Goal: Task Accomplishment & Management: Manage account settings

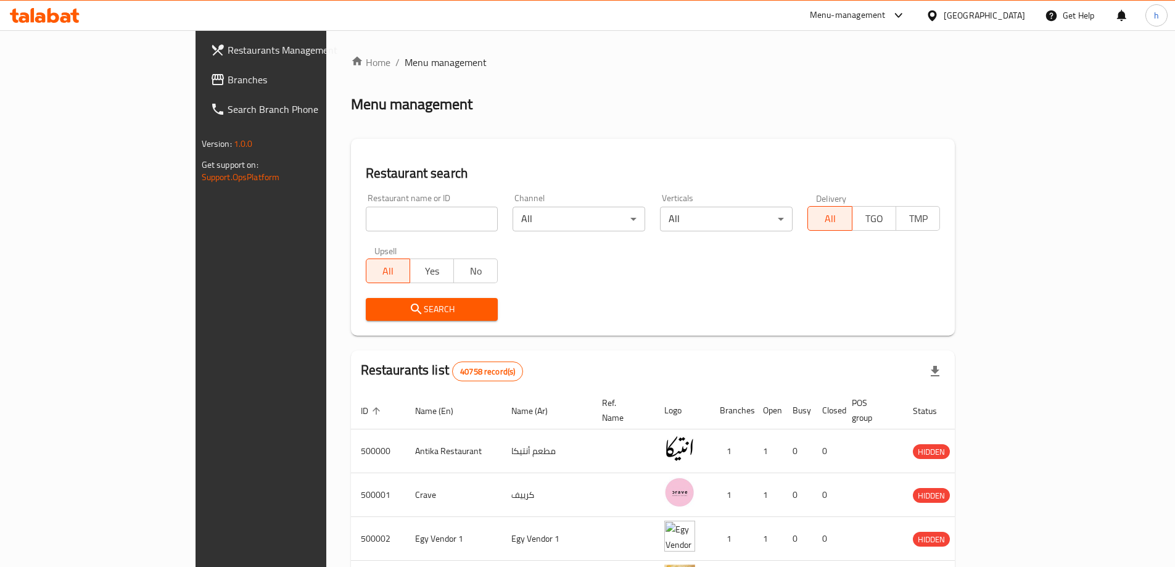
click at [939, 9] on icon at bounding box center [932, 15] width 13 height 13
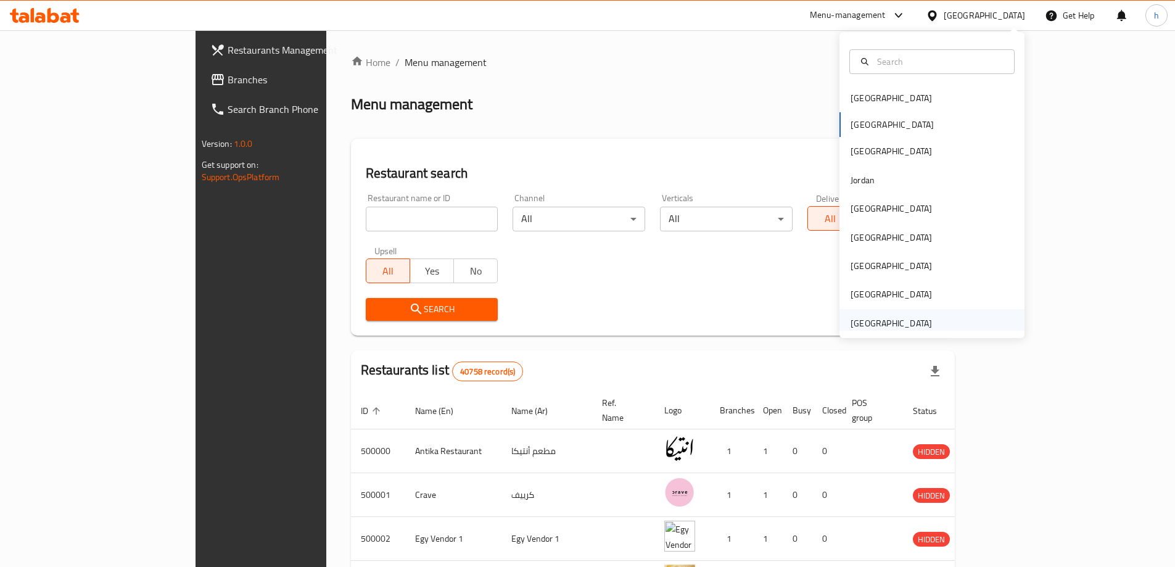
click at [906, 319] on div "[GEOGRAPHIC_DATA]" at bounding box center [891, 323] width 81 height 14
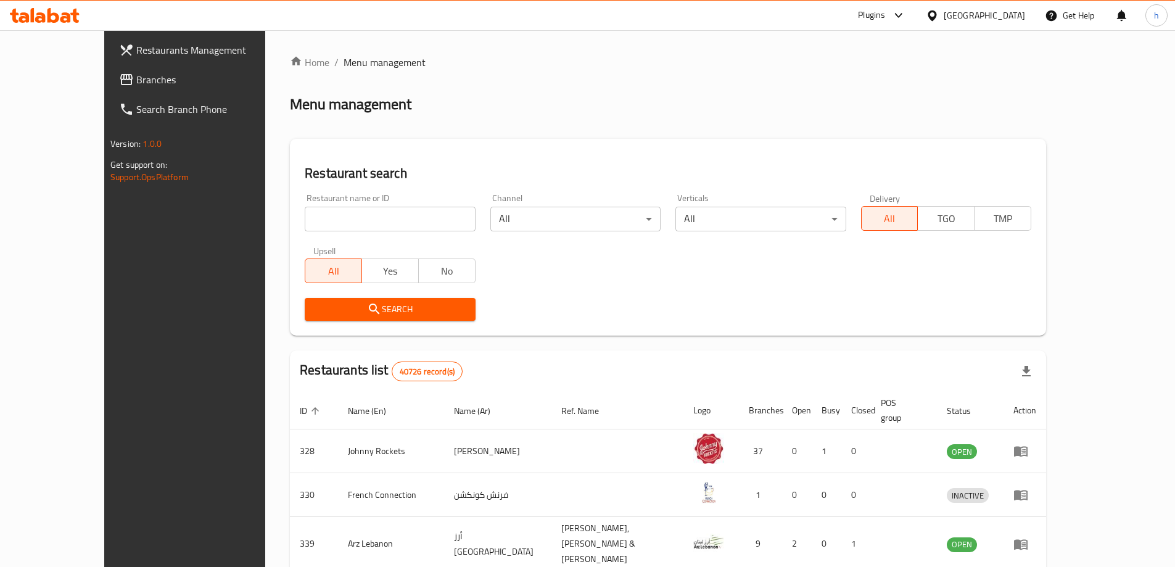
click at [109, 71] on link "Branches" at bounding box center [204, 80] width 191 height 30
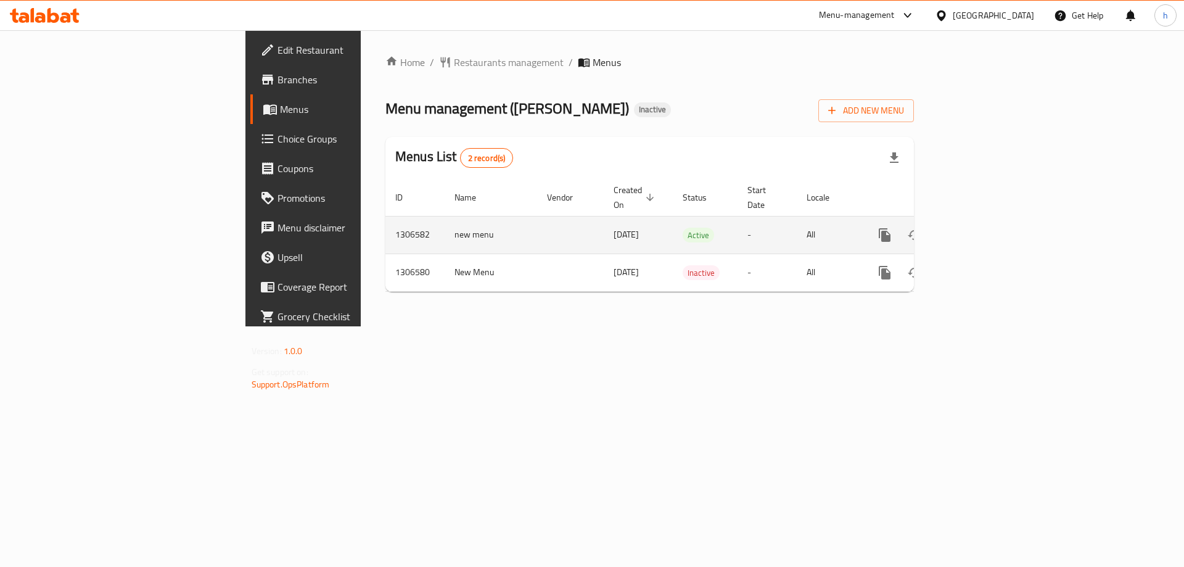
click at [981, 228] on icon "enhanced table" at bounding box center [973, 235] width 15 height 15
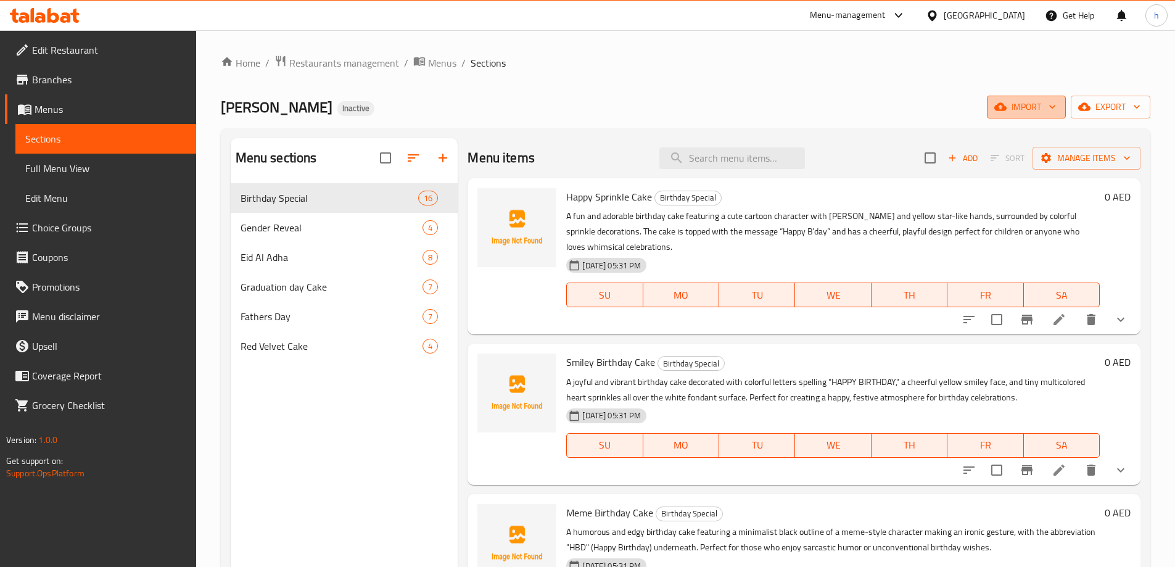
click at [1028, 108] on span "import" at bounding box center [1026, 106] width 59 height 15
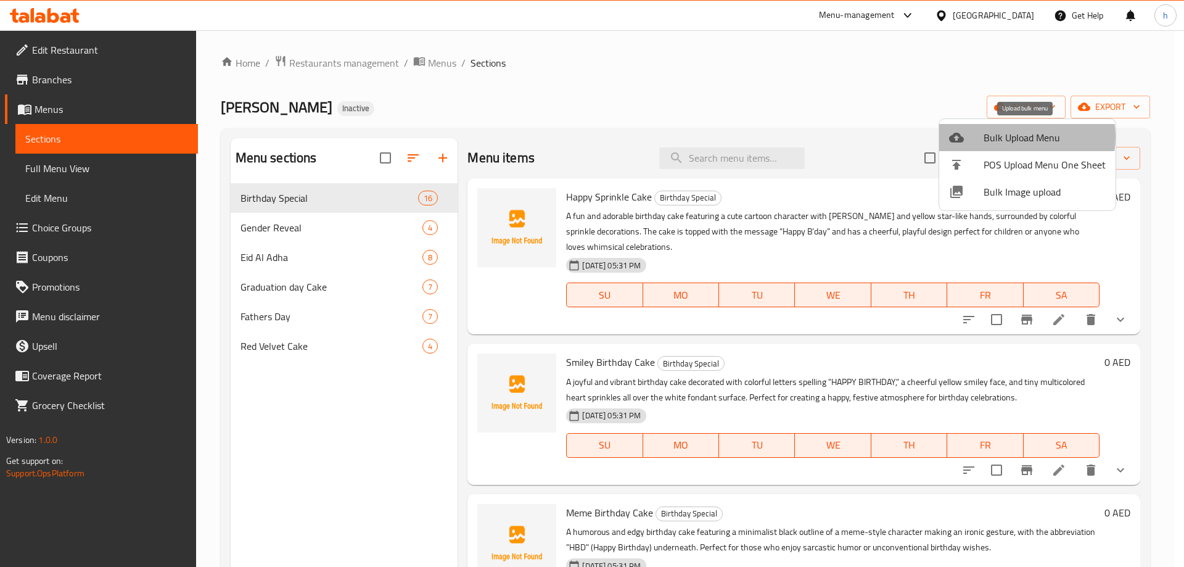
click at [1017, 137] on span "Bulk Upload Menu" at bounding box center [1045, 137] width 122 height 15
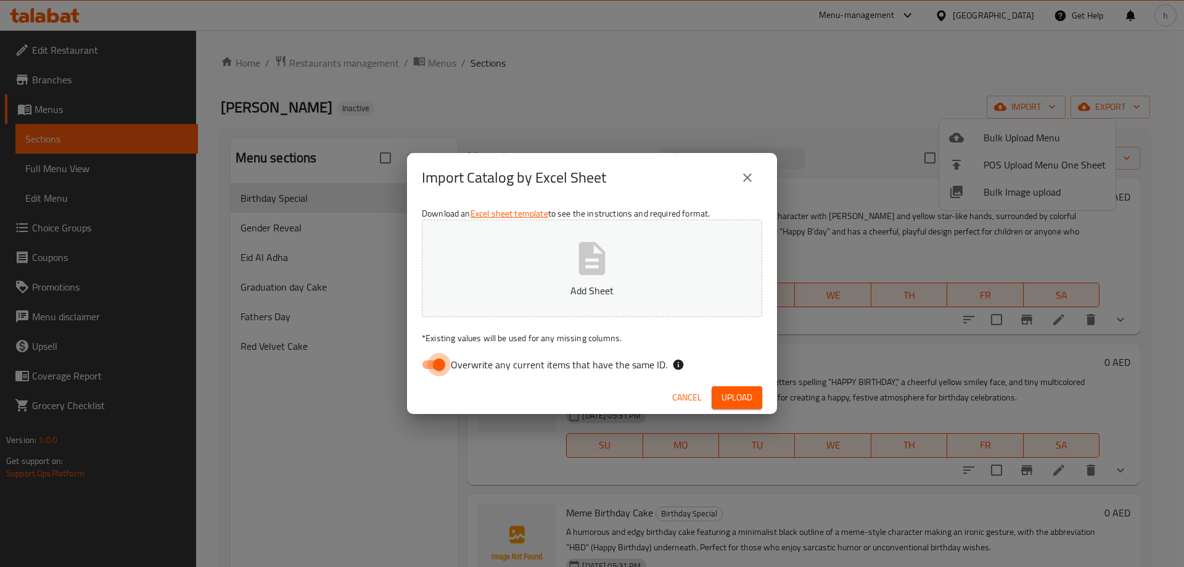
click at [446, 370] on input "Overwrite any current items that have the same ID." at bounding box center [439, 364] width 70 height 23
checkbox input "false"
click at [537, 309] on button "Add Sheet" at bounding box center [592, 268] width 340 height 97
click at [734, 400] on span "Upload" at bounding box center [737, 397] width 31 height 15
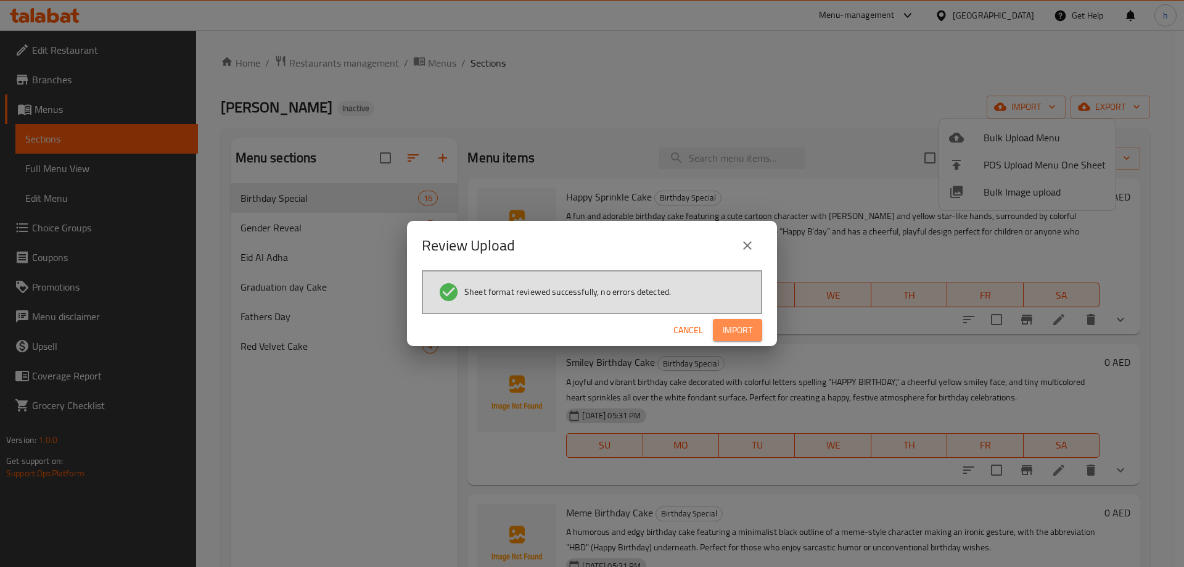
click at [754, 340] on button "Import" at bounding box center [737, 330] width 49 height 23
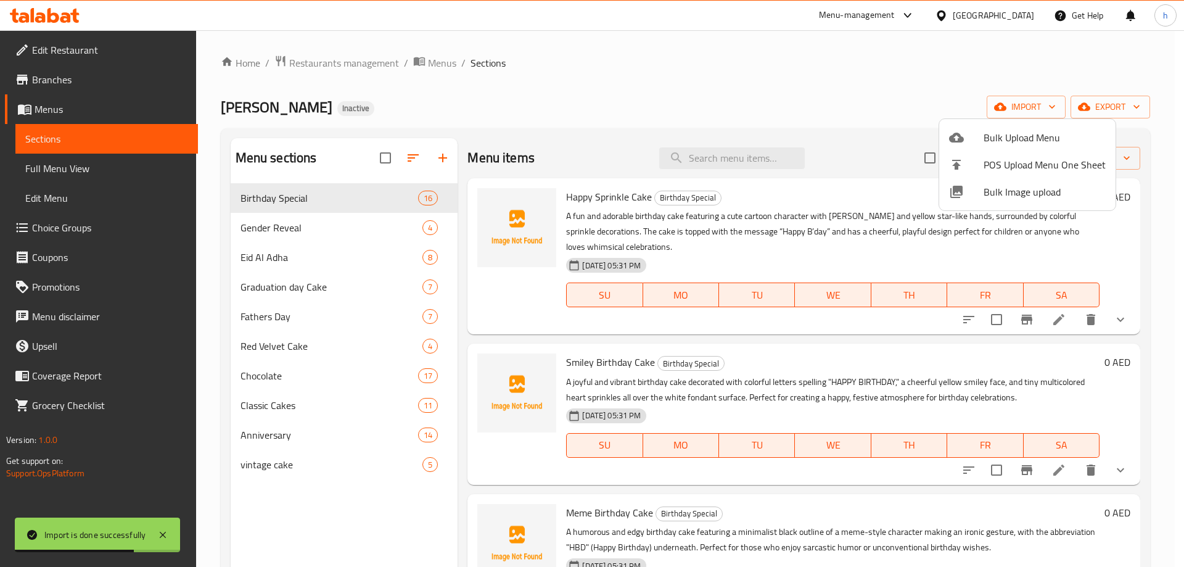
click at [300, 375] on div at bounding box center [592, 283] width 1184 height 567
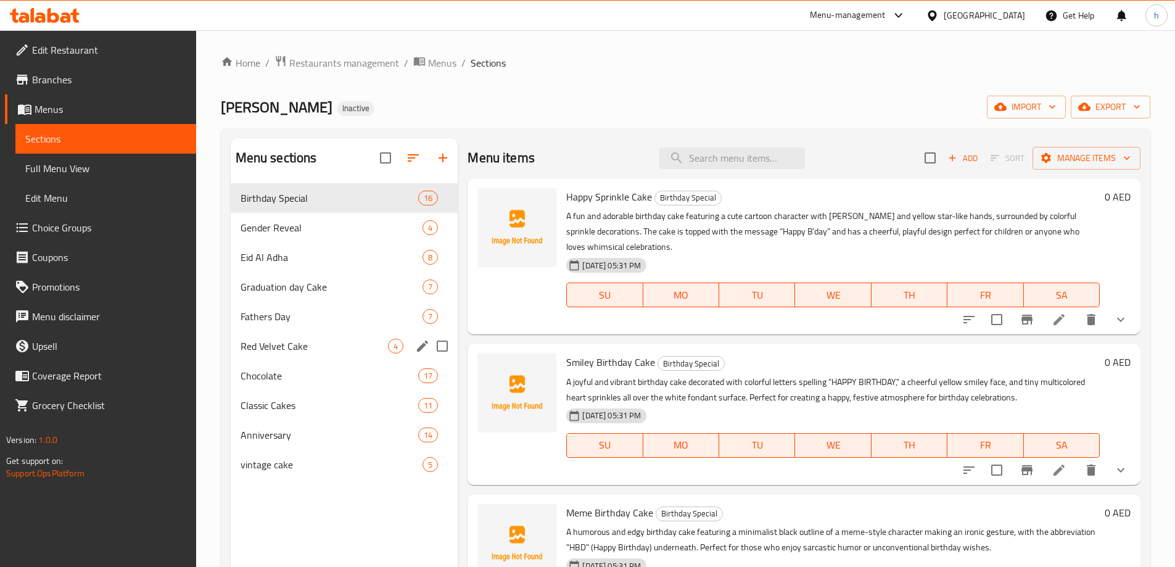
click at [349, 337] on div "Red Velvet Cake 4" at bounding box center [345, 346] width 228 height 30
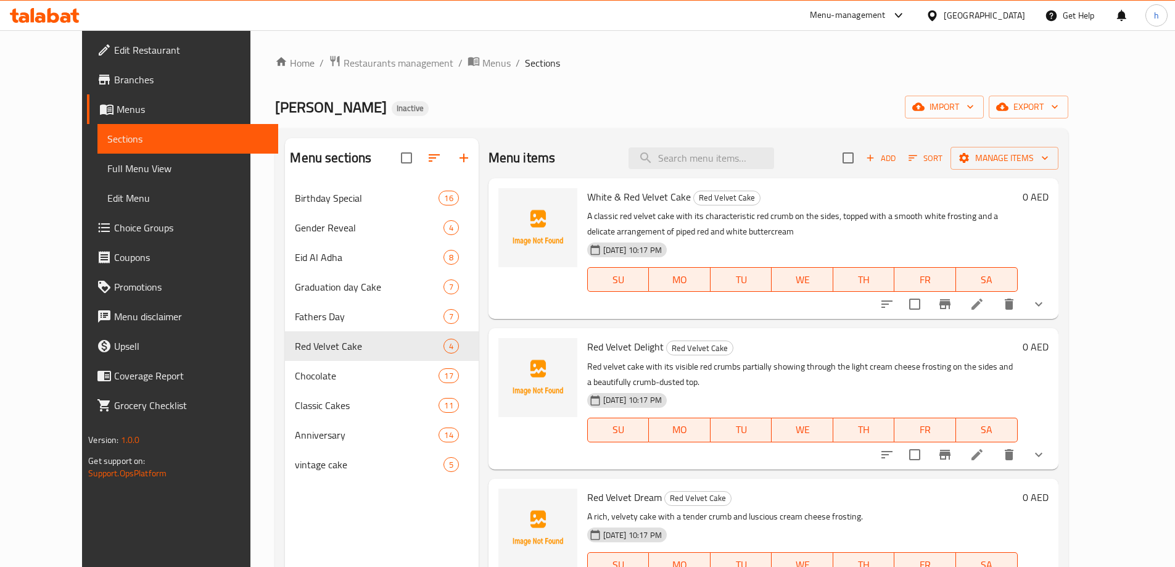
click at [994, 311] on li at bounding box center [977, 304] width 35 height 22
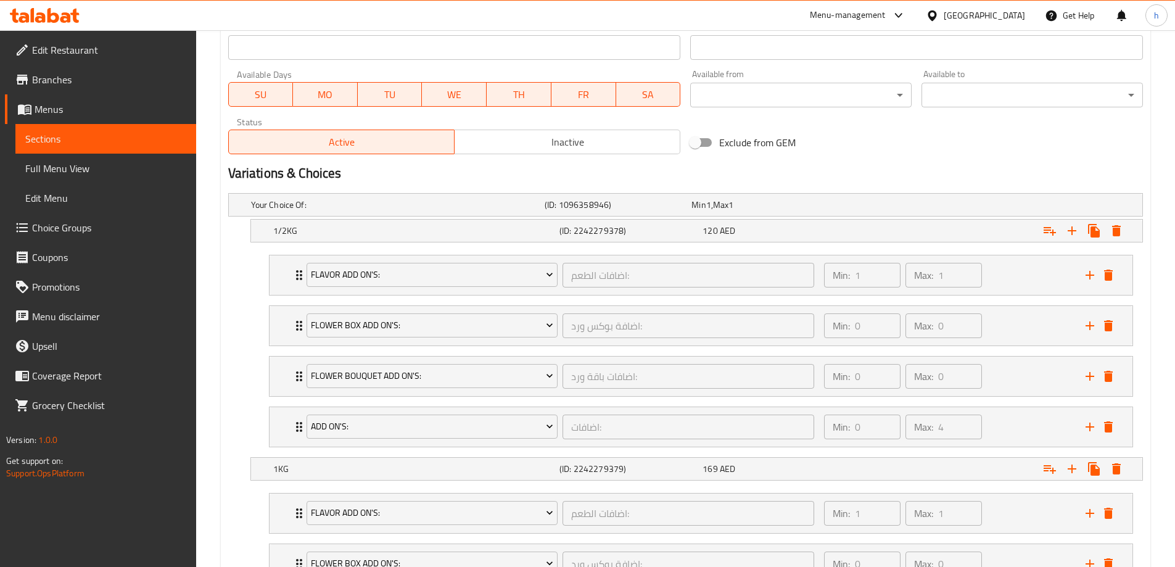
scroll to position [555, 0]
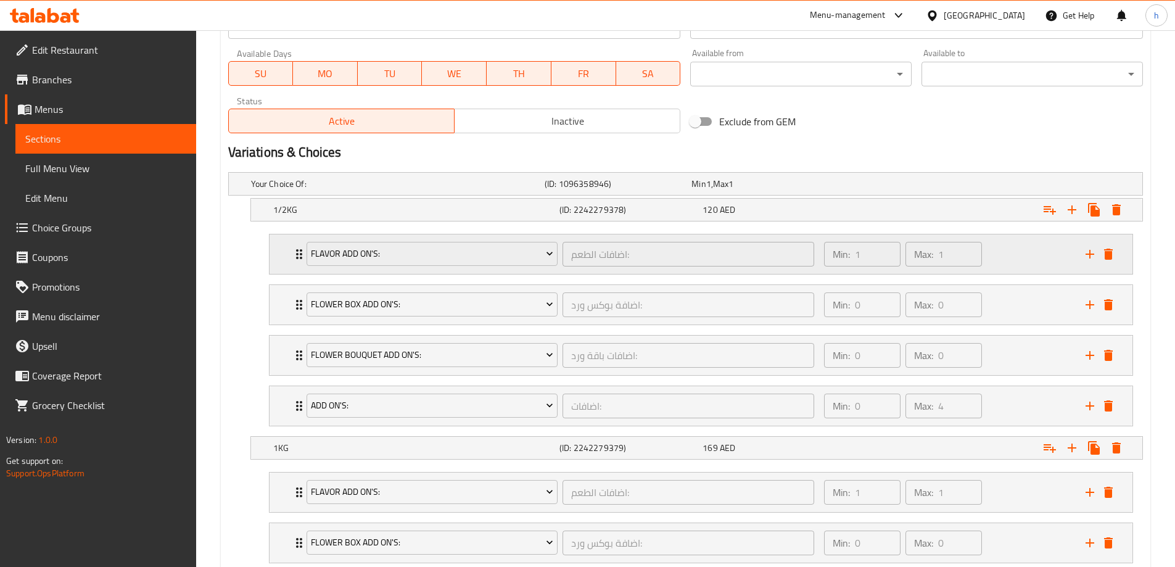
click at [292, 250] on icon "Expand" at bounding box center [299, 254] width 15 height 15
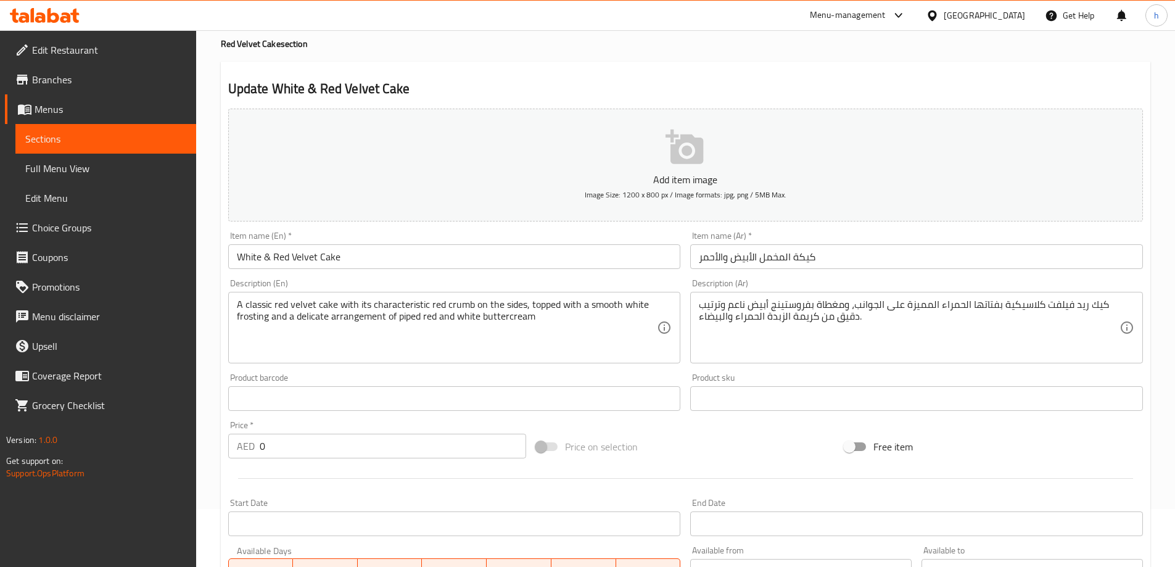
scroll to position [0, 0]
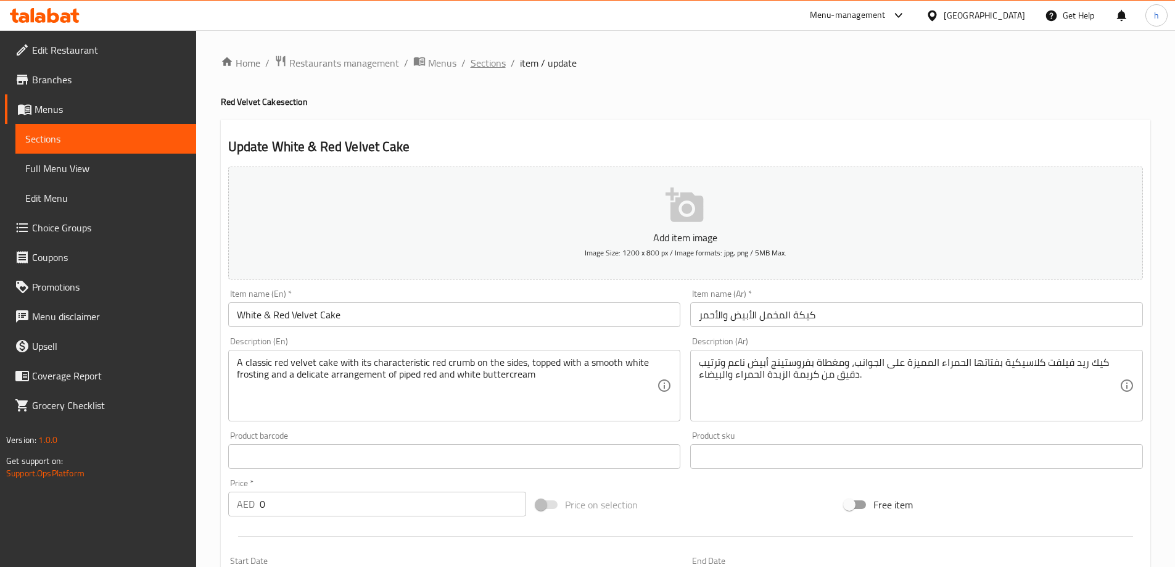
click at [487, 60] on span "Sections" at bounding box center [488, 63] width 35 height 15
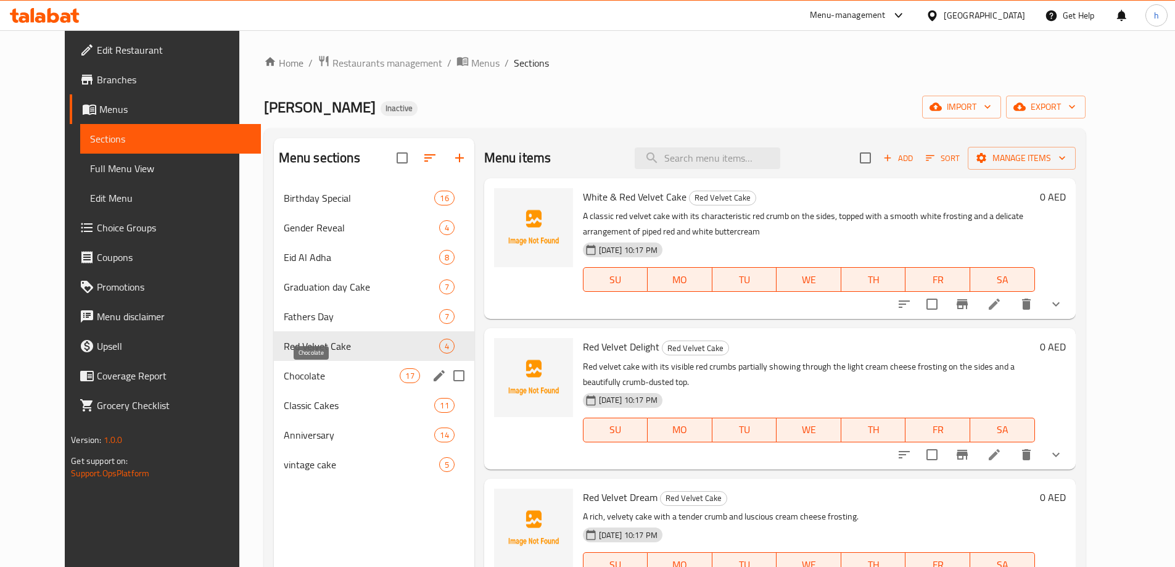
click at [334, 368] on span "Chocolate" at bounding box center [342, 375] width 117 height 15
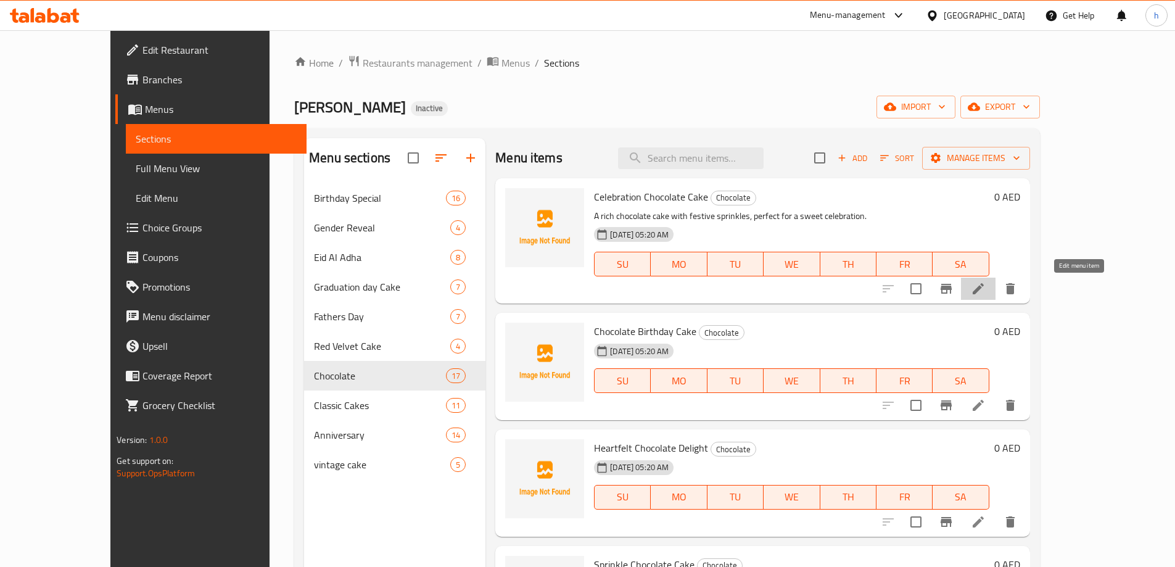
click at [984, 292] on icon at bounding box center [978, 288] width 11 height 11
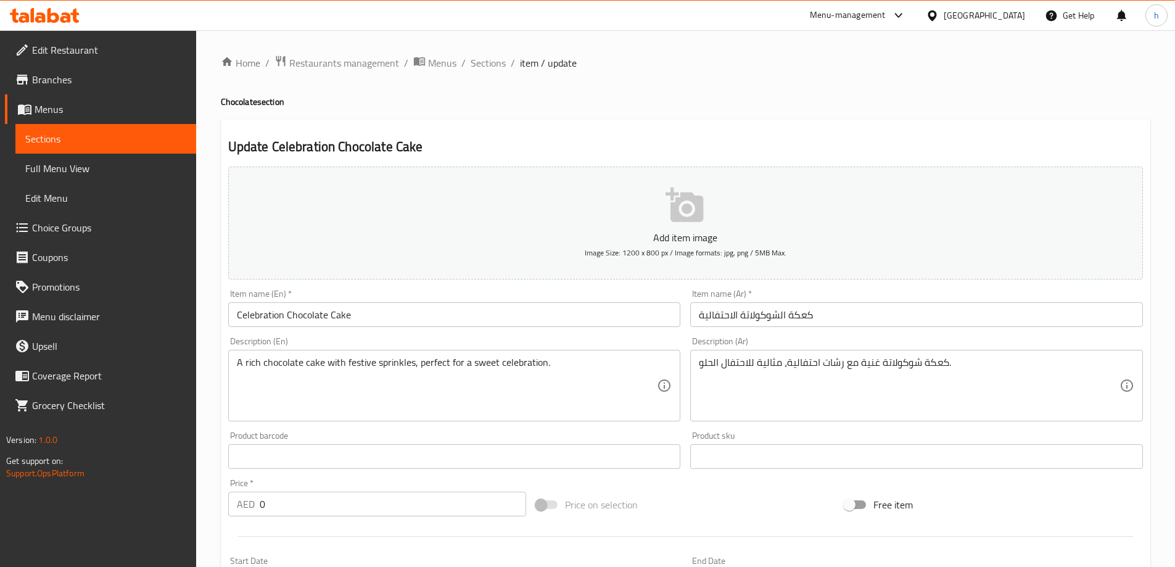
click at [257, 313] on input "Celebration Chocolate Cake" at bounding box center [454, 314] width 453 height 25
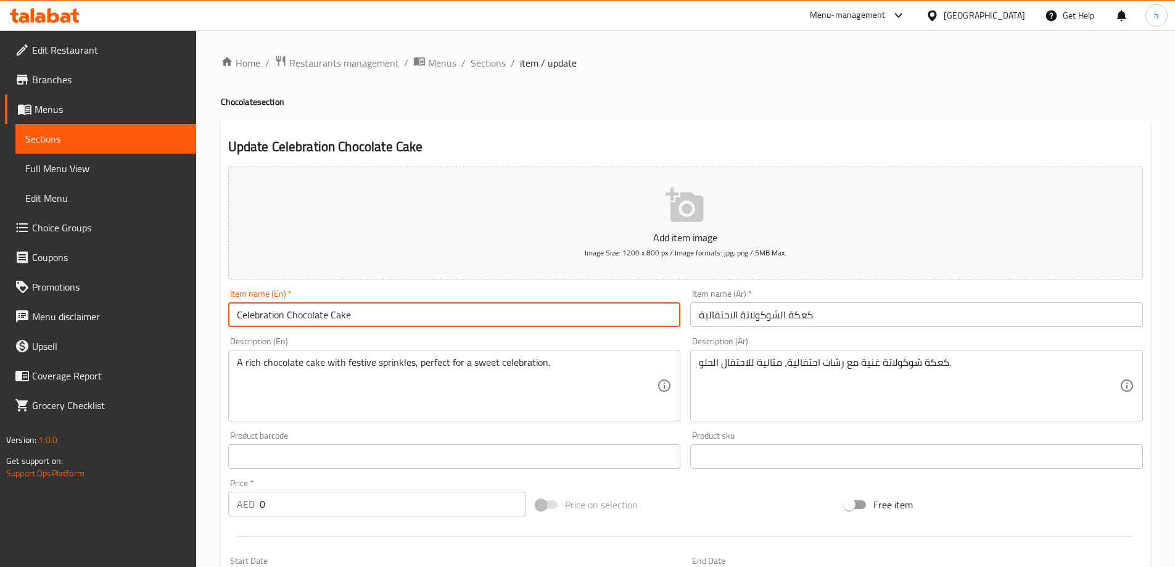
click at [257, 313] on input "Celebration Chocolate Cake" at bounding box center [454, 314] width 453 height 25
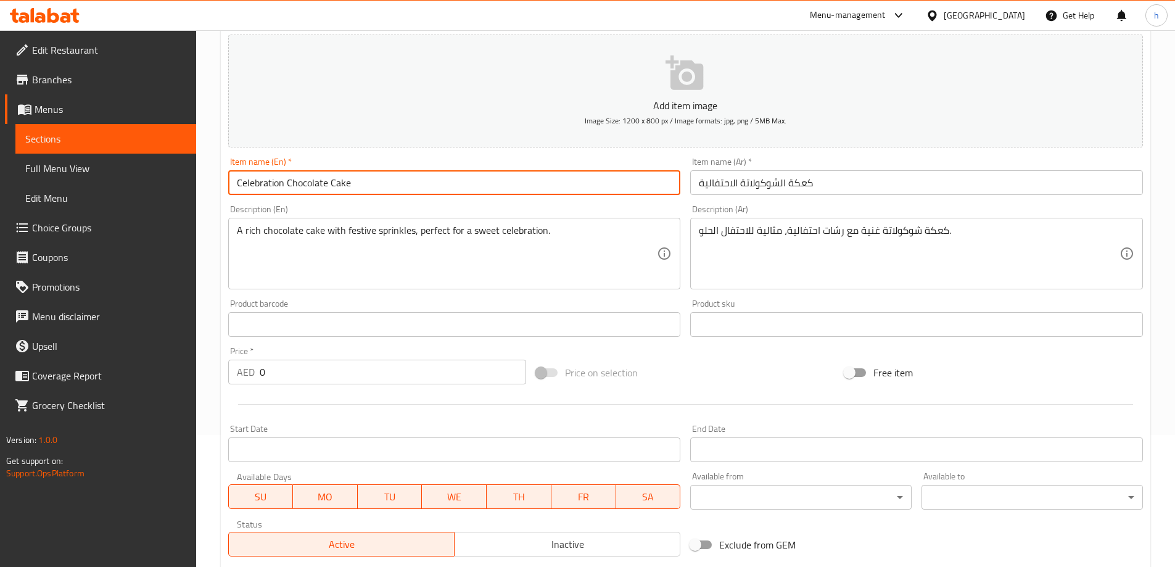
scroll to position [120, 0]
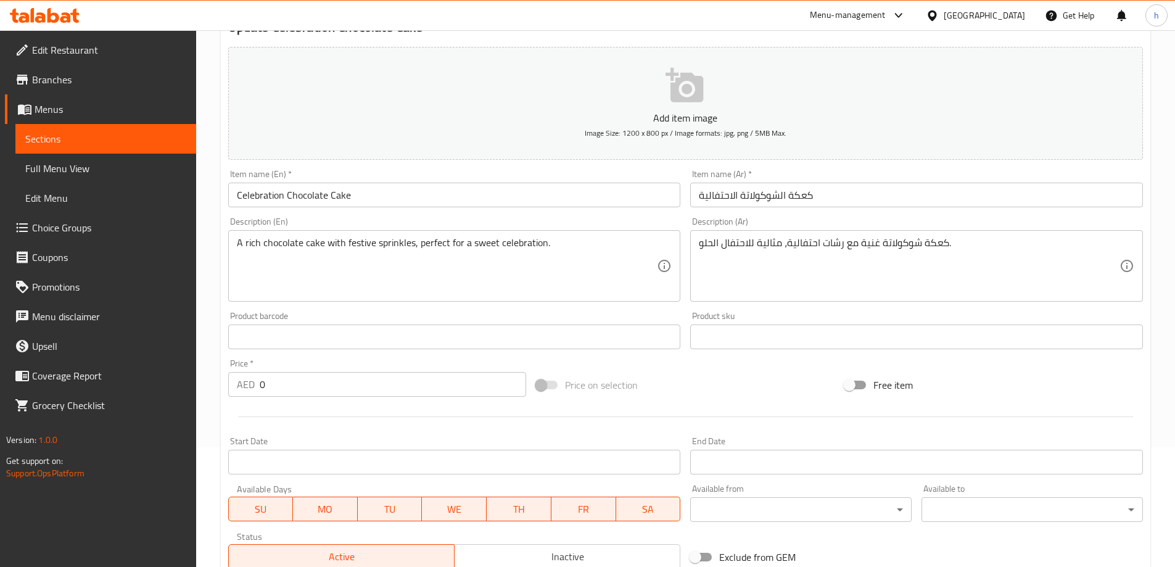
click at [685, 378] on div "Price on selection" at bounding box center [685, 384] width 308 height 33
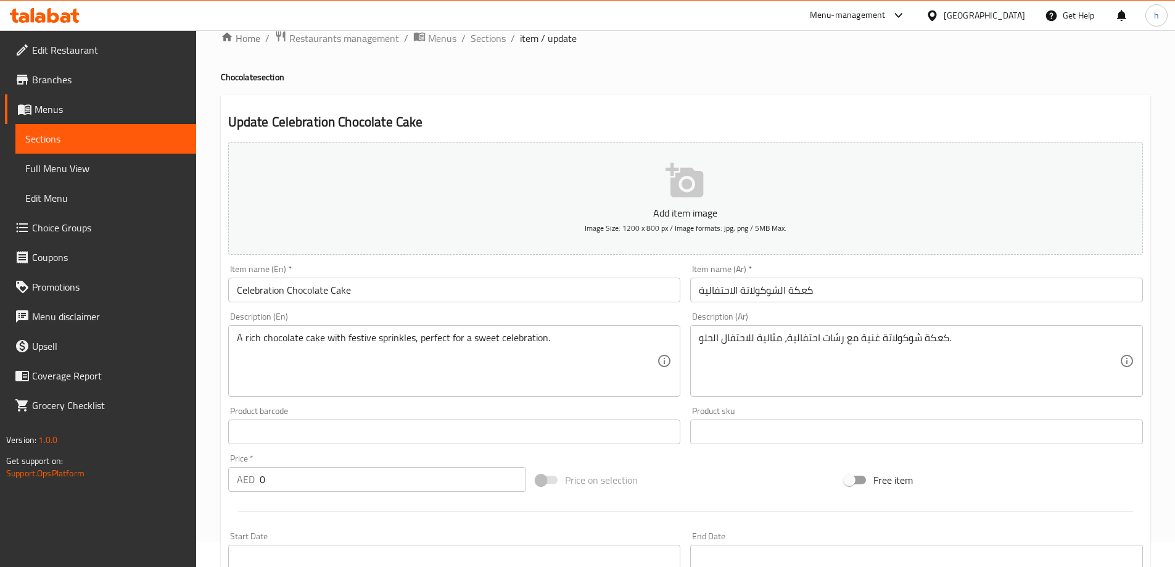
scroll to position [0, 0]
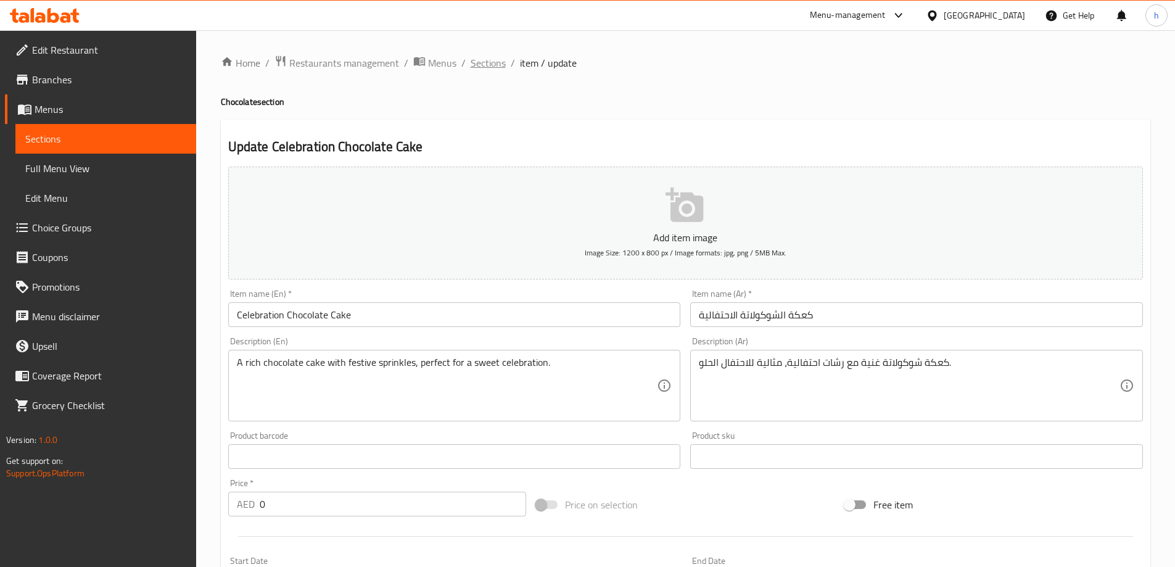
click at [486, 69] on span "Sections" at bounding box center [488, 63] width 35 height 15
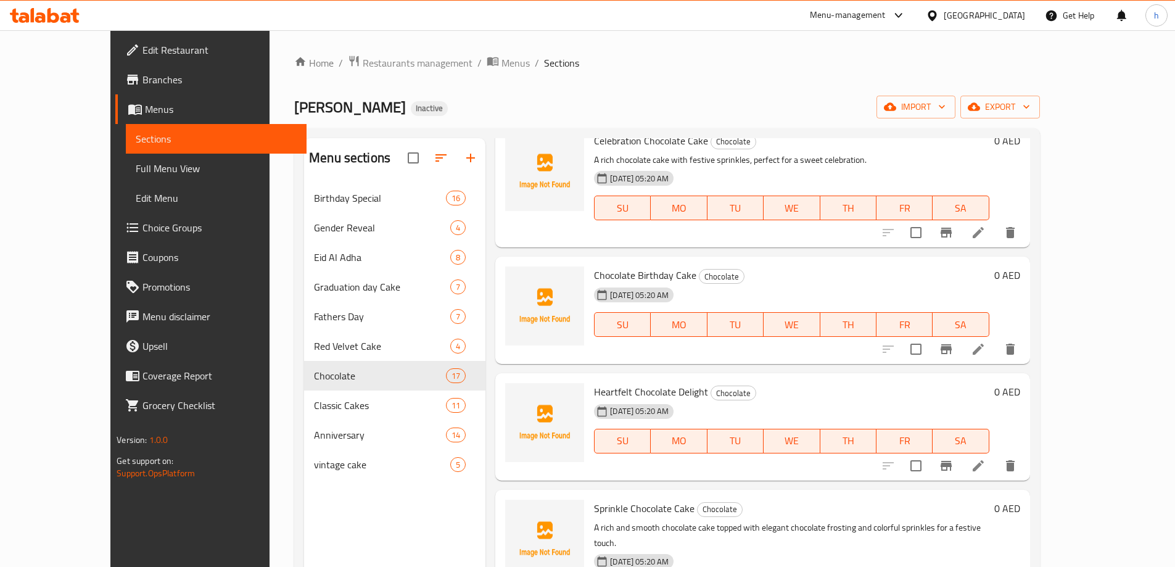
scroll to position [123, 0]
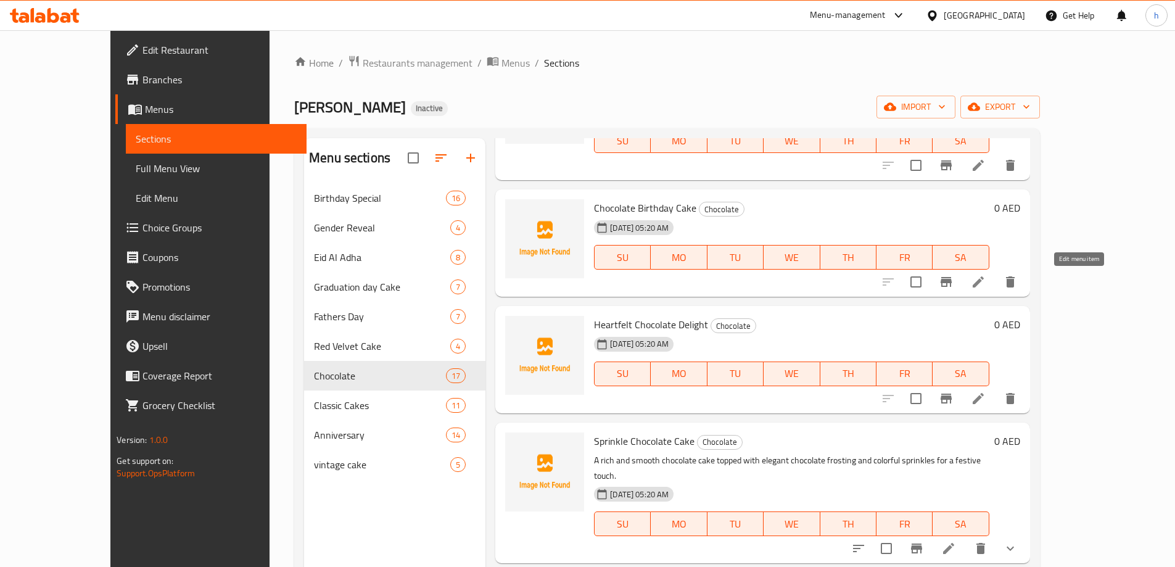
click at [986, 279] on icon at bounding box center [978, 281] width 15 height 15
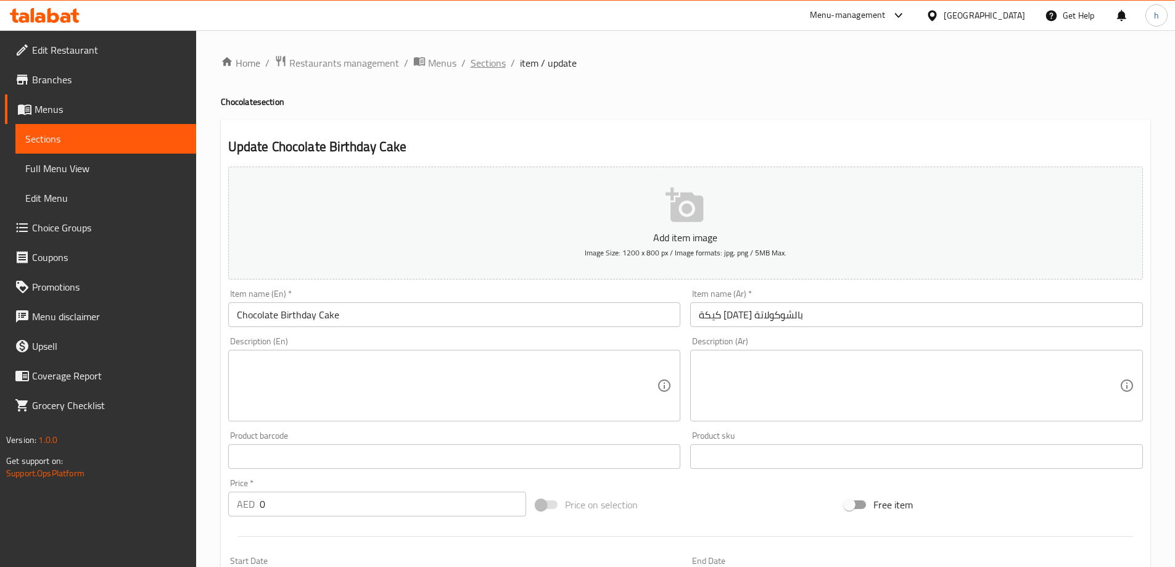
click at [497, 64] on span "Sections" at bounding box center [488, 63] width 35 height 15
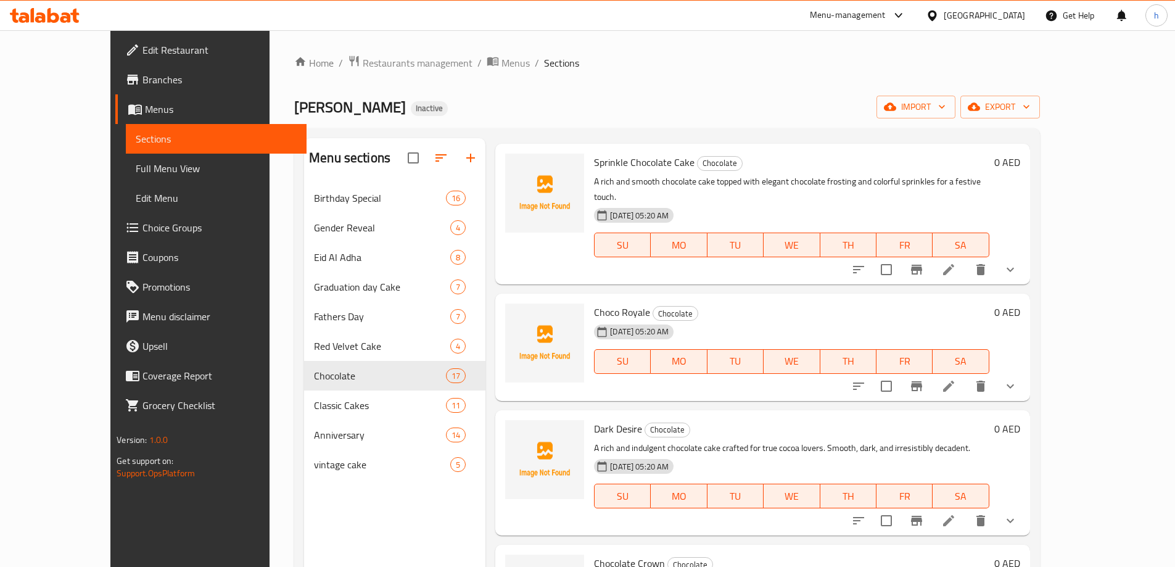
scroll to position [617, 0]
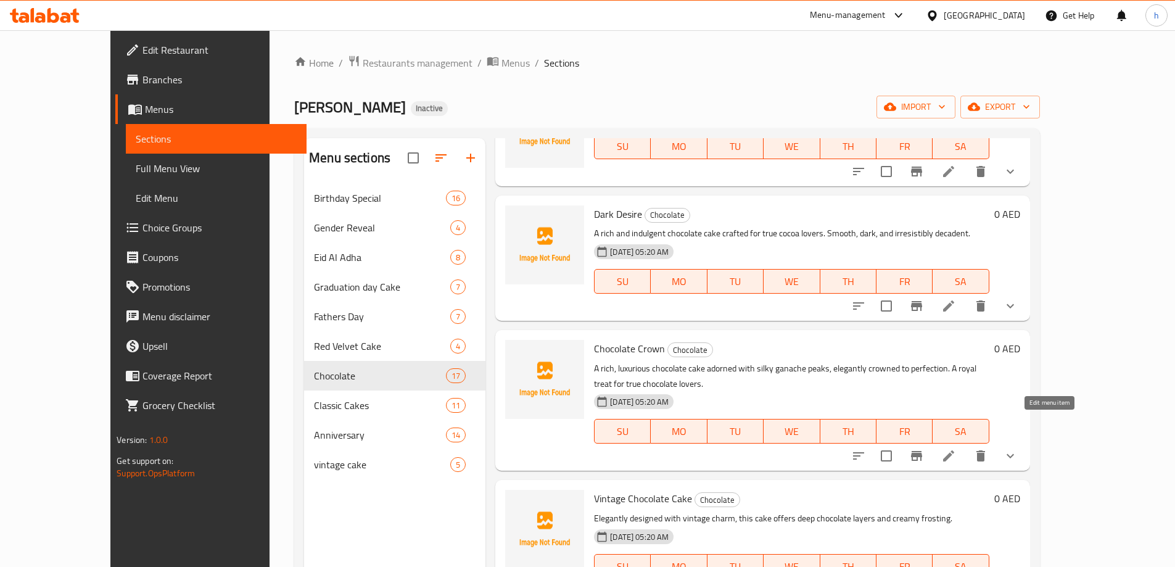
click at [956, 448] on icon at bounding box center [948, 455] width 15 height 15
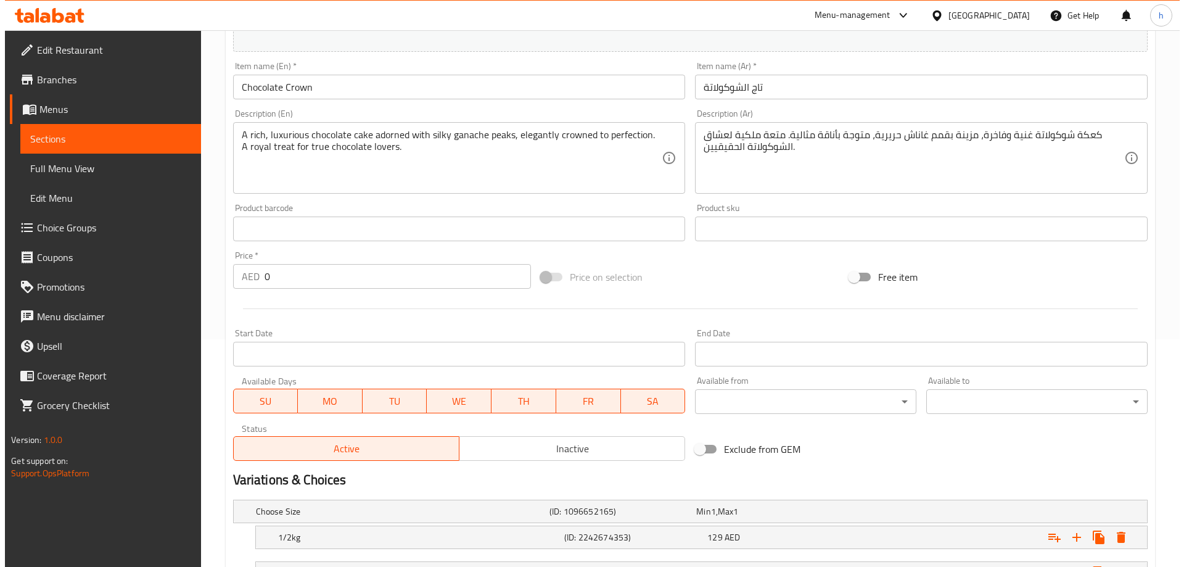
scroll to position [332, 0]
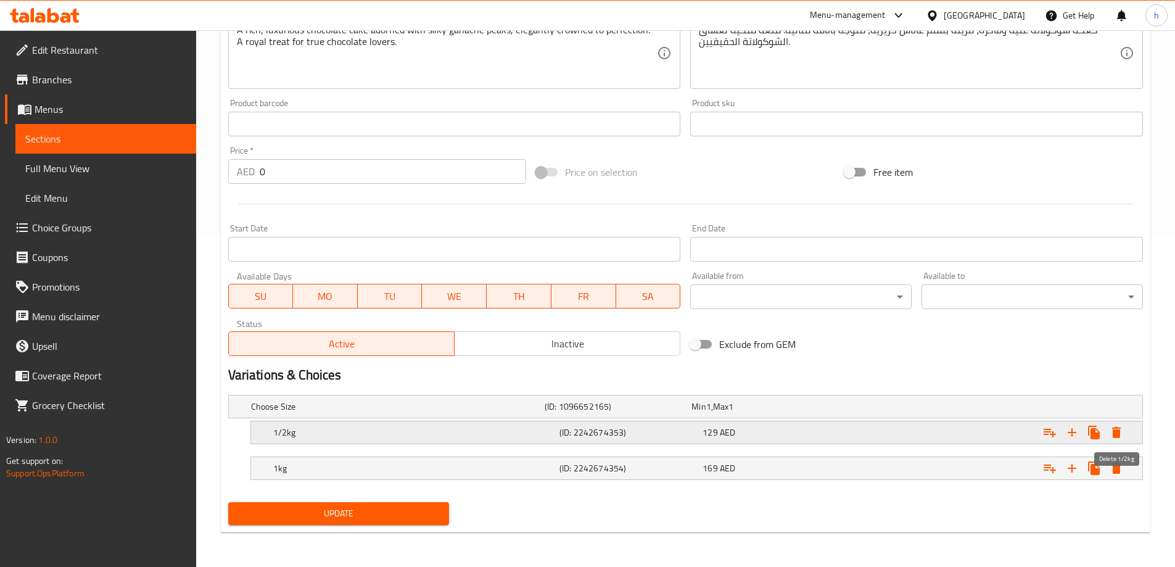
click at [1124, 432] on button "Expand" at bounding box center [1116, 432] width 22 height 22
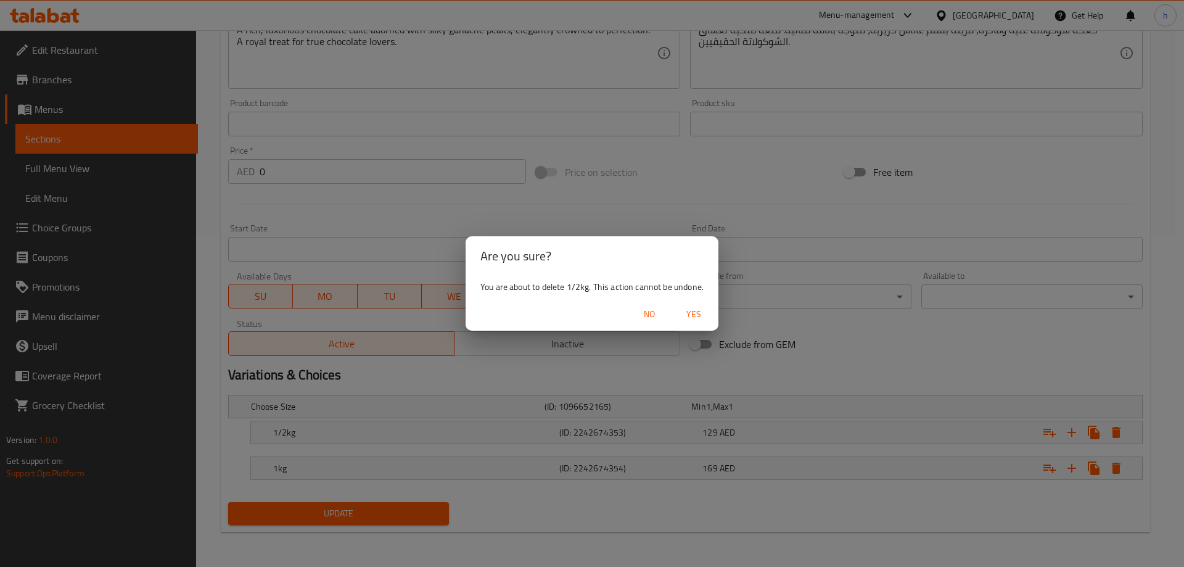
click at [682, 314] on span "Yes" at bounding box center [694, 314] width 30 height 15
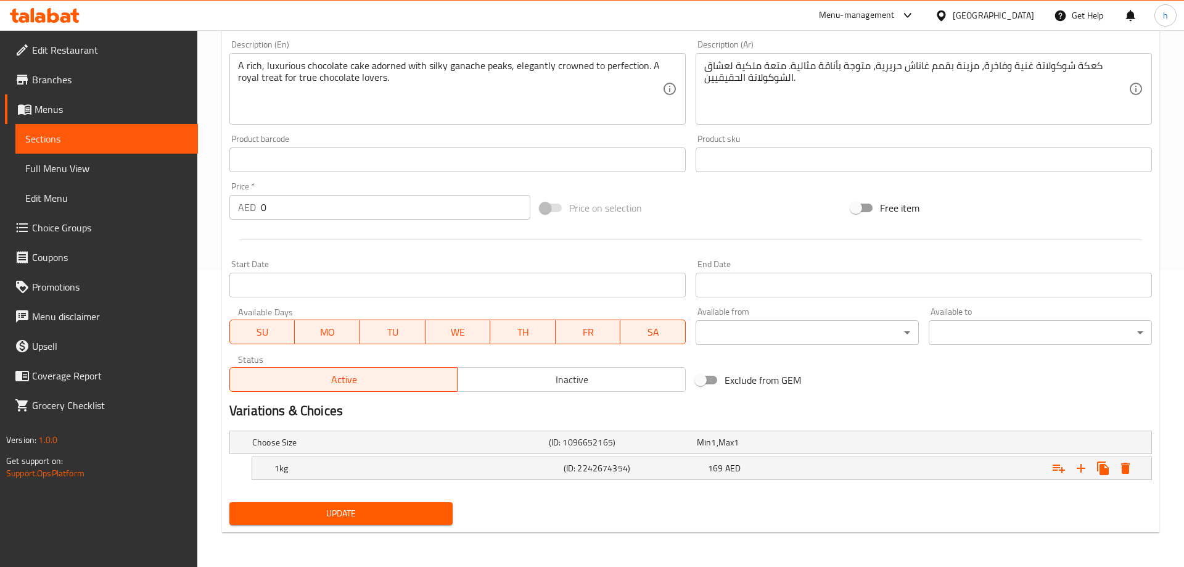
scroll to position [297, 0]
click at [1129, 485] on nav at bounding box center [685, 487] width 915 height 10
click at [1120, 464] on icon "Expand" at bounding box center [1116, 468] width 9 height 11
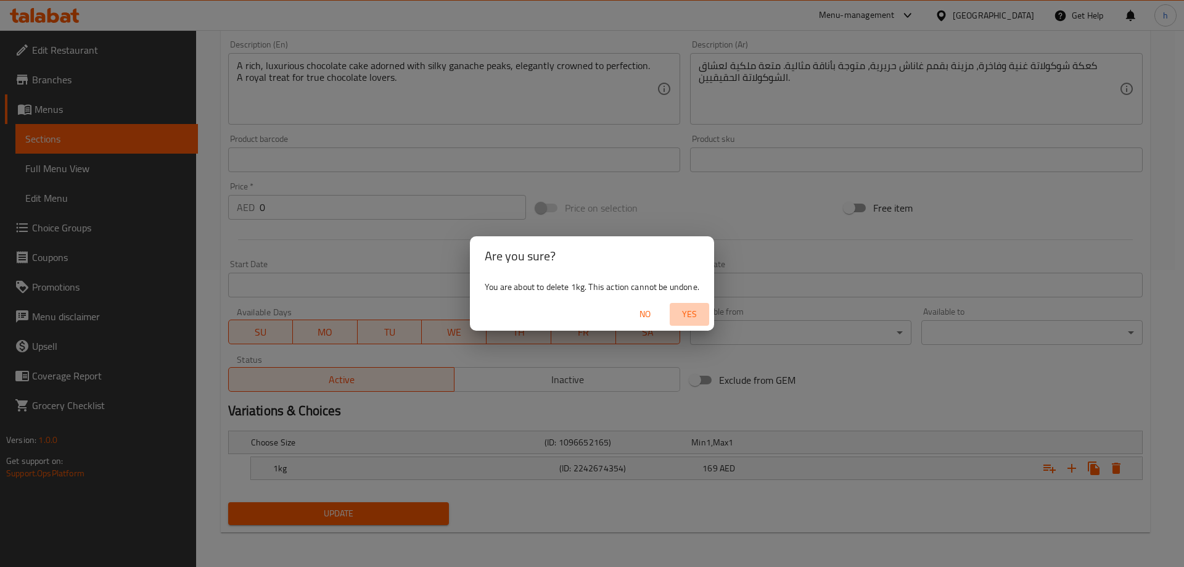
click at [703, 310] on span "Yes" at bounding box center [690, 314] width 30 height 15
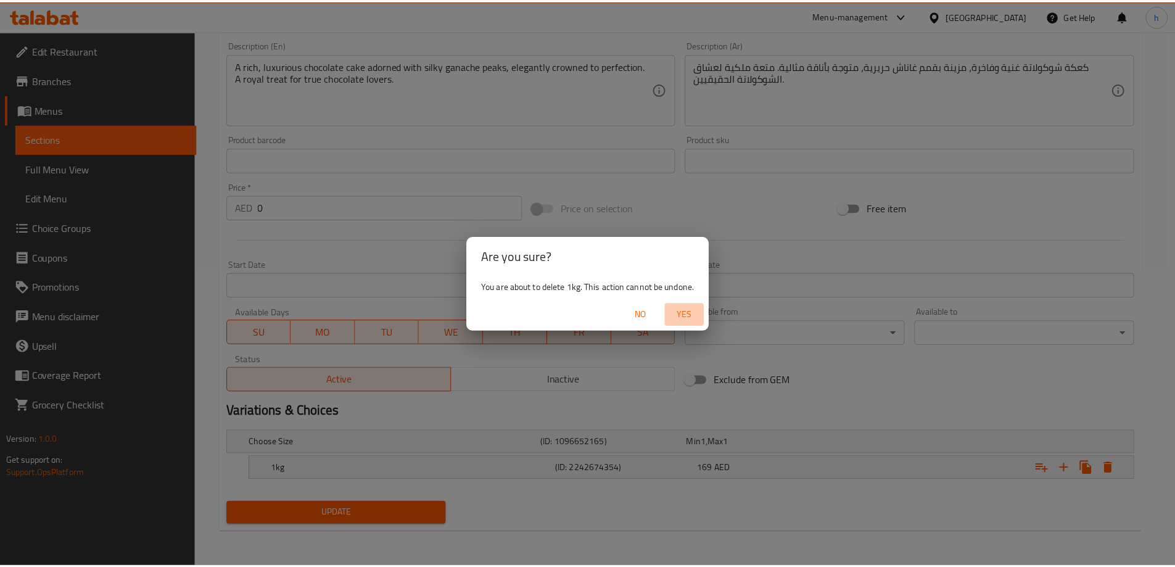
scroll to position [292, 0]
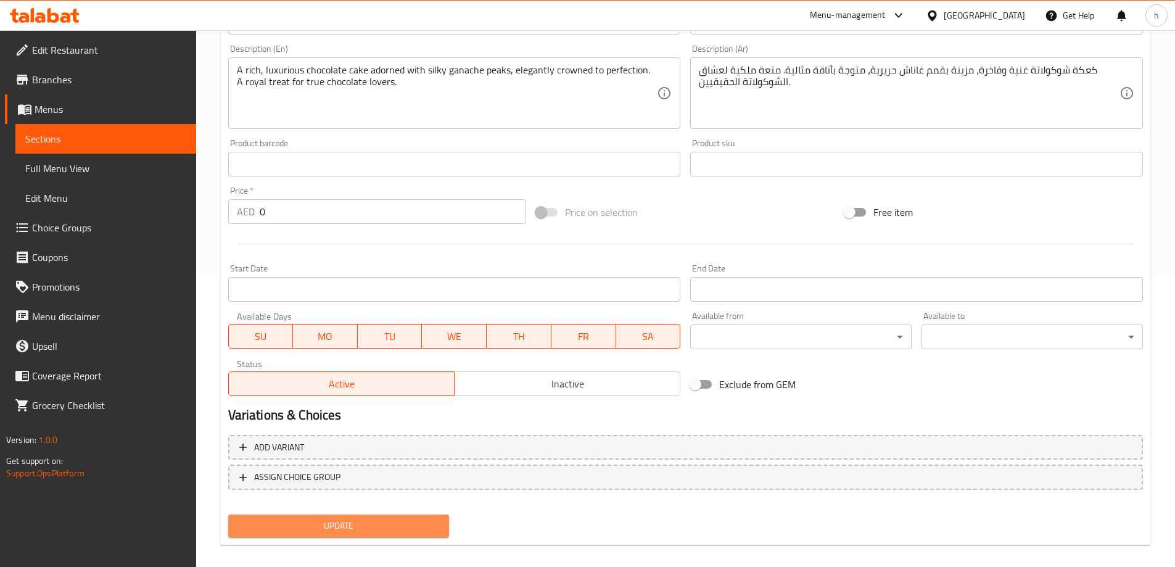
click at [431, 528] on span "Update" at bounding box center [339, 525] width 202 height 15
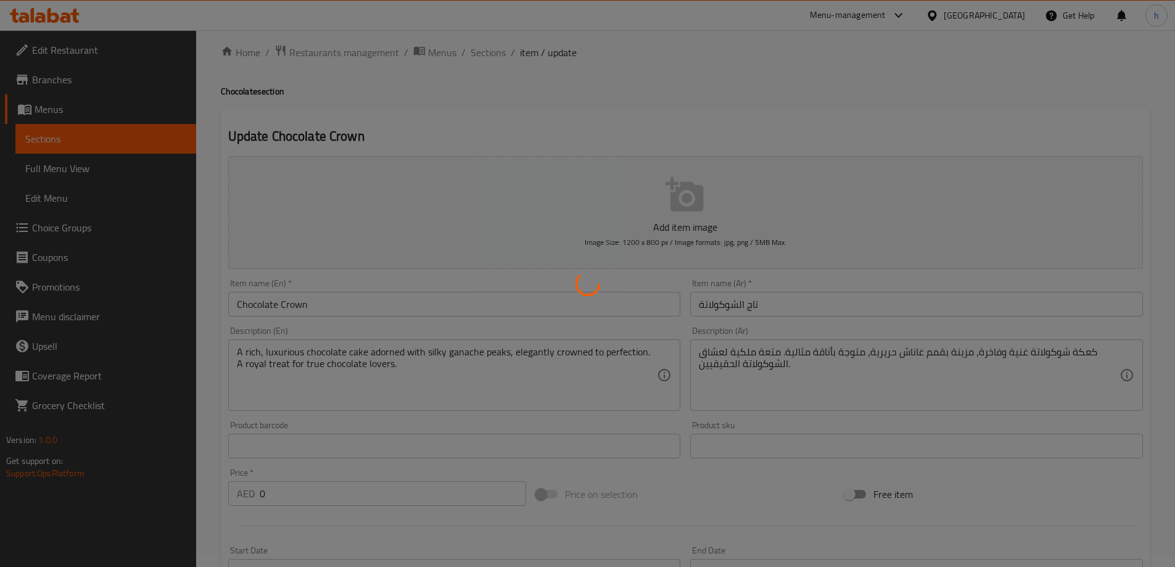
scroll to position [0, 0]
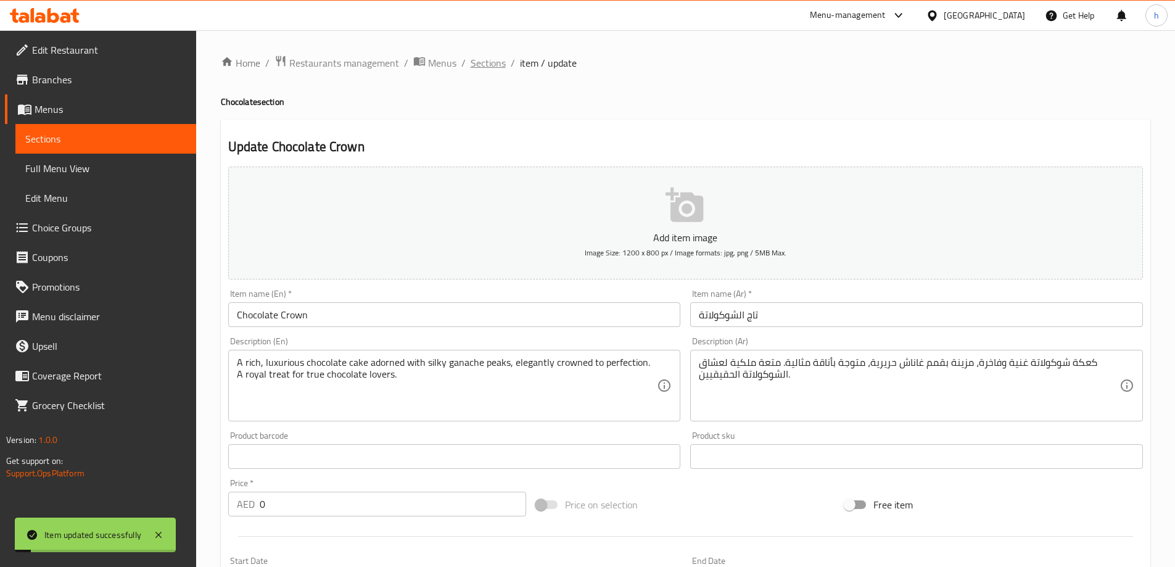
click at [484, 58] on span "Sections" at bounding box center [488, 63] width 35 height 15
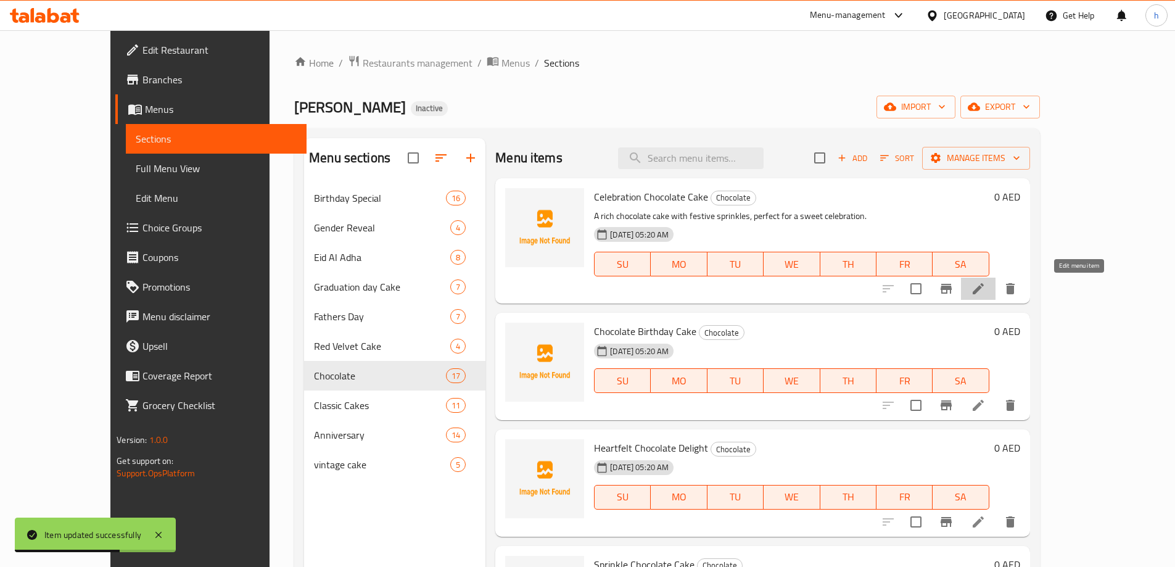
click at [986, 289] on icon at bounding box center [978, 288] width 15 height 15
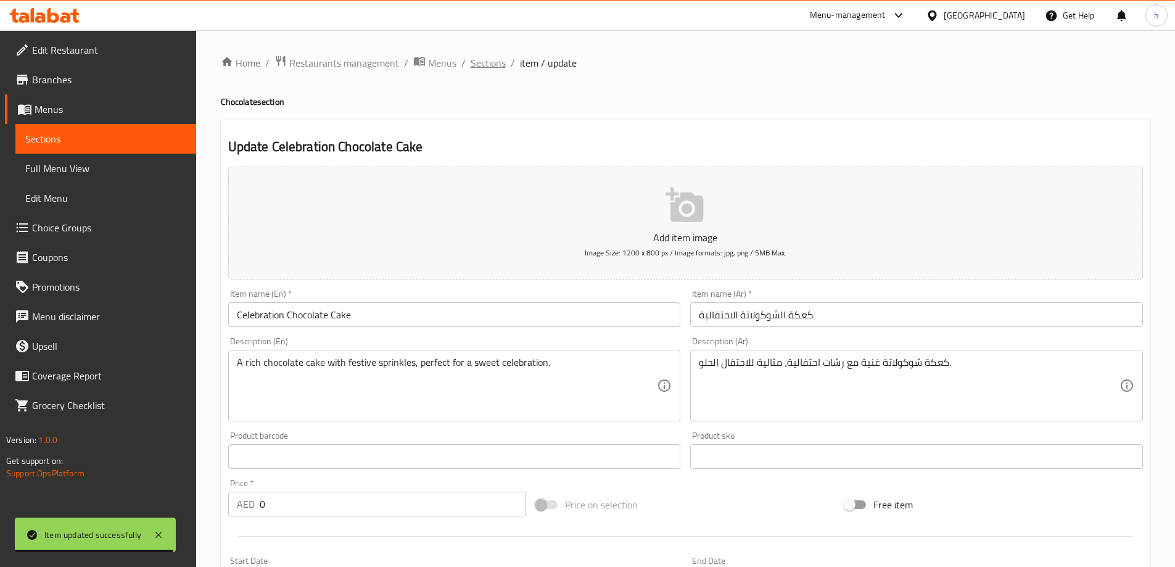
click at [491, 56] on span "Sections" at bounding box center [488, 63] width 35 height 15
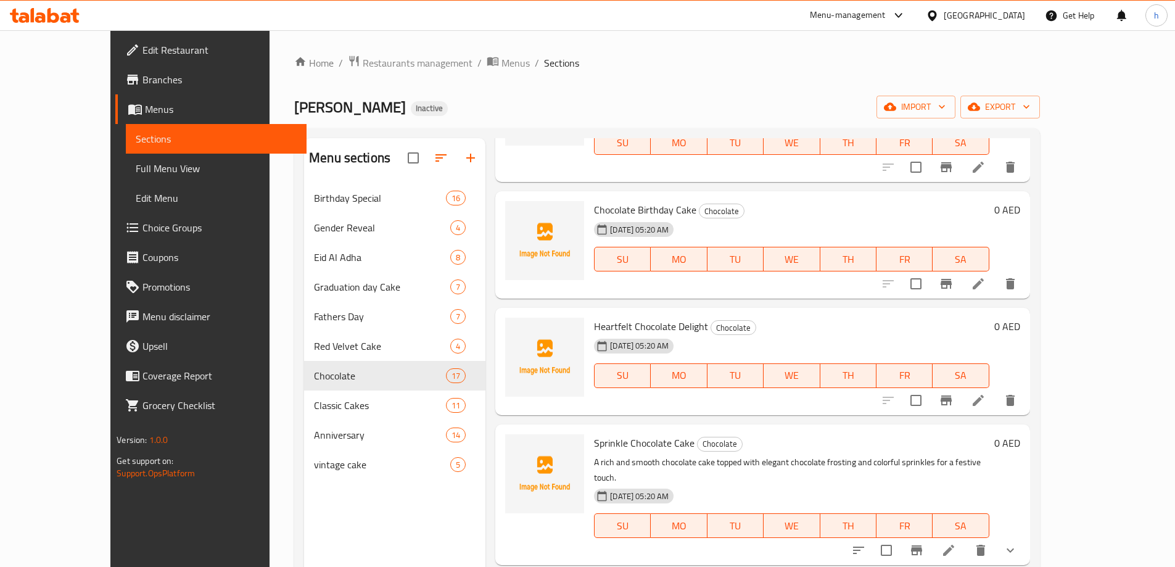
scroll to position [123, 0]
click at [986, 275] on icon at bounding box center [978, 281] width 15 height 15
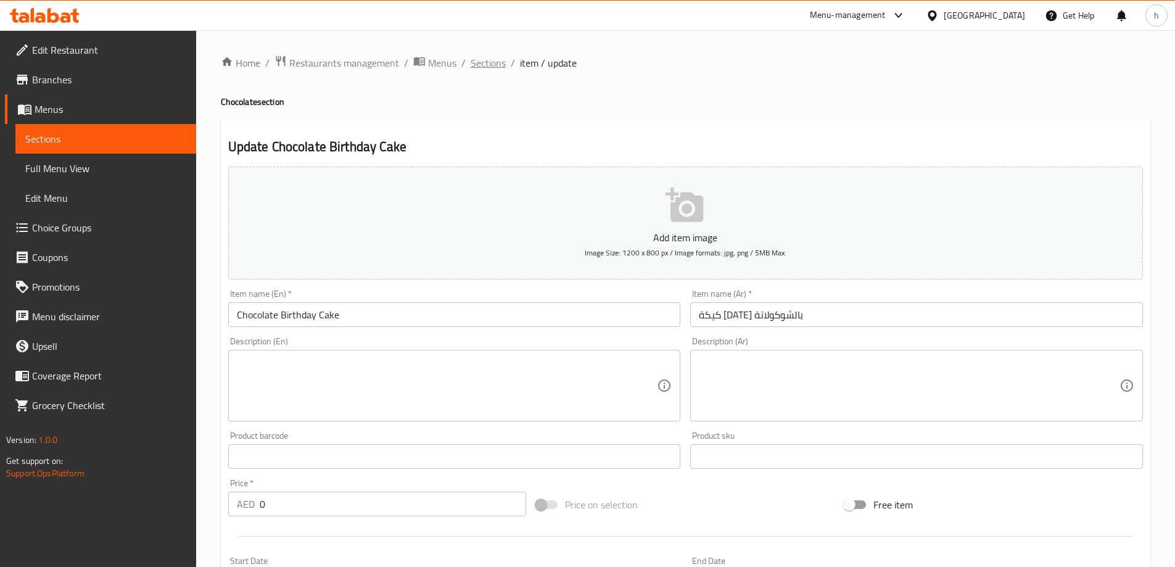
click at [495, 63] on span "Sections" at bounding box center [488, 63] width 35 height 15
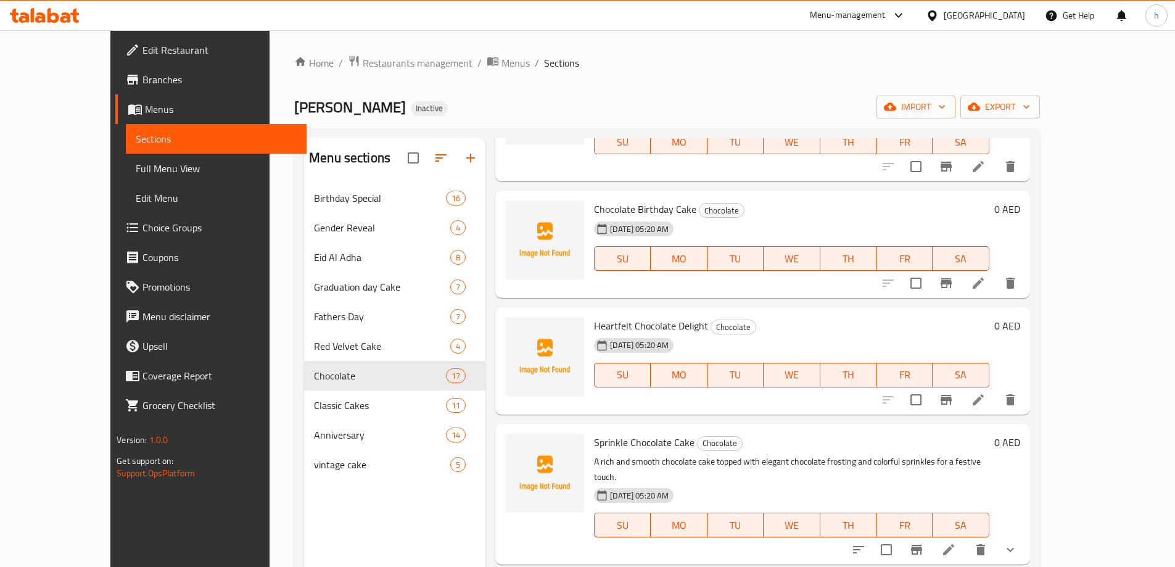
scroll to position [185, 0]
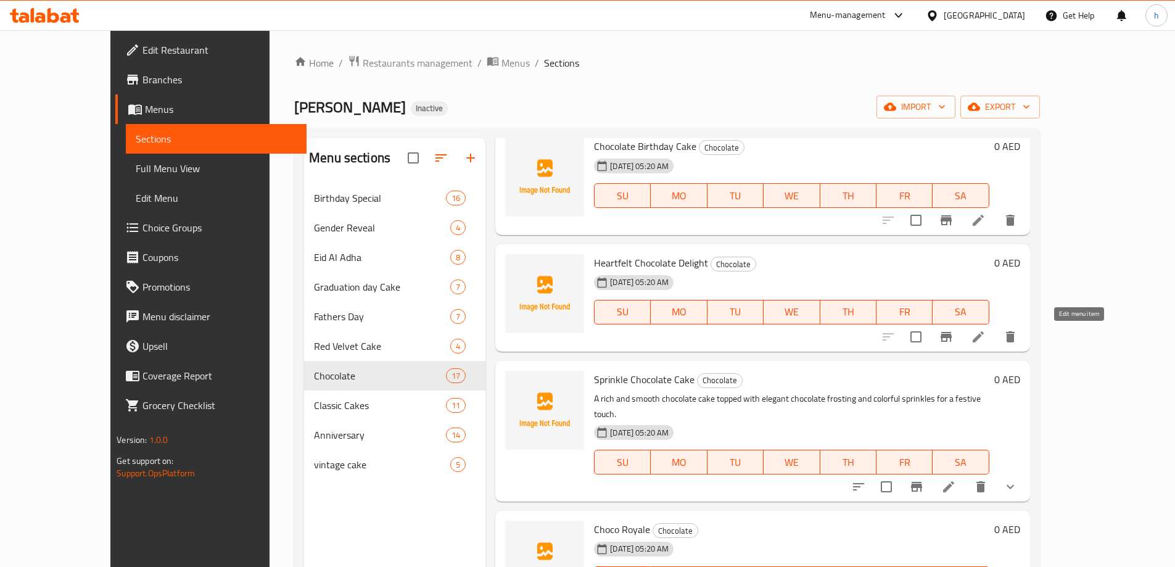
click at [986, 340] on icon at bounding box center [978, 336] width 15 height 15
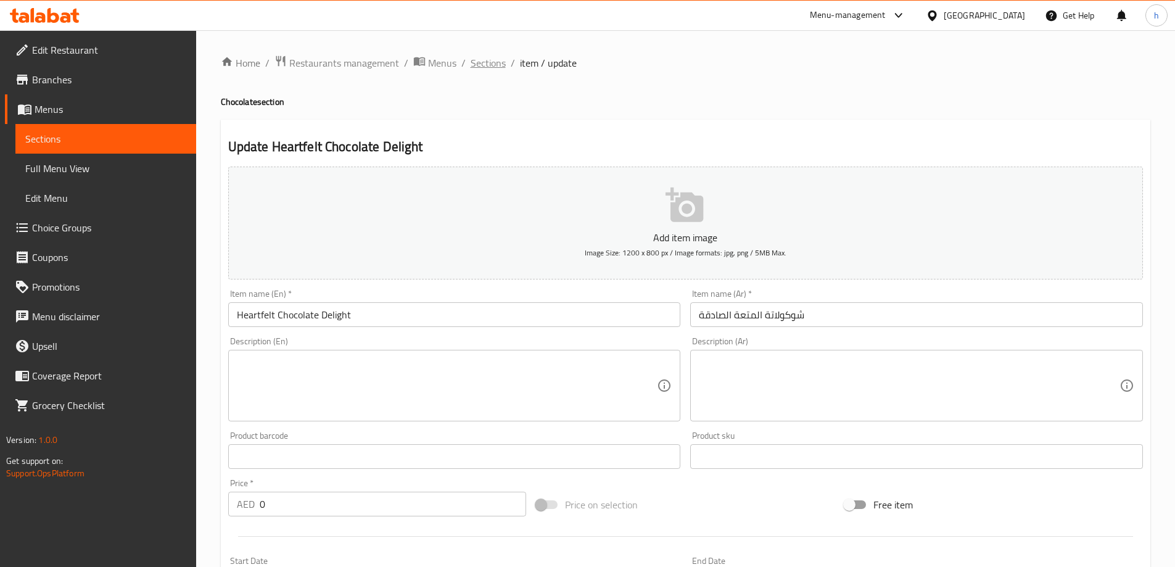
click at [491, 59] on span "Sections" at bounding box center [488, 63] width 35 height 15
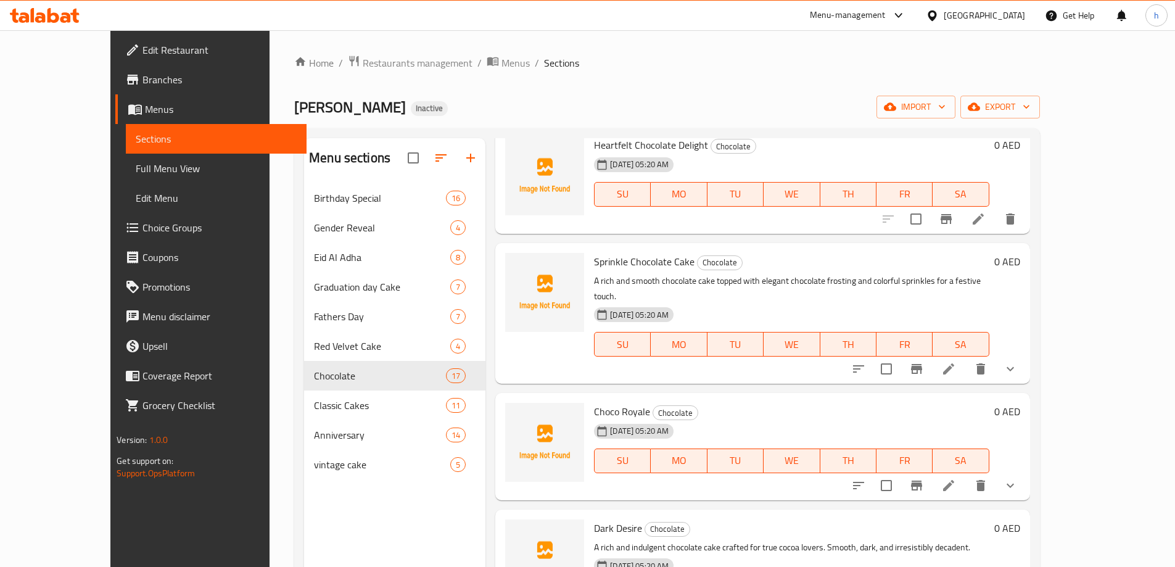
scroll to position [308, 0]
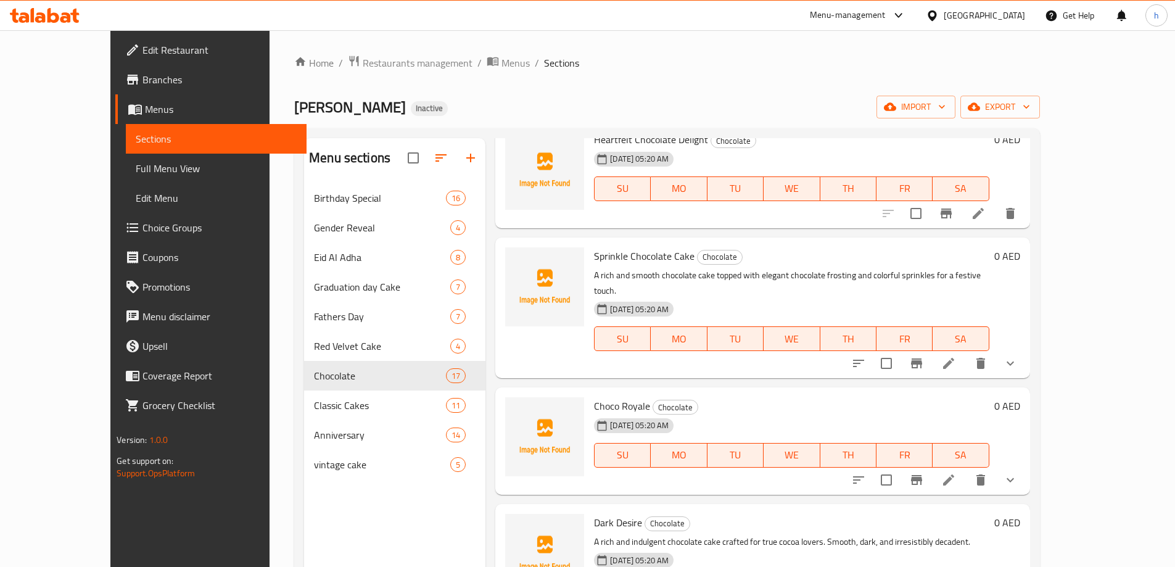
click at [966, 352] on li at bounding box center [948, 363] width 35 height 22
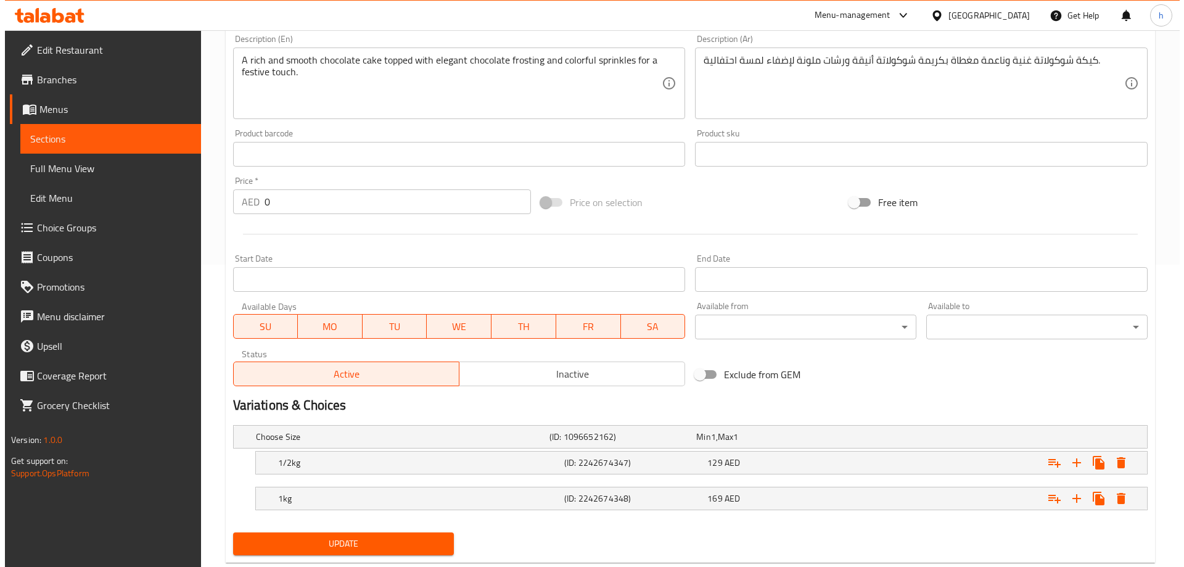
scroll to position [332, 0]
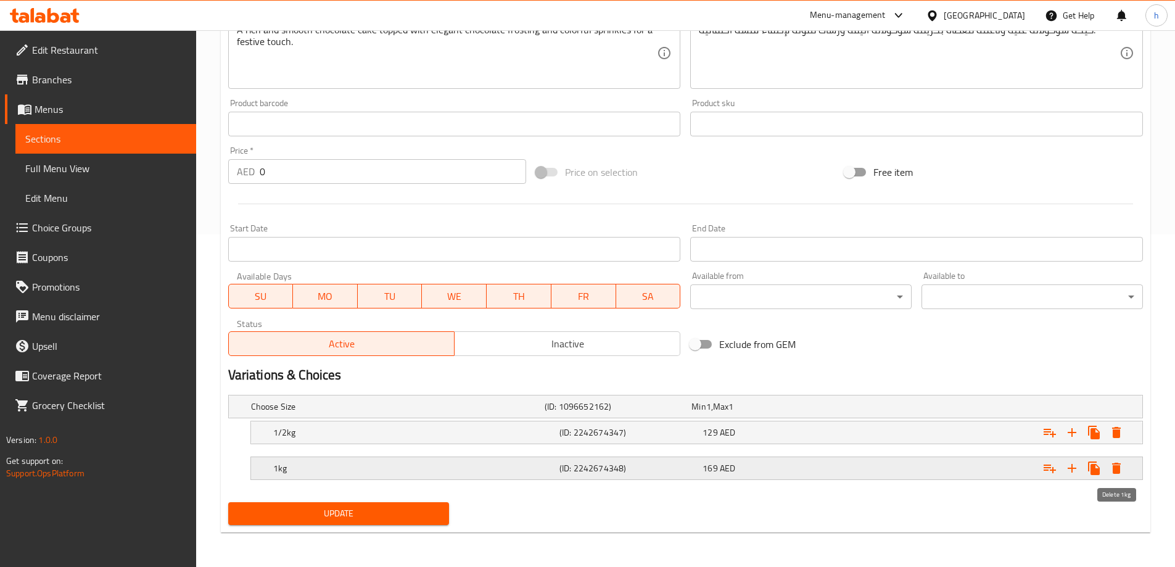
click at [1125, 464] on button "Expand" at bounding box center [1116, 468] width 22 height 22
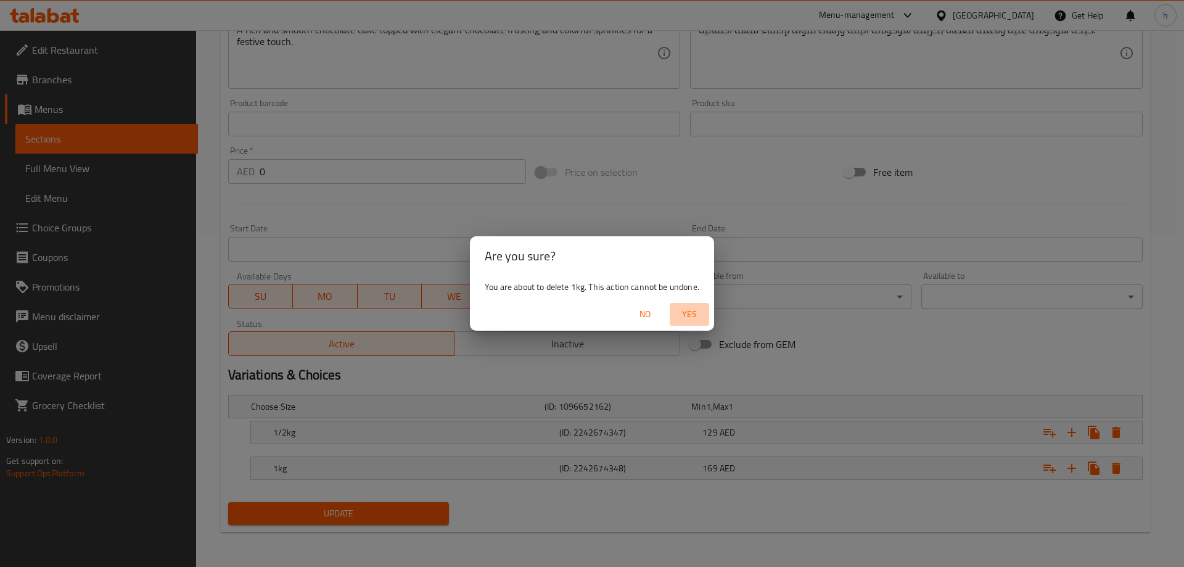
click at [685, 315] on span "Yes" at bounding box center [690, 314] width 30 height 15
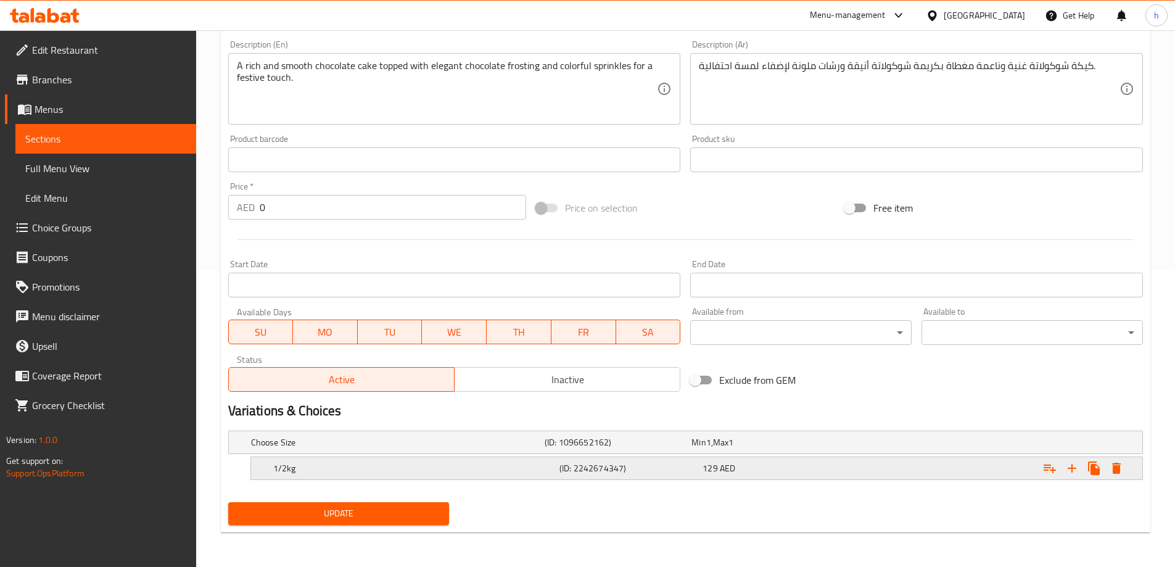
click at [1126, 464] on button "Expand" at bounding box center [1116, 468] width 22 height 22
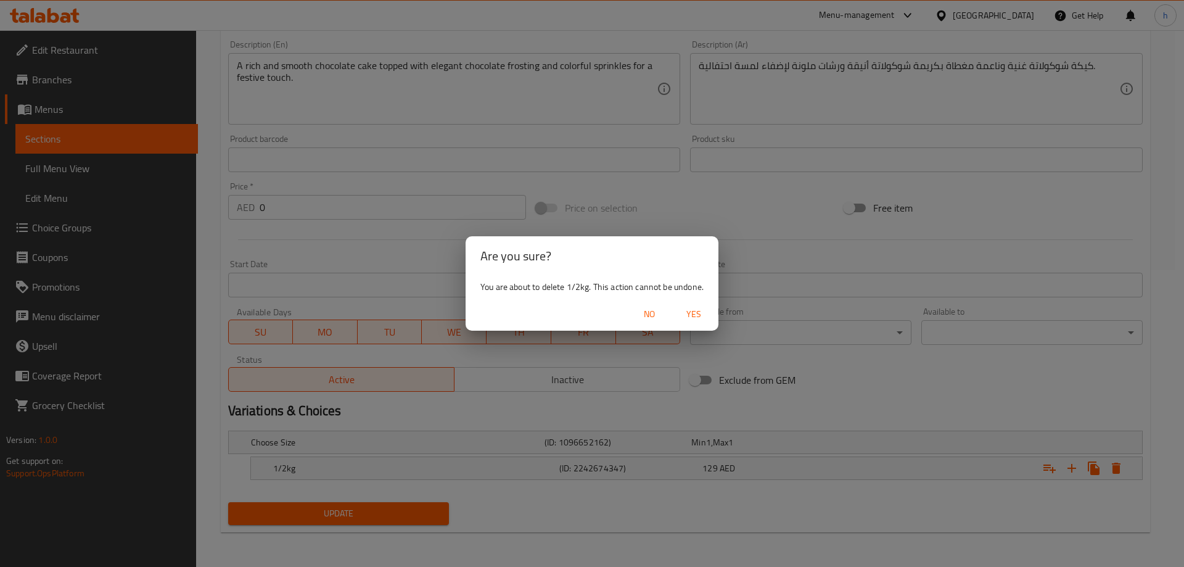
click at [701, 313] on span "Yes" at bounding box center [694, 314] width 30 height 15
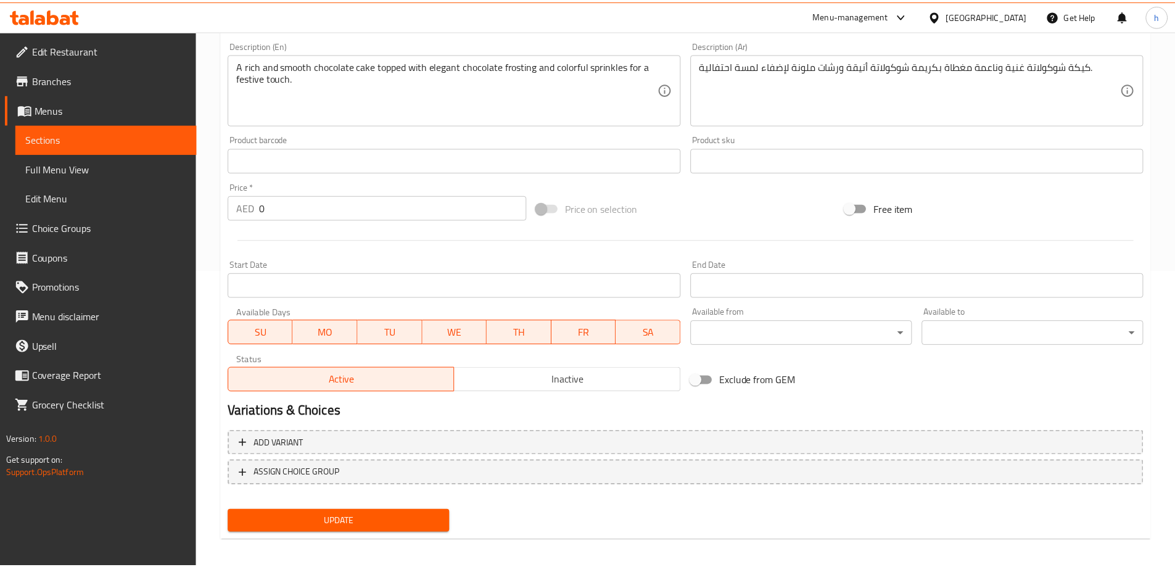
scroll to position [292, 0]
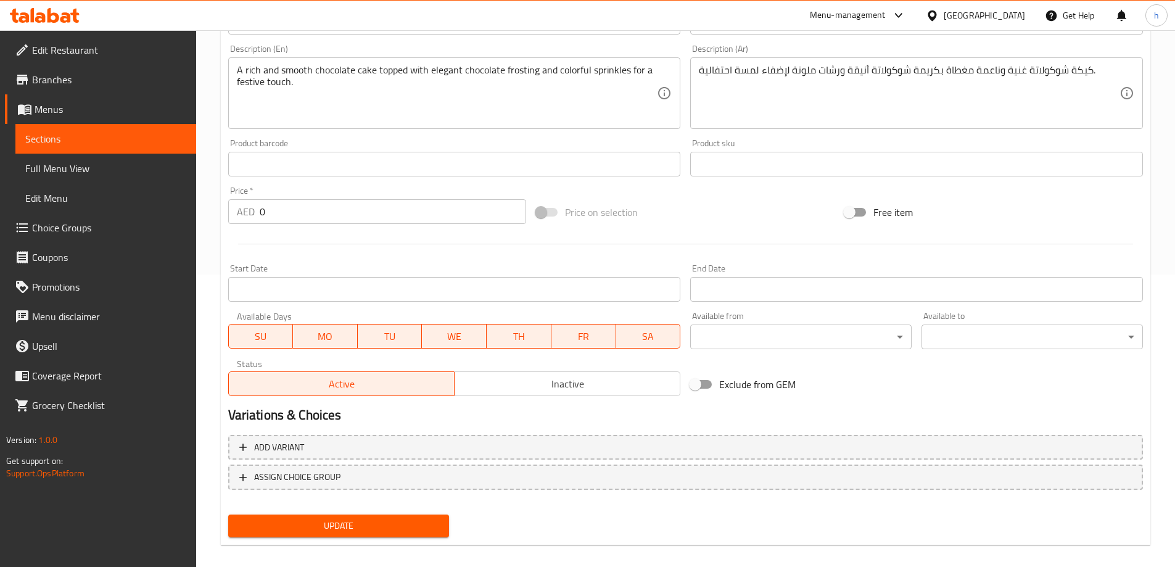
click at [448, 527] on button "Update" at bounding box center [338, 525] width 221 height 23
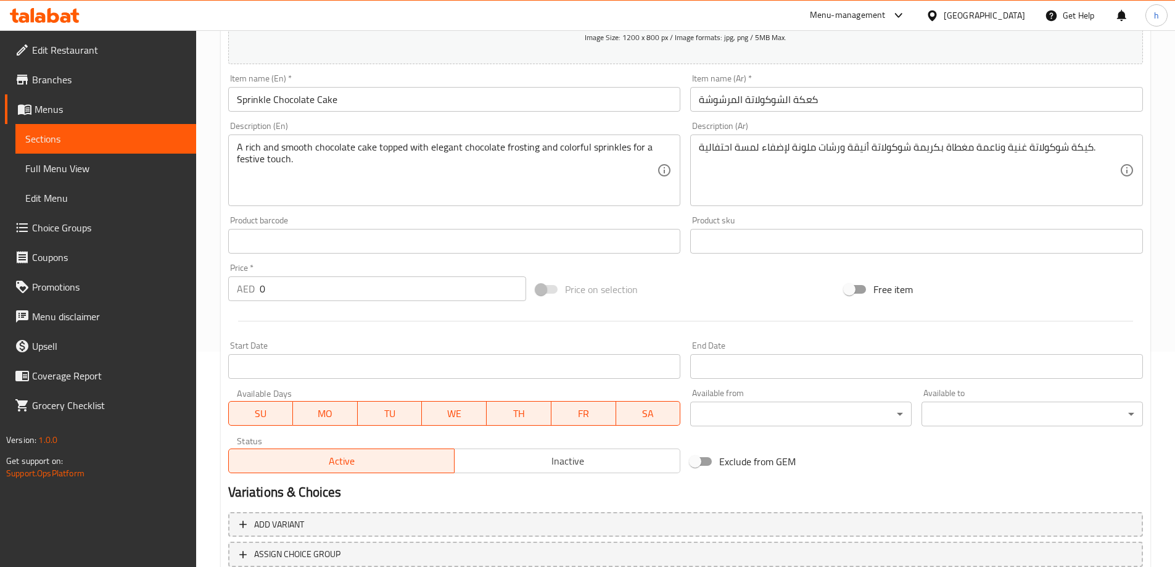
scroll to position [305, 0]
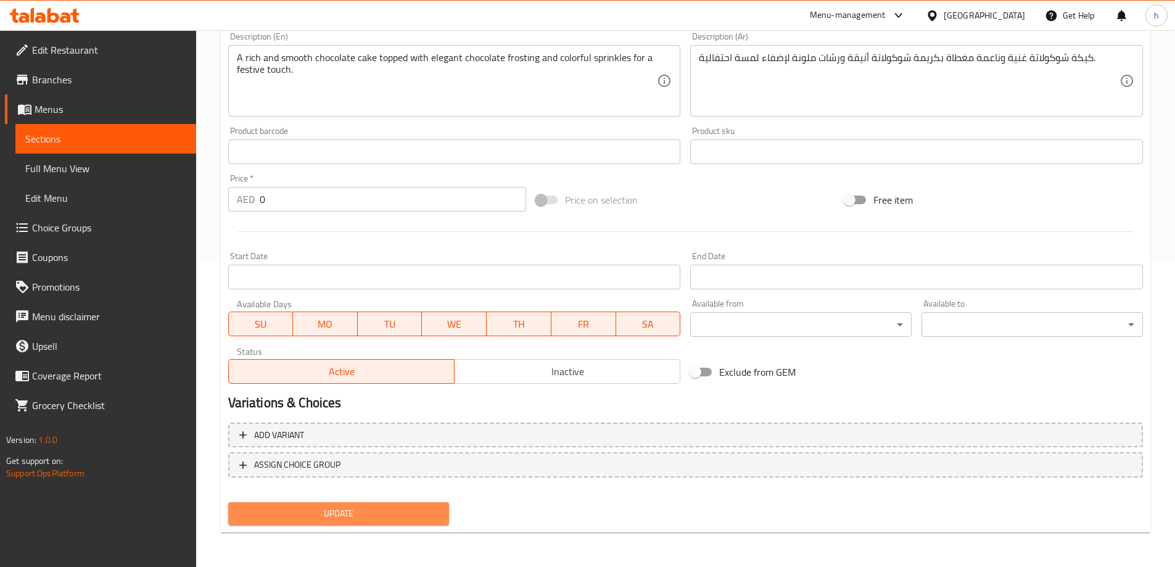
click at [394, 519] on span "Update" at bounding box center [339, 513] width 202 height 15
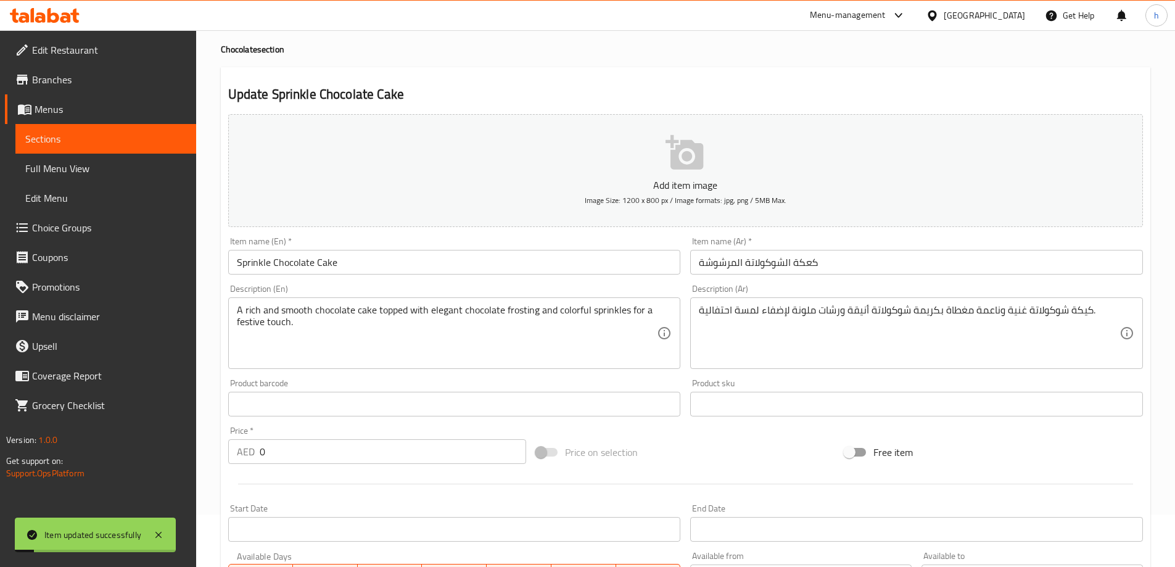
scroll to position [0, 0]
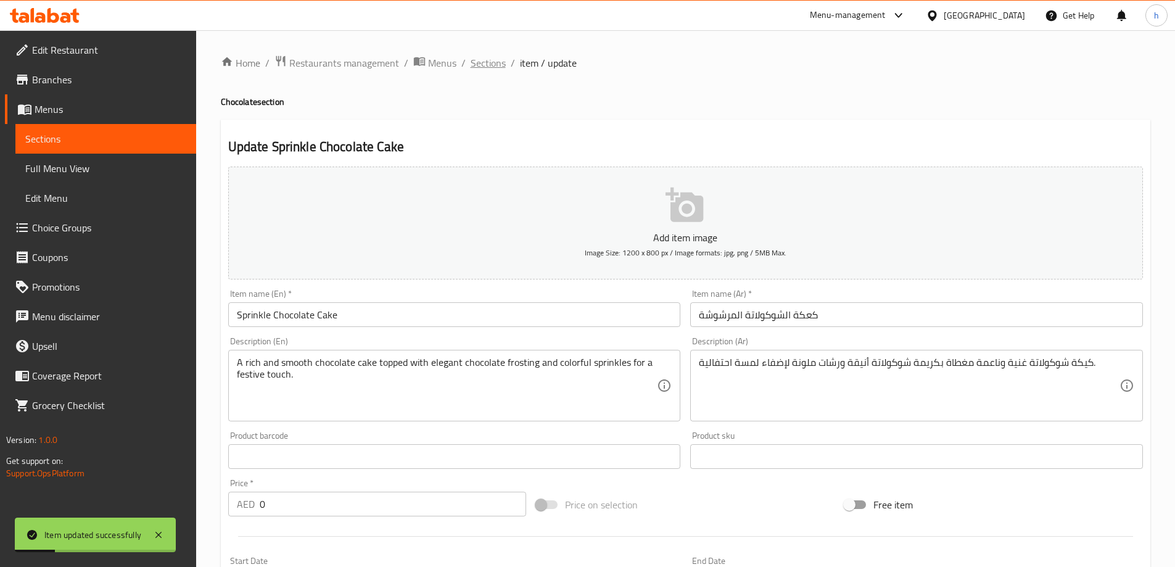
click at [480, 67] on span "Sections" at bounding box center [488, 63] width 35 height 15
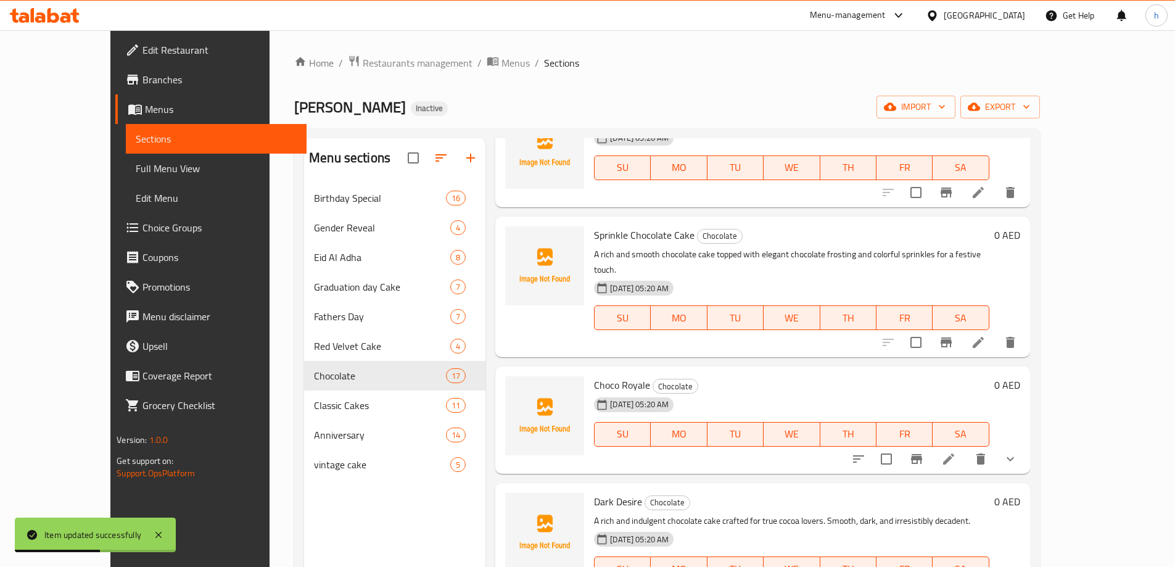
scroll to position [308, 0]
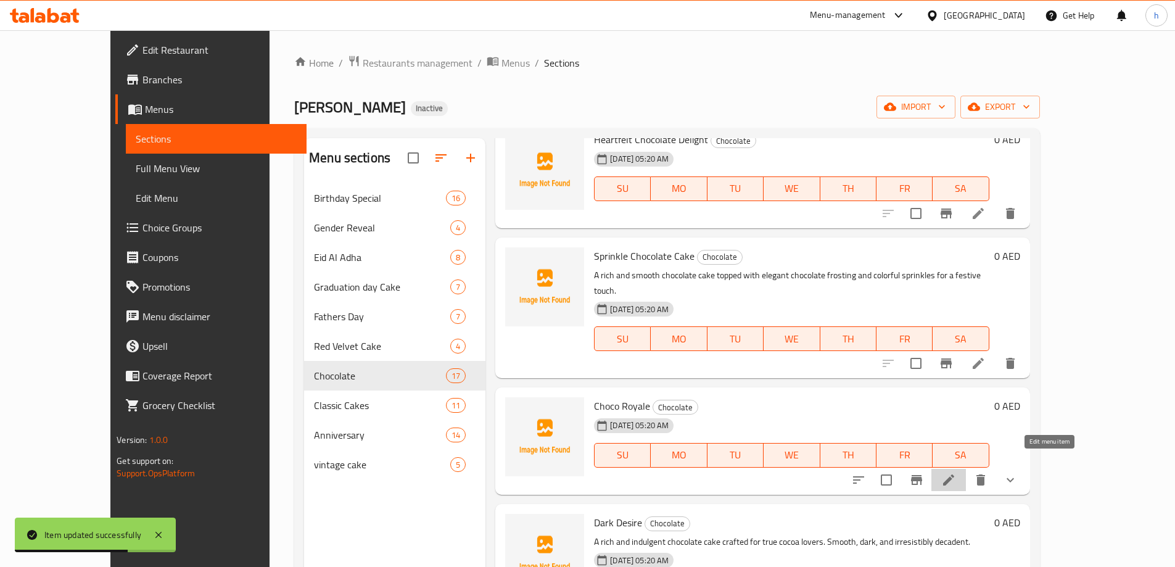
click at [956, 472] on icon at bounding box center [948, 479] width 15 height 15
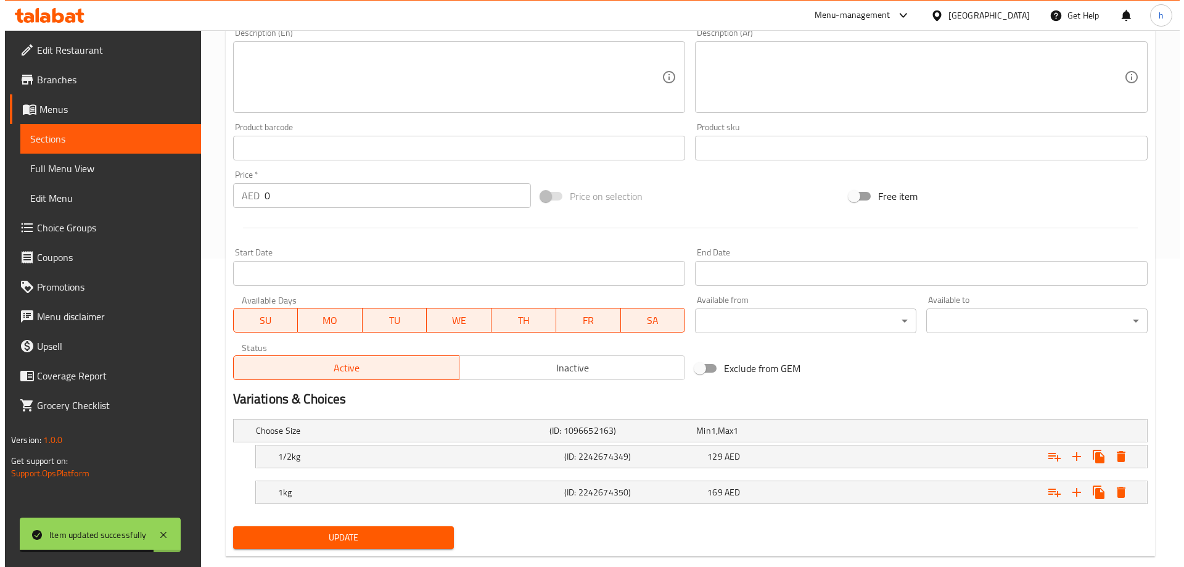
scroll to position [332, 0]
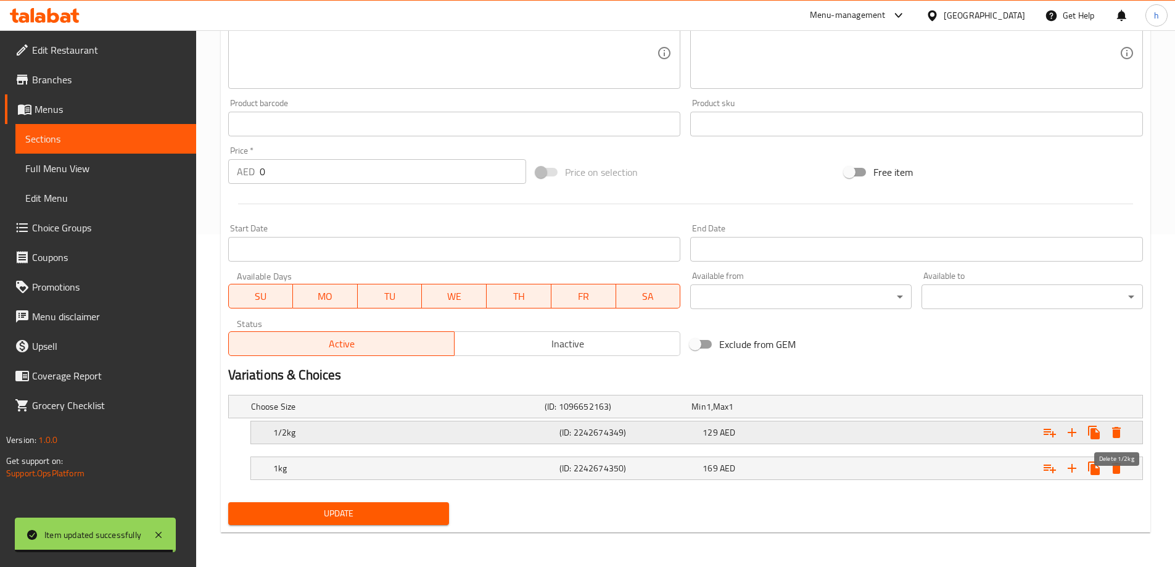
click at [1119, 434] on icon "Expand" at bounding box center [1116, 432] width 9 height 11
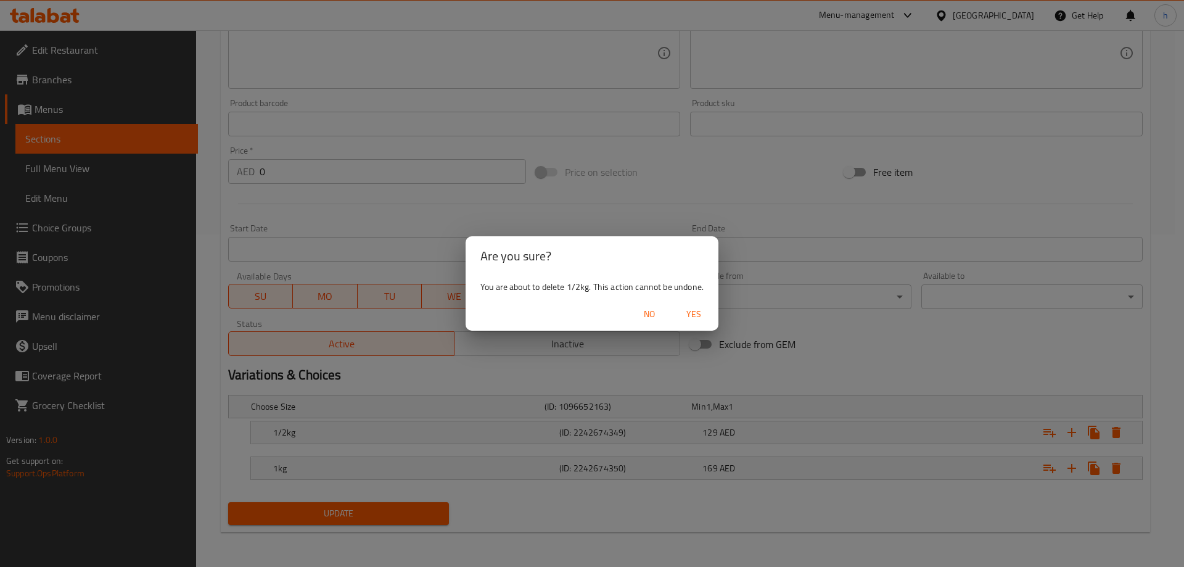
click at [706, 313] on span "Yes" at bounding box center [694, 314] width 30 height 15
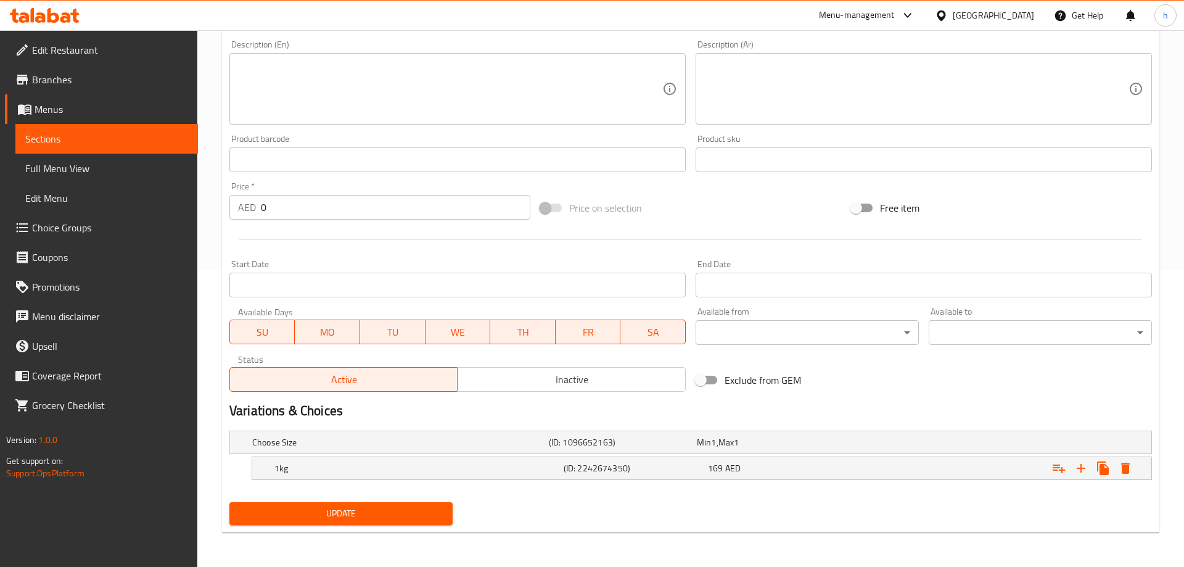
scroll to position [297, 0]
click at [1112, 465] on icon "Expand" at bounding box center [1116, 468] width 15 height 15
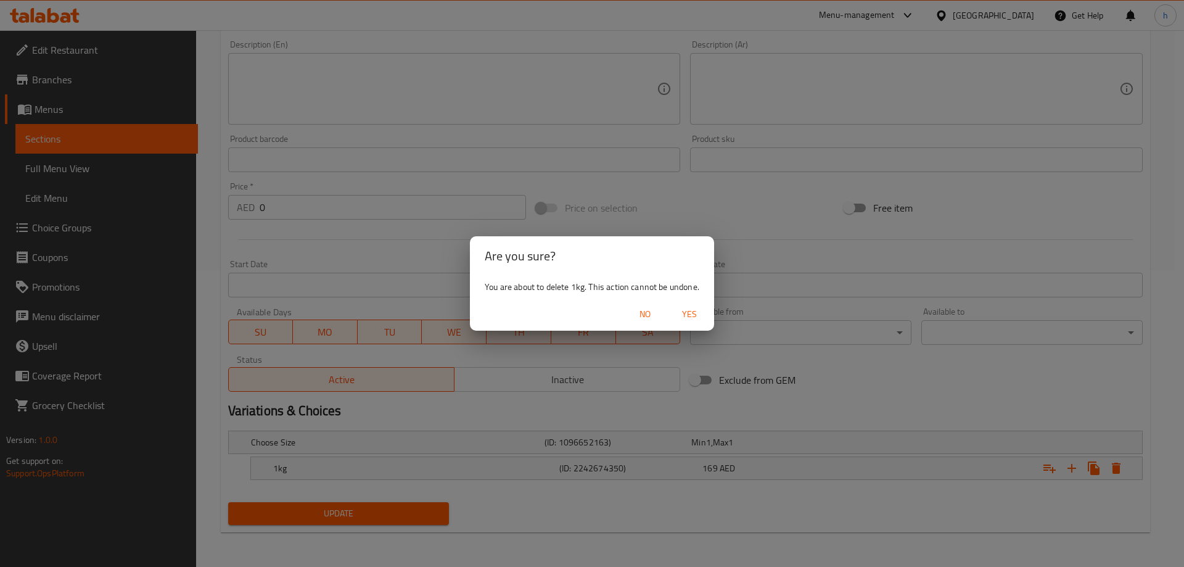
click at [686, 315] on span "Yes" at bounding box center [690, 314] width 30 height 15
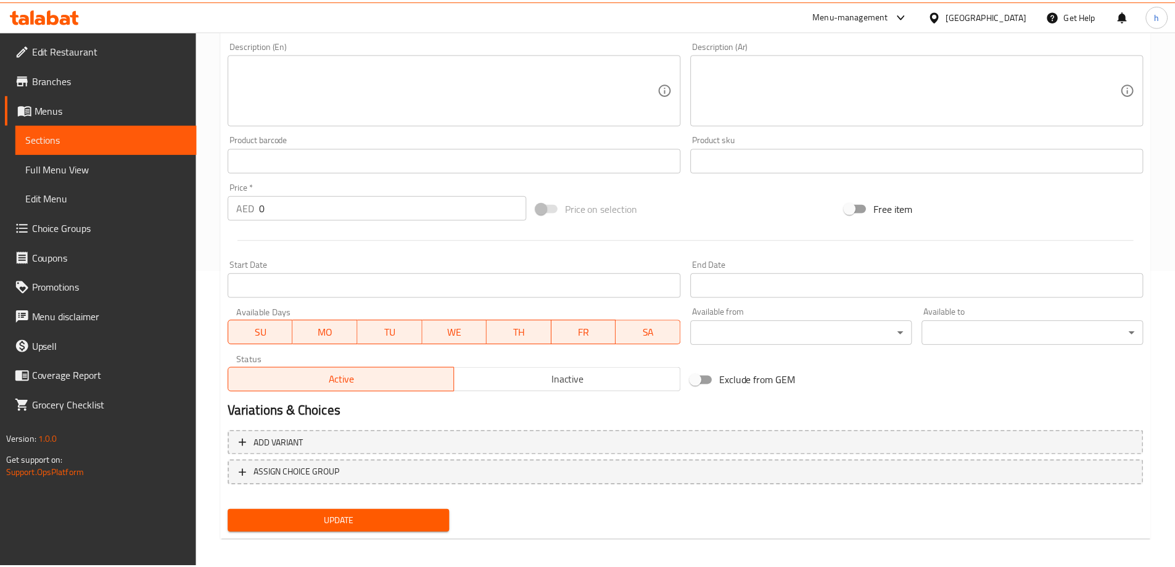
scroll to position [292, 0]
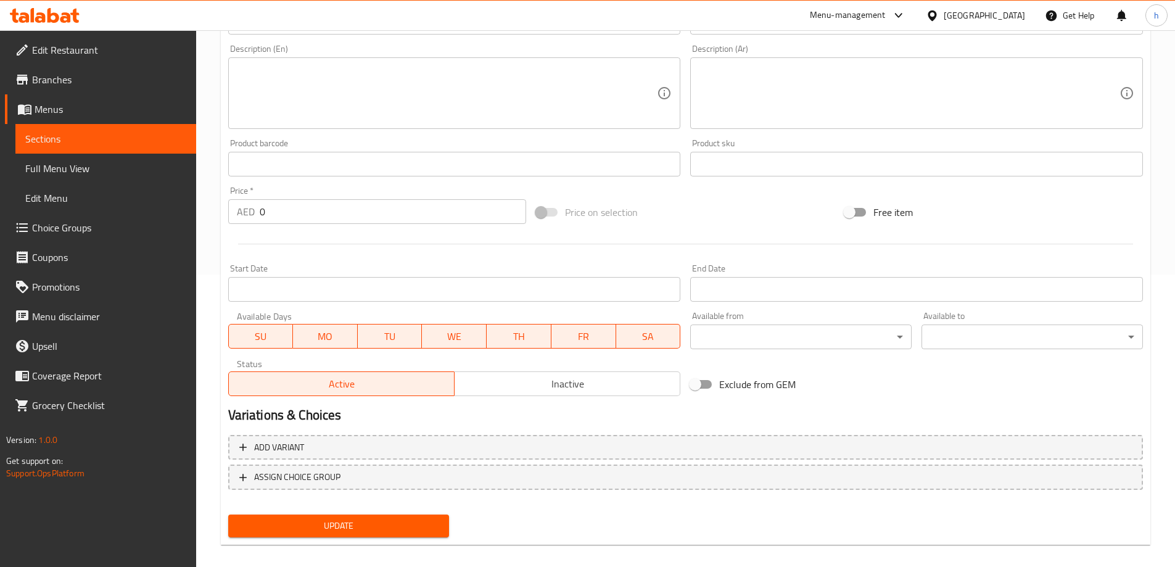
click at [422, 527] on span "Update" at bounding box center [339, 525] width 202 height 15
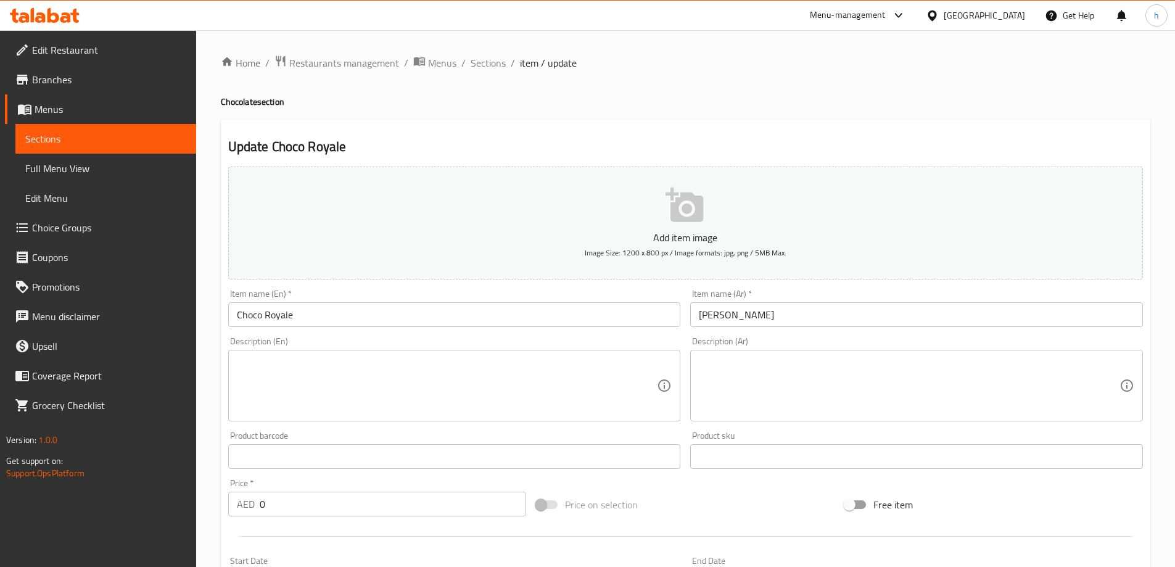
scroll to position [305, 0]
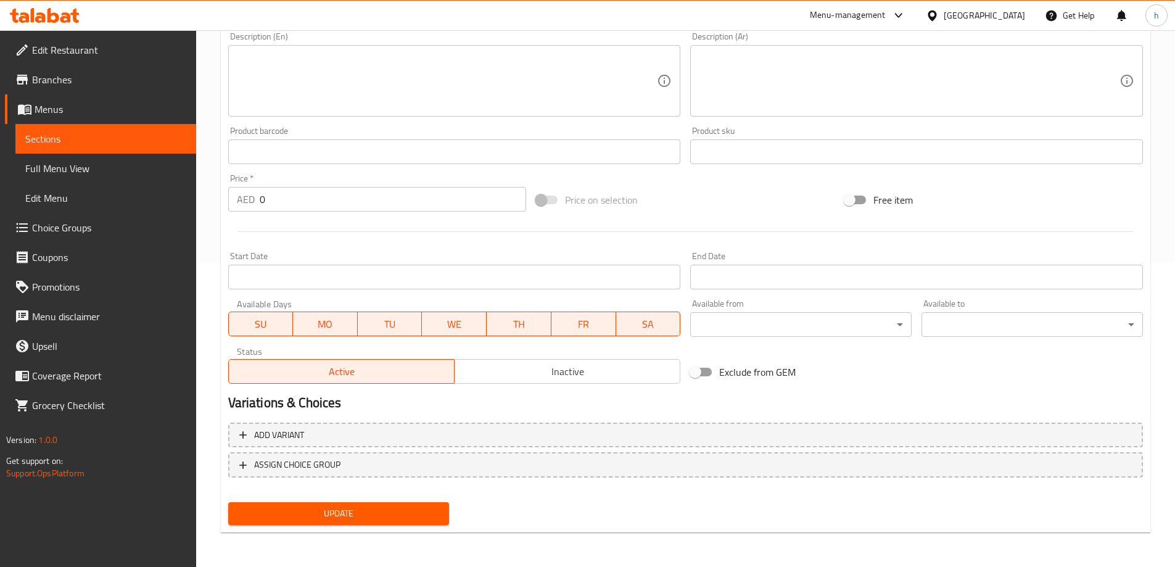
click at [418, 516] on span "Update" at bounding box center [339, 513] width 202 height 15
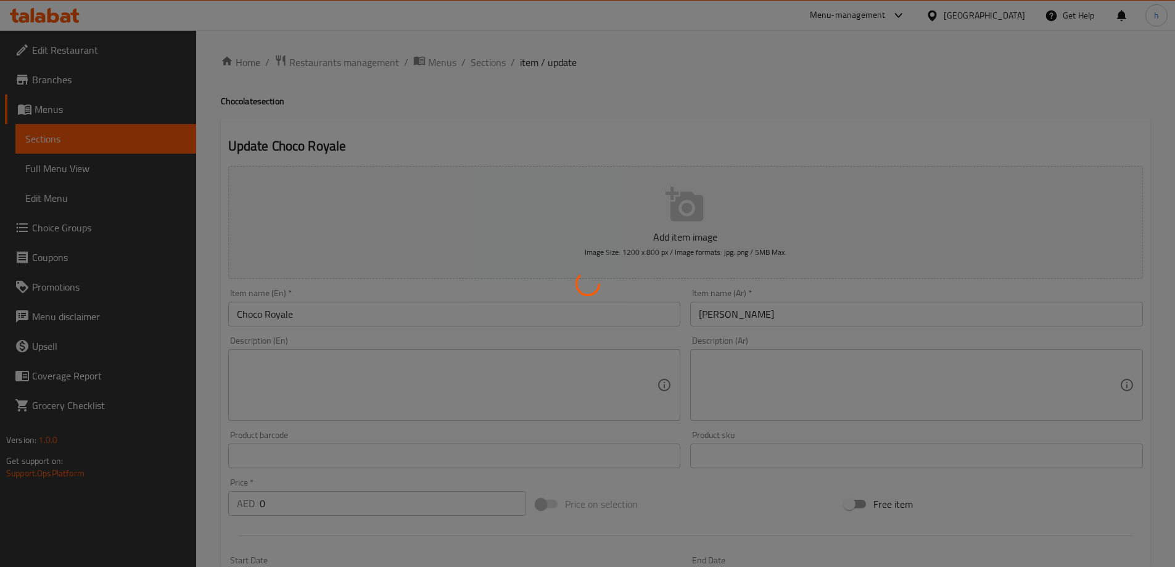
scroll to position [0, 0]
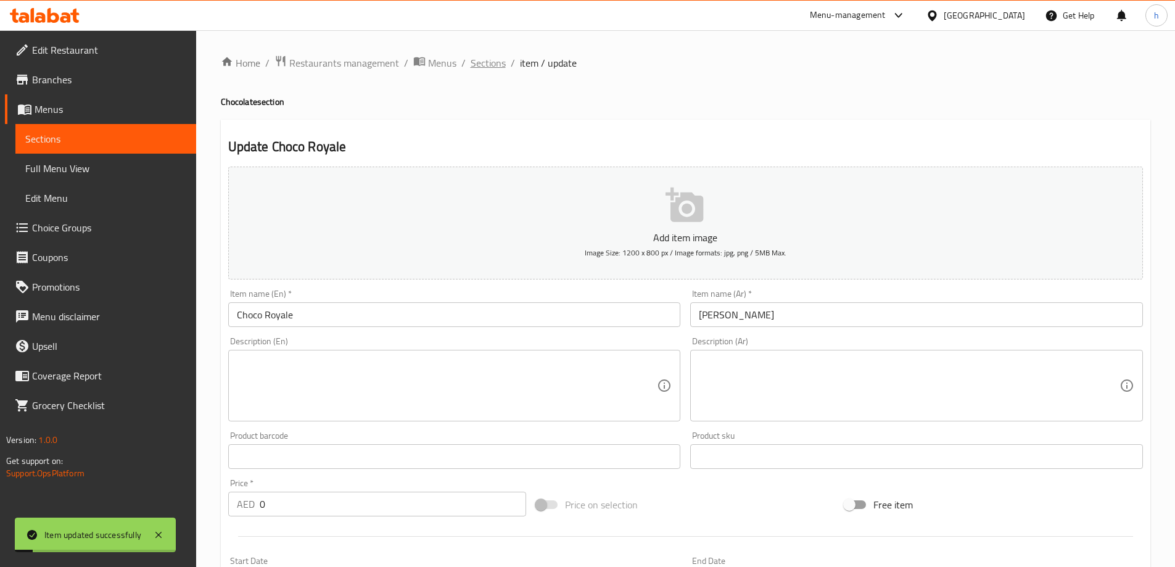
click at [497, 63] on span "Sections" at bounding box center [488, 63] width 35 height 15
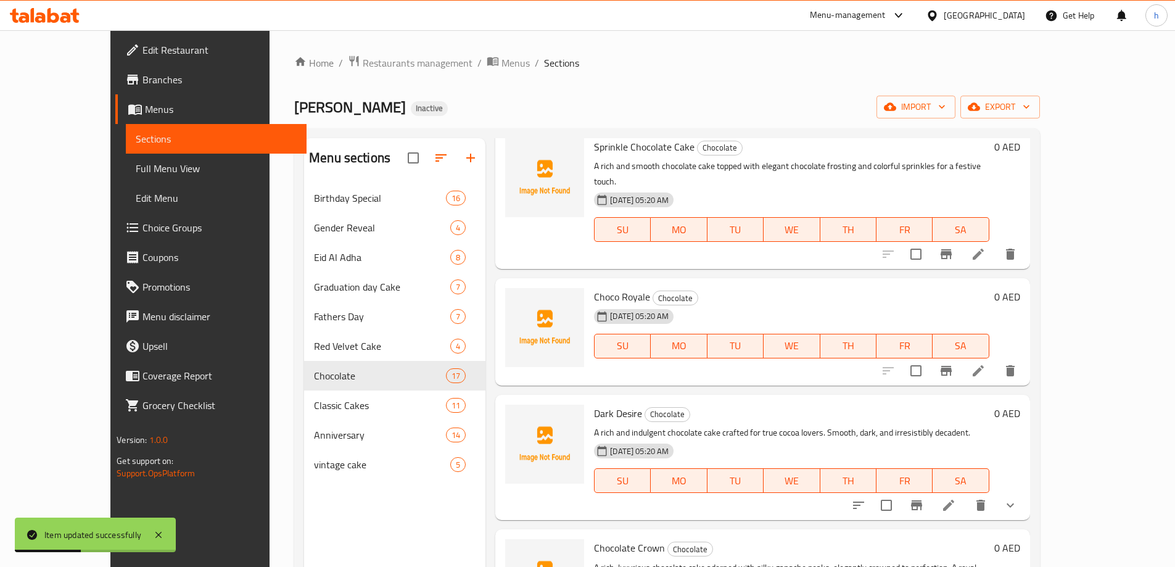
scroll to position [432, 0]
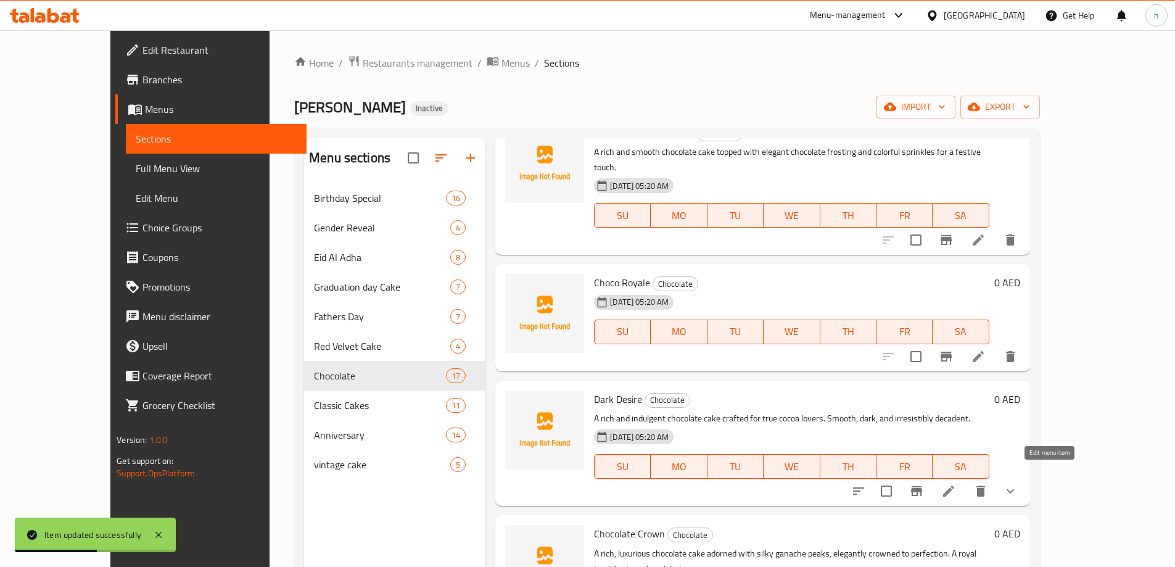
click at [956, 484] on icon at bounding box center [948, 491] width 15 height 15
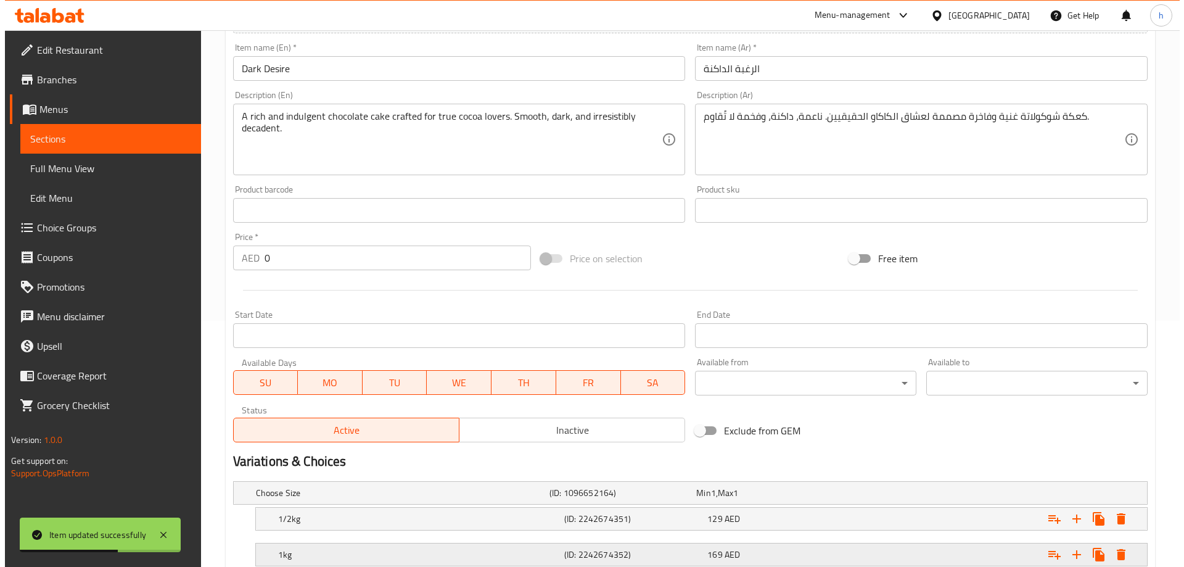
scroll to position [332, 0]
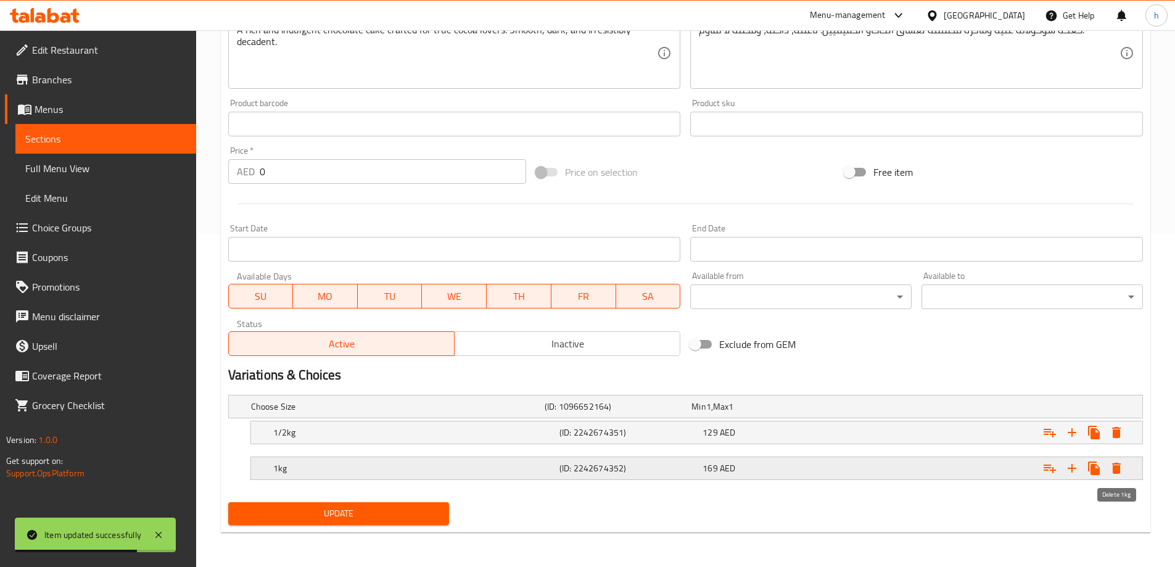
click at [1124, 464] on button "Expand" at bounding box center [1116, 468] width 22 height 22
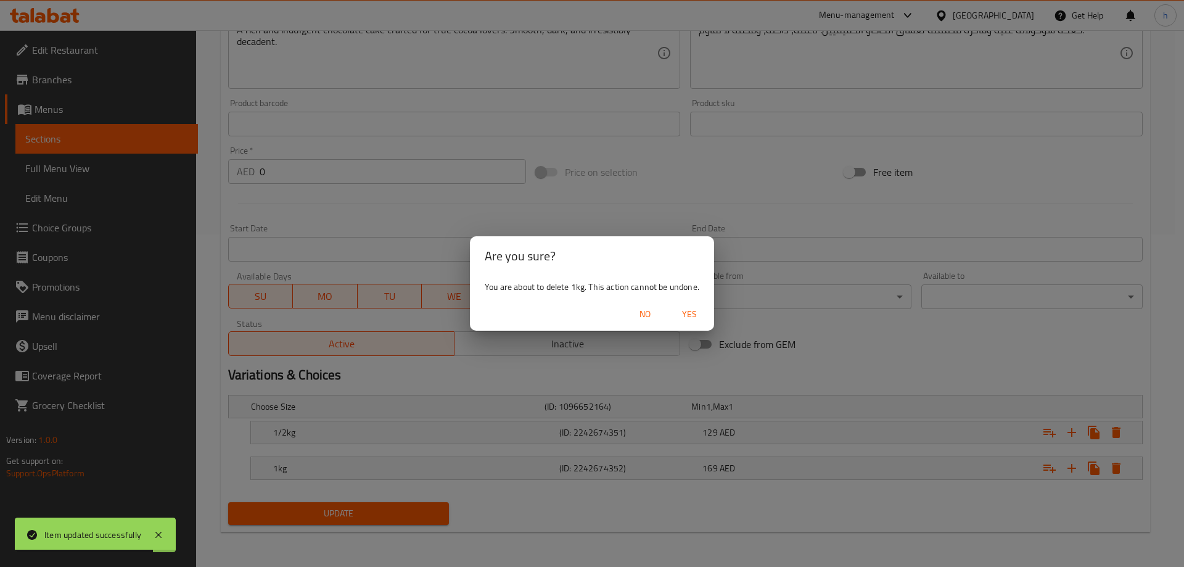
click at [685, 315] on span "Yes" at bounding box center [690, 314] width 30 height 15
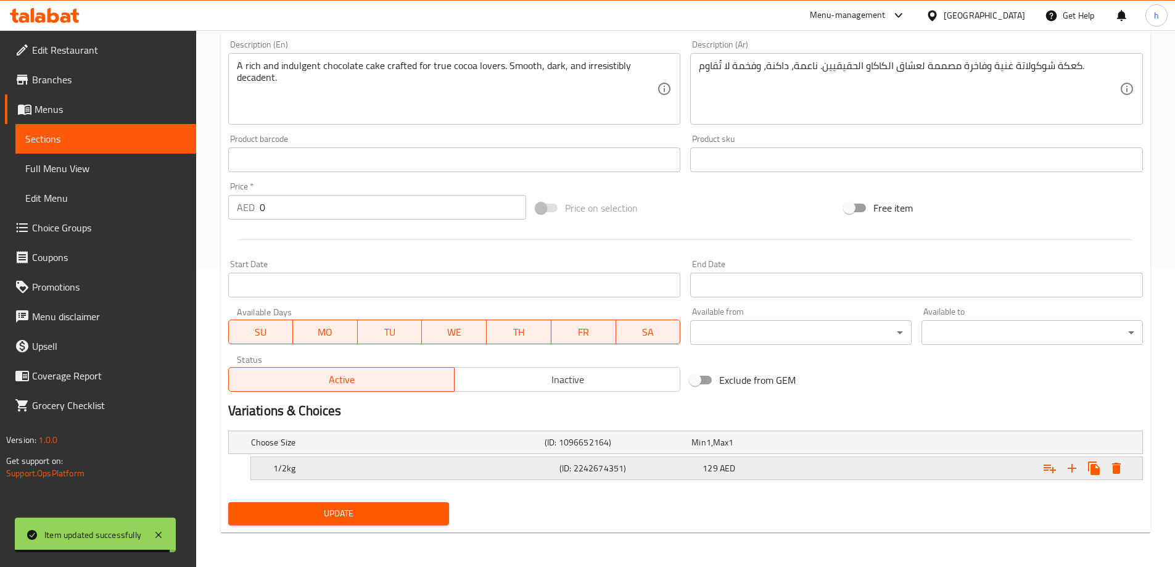
click at [1118, 462] on icon "Expand" at bounding box center [1116, 468] width 15 height 15
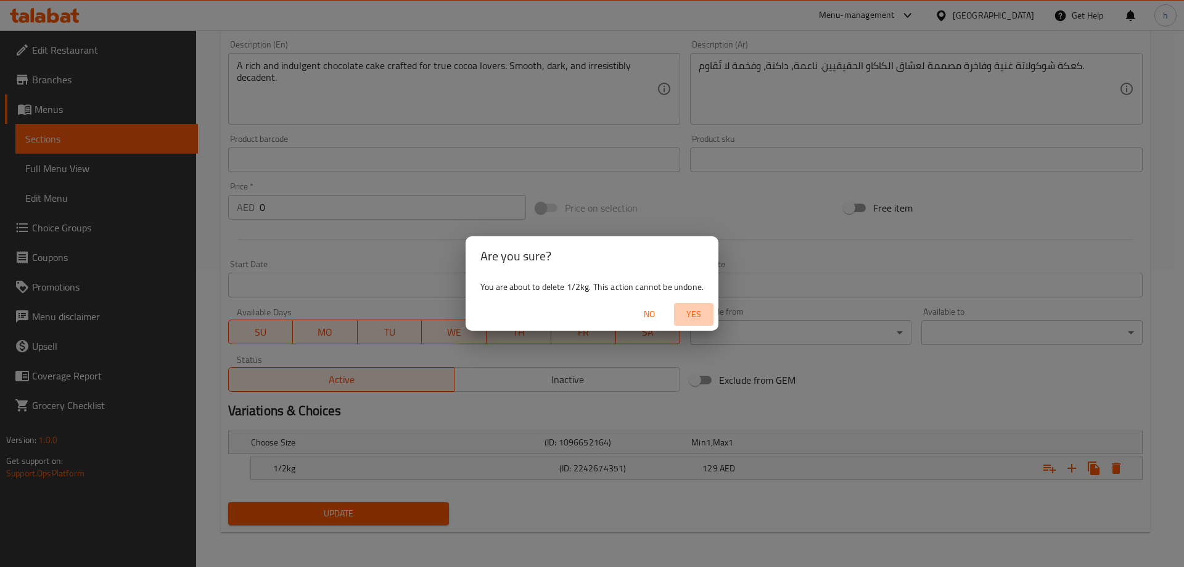
click at [694, 313] on span "Yes" at bounding box center [694, 314] width 30 height 15
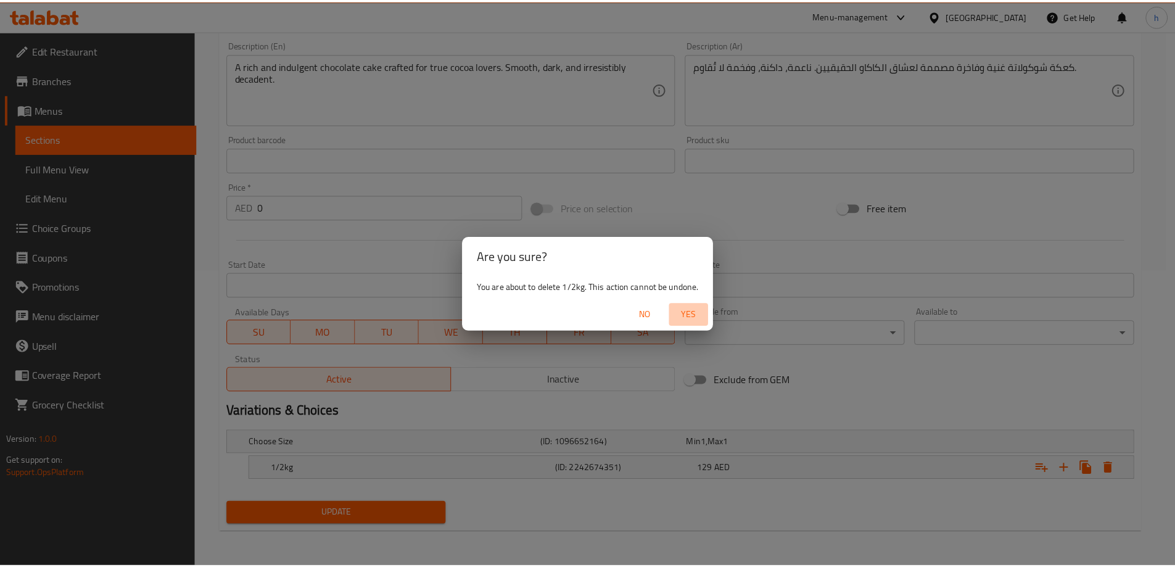
scroll to position [292, 0]
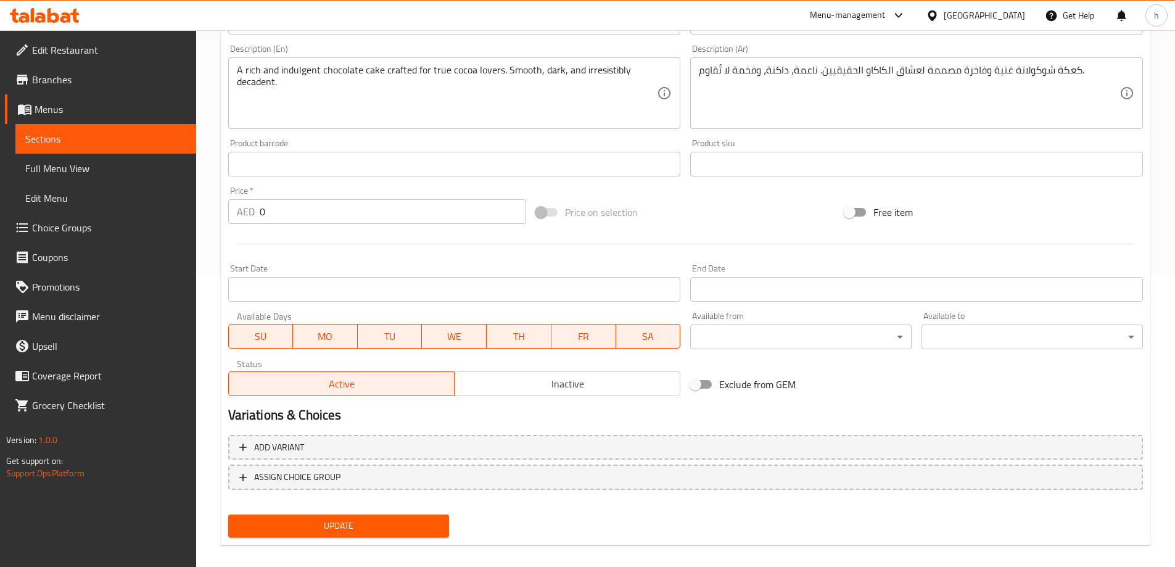
click at [417, 517] on button "Update" at bounding box center [338, 525] width 221 height 23
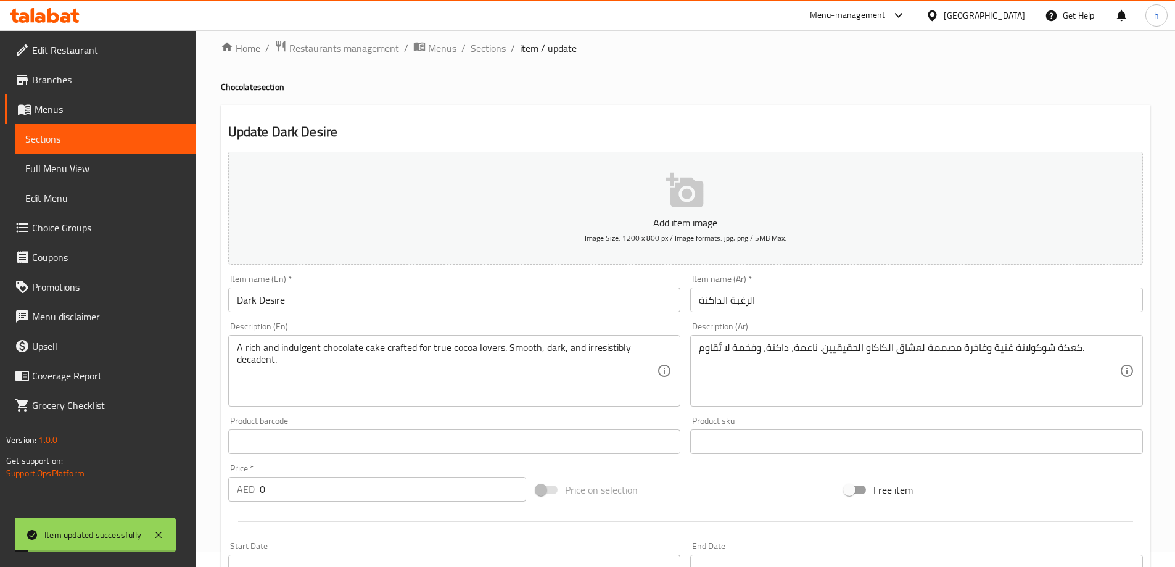
scroll to position [0, 0]
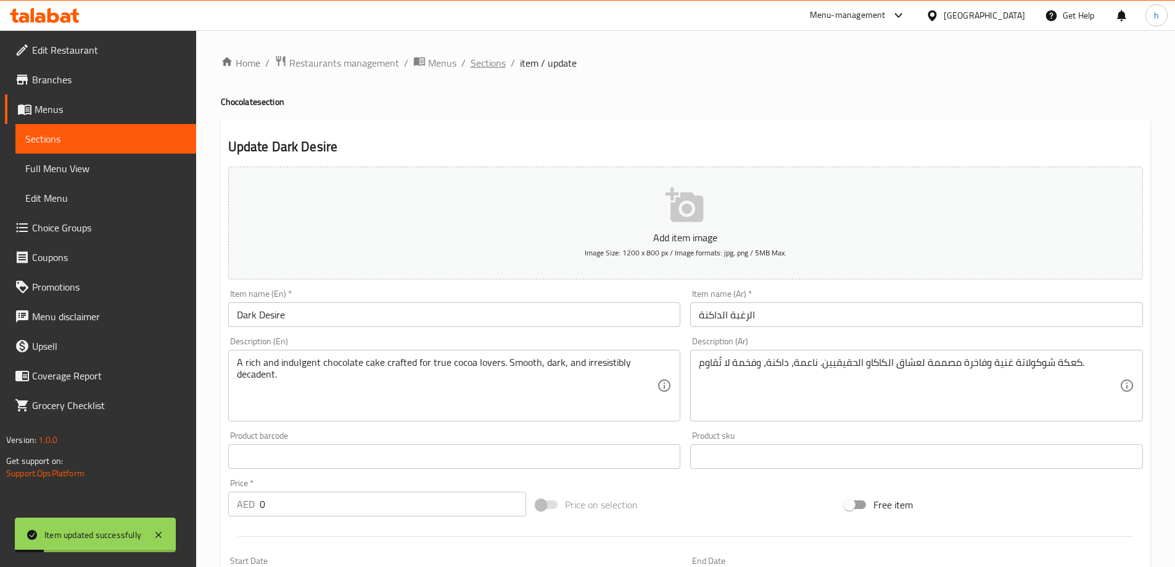
click at [493, 62] on span "Sections" at bounding box center [488, 63] width 35 height 15
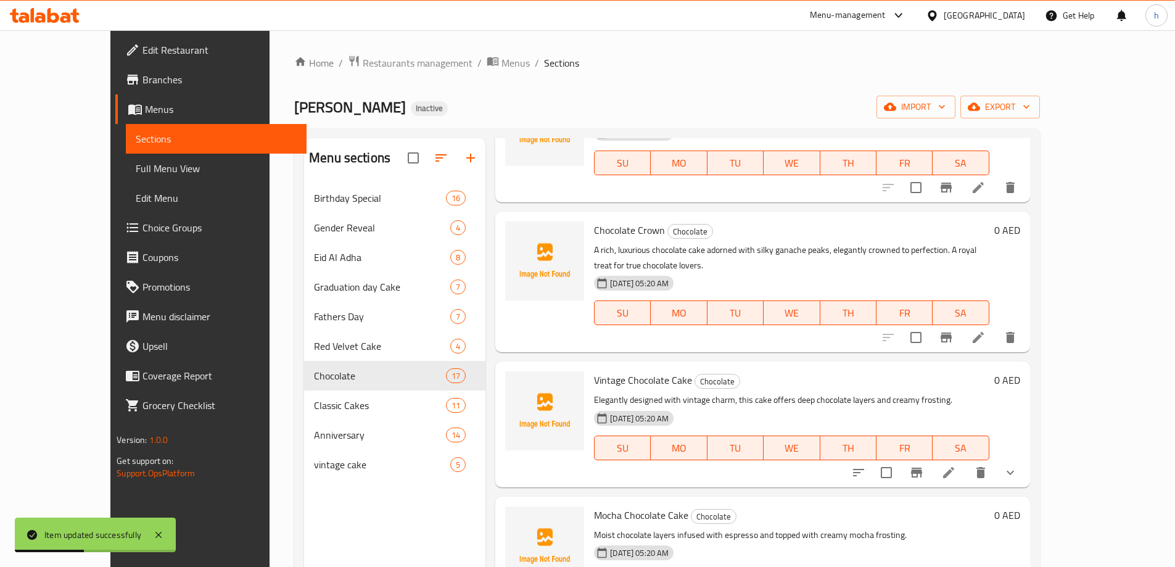
scroll to position [740, 0]
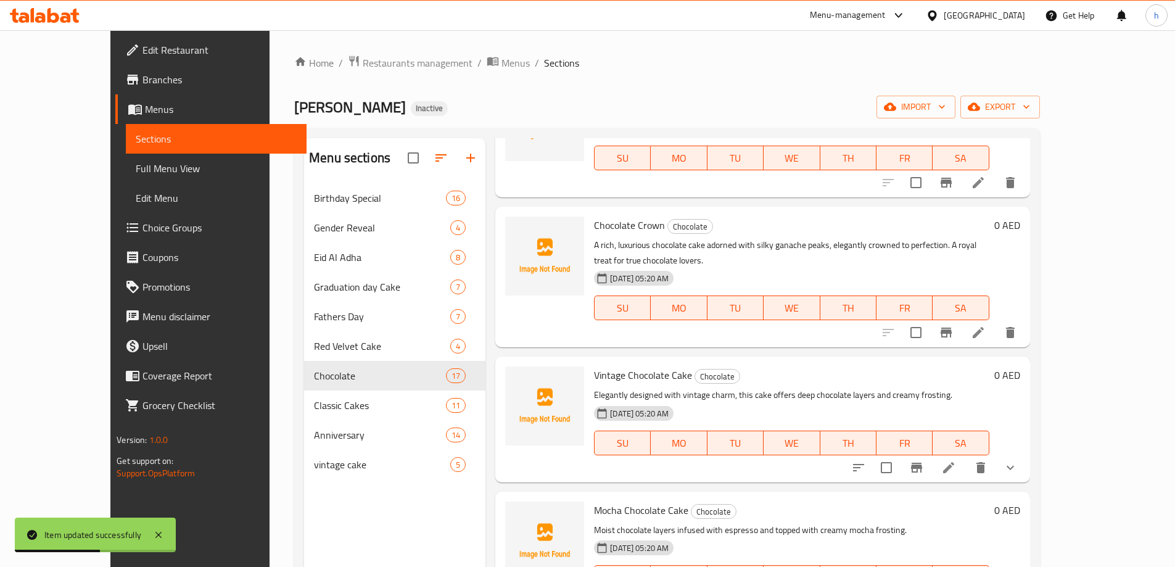
click at [995, 321] on li at bounding box center [978, 332] width 35 height 22
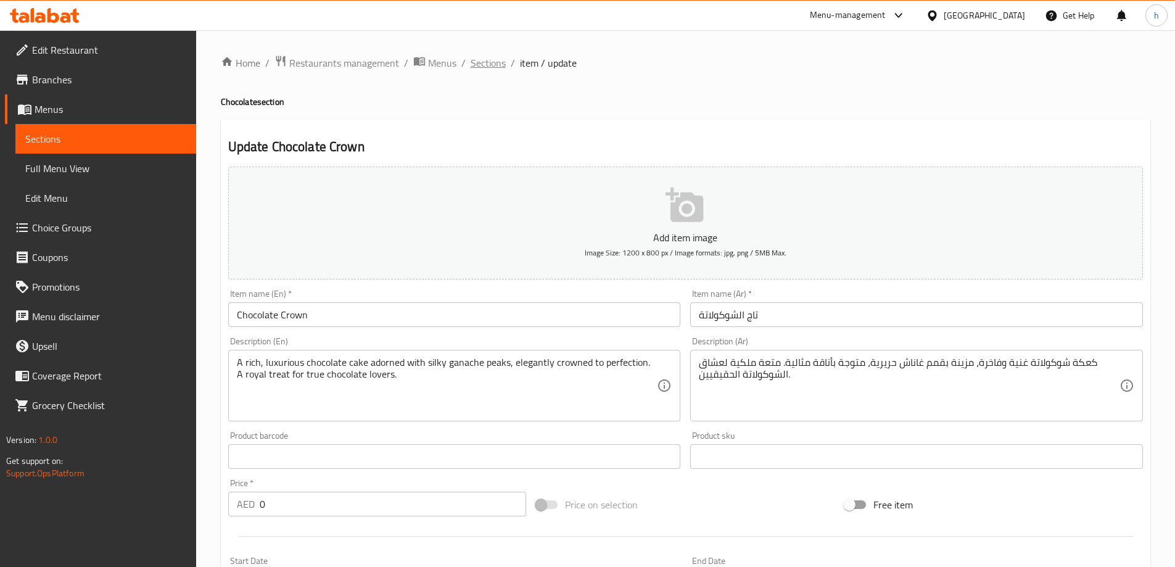
click at [497, 64] on span "Sections" at bounding box center [488, 63] width 35 height 15
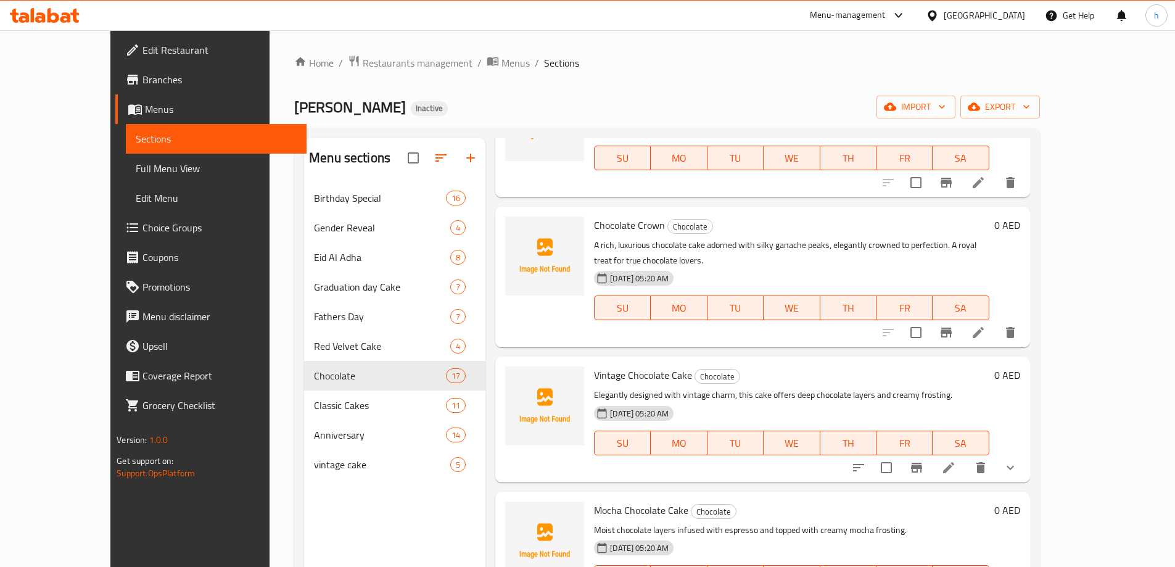
scroll to position [802, 0]
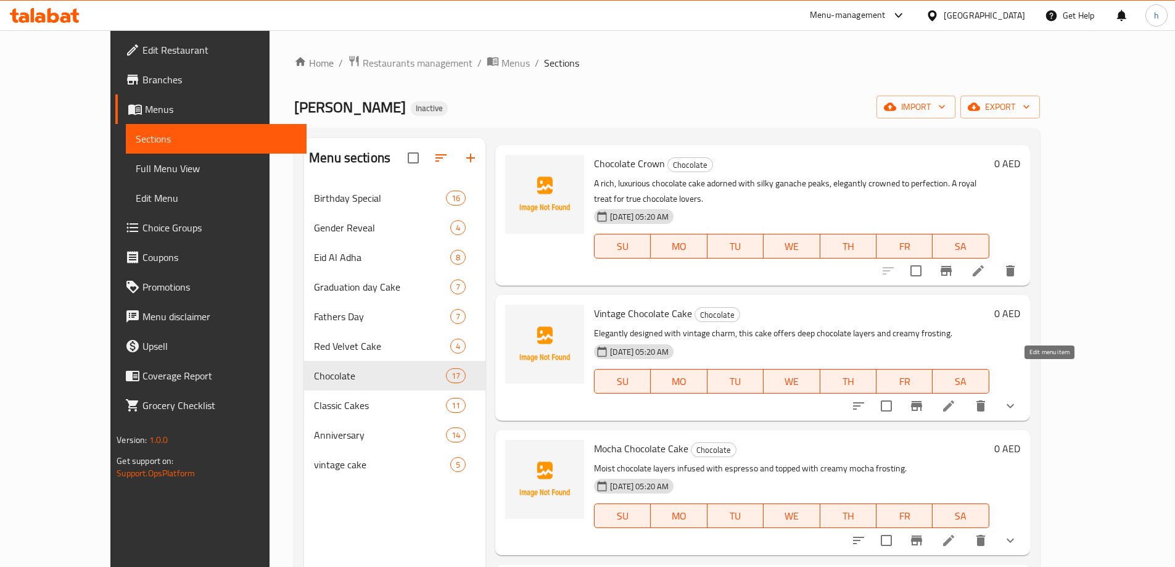
click at [956, 398] on icon at bounding box center [948, 405] width 15 height 15
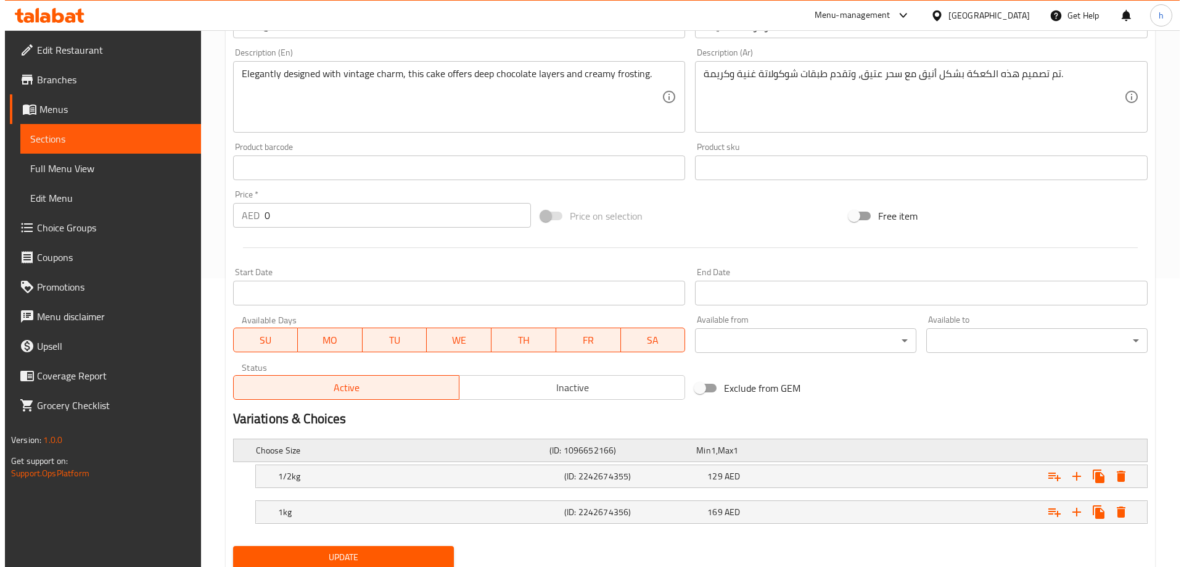
scroll to position [332, 0]
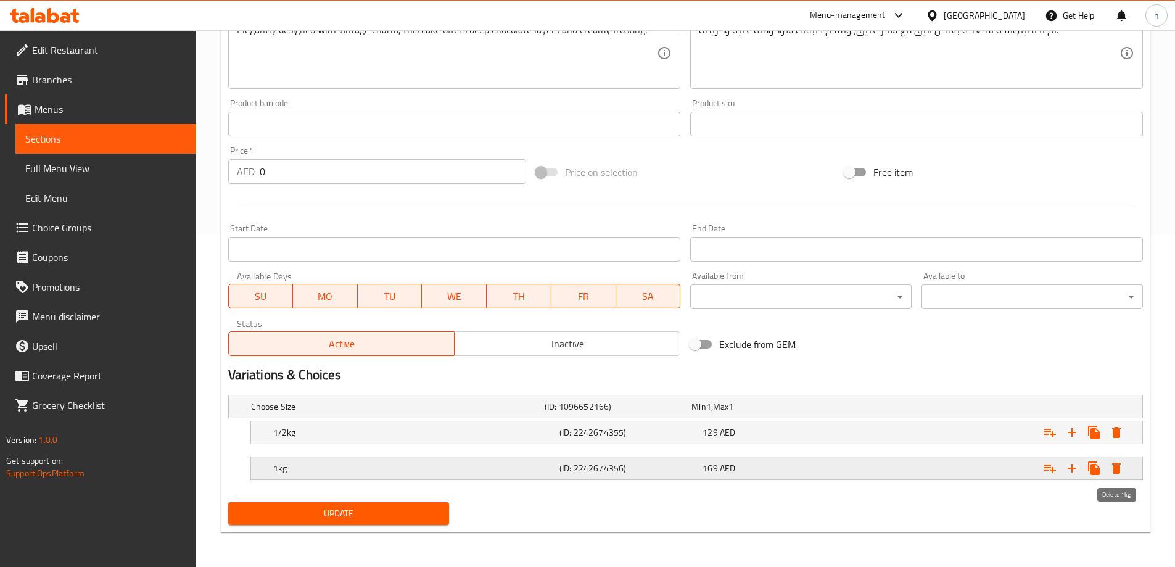
click at [1118, 461] on icon "Expand" at bounding box center [1116, 468] width 15 height 15
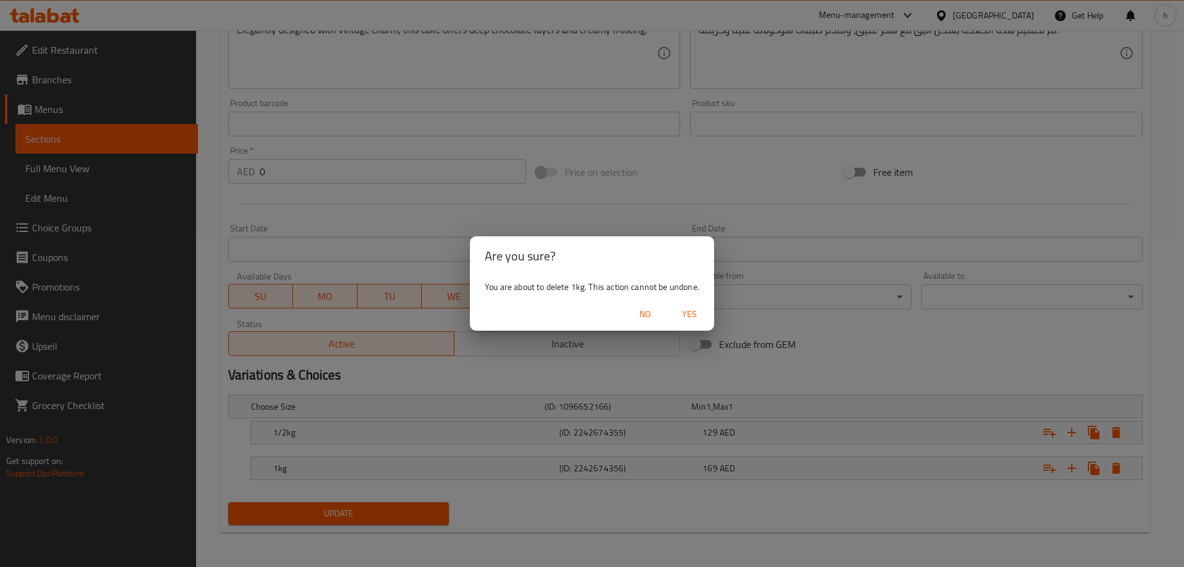
click at [688, 310] on span "Yes" at bounding box center [690, 314] width 30 height 15
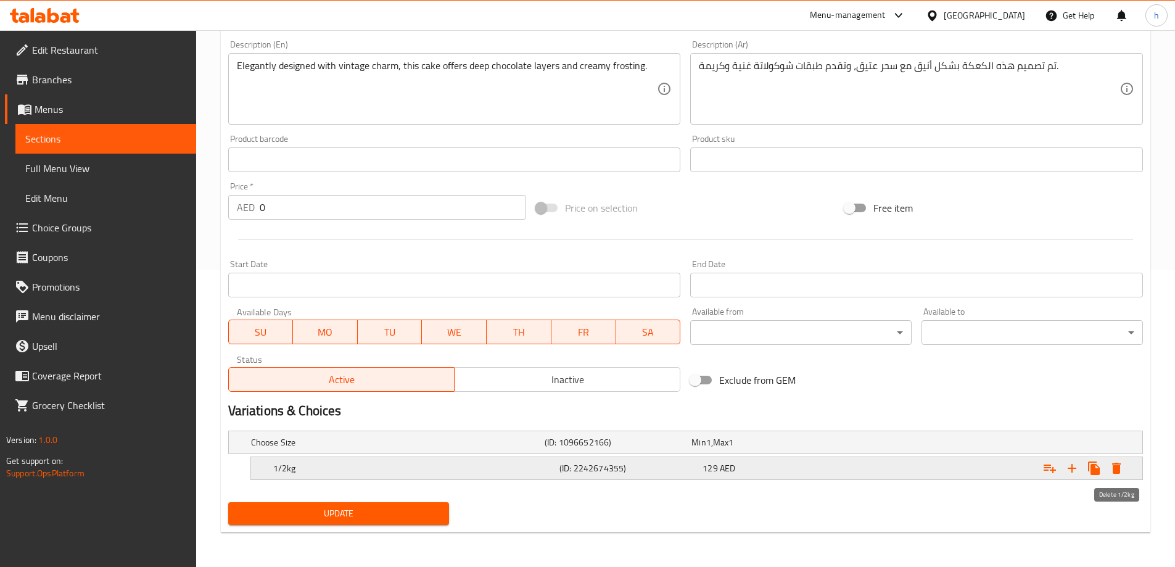
click at [1121, 463] on icon "Expand" at bounding box center [1116, 468] width 15 height 15
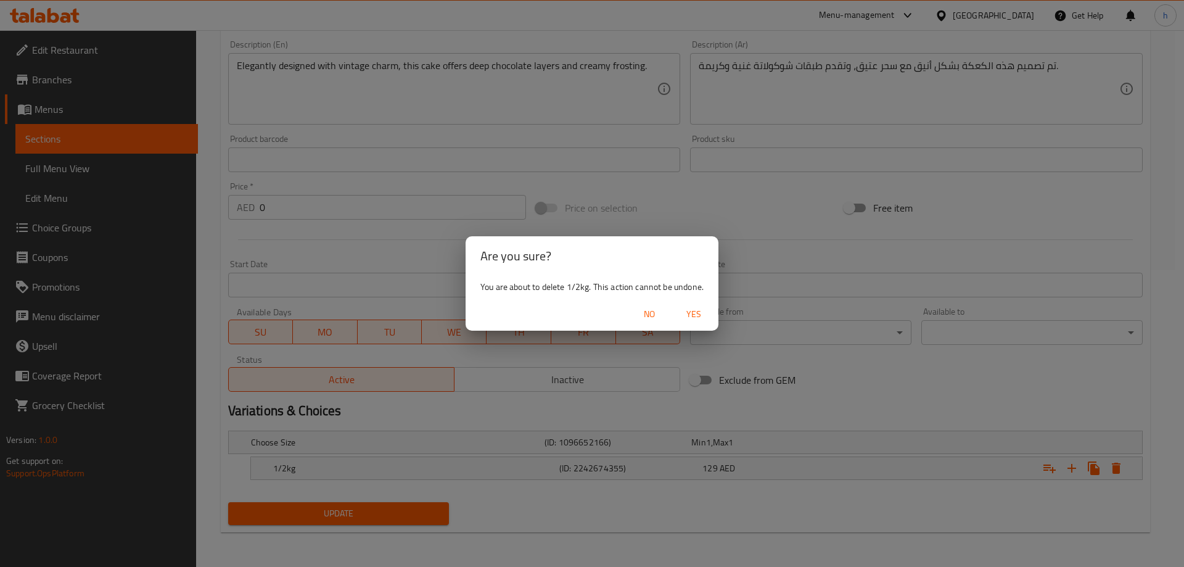
click at [703, 313] on span "Yes" at bounding box center [694, 314] width 30 height 15
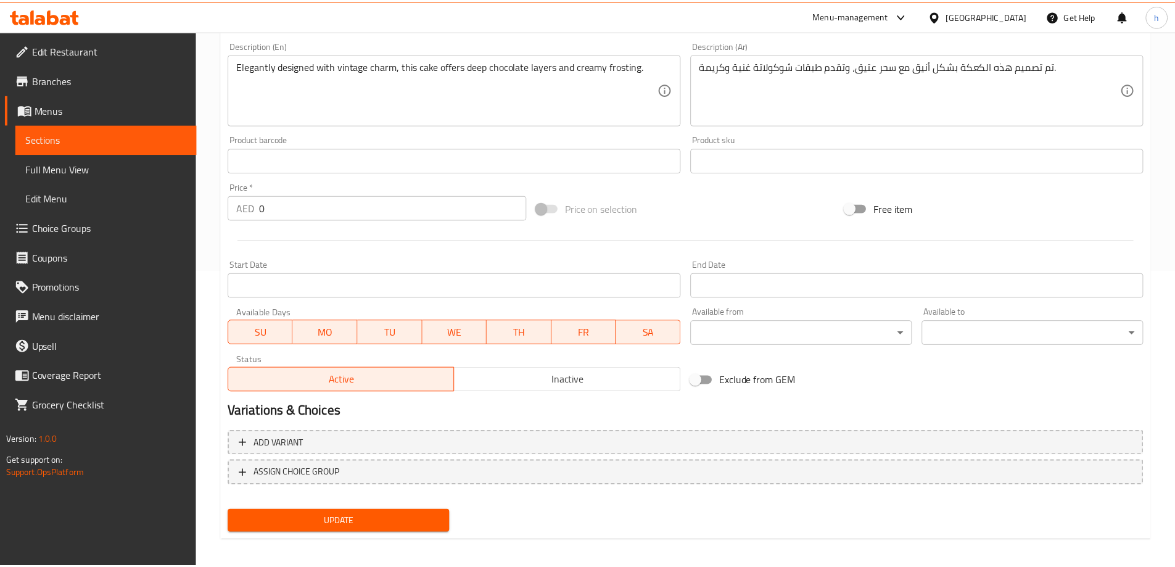
scroll to position [292, 0]
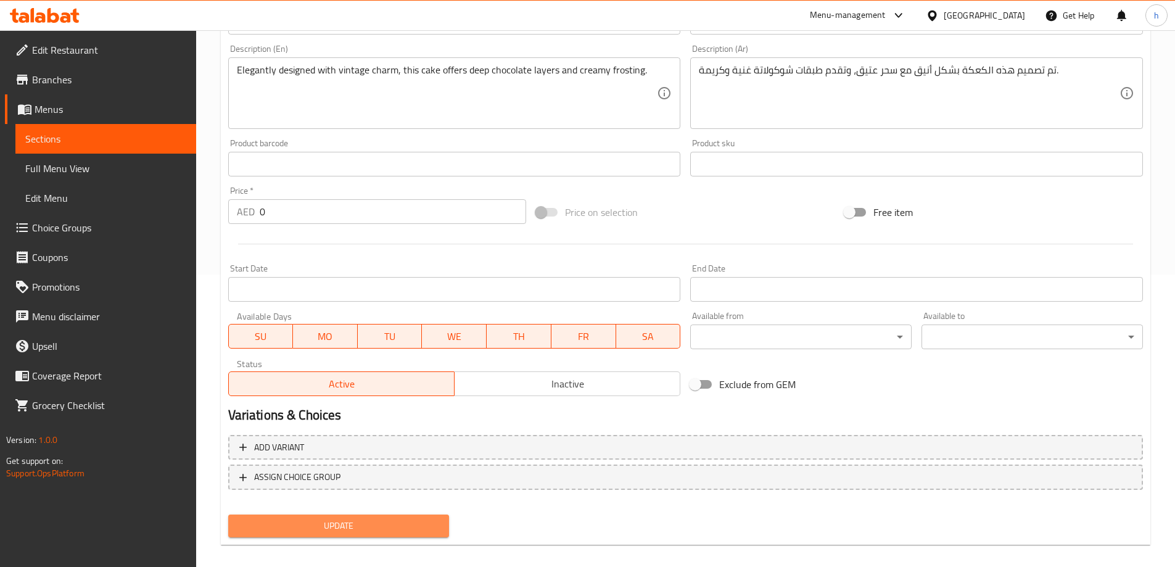
click at [429, 524] on span "Update" at bounding box center [339, 525] width 202 height 15
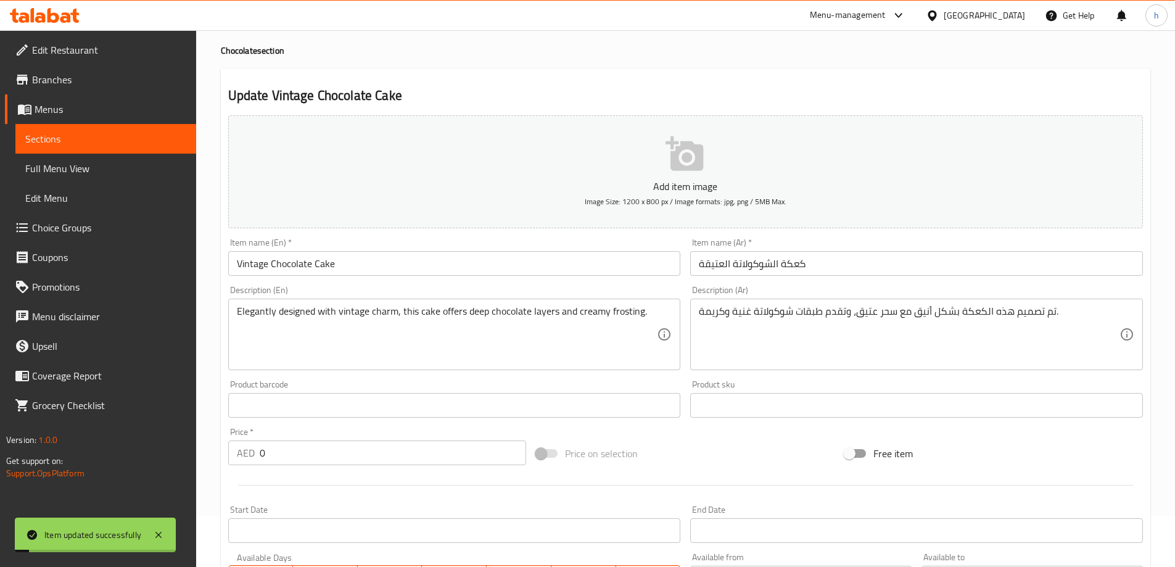
scroll to position [0, 0]
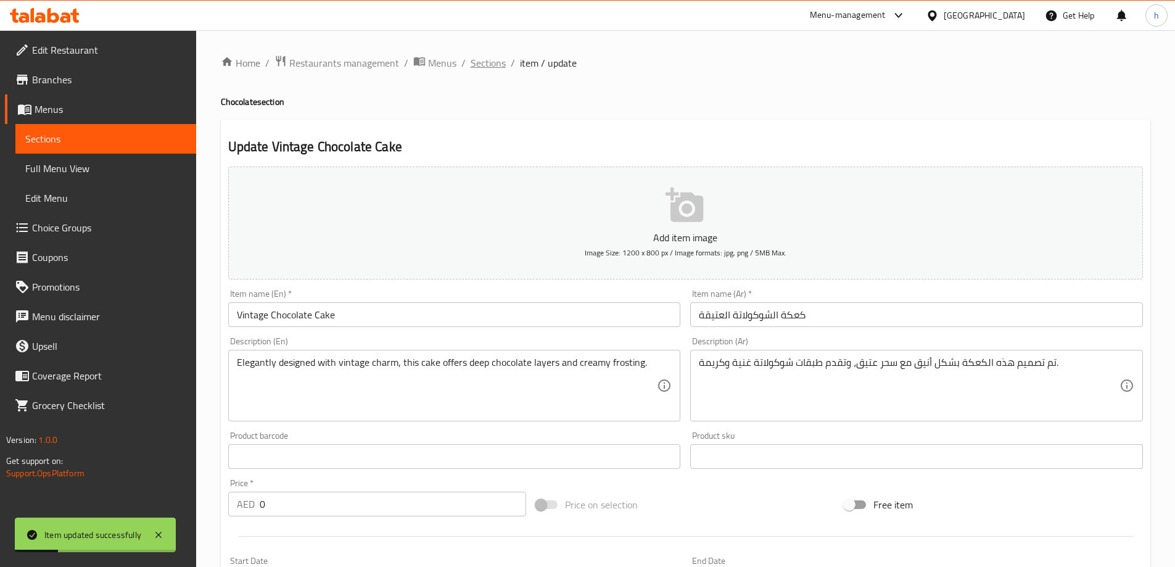
click at [497, 65] on span "Sections" at bounding box center [488, 63] width 35 height 15
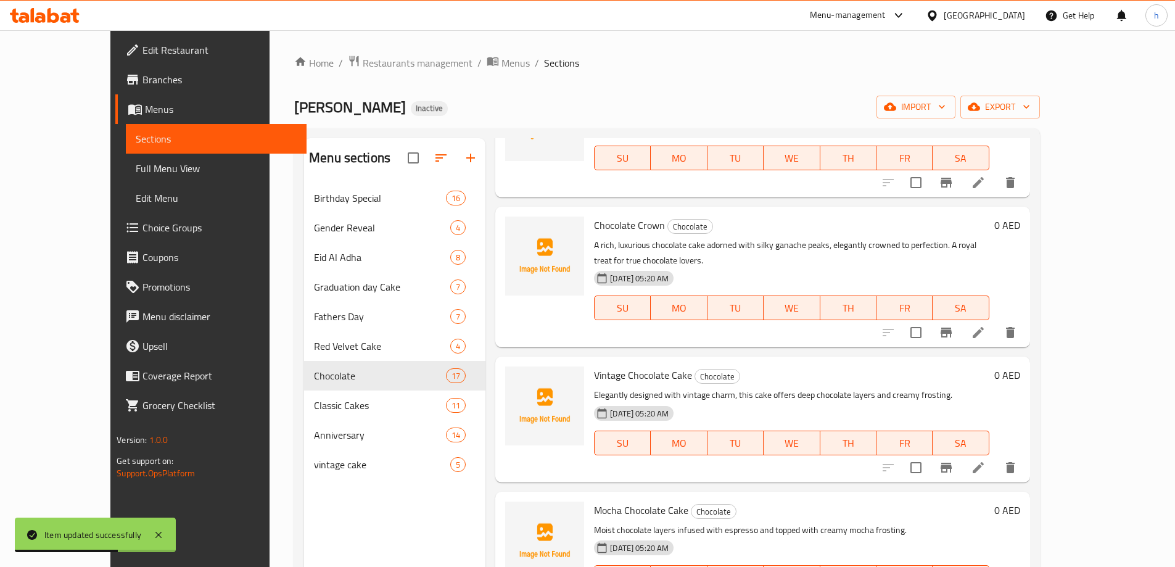
scroll to position [863, 0]
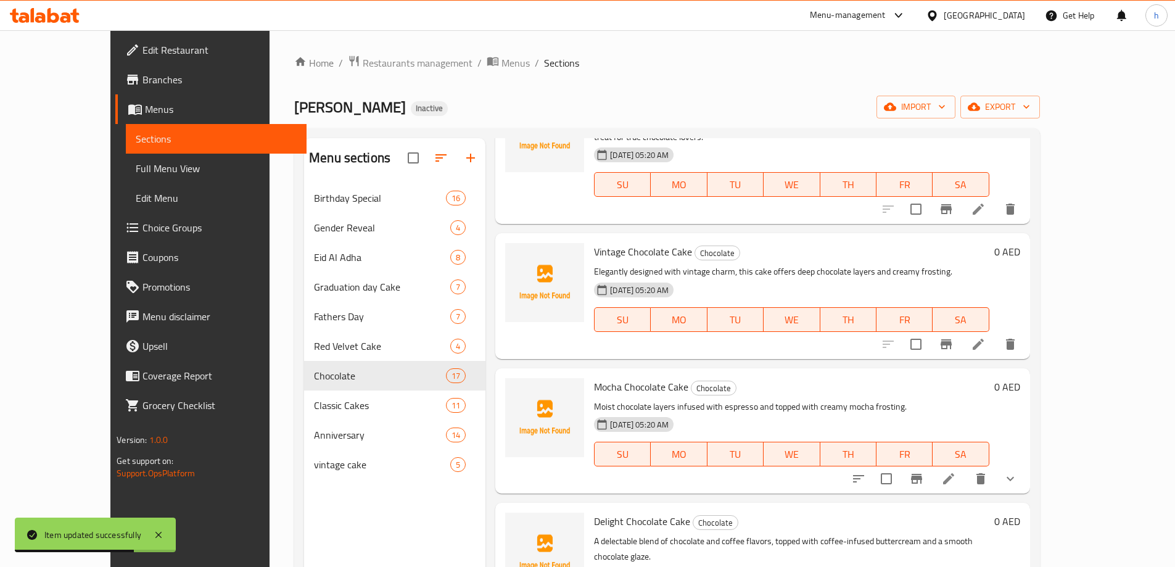
click at [986, 337] on icon at bounding box center [978, 344] width 15 height 15
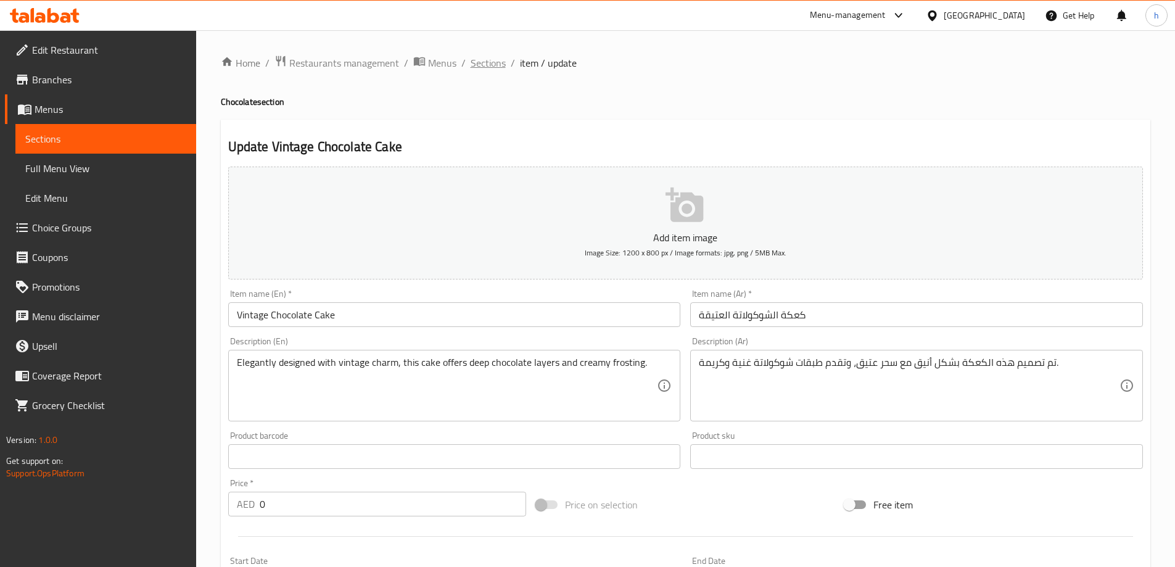
click at [494, 69] on span "Sections" at bounding box center [488, 63] width 35 height 15
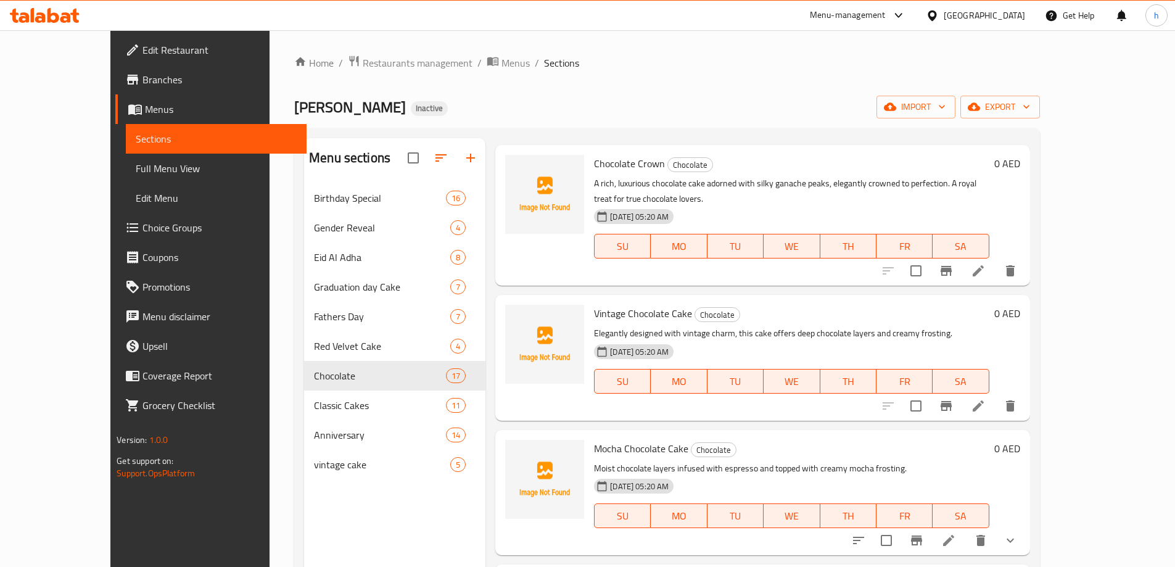
scroll to position [925, 0]
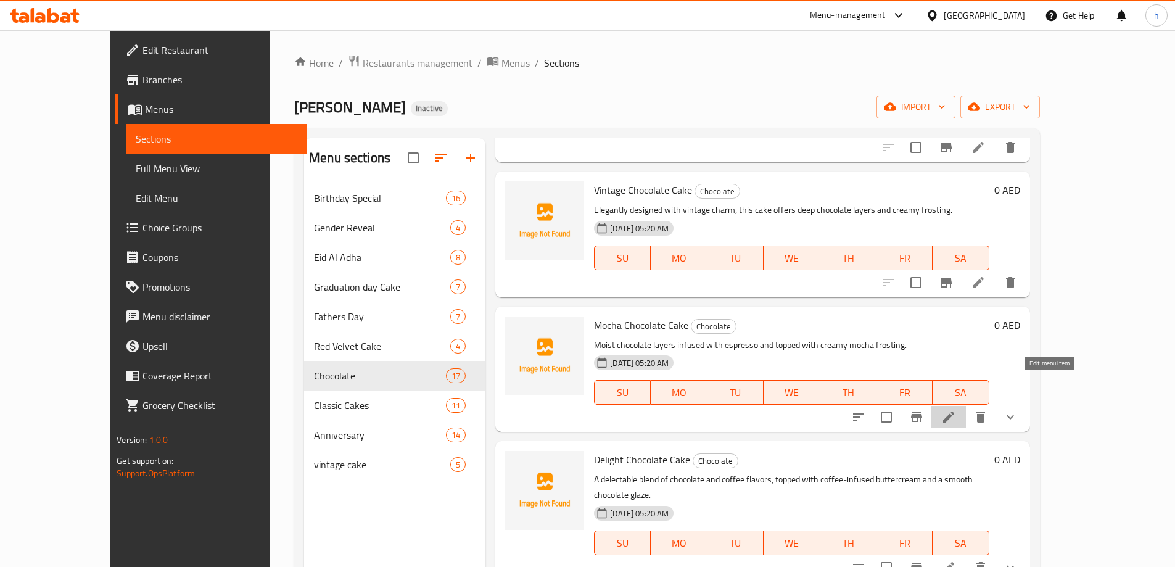
click at [956, 410] on icon at bounding box center [948, 417] width 15 height 15
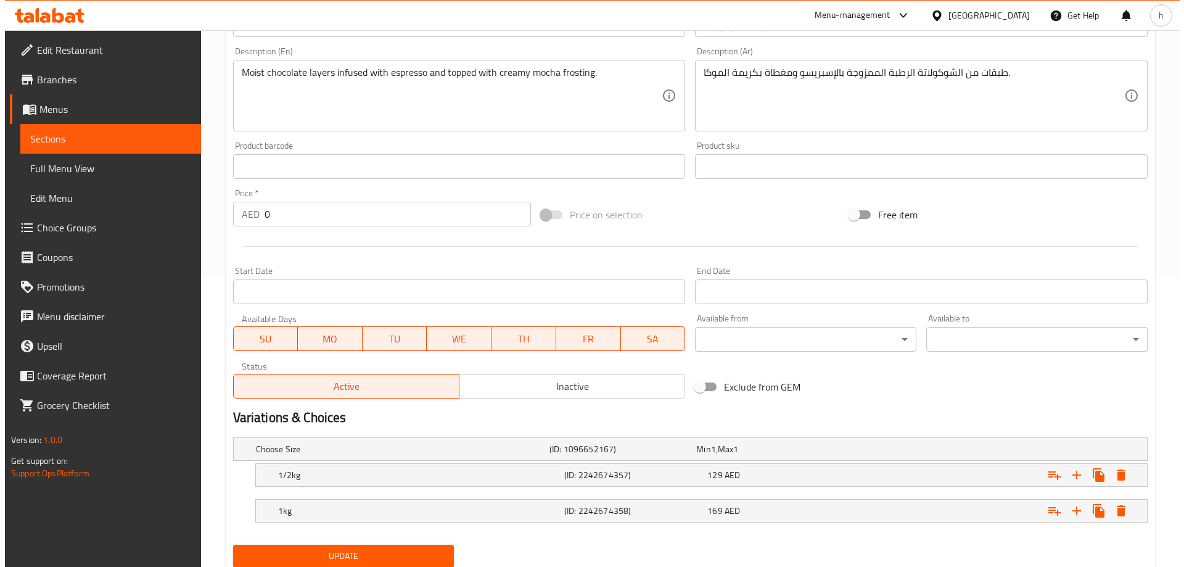
scroll to position [332, 0]
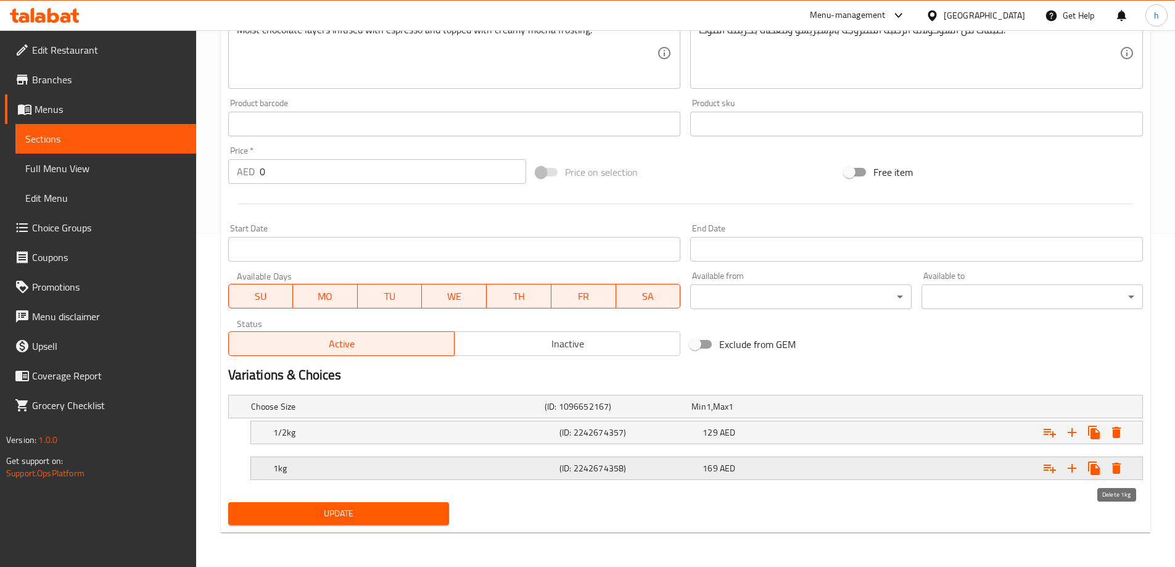
click at [1123, 466] on icon "Expand" at bounding box center [1116, 468] width 15 height 15
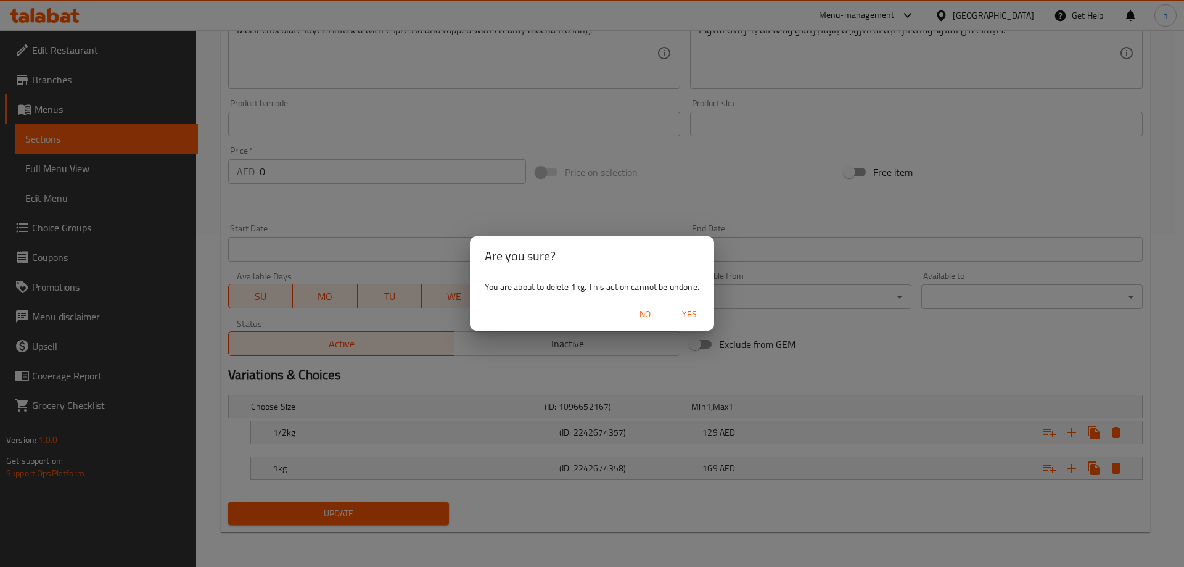
click at [686, 311] on span "Yes" at bounding box center [690, 314] width 30 height 15
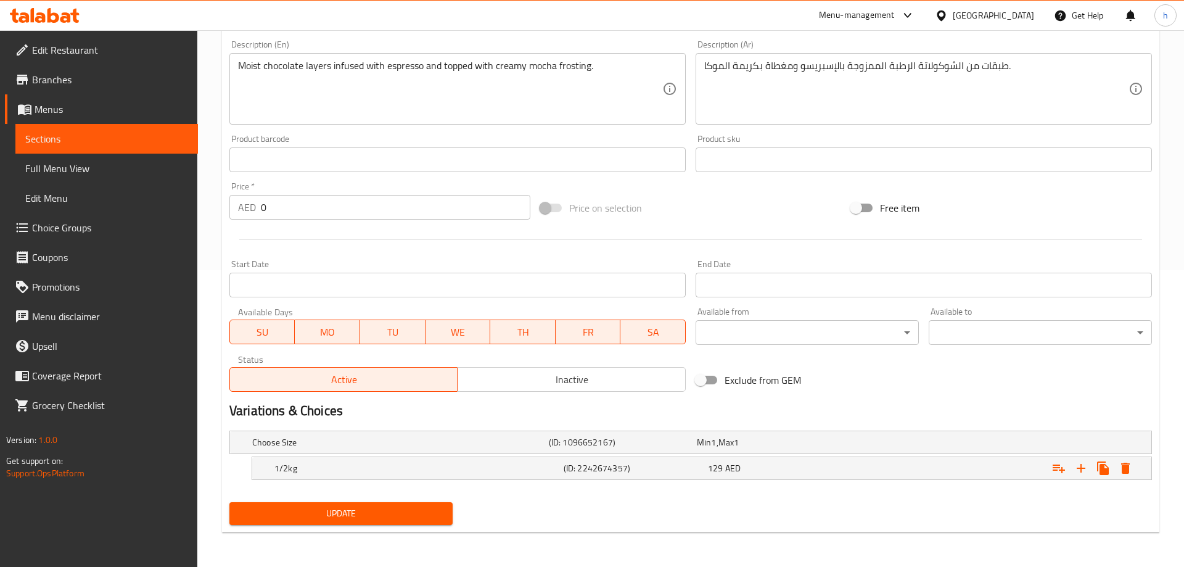
scroll to position [297, 0]
click at [1124, 466] on button "Expand" at bounding box center [1116, 468] width 22 height 22
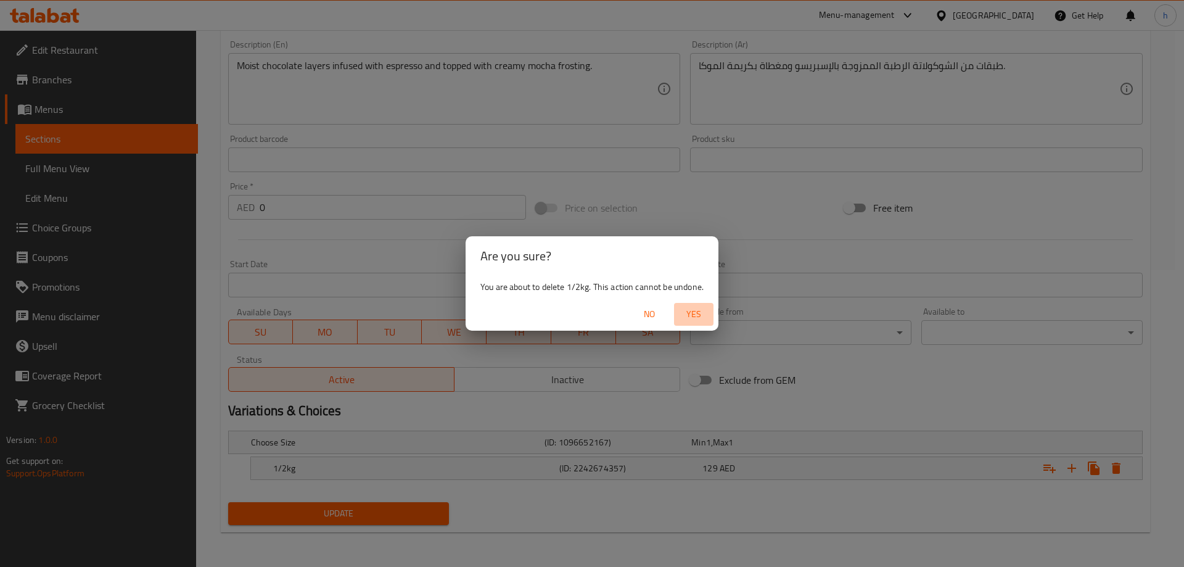
click at [697, 316] on span "Yes" at bounding box center [694, 314] width 30 height 15
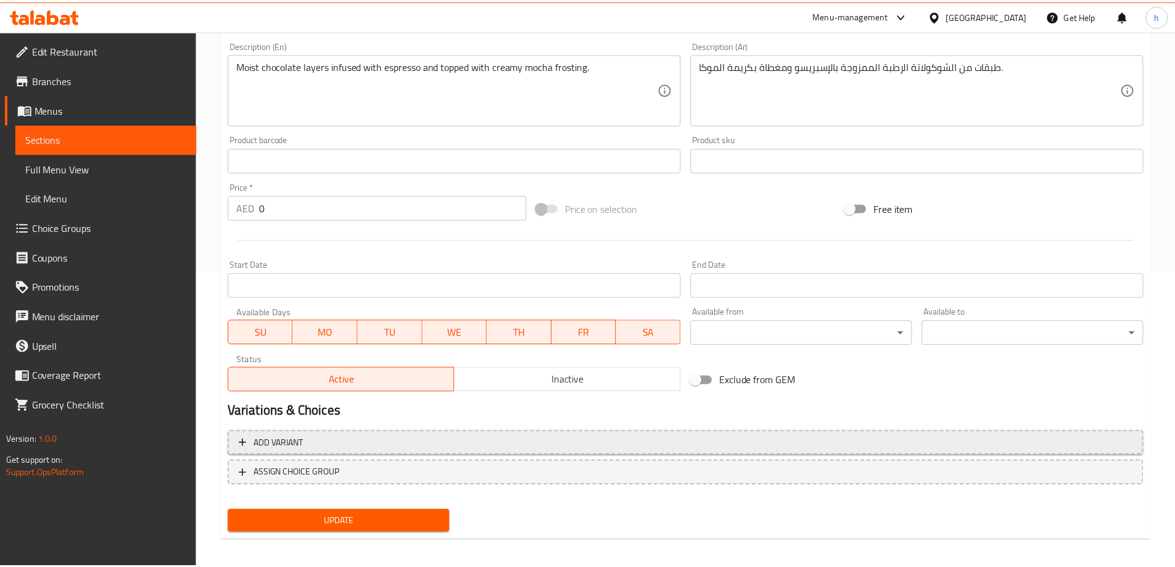
scroll to position [292, 0]
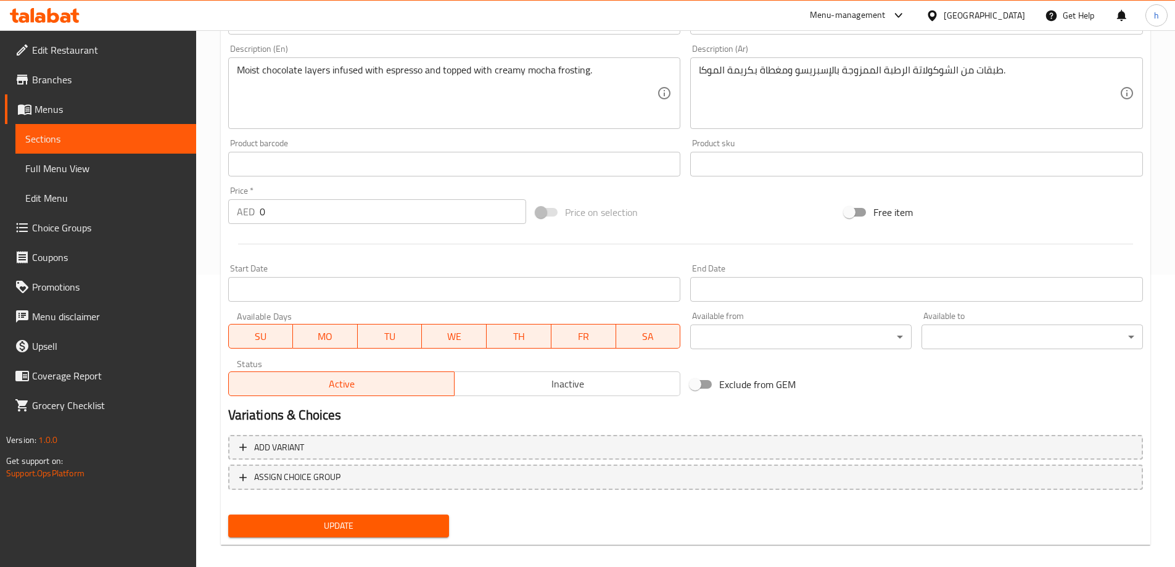
click at [421, 530] on span "Update" at bounding box center [339, 525] width 202 height 15
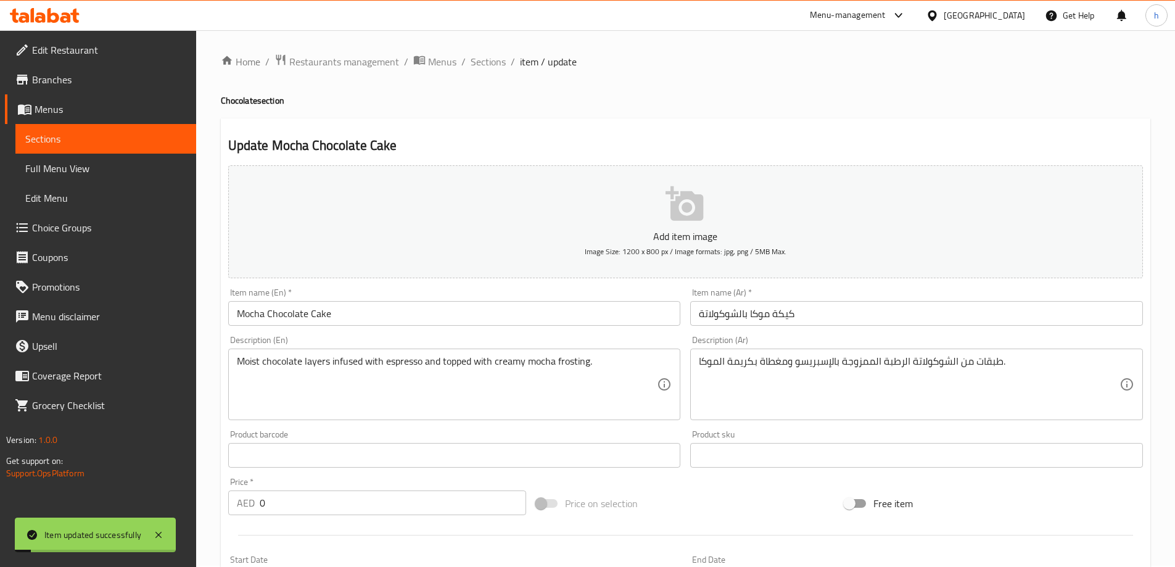
scroll to position [0, 0]
click at [492, 70] on span "Sections" at bounding box center [488, 63] width 35 height 15
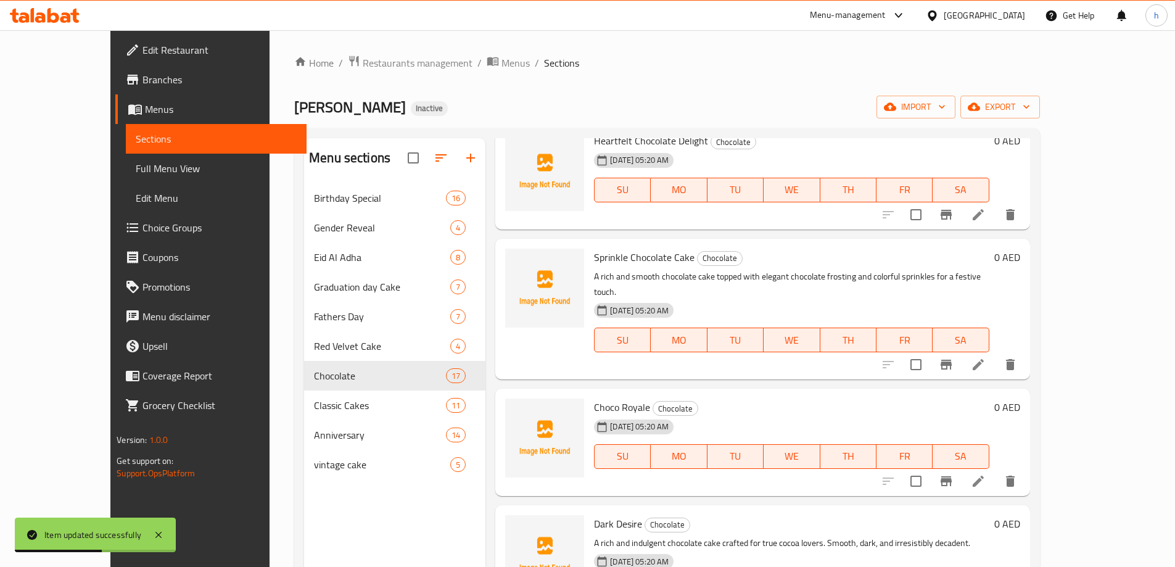
scroll to position [308, 0]
click at [984, 358] on icon at bounding box center [978, 363] width 11 height 11
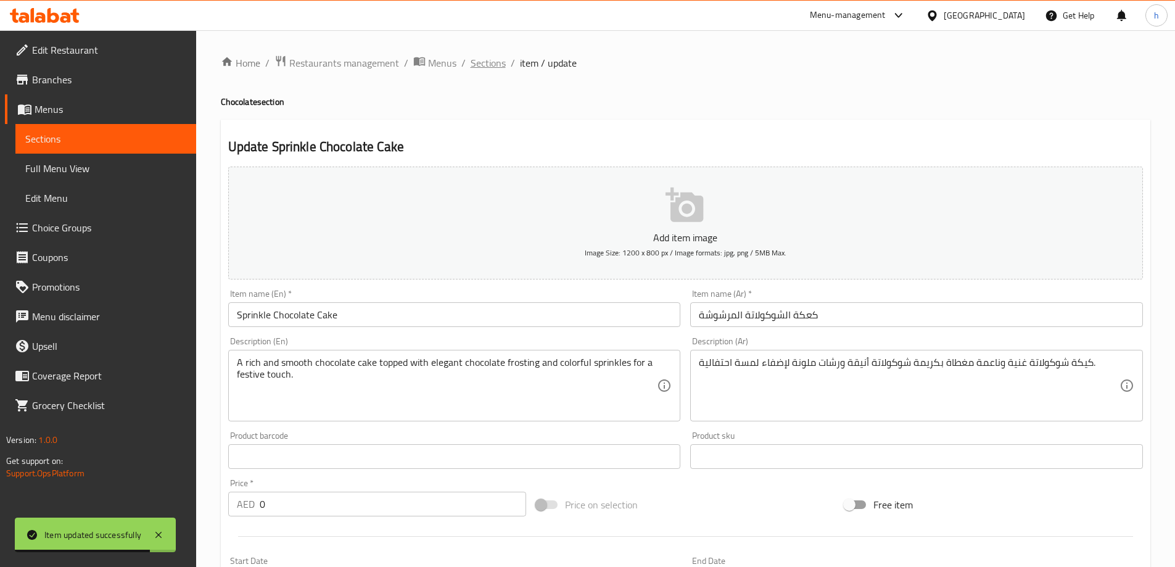
click at [495, 65] on span "Sections" at bounding box center [488, 63] width 35 height 15
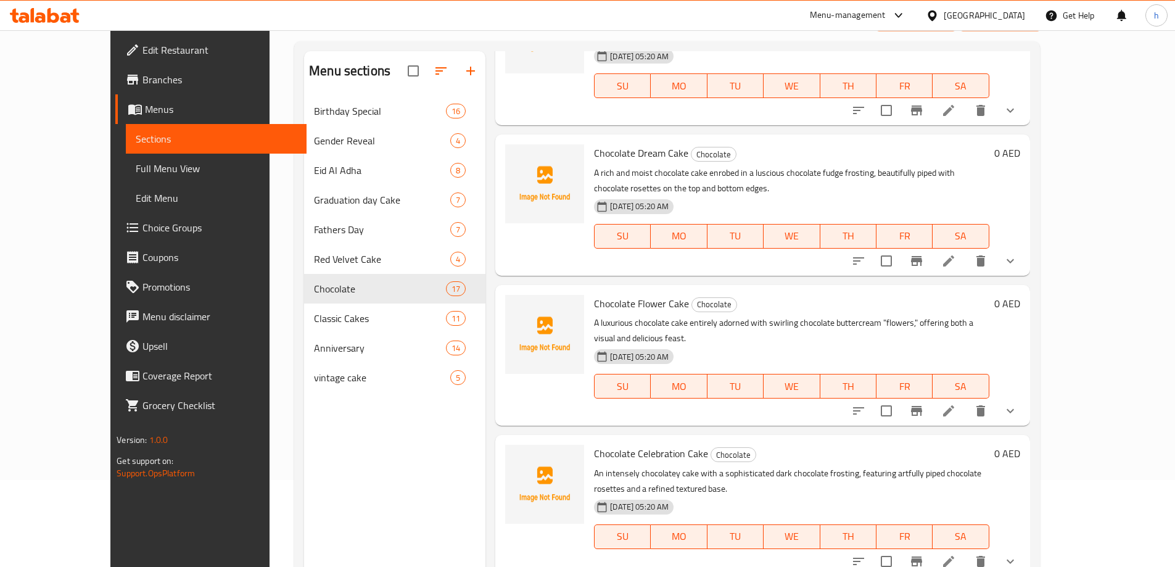
scroll to position [173, 0]
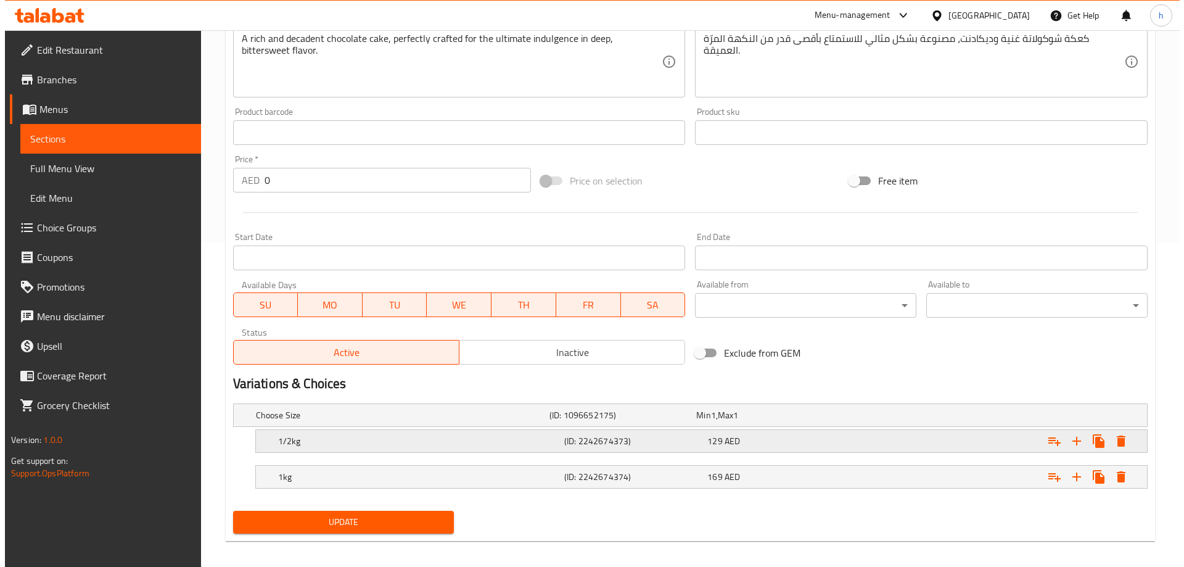
scroll to position [332, 0]
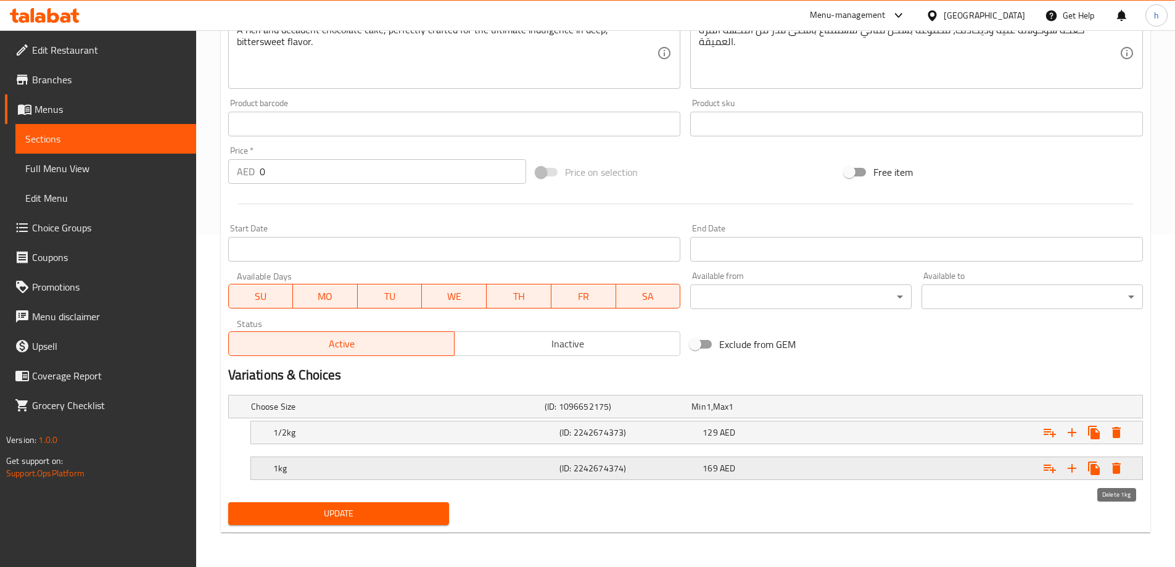
click at [1116, 466] on icon "Expand" at bounding box center [1116, 468] width 9 height 11
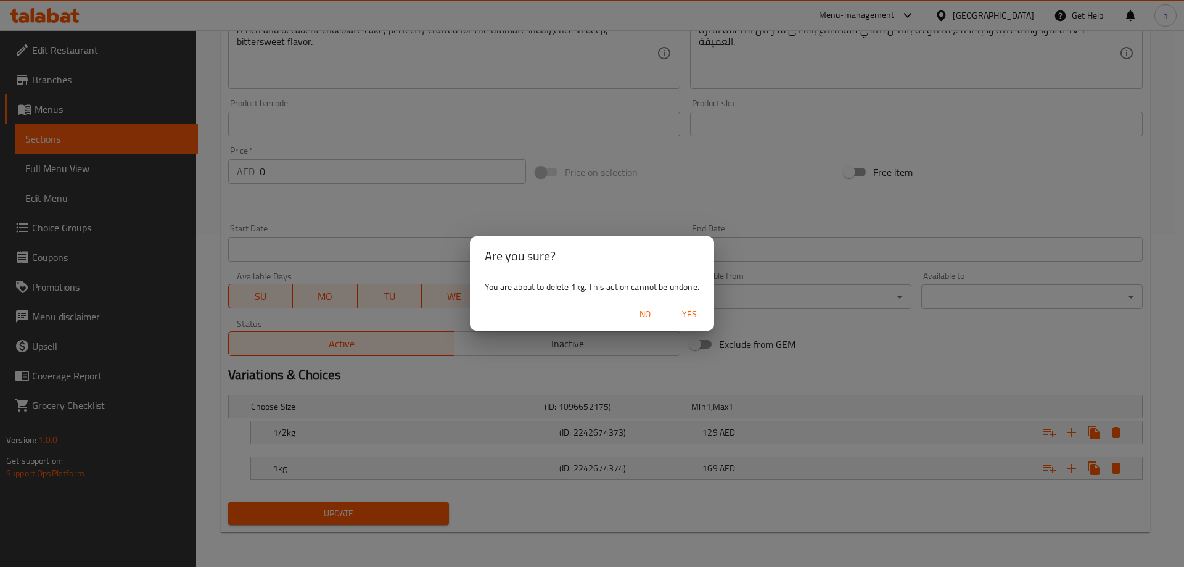
click at [693, 310] on span "Yes" at bounding box center [690, 314] width 30 height 15
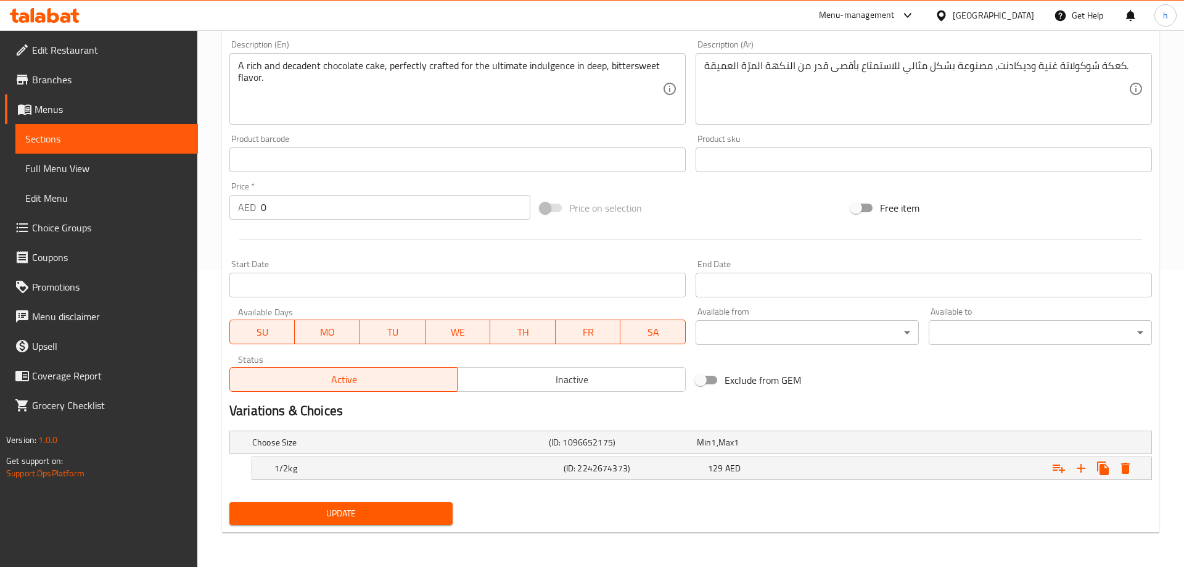
scroll to position [297, 0]
click at [1098, 464] on icon "Expand" at bounding box center [1094, 468] width 15 height 15
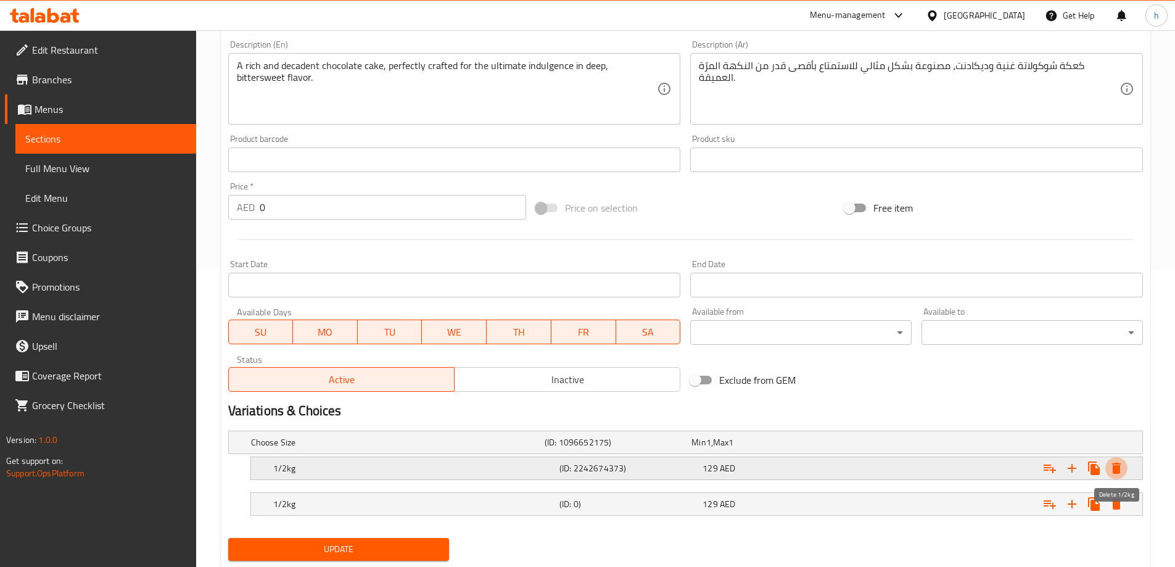
click at [1116, 464] on icon "Expand" at bounding box center [1116, 468] width 15 height 15
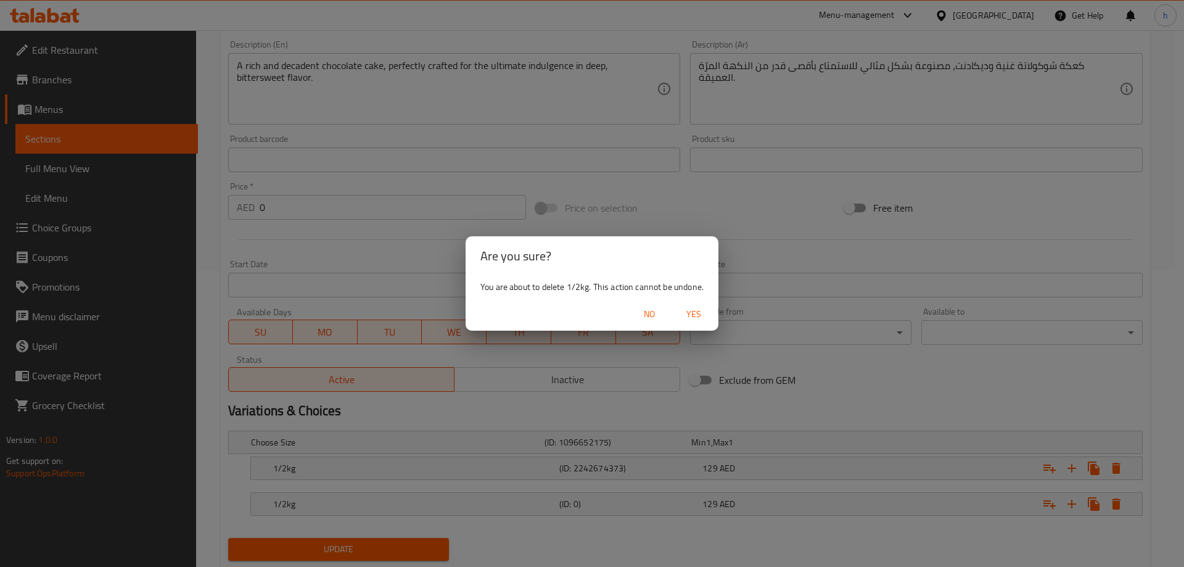
click at [702, 311] on span "Yes" at bounding box center [694, 314] width 30 height 15
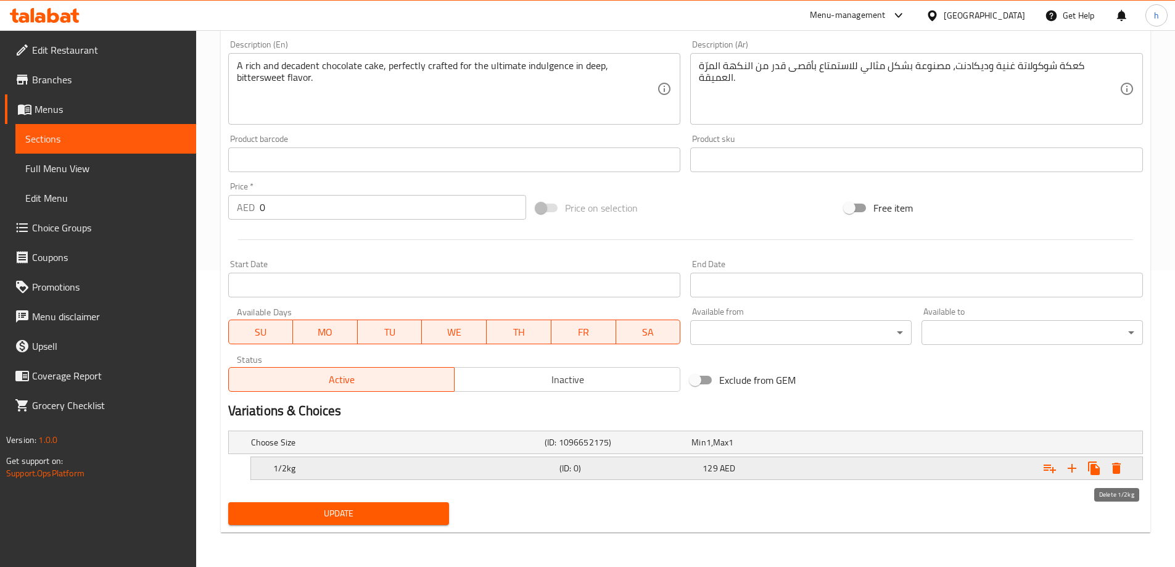
click at [1114, 469] on icon "Expand" at bounding box center [1116, 468] width 9 height 11
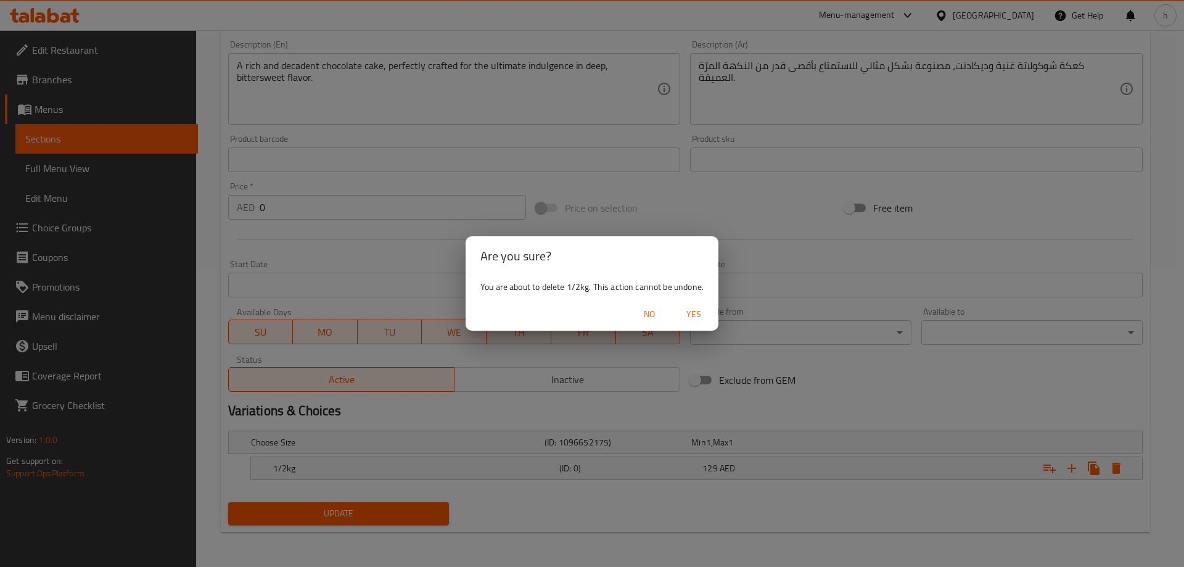
click at [703, 315] on span "Yes" at bounding box center [694, 314] width 30 height 15
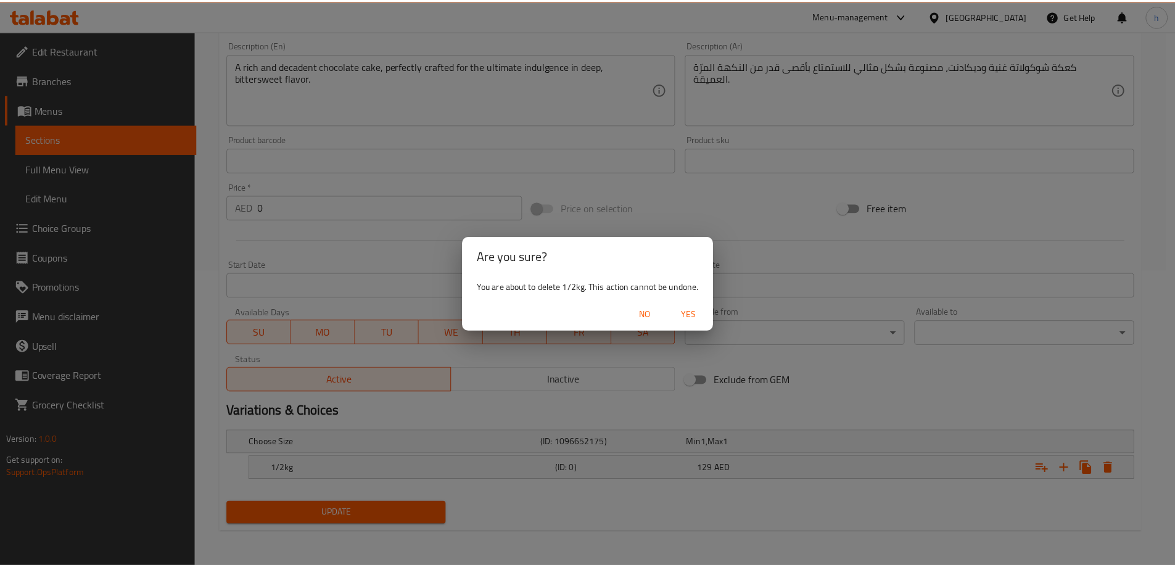
scroll to position [292, 0]
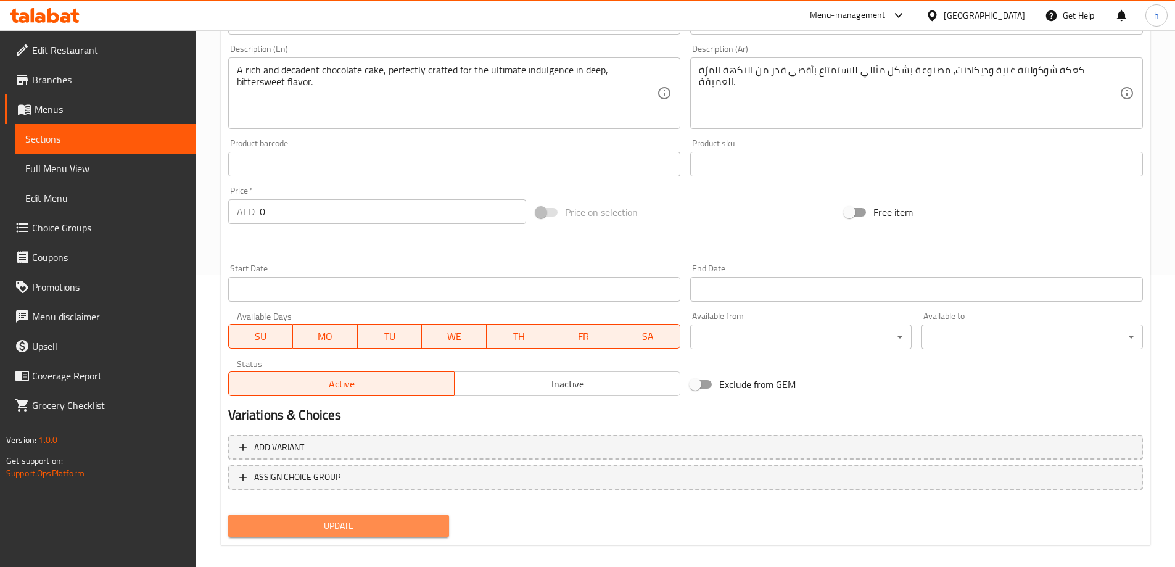
click at [448, 518] on button "Update" at bounding box center [338, 525] width 221 height 23
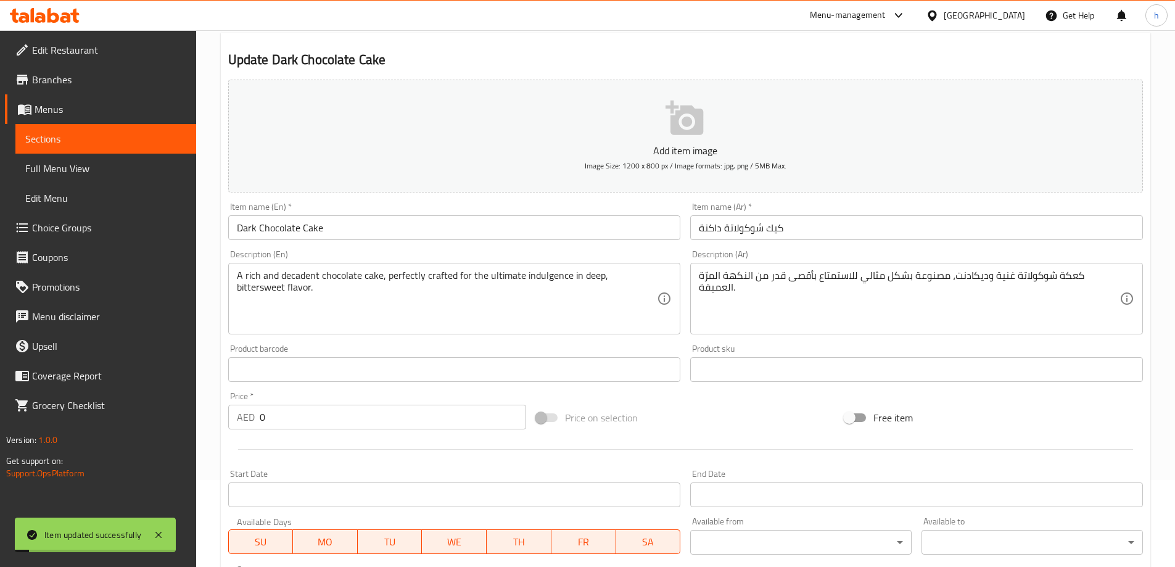
scroll to position [0, 0]
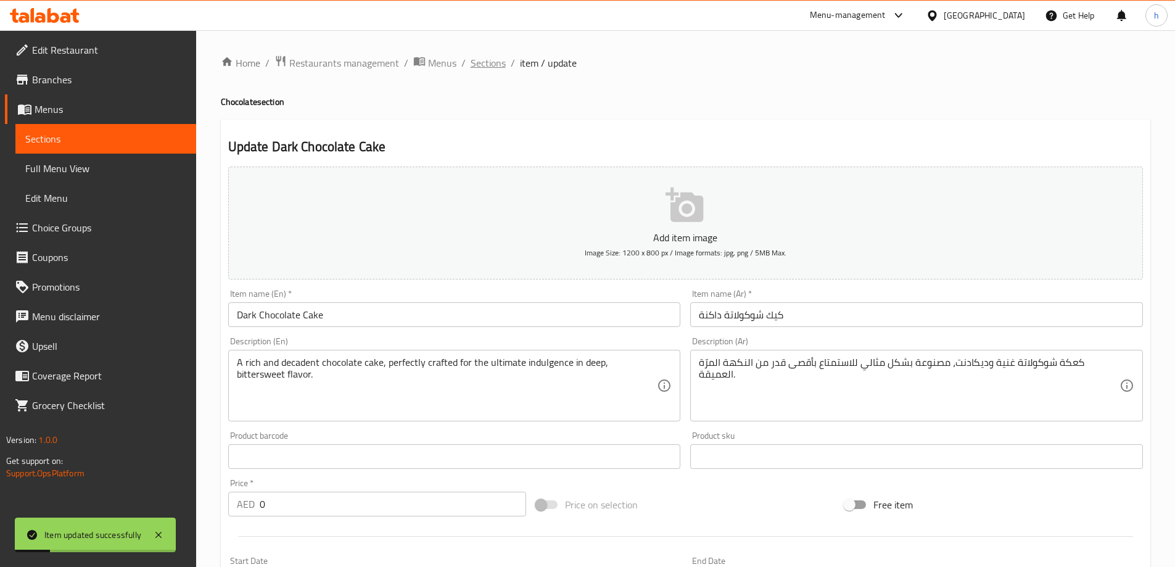
click at [472, 60] on span "Sections" at bounding box center [488, 63] width 35 height 15
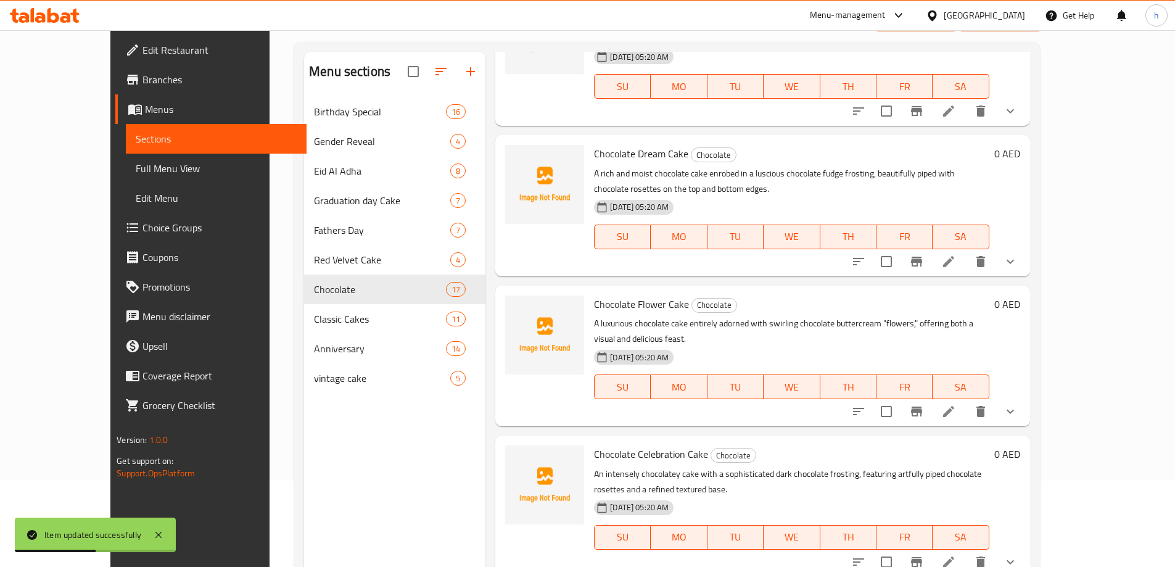
scroll to position [173, 0]
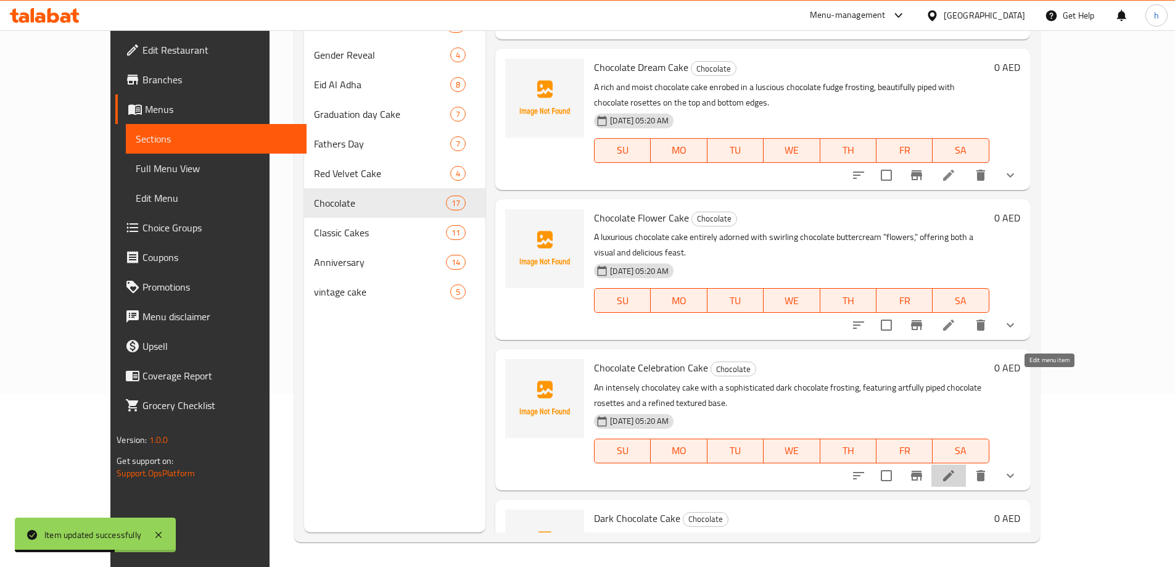
click at [954, 470] on icon at bounding box center [948, 475] width 11 height 11
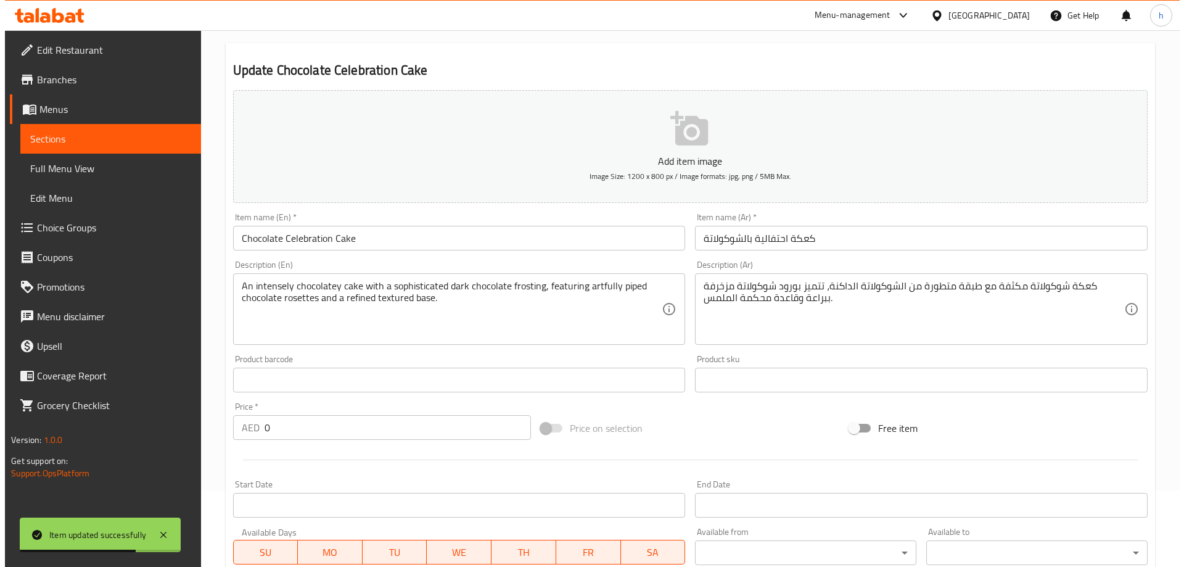
scroll to position [332, 0]
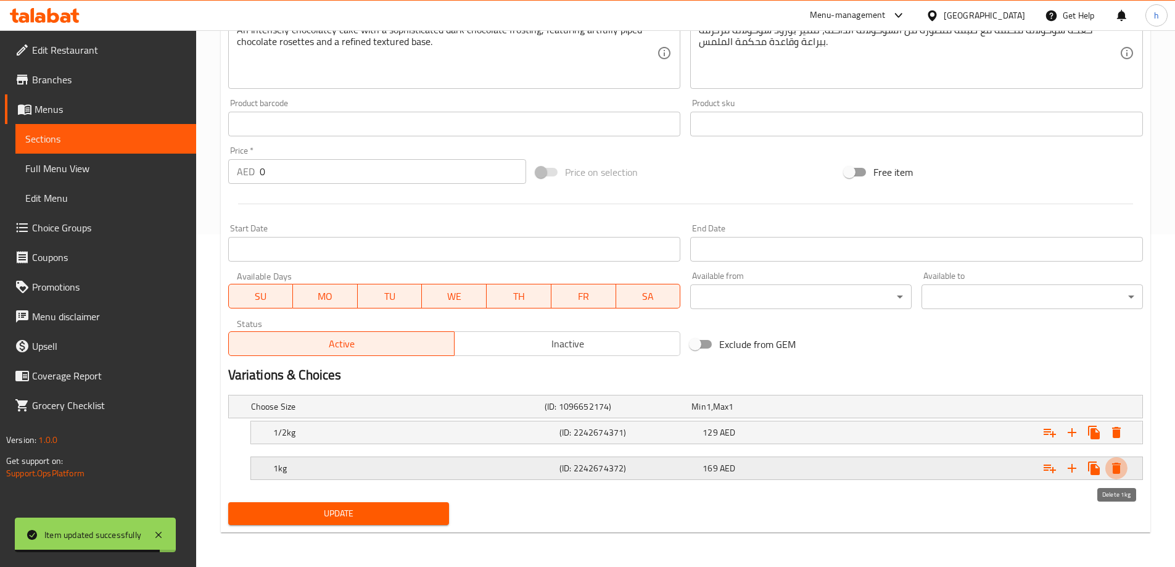
click at [1121, 464] on icon "Expand" at bounding box center [1116, 468] width 15 height 15
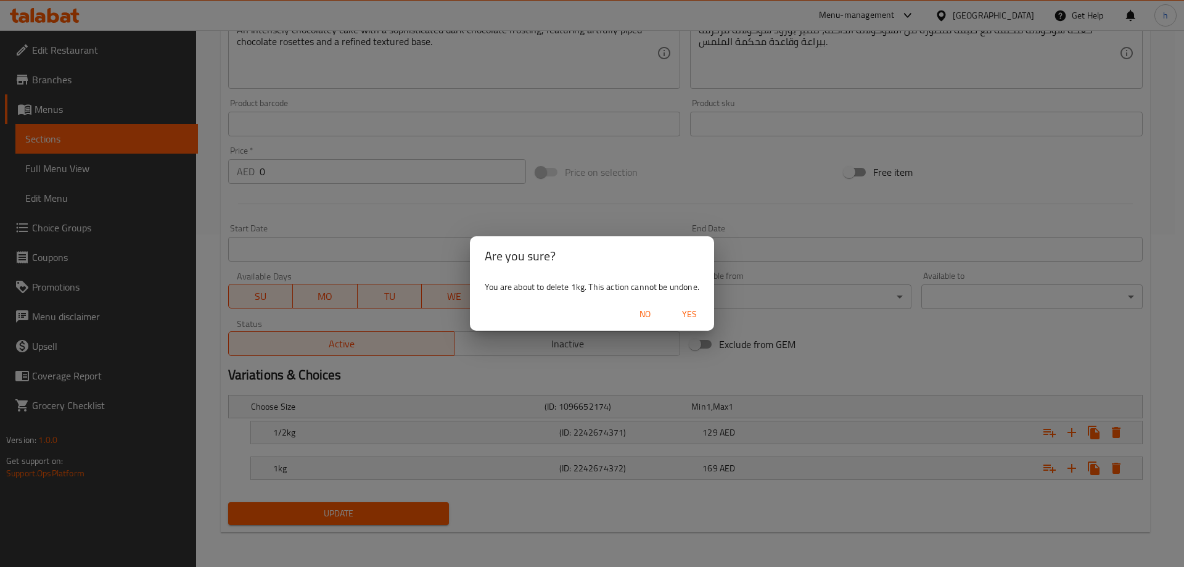
click at [679, 318] on span "Yes" at bounding box center [690, 314] width 30 height 15
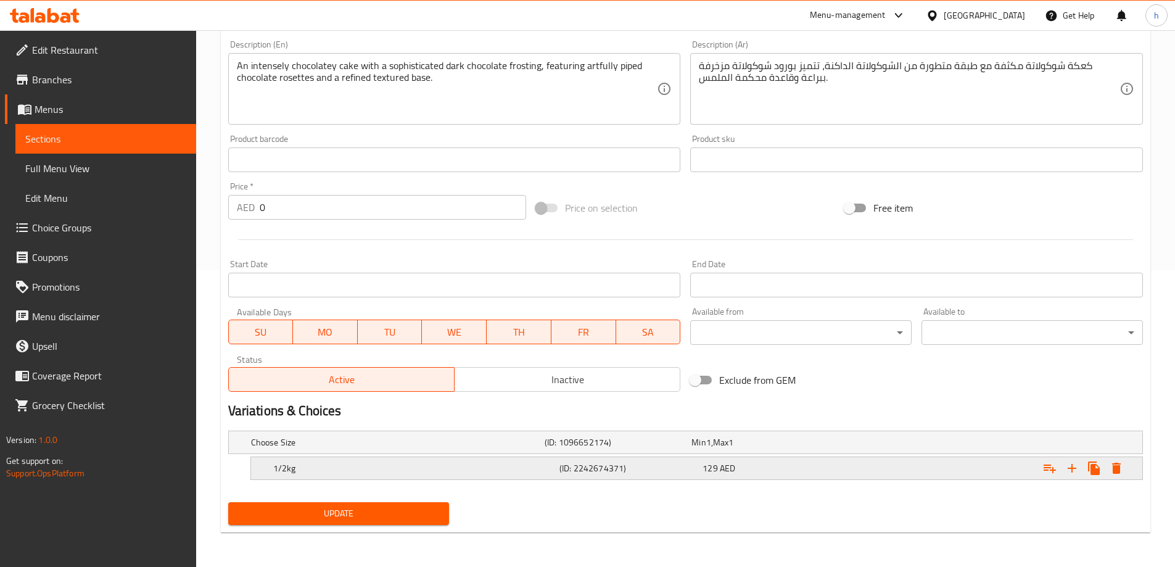
click at [1121, 466] on icon "Expand" at bounding box center [1116, 468] width 15 height 15
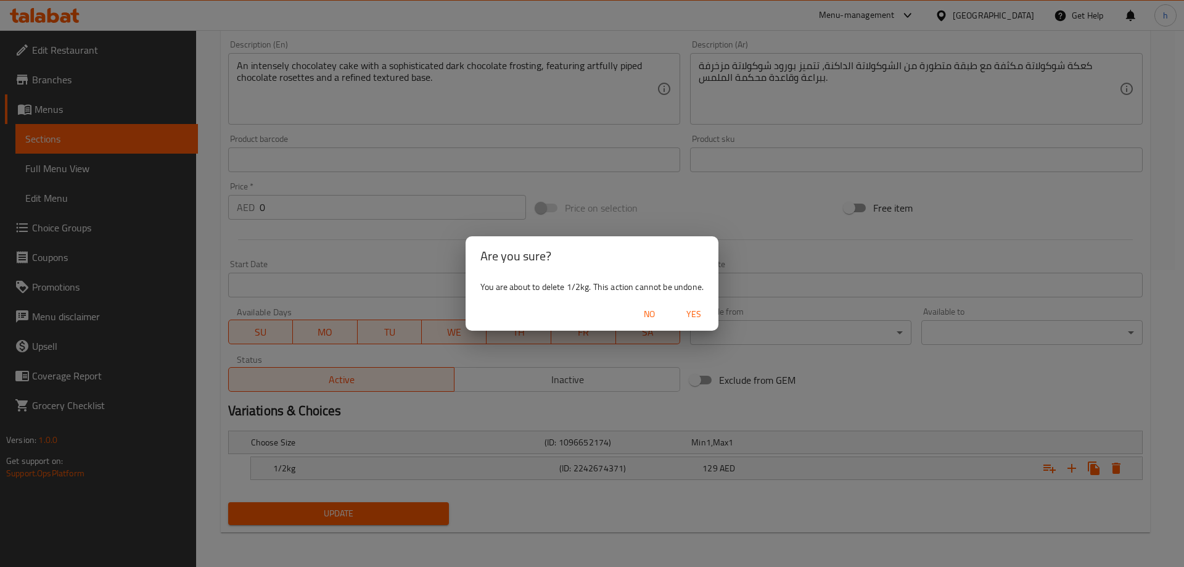
click at [698, 311] on span "Yes" at bounding box center [694, 314] width 30 height 15
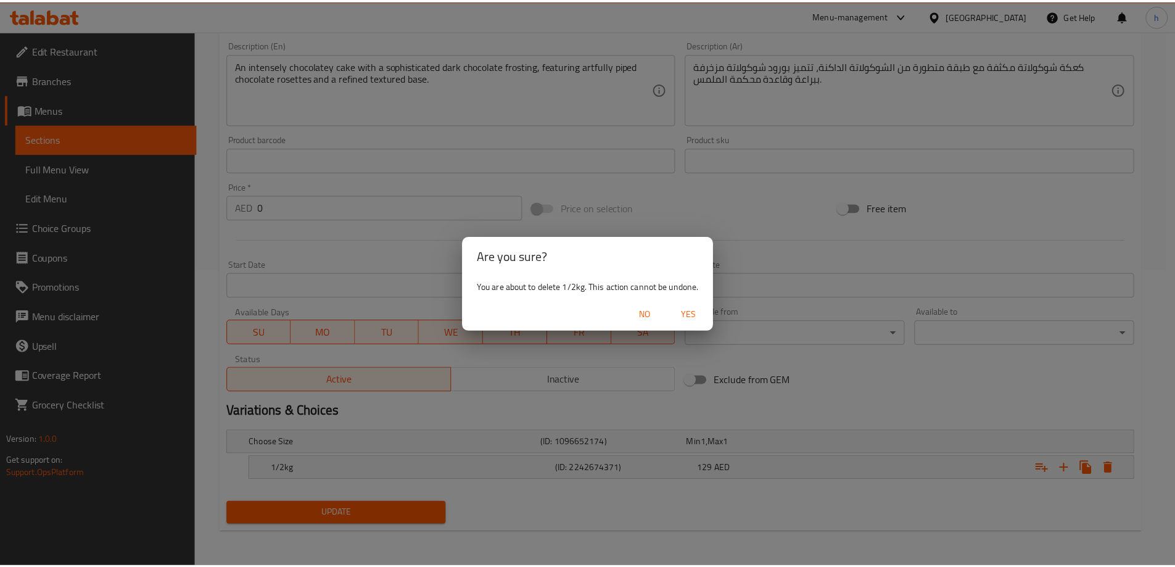
scroll to position [292, 0]
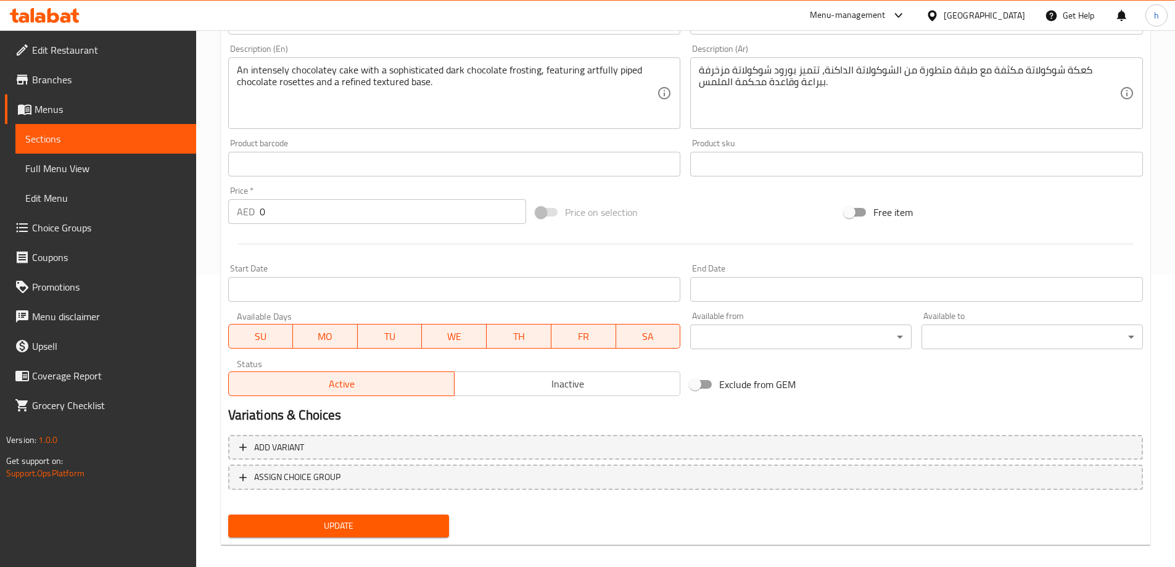
click at [419, 525] on span "Update" at bounding box center [339, 525] width 202 height 15
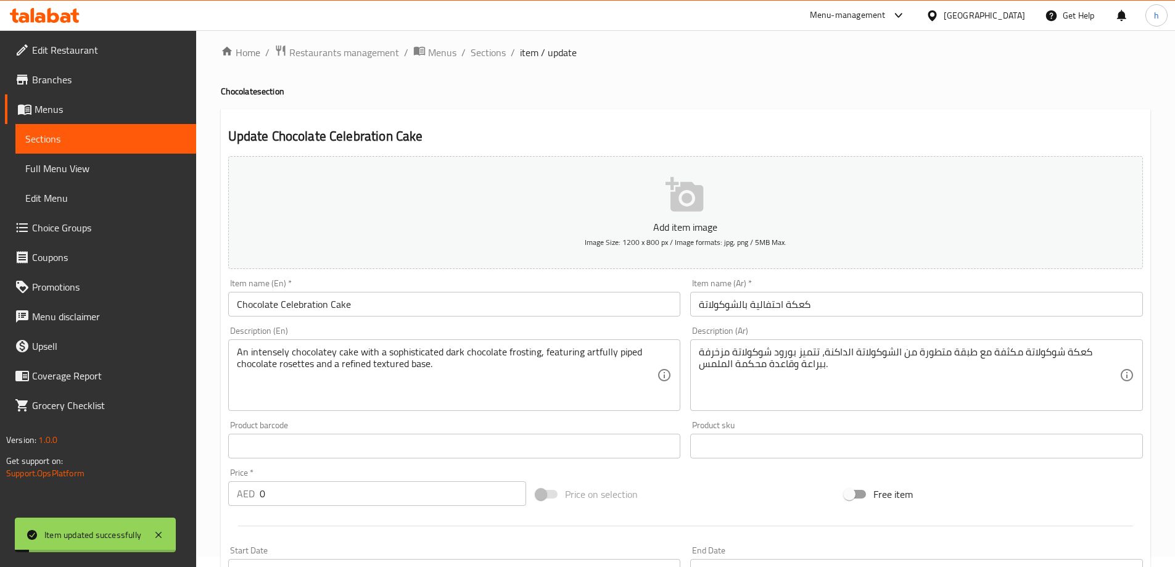
scroll to position [0, 0]
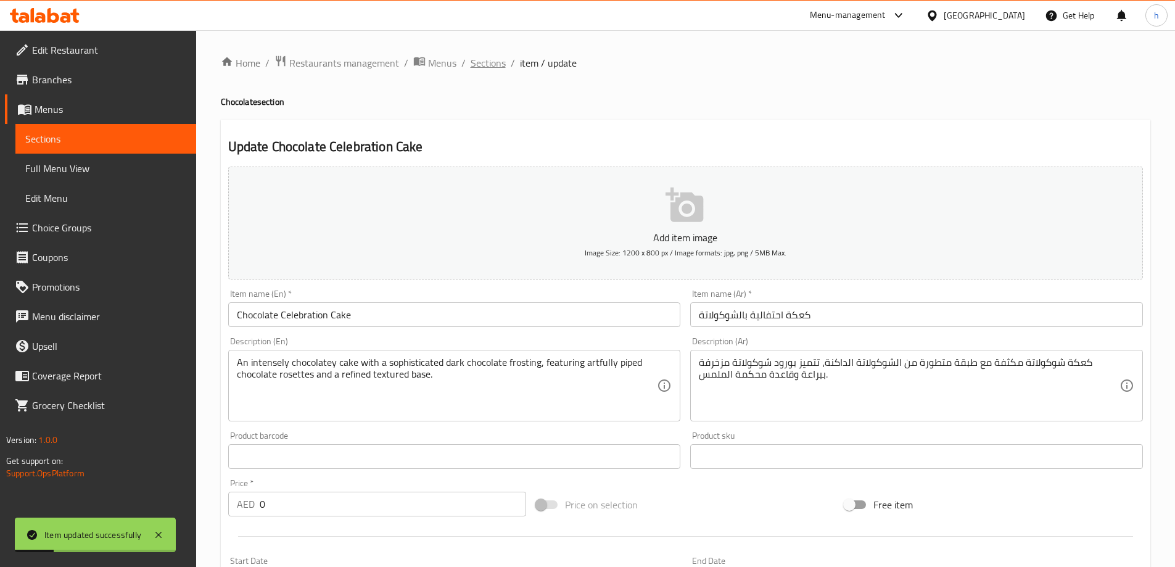
click at [501, 64] on span "Sections" at bounding box center [488, 63] width 35 height 15
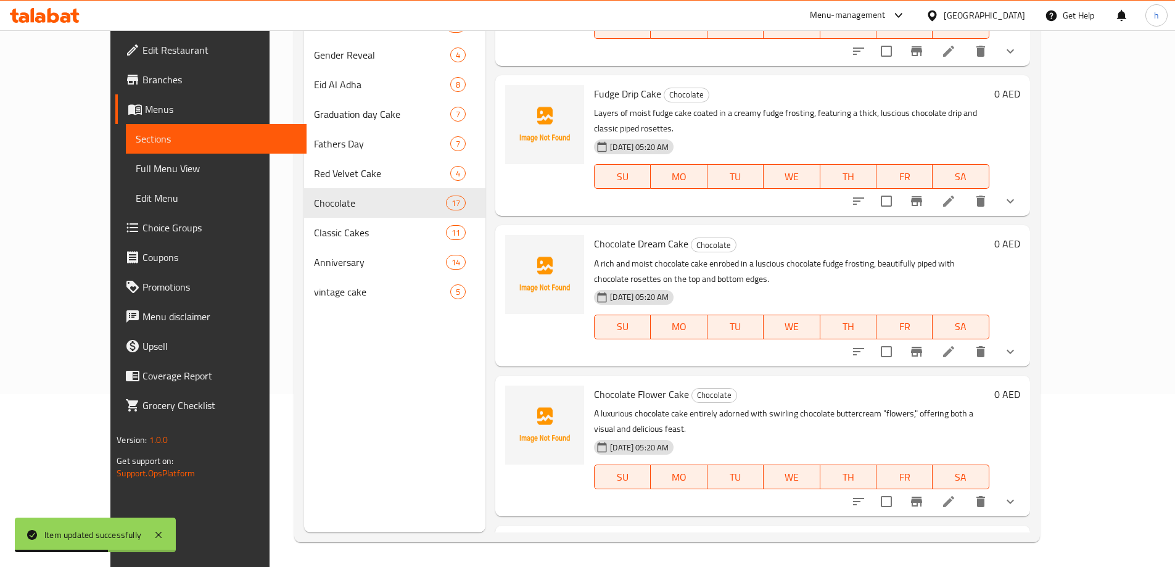
scroll to position [1560, 0]
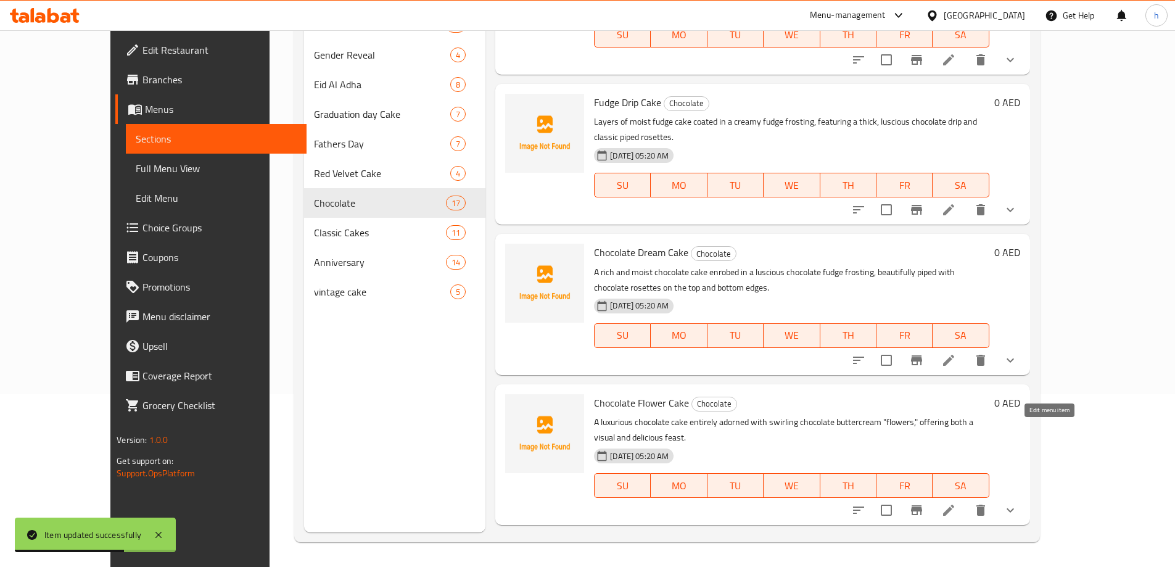
click at [956, 503] on icon at bounding box center [948, 510] width 15 height 15
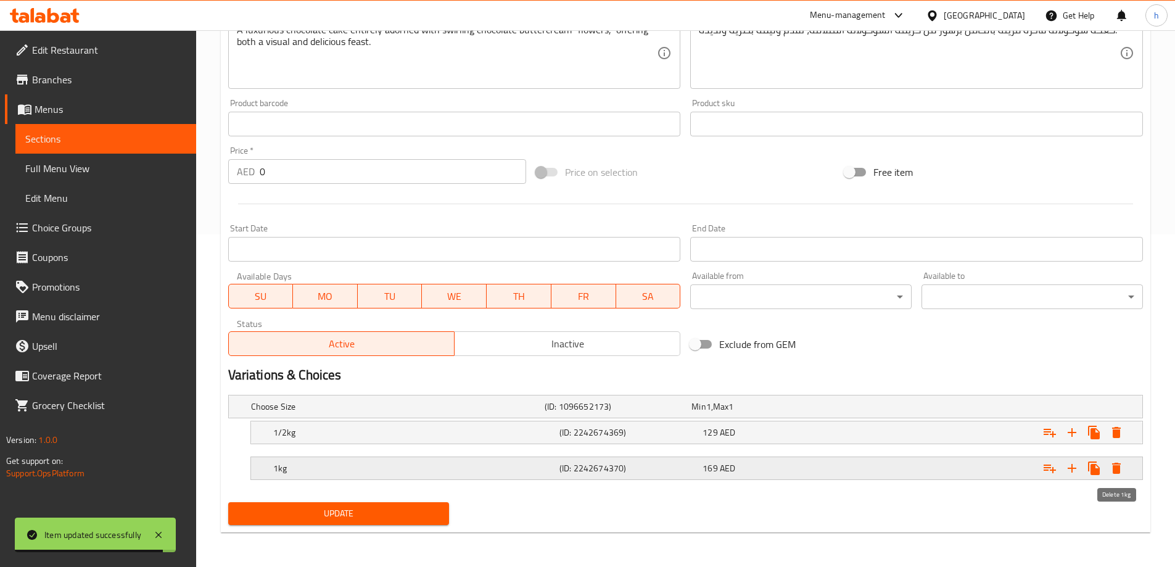
click at [1112, 458] on button "Expand" at bounding box center [1116, 468] width 22 height 22
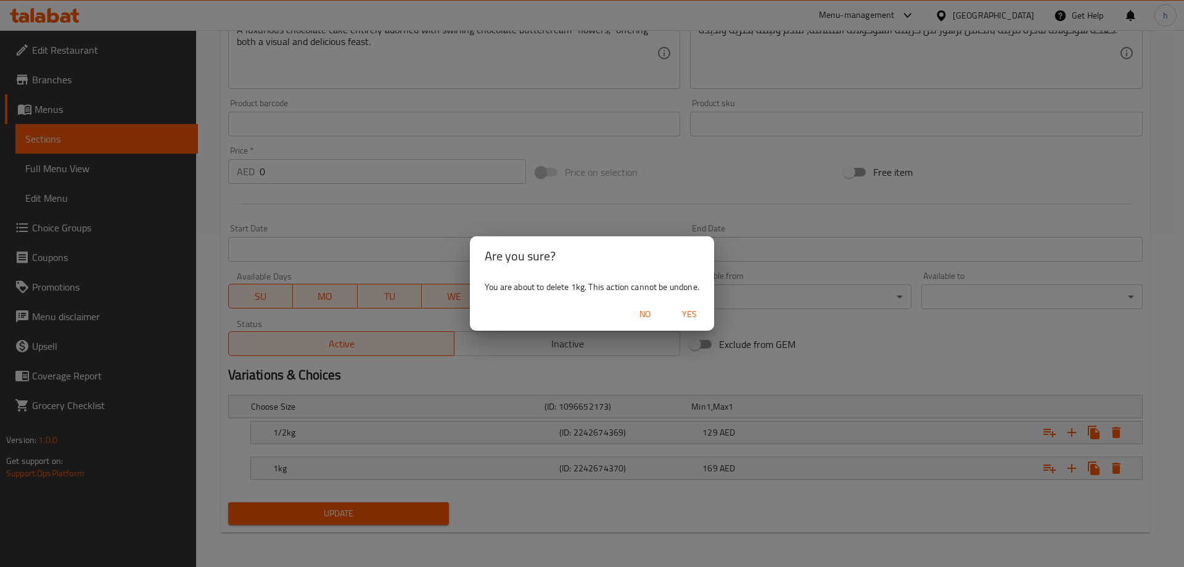
click at [690, 314] on span "Yes" at bounding box center [690, 314] width 30 height 15
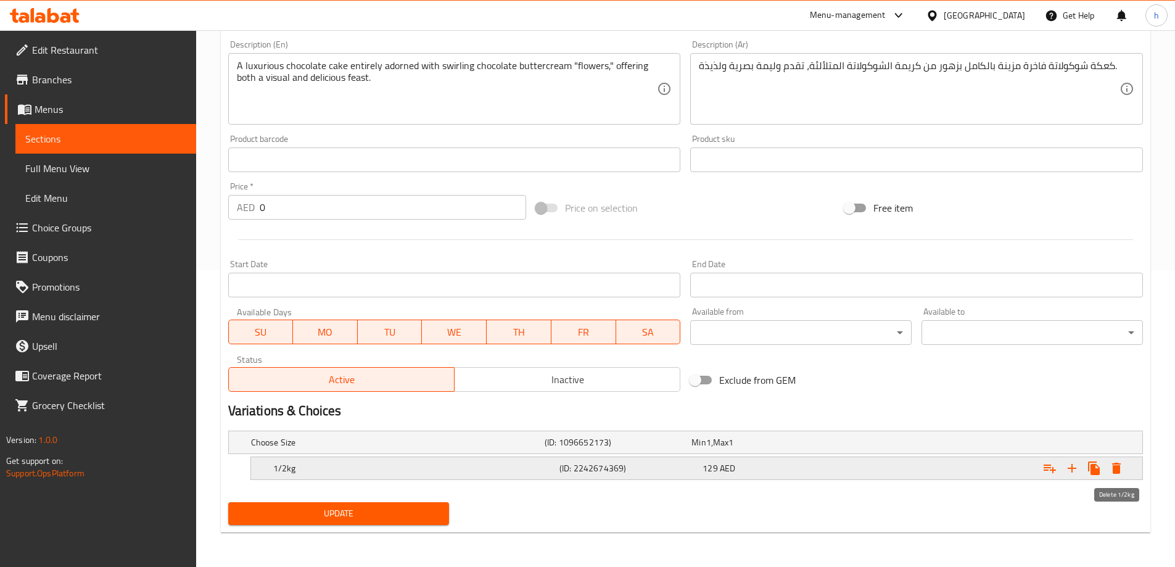
click at [1116, 467] on icon "Expand" at bounding box center [1116, 468] width 9 height 11
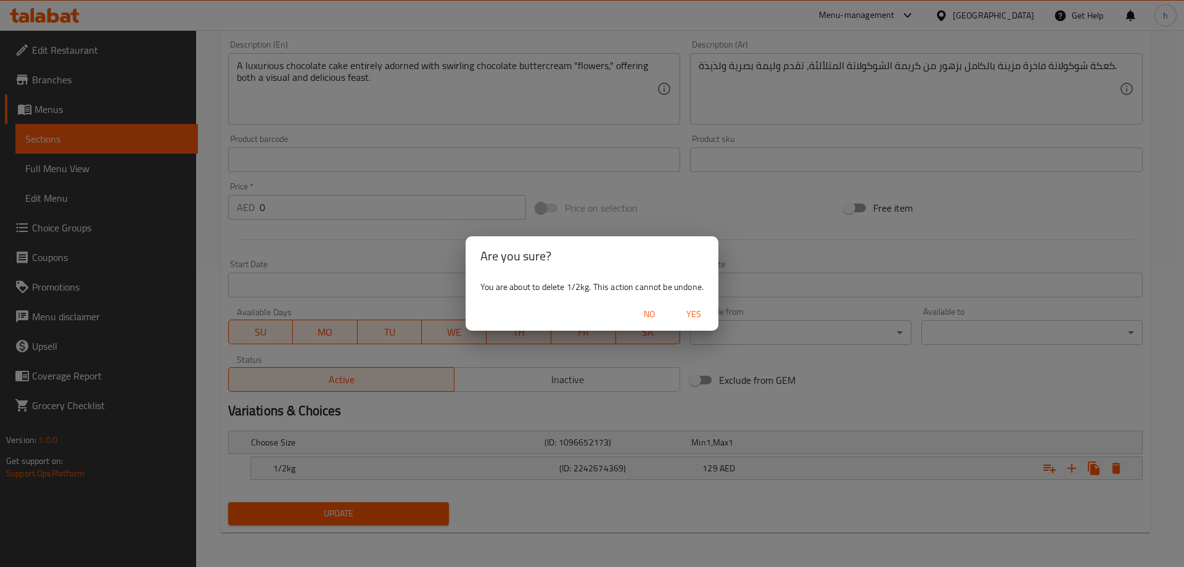
click at [691, 313] on span "Yes" at bounding box center [694, 314] width 30 height 15
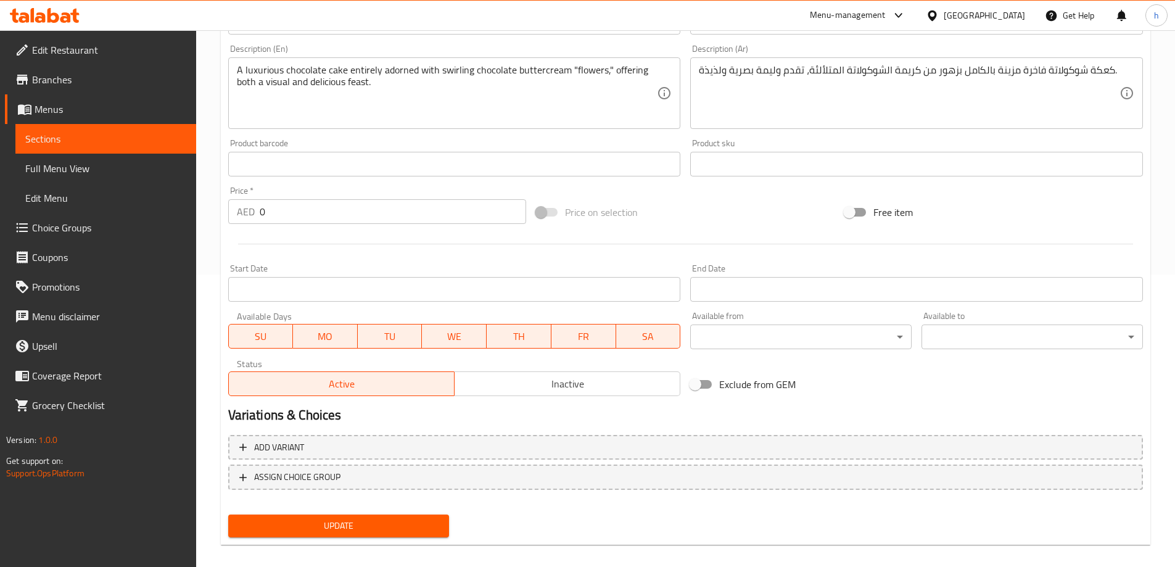
click at [416, 522] on span "Update" at bounding box center [339, 525] width 202 height 15
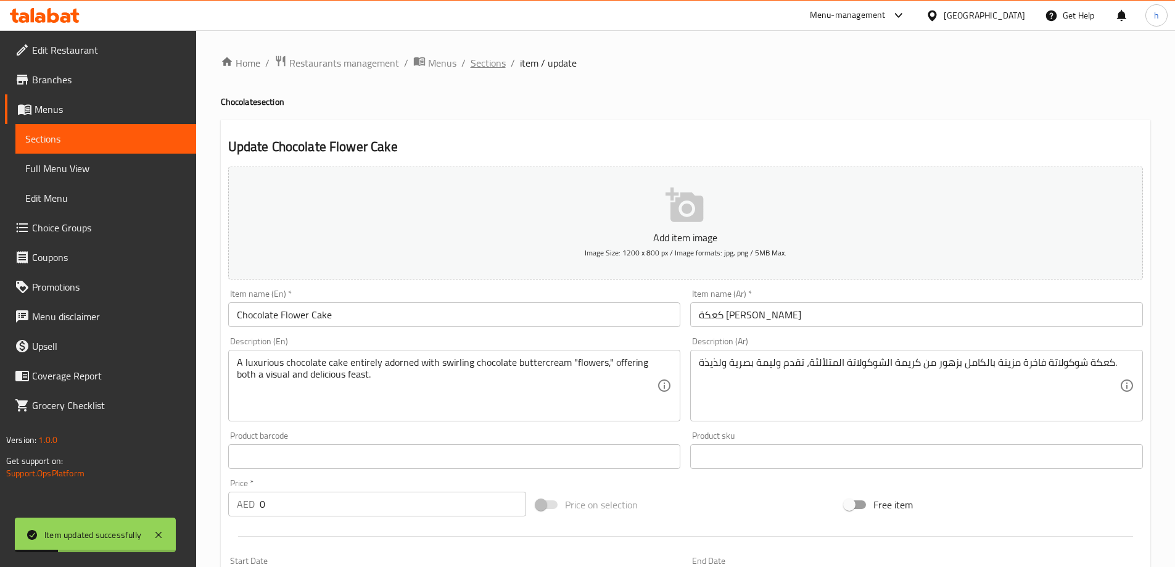
click at [500, 64] on span "Sections" at bounding box center [488, 63] width 35 height 15
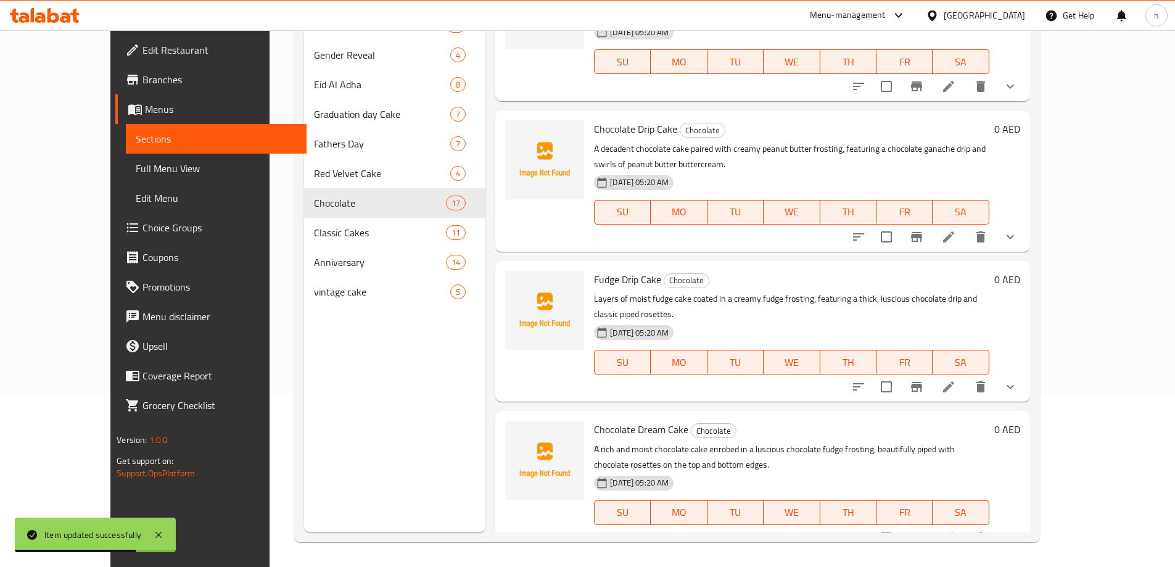
scroll to position [1375, 0]
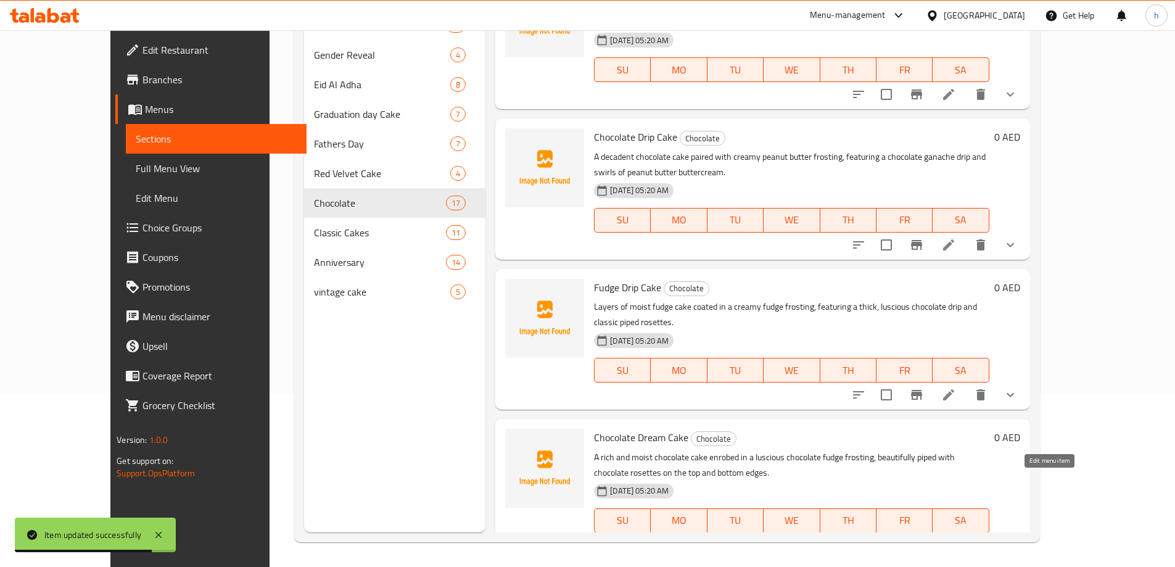
click at [956, 538] on icon at bounding box center [948, 545] width 15 height 15
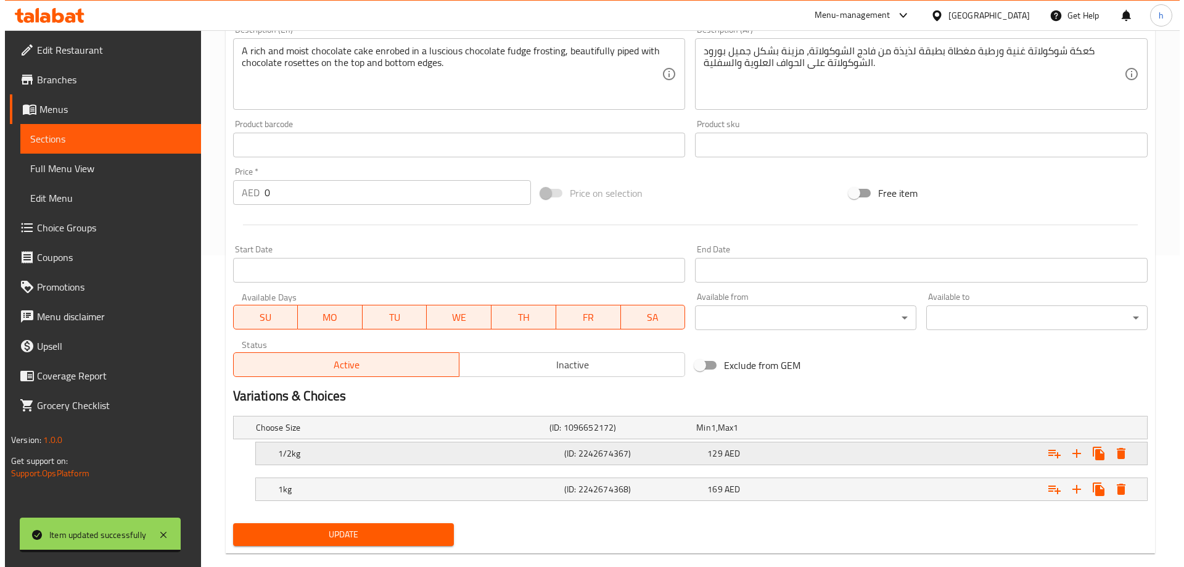
scroll to position [332, 0]
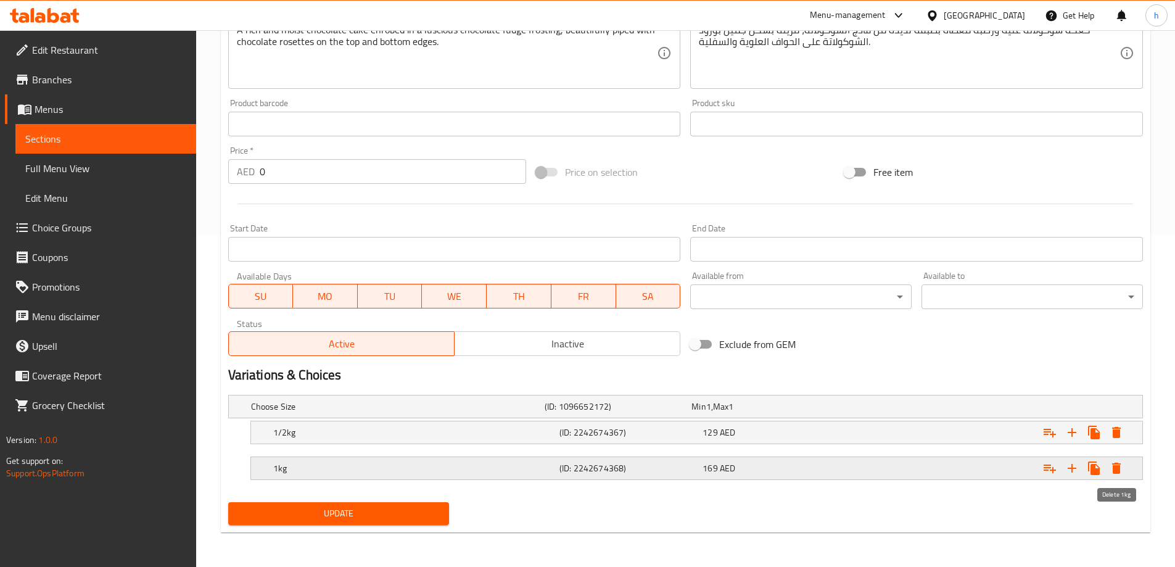
click at [1116, 461] on icon "Expand" at bounding box center [1116, 468] width 15 height 15
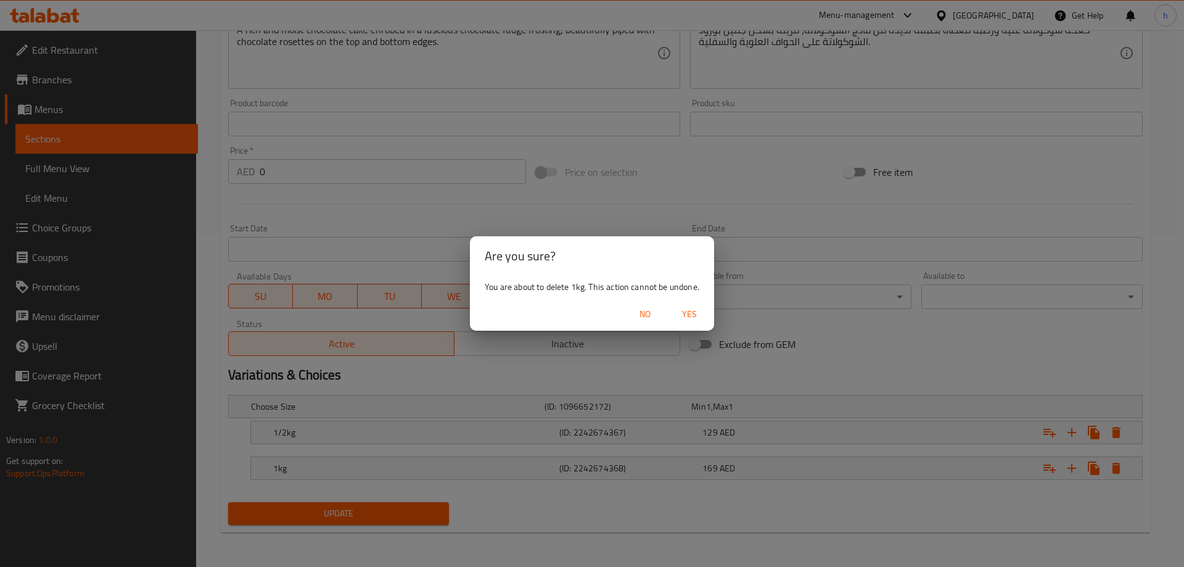
click at [690, 310] on span "Yes" at bounding box center [690, 314] width 30 height 15
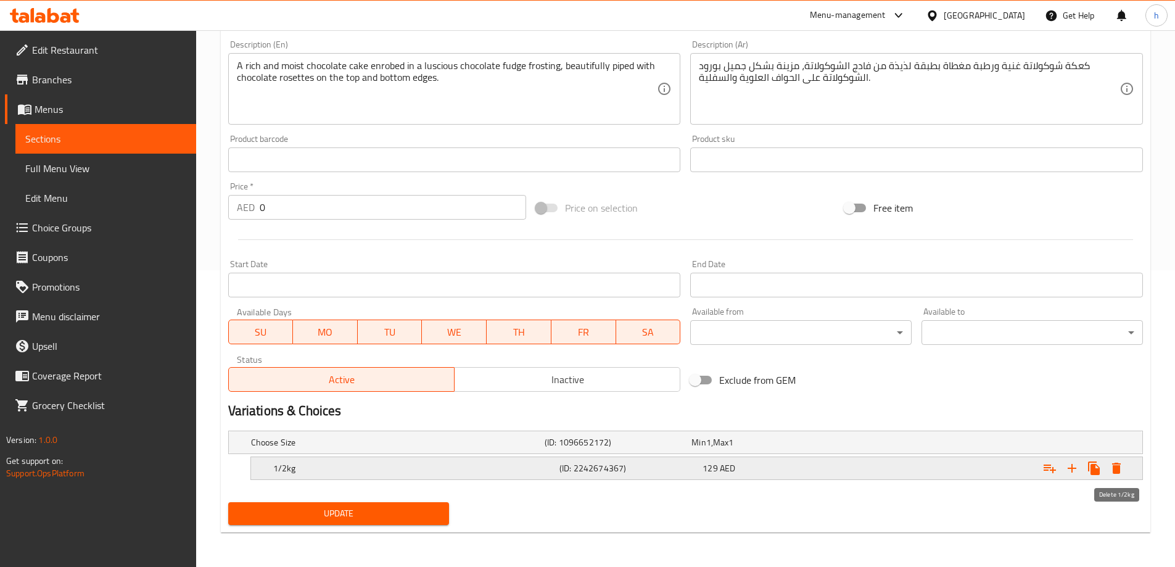
click at [1121, 463] on icon "Expand" at bounding box center [1116, 468] width 15 height 15
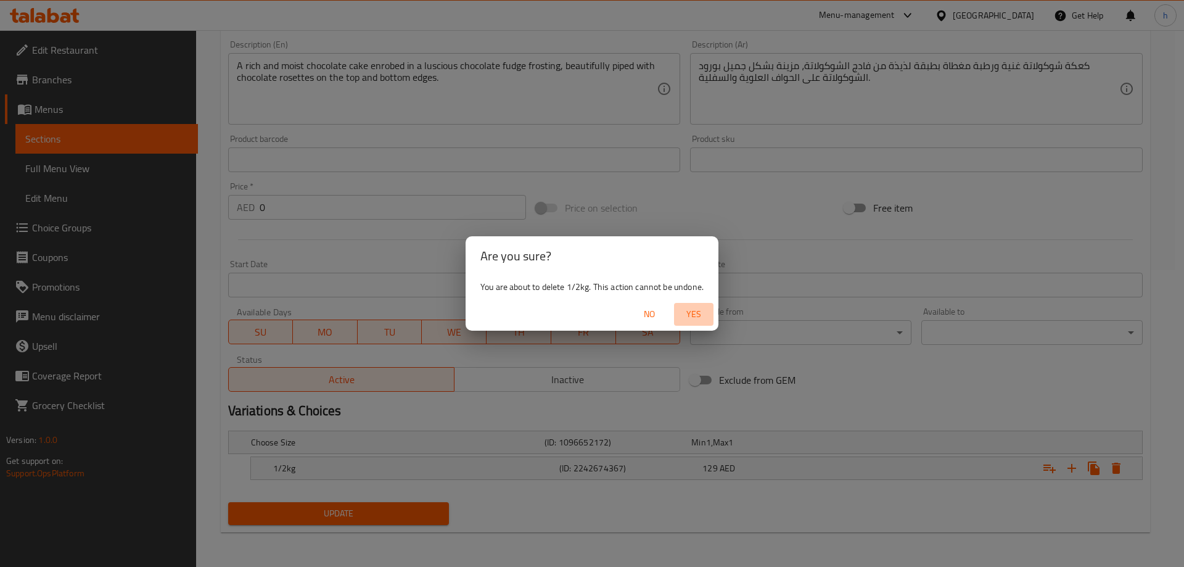
click at [703, 315] on span "Yes" at bounding box center [694, 314] width 30 height 15
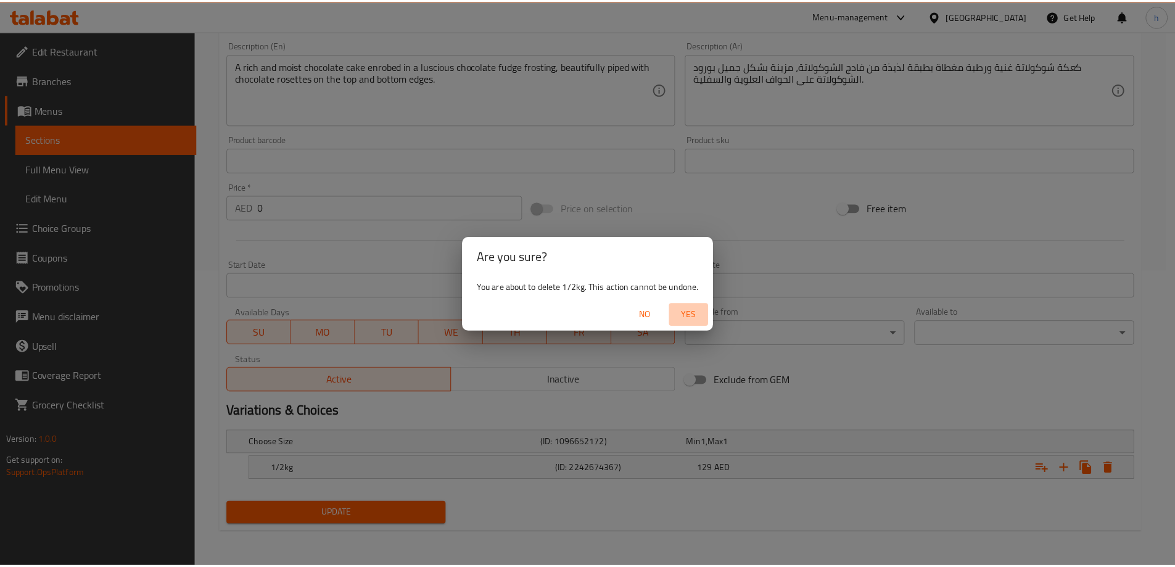
scroll to position [292, 0]
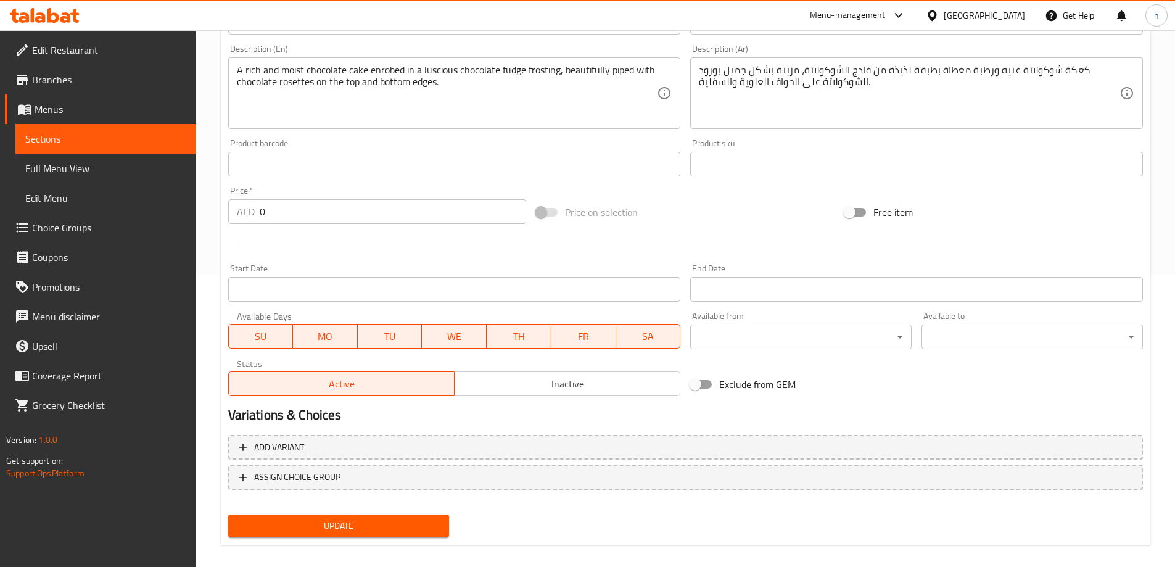
click at [412, 532] on span "Update" at bounding box center [339, 525] width 202 height 15
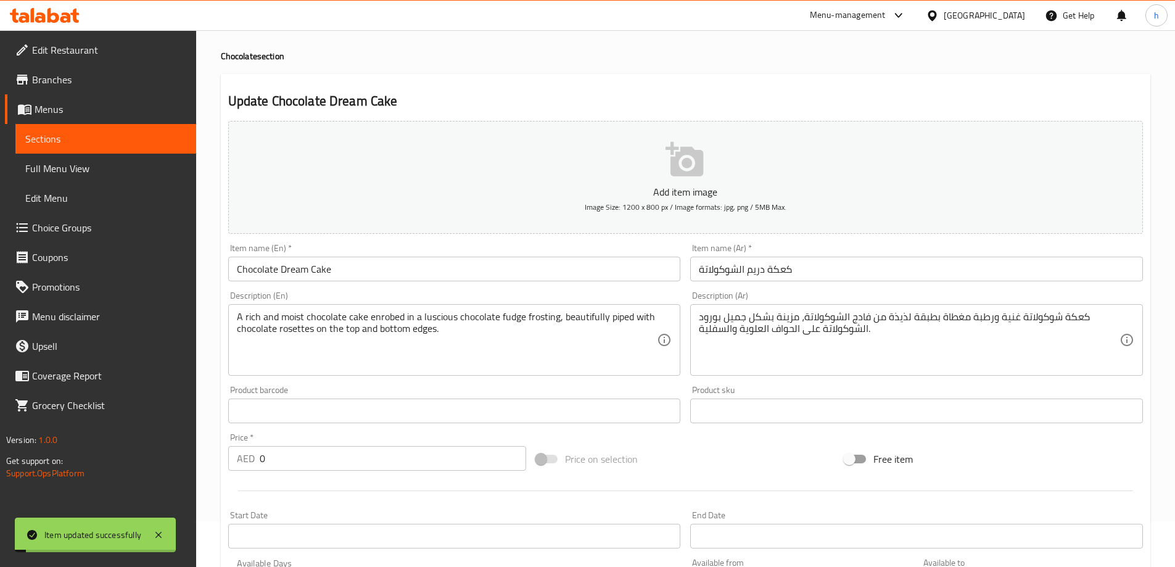
scroll to position [0, 0]
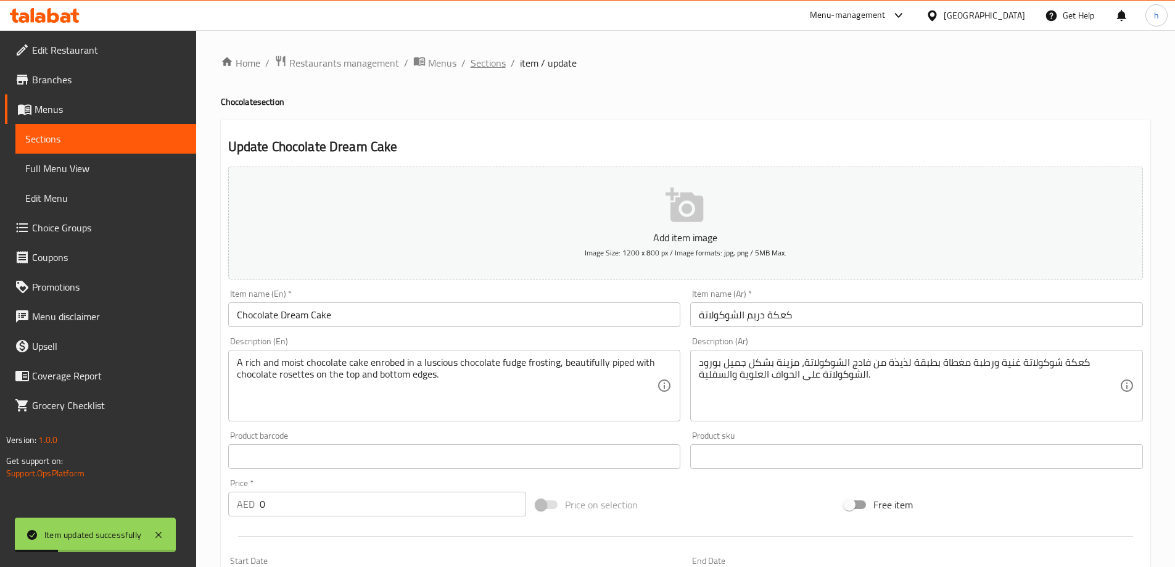
click at [487, 56] on span "Sections" at bounding box center [488, 63] width 35 height 15
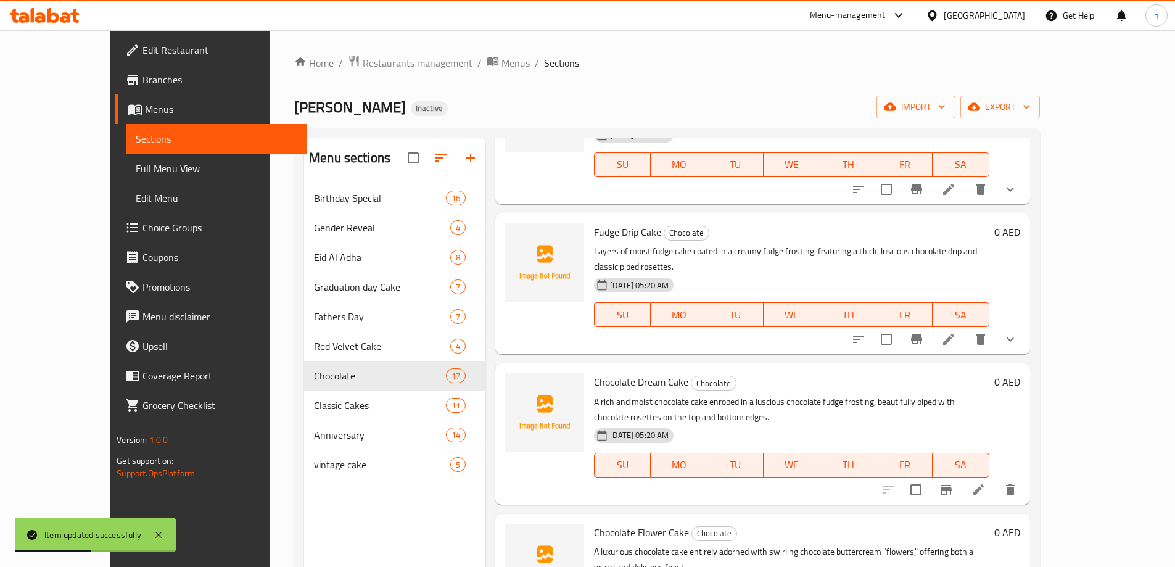
scroll to position [1745, 0]
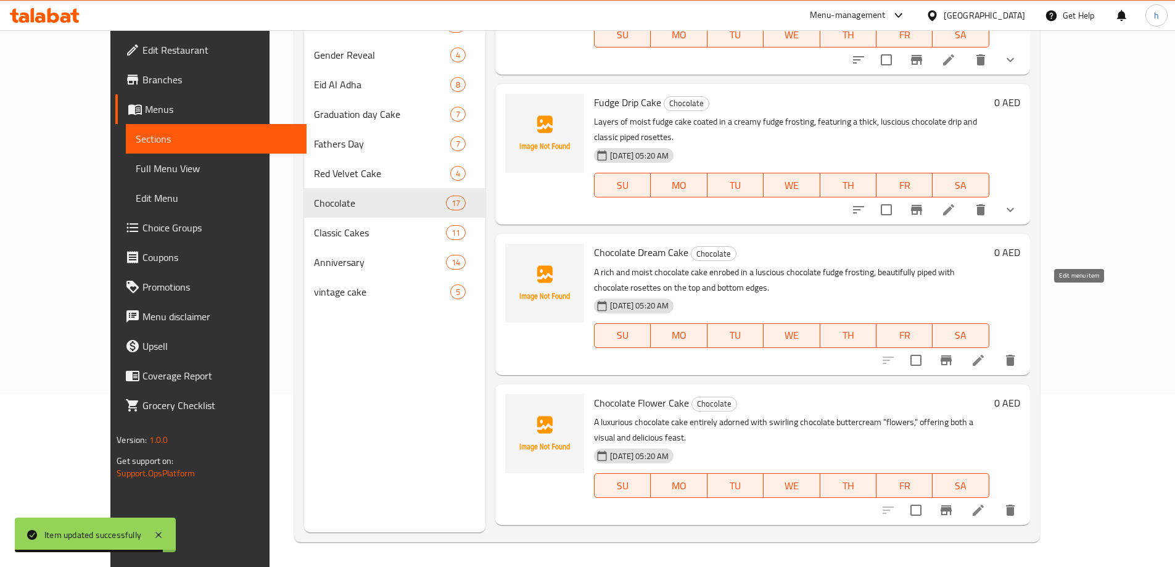
click at [986, 353] on icon at bounding box center [978, 360] width 15 height 15
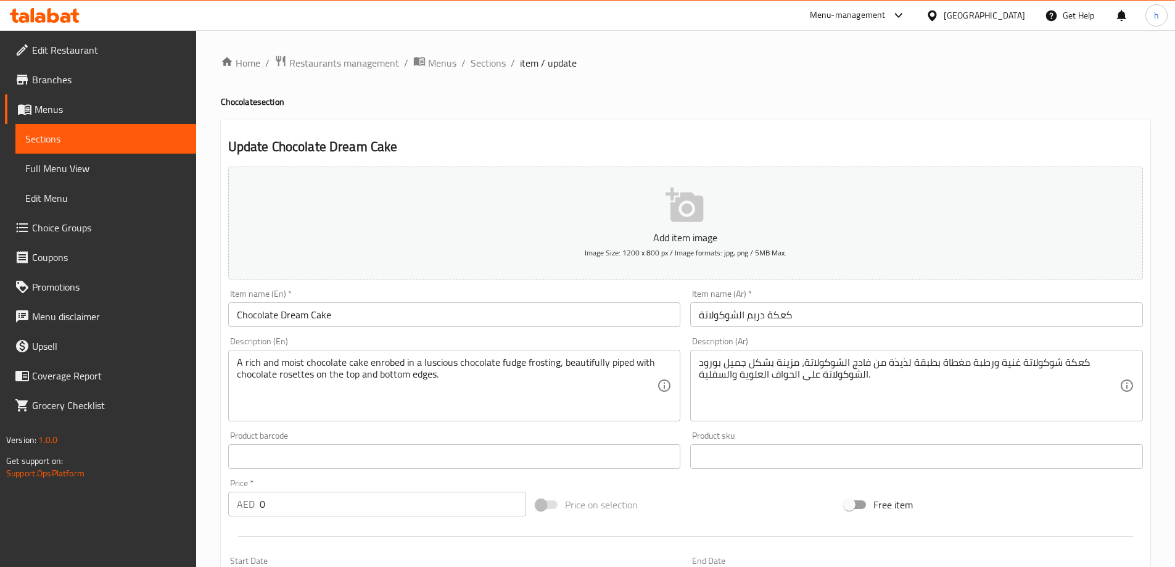
click at [505, 68] on ol "Home / Restaurants management / Menus / Sections / item / update" at bounding box center [685, 63] width 929 height 16
click at [476, 59] on span "Sections" at bounding box center [488, 63] width 35 height 15
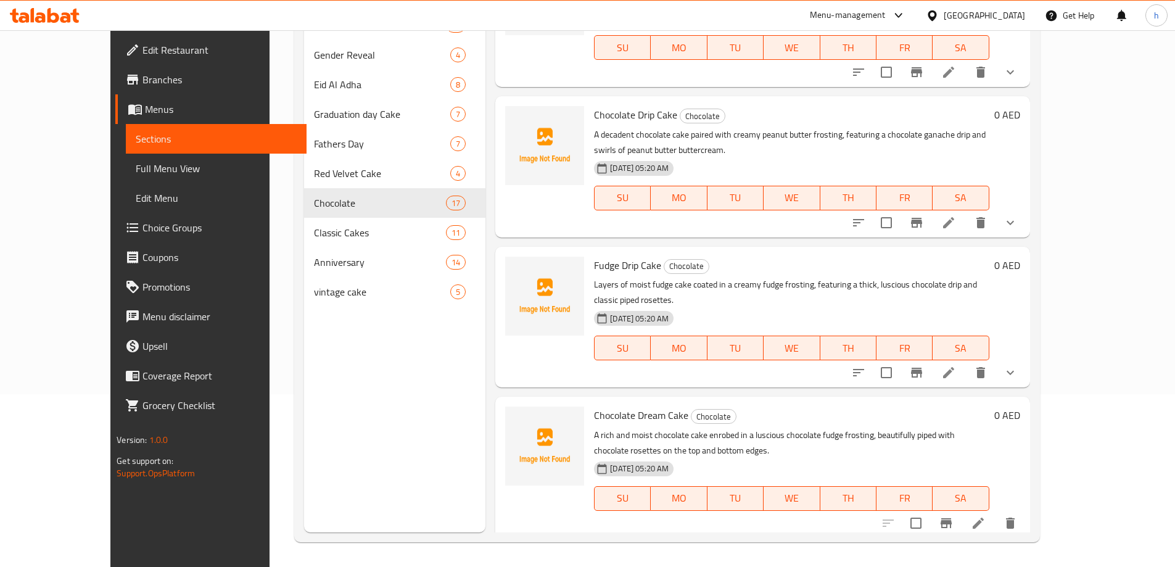
scroll to position [1375, 0]
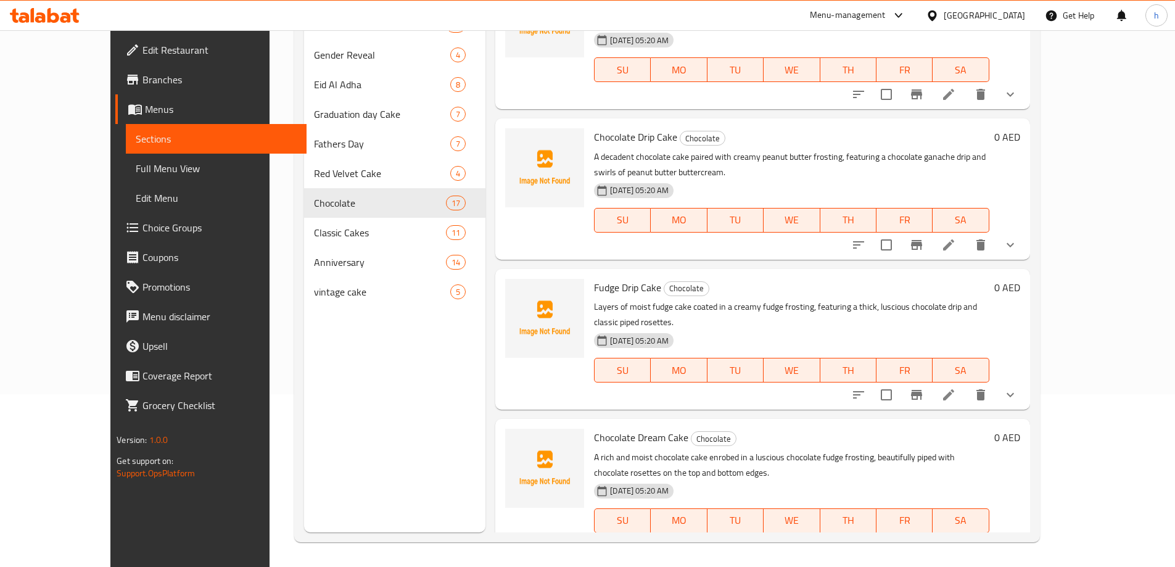
click at [954, 389] on icon at bounding box center [948, 394] width 11 height 11
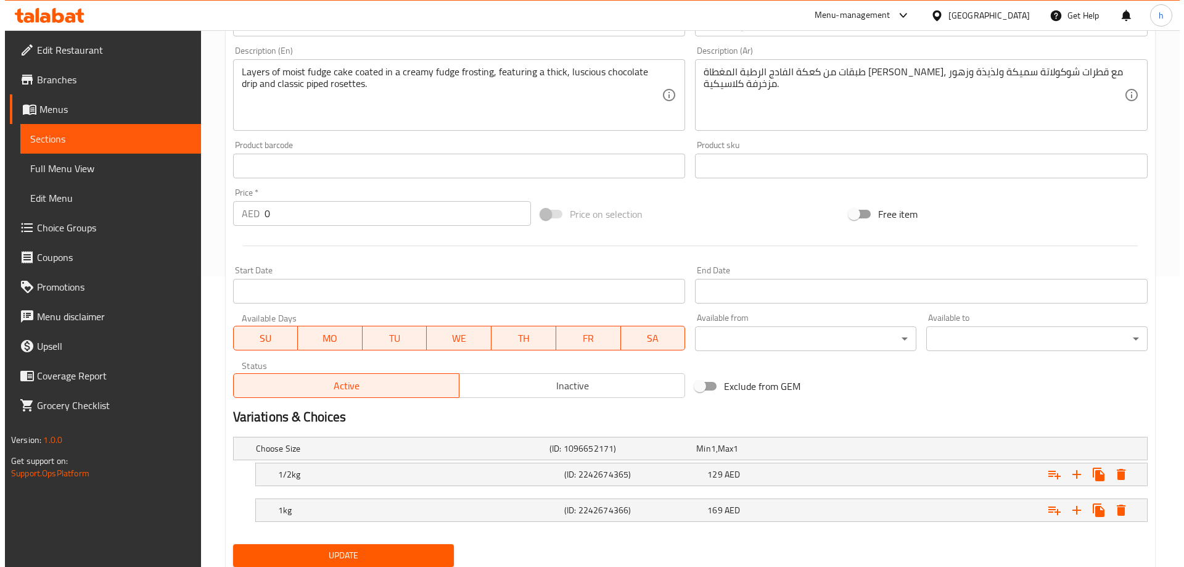
scroll to position [332, 0]
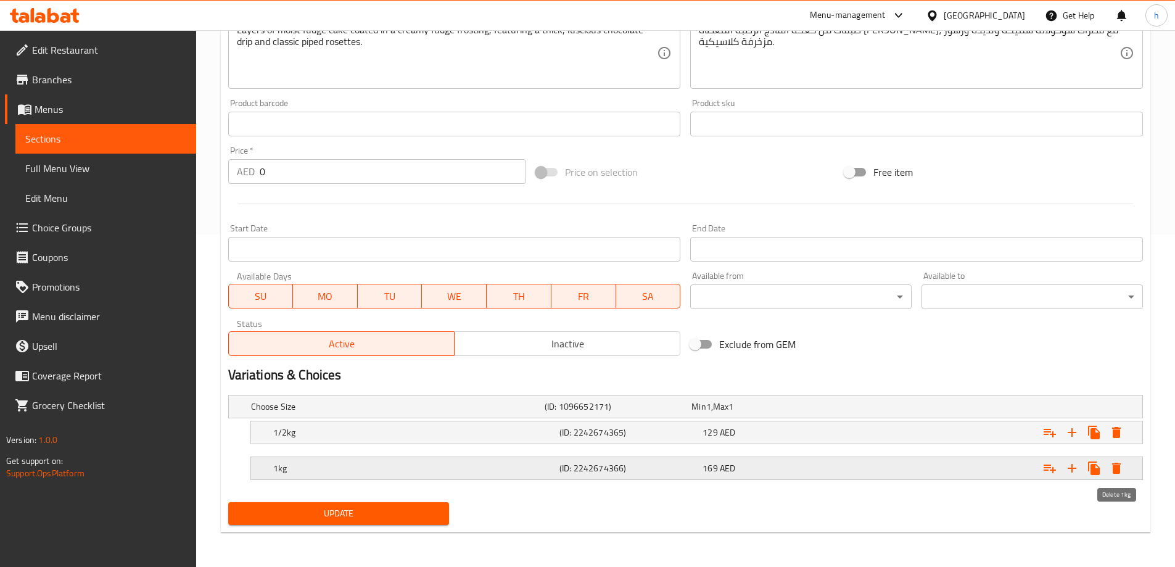
click at [1120, 465] on icon "Expand" at bounding box center [1116, 468] width 9 height 11
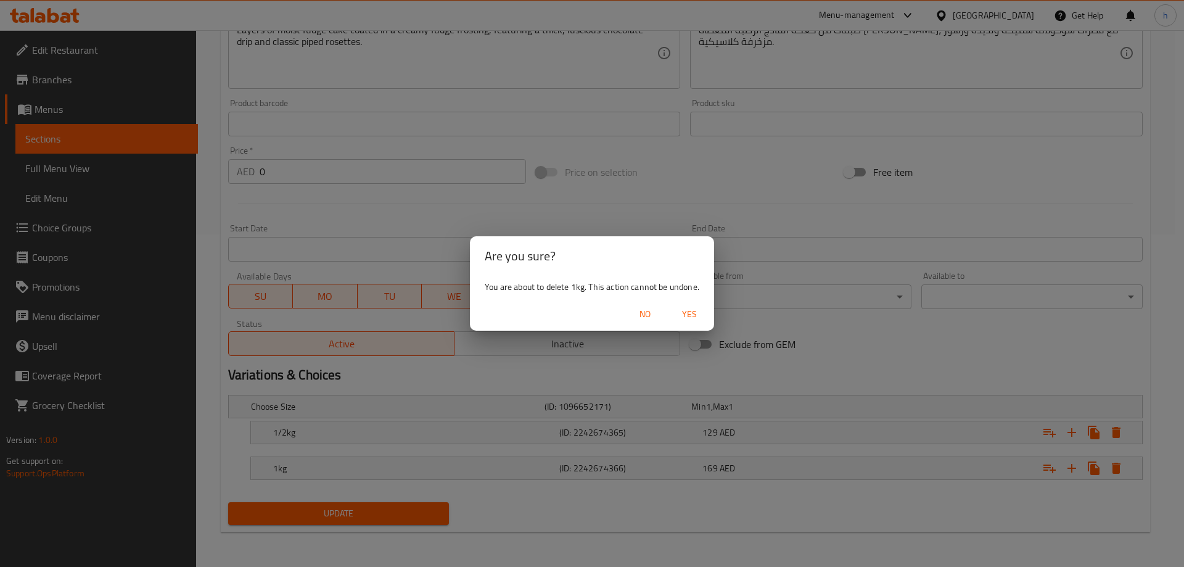
click at [700, 315] on span "Yes" at bounding box center [690, 314] width 30 height 15
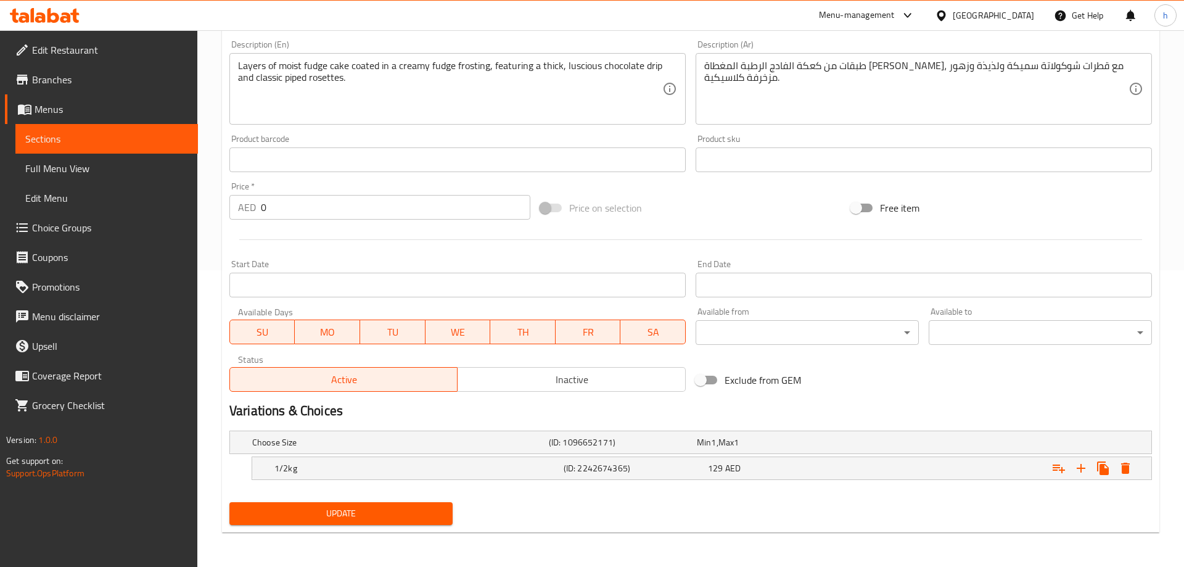
scroll to position [297, 0]
click at [1112, 467] on icon "Expand" at bounding box center [1116, 468] width 15 height 15
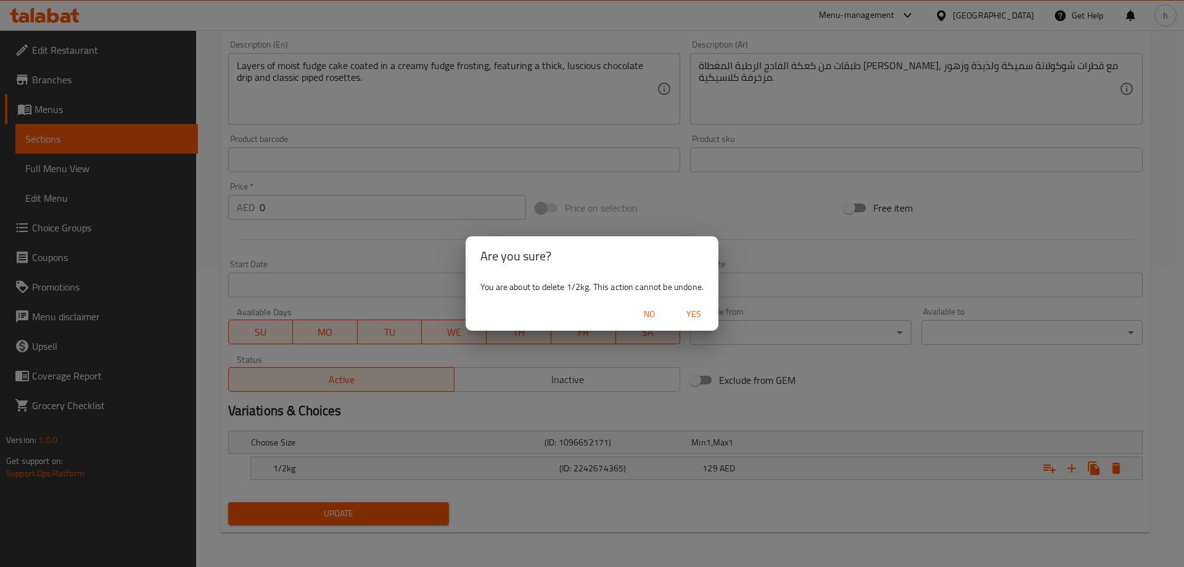
click at [694, 319] on span "Yes" at bounding box center [694, 314] width 30 height 15
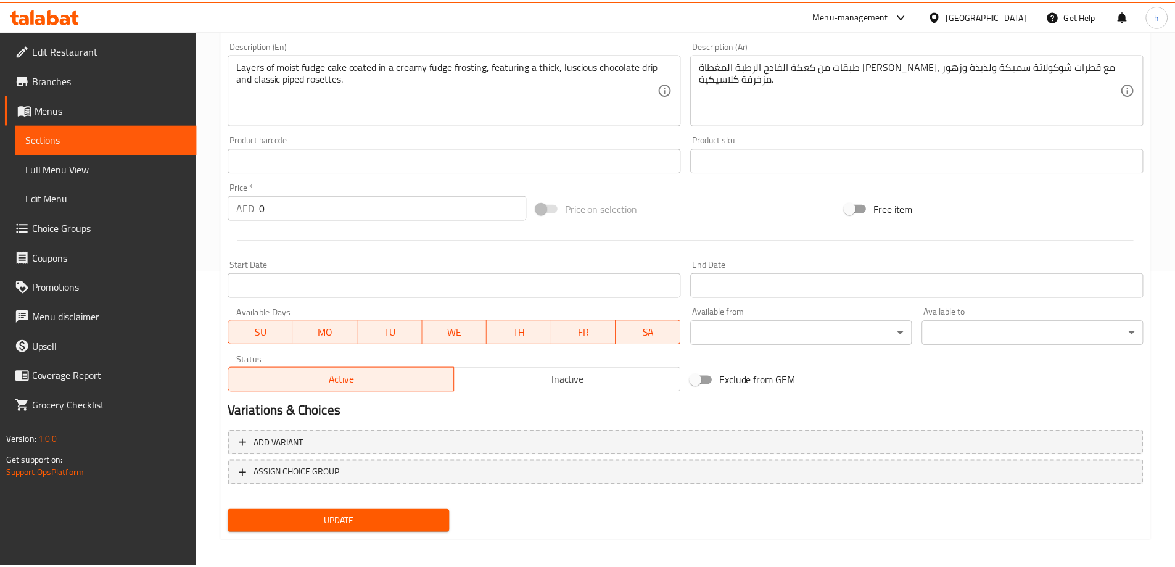
scroll to position [292, 0]
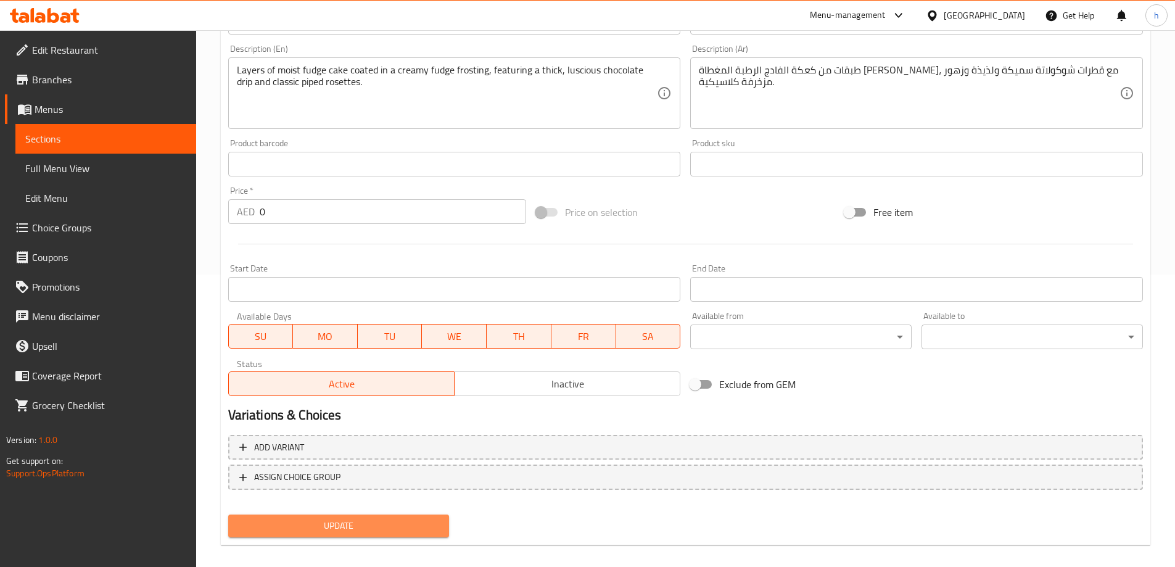
click at [426, 524] on span "Update" at bounding box center [339, 525] width 202 height 15
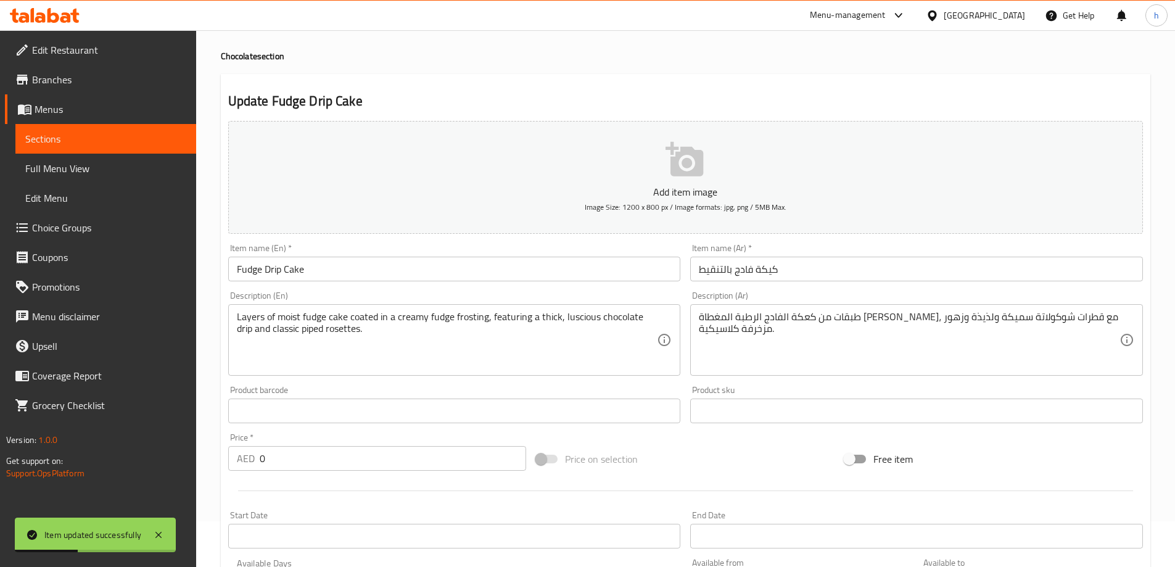
scroll to position [0, 0]
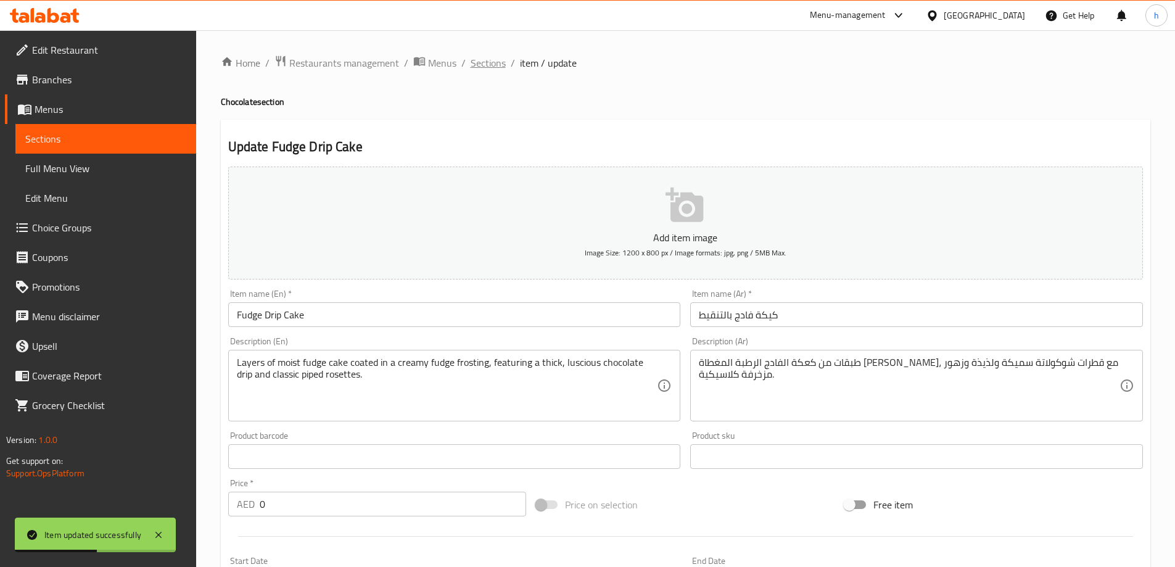
click at [497, 65] on span "Sections" at bounding box center [488, 63] width 35 height 15
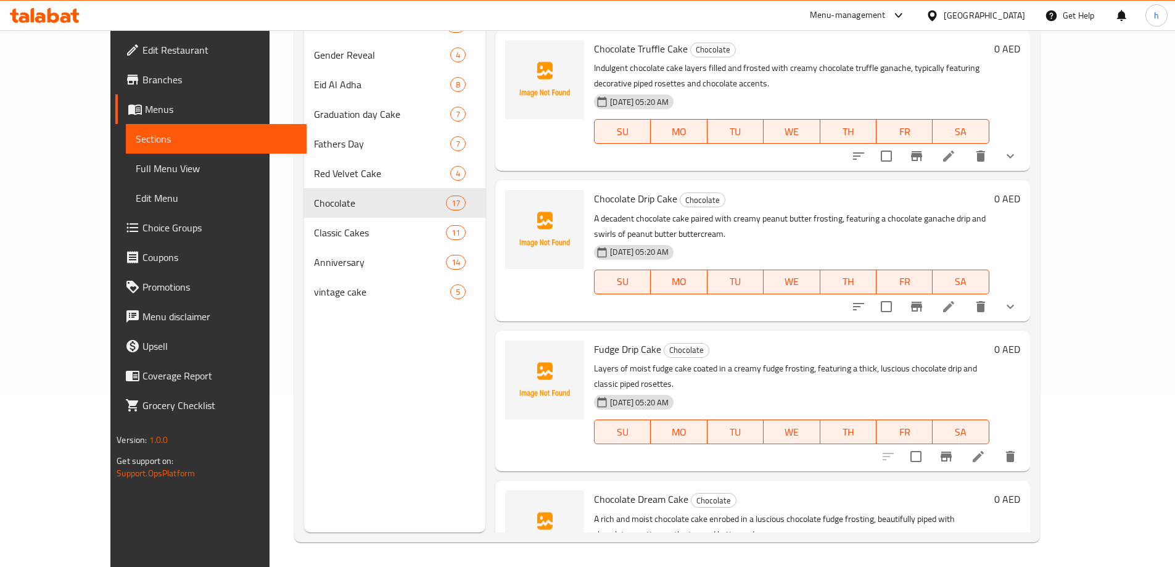
scroll to position [1252, 0]
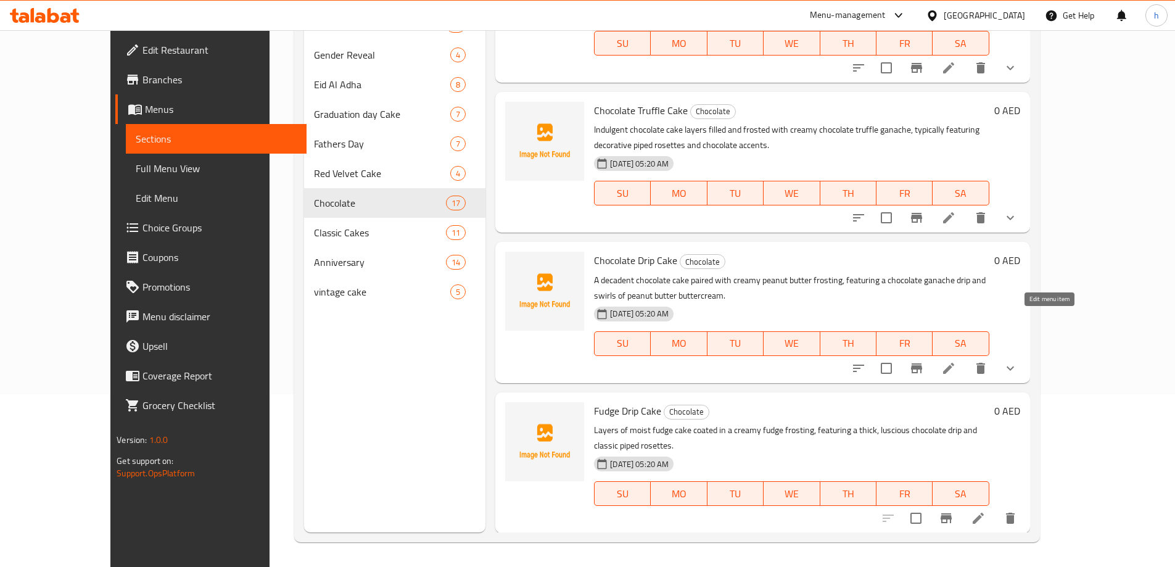
click at [956, 361] on icon at bounding box center [948, 368] width 15 height 15
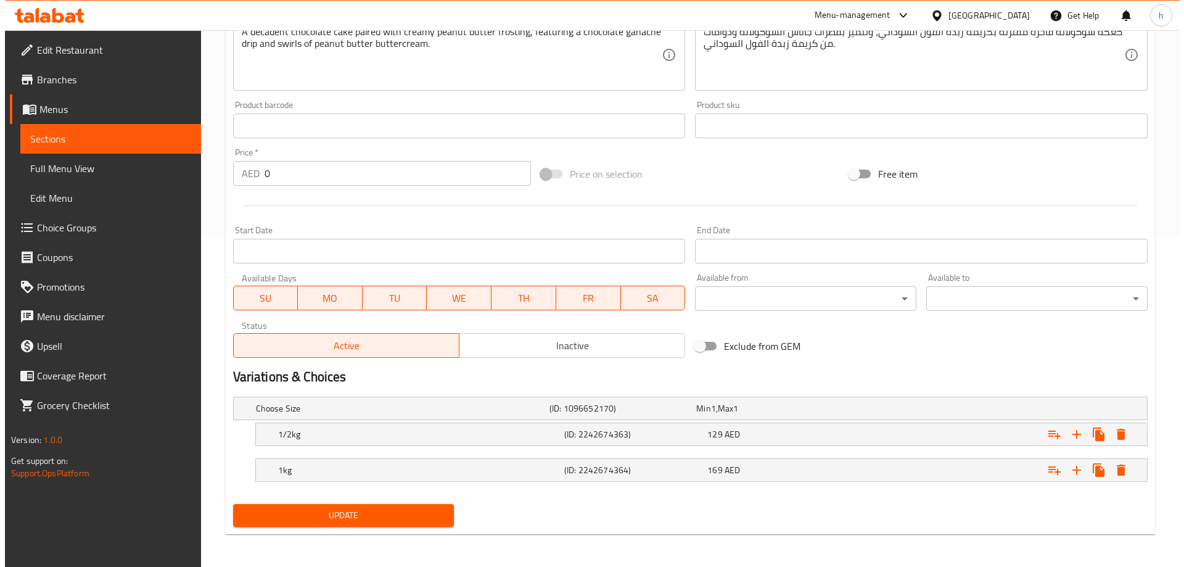
scroll to position [332, 0]
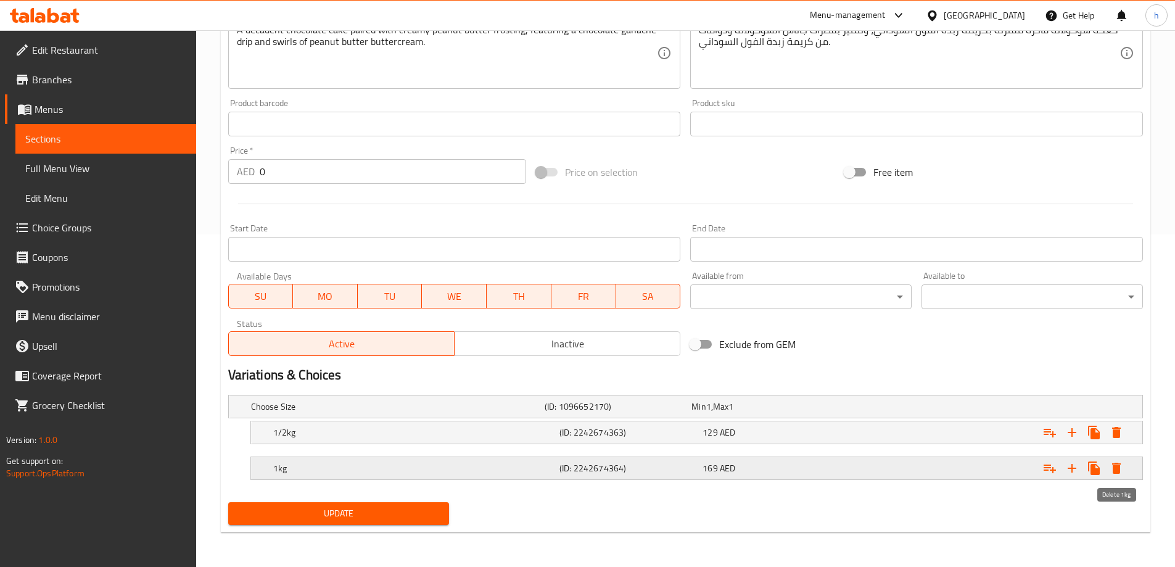
click at [1115, 462] on icon "Expand" at bounding box center [1116, 468] width 15 height 15
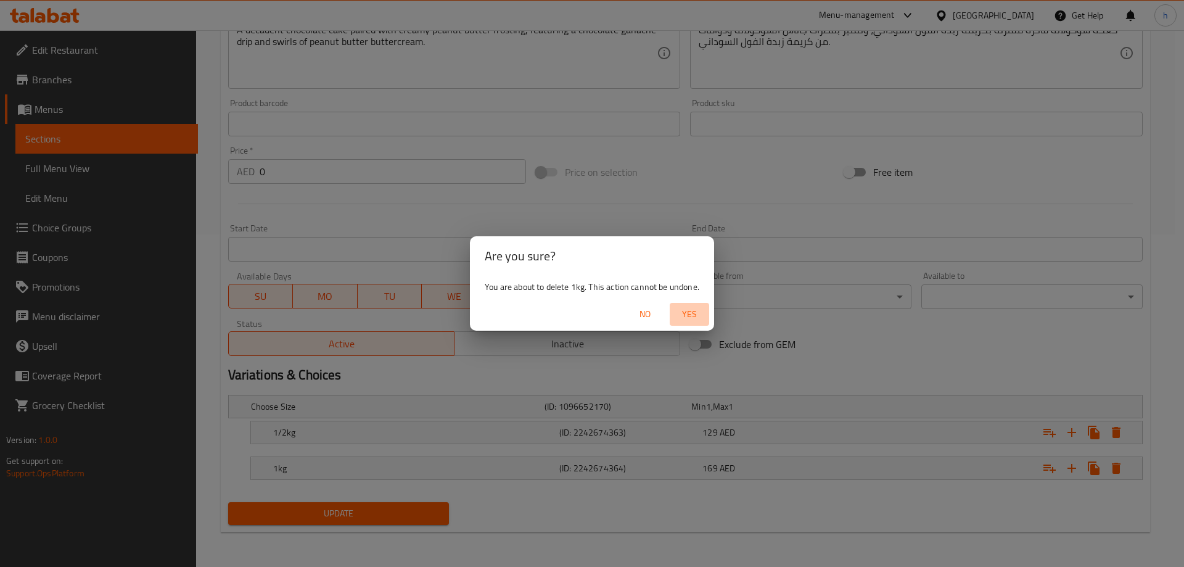
click at [699, 311] on span "Yes" at bounding box center [690, 314] width 30 height 15
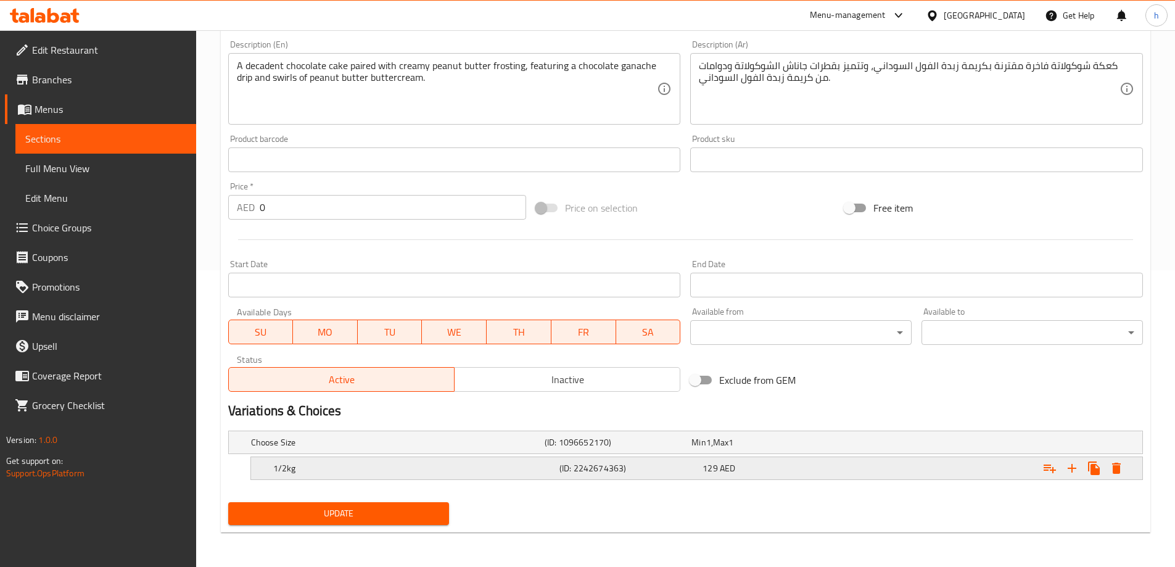
click at [1112, 463] on icon "Expand" at bounding box center [1116, 468] width 9 height 11
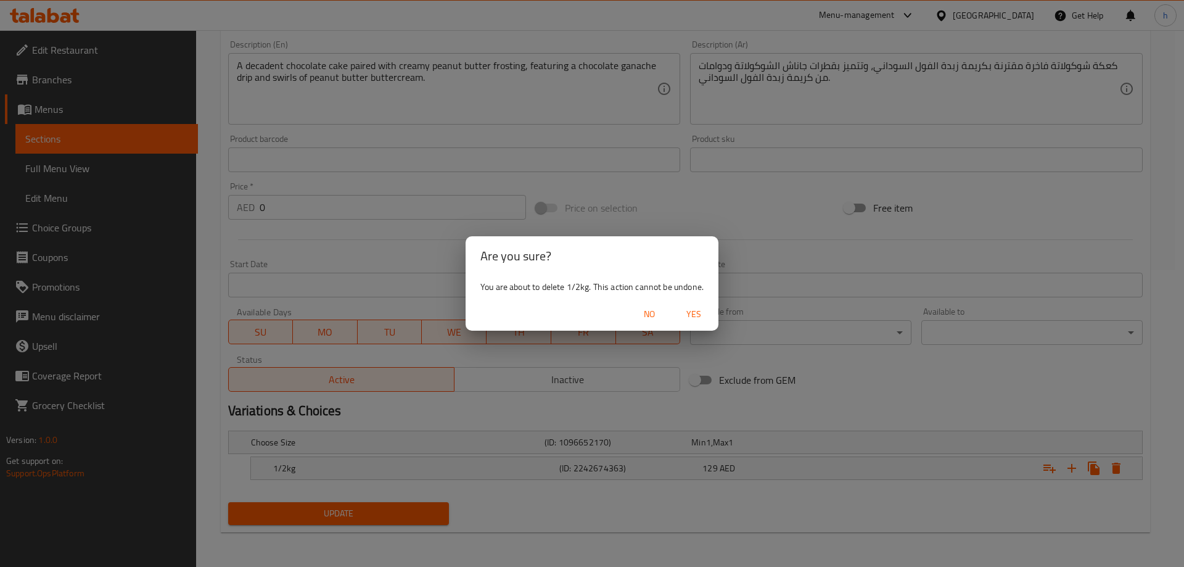
click at [699, 315] on span "Yes" at bounding box center [694, 314] width 30 height 15
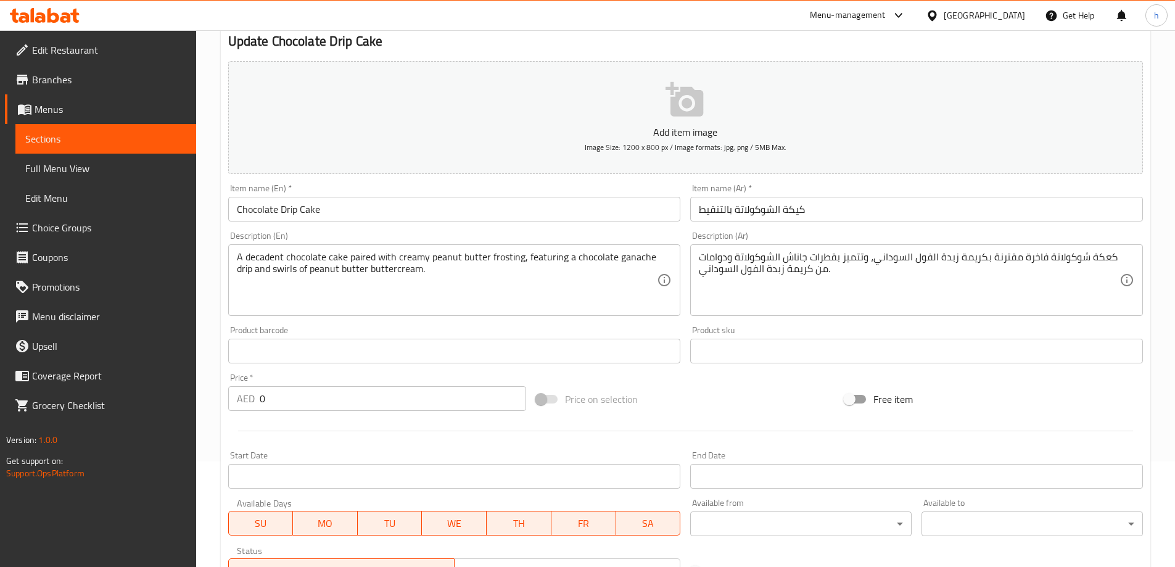
scroll to position [305, 0]
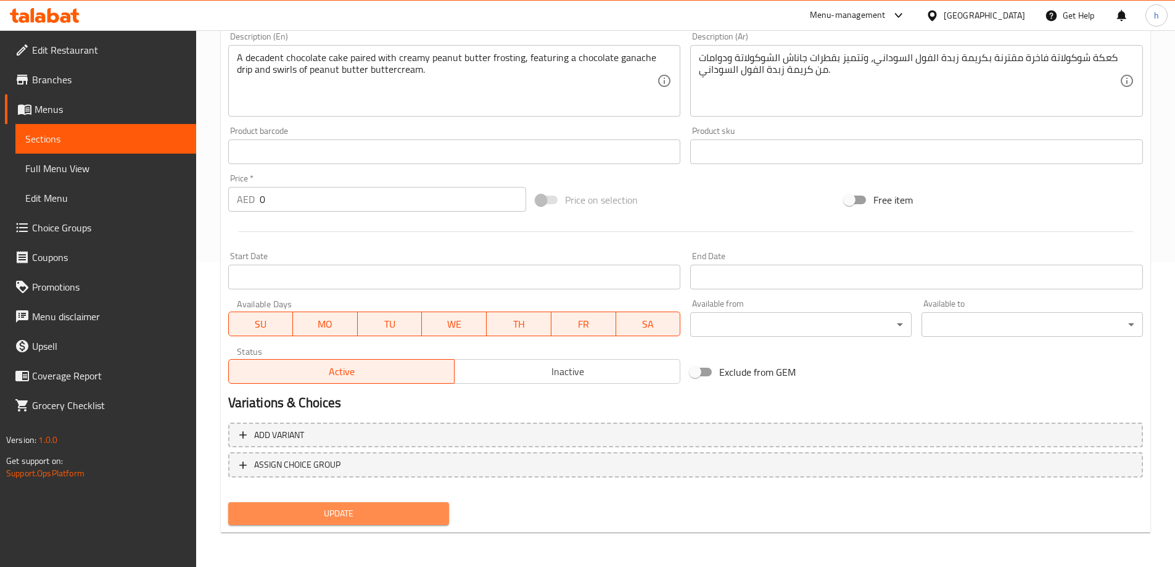
click at [427, 511] on span "Update" at bounding box center [339, 513] width 202 height 15
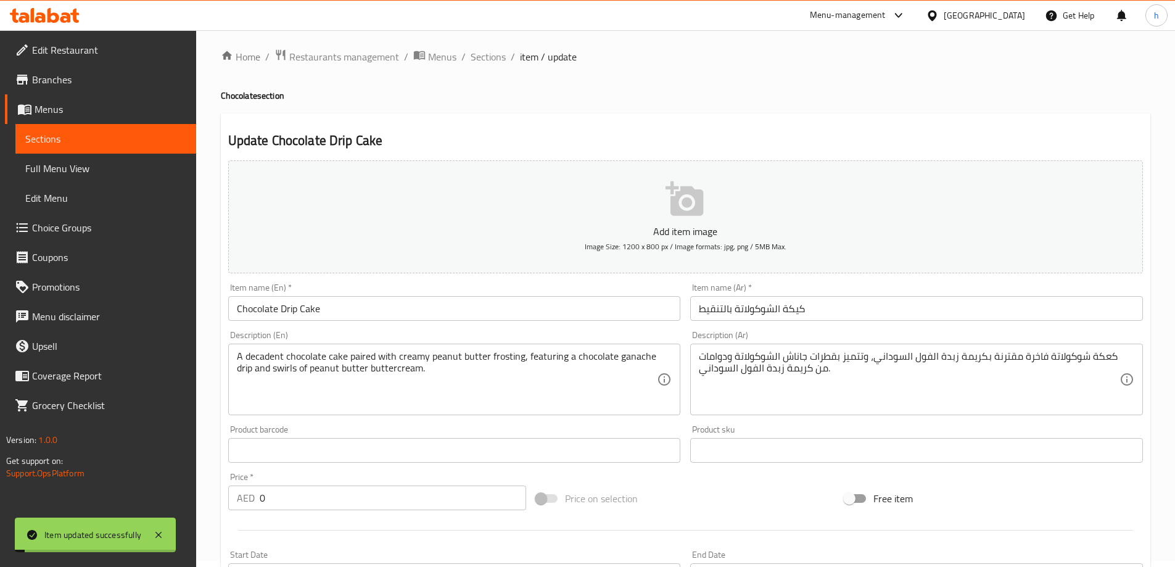
scroll to position [0, 0]
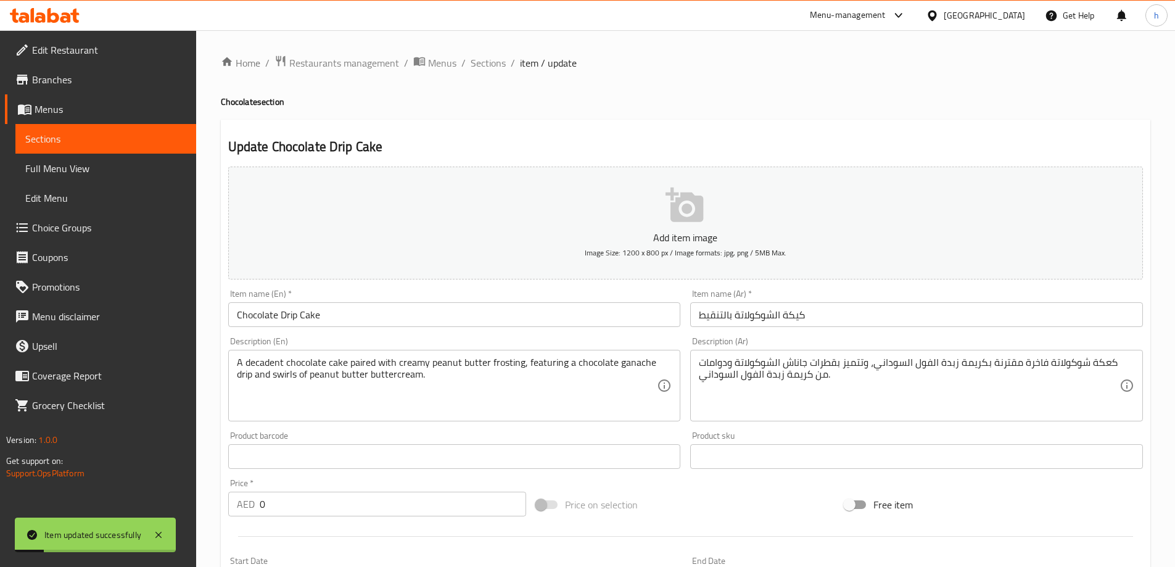
click at [492, 53] on div "Home / Restaurants management / Menus / Sections / item / update Chocolate sect…" at bounding box center [685, 450] width 979 height 841
click at [494, 69] on span "Sections" at bounding box center [488, 63] width 35 height 15
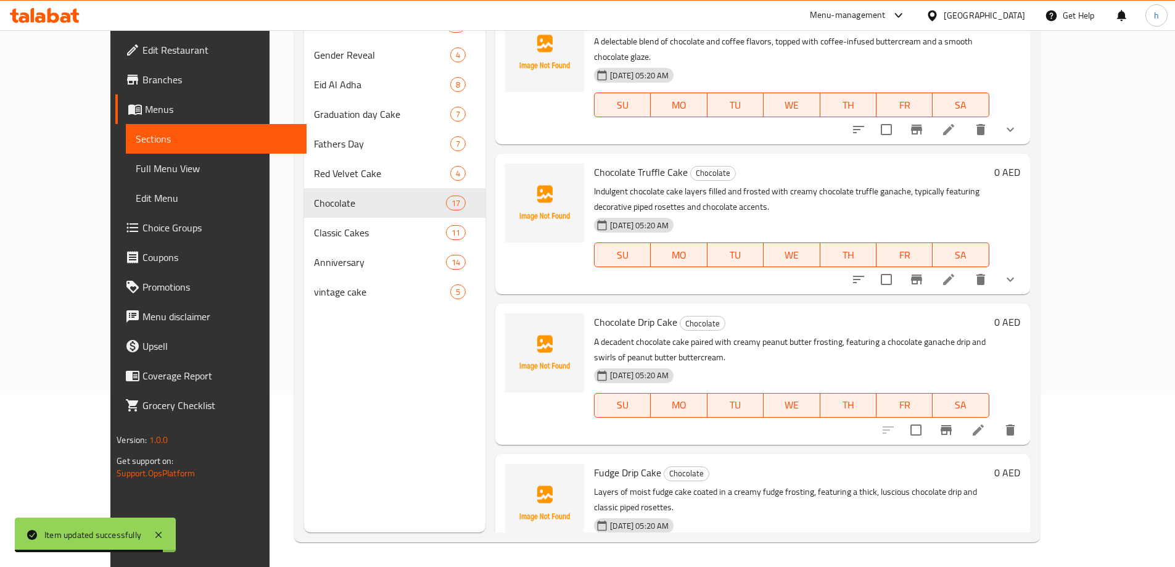
scroll to position [1129, 0]
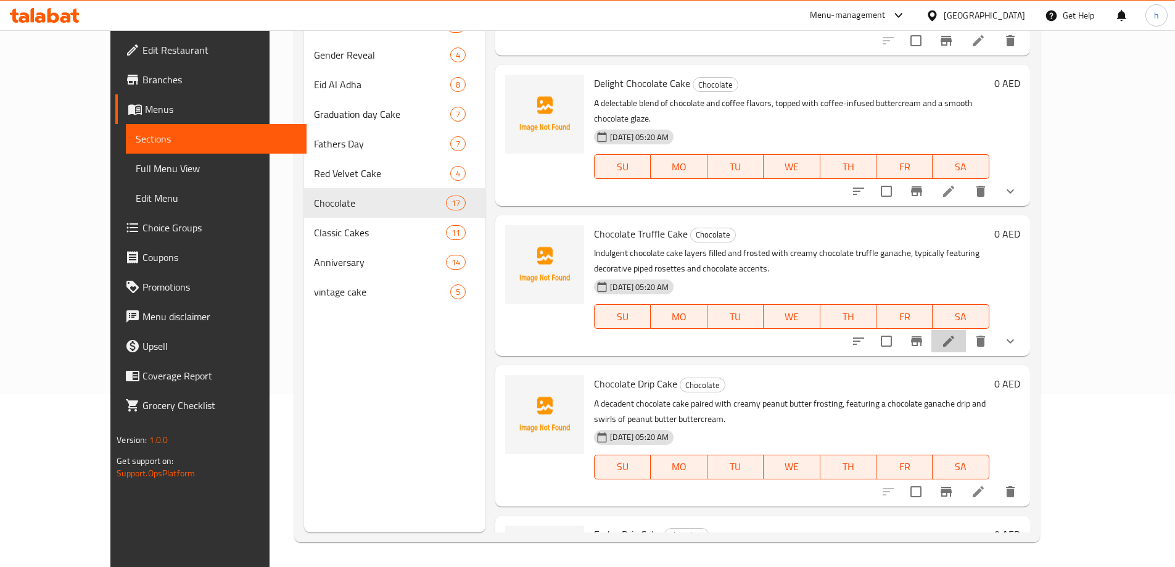
click at [966, 330] on li at bounding box center [948, 341] width 35 height 22
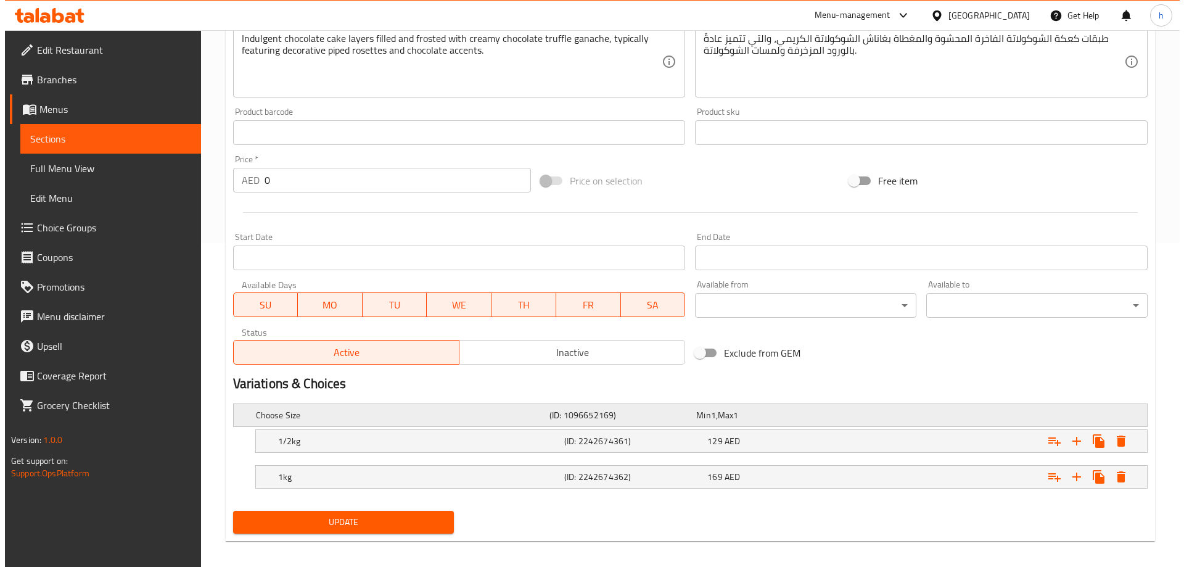
scroll to position [332, 0]
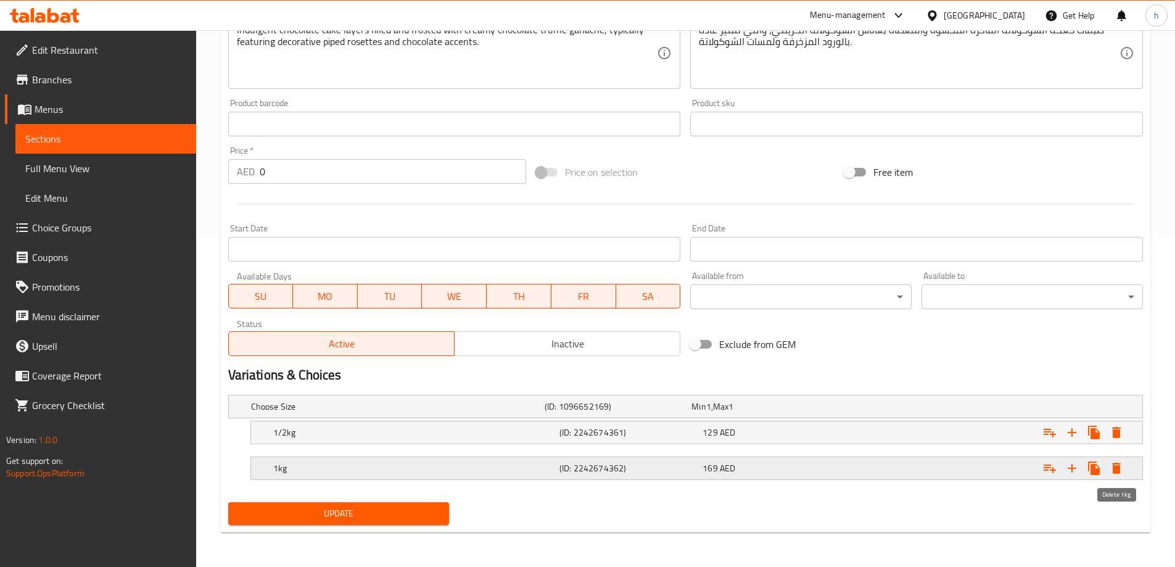
click at [1126, 465] on button "Expand" at bounding box center [1116, 468] width 22 height 22
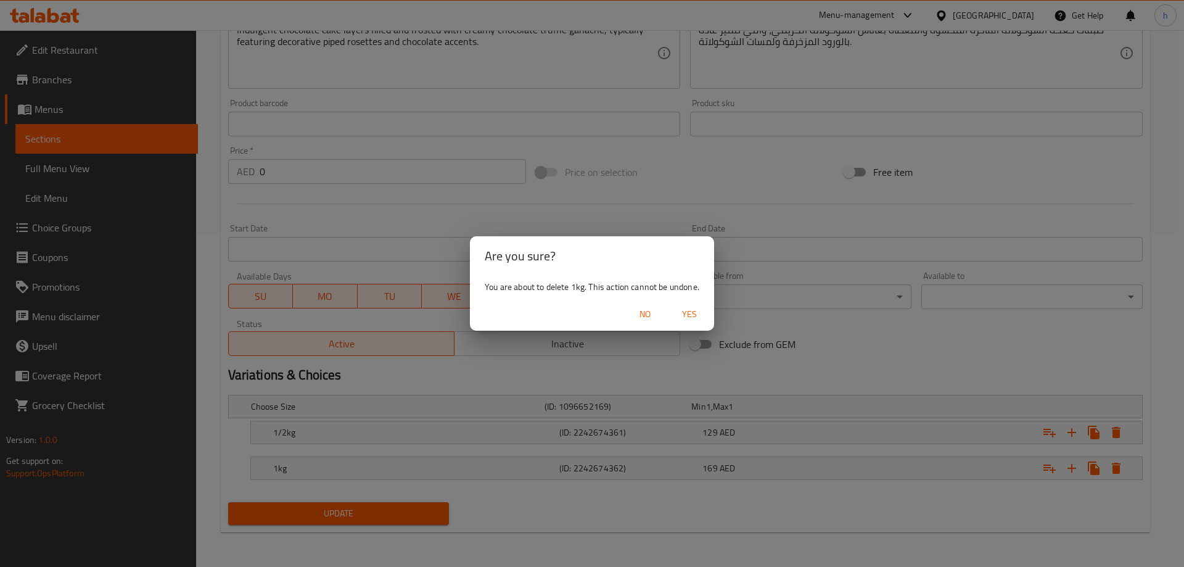
click at [694, 318] on span "Yes" at bounding box center [690, 314] width 30 height 15
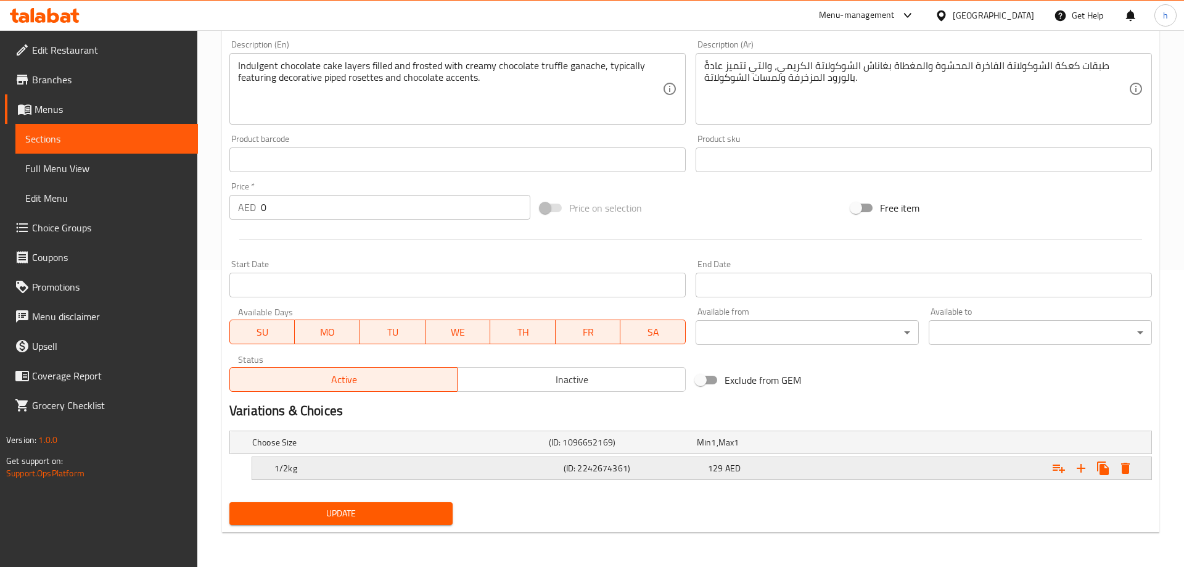
scroll to position [297, 0]
click at [1122, 466] on icon "Expand" at bounding box center [1116, 468] width 15 height 15
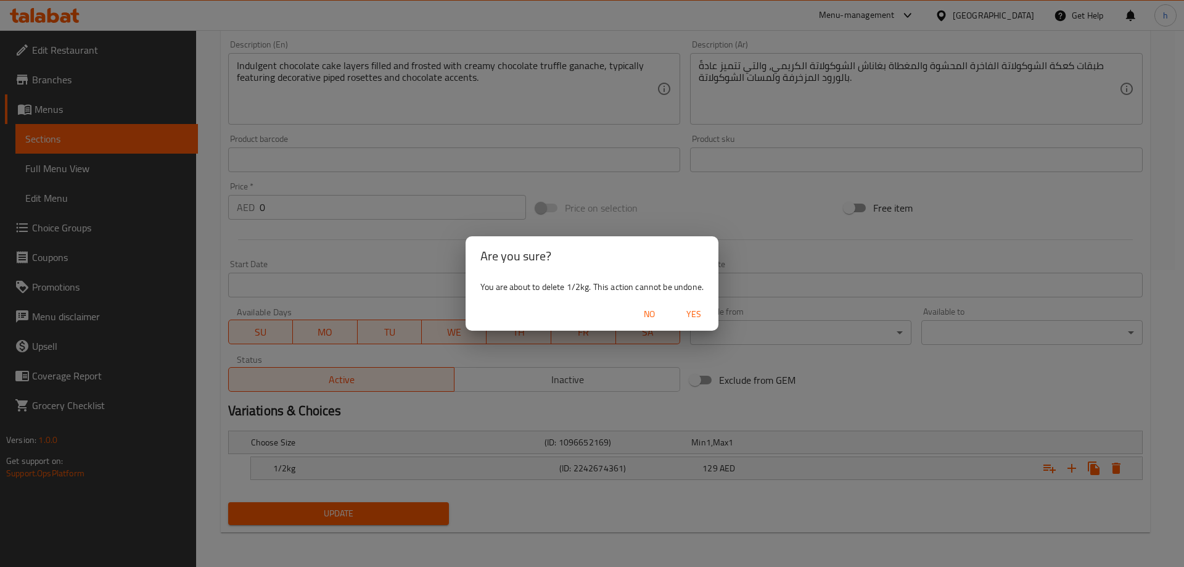
click at [703, 313] on span "Yes" at bounding box center [694, 314] width 30 height 15
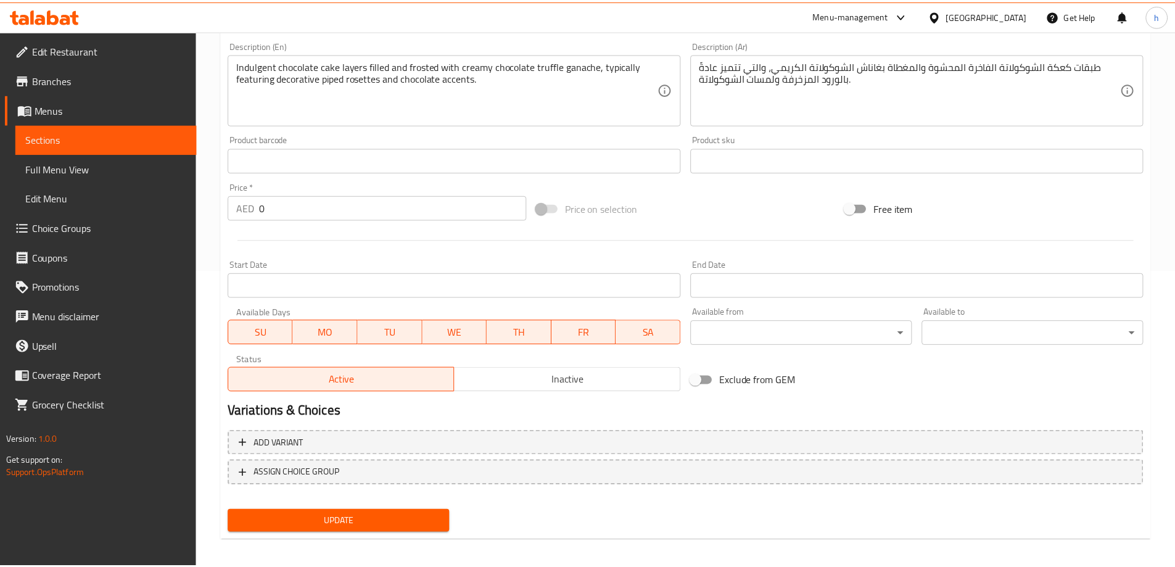
scroll to position [292, 0]
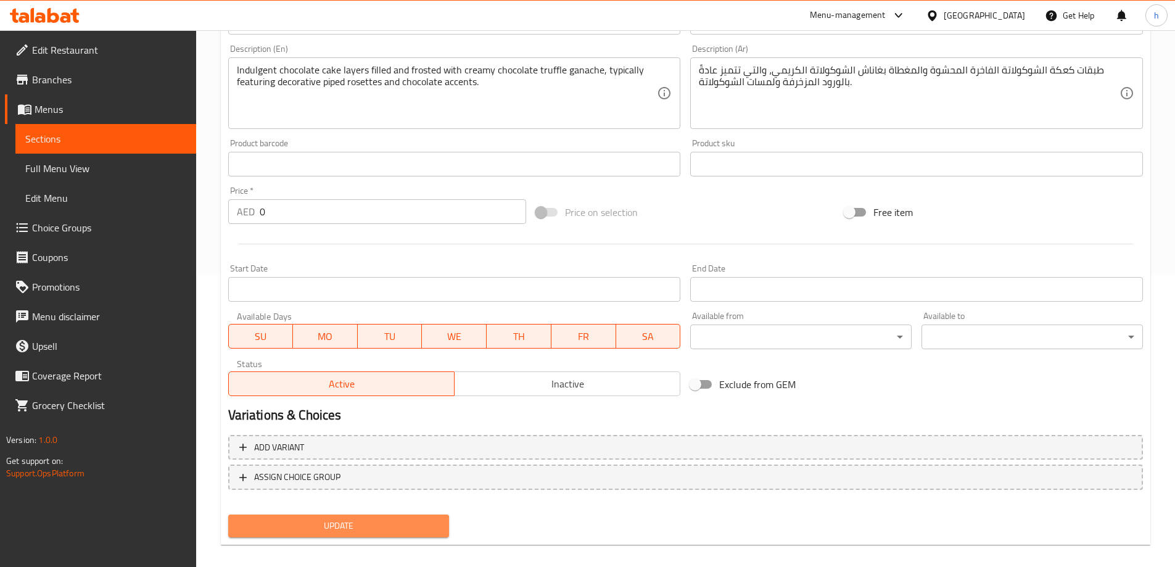
click at [377, 521] on span "Update" at bounding box center [339, 525] width 202 height 15
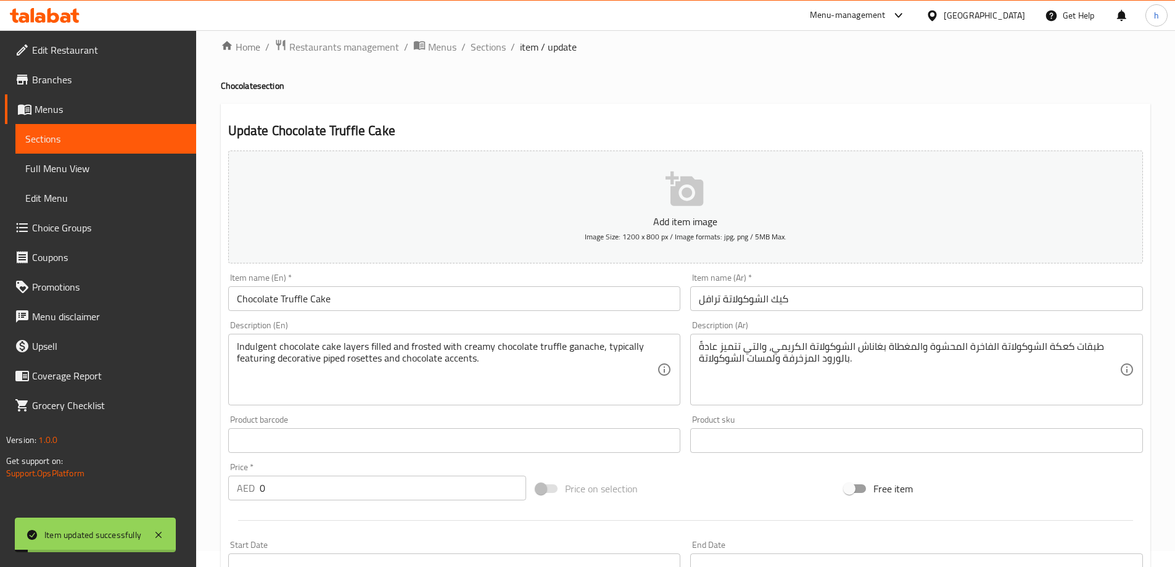
scroll to position [0, 0]
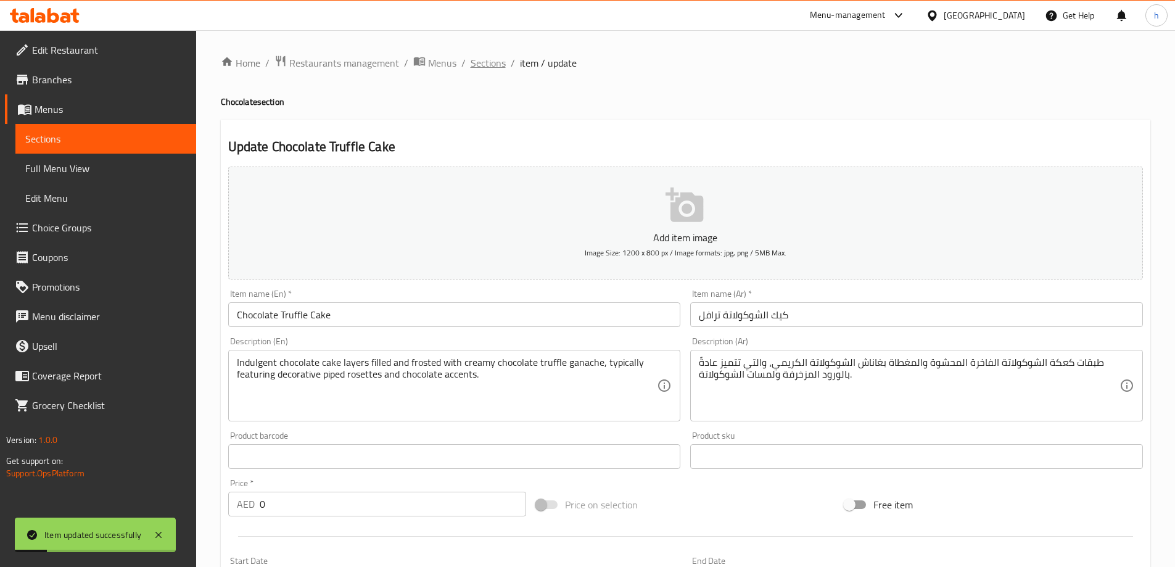
click at [495, 64] on span "Sections" at bounding box center [488, 63] width 35 height 15
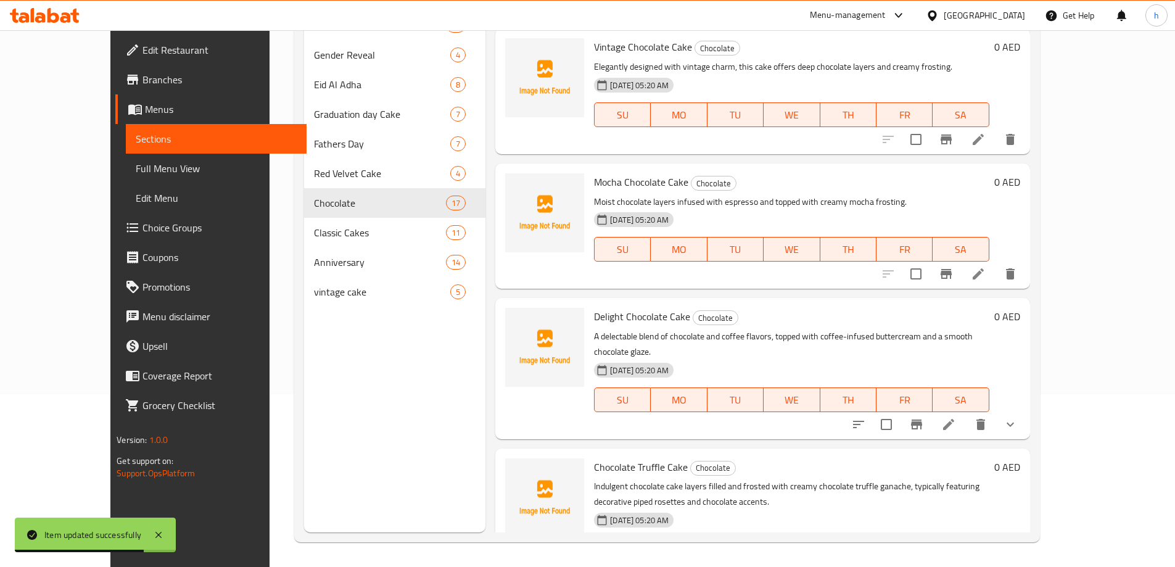
scroll to position [882, 0]
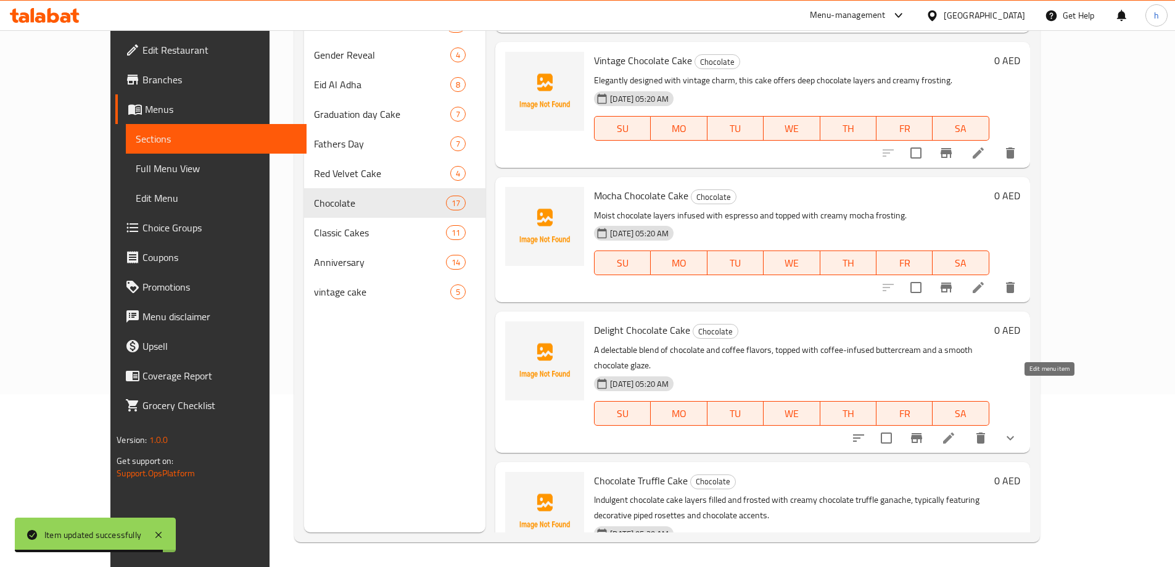
click at [956, 431] on icon at bounding box center [948, 438] width 15 height 15
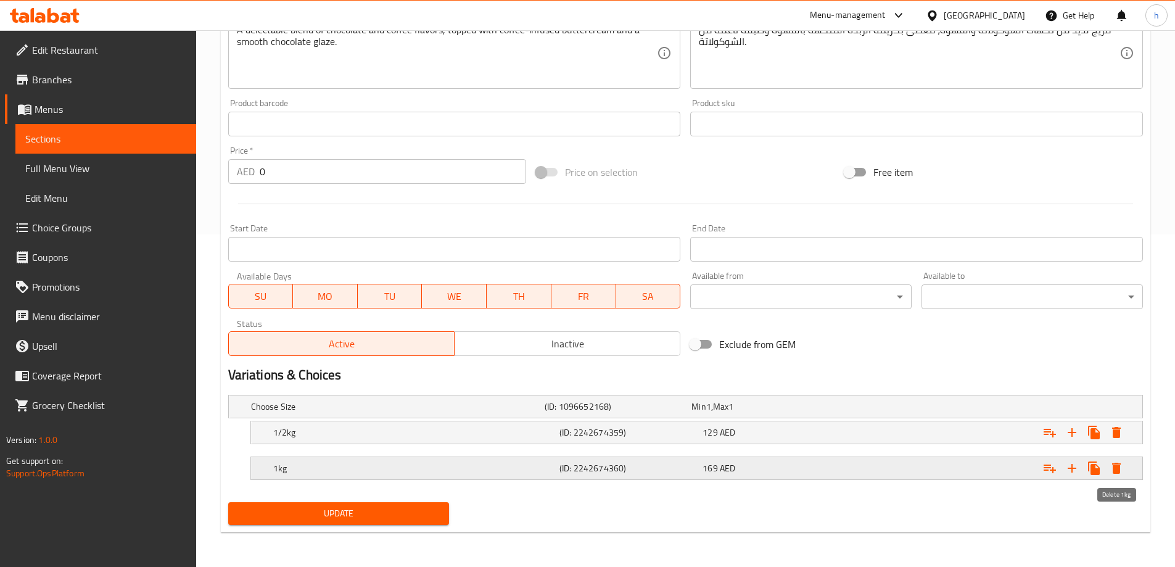
click at [1111, 468] on icon "Expand" at bounding box center [1116, 468] width 15 height 15
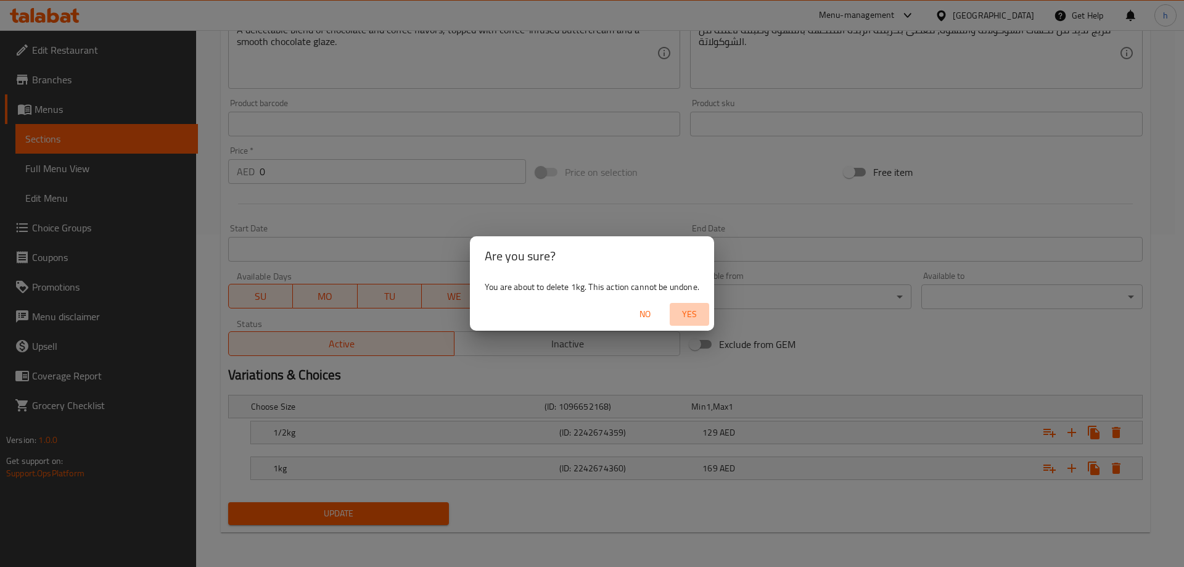
click at [703, 318] on span "Yes" at bounding box center [690, 314] width 30 height 15
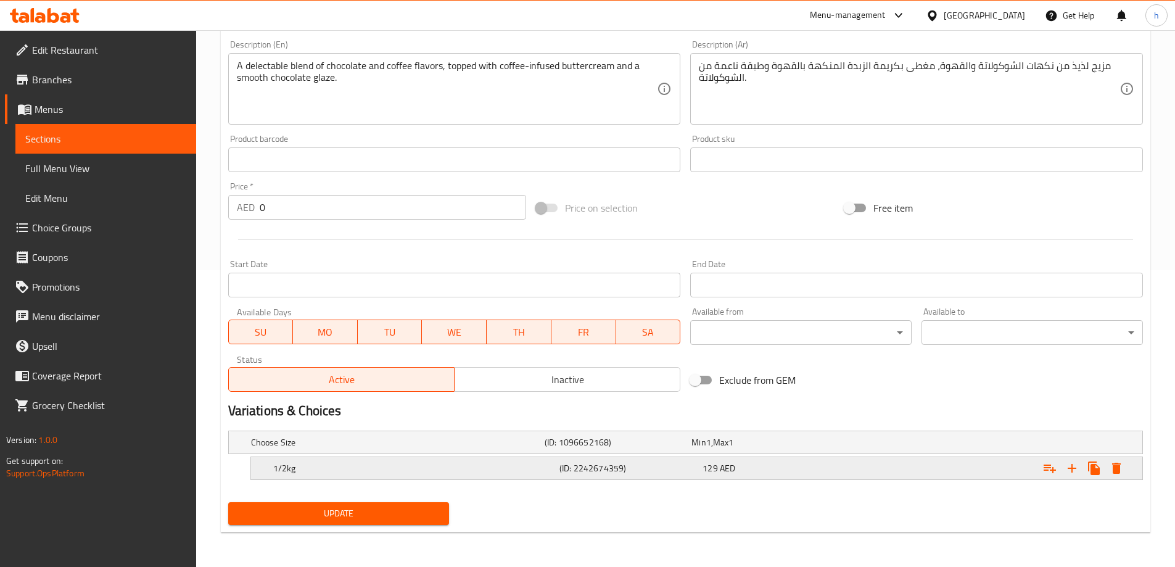
click at [1117, 468] on icon "Expand" at bounding box center [1116, 468] width 9 height 11
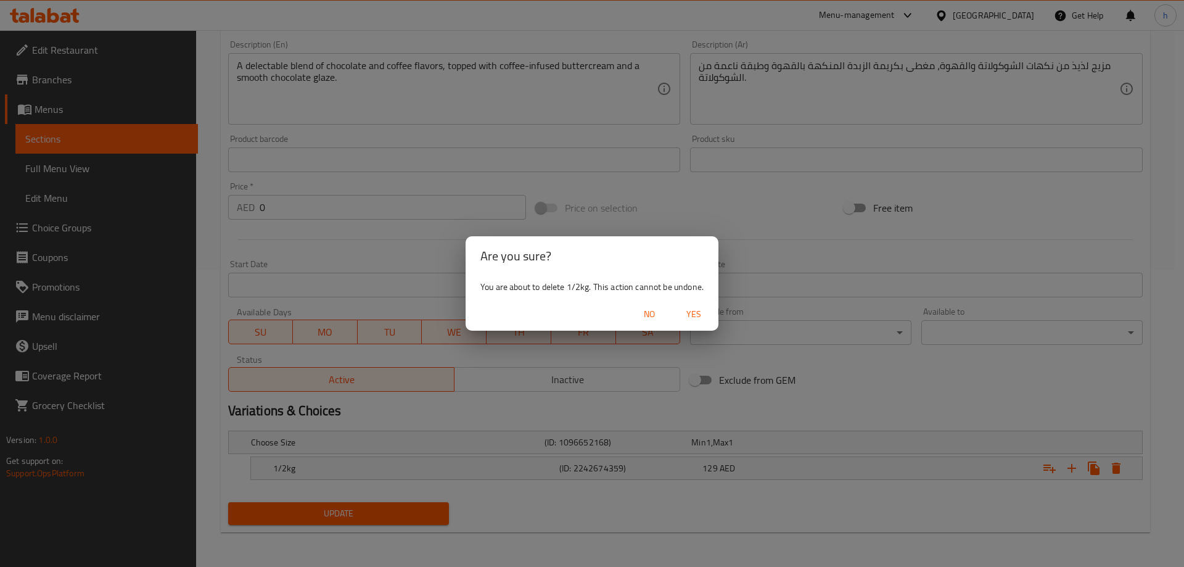
click at [696, 315] on span "Yes" at bounding box center [694, 314] width 30 height 15
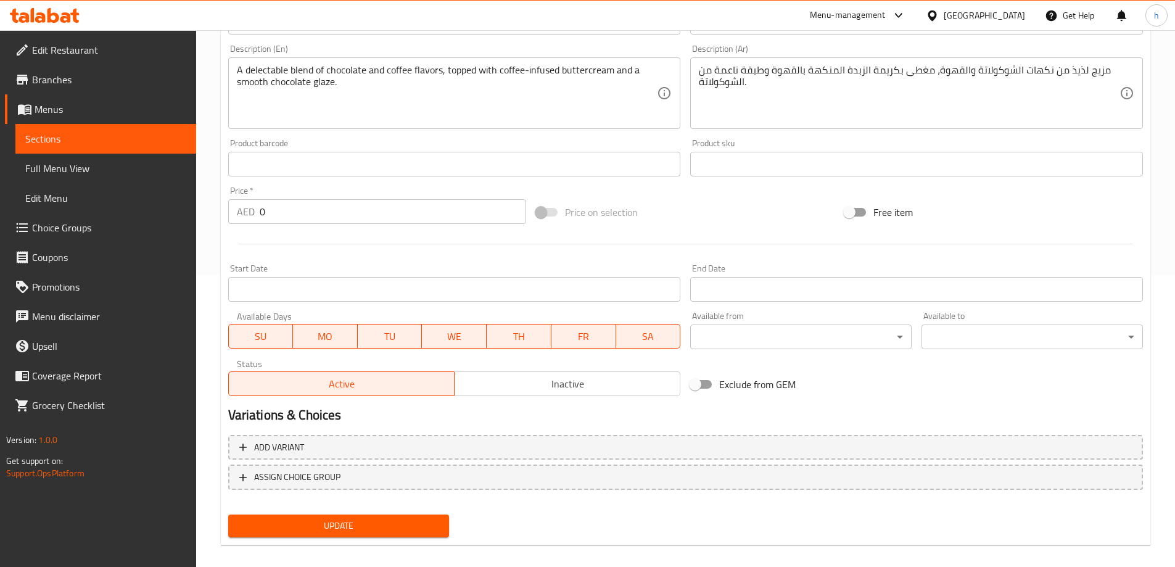
click at [380, 517] on button "Update" at bounding box center [338, 525] width 221 height 23
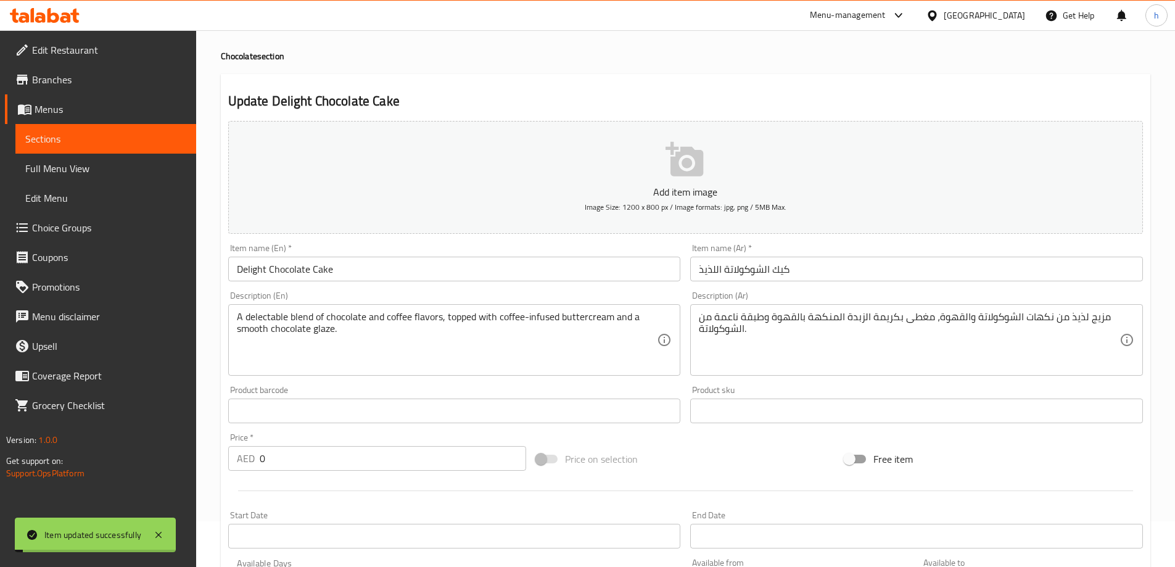
scroll to position [21, 0]
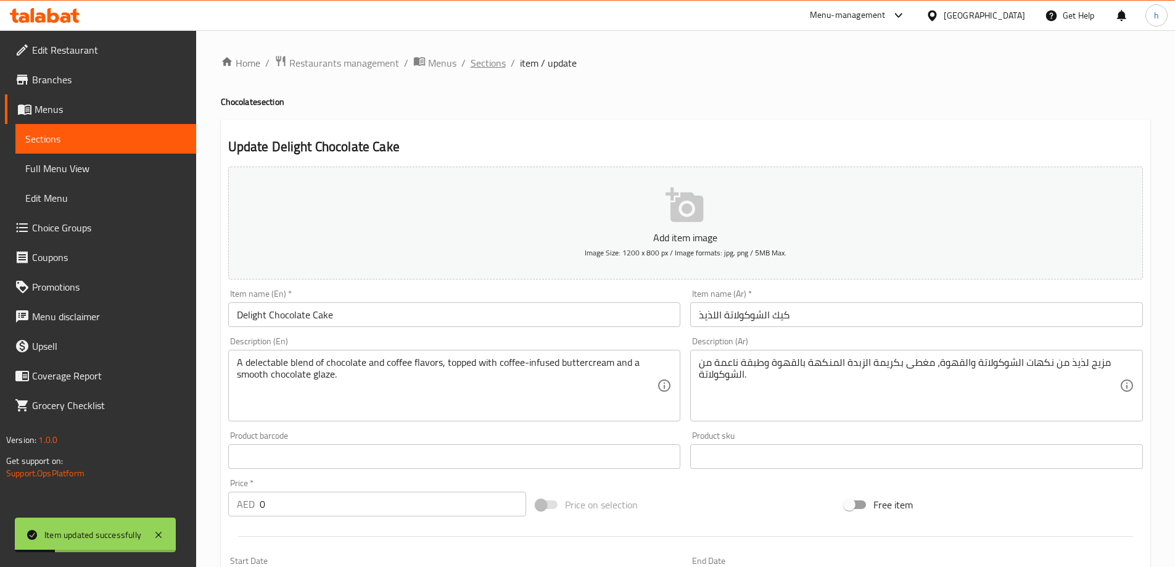
click at [493, 60] on span "Sections" at bounding box center [488, 63] width 35 height 15
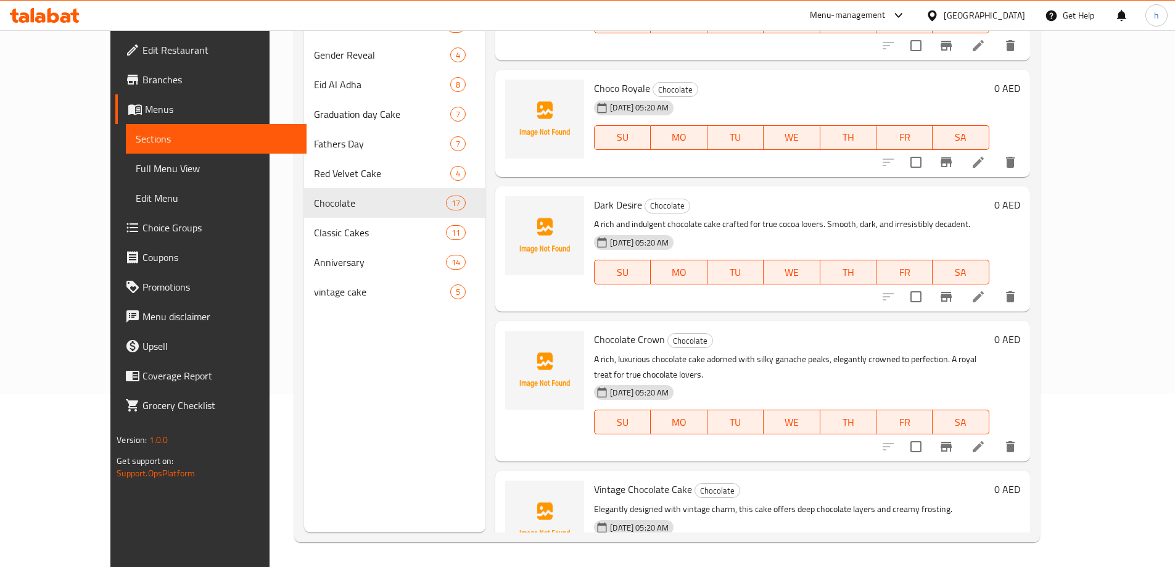
scroll to position [450, 0]
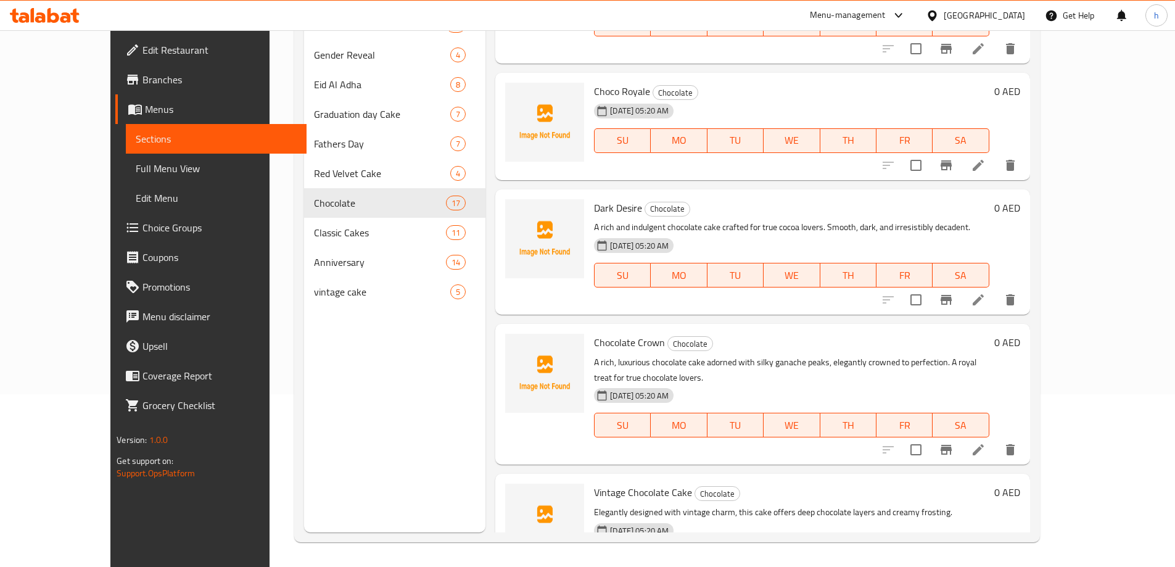
click at [995, 154] on li at bounding box center [978, 165] width 35 height 22
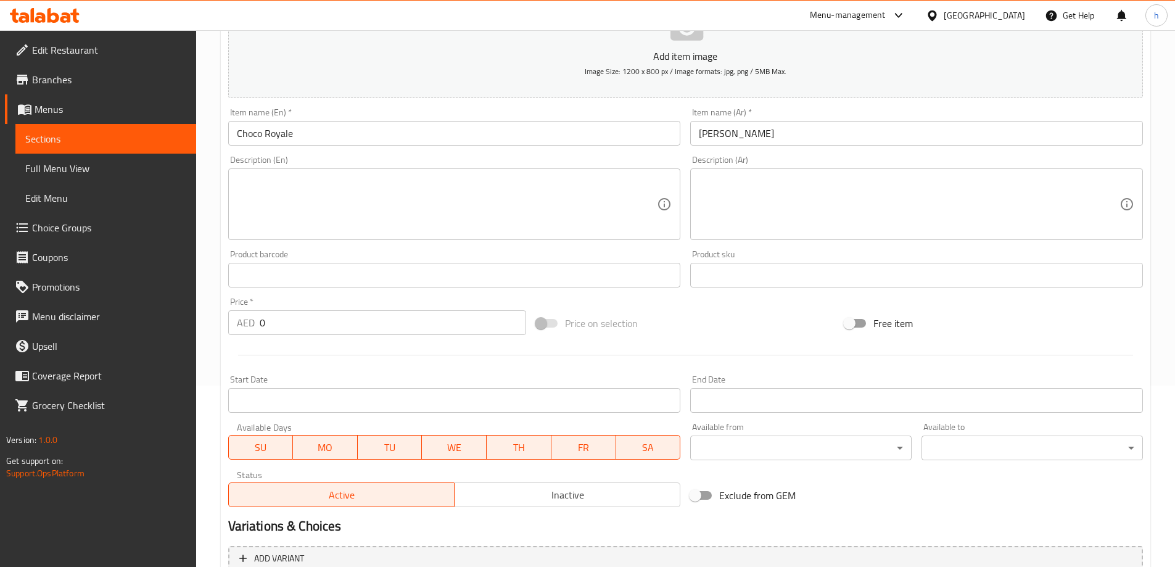
scroll to position [58, 0]
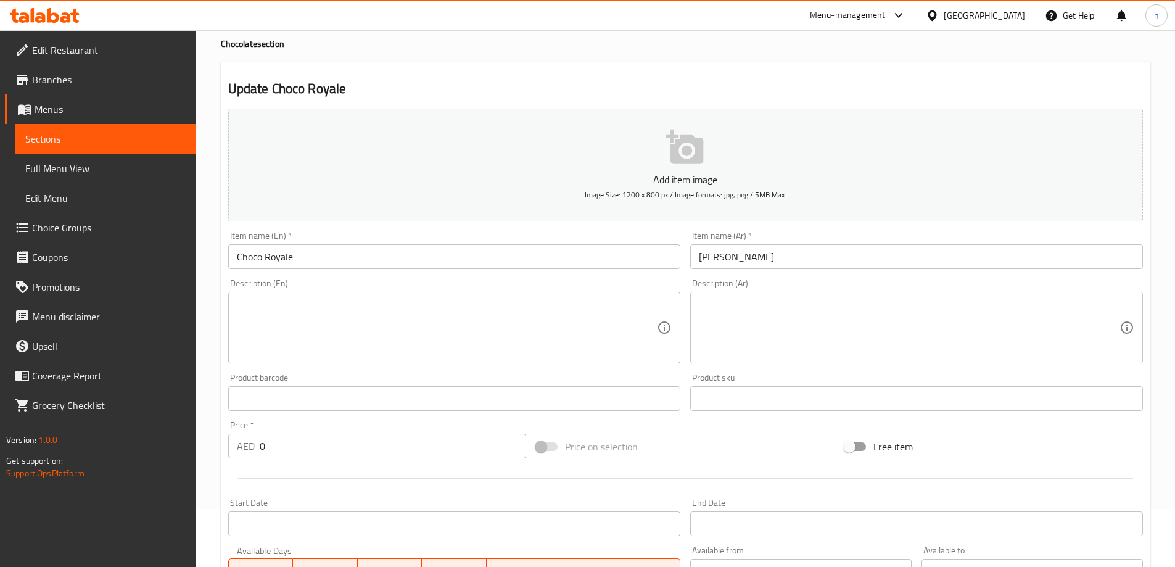
click at [106, 162] on span "Full Menu View" at bounding box center [105, 168] width 161 height 15
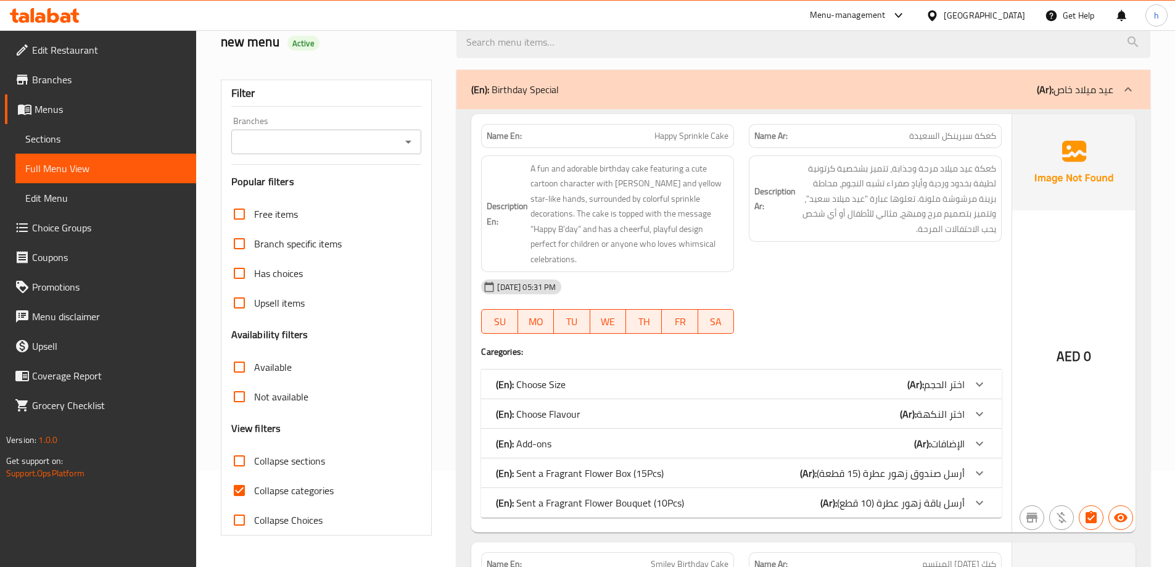
scroll to position [243, 0]
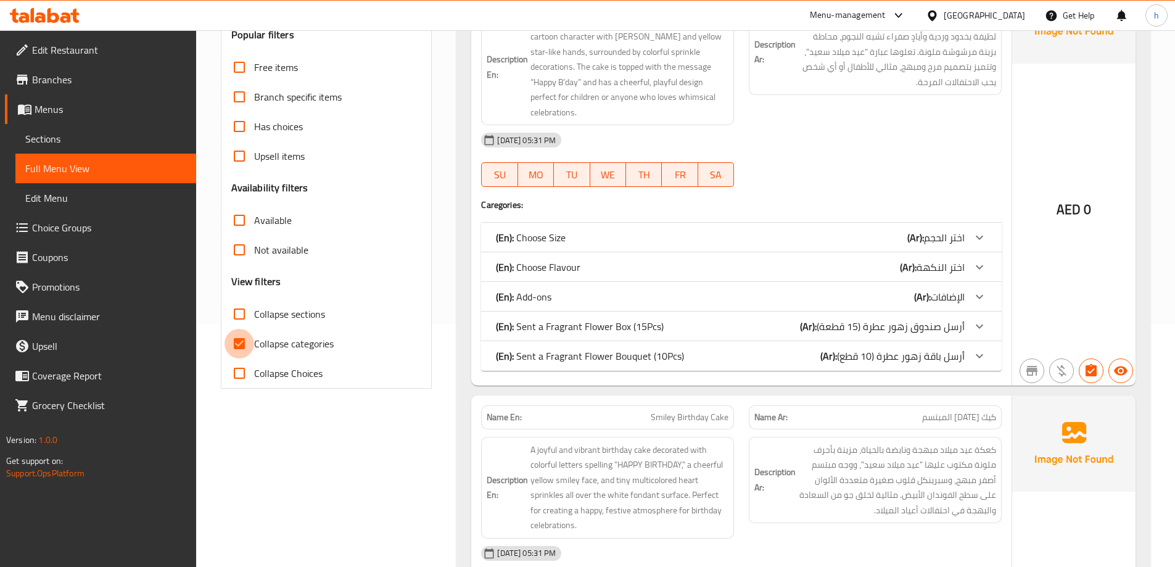
click at [243, 343] on input "Collapse categories" at bounding box center [240, 344] width 30 height 30
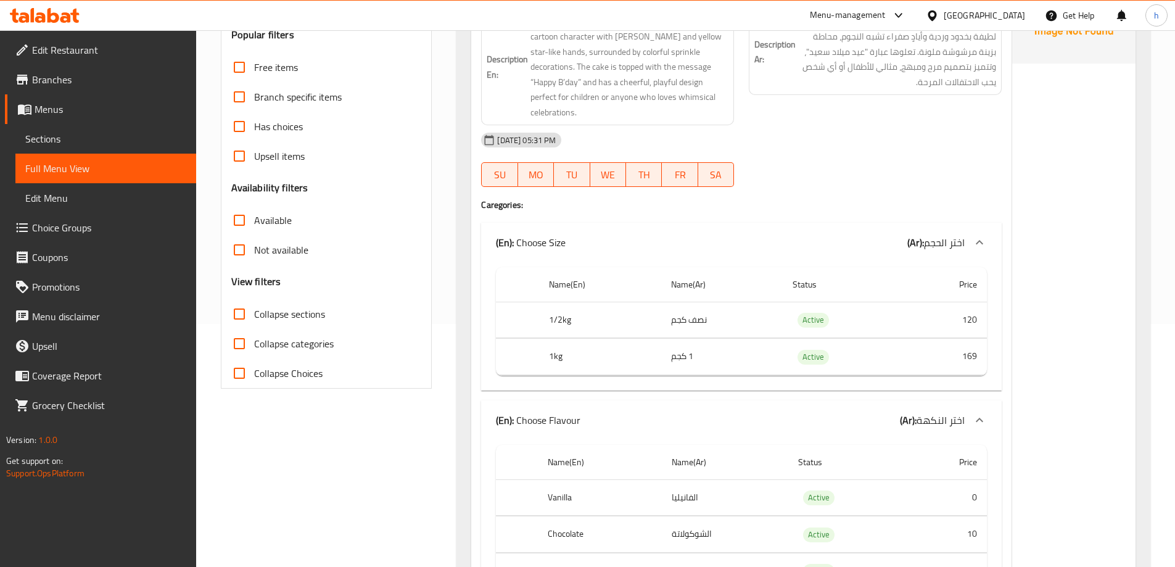
click at [243, 343] on input "Collapse categories" at bounding box center [240, 344] width 30 height 30
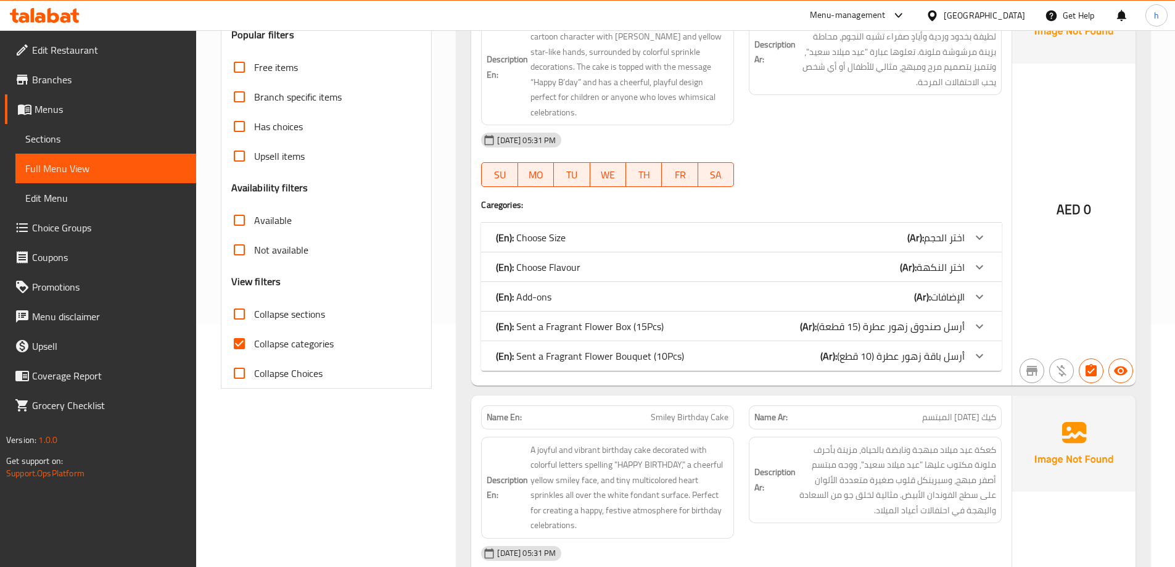
click at [243, 343] on input "Collapse categories" at bounding box center [240, 344] width 30 height 30
checkbox input "false"
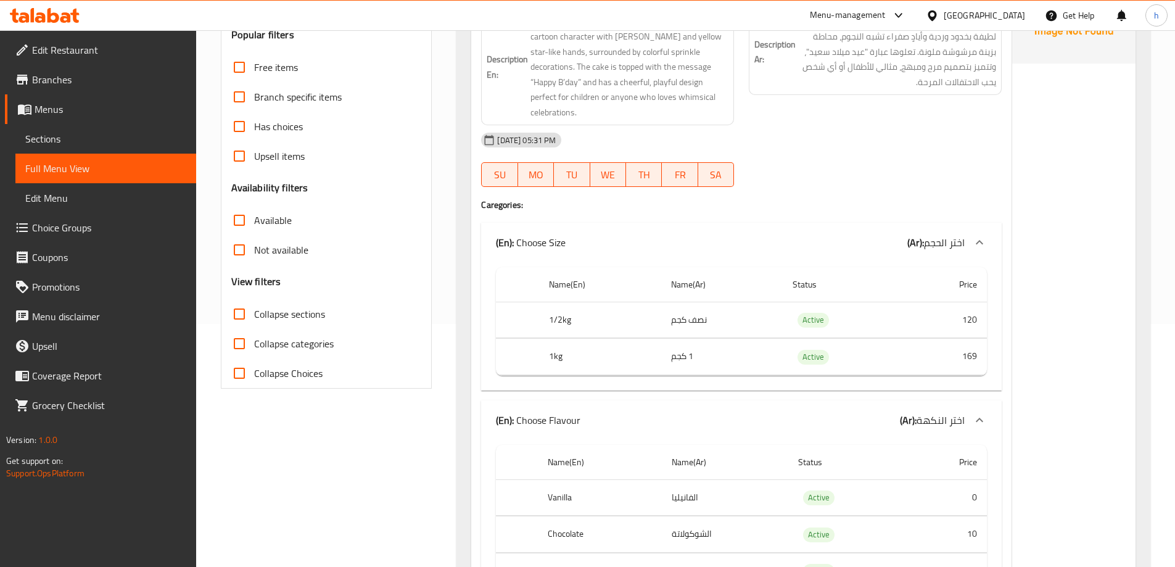
click at [239, 318] on input "Collapse sections" at bounding box center [240, 314] width 30 height 30
checkbox input "true"
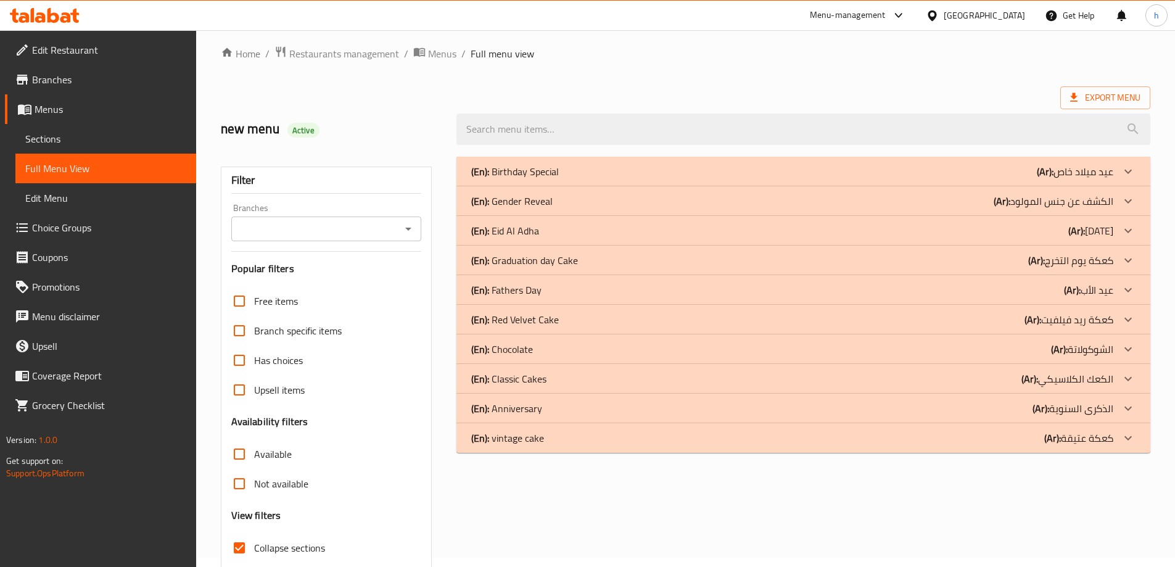
scroll to position [0, 0]
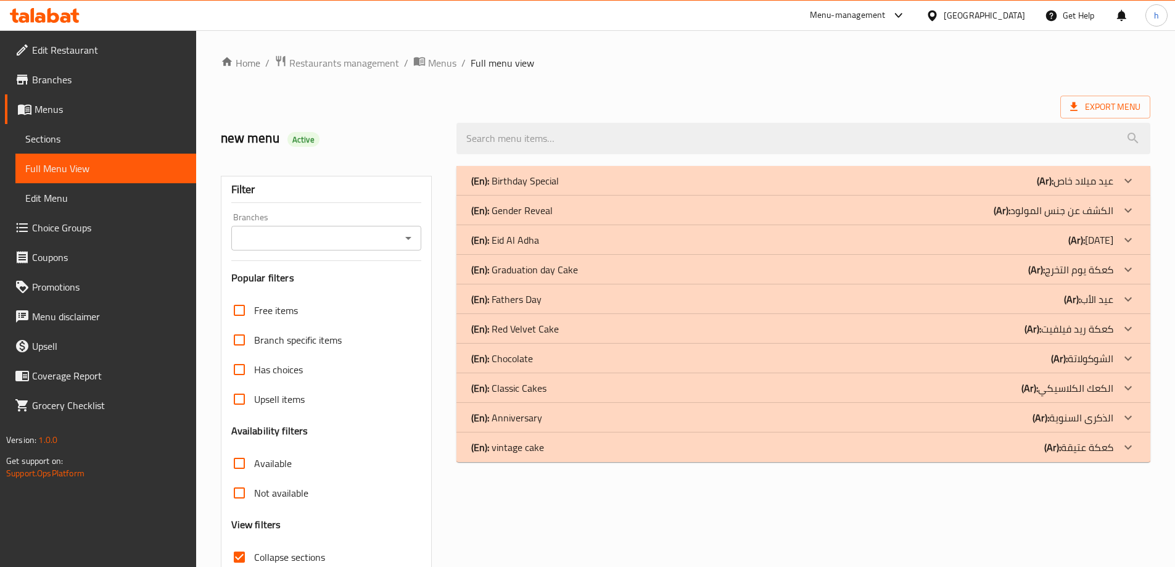
click at [1039, 188] on div "(En): Chocolate (Ar): الشوكولاتة" at bounding box center [792, 180] width 642 height 15
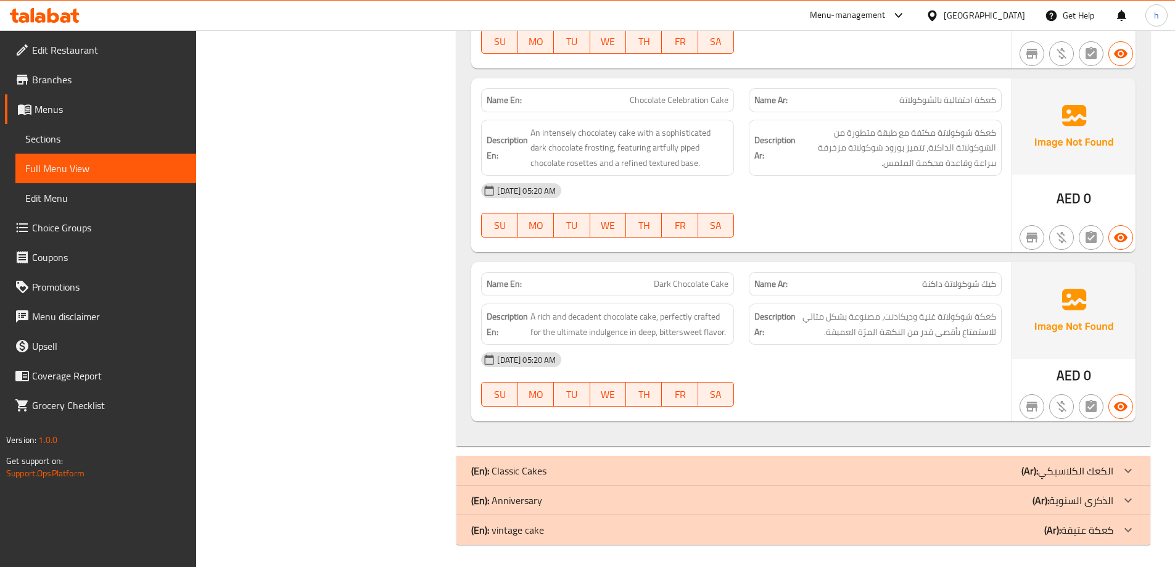
scroll to position [2934, 0]
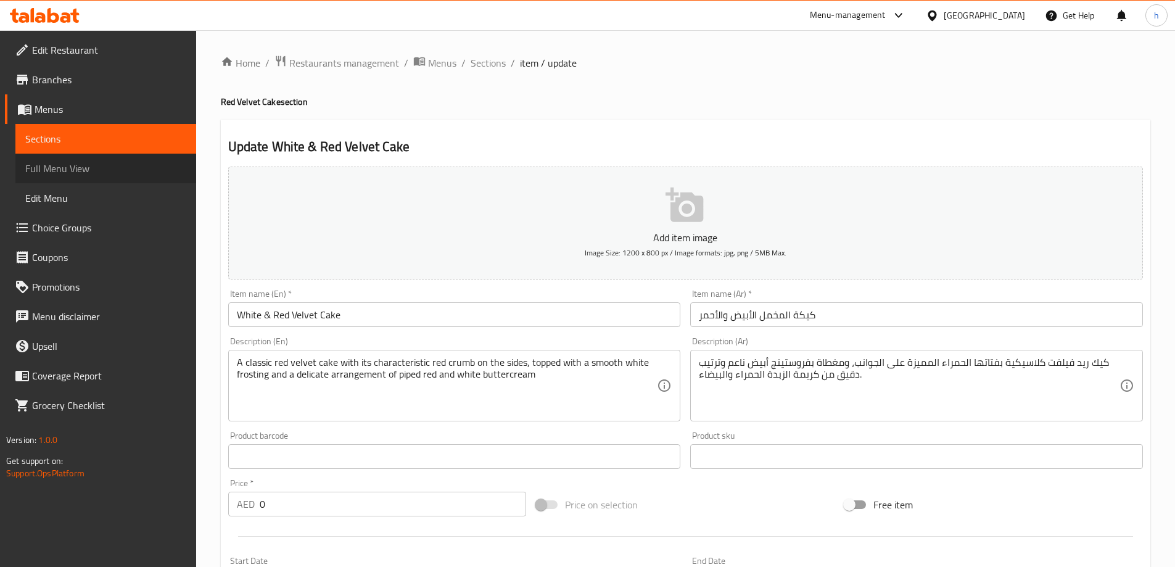
click at [112, 175] on span "Full Menu View" at bounding box center [105, 168] width 161 height 15
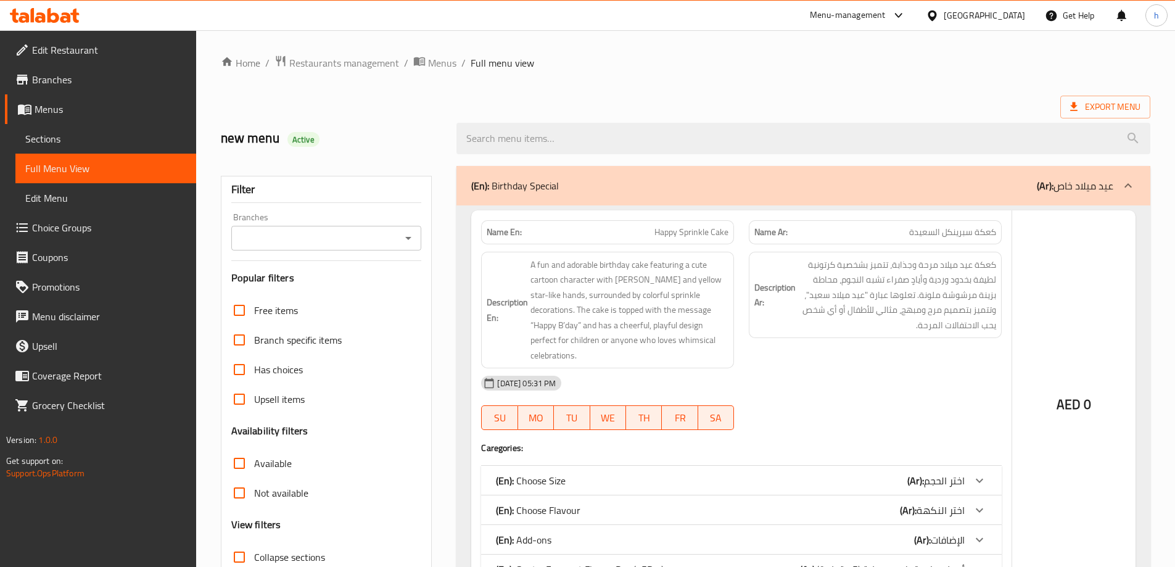
click at [247, 495] on div at bounding box center [587, 283] width 1175 height 567
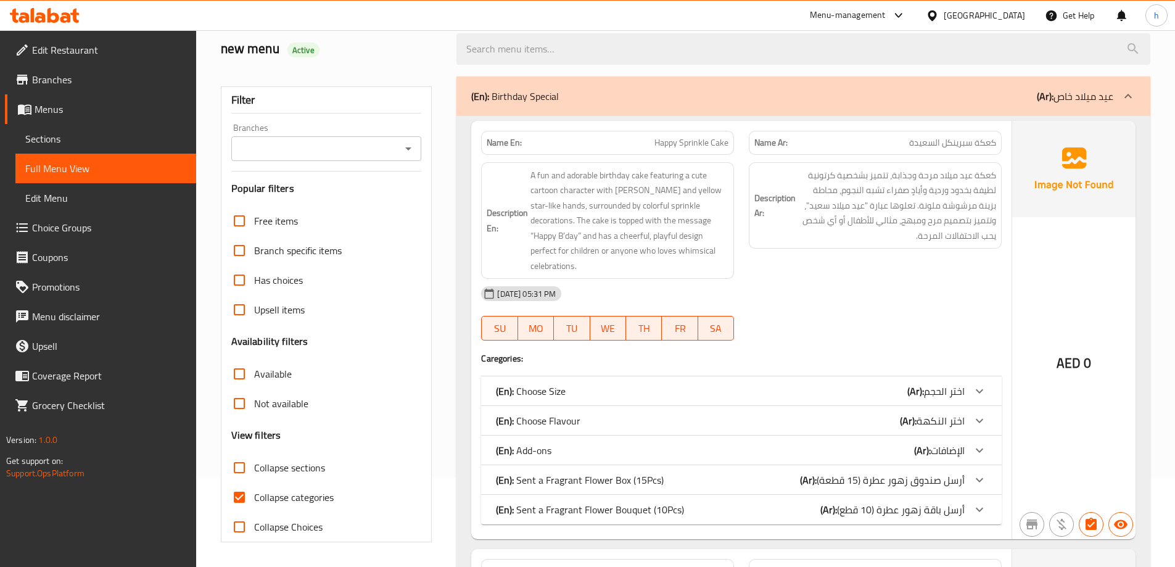
click at [247, 495] on input "Collapse categories" at bounding box center [240, 497] width 30 height 30
checkbox input "false"
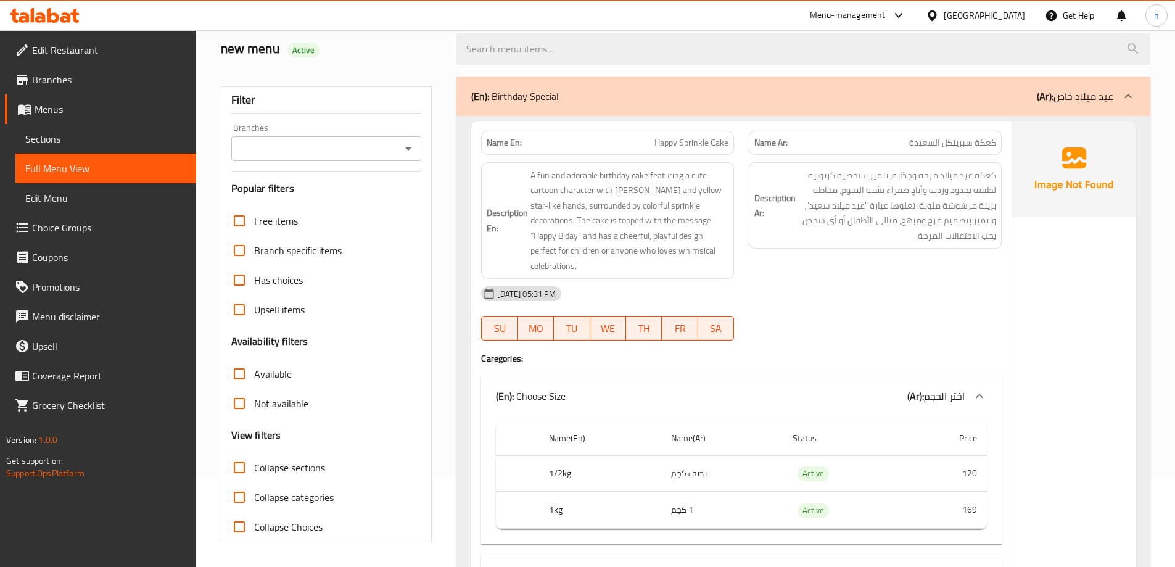
click at [244, 467] on input "Collapse sections" at bounding box center [240, 468] width 30 height 30
checkbox input "true"
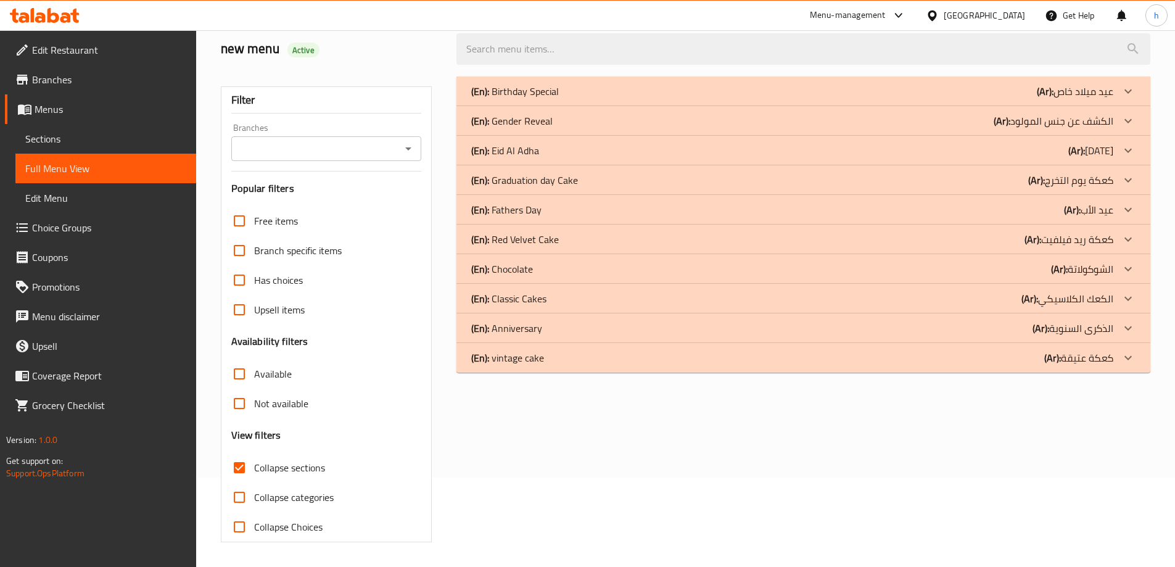
click at [1037, 101] on b "(Ar):" at bounding box center [1045, 91] width 17 height 19
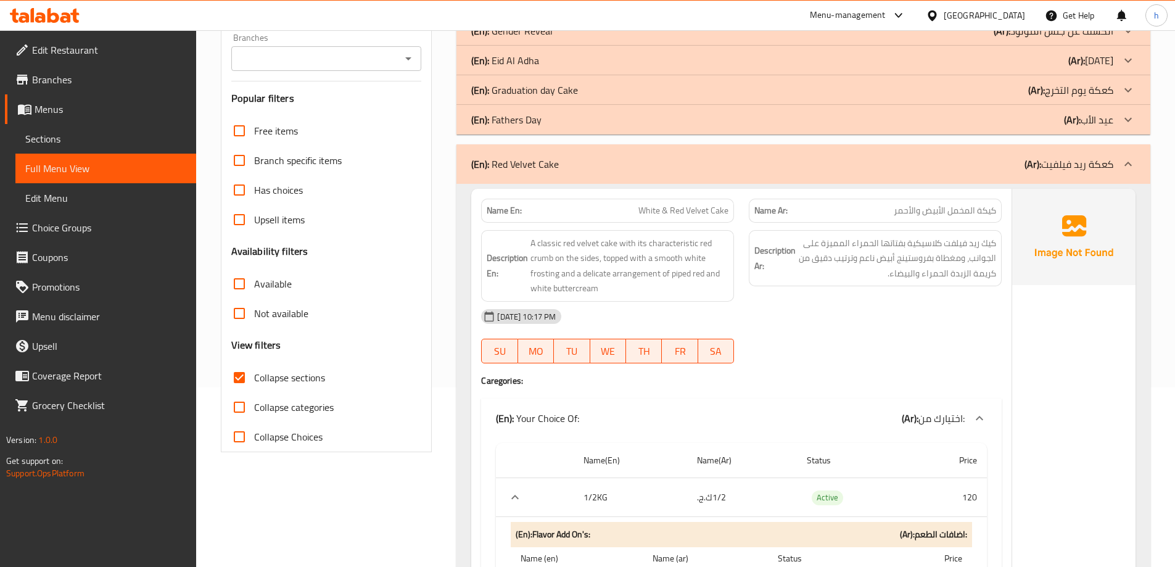
scroll to position [115, 0]
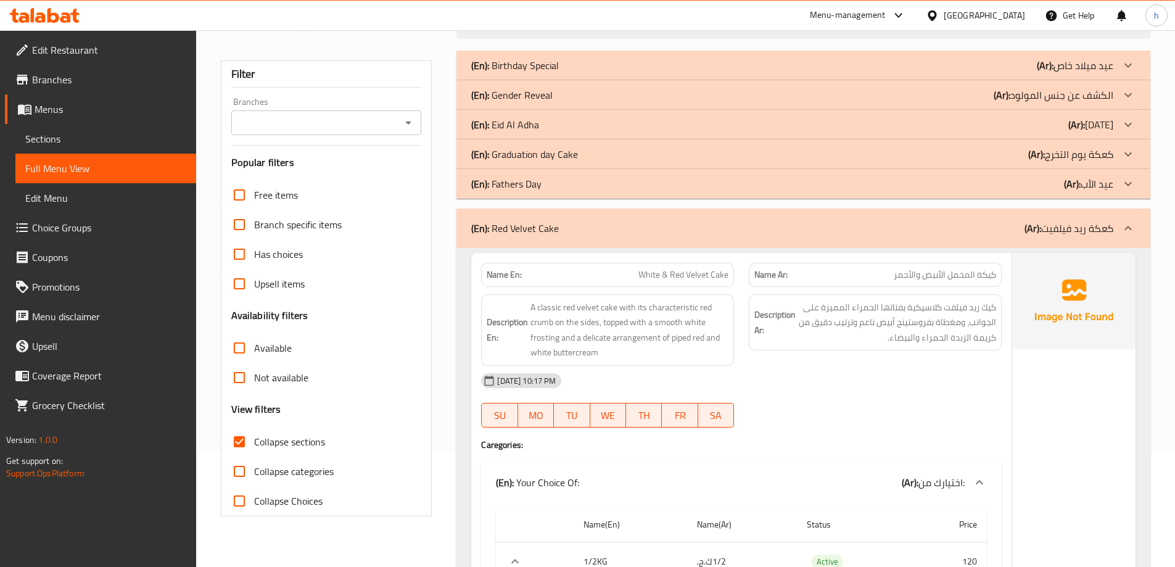
click at [869, 241] on div "(En): Red Velvet Cake (Ar): كعكة ريد فيلفيت" at bounding box center [803, 227] width 694 height 39
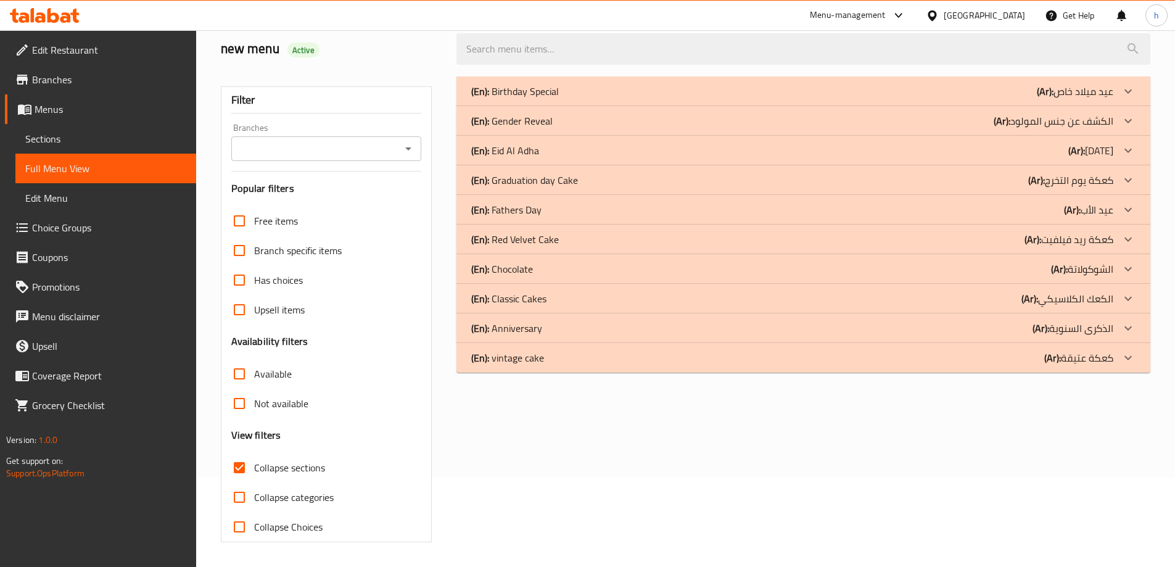
scroll to position [89, 0]
click at [921, 106] on div "(En): Chocolate (Ar): الشوكولاتة" at bounding box center [803, 91] width 694 height 30
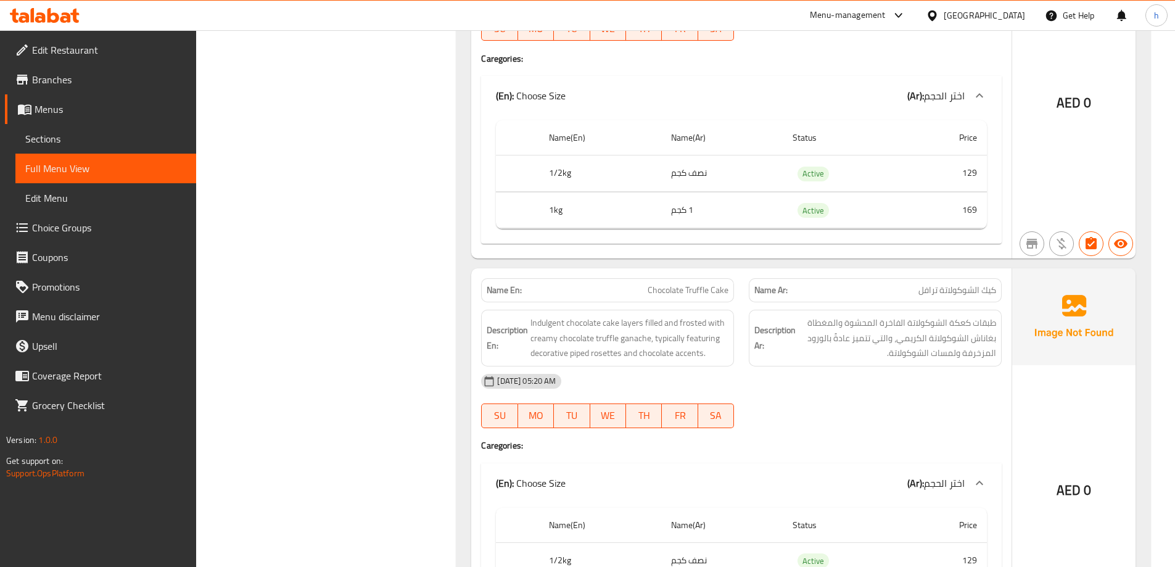
scroll to position [3297, 0]
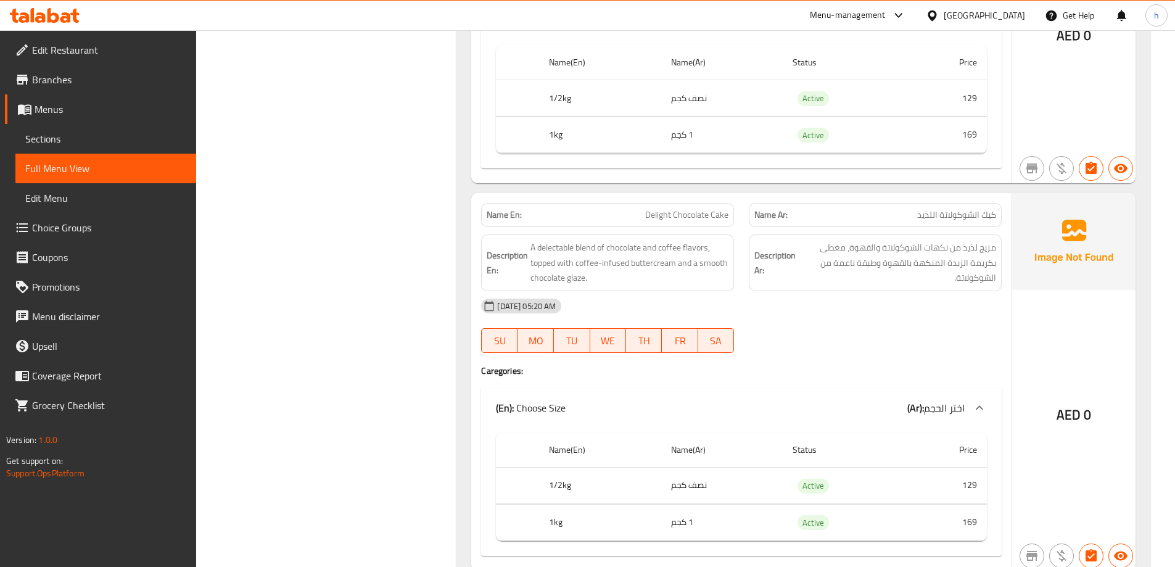
scroll to position [2742, 0]
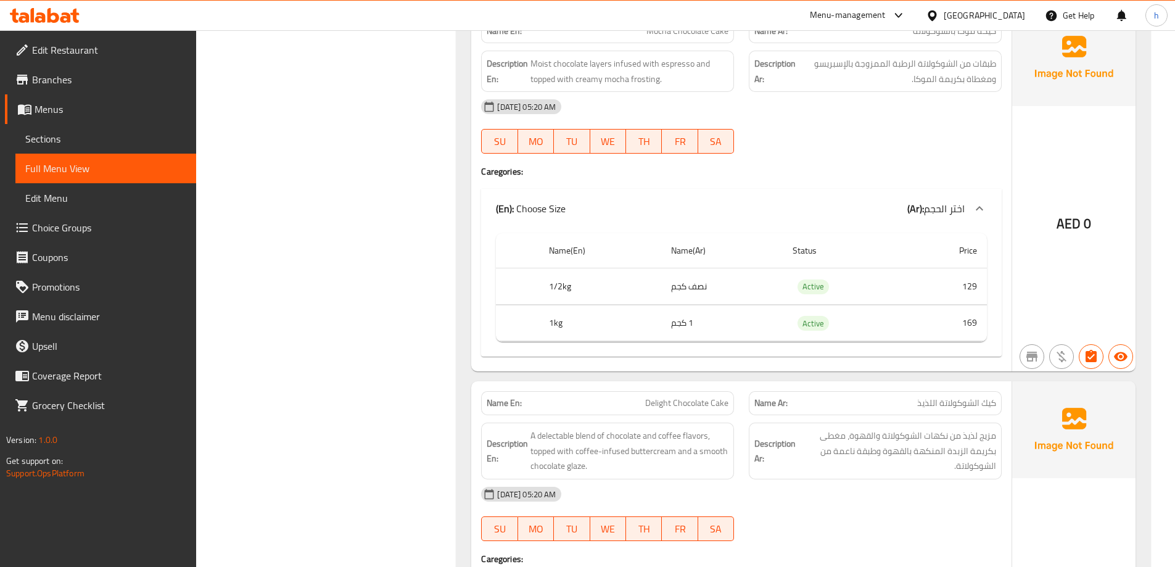
click at [145, 227] on span "Choice Groups" at bounding box center [109, 227] width 154 height 15
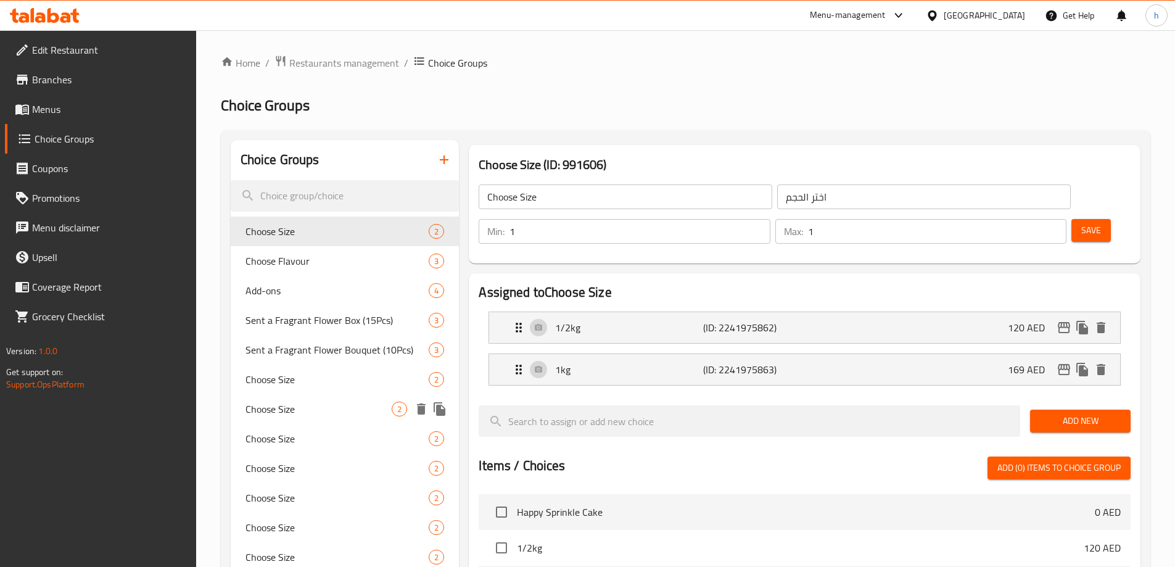
click at [353, 403] on span "Choose Size" at bounding box center [318, 409] width 147 height 15
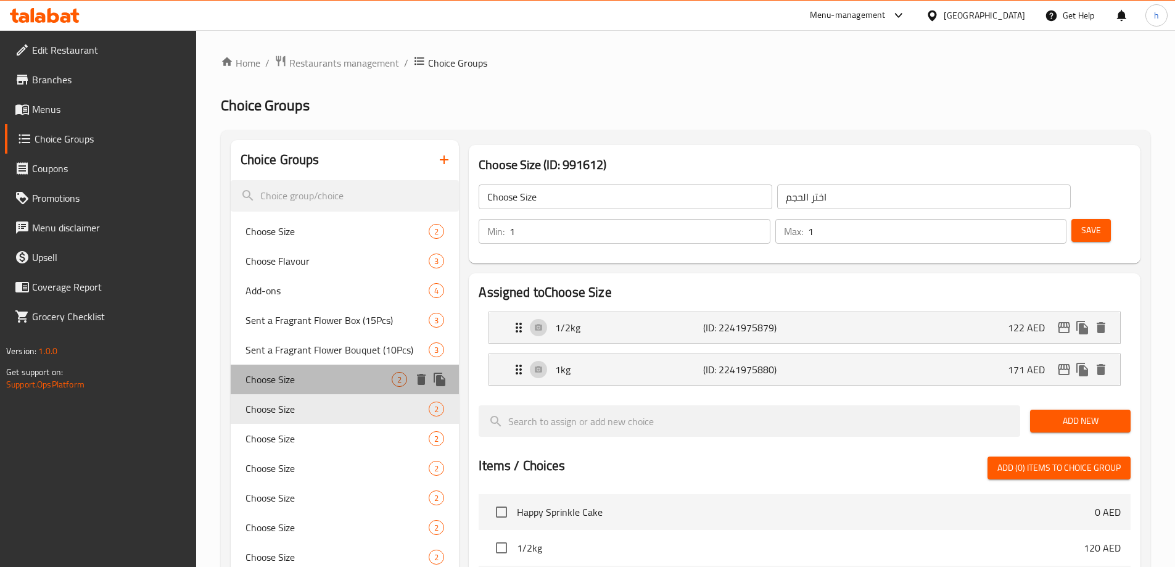
click at [343, 386] on span "Choose Size" at bounding box center [318, 379] width 147 height 15
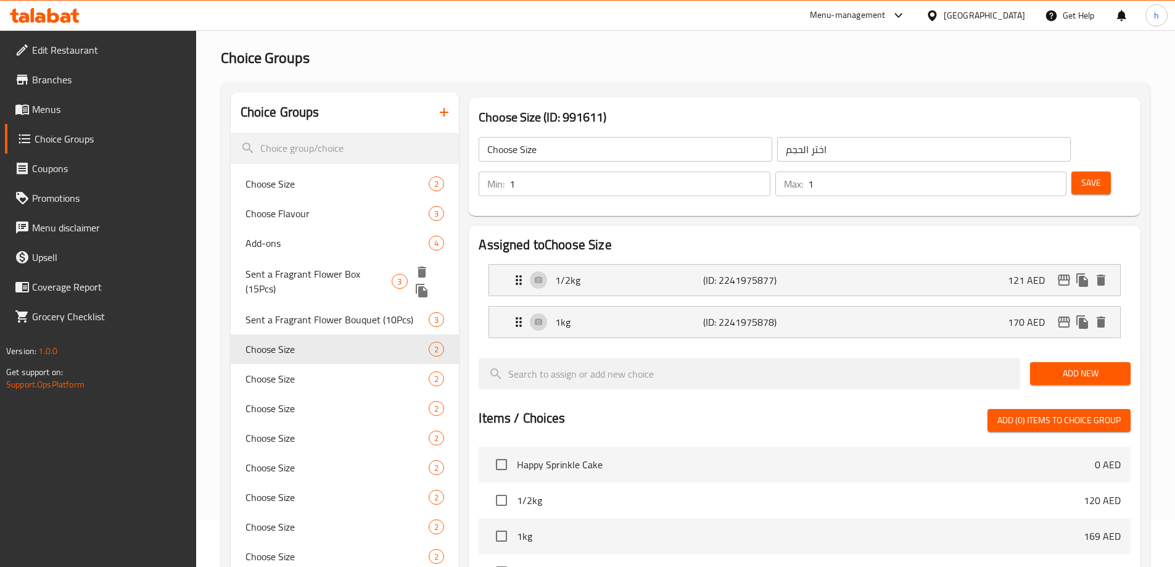
scroll to position [62, 0]
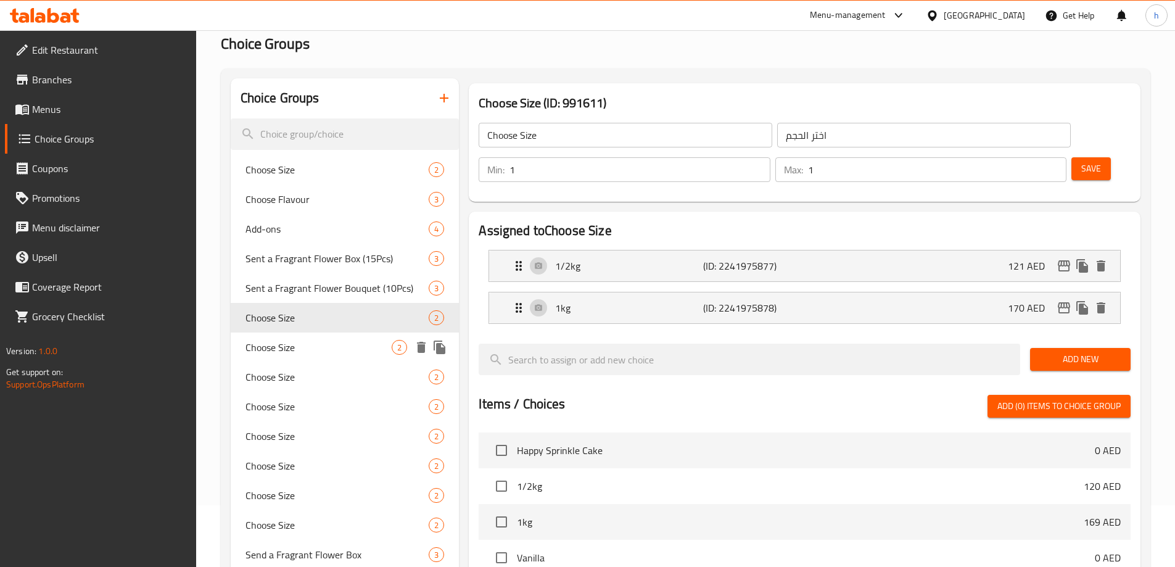
click at [347, 351] on span "Choose Size" at bounding box center [318, 347] width 147 height 15
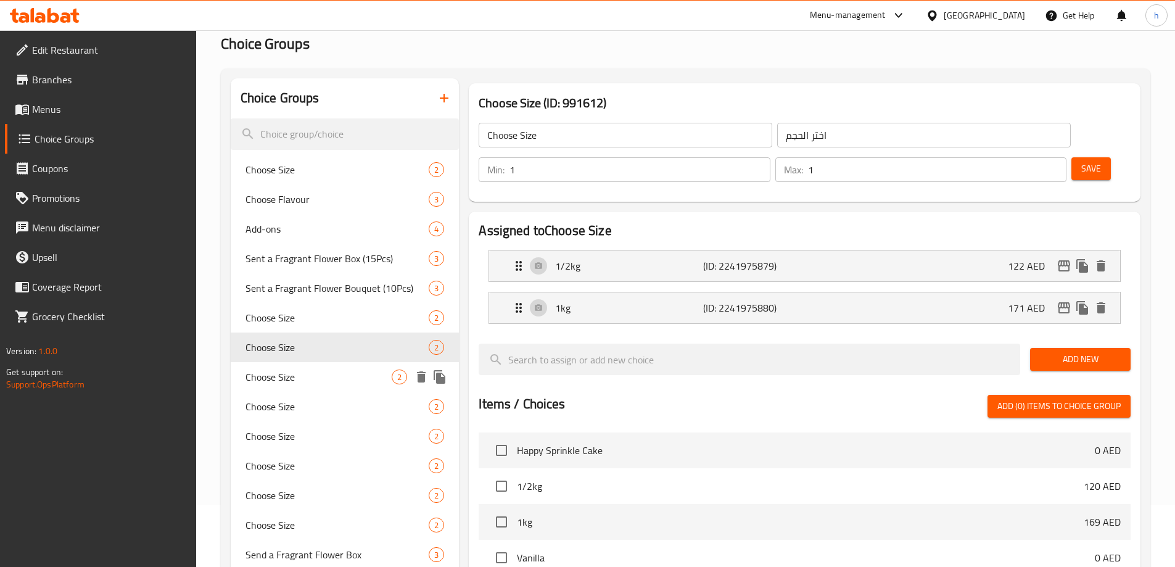
click at [347, 371] on span "Choose Size" at bounding box center [318, 376] width 147 height 15
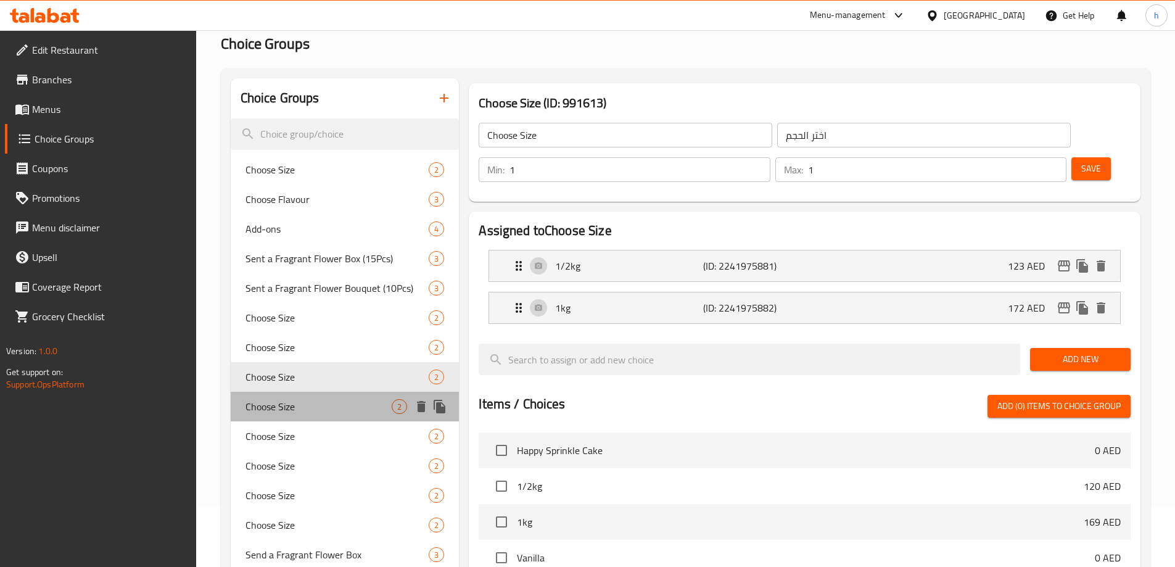
click at [344, 398] on div "Choose Size 2" at bounding box center [345, 407] width 229 height 30
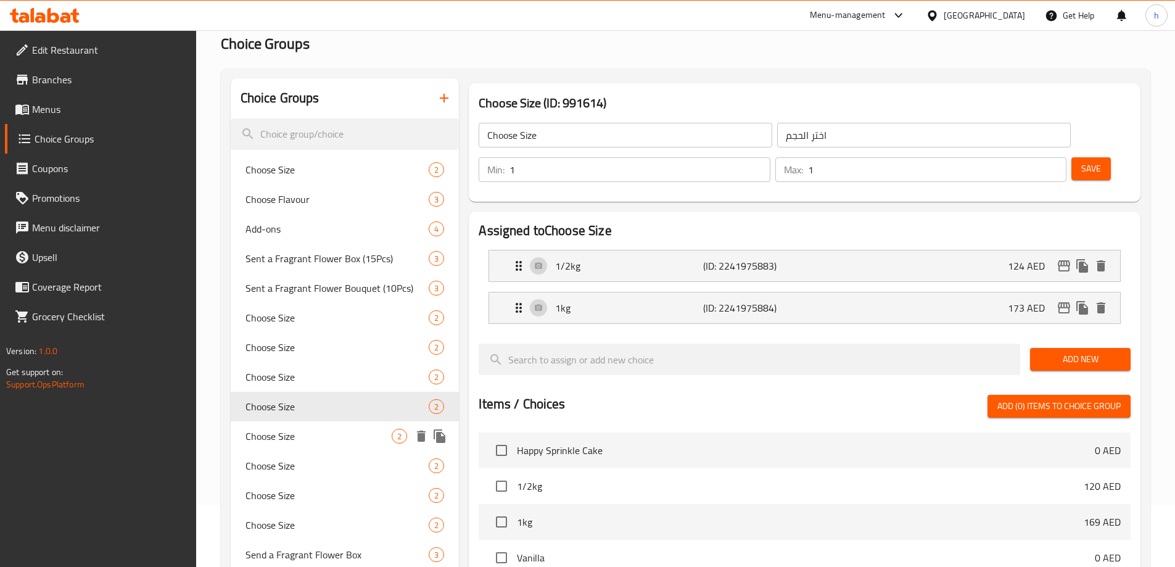
click at [345, 447] on div "Choose Size 2" at bounding box center [345, 436] width 229 height 30
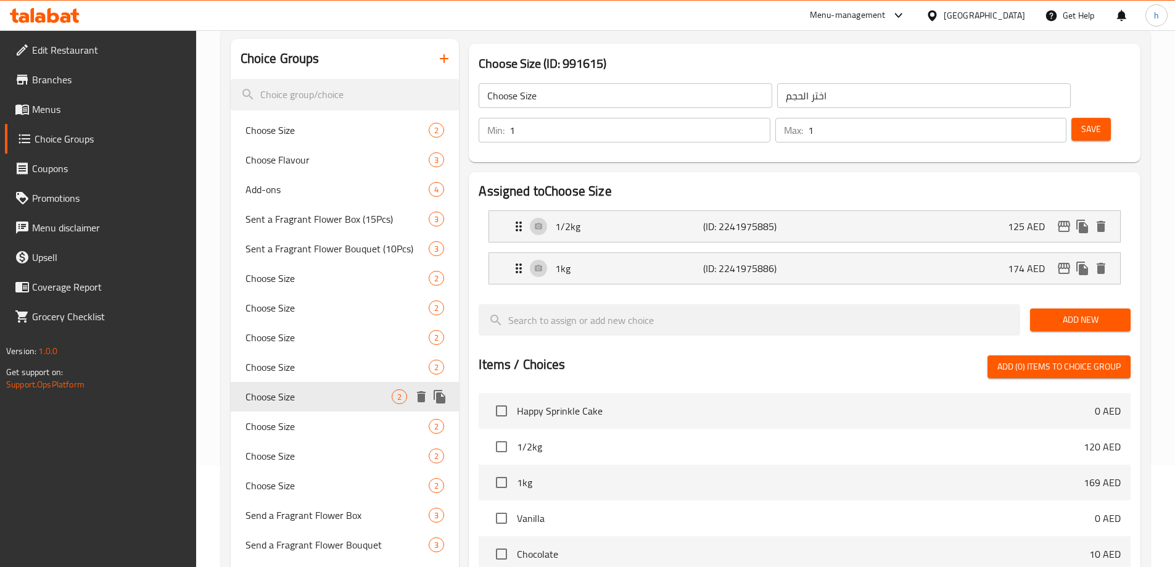
scroll to position [123, 0]
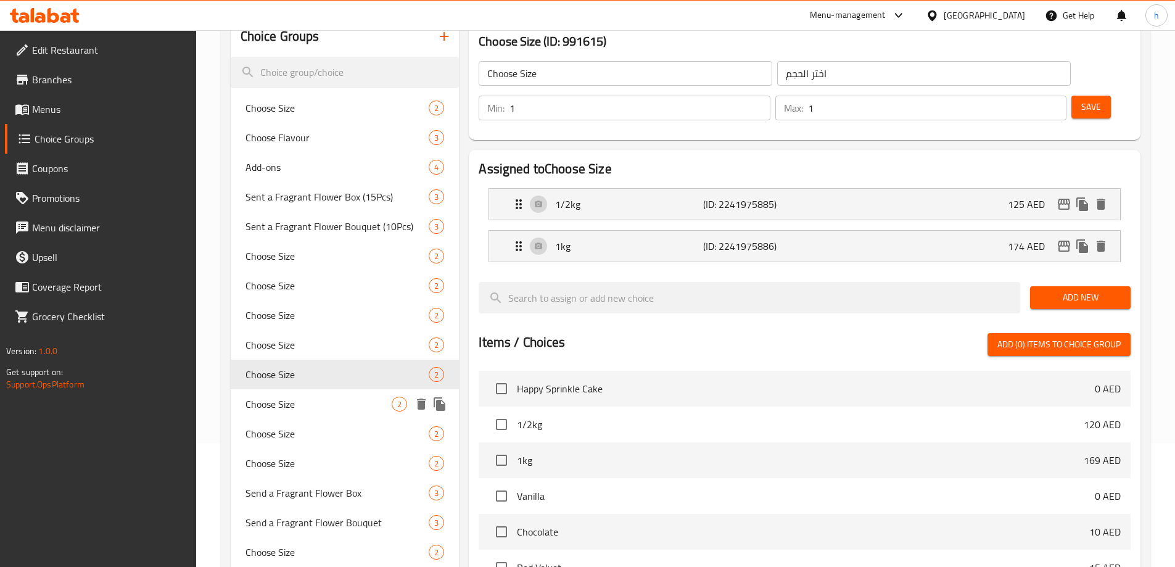
click at [332, 413] on div "Choose Size 2" at bounding box center [345, 404] width 229 height 30
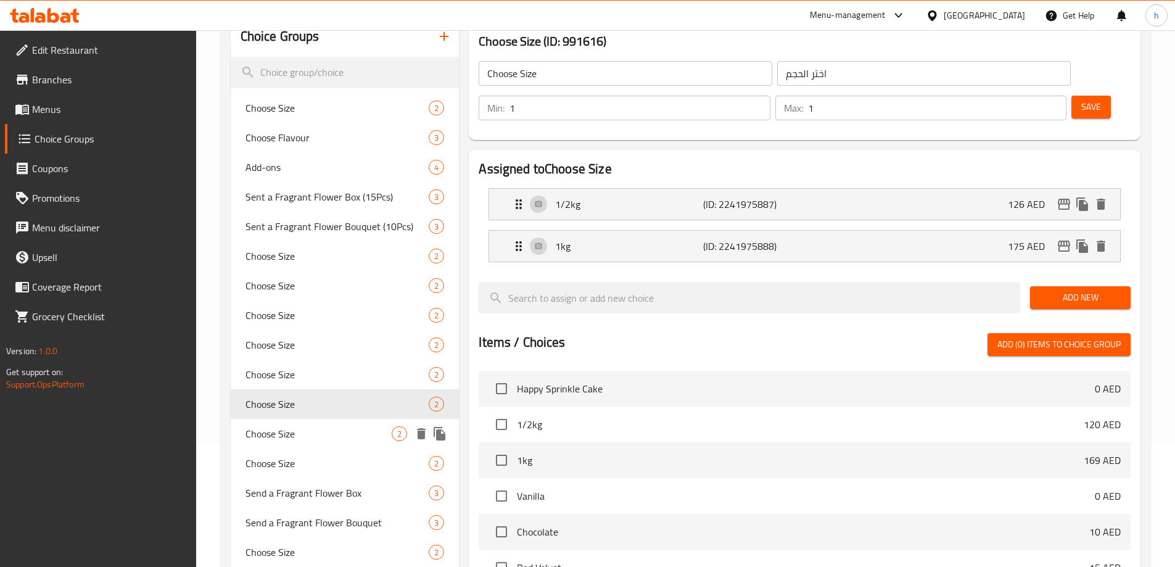
click at [338, 440] on span "Choose Size" at bounding box center [318, 433] width 147 height 15
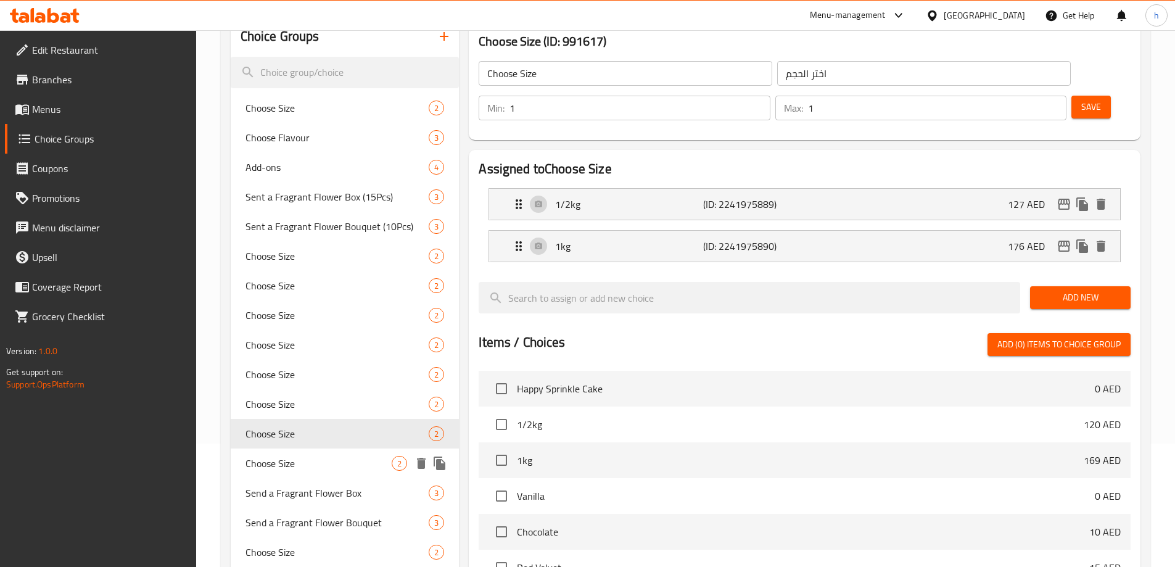
click at [342, 466] on span "Choose Size" at bounding box center [318, 463] width 147 height 15
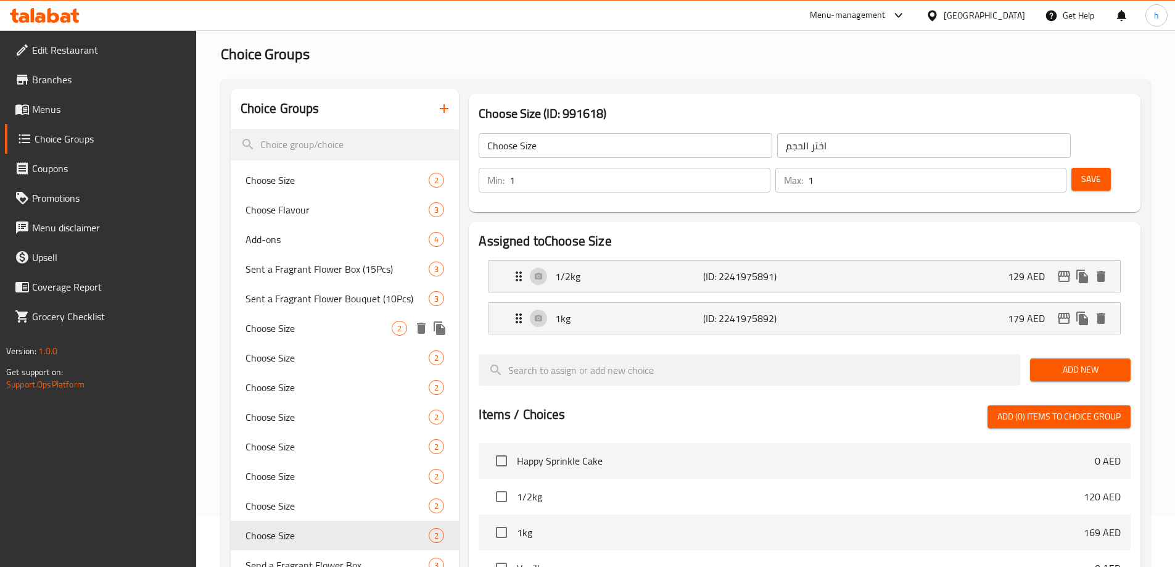
scroll to position [0, 0]
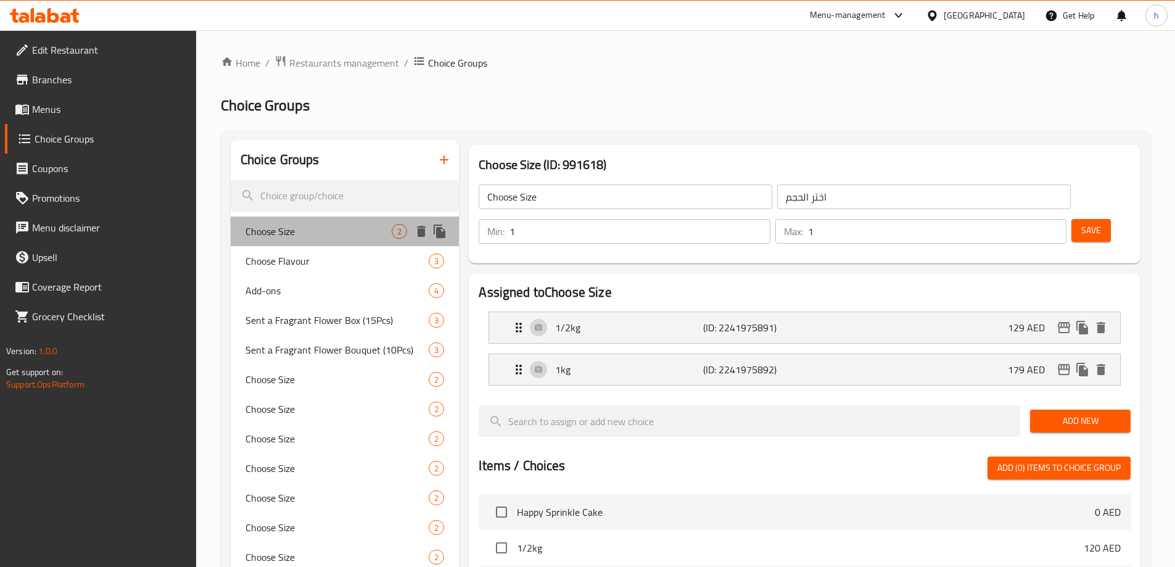
click at [318, 236] on span "Choose Size" at bounding box center [318, 231] width 147 height 15
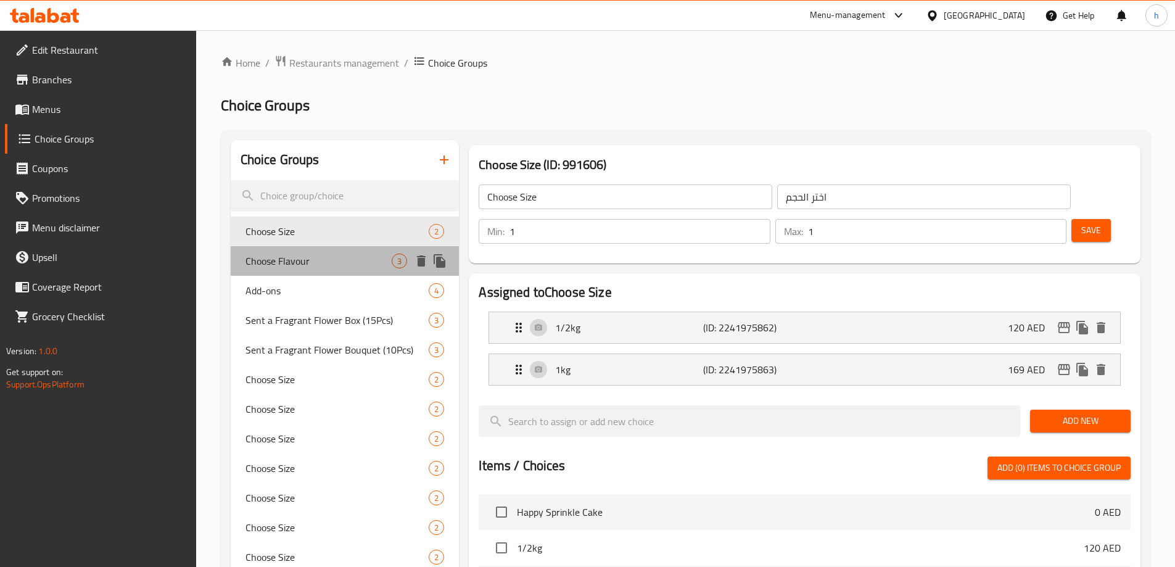
click at [334, 262] on span "Choose Flavour" at bounding box center [318, 260] width 147 height 15
type input "Choose Flavour"
type input "اختر النكهة"
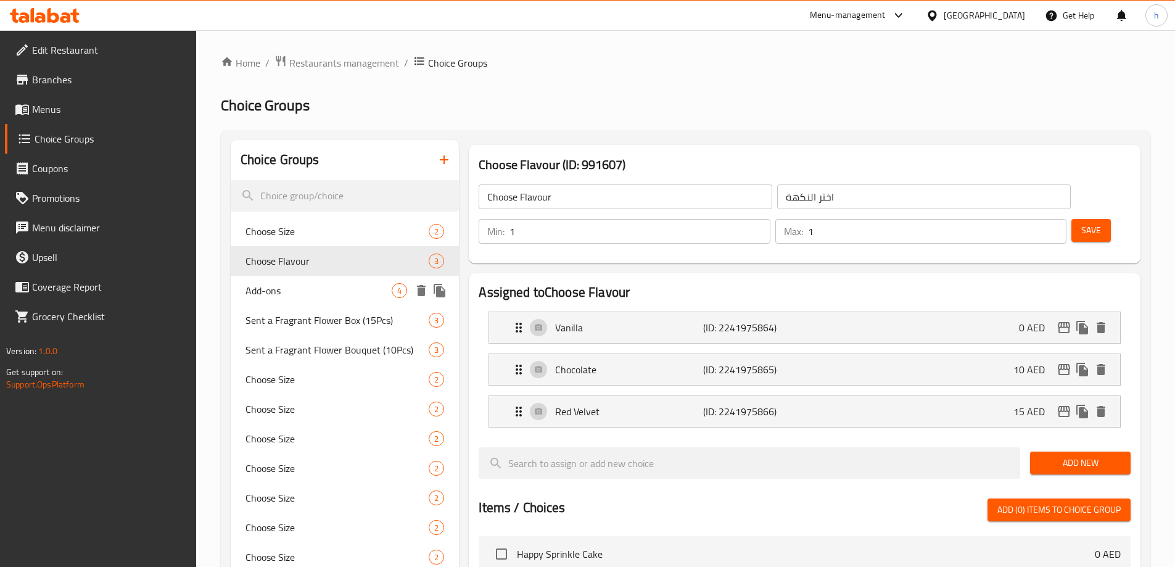
click at [334, 278] on div "Add-ons 4" at bounding box center [345, 291] width 229 height 30
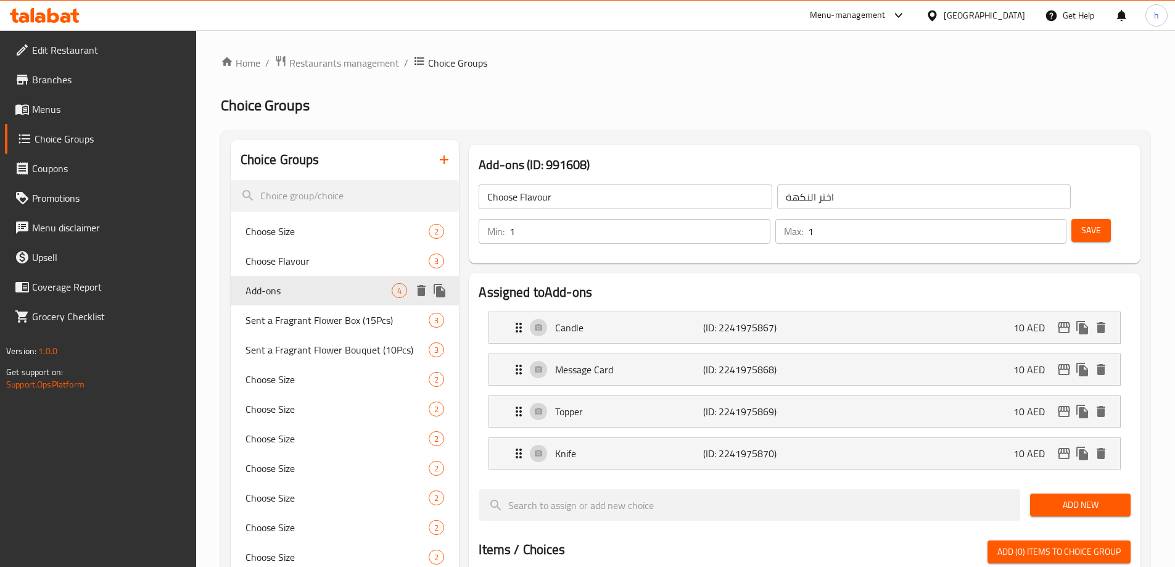
type input "Add-ons"
type input "الإضافات"
type input "0"
type input "4"
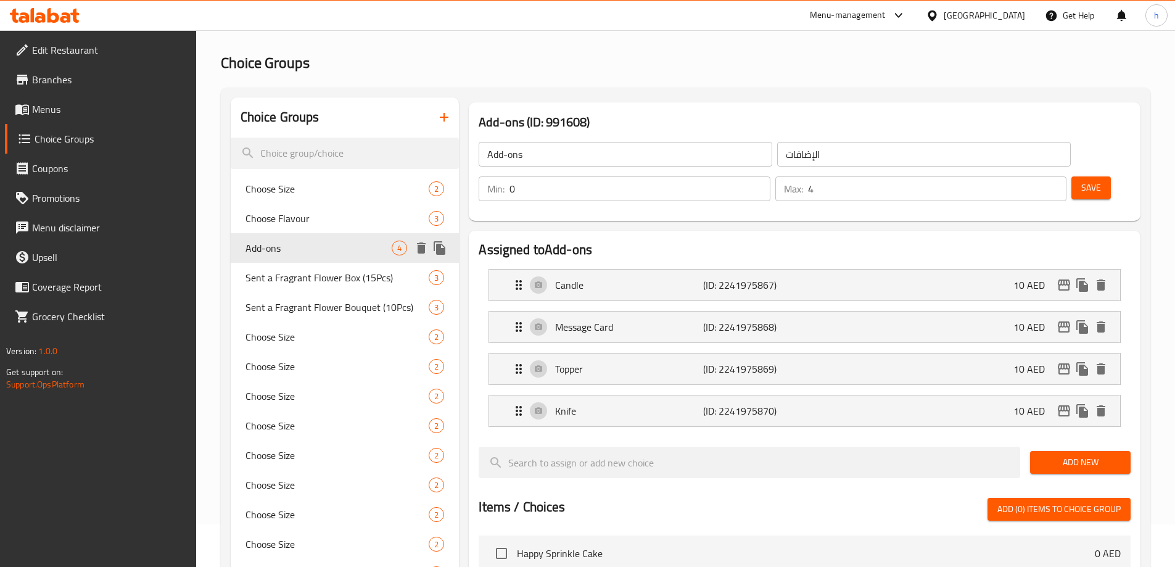
scroll to position [123, 0]
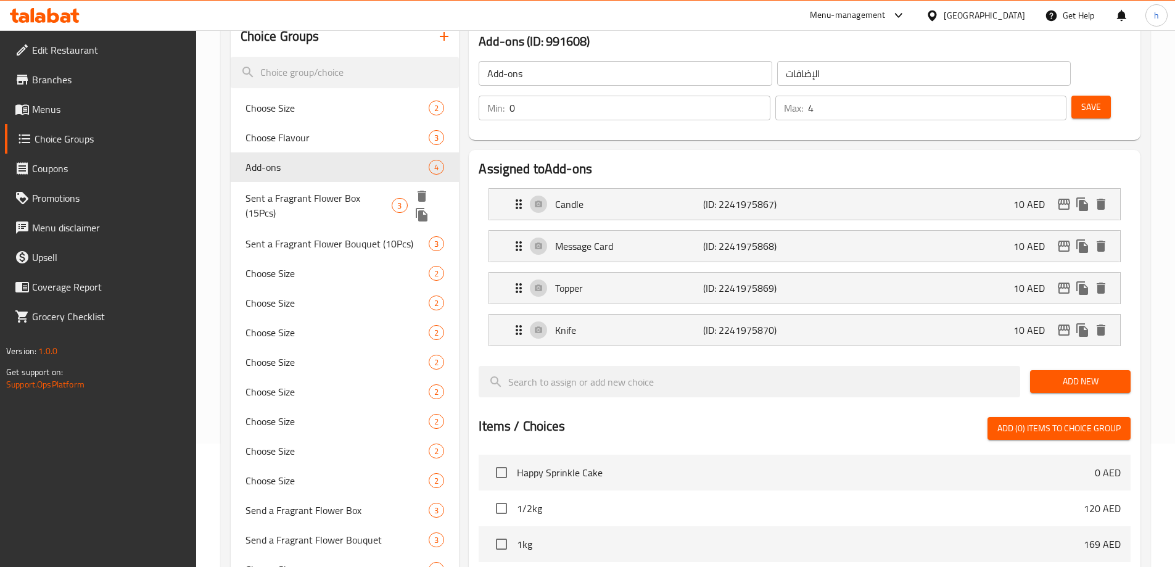
click at [326, 202] on span "Sent a Fragrant Flower Box (15Pcs)" at bounding box center [318, 206] width 147 height 30
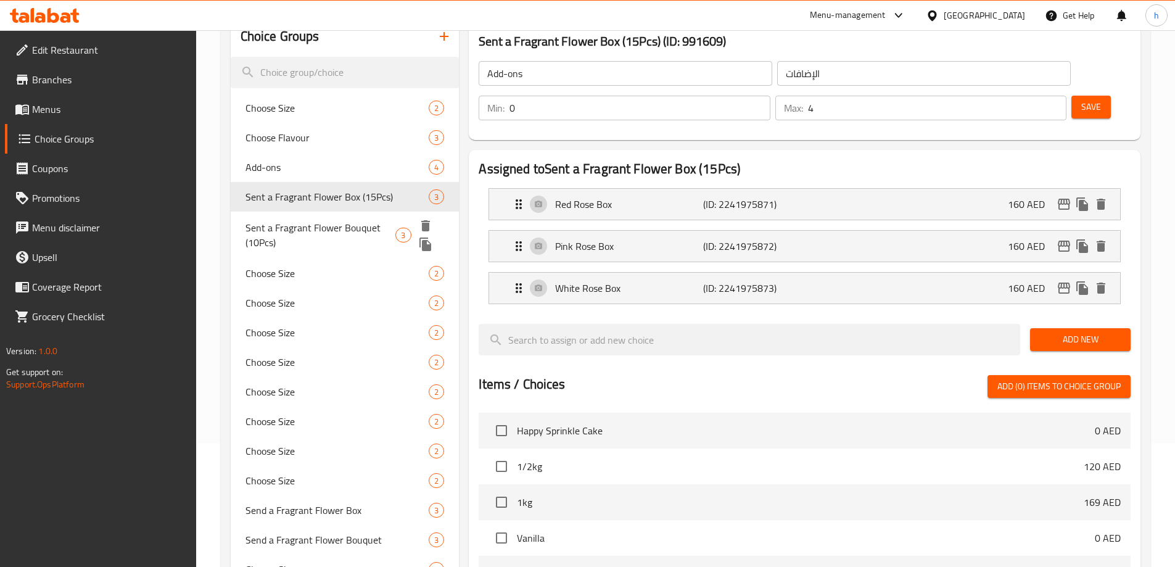
type input "Sent a Fragrant Flower Box (15Pcs)"
type input "أرسل صندوق زهور عطرة (15 قطعة)"
type input "1"
click at [326, 216] on div "Sent a Fragrant Flower Bouquet (10Pcs) 3" at bounding box center [345, 235] width 229 height 47
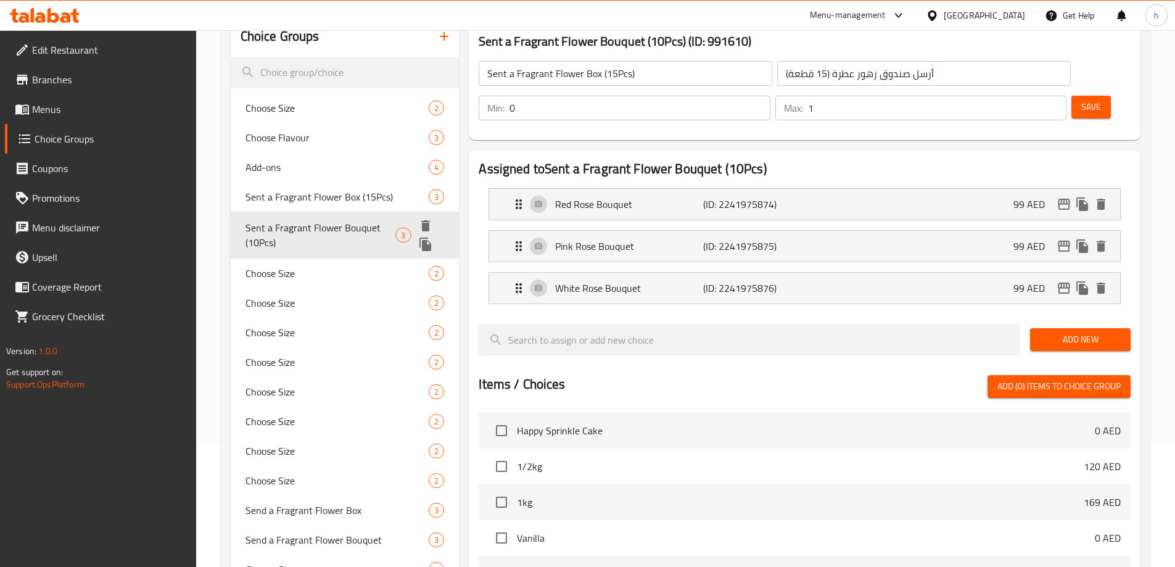
type input "Sent a Fragrant Flower Bouquet (10Pcs)"
type input "أرسل باقة زهور عطرة (10 قطع)"
click at [324, 243] on span "Sent a Fragrant Flower Bouquet (10Pcs)" at bounding box center [320, 235] width 150 height 30
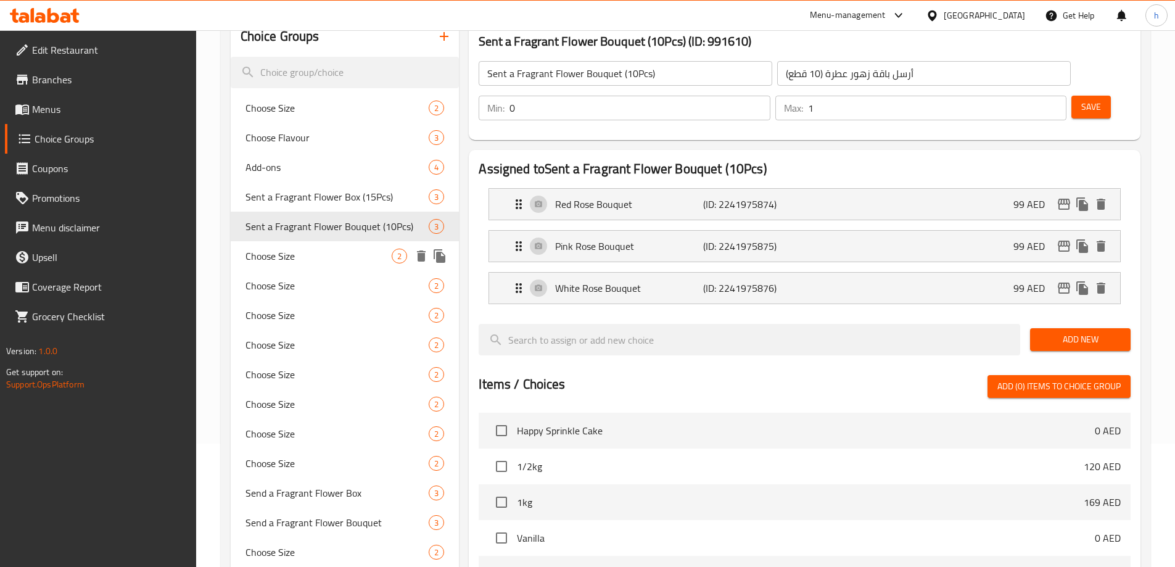
click at [319, 268] on div "Choose Size 2" at bounding box center [345, 256] width 229 height 30
type input "Choose Size"
type input "اختر الحجم"
type input "1"
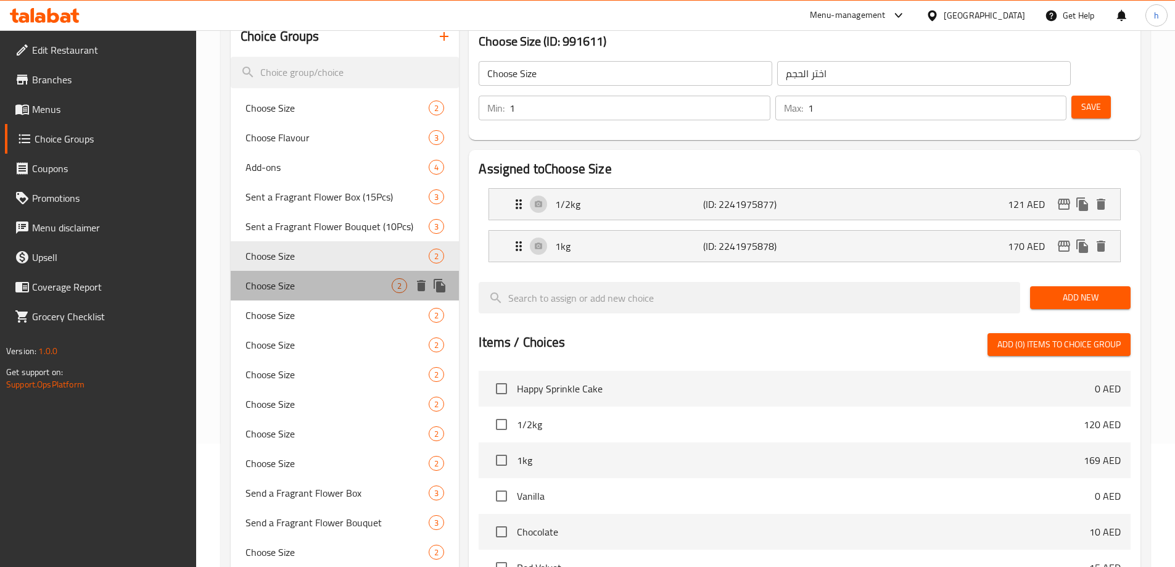
click at [319, 284] on span "Choose Size" at bounding box center [318, 285] width 147 height 15
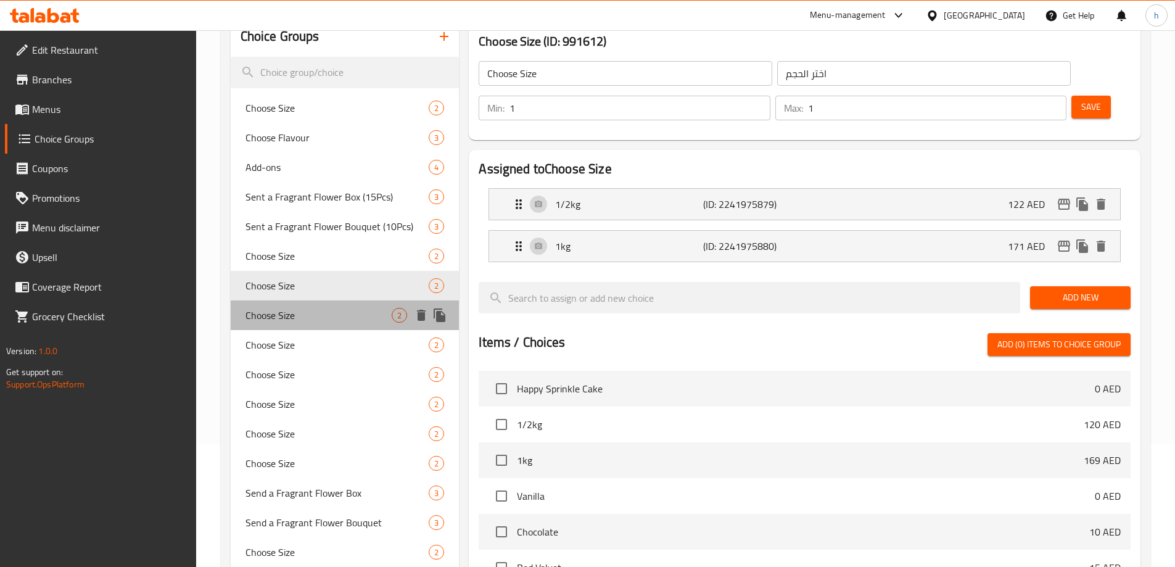
click at [319, 319] on span "Choose Size" at bounding box center [318, 315] width 147 height 15
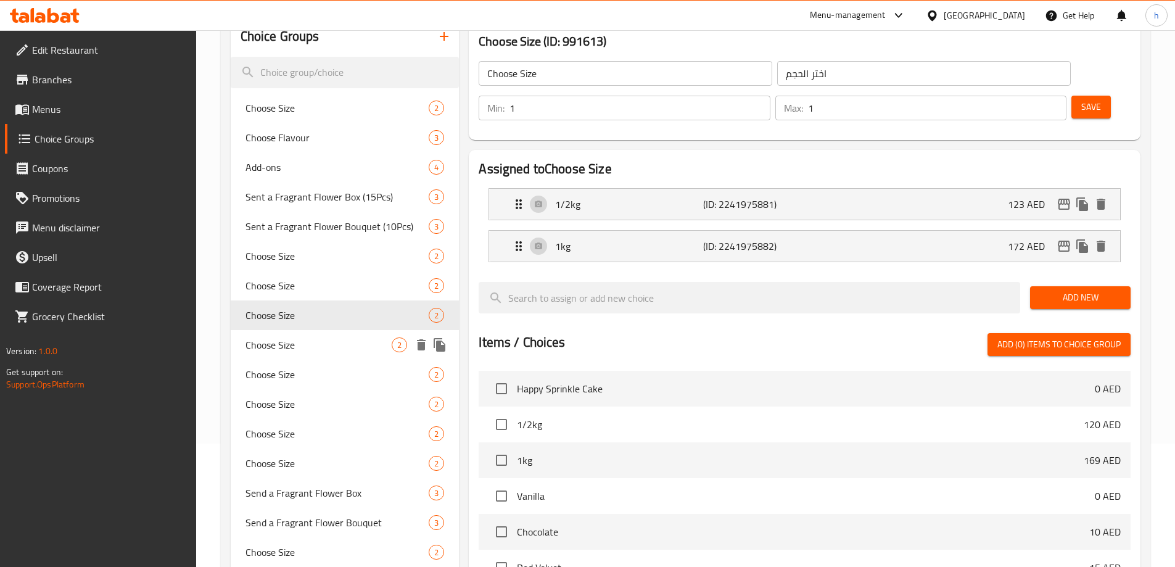
click at [323, 341] on span "Choose Size" at bounding box center [318, 344] width 147 height 15
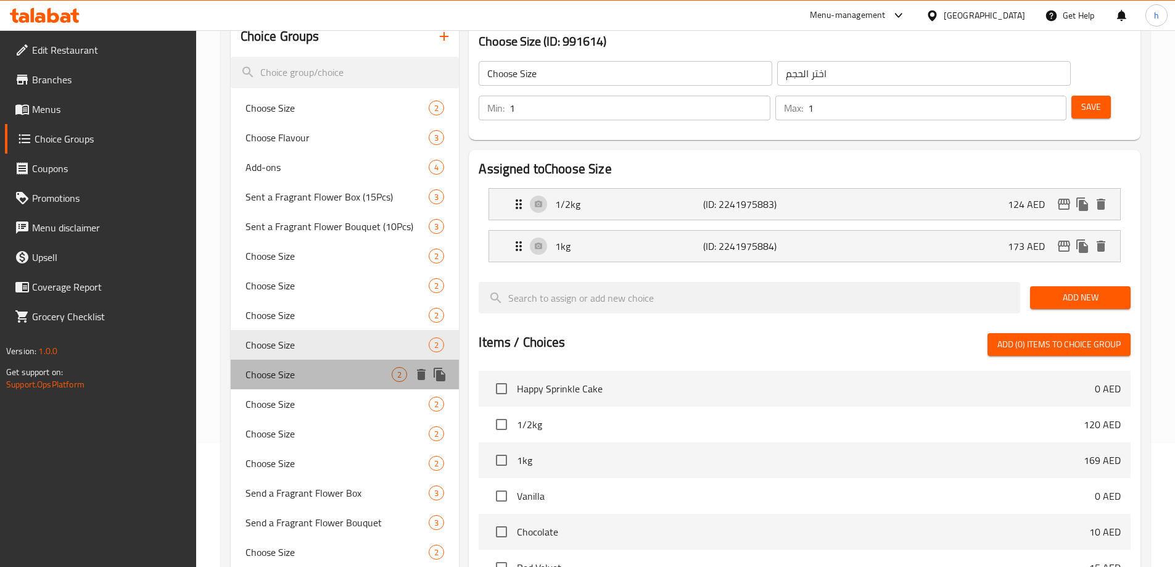
click at [321, 379] on span "Choose Size" at bounding box center [318, 374] width 147 height 15
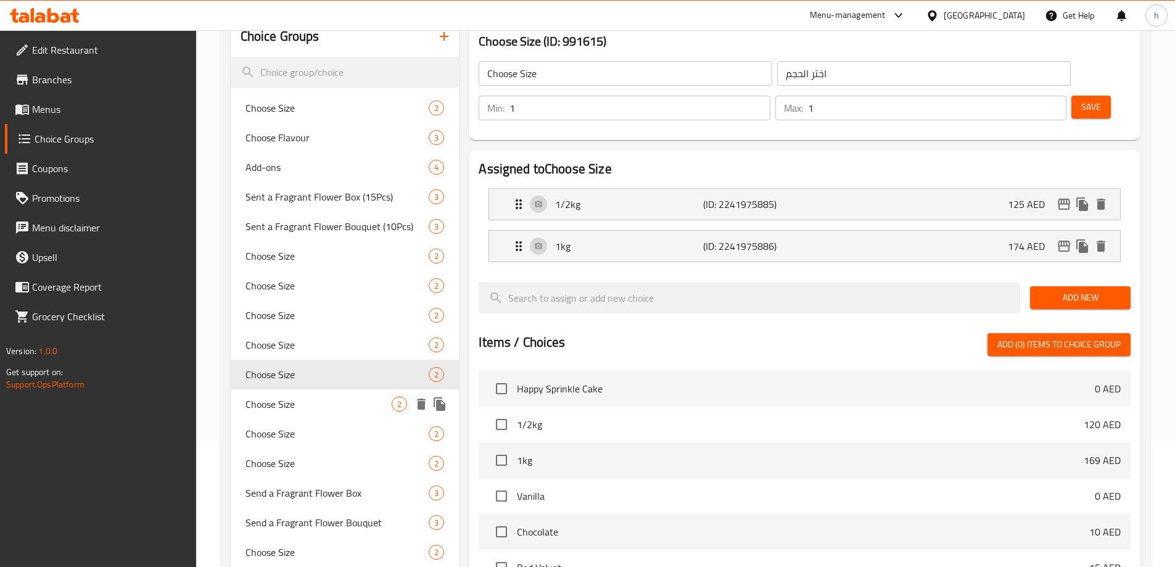
click at [315, 403] on span "Choose Size" at bounding box center [318, 404] width 147 height 15
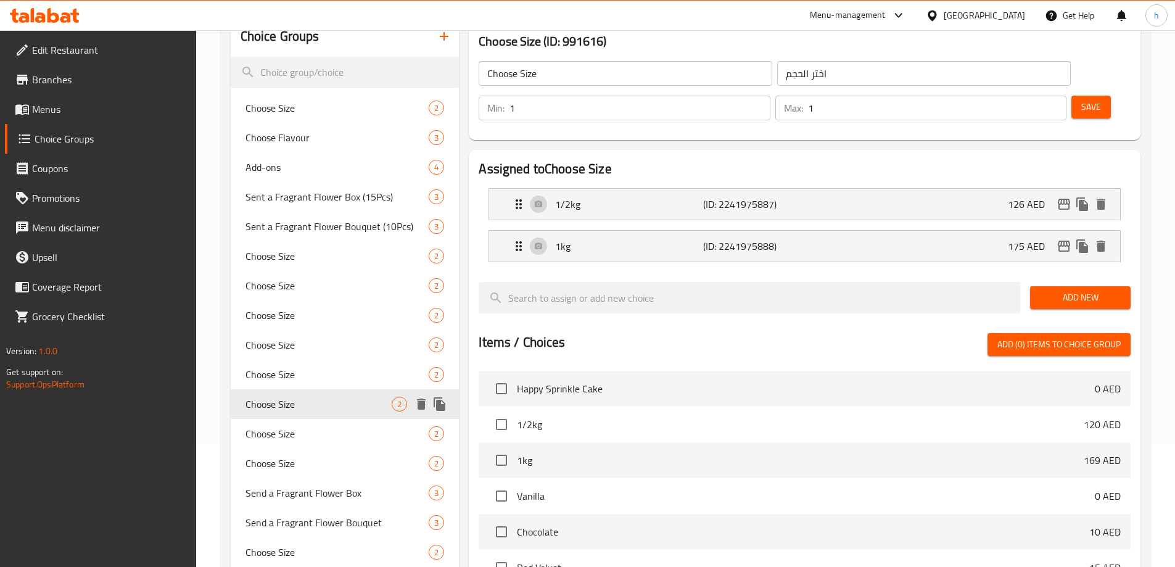
scroll to position [185, 0]
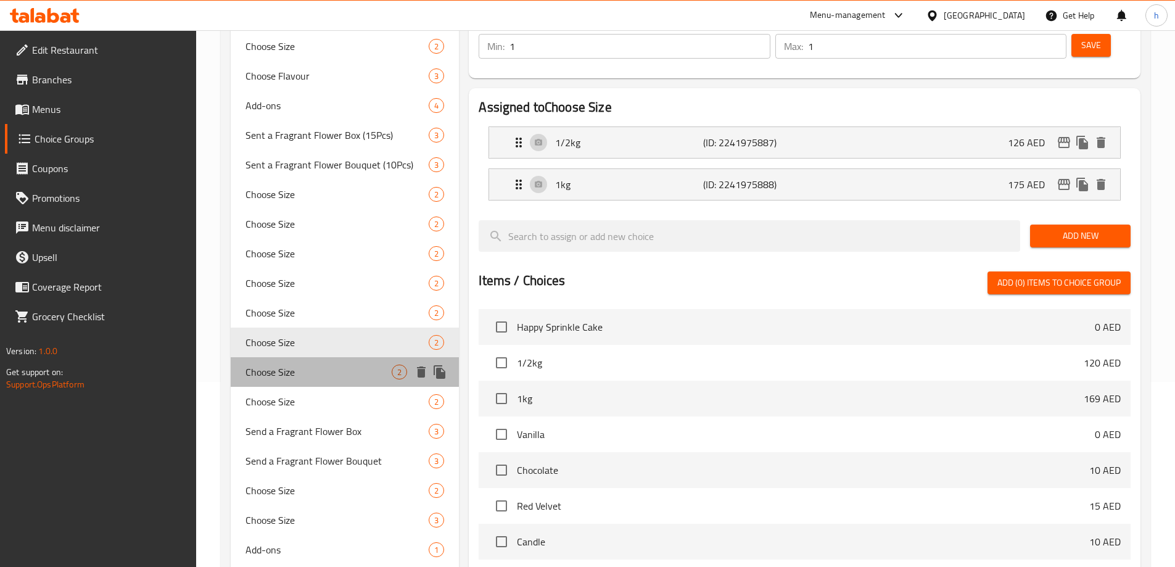
click at [315, 376] on span "Choose Size" at bounding box center [318, 372] width 147 height 15
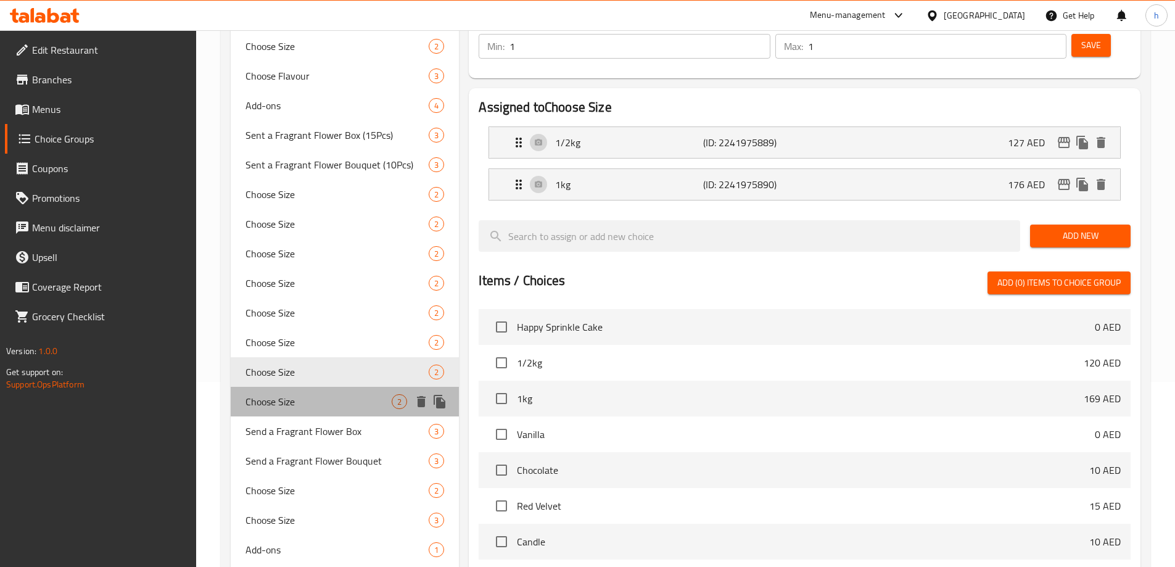
click at [273, 400] on span "Choose Size" at bounding box center [318, 401] width 147 height 15
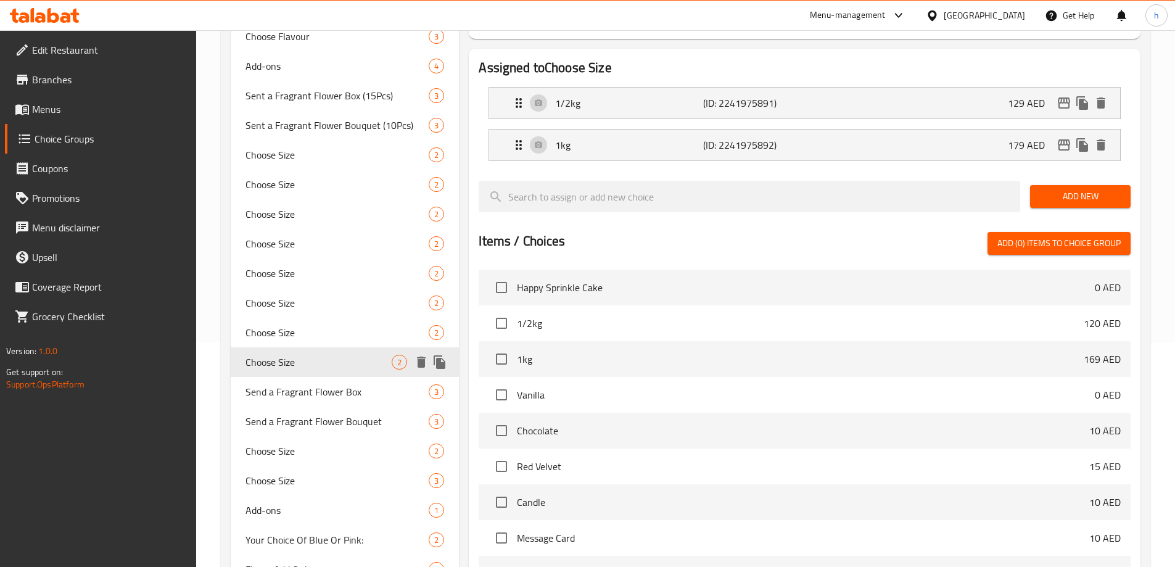
scroll to position [247, 0]
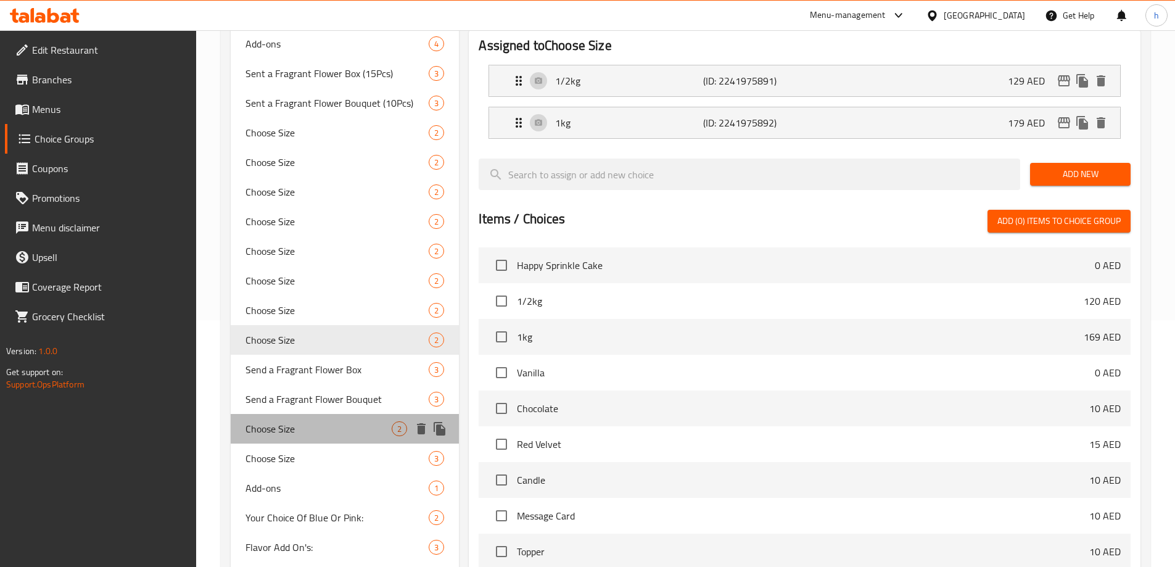
click at [307, 418] on div "Choose Size 2" at bounding box center [345, 429] width 229 height 30
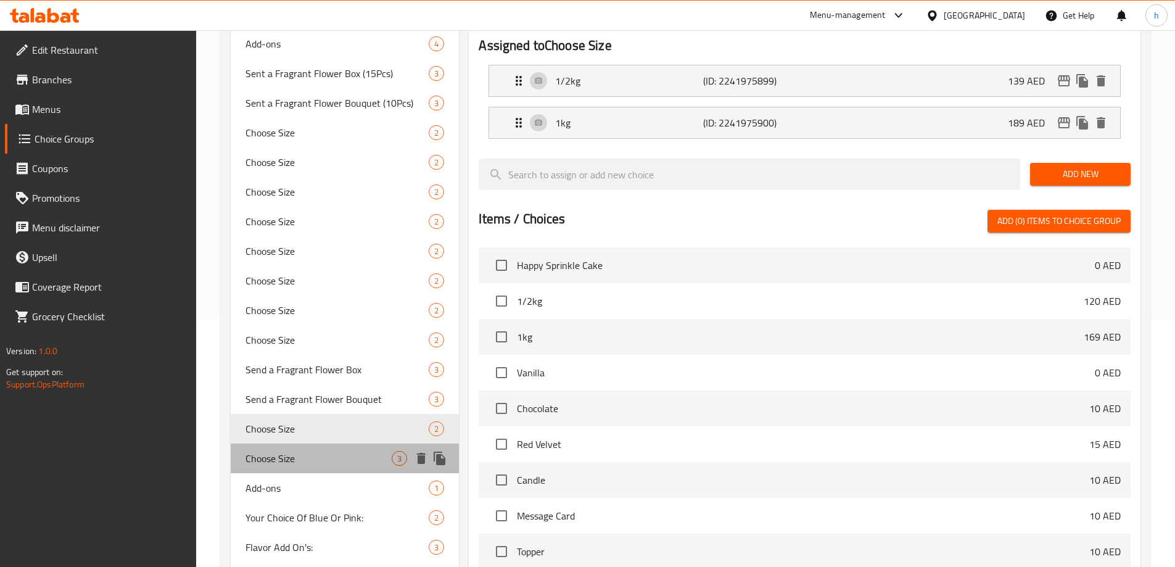
click at [324, 457] on span "Choose Size" at bounding box center [318, 458] width 147 height 15
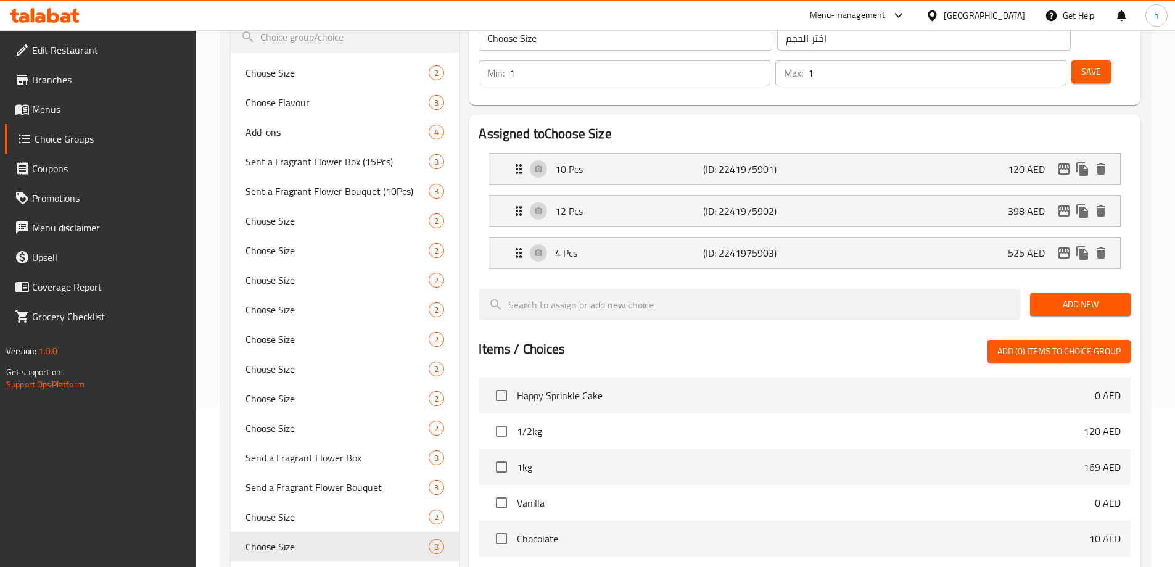
scroll to position [0, 0]
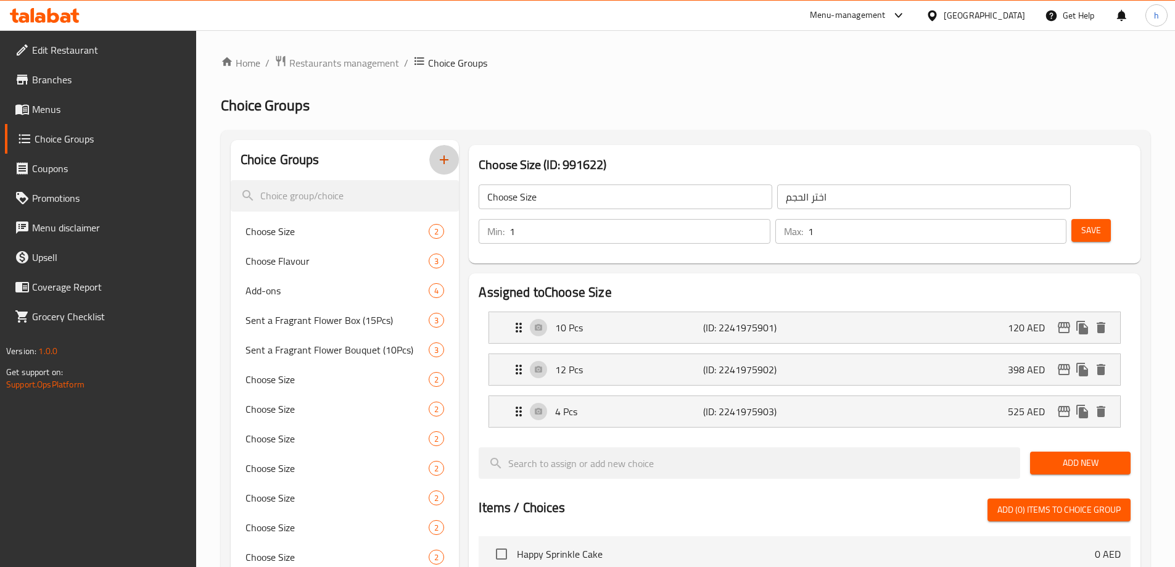
click at [448, 162] on icon "button" at bounding box center [444, 159] width 15 height 15
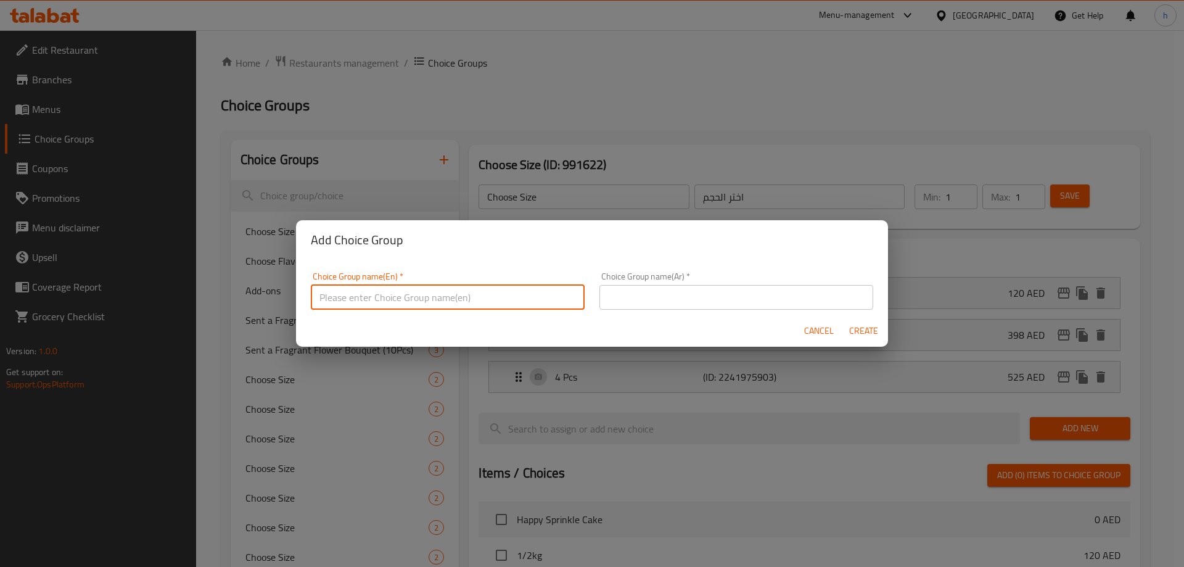
click at [439, 293] on input "text" at bounding box center [448, 297] width 274 height 25
click at [667, 133] on div "Add Choice Group Choice Group name(En)   * Choice Group name(En) * Choice Group…" at bounding box center [592, 283] width 1184 height 567
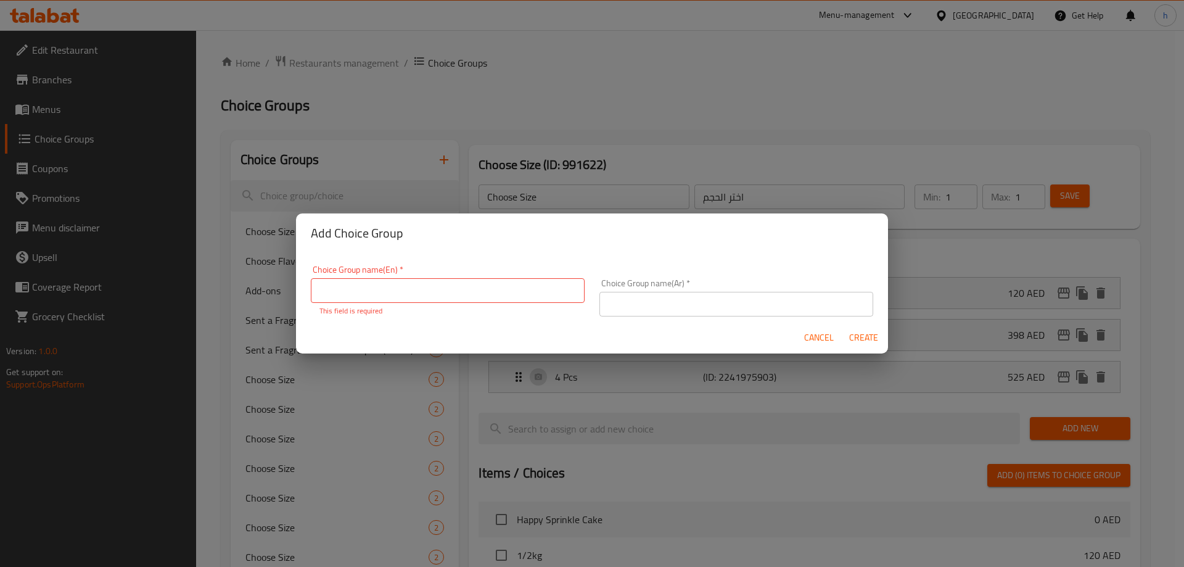
click at [483, 134] on div "Add Choice Group Choice Group name(En)   * Choice Group name(En) * This field i…" at bounding box center [592, 283] width 1184 height 567
click at [814, 326] on button "Cancel" at bounding box center [818, 337] width 39 height 23
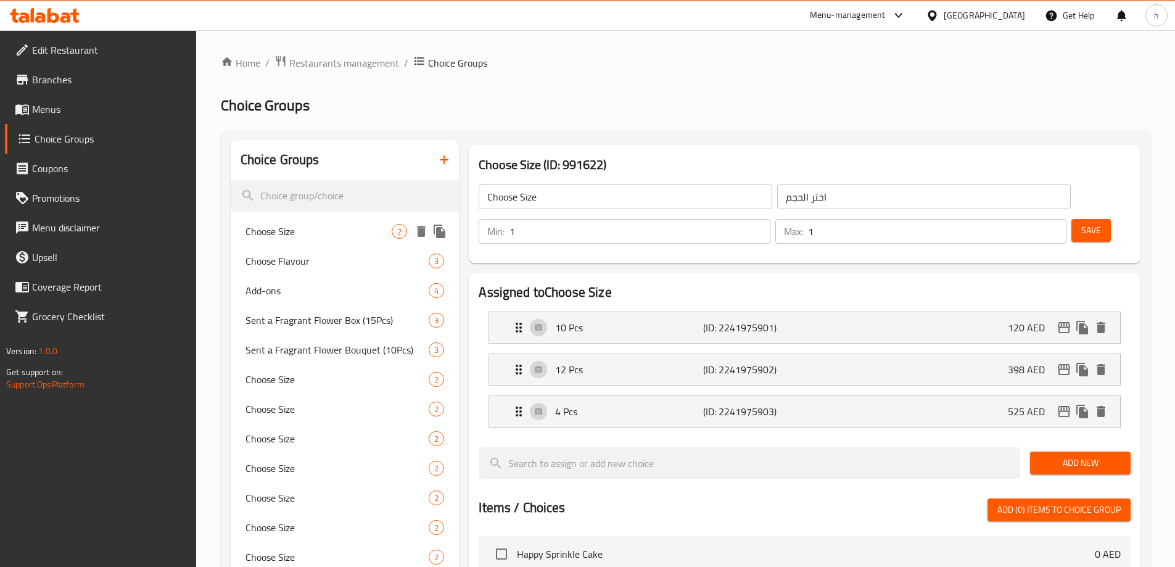
click at [332, 231] on span "Choose Size" at bounding box center [318, 231] width 147 height 15
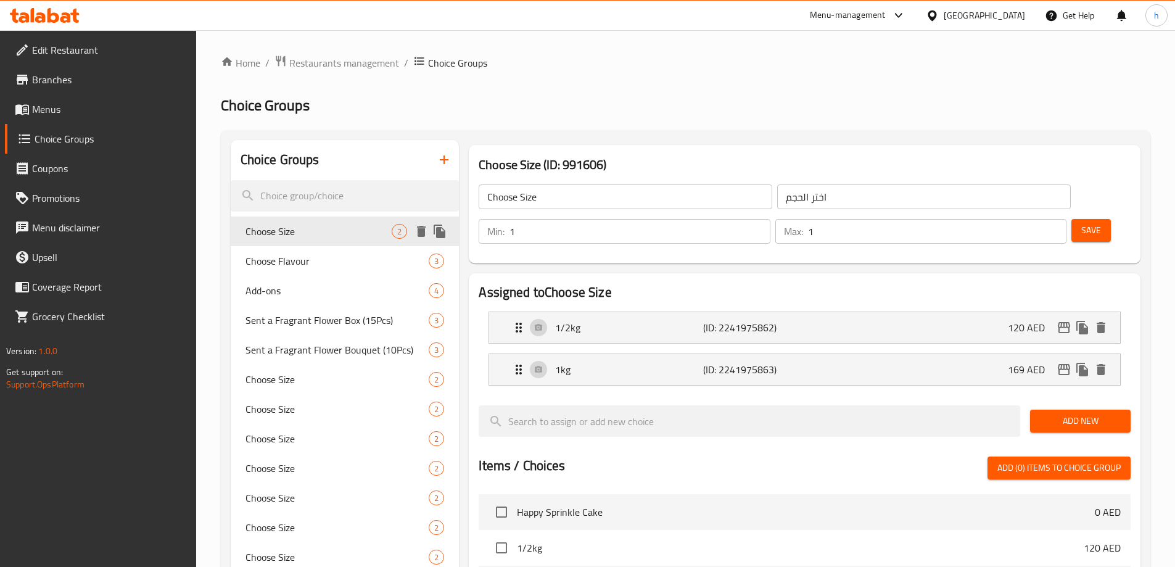
click at [329, 229] on span "Choose Size" at bounding box center [318, 231] width 147 height 15
click at [593, 198] on input "Choose Size" at bounding box center [626, 196] width 294 height 25
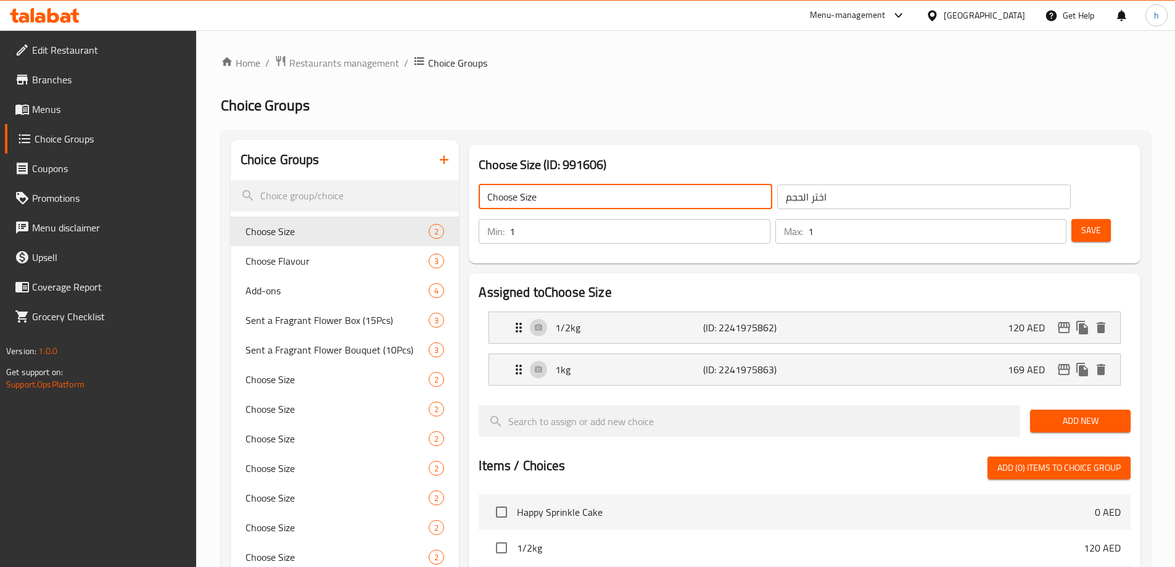
click at [593, 198] on input "Choose Size" at bounding box center [626, 196] width 294 height 25
click at [441, 154] on icon "button" at bounding box center [444, 159] width 15 height 15
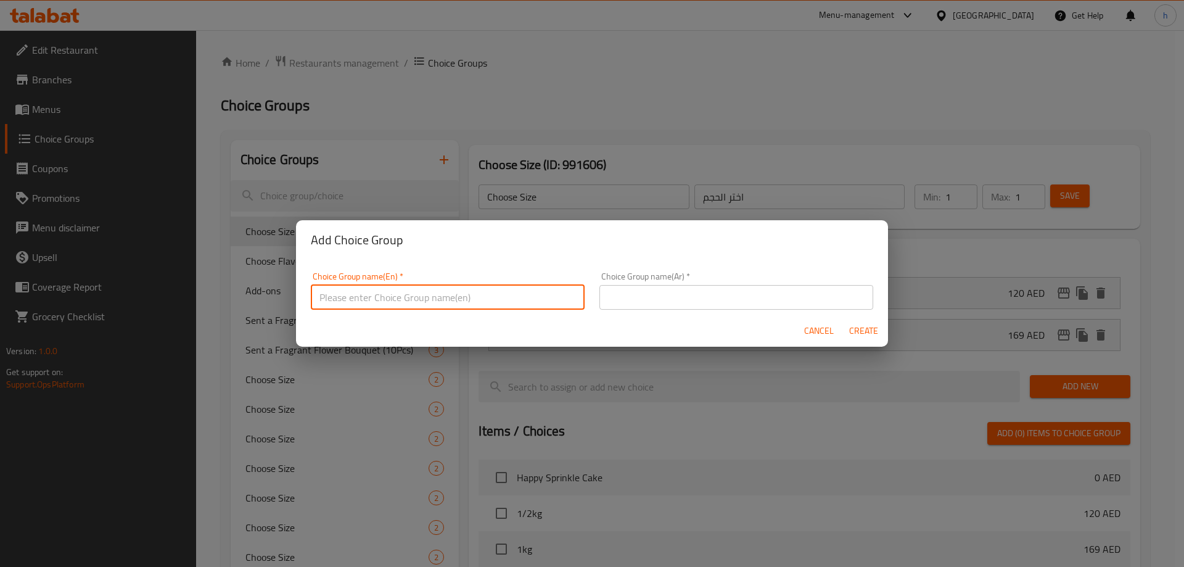
click at [463, 307] on input "text" at bounding box center [448, 297] width 274 height 25
paste input "Choose Size"
type input "Choose Size:"
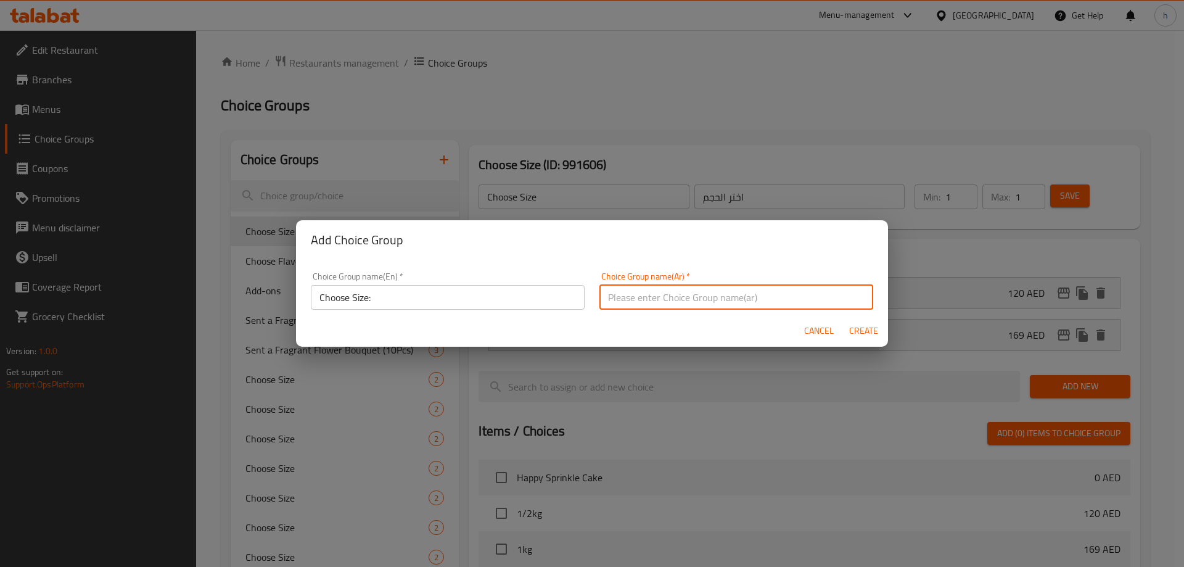
click at [726, 305] on input "text" at bounding box center [737, 297] width 274 height 25
type input "h"
type input "اختر الحجم"
click at [861, 332] on span "Create" at bounding box center [864, 330] width 30 height 15
type input "Choose Size:"
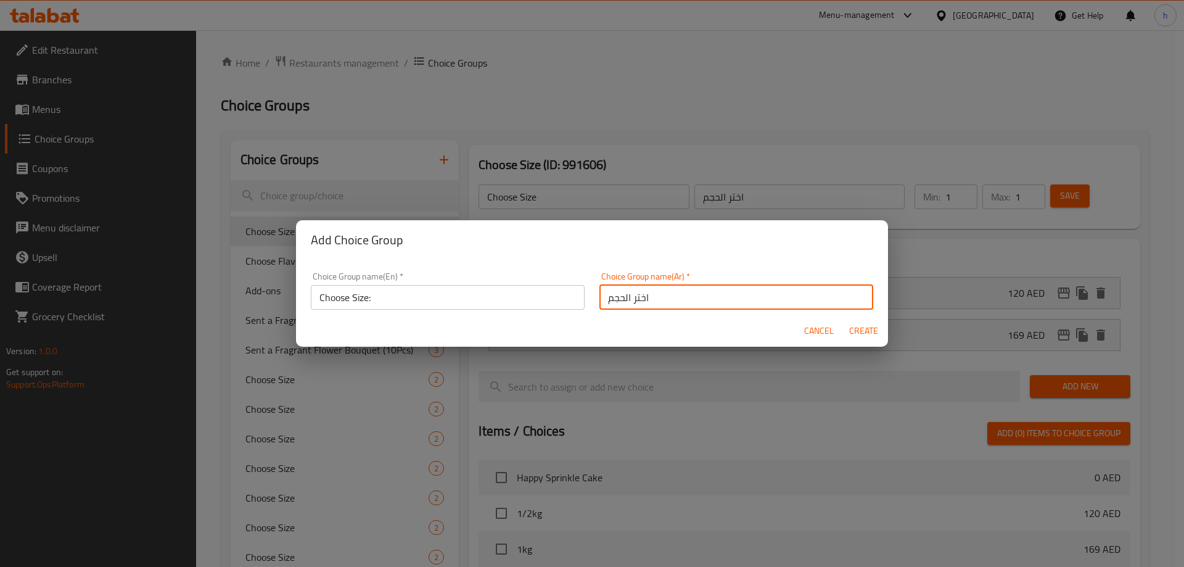
type input "0"
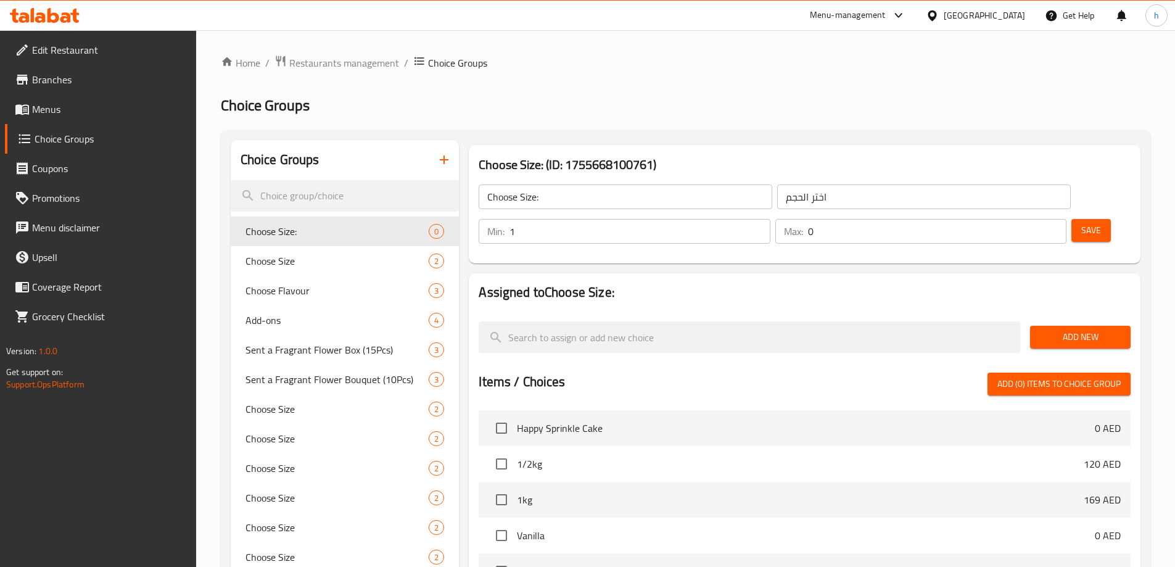
type input "1"
click at [770, 219] on input "1" at bounding box center [639, 231] width 260 height 25
type input "1"
click at [1036, 219] on input "1" at bounding box center [937, 231] width 258 height 25
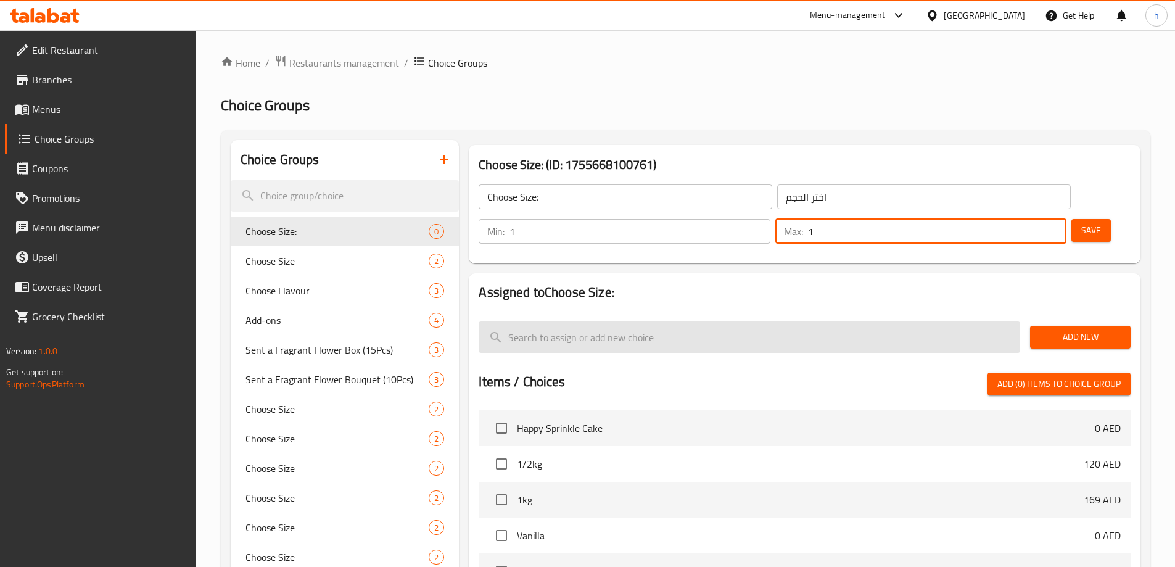
click at [950, 321] on input "search" at bounding box center [750, 336] width 542 height 31
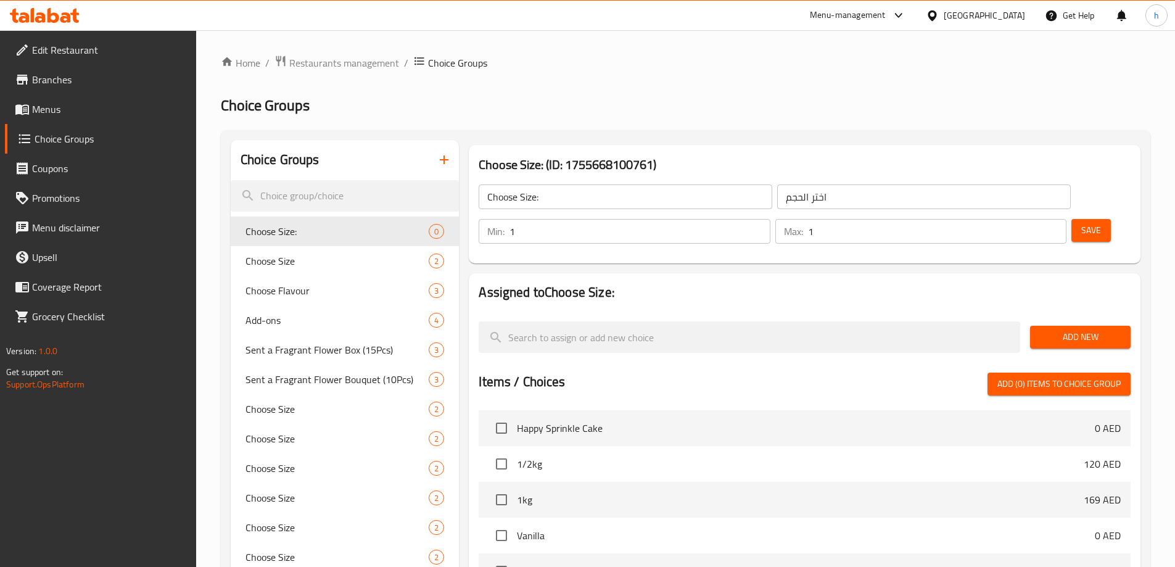
click at [1073, 329] on span "Add New" at bounding box center [1080, 336] width 81 height 15
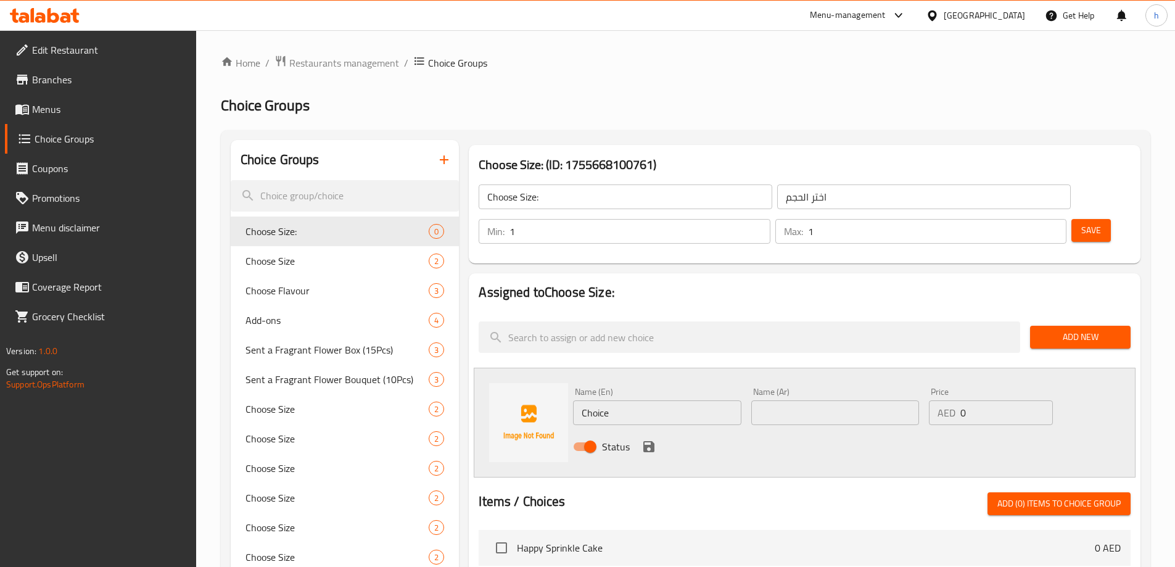
click at [684, 400] on input "Choice" at bounding box center [657, 412] width 168 height 25
click at [630, 387] on div "Name (En) Choice Name (En)" at bounding box center [657, 406] width 168 height 38
click at [631, 400] on input "Choice" at bounding box center [657, 412] width 168 height 25
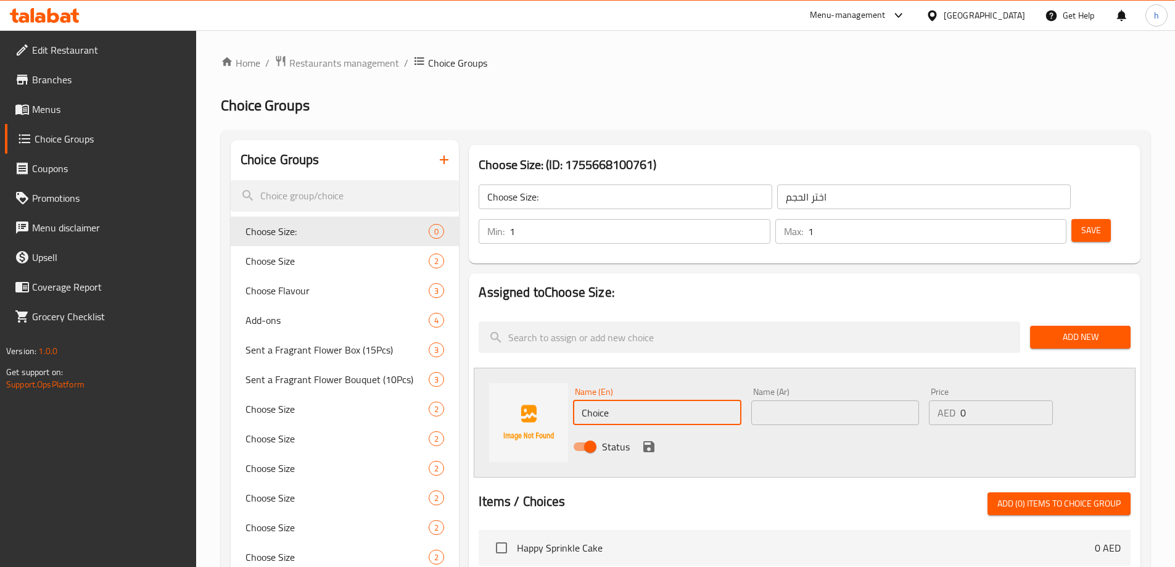
click at [631, 400] on input "Choice" at bounding box center [657, 412] width 168 height 25
paste input "1/2kg"
type input "1/2kg"
click at [830, 400] on input "text" at bounding box center [835, 412] width 168 height 25
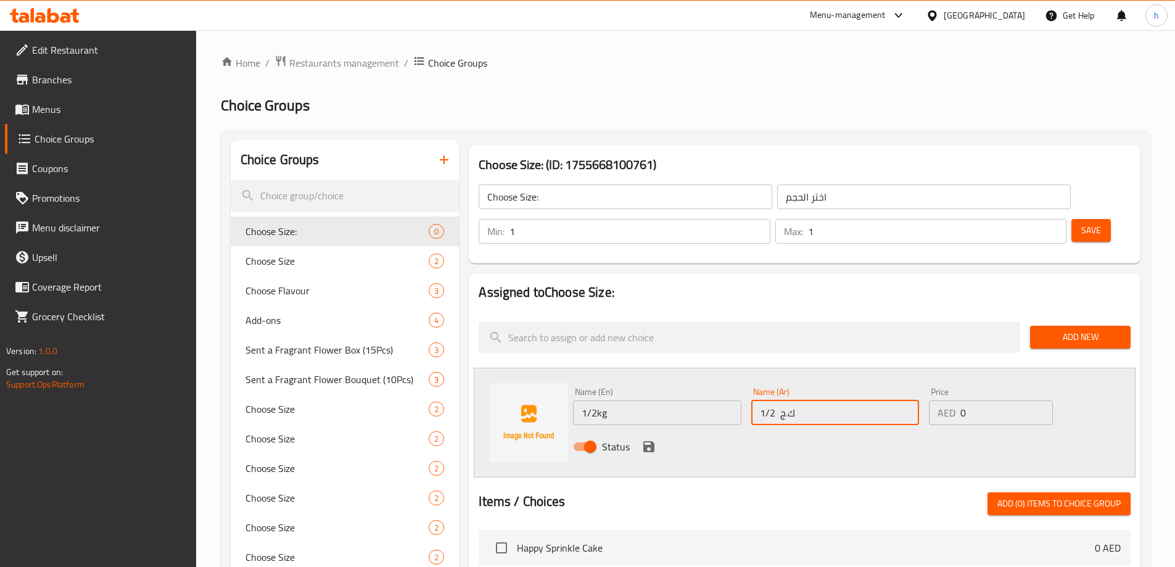
type input "1/2 ك.ج"
drag, startPoint x: 977, startPoint y: 376, endPoint x: 953, endPoint y: 378, distance: 24.1
click at [953, 400] on div "AED 0 Price" at bounding box center [990, 412] width 123 height 25
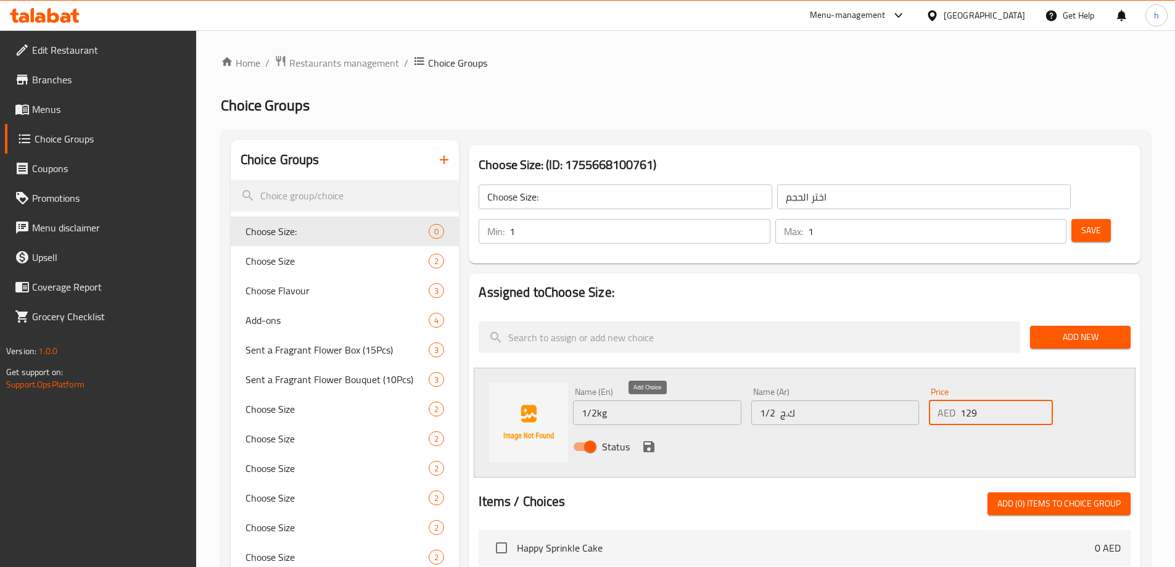
type input "129"
click at [645, 439] on icon "save" at bounding box center [648, 446] width 15 height 15
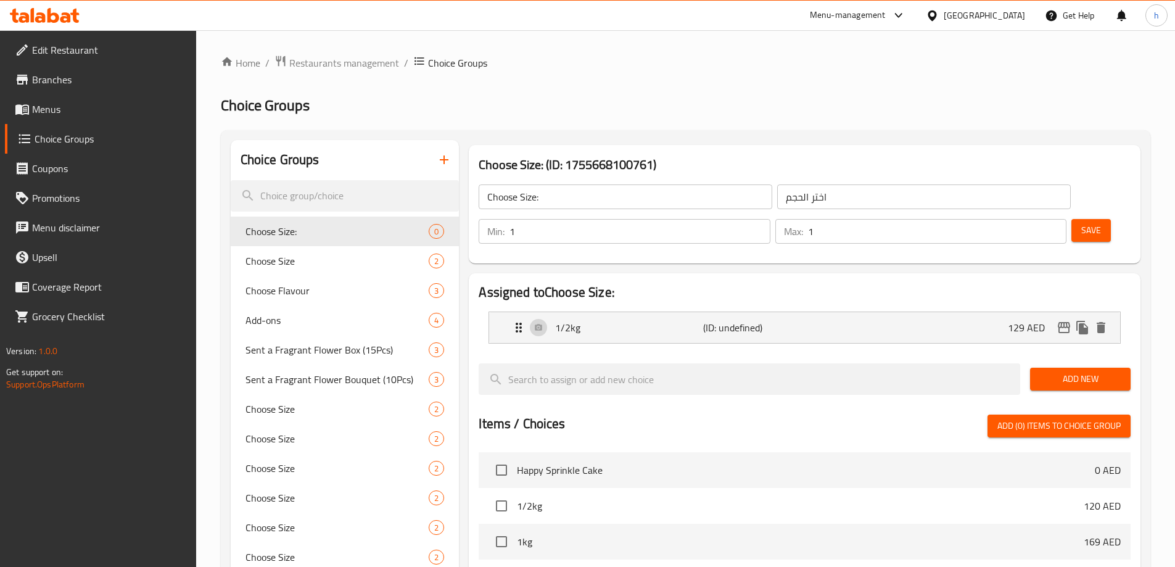
click at [1111, 371] on span "Add New" at bounding box center [1080, 378] width 81 height 15
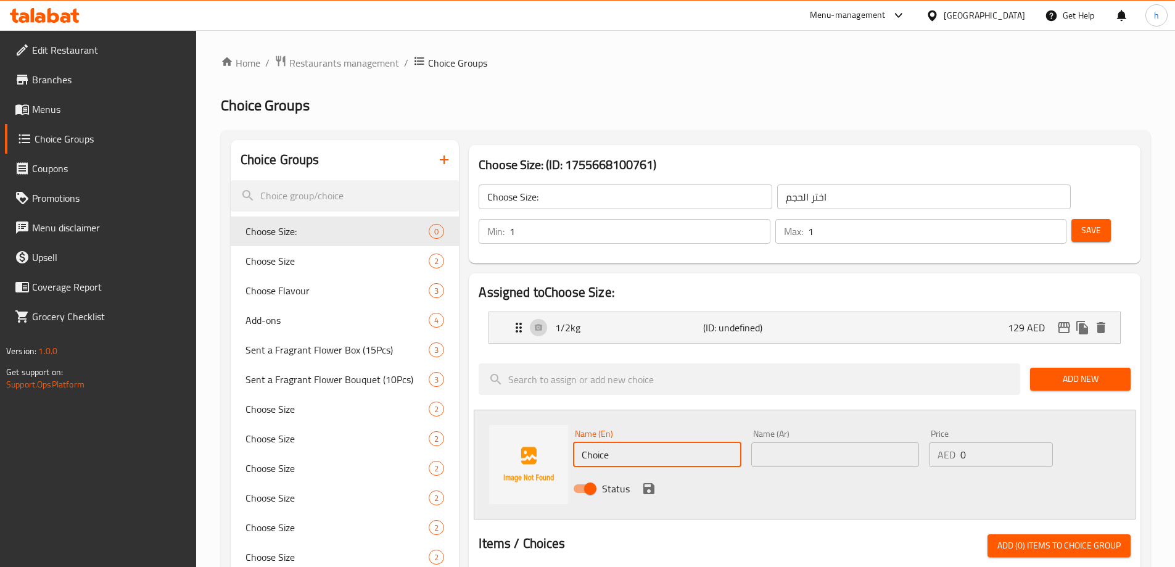
click at [662, 442] on input "Choice" at bounding box center [657, 454] width 168 height 25
paste input "1kg"
type input "1kg"
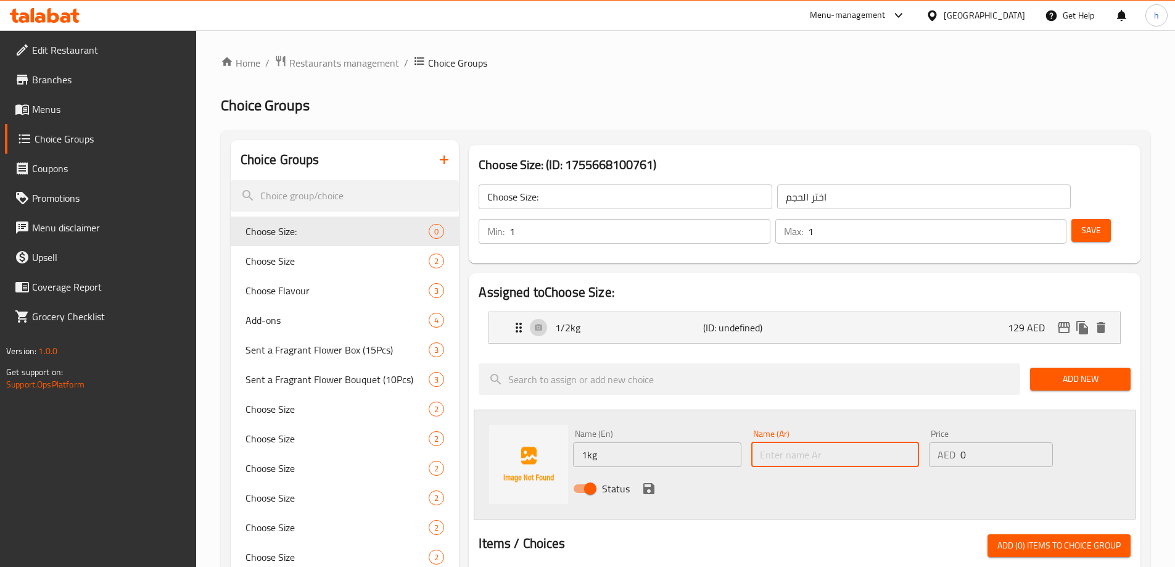
click at [846, 442] on input "text" at bounding box center [835, 454] width 168 height 25
type input "1ك.ج"
drag, startPoint x: 991, startPoint y: 419, endPoint x: 946, endPoint y: 420, distance: 45.0
click at [946, 442] on div "AED 0 Price" at bounding box center [990, 454] width 123 height 25
type input "169"
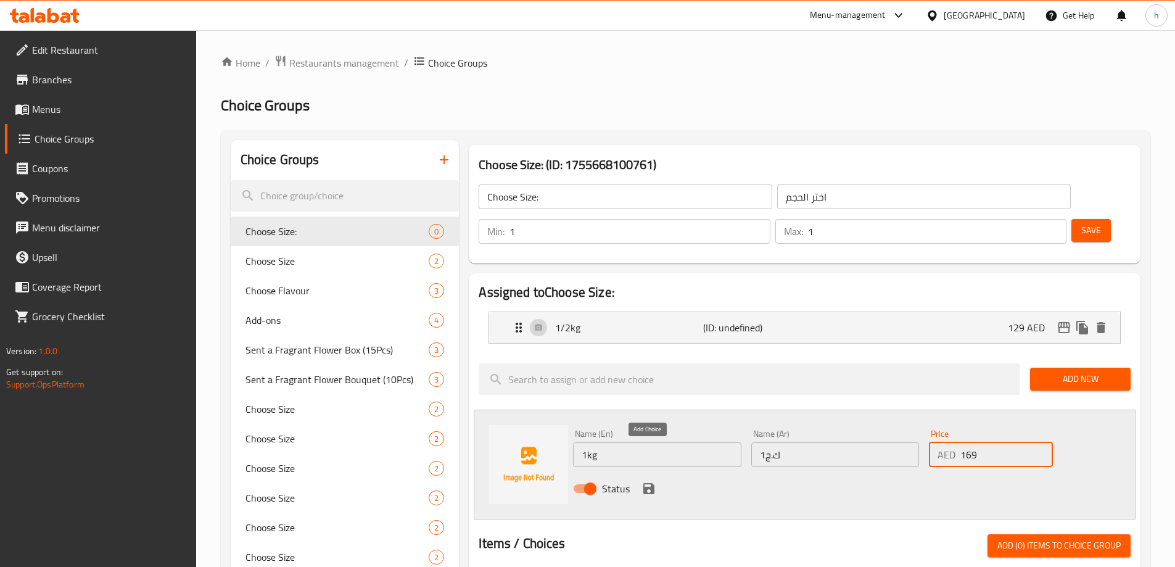
click at [648, 481] on icon "save" at bounding box center [648, 488] width 15 height 15
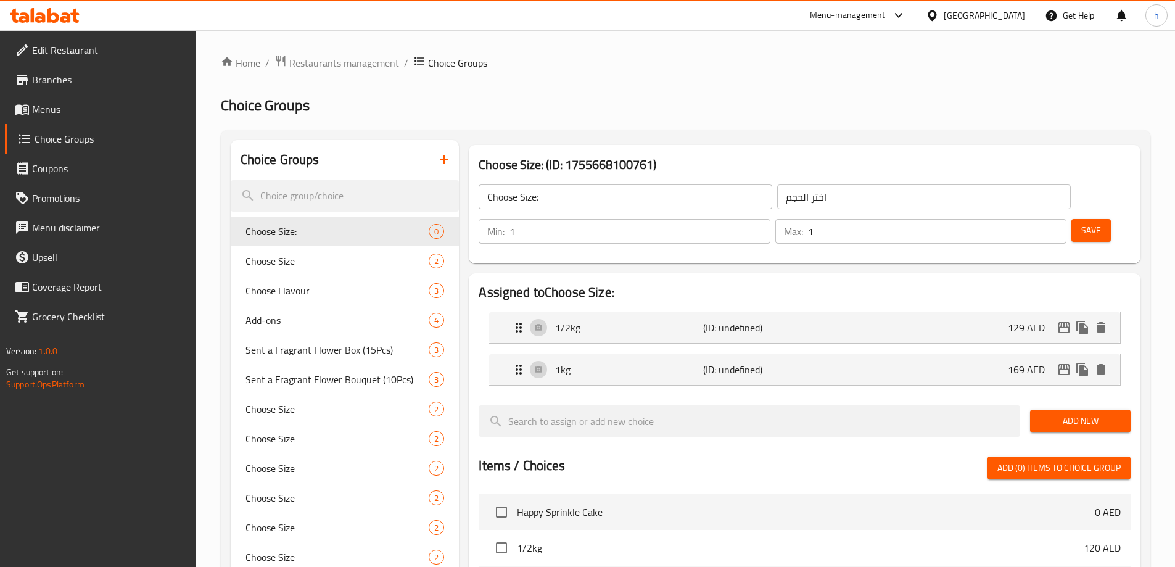
click at [1081, 223] on span "Save" at bounding box center [1091, 230] width 20 height 15
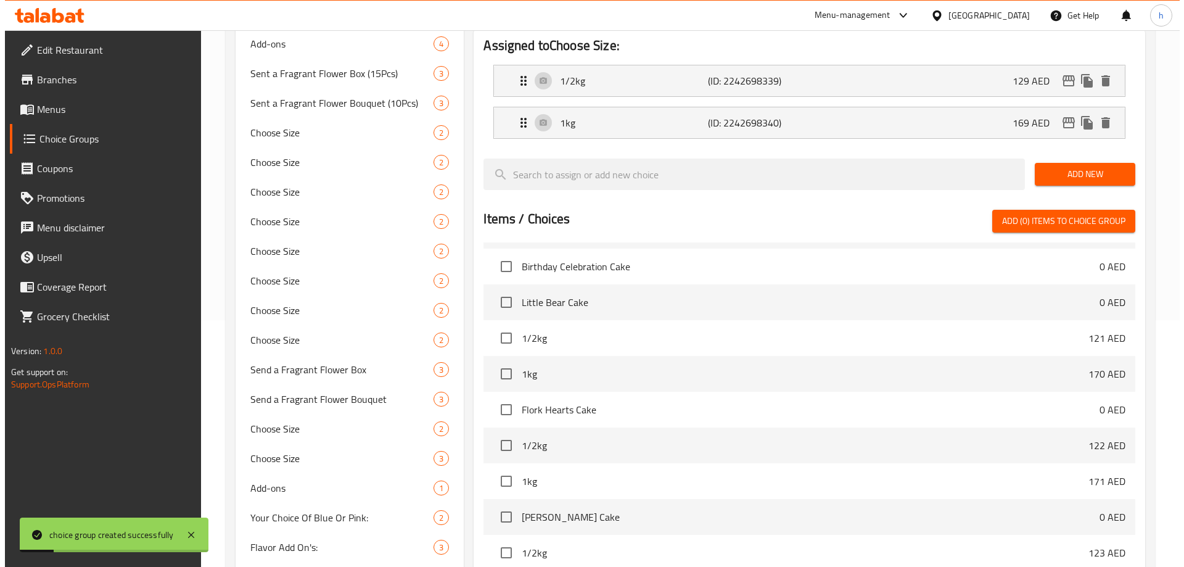
scroll to position [429, 0]
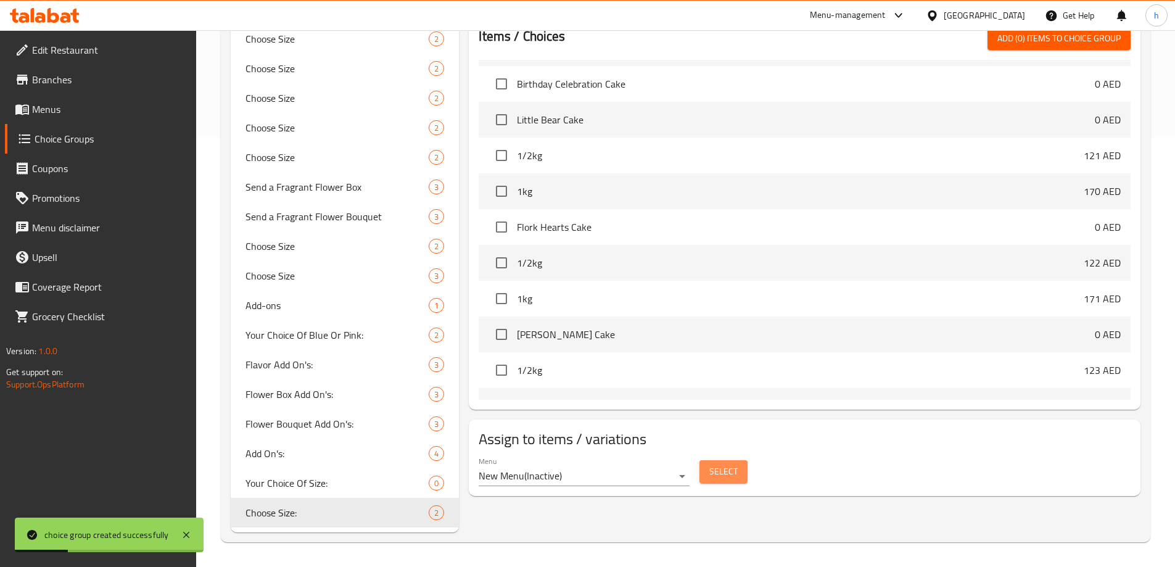
click at [742, 460] on button "Select" at bounding box center [723, 471] width 48 height 23
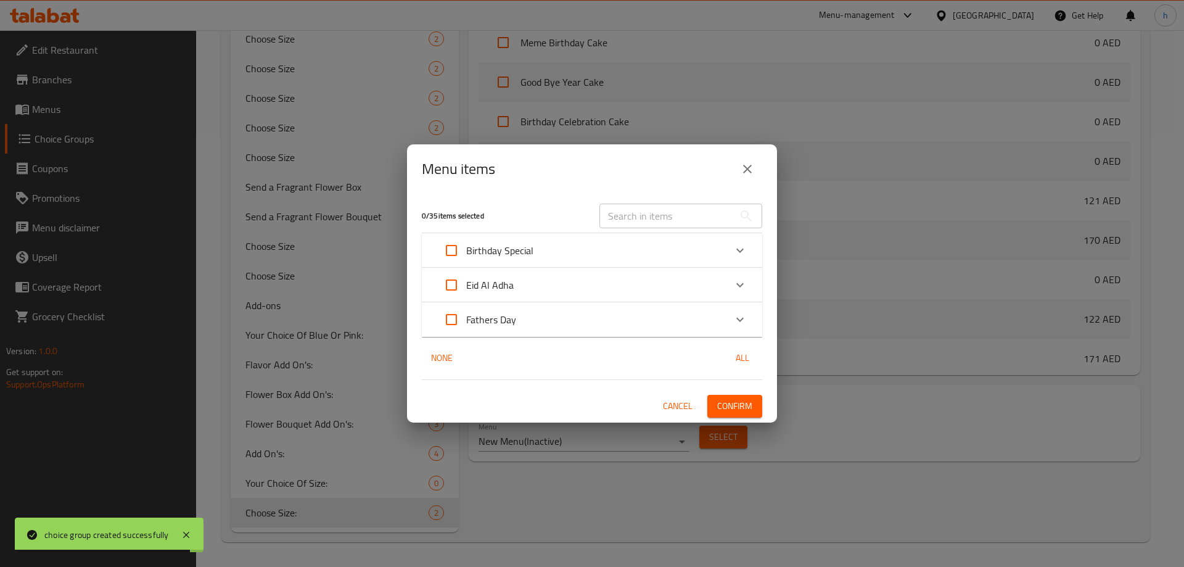
click at [684, 408] on span "Cancel" at bounding box center [678, 405] width 30 height 15
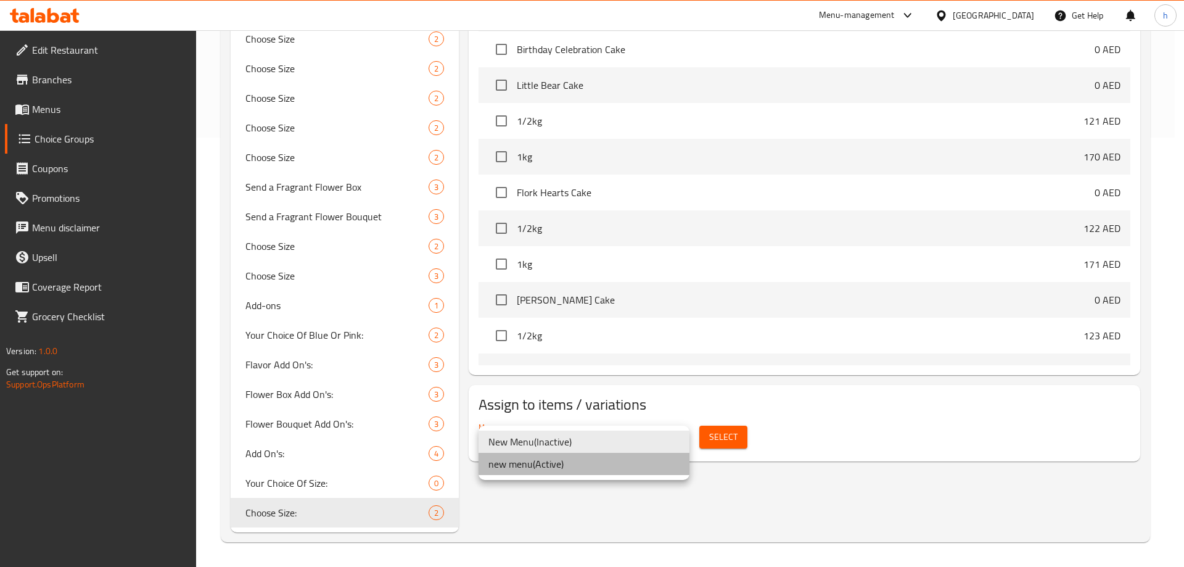
click at [638, 468] on li "new menu ( Active )" at bounding box center [584, 464] width 211 height 22
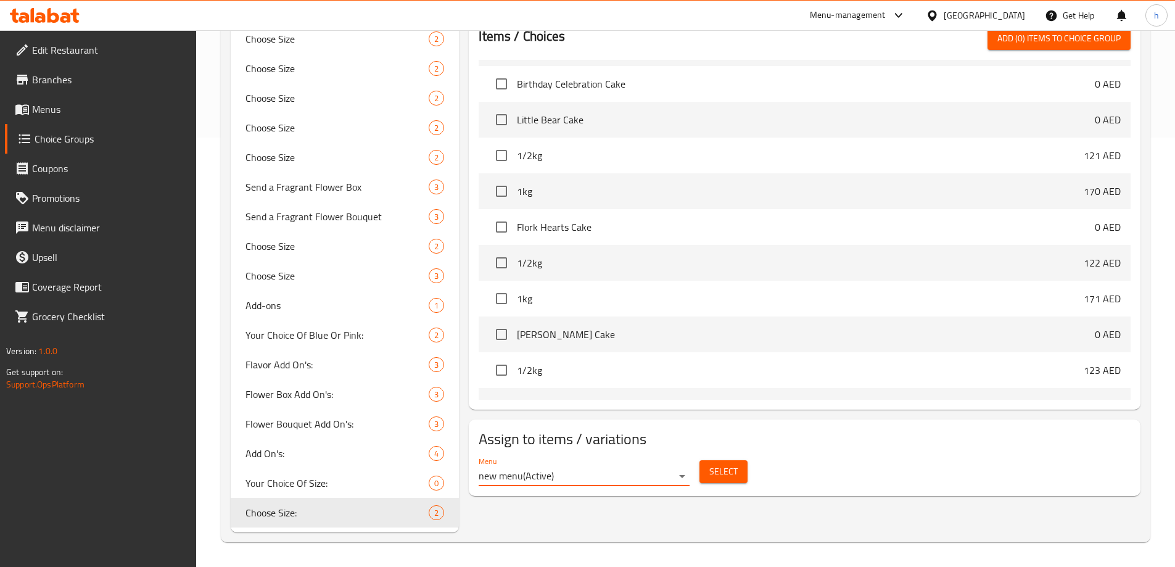
click at [735, 464] on span "Select" at bounding box center [723, 471] width 28 height 15
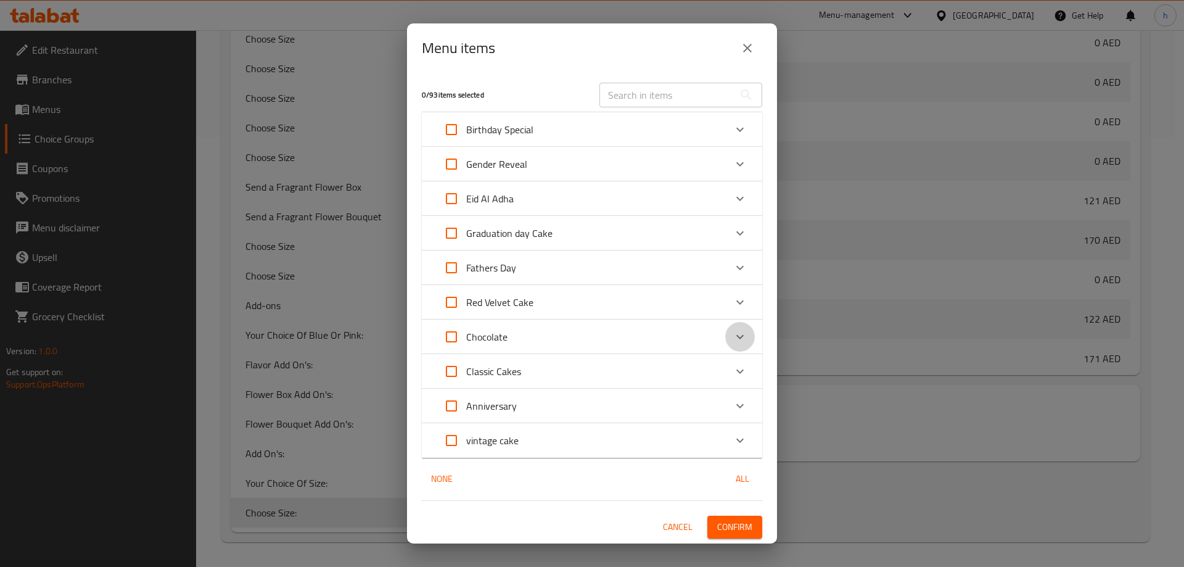
click at [727, 333] on div "Expand" at bounding box center [740, 337] width 30 height 30
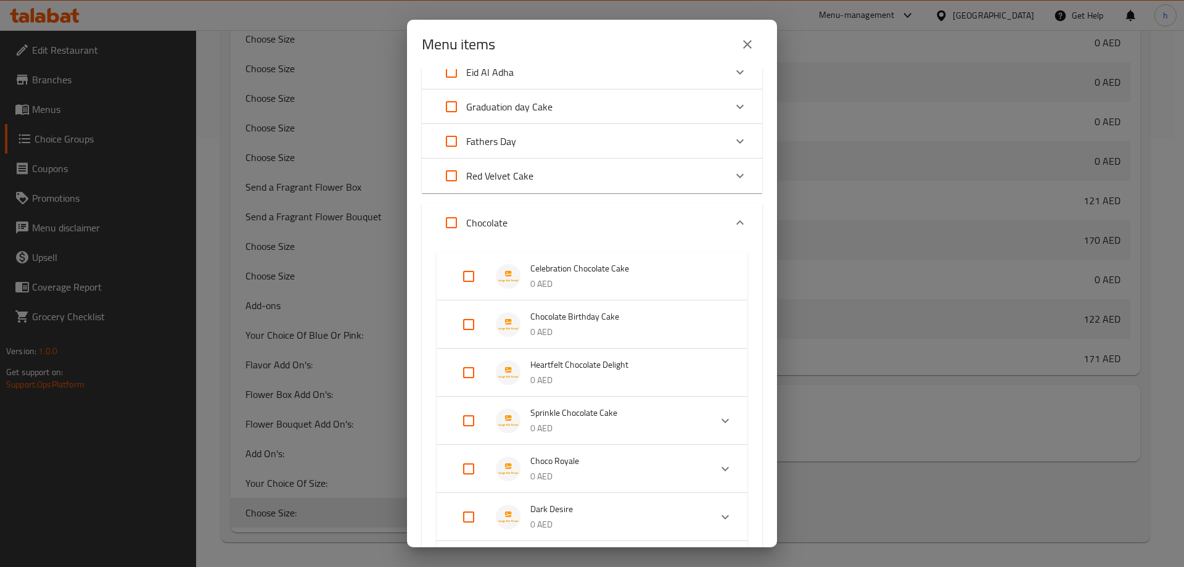
scroll to position [123, 0]
click at [465, 276] on input "Expand" at bounding box center [469, 275] width 30 height 30
checkbox input "true"
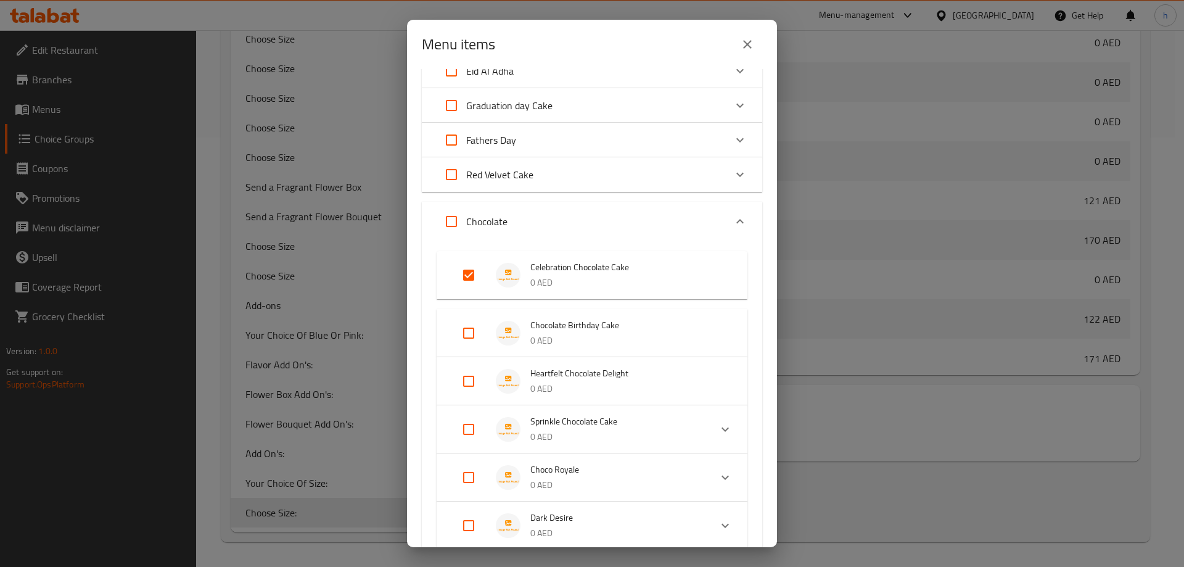
click at [463, 341] on input "Expand" at bounding box center [469, 333] width 30 height 30
checkbox input "true"
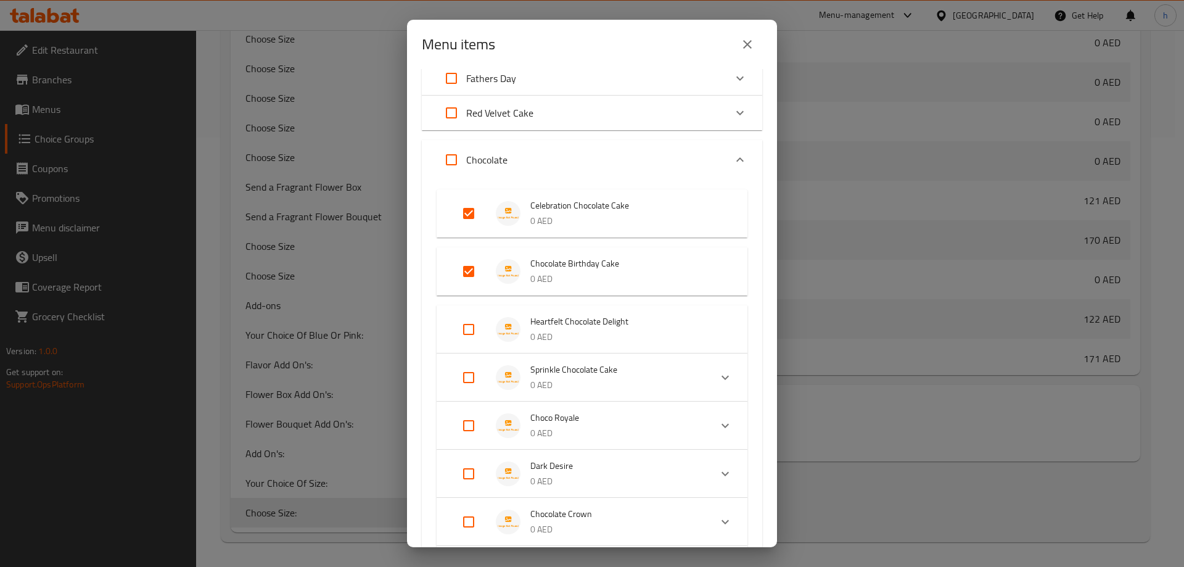
click at [468, 332] on input "Expand" at bounding box center [469, 330] width 30 height 30
checkbox input "true"
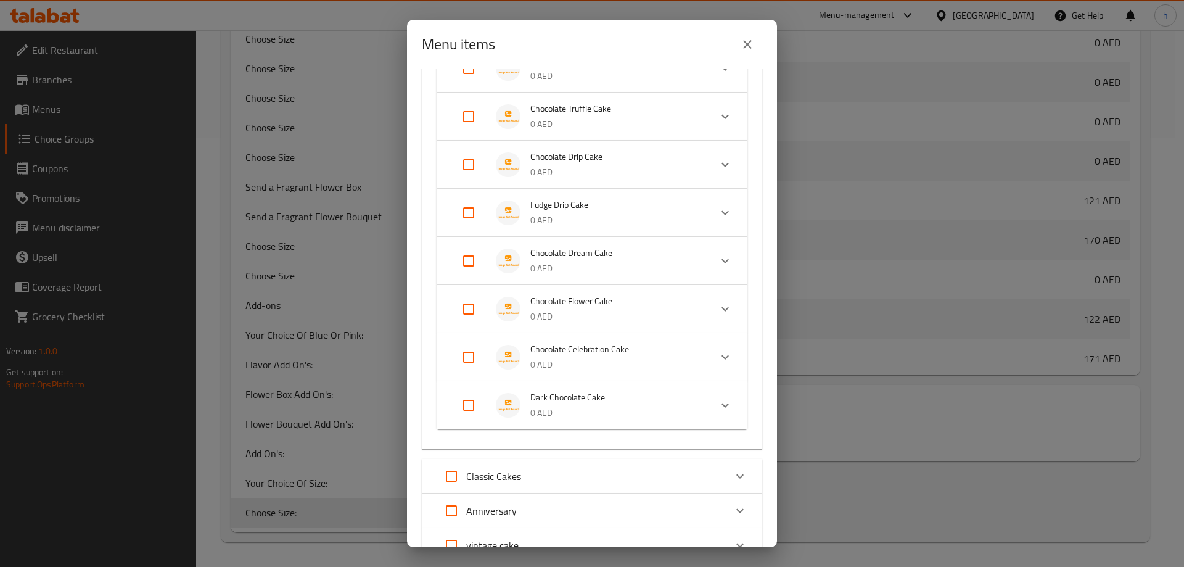
scroll to position [863, 0]
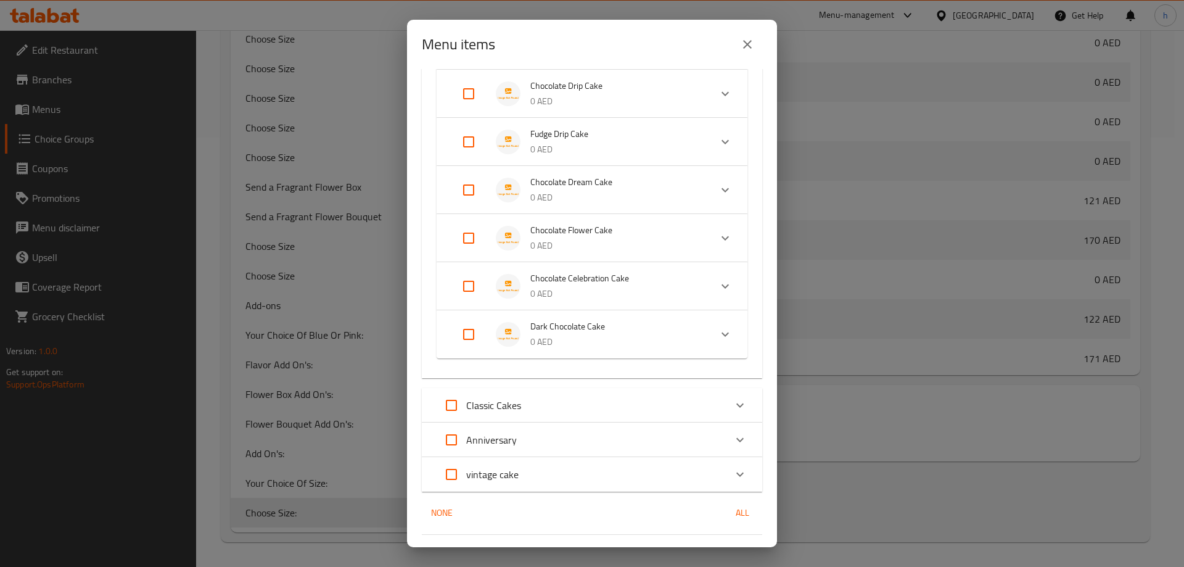
click at [476, 332] on input "Expand" at bounding box center [469, 334] width 30 height 30
checkbox input "true"
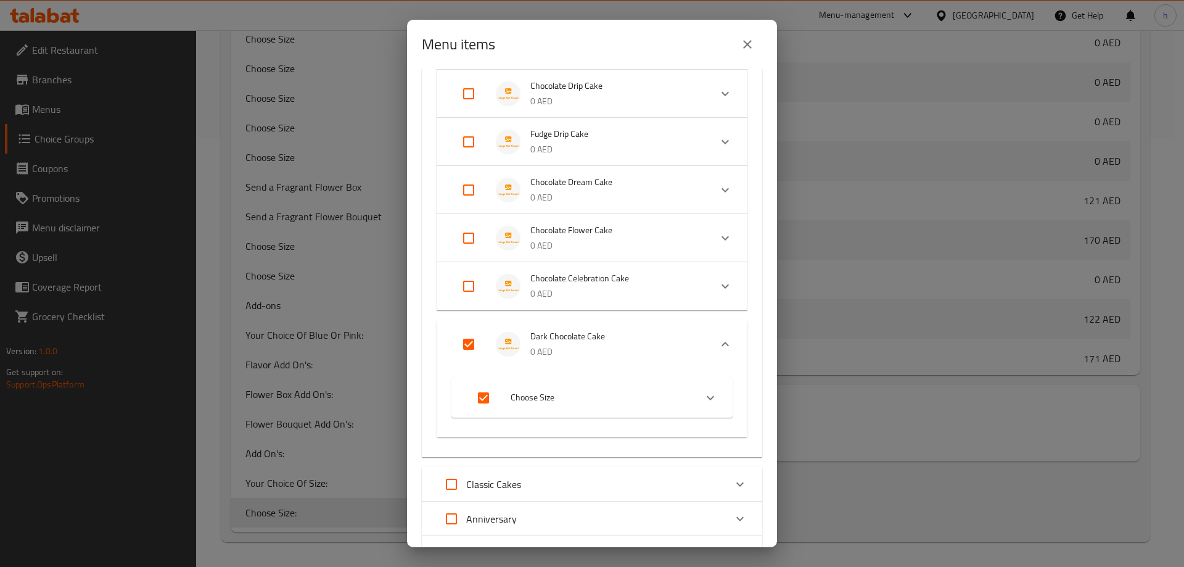
click at [472, 281] on input "Expand" at bounding box center [469, 286] width 30 height 30
checkbox input "true"
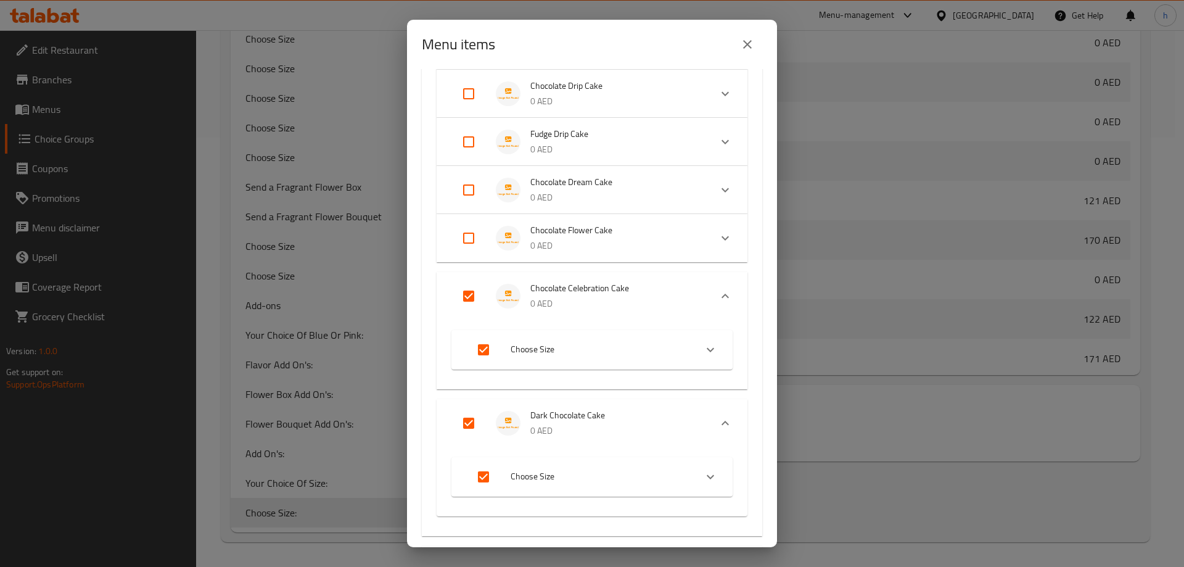
click at [469, 241] on input "Expand" at bounding box center [469, 238] width 30 height 30
checkbox input "true"
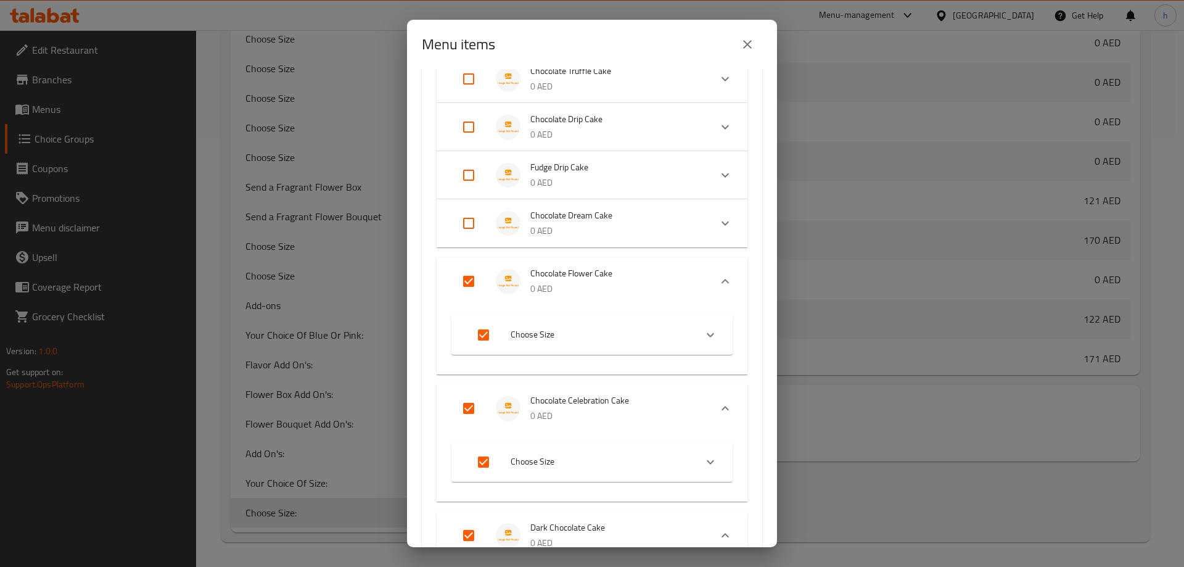
scroll to position [802, 0]
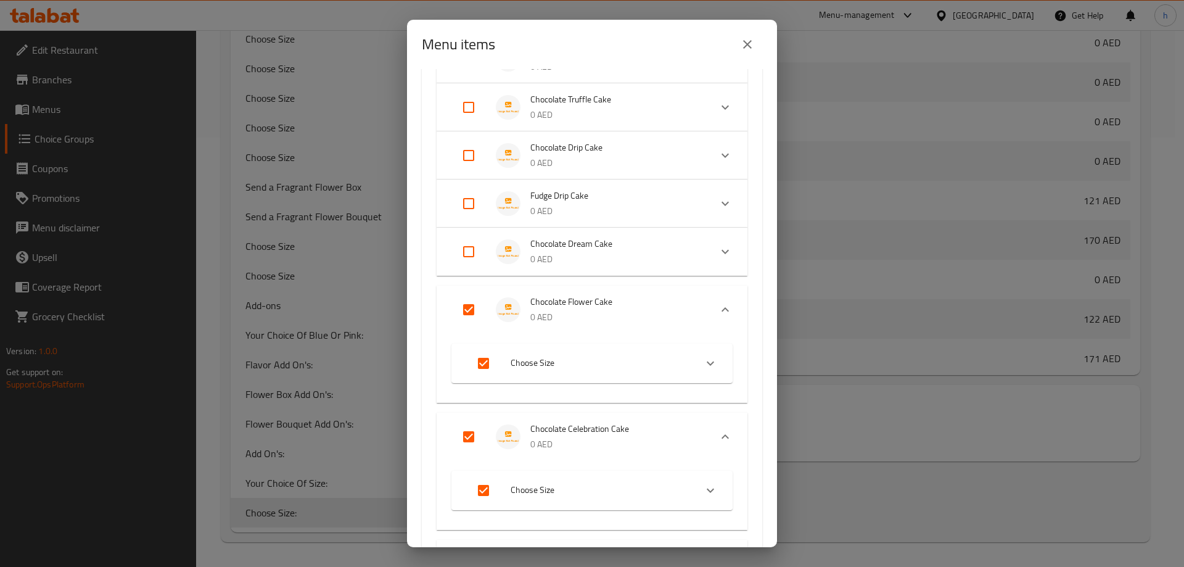
click at [473, 256] on input "Expand" at bounding box center [469, 252] width 30 height 30
checkbox input "true"
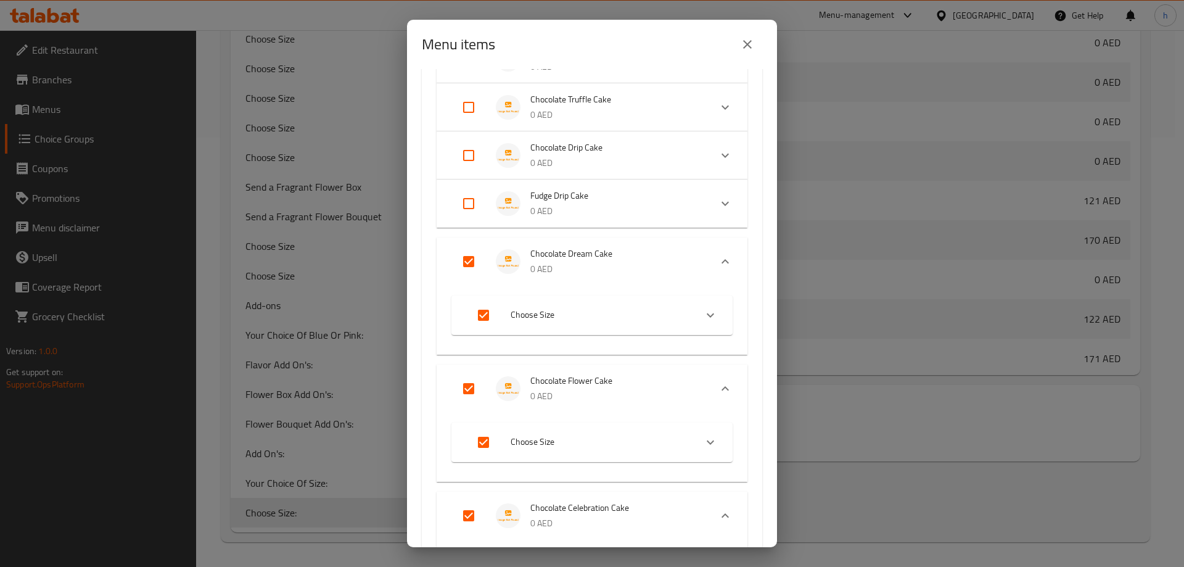
click at [474, 196] on input "Expand" at bounding box center [469, 204] width 30 height 30
checkbox input "true"
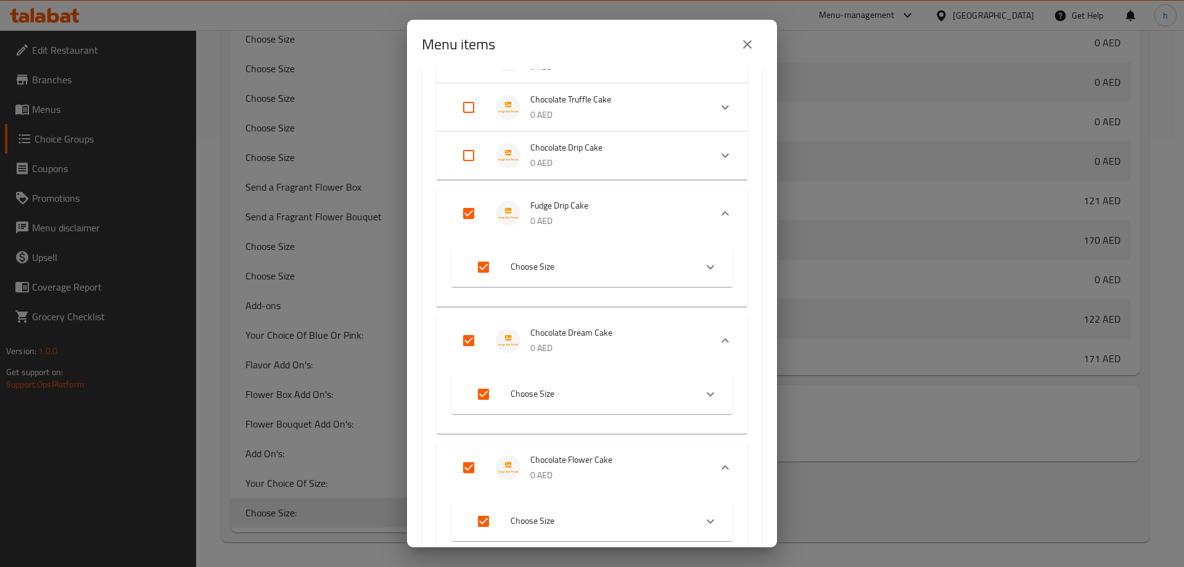
click at [471, 153] on input "Expand" at bounding box center [469, 156] width 30 height 30
checkbox input "true"
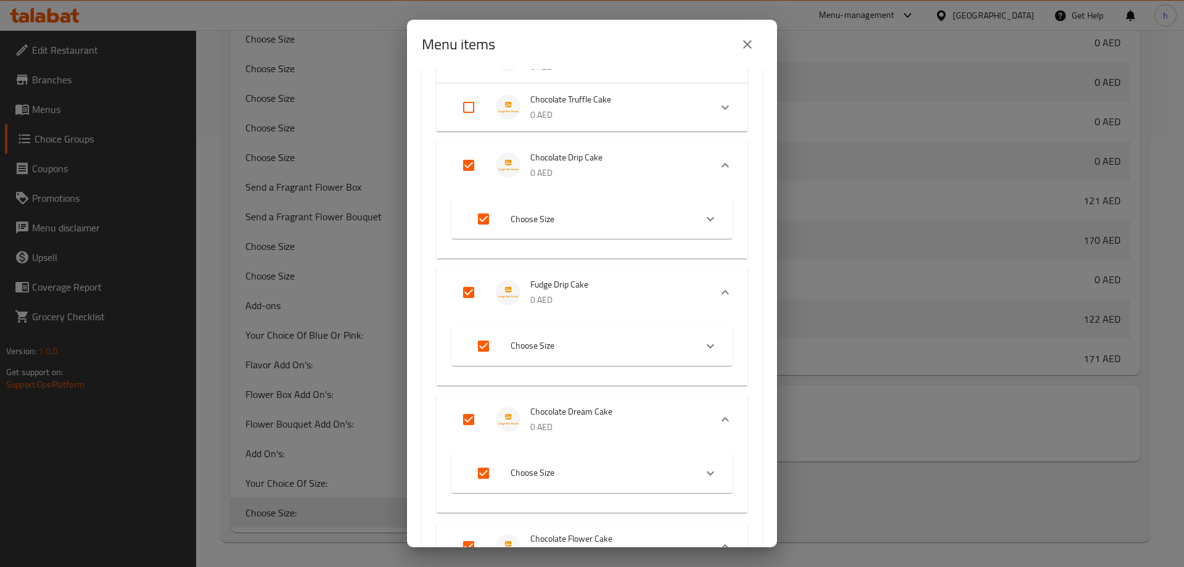
click at [469, 113] on input "Expand" at bounding box center [469, 108] width 30 height 30
checkbox input "true"
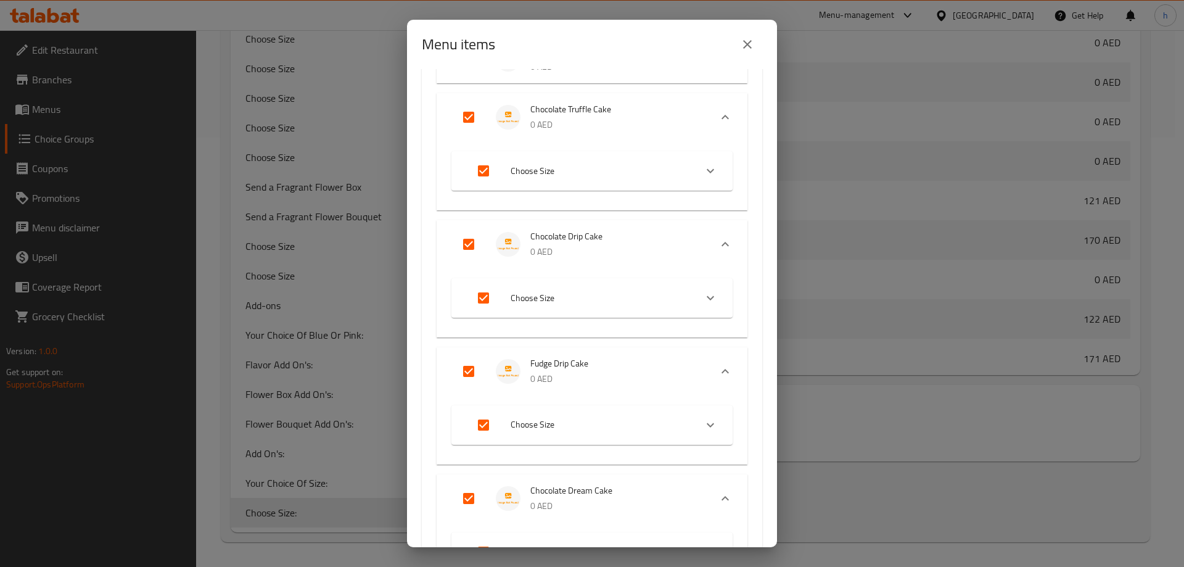
scroll to position [678, 0]
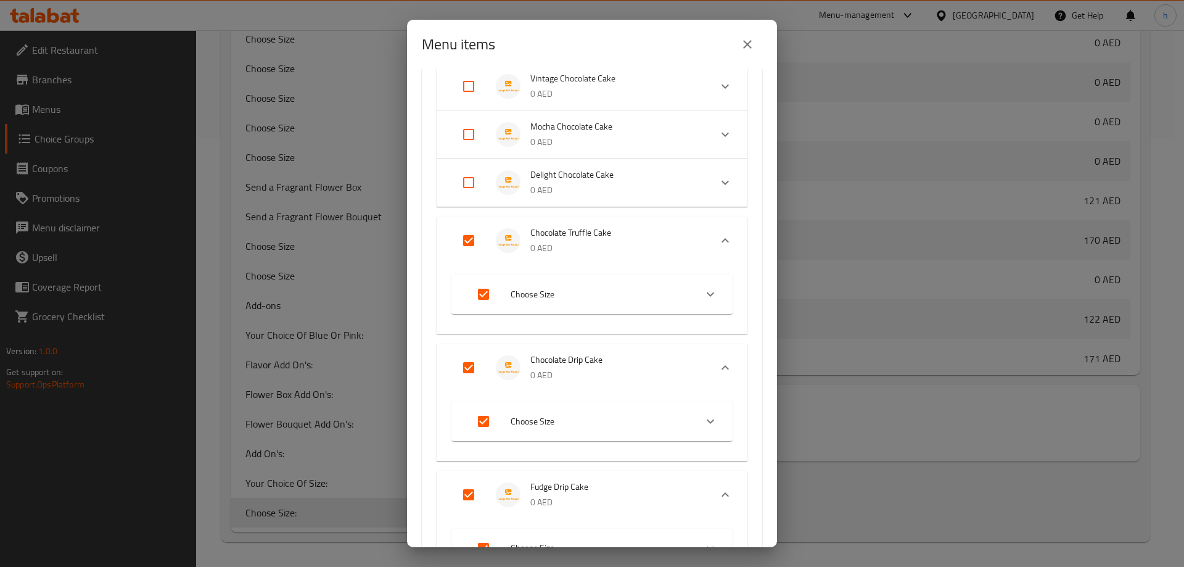
click at [471, 173] on input "Expand" at bounding box center [469, 183] width 30 height 30
checkbox input "true"
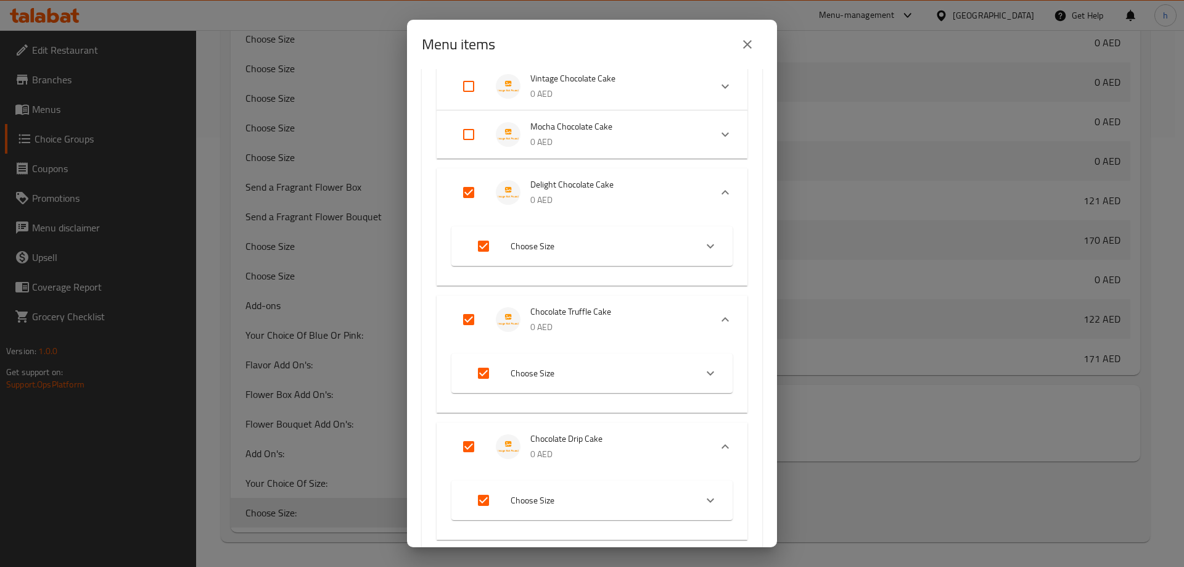
click at [472, 143] on input "Expand" at bounding box center [469, 135] width 30 height 30
checkbox input "true"
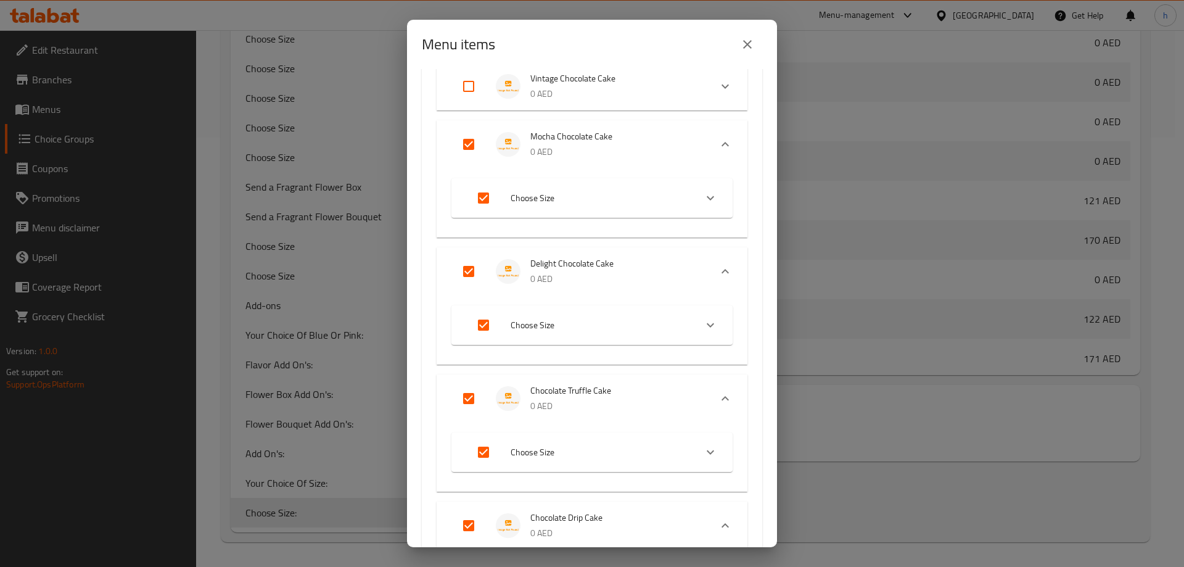
click at [468, 97] on input "Expand" at bounding box center [469, 87] width 30 height 30
checkbox input "true"
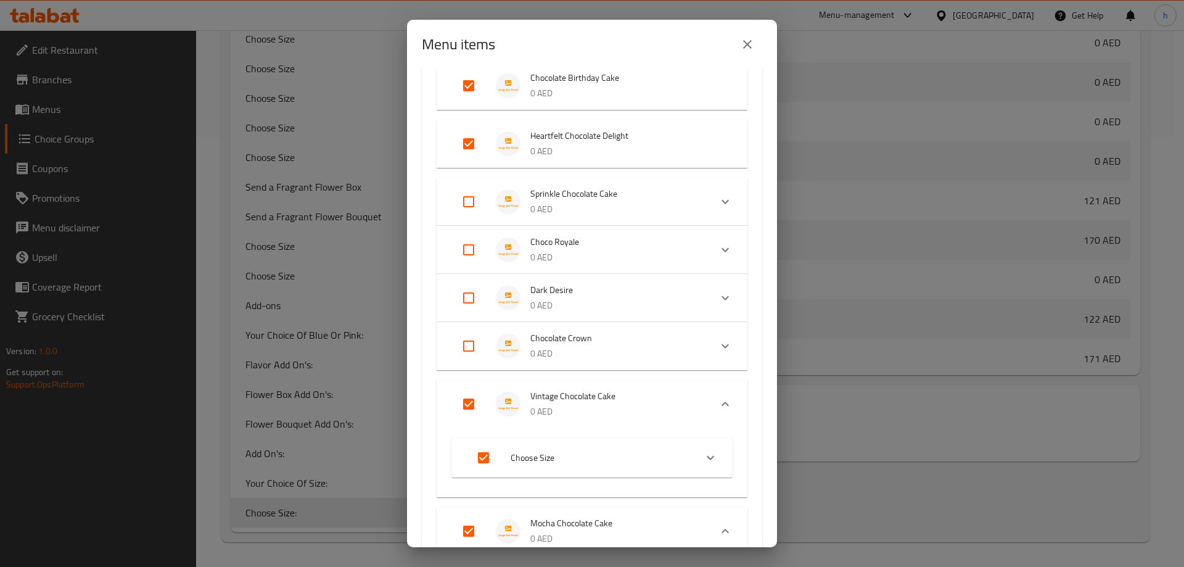
scroll to position [370, 0]
click at [743, 35] on button "close" at bounding box center [748, 45] width 30 height 30
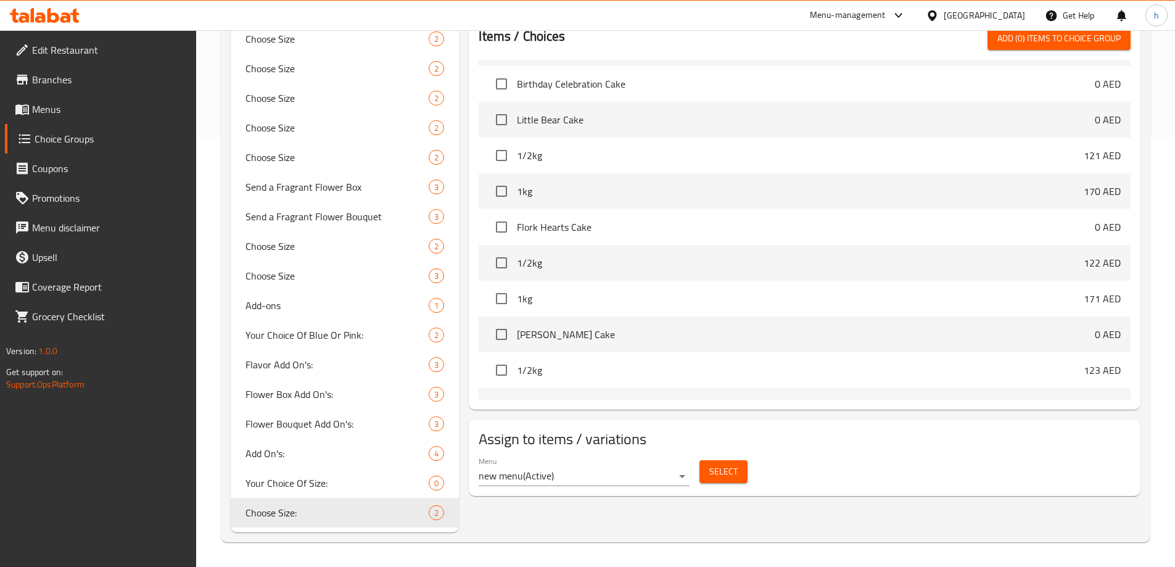
click at [735, 464] on span "Select" at bounding box center [723, 471] width 28 height 15
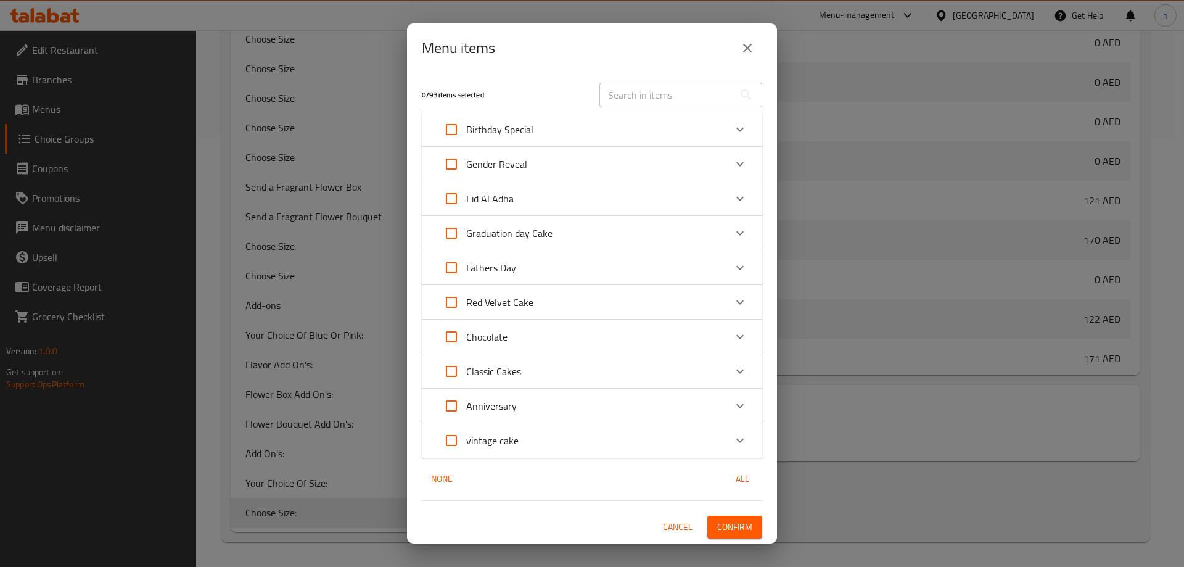
click at [450, 336] on input "Expand" at bounding box center [452, 337] width 30 height 30
checkbox input "true"
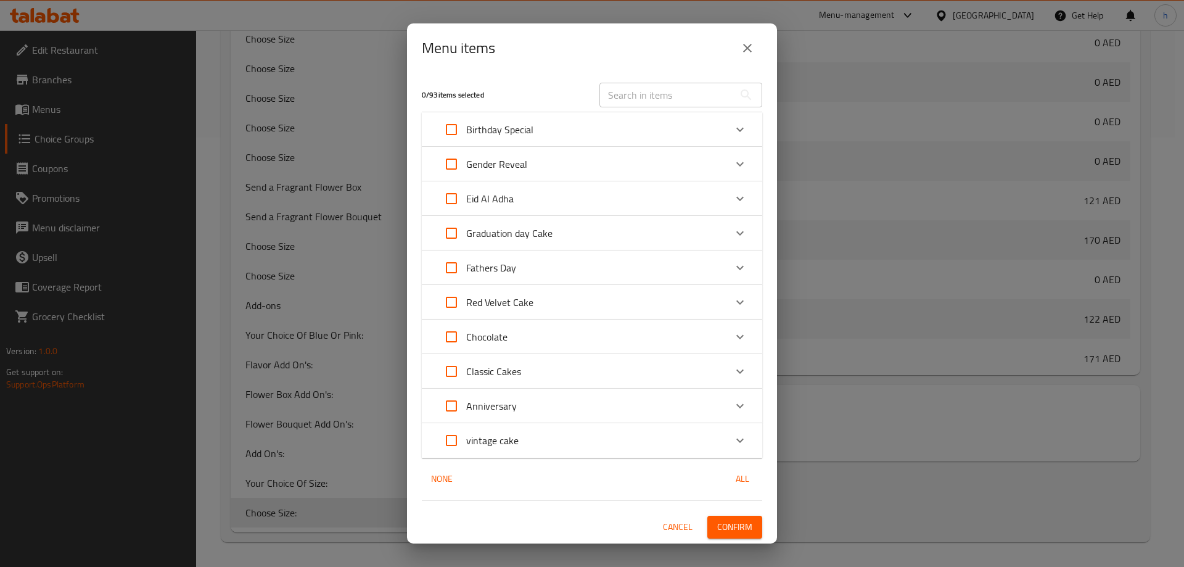
checkbox input "true"
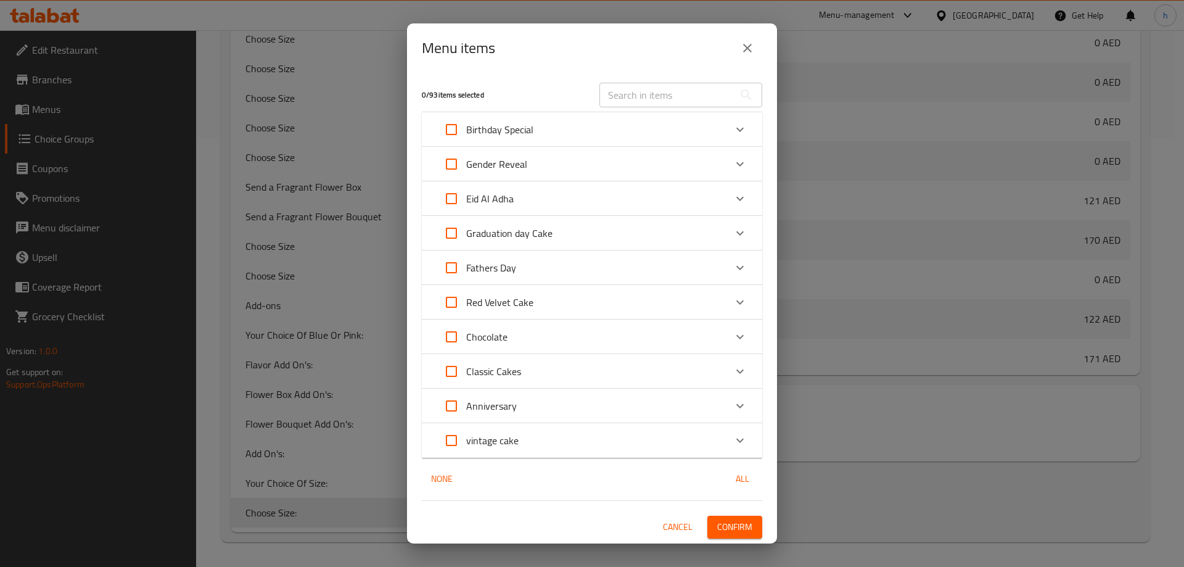
checkbox input "true"
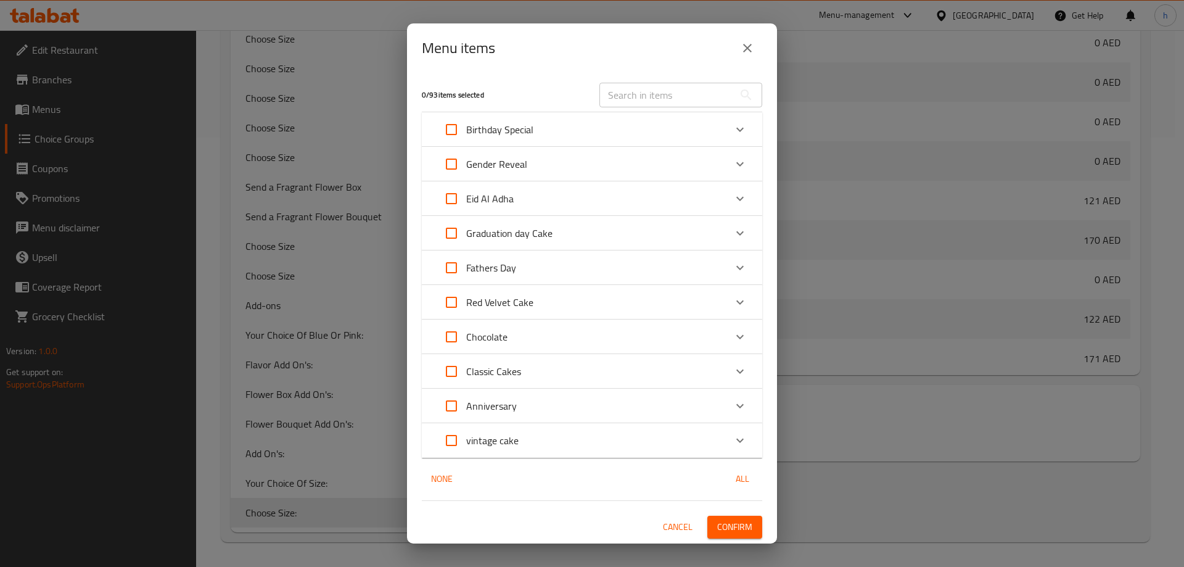
checkbox input "true"
click at [649, 340] on div "Chocolate" at bounding box center [581, 337] width 289 height 30
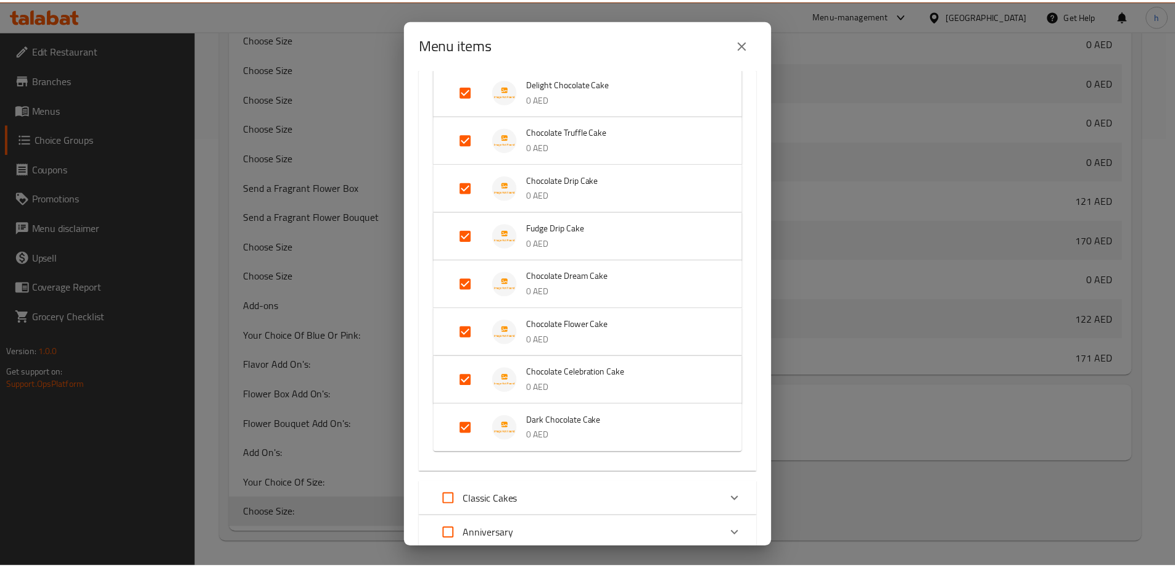
scroll to position [864, 0]
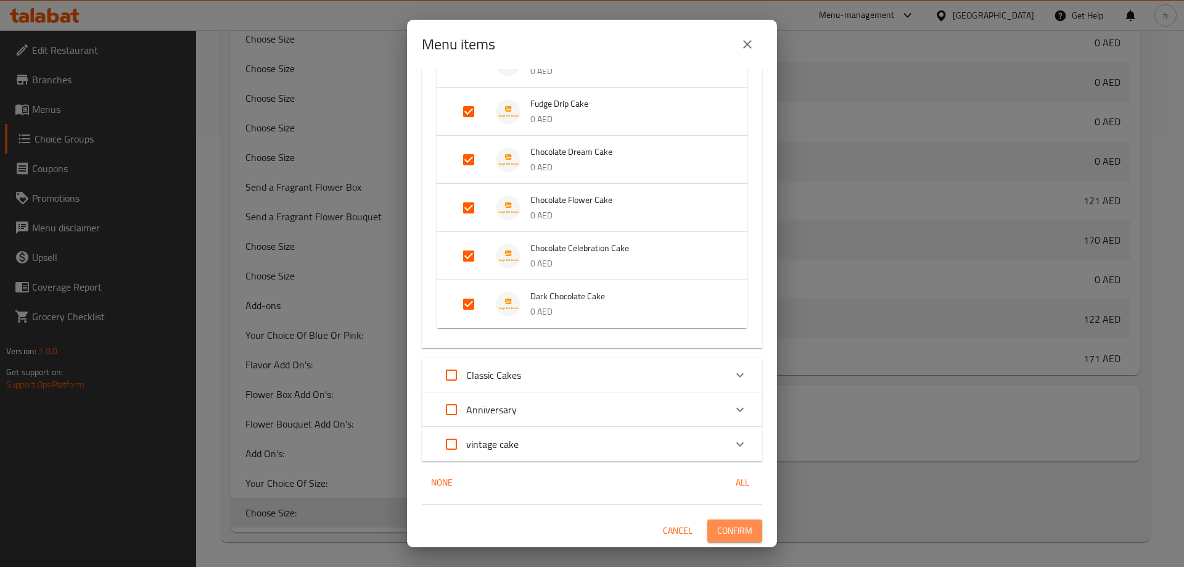
click at [726, 531] on span "Confirm" at bounding box center [734, 530] width 35 height 15
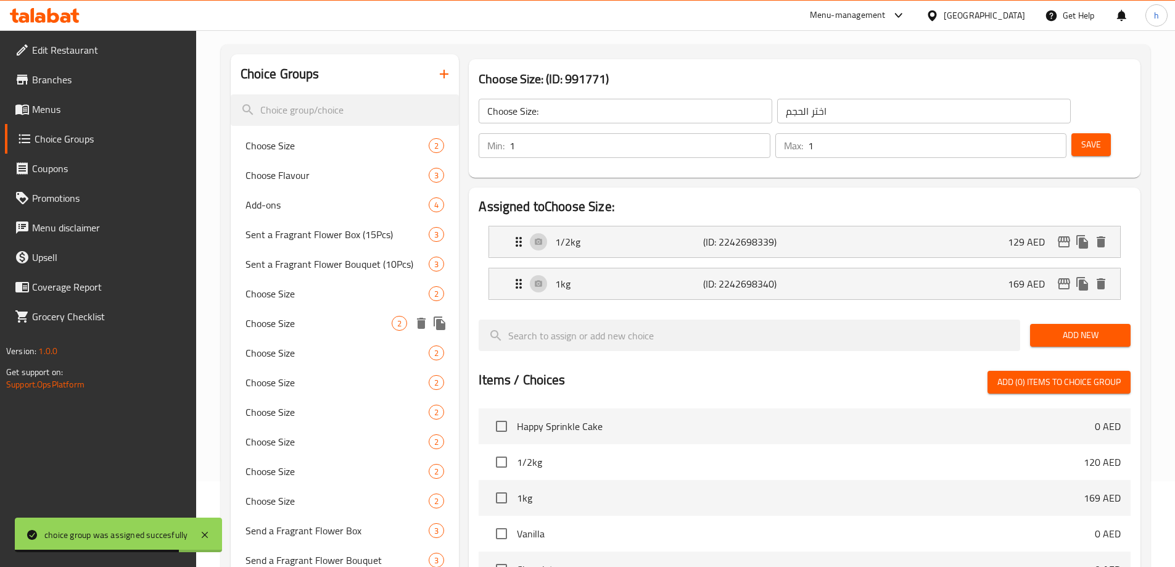
scroll to position [59, 0]
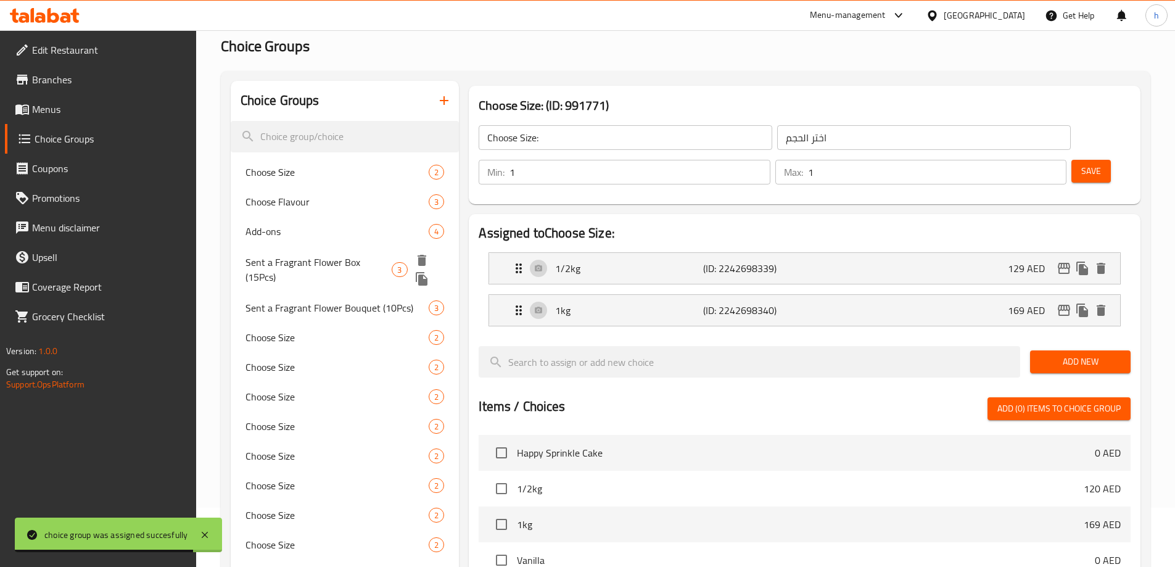
click at [349, 269] on span "Sent a Fragrant Flower Box (15Pcs)" at bounding box center [318, 270] width 147 height 30
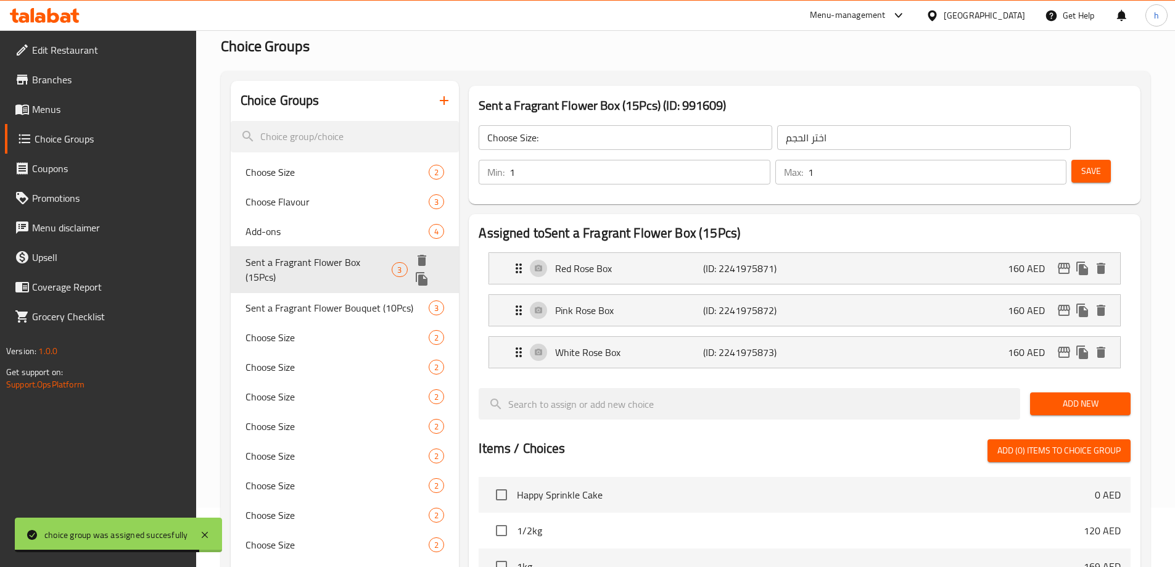
type input "Sent a Fragrant Flower Box (15Pcs)"
type input "أرسل صندوق زهور عطرة (15 قطعة)"
type input "0"
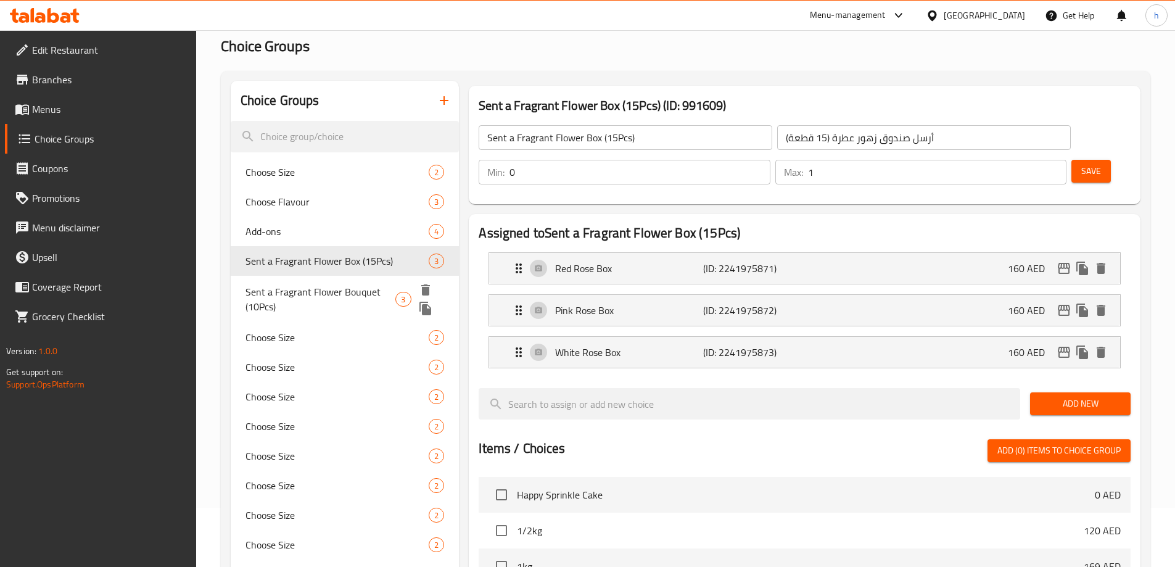
click at [313, 293] on span "Sent a Fragrant Flower Bouquet (10Pcs)" at bounding box center [320, 299] width 150 height 30
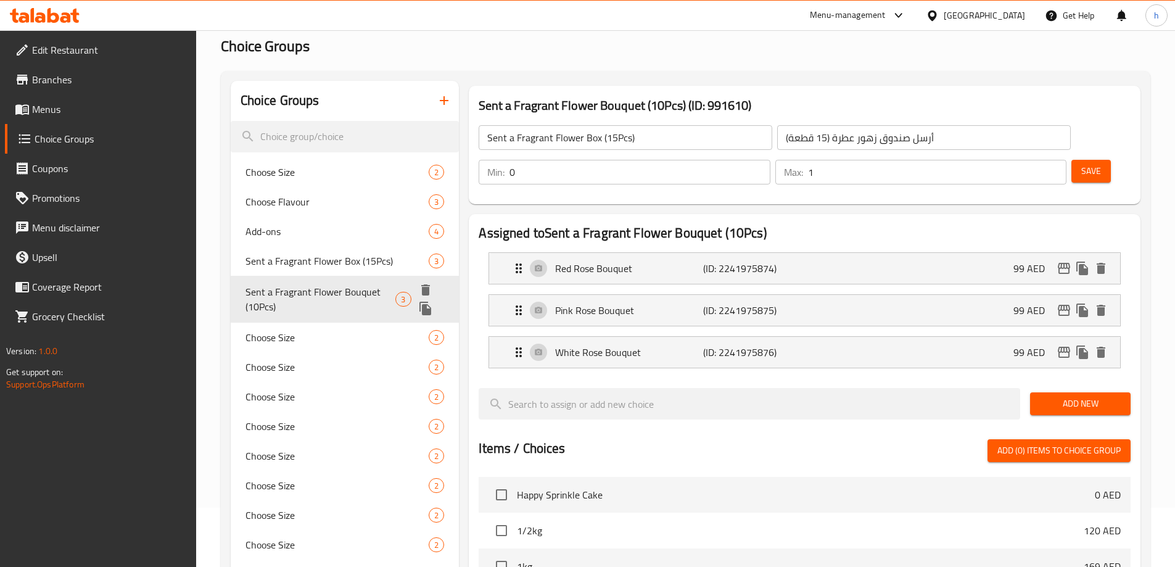
type input "Sent a Fragrant Flower Bouquet (10Pcs)"
type input "أرسل باقة زهور عطرة (10 قطع)"
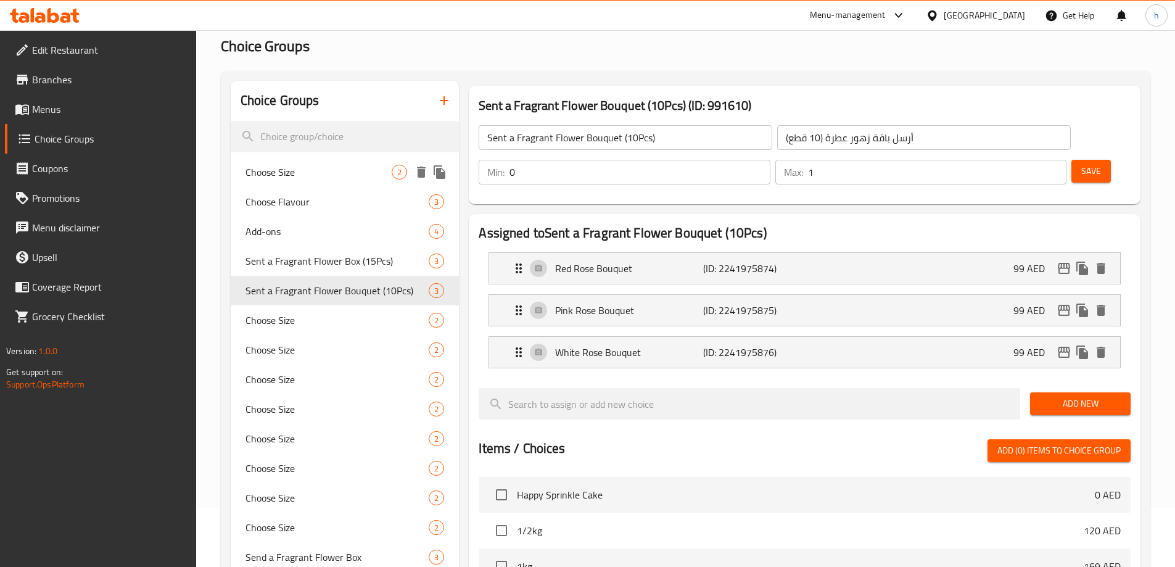
click at [337, 173] on span "Choose Size" at bounding box center [318, 172] width 147 height 15
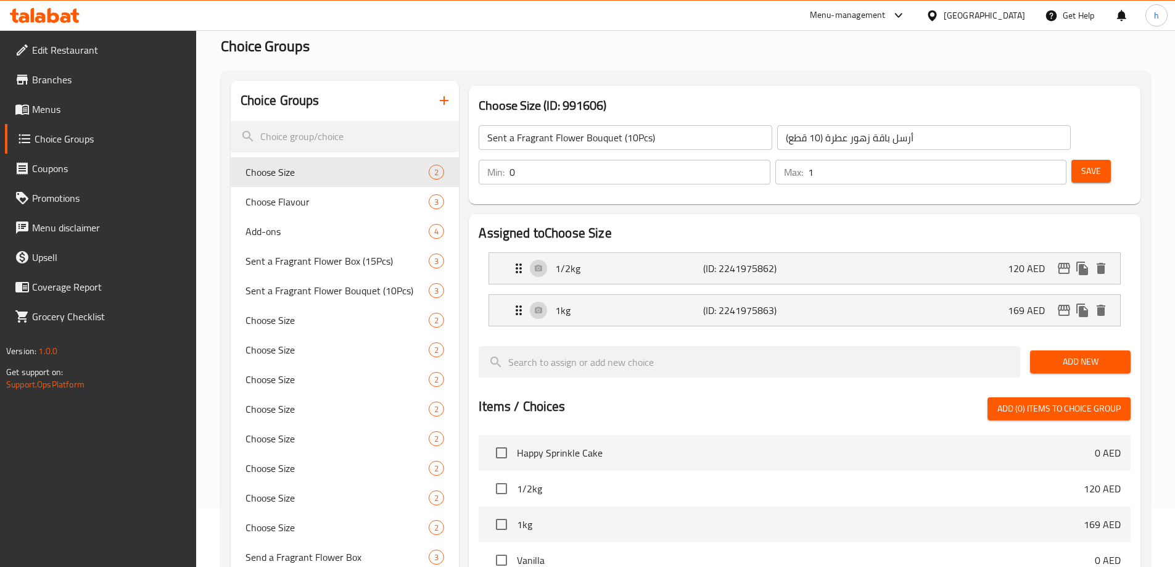
type input "Choose Size"
type input "اختر الحجم"
type input "1"
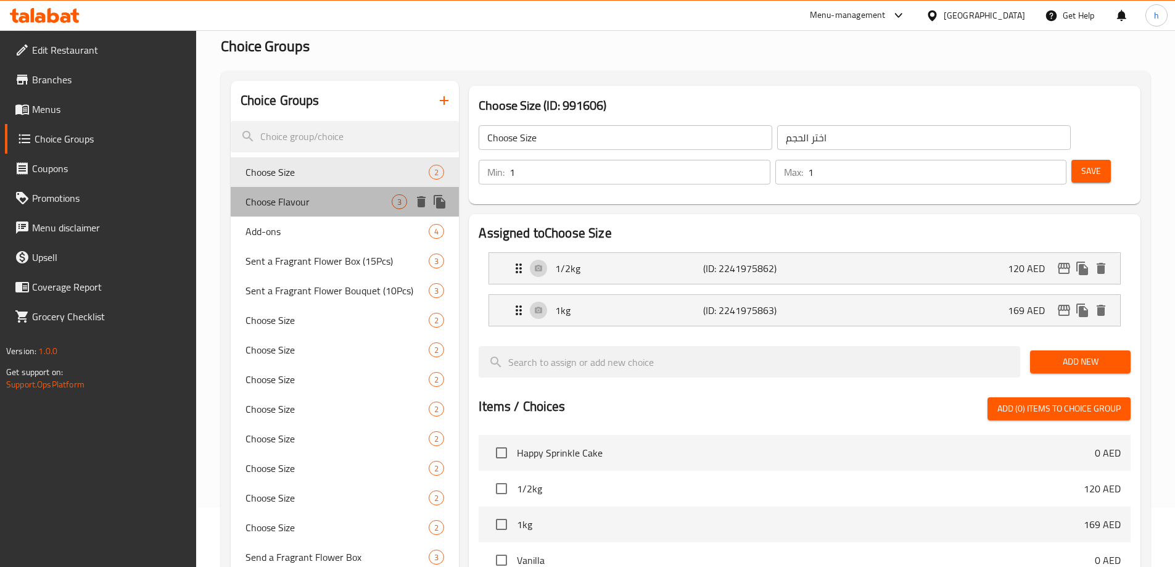
click at [307, 203] on span "Choose Flavour" at bounding box center [318, 201] width 147 height 15
type input "Choose Flavour"
type input "اختر النكهة"
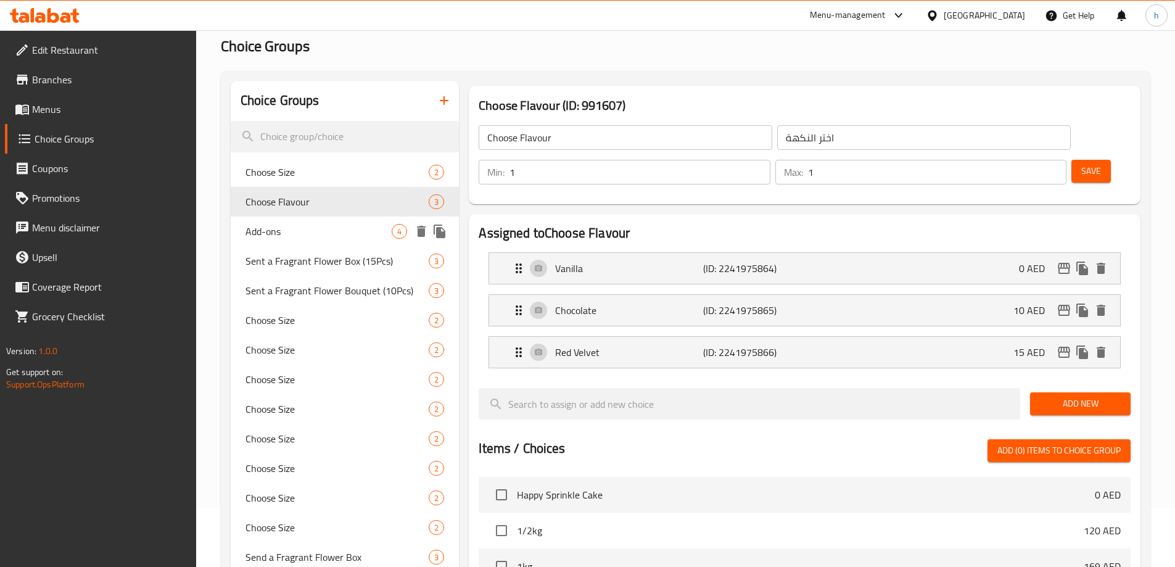
click at [333, 229] on span "Add-ons" at bounding box center [318, 231] width 147 height 15
type input "Add-ons"
type input "الإضافات"
type input "0"
type input "4"
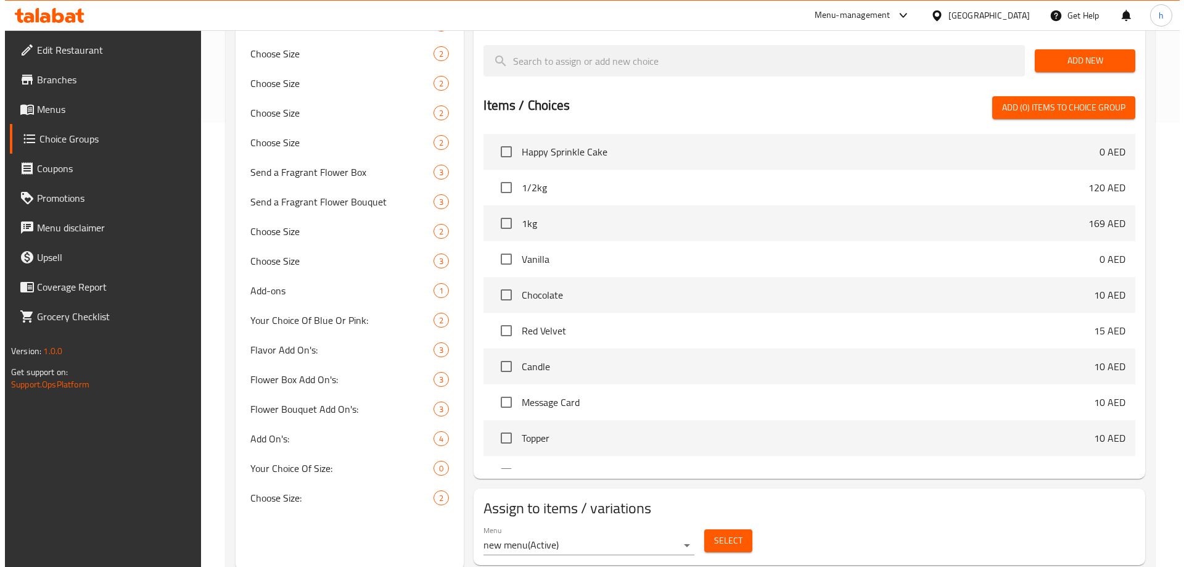
scroll to position [447, 0]
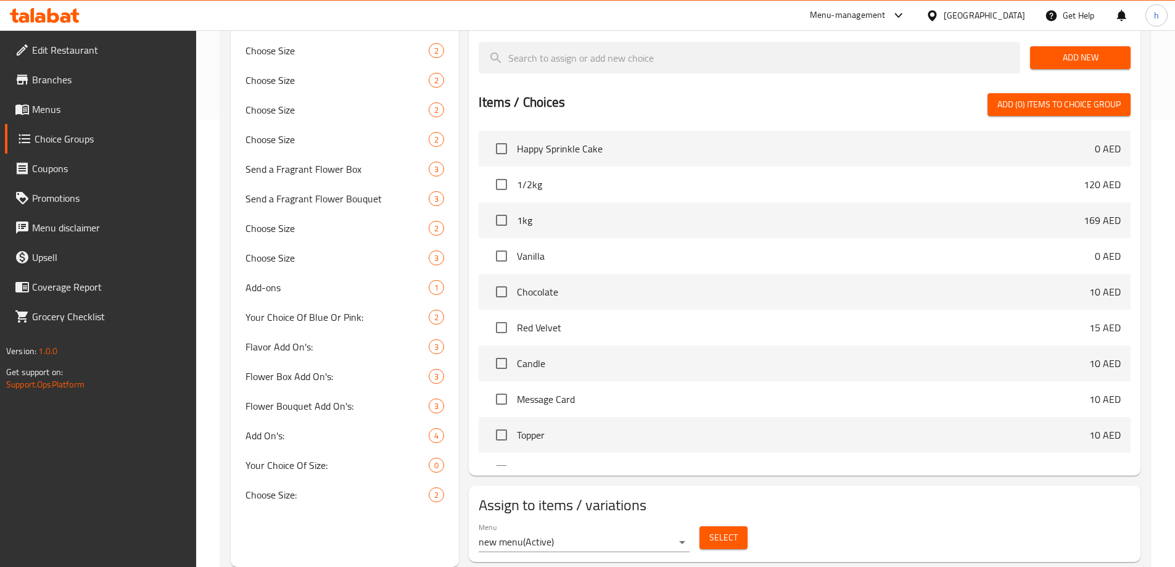
click at [738, 526] on button "Select" at bounding box center [723, 537] width 48 height 23
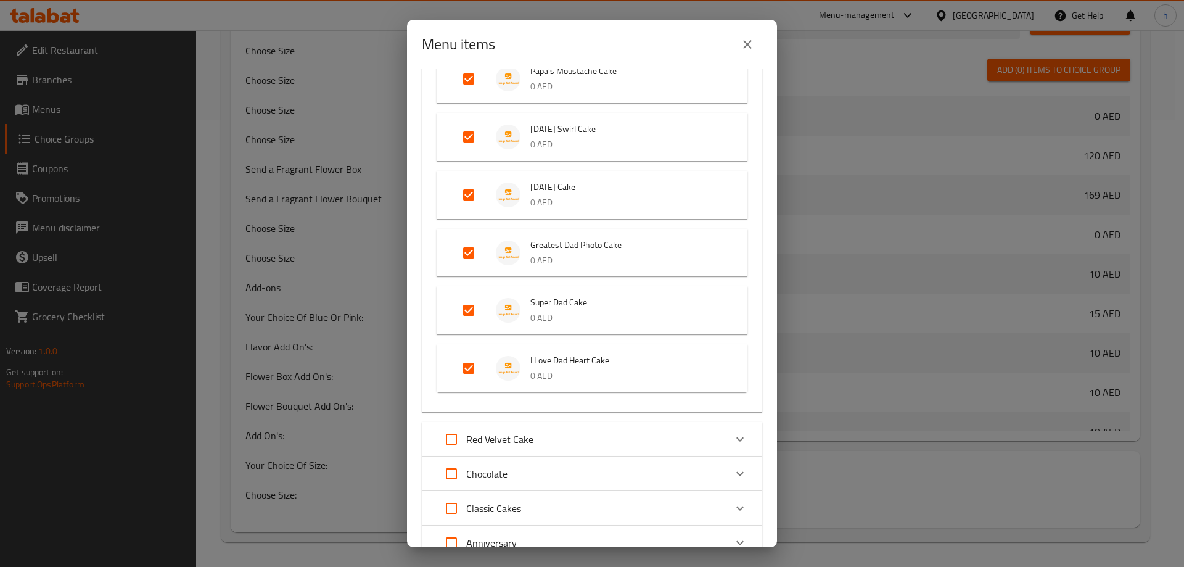
scroll to position [1922, 0]
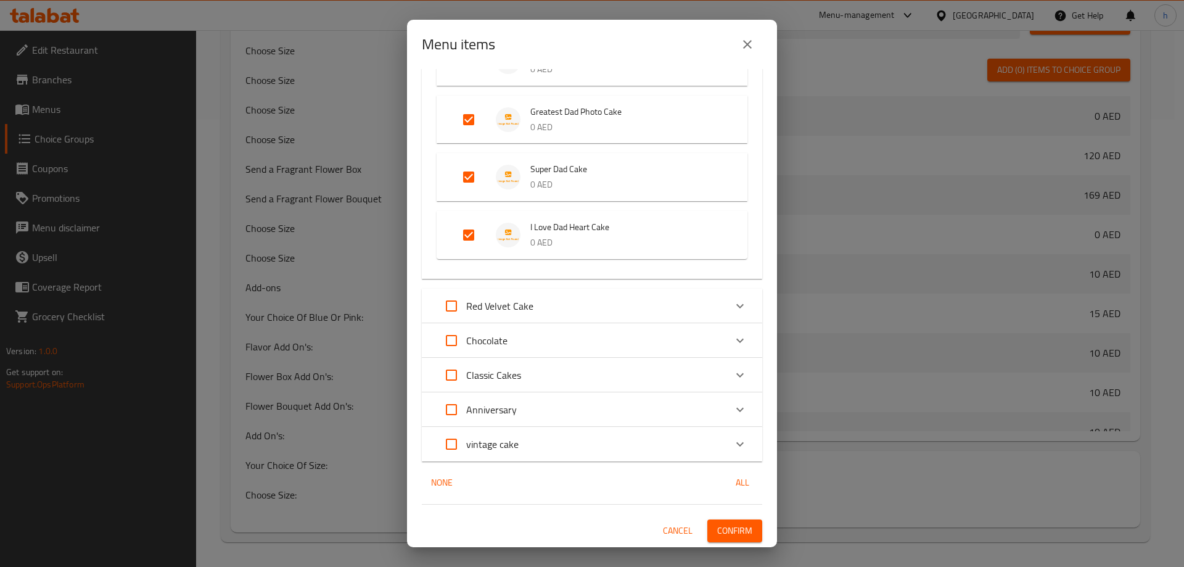
click at [575, 339] on div "Chocolate" at bounding box center [581, 341] width 289 height 30
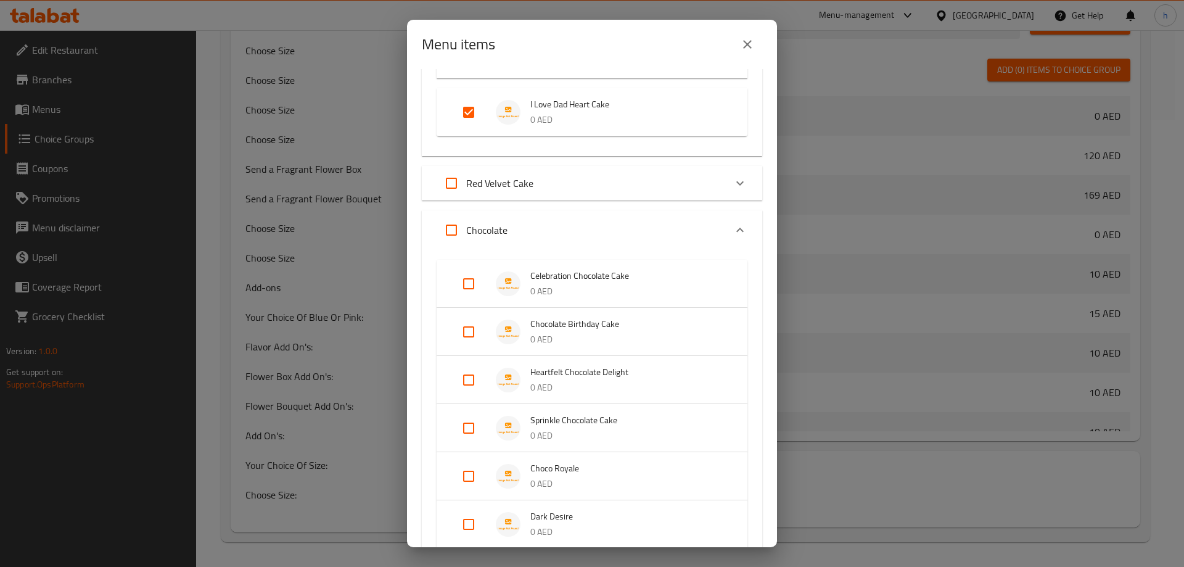
scroll to position [2045, 0]
click at [447, 226] on input "Expand" at bounding box center [452, 230] width 30 height 30
checkbox input "true"
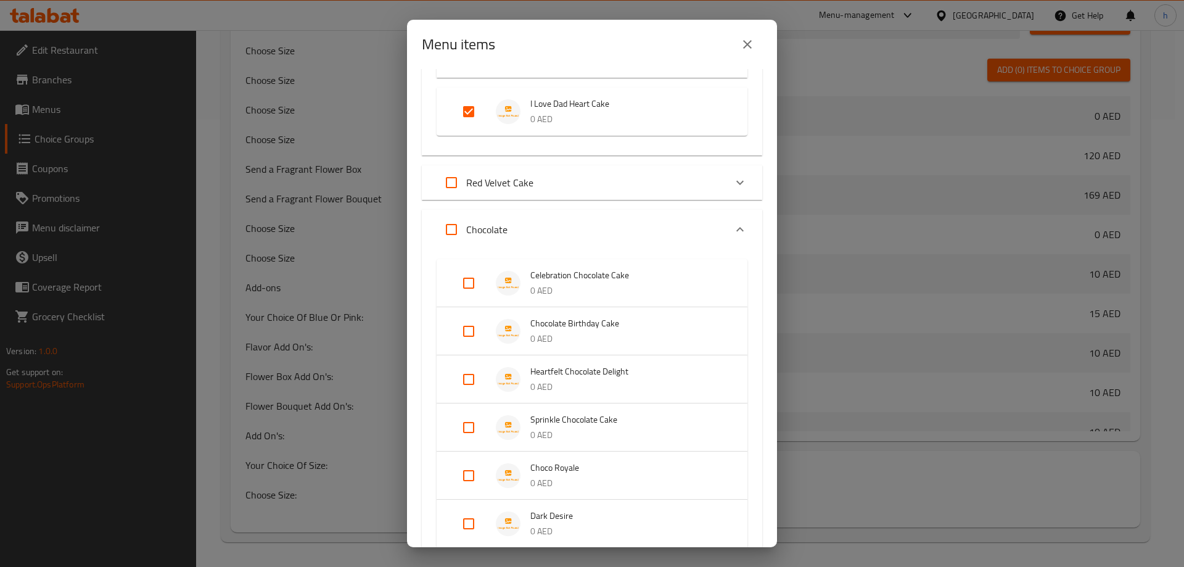
checkbox input "true"
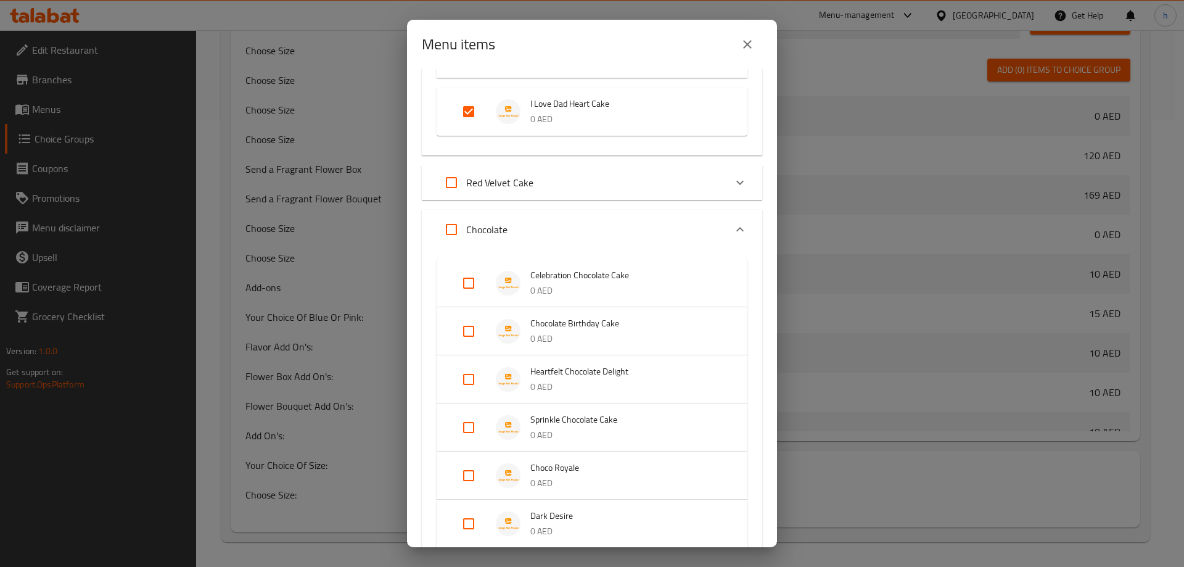
checkbox input "true"
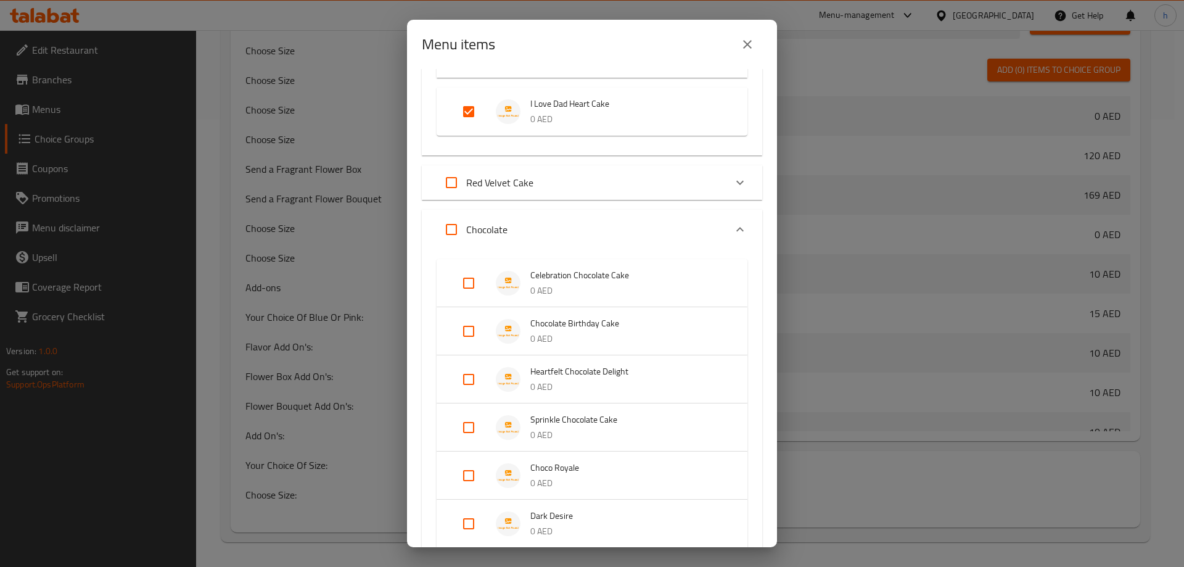
checkbox input "true"
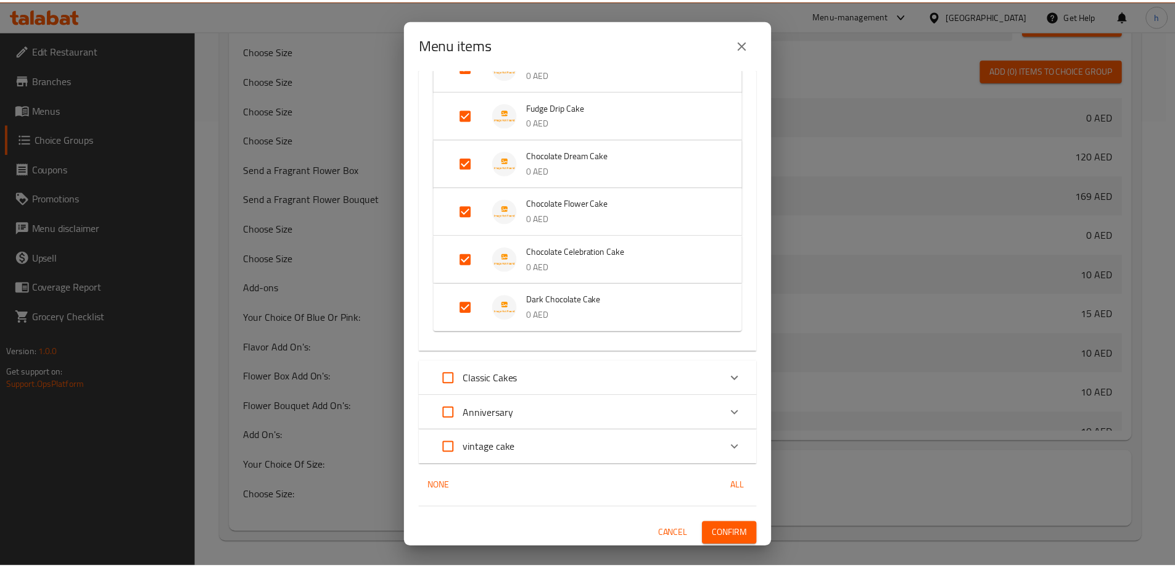
scroll to position [2794, 0]
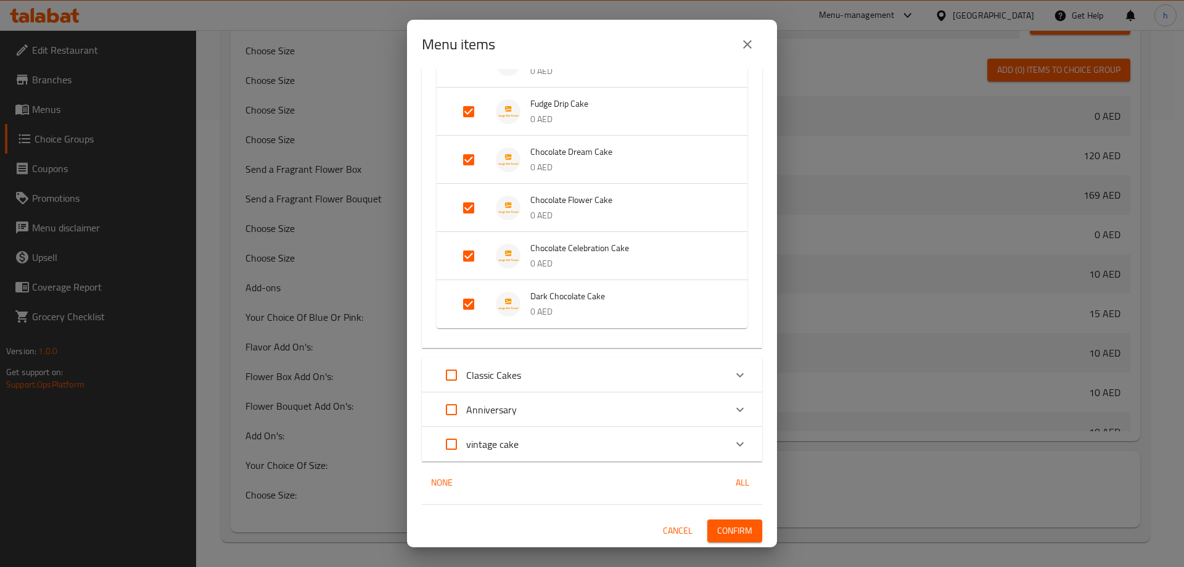
click at [741, 530] on span "Confirm" at bounding box center [734, 530] width 35 height 15
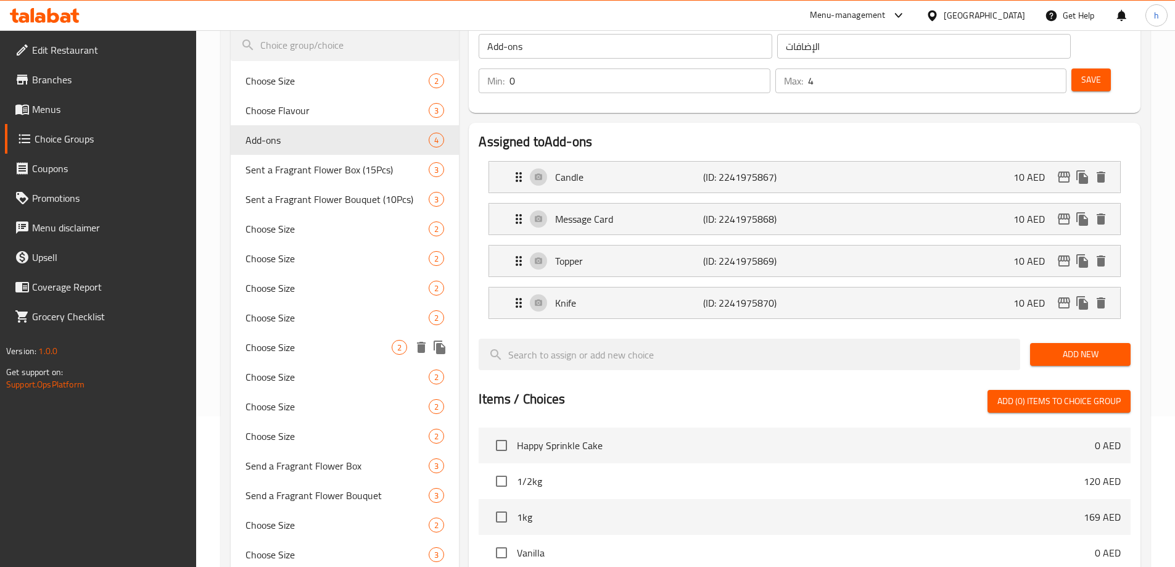
scroll to position [139, 0]
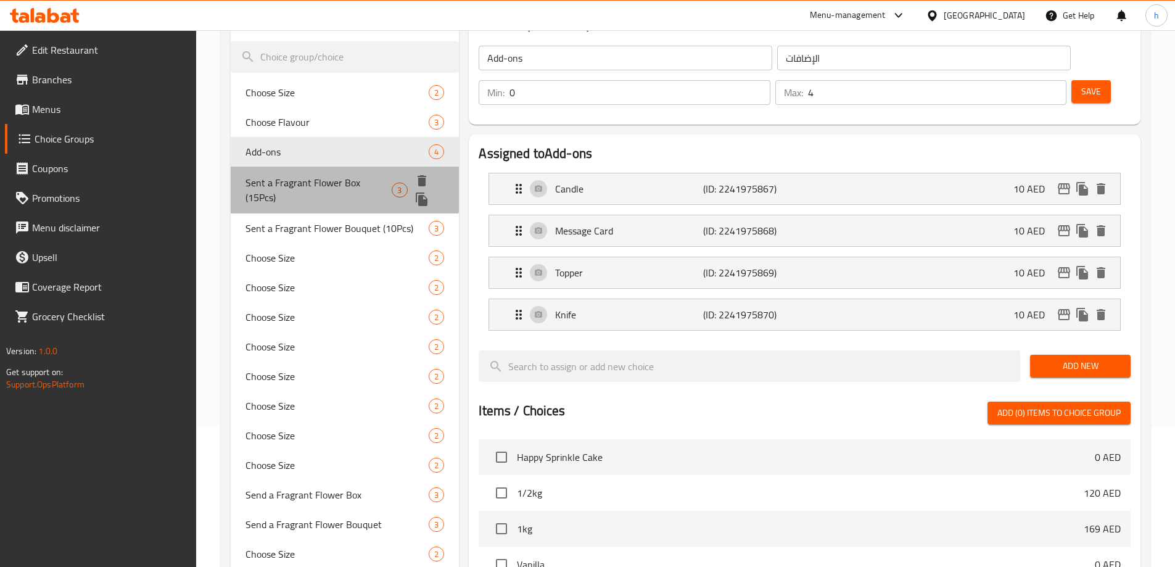
click at [325, 186] on span "Sent a Fragrant Flower Box (15Pcs)" at bounding box center [318, 190] width 147 height 30
type input "Sent a Fragrant Flower Box (15Pcs)"
type input "أرسل صندوق زهور عطرة (15 قطعة)"
type input "1"
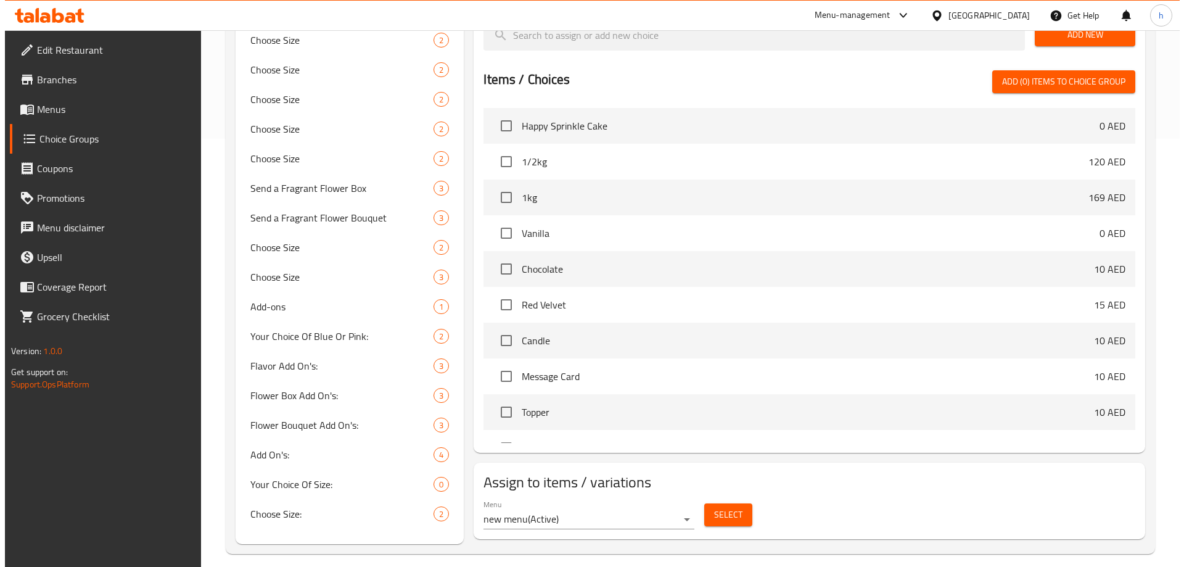
scroll to position [429, 0]
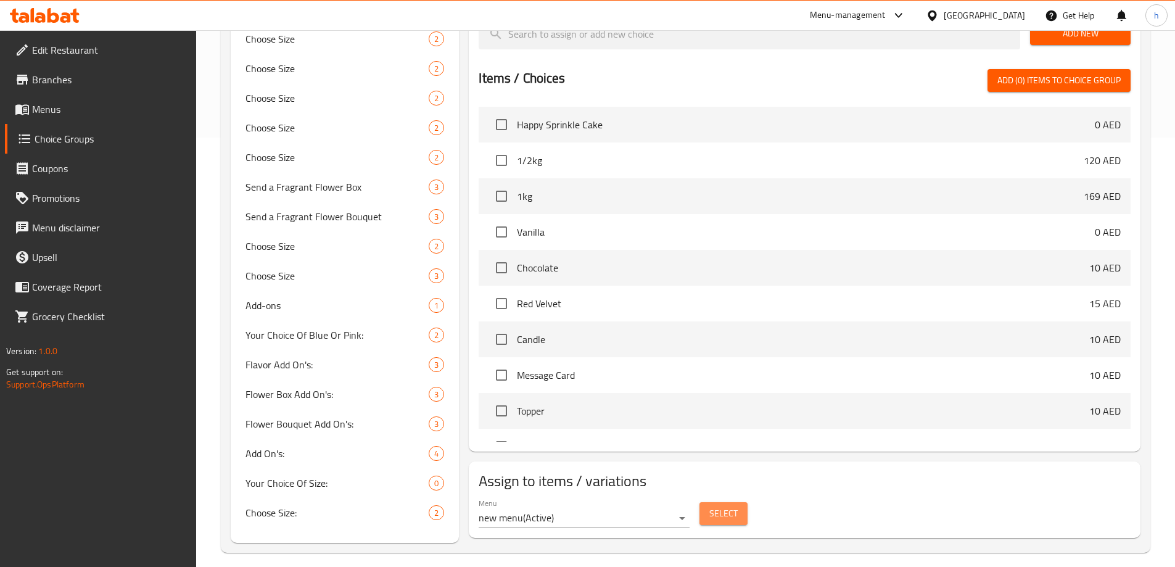
click at [730, 506] on span "Select" at bounding box center [723, 513] width 28 height 15
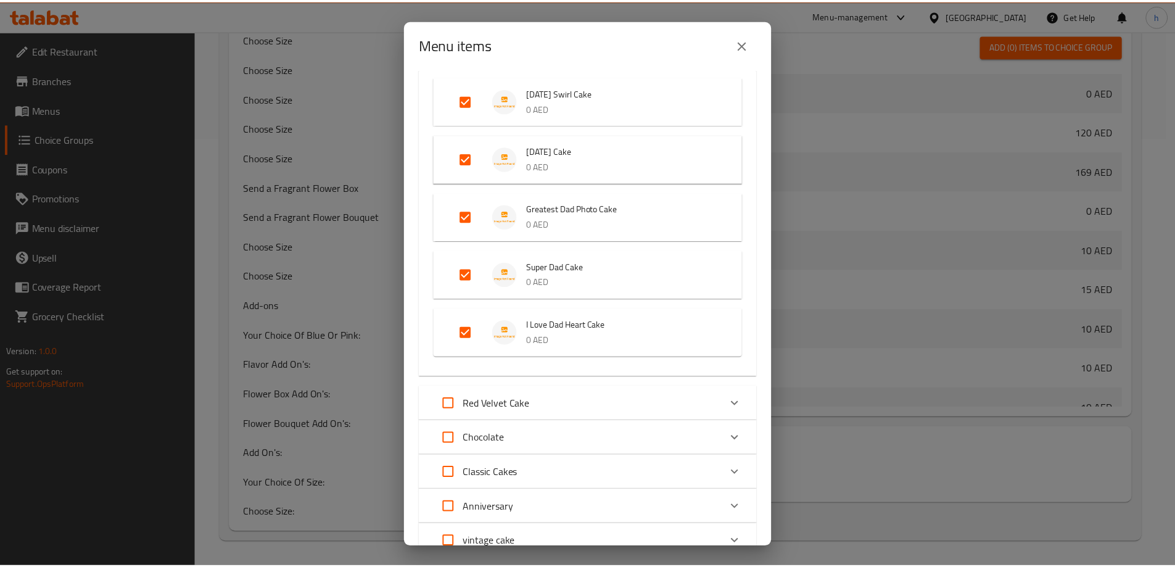
scroll to position [1414, 0]
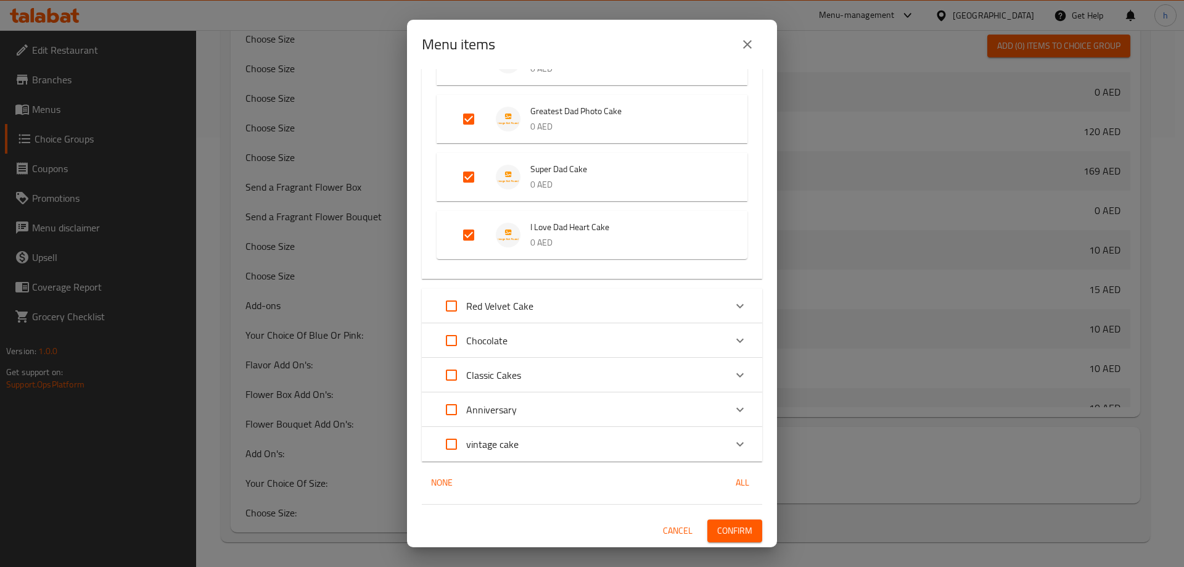
click at [446, 342] on input "Expand" at bounding box center [452, 341] width 30 height 30
checkbox input "true"
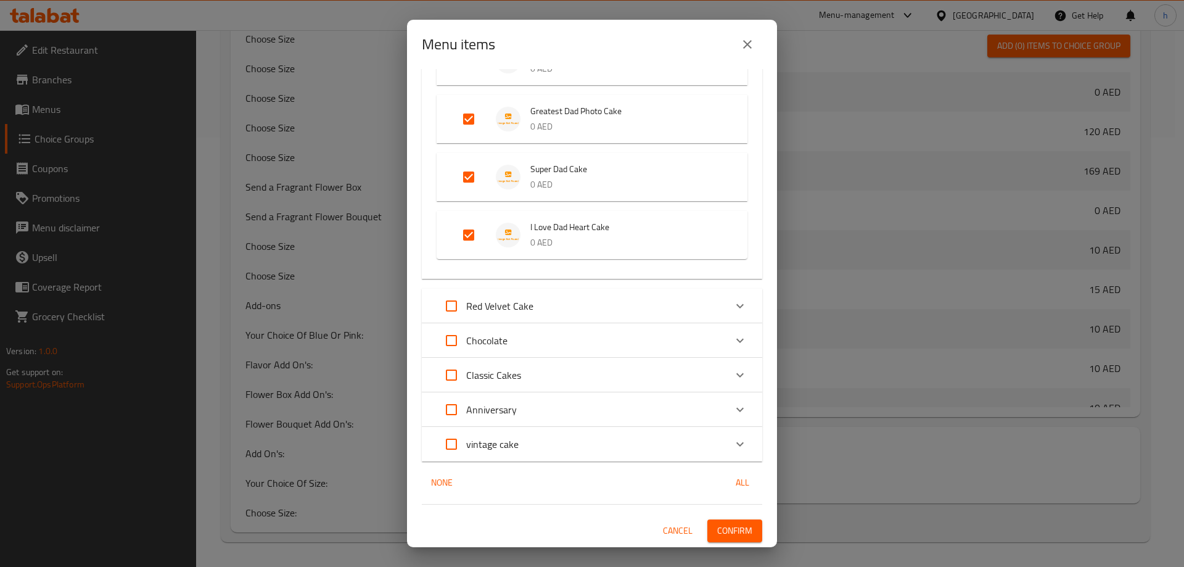
checkbox input "true"
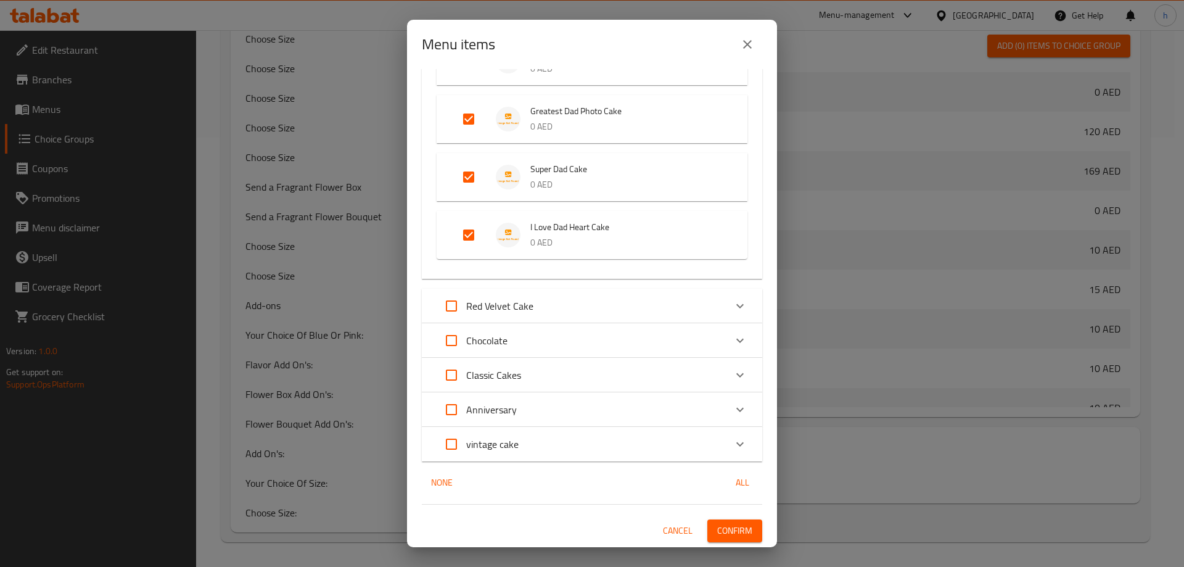
checkbox input "true"
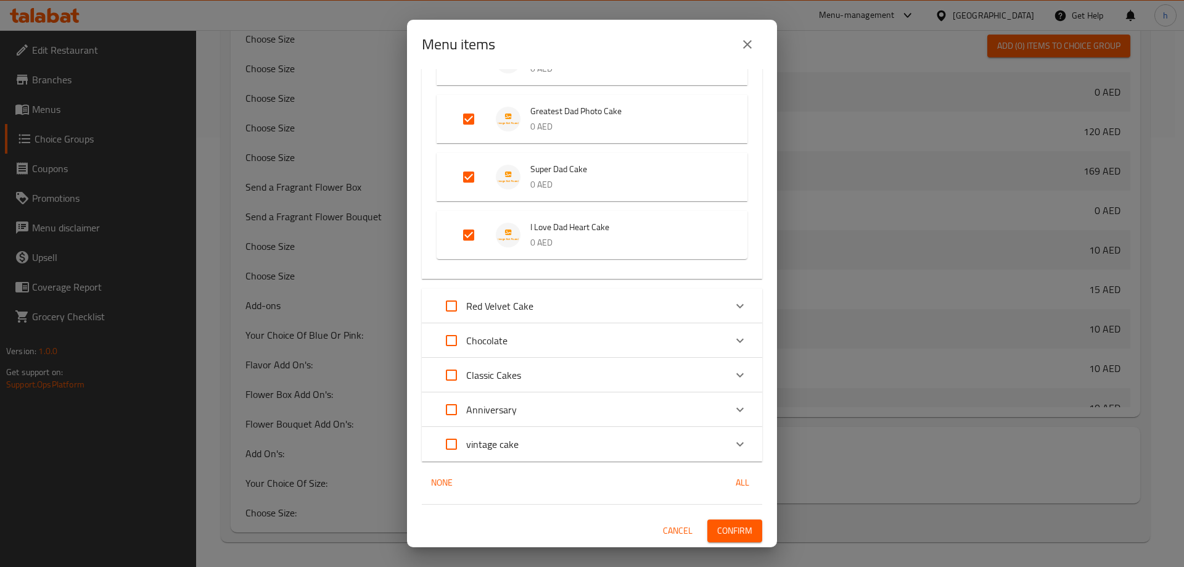
checkbox input "true"
click at [727, 523] on span "Confirm" at bounding box center [734, 530] width 35 height 15
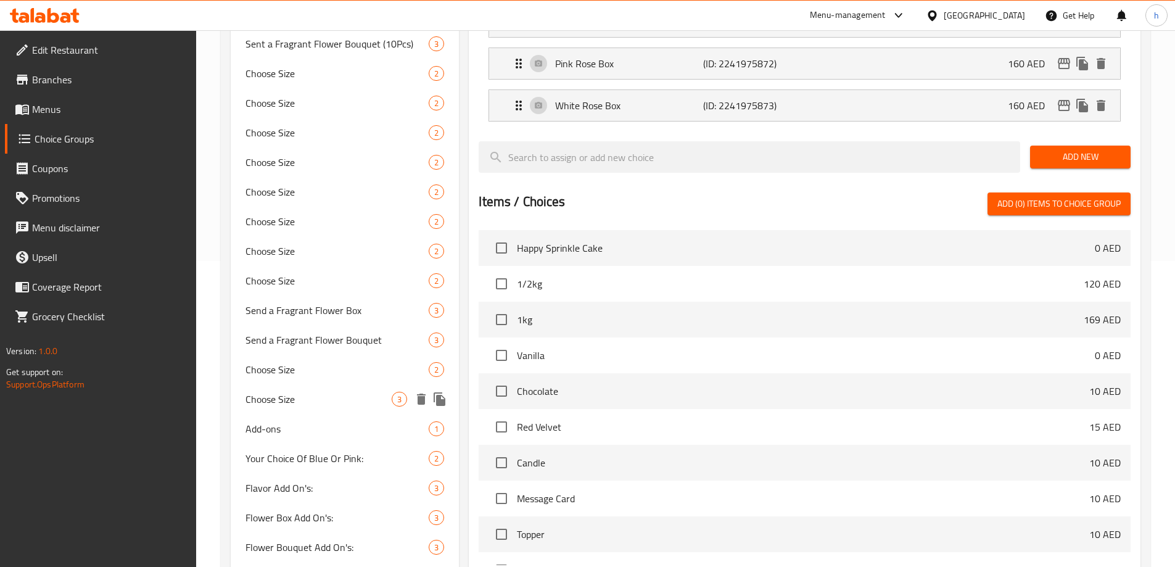
scroll to position [183, 0]
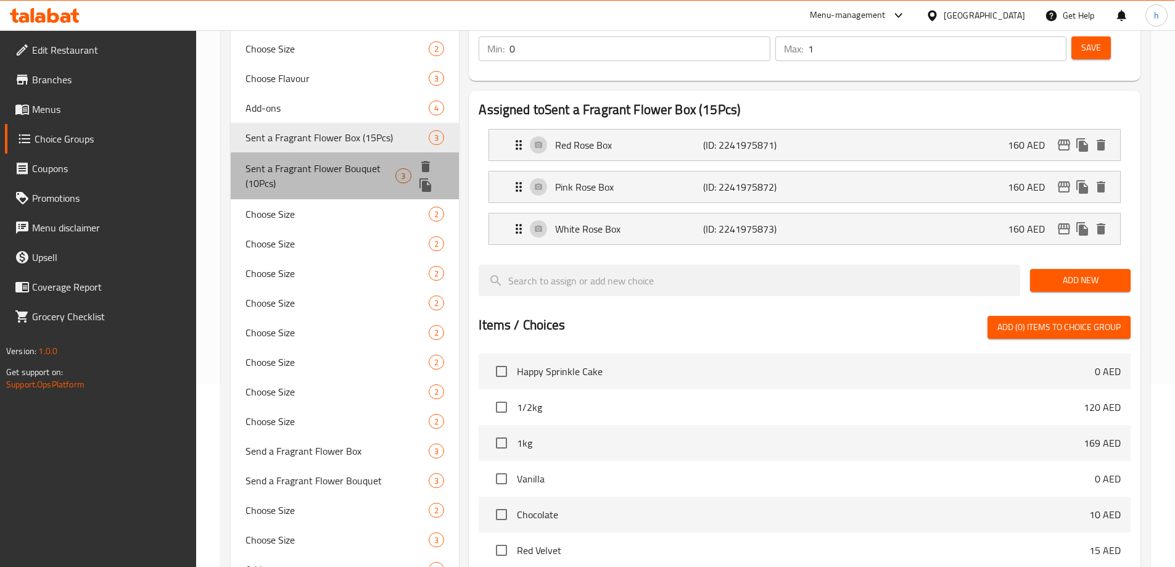
click at [325, 173] on span "Sent a Fragrant Flower Bouquet (10Pcs)" at bounding box center [320, 176] width 150 height 30
type input "Sent a Fragrant Flower Bouquet (10Pcs)"
type input "أرسل باقة زهور عطرة (10 قطع)"
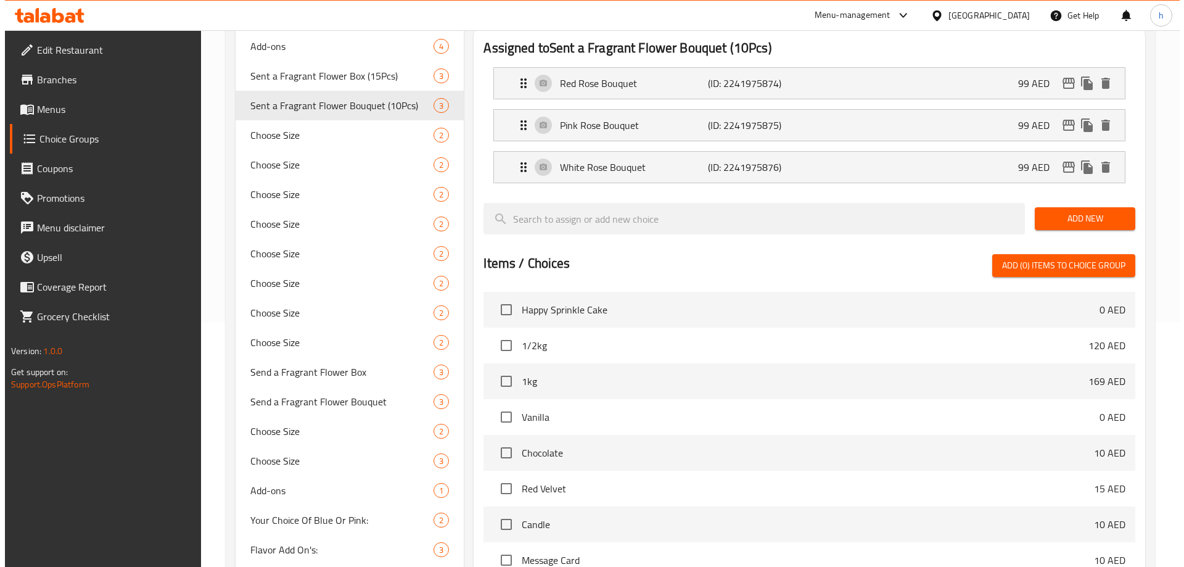
scroll to position [429, 0]
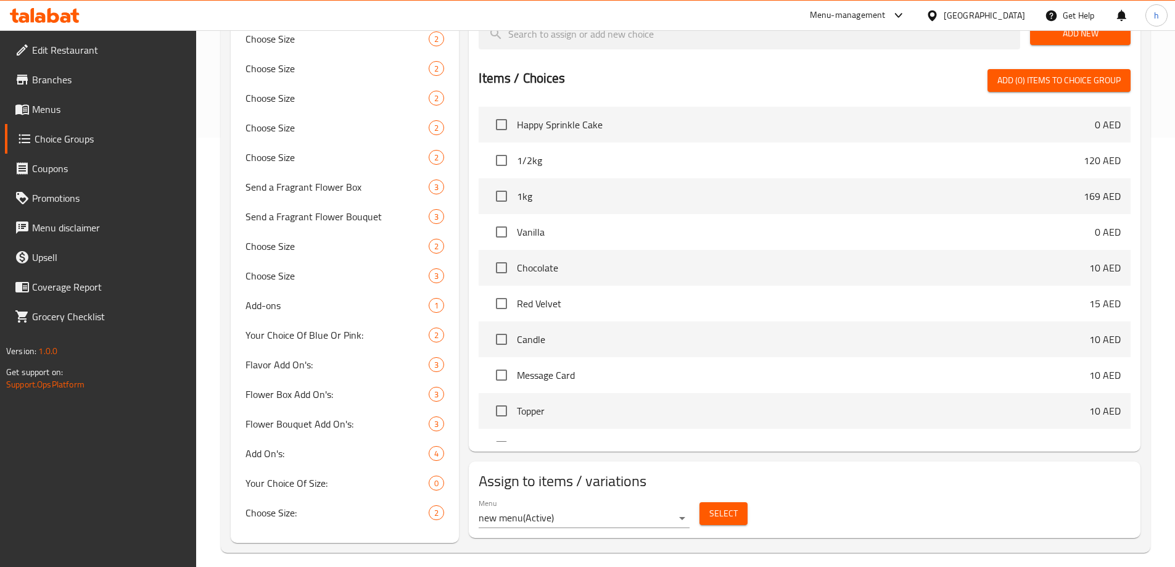
click at [735, 502] on button "Select" at bounding box center [723, 513] width 48 height 23
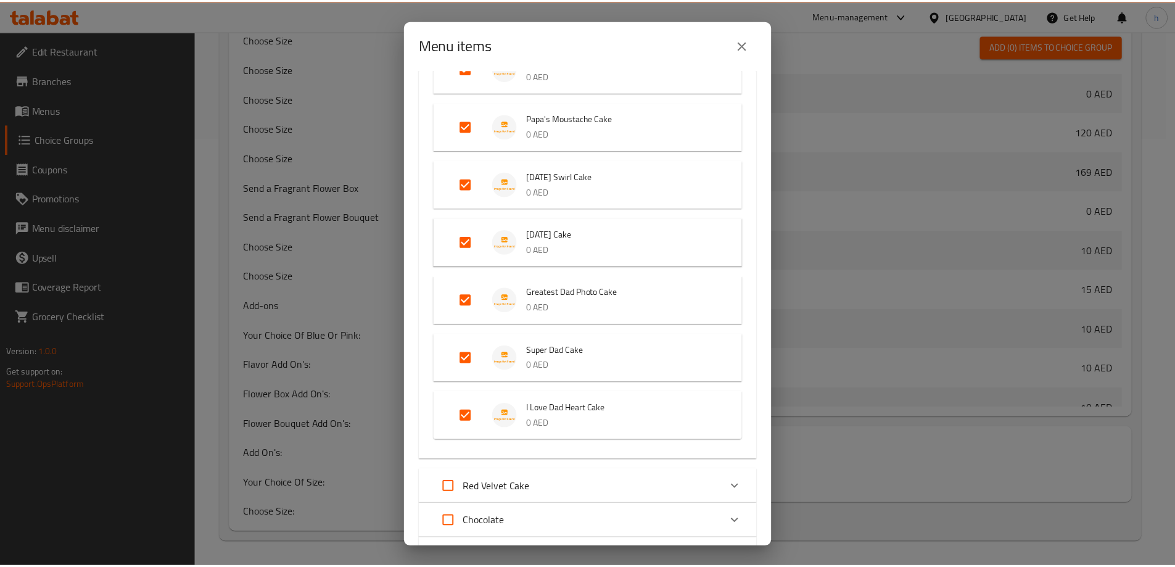
scroll to position [1414, 0]
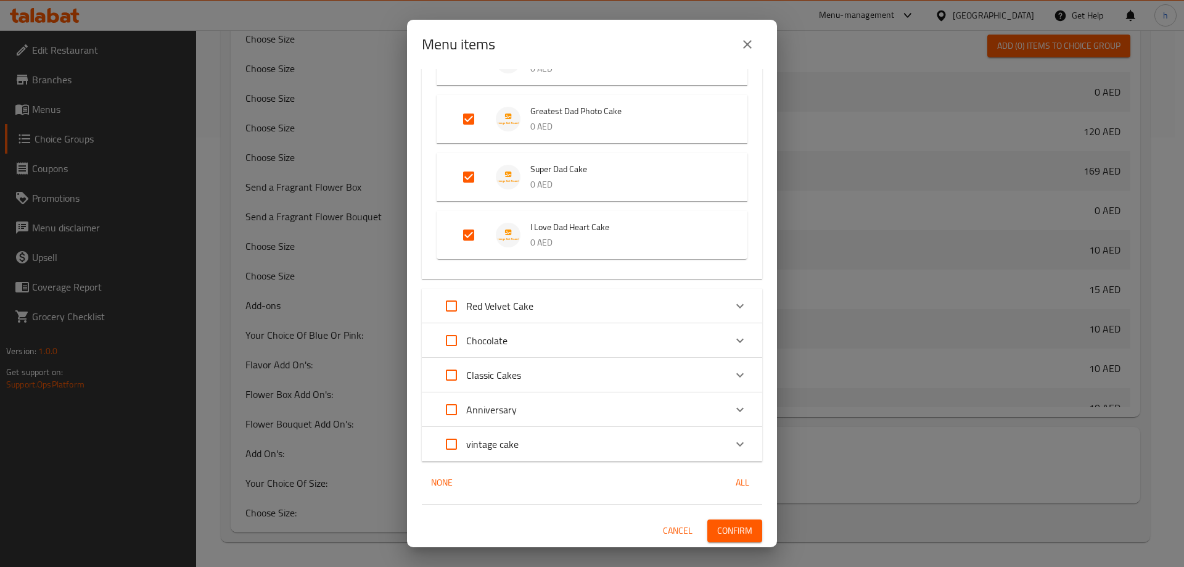
click at [450, 338] on input "Expand" at bounding box center [452, 341] width 30 height 30
checkbox input "true"
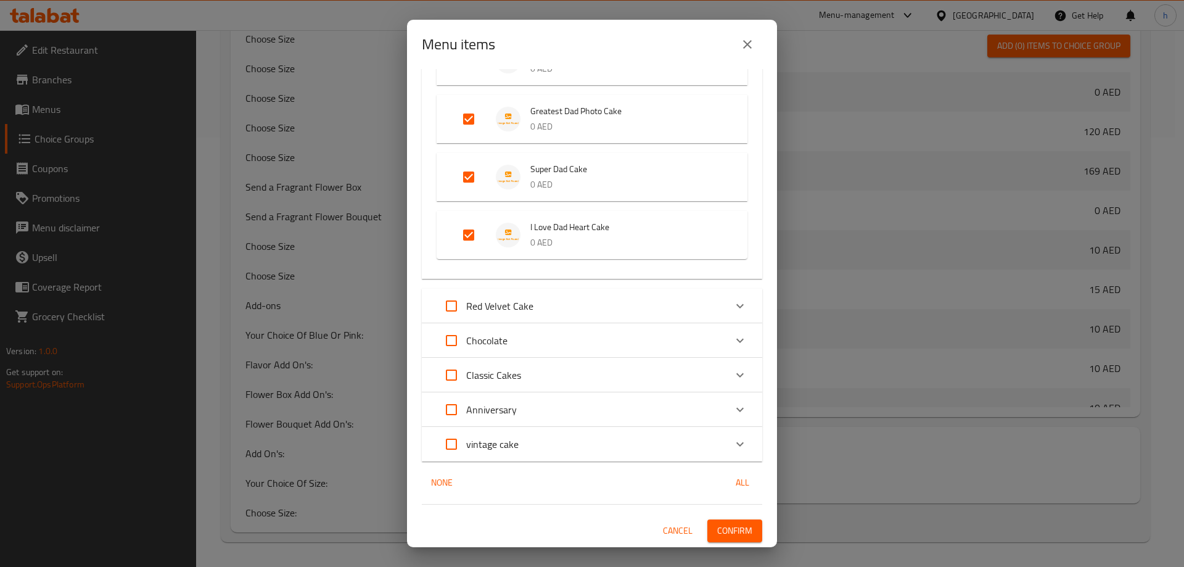
checkbox input "true"
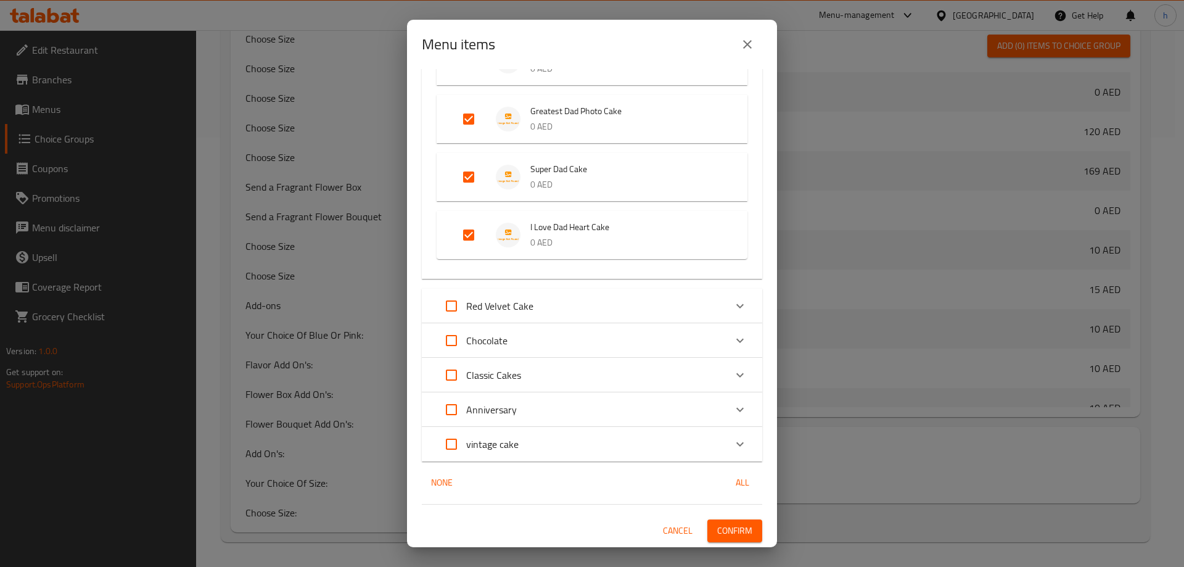
checkbox input "true"
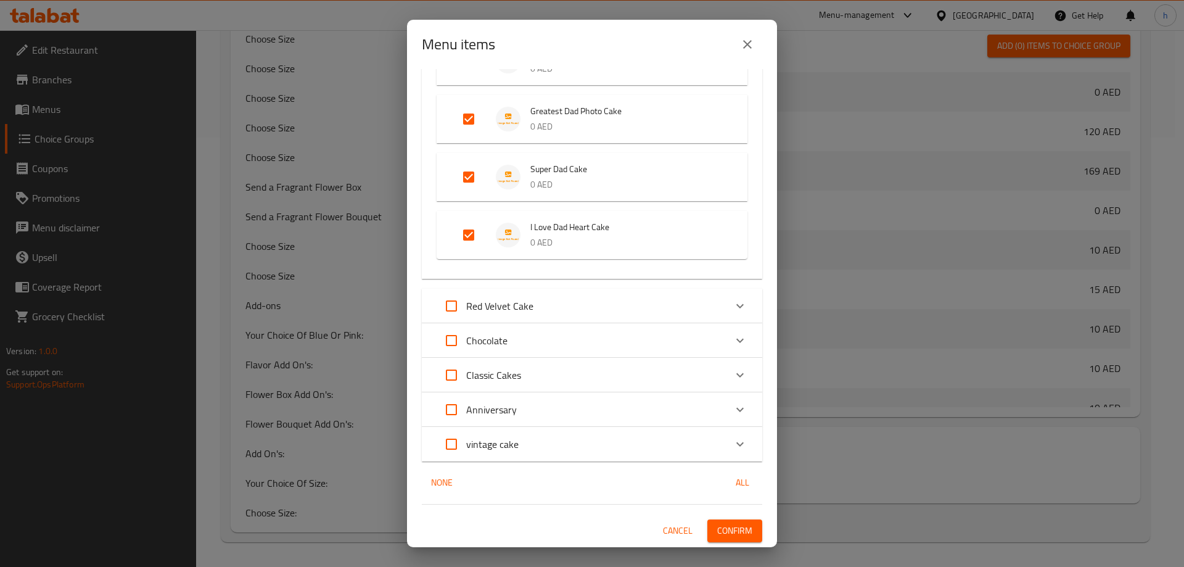
checkbox input "true"
click at [728, 530] on span "Confirm" at bounding box center [734, 530] width 35 height 15
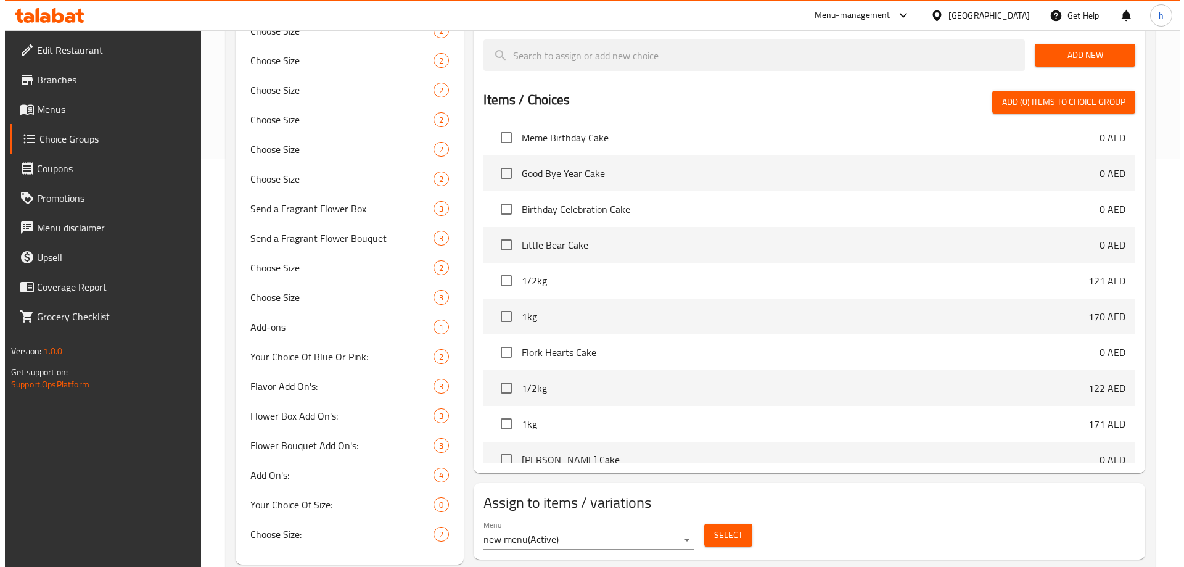
scroll to position [429, 0]
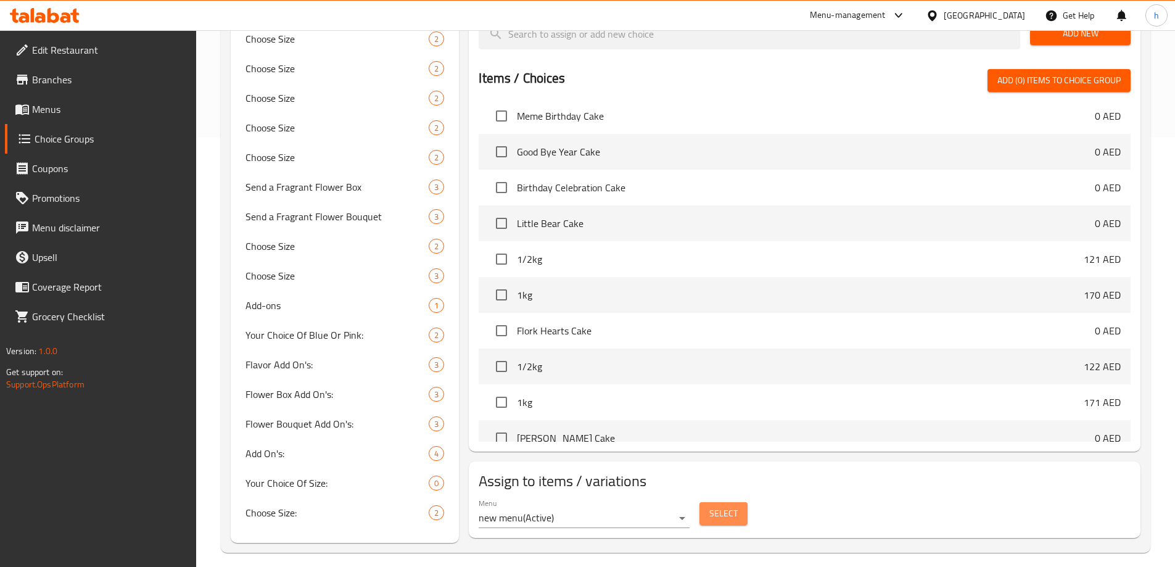
click at [741, 502] on button "Select" at bounding box center [723, 513] width 48 height 23
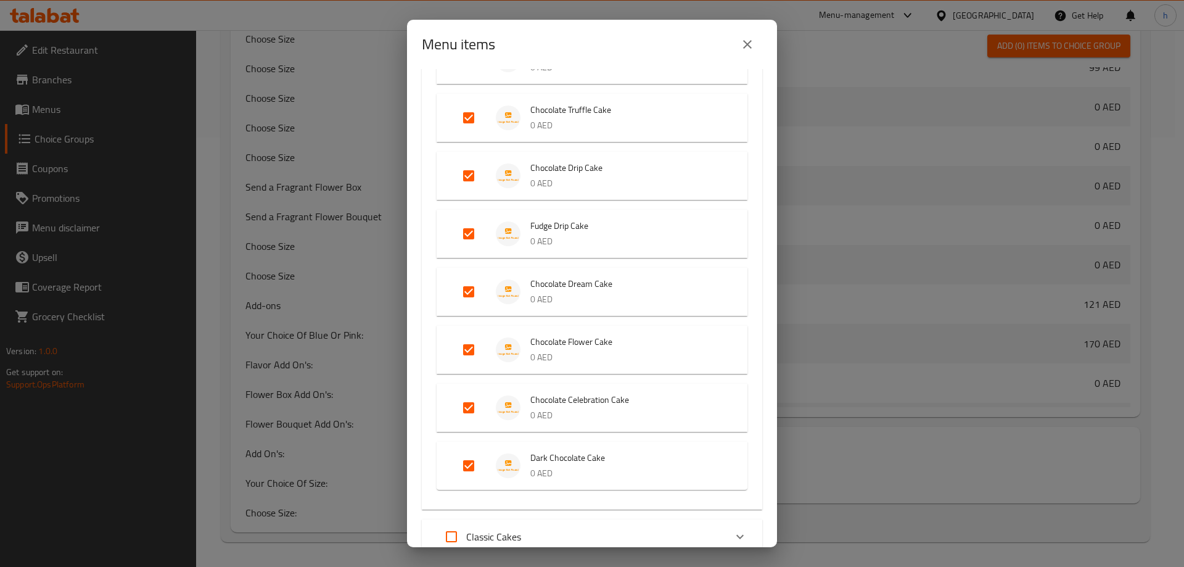
scroll to position [2444, 0]
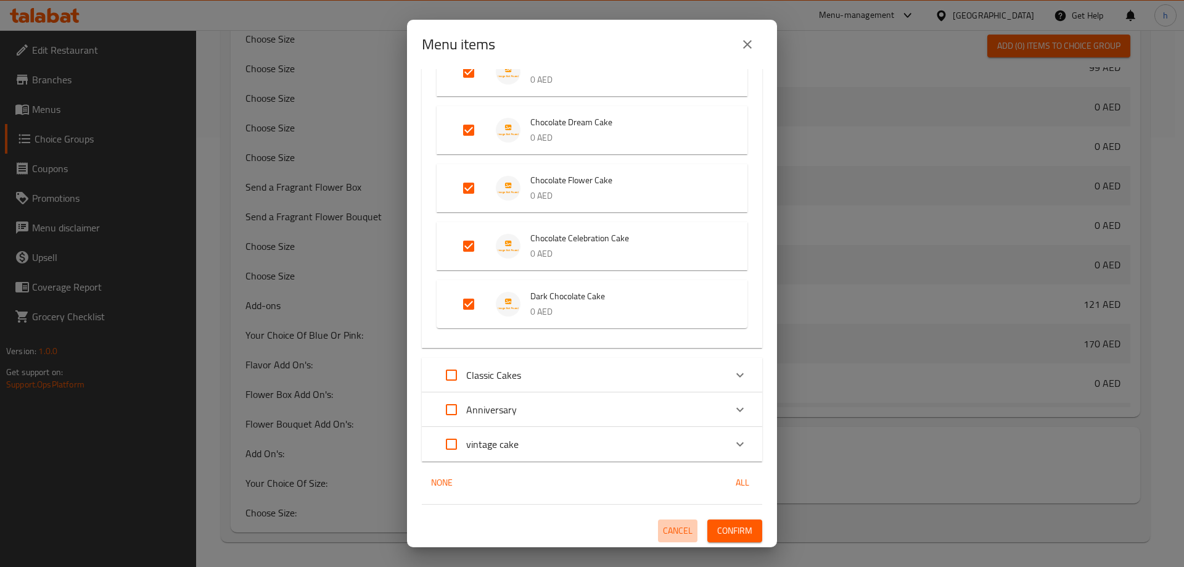
click at [665, 525] on span "Cancel" at bounding box center [678, 530] width 30 height 15
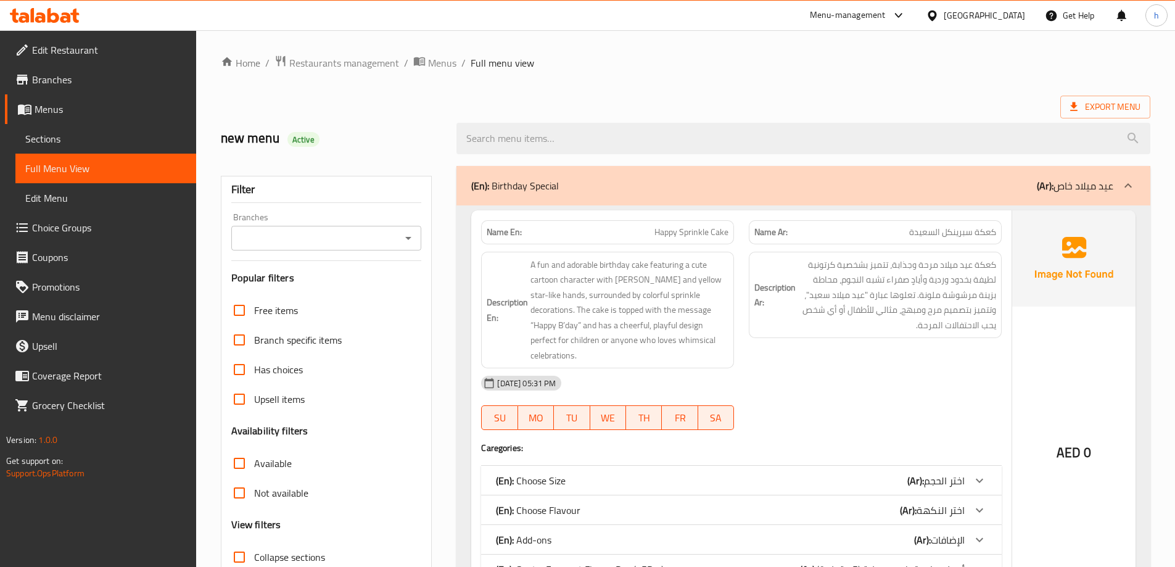
scroll to position [89, 0]
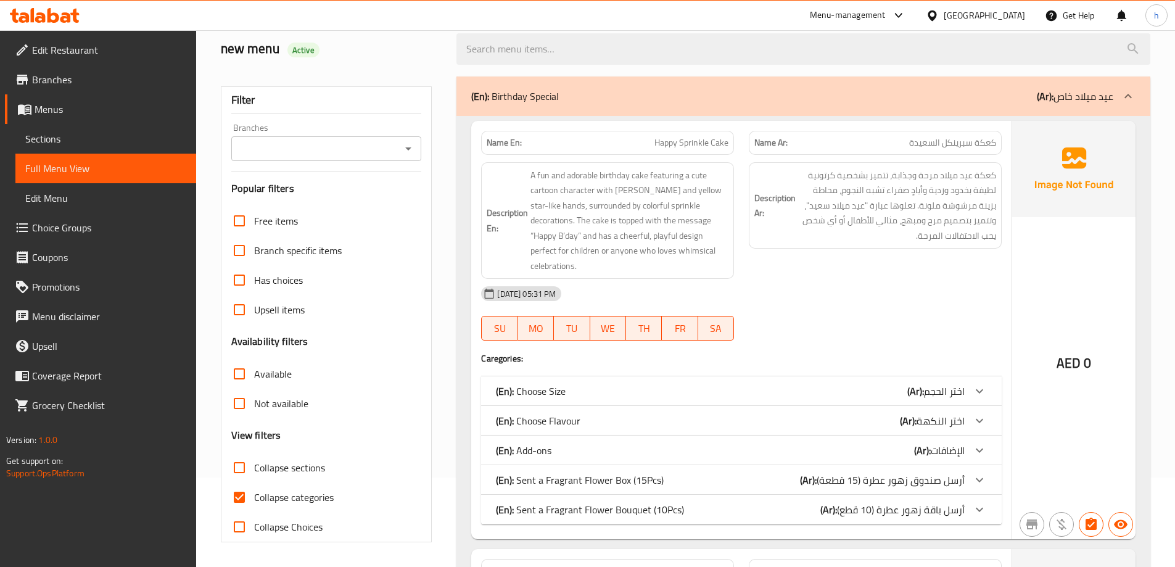
click at [245, 494] on input "Collapse categories" at bounding box center [240, 497] width 30 height 30
checkbox input "false"
click at [242, 469] on input "Collapse sections" at bounding box center [240, 468] width 30 height 30
checkbox input "true"
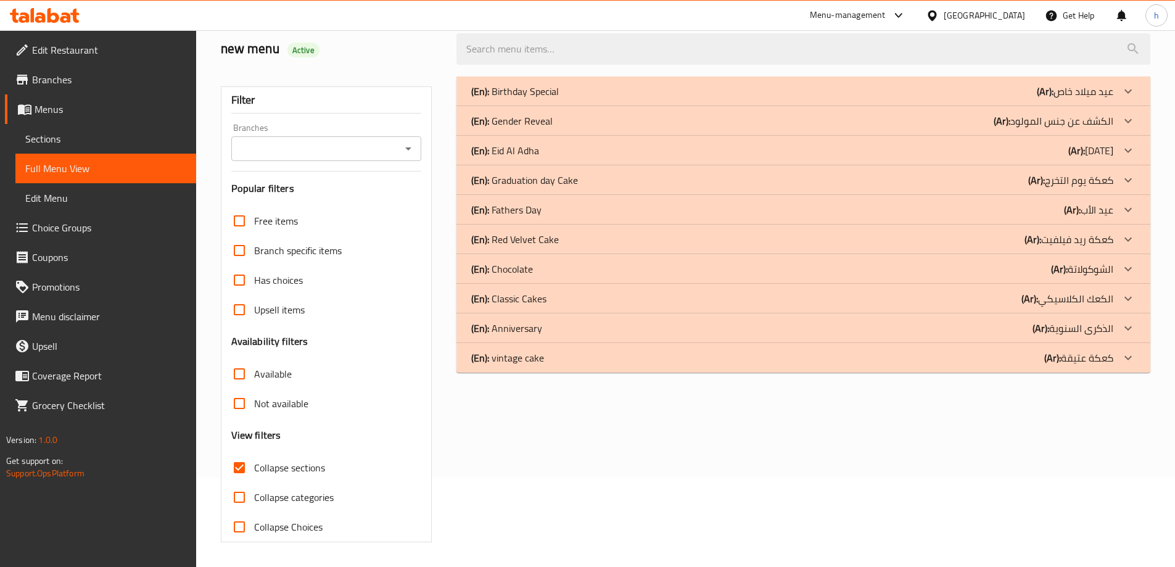
click at [1034, 106] on div "(En): Chocolate (Ar): الشوكولاتة" at bounding box center [803, 91] width 694 height 30
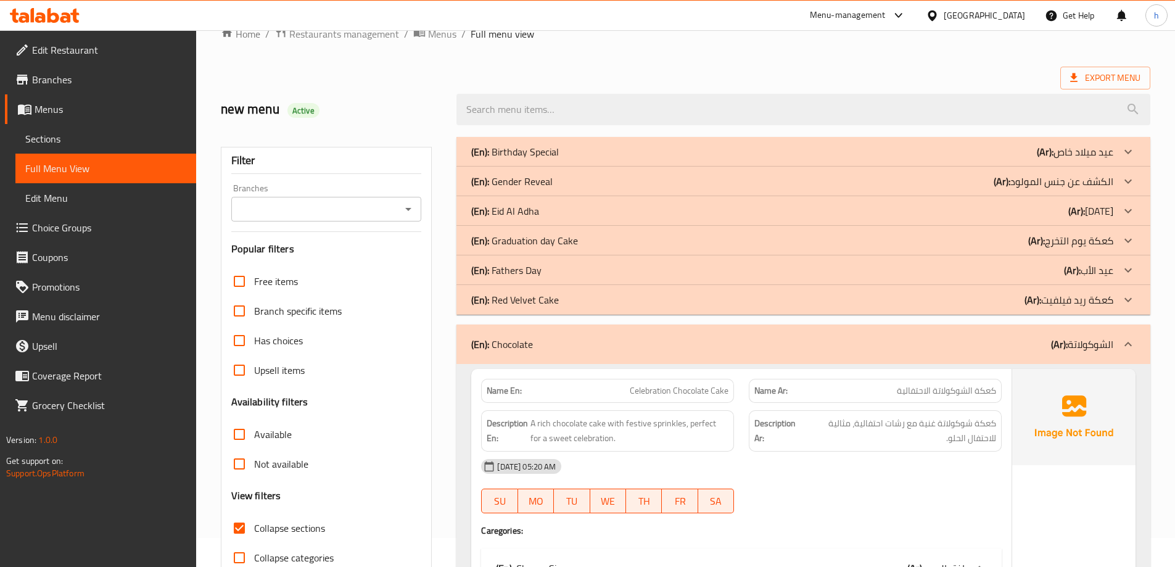
scroll to position [0, 0]
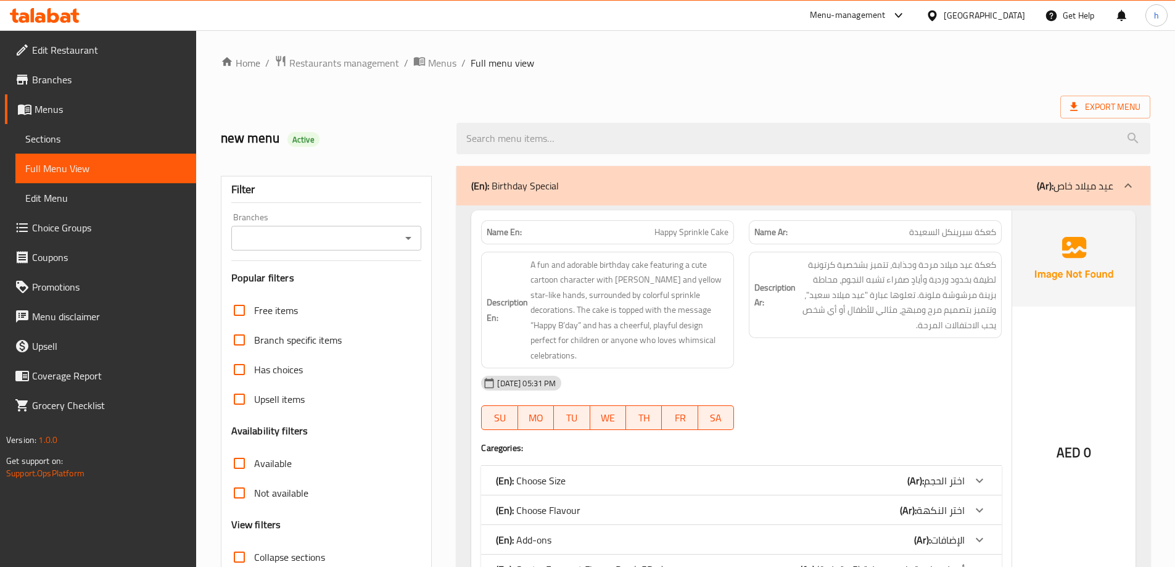
scroll to position [185, 0]
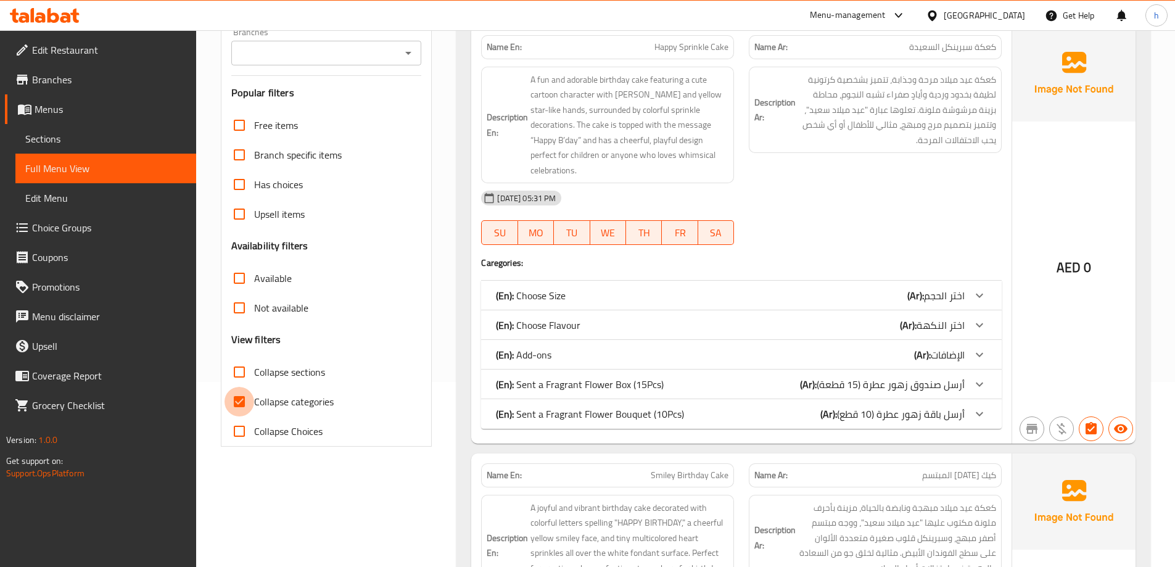
click at [237, 400] on input "Collapse categories" at bounding box center [240, 402] width 30 height 30
checkbox input "false"
click at [244, 369] on input "Collapse sections" at bounding box center [240, 372] width 30 height 30
checkbox input "true"
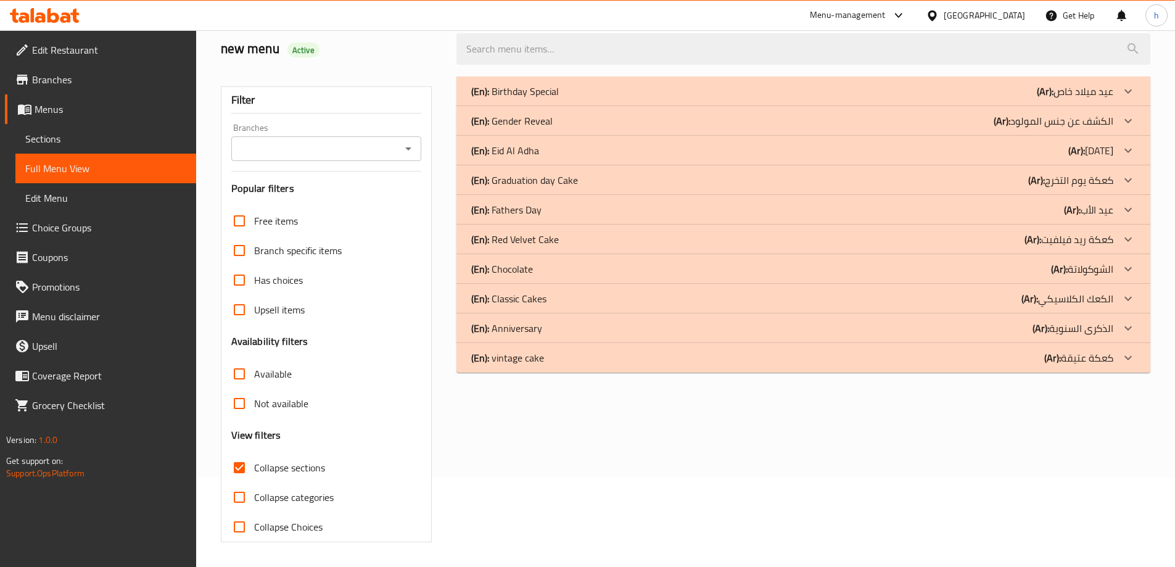
scroll to position [89, 0]
click at [1087, 99] on p "(Ar): الشوكولاتة" at bounding box center [1075, 91] width 76 height 15
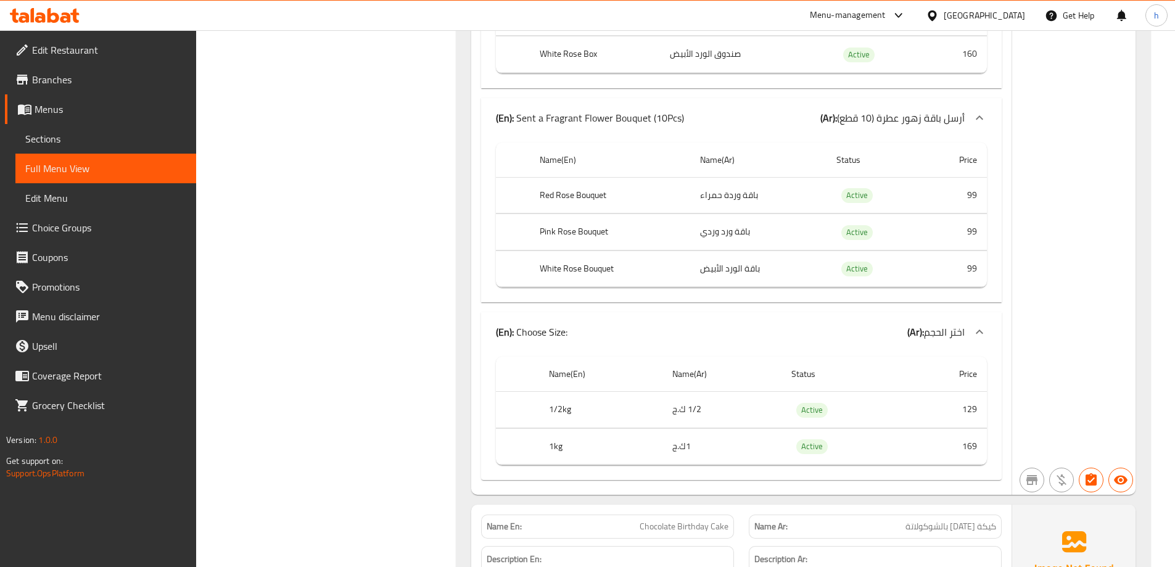
scroll to position [1015, 0]
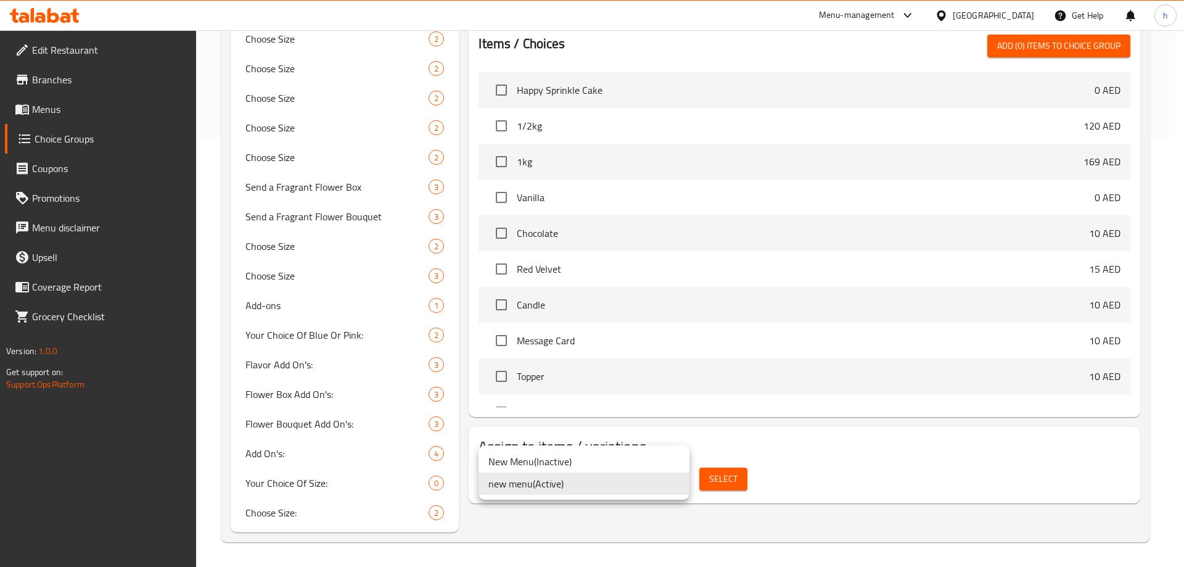
scroll to position [617, 0]
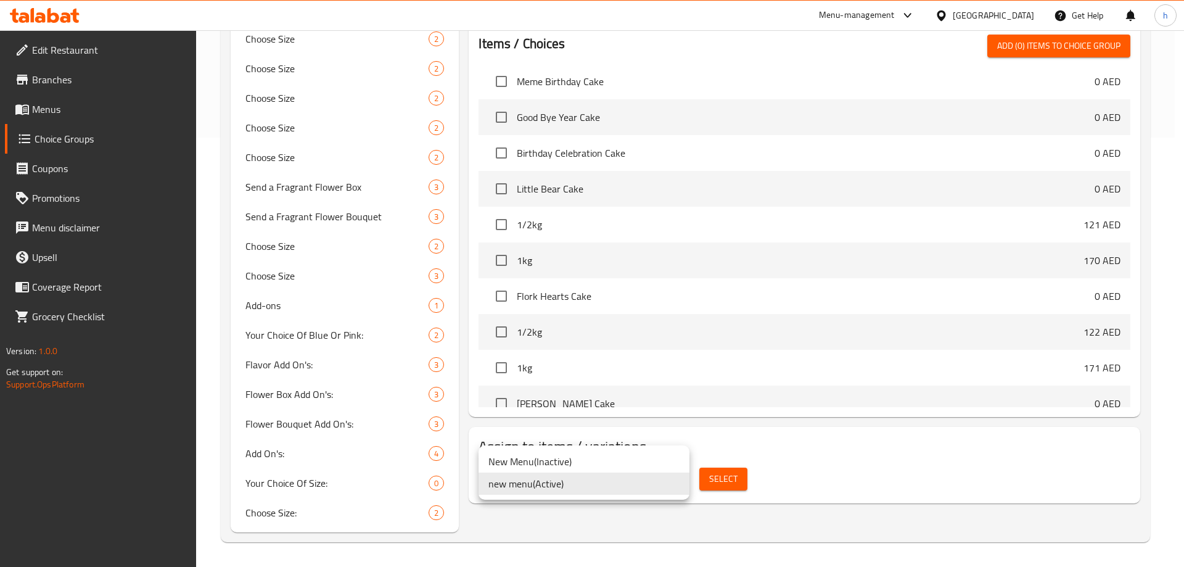
click at [678, 481] on li "new menu ( Active )" at bounding box center [584, 483] width 211 height 22
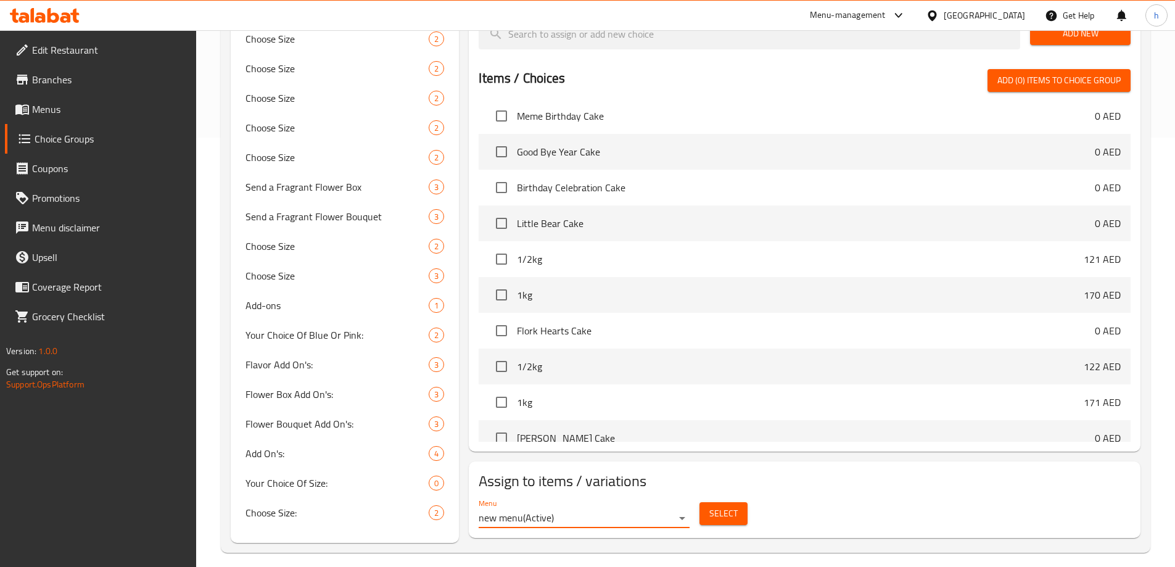
click at [712, 506] on span "Select" at bounding box center [723, 513] width 28 height 15
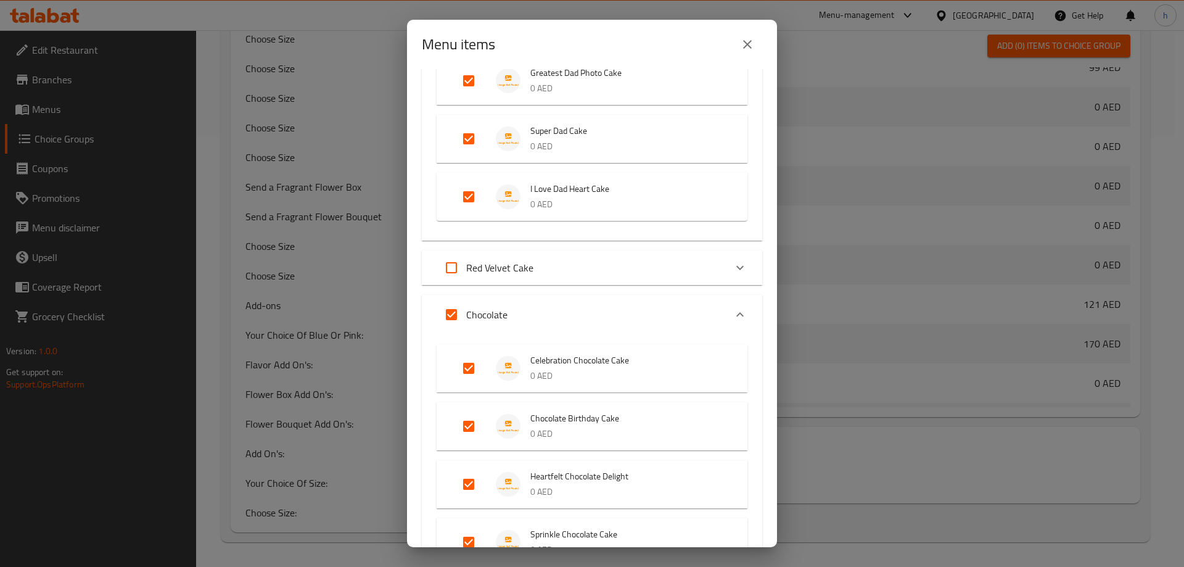
scroll to position [1480, 0]
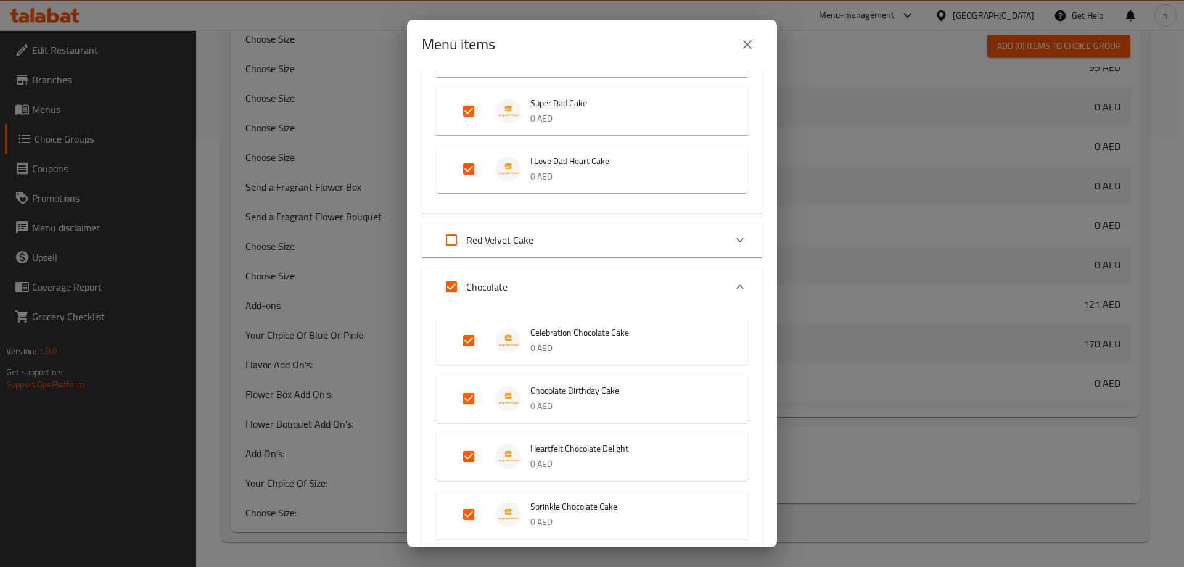
click at [472, 339] on input "Expand" at bounding box center [469, 341] width 30 height 30
checkbox input "false"
click at [472, 339] on input "Expand" at bounding box center [469, 341] width 30 height 30
checkbox input "true"
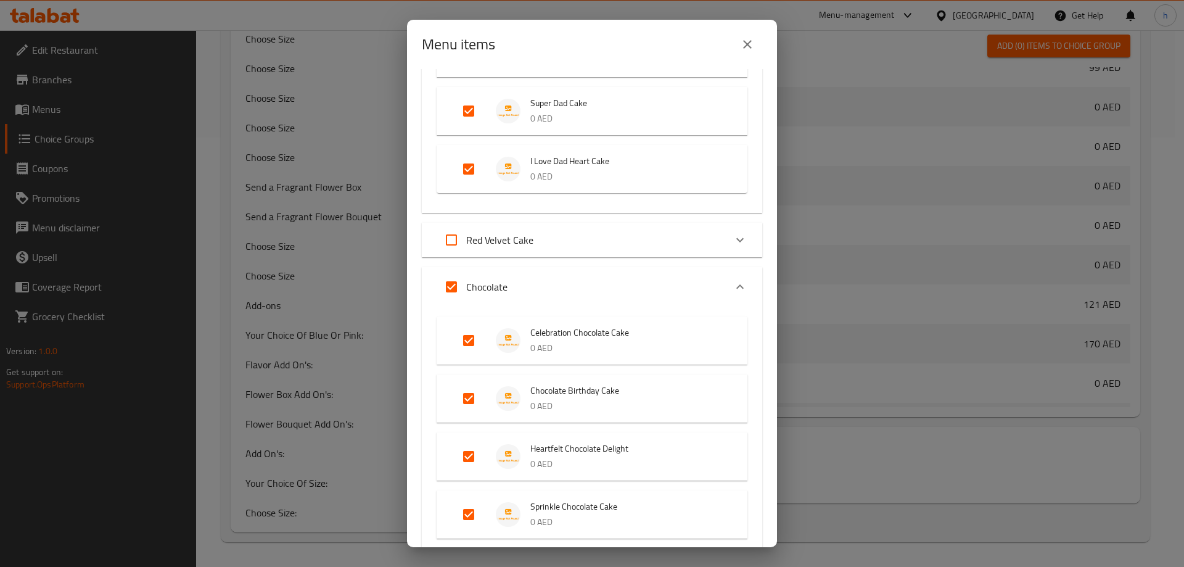
click at [595, 345] on p "0 AED" at bounding box center [626, 347] width 192 height 15
click at [451, 289] on input "Expand" at bounding box center [452, 287] width 30 height 30
checkbox input "false"
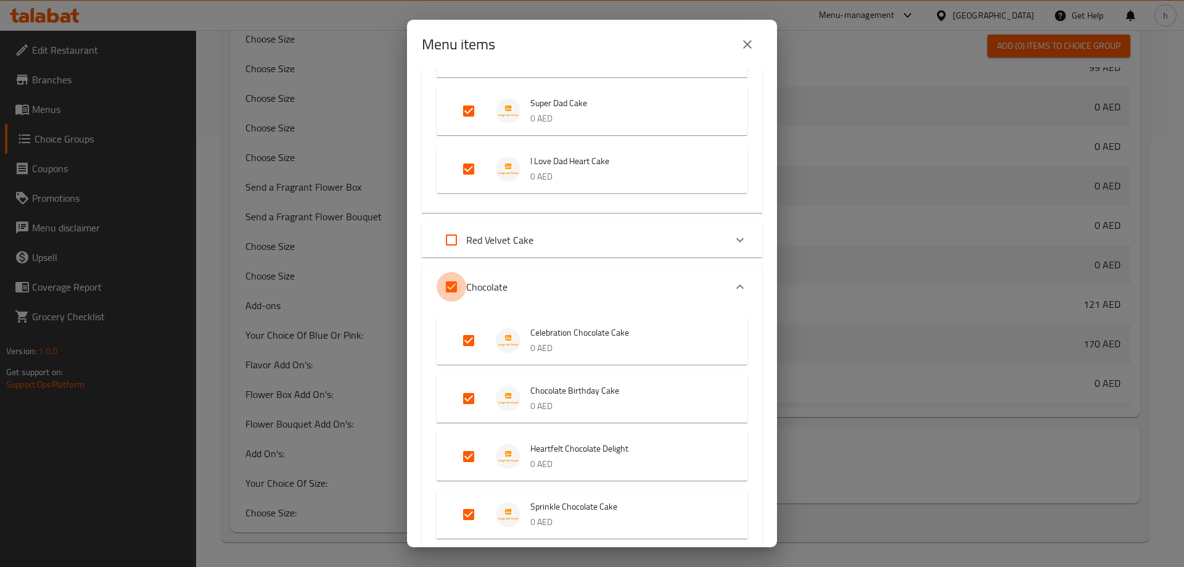
checkbox input "false"
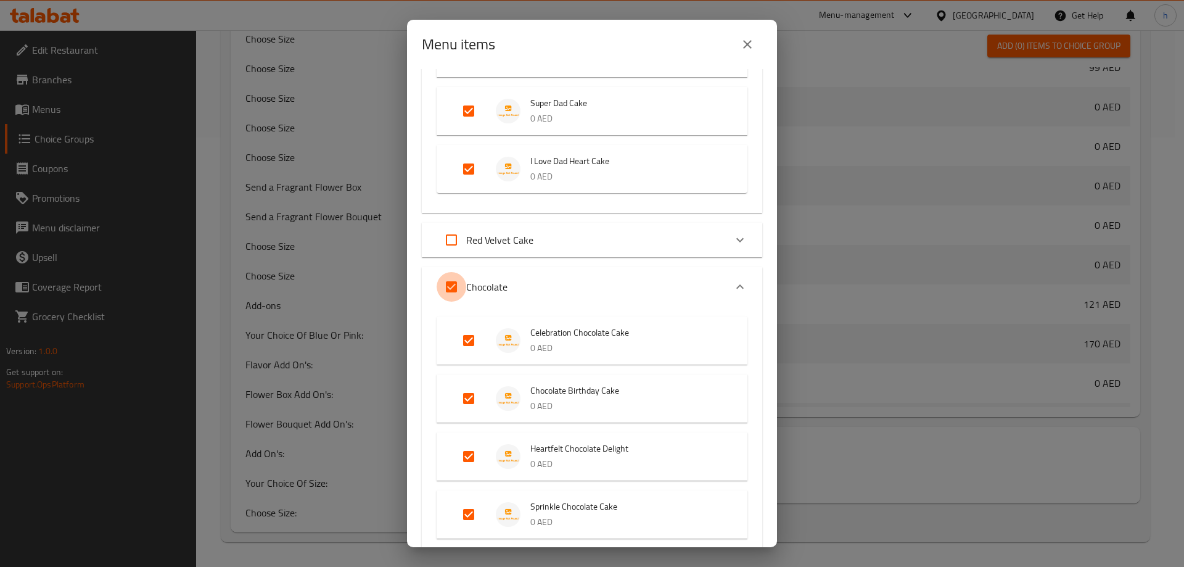
checkbox input "false"
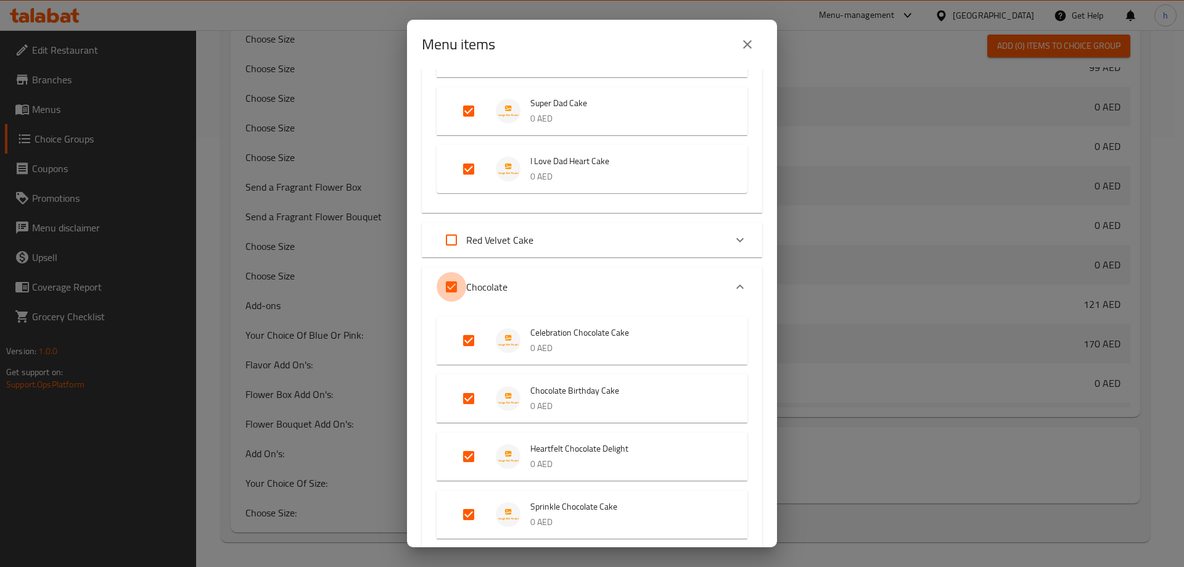
checkbox input "false"
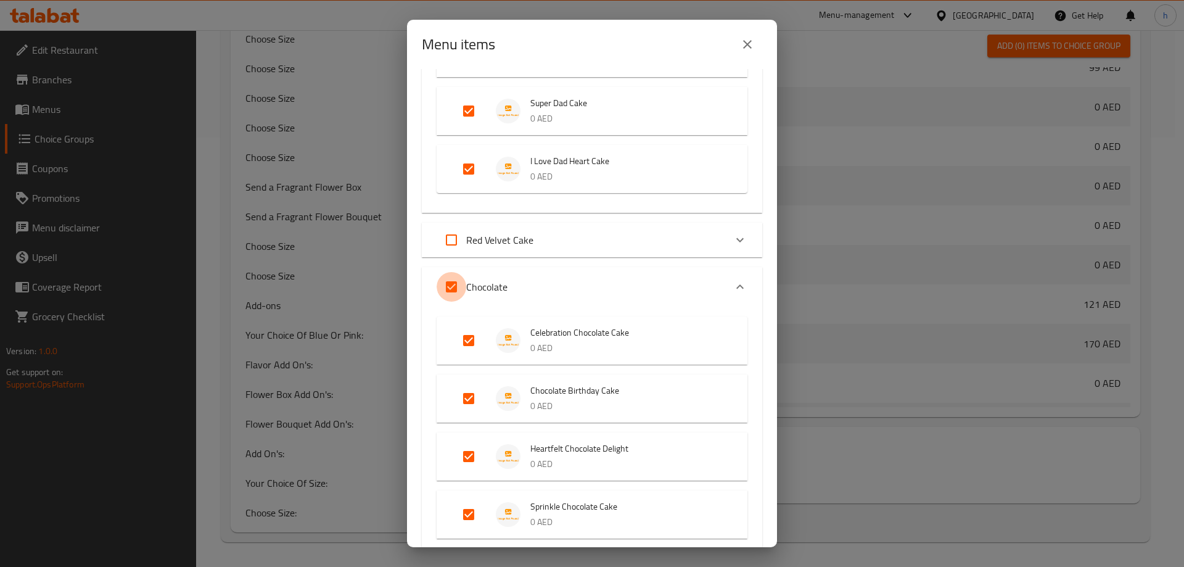
checkbox input "false"
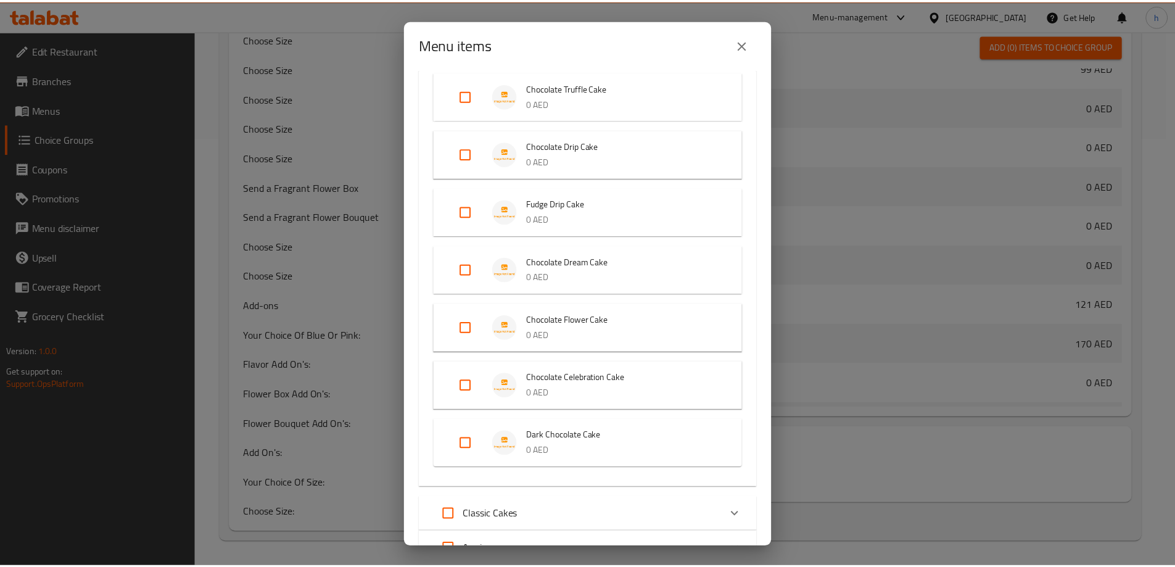
scroll to position [2444, 0]
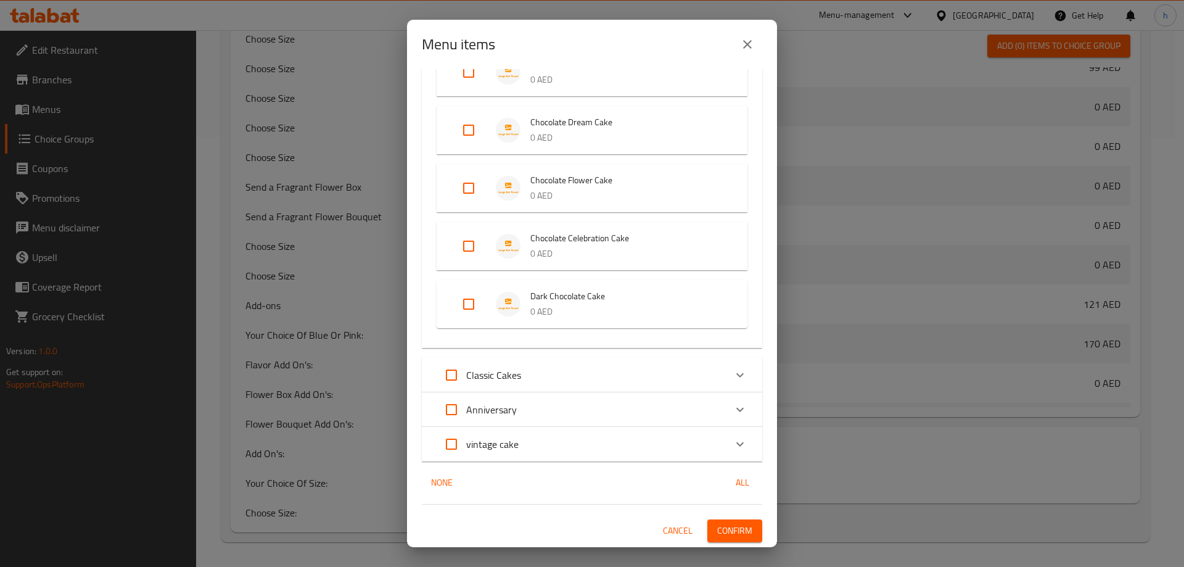
click at [729, 530] on span "Confirm" at bounding box center [734, 530] width 35 height 15
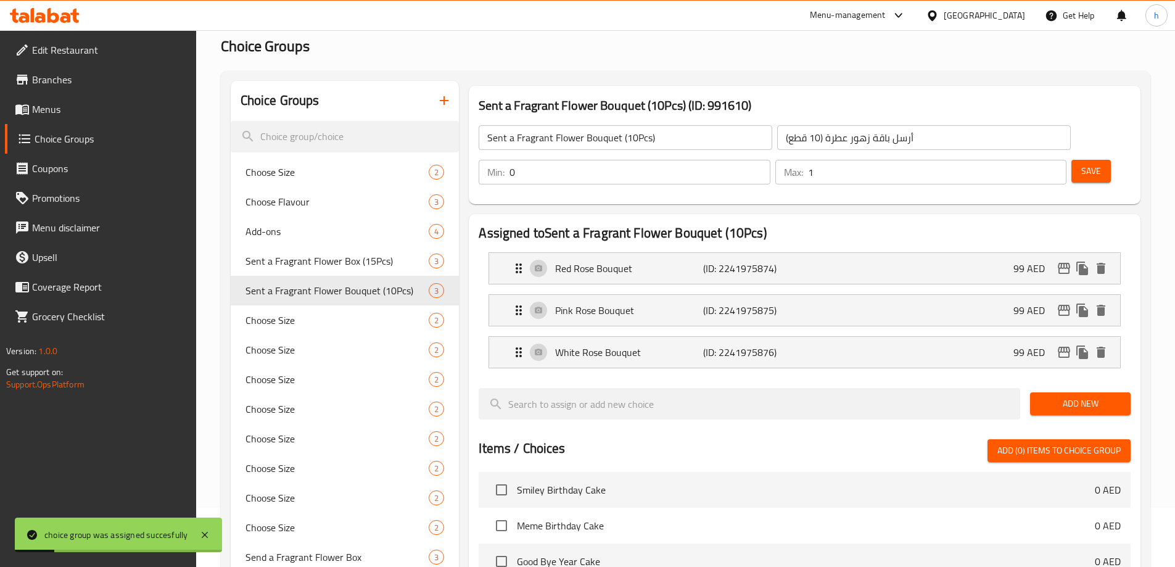
scroll to position [555, 0]
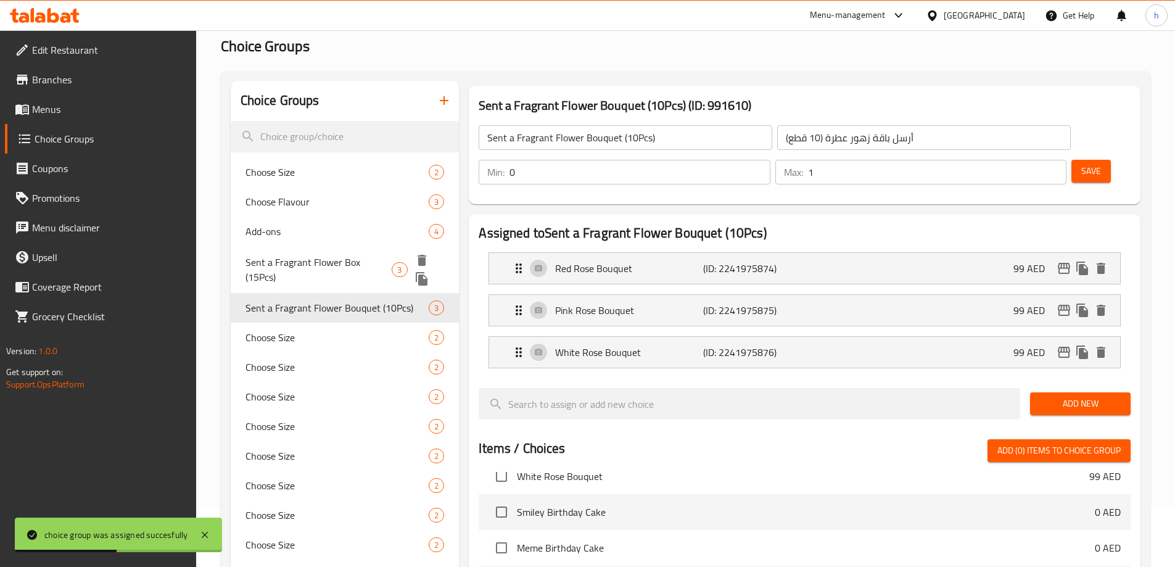
click at [311, 258] on span "Sent a Fragrant Flower Box (15Pcs)" at bounding box center [318, 270] width 147 height 30
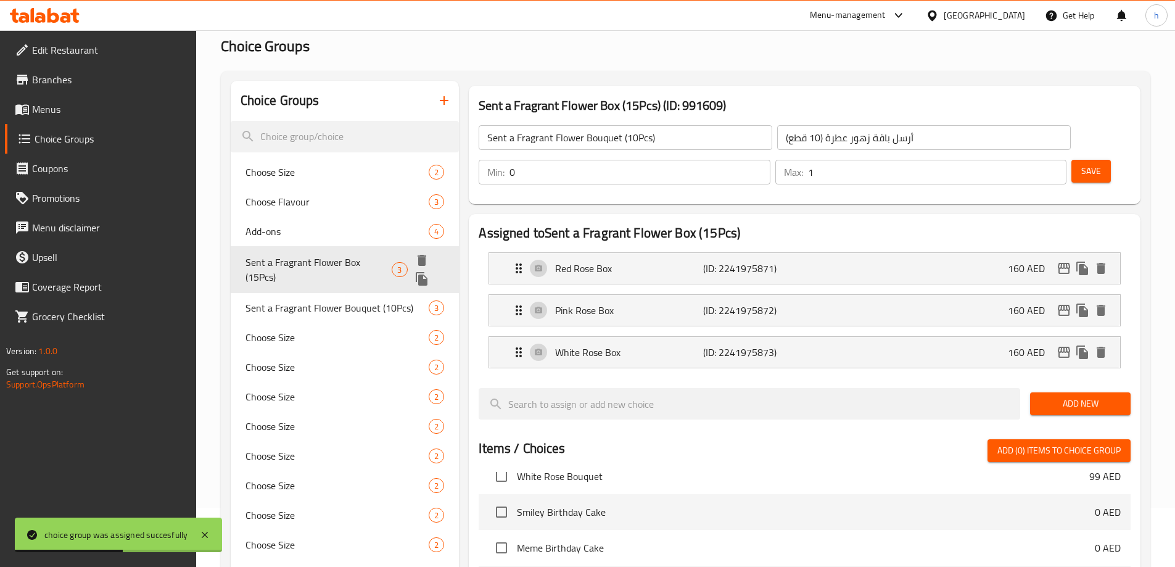
type input "Sent a Fragrant Flower Box (15Pcs)"
type input "أرسل صندوق زهور عطرة (15 قطعة)"
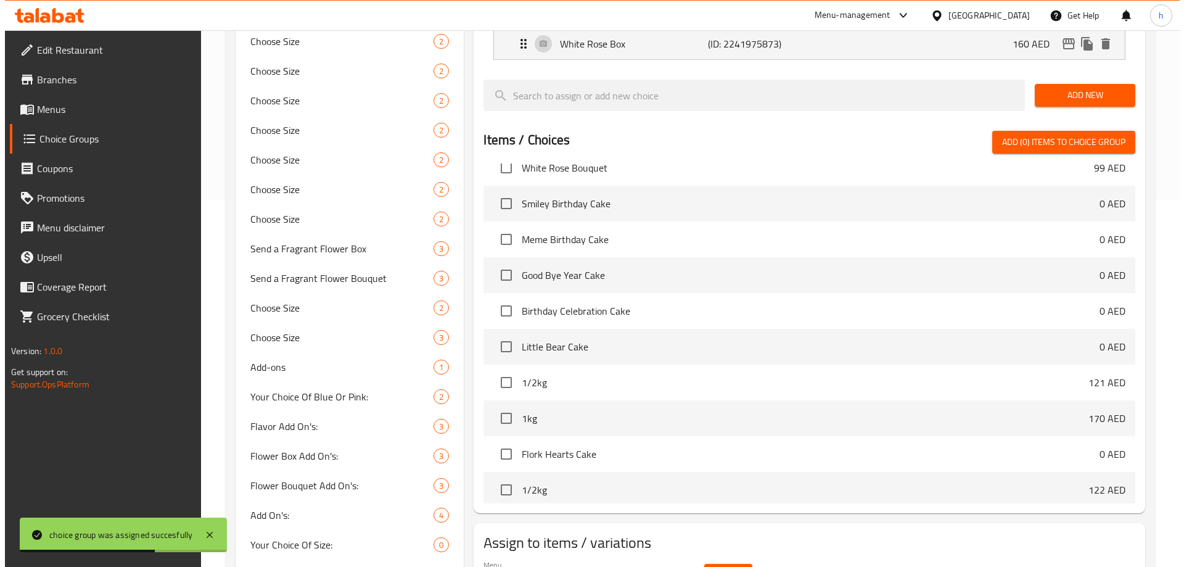
scroll to position [802, 0]
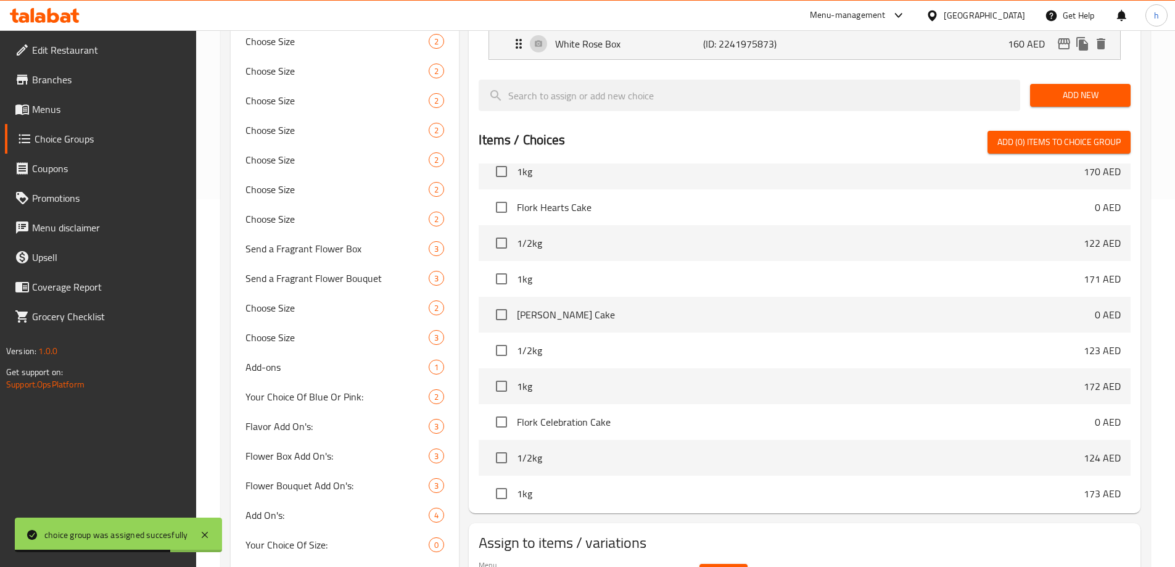
click at [716, 564] on button "Select" at bounding box center [723, 575] width 48 height 23
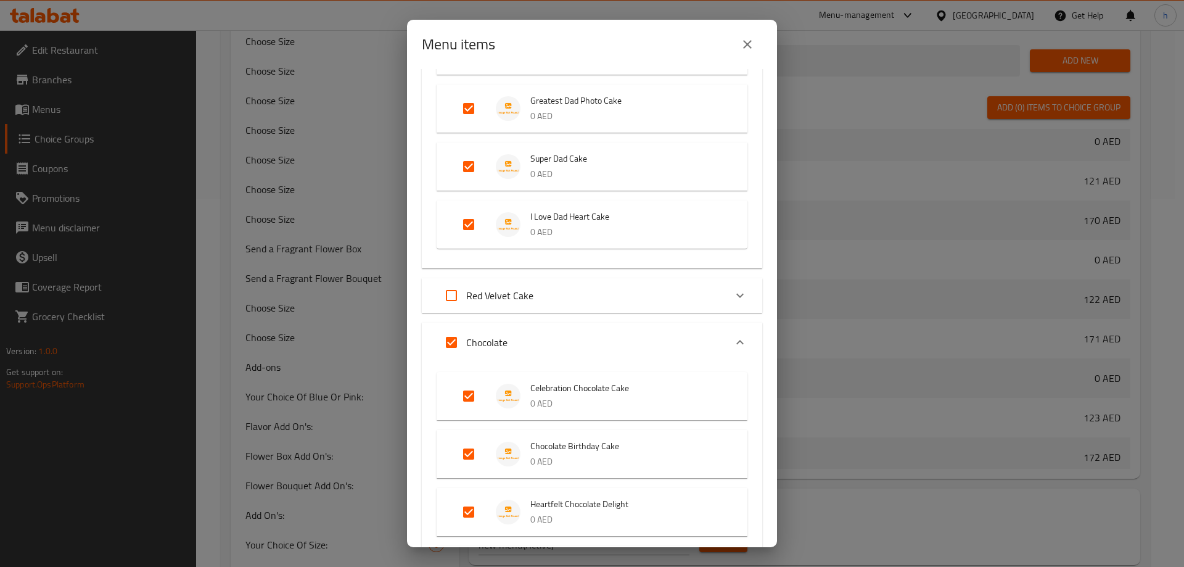
scroll to position [1542, 0]
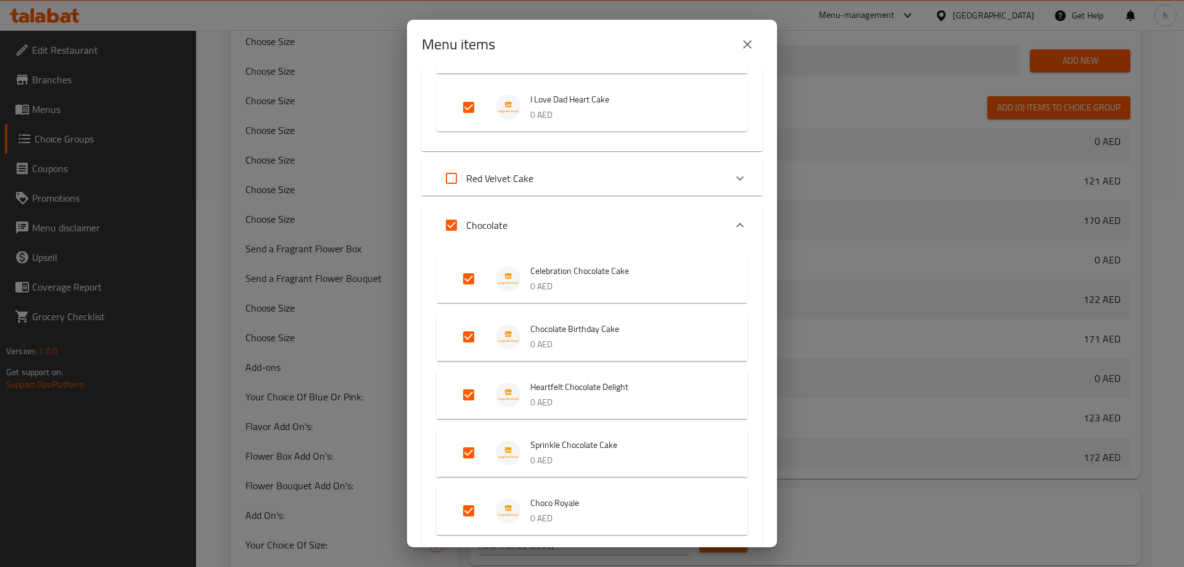
click at [452, 225] on input "Expand" at bounding box center [452, 225] width 30 height 30
checkbox input "false"
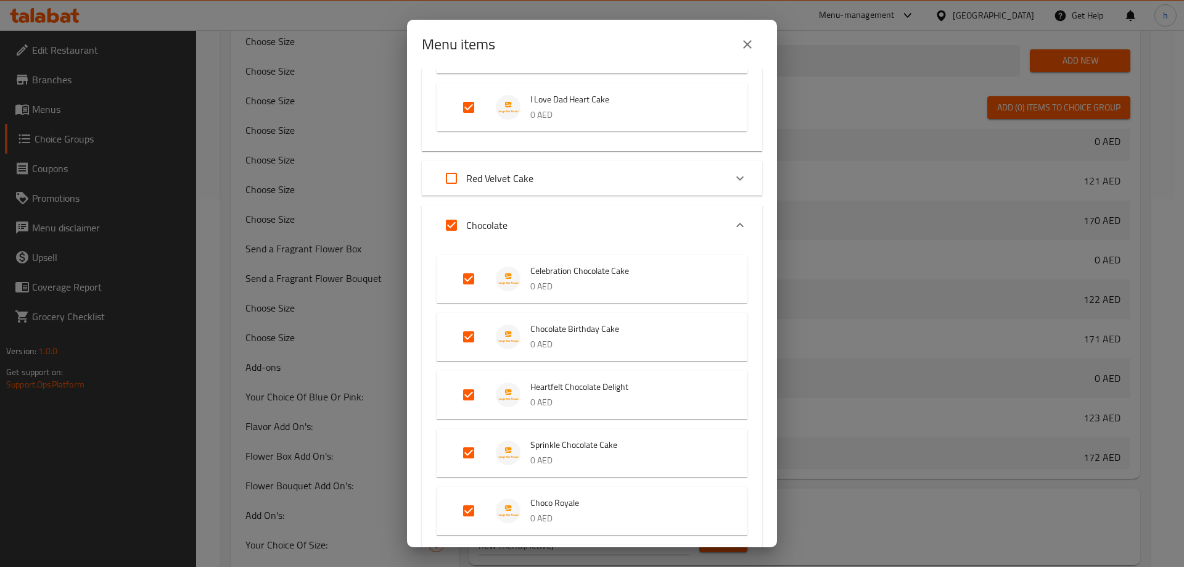
checkbox input "false"
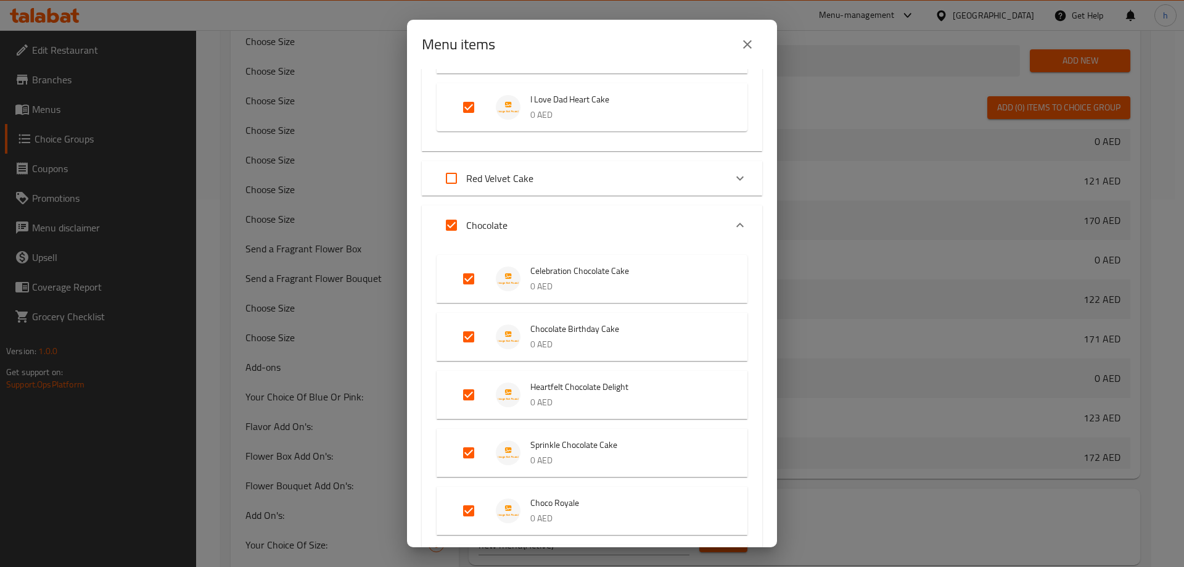
checkbox input "false"
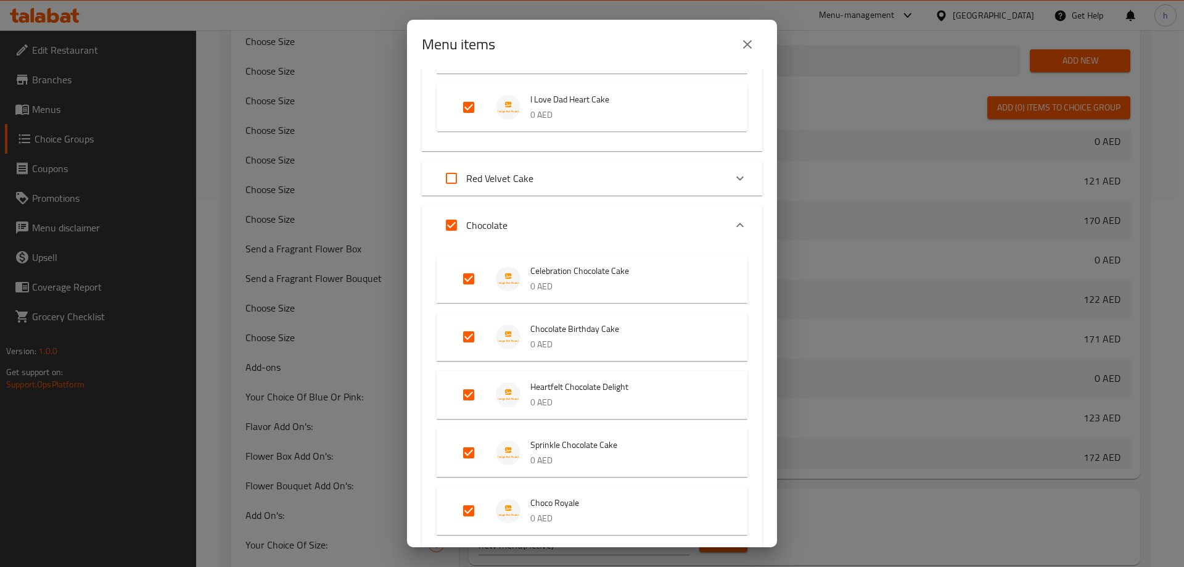
checkbox input "false"
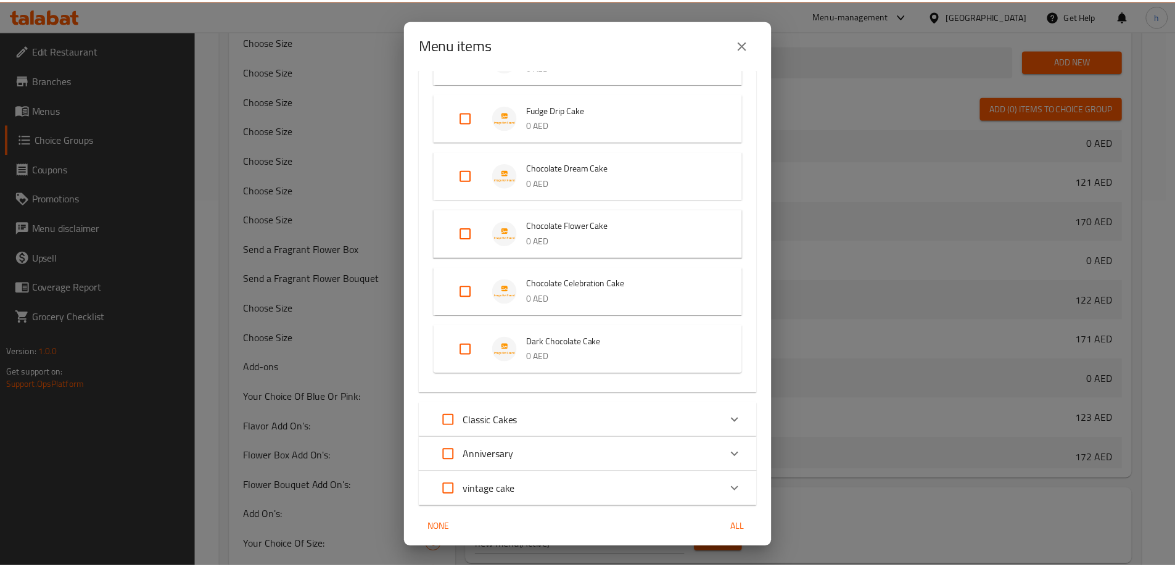
scroll to position [2444, 0]
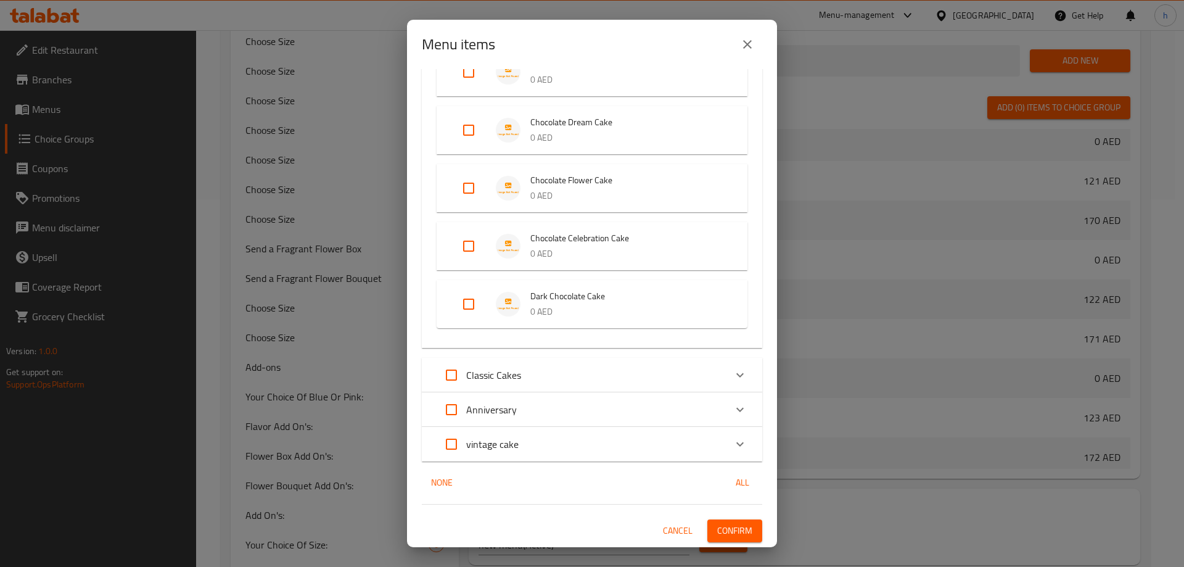
click at [722, 528] on span "Confirm" at bounding box center [734, 530] width 35 height 15
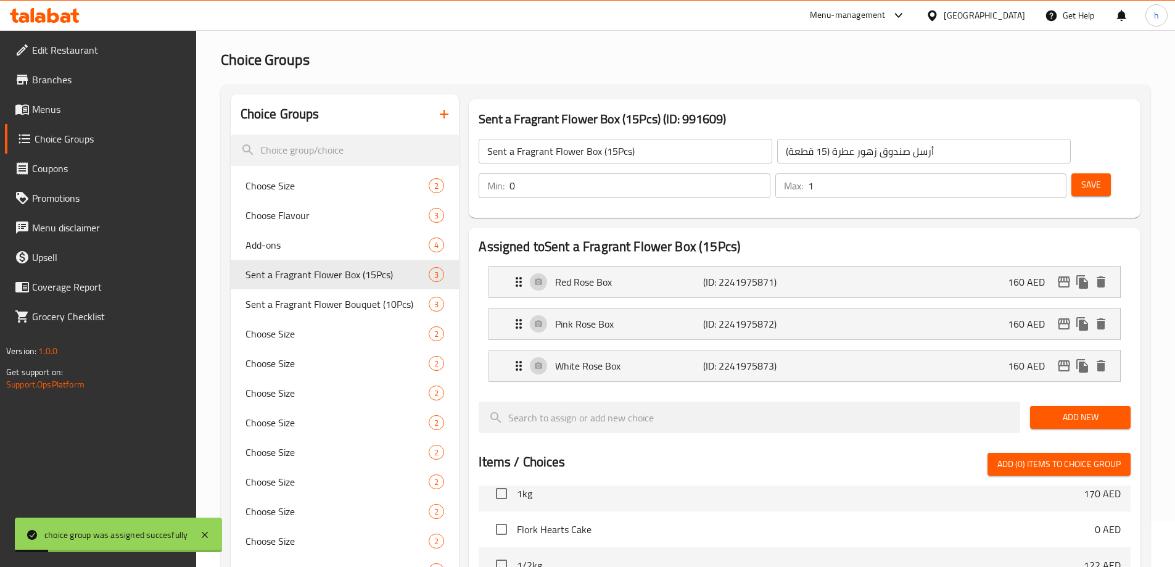
scroll to position [0, 0]
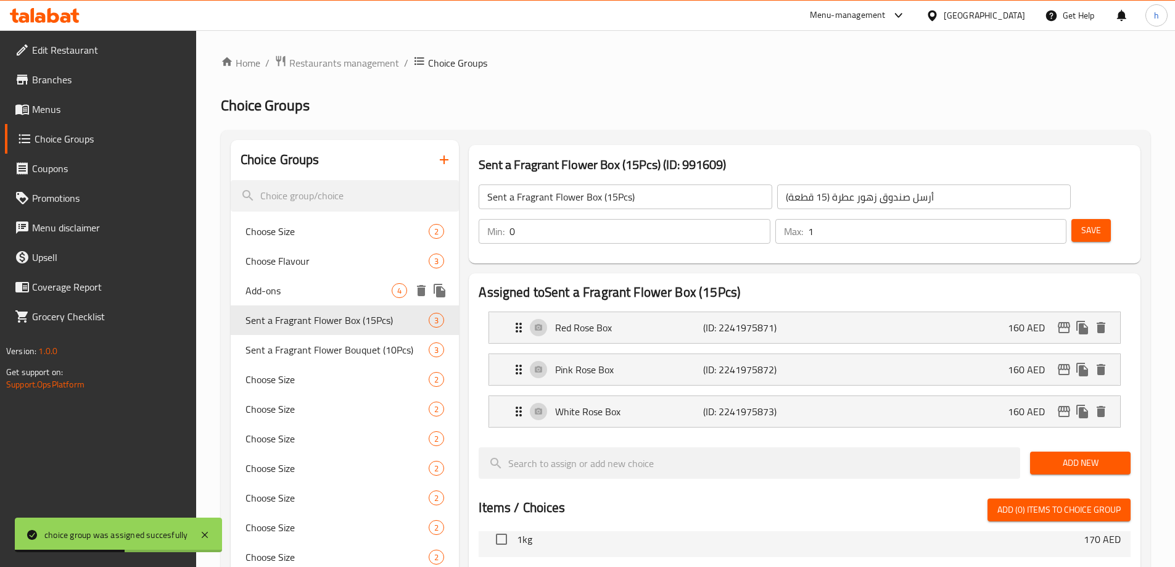
click at [286, 286] on span "Add-ons" at bounding box center [318, 290] width 147 height 15
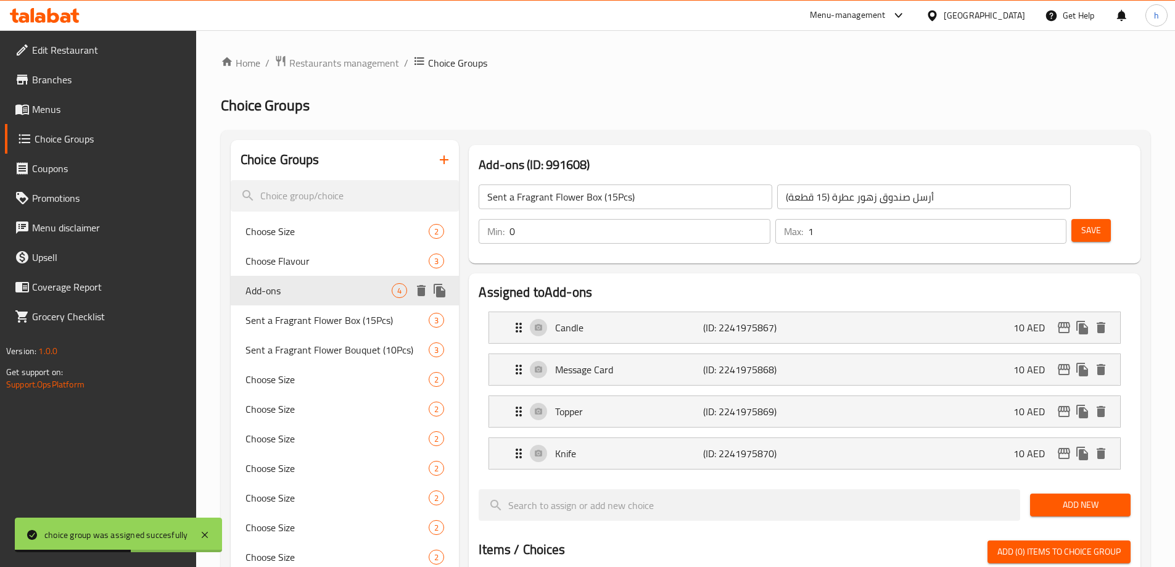
type input "Add-ons"
type input "الإضافات"
type input "4"
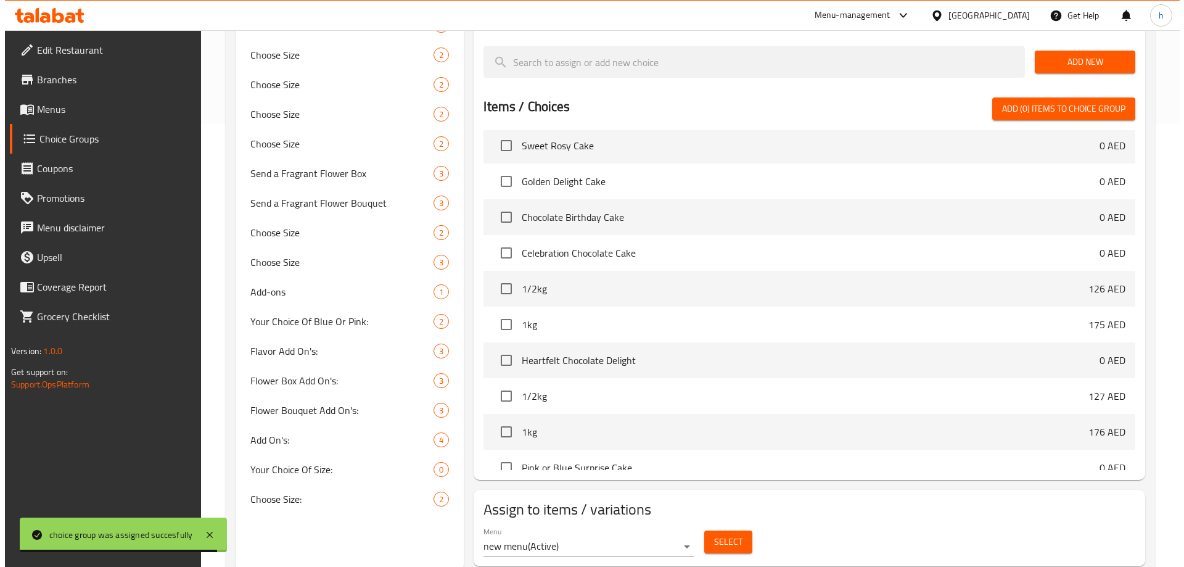
scroll to position [447, 0]
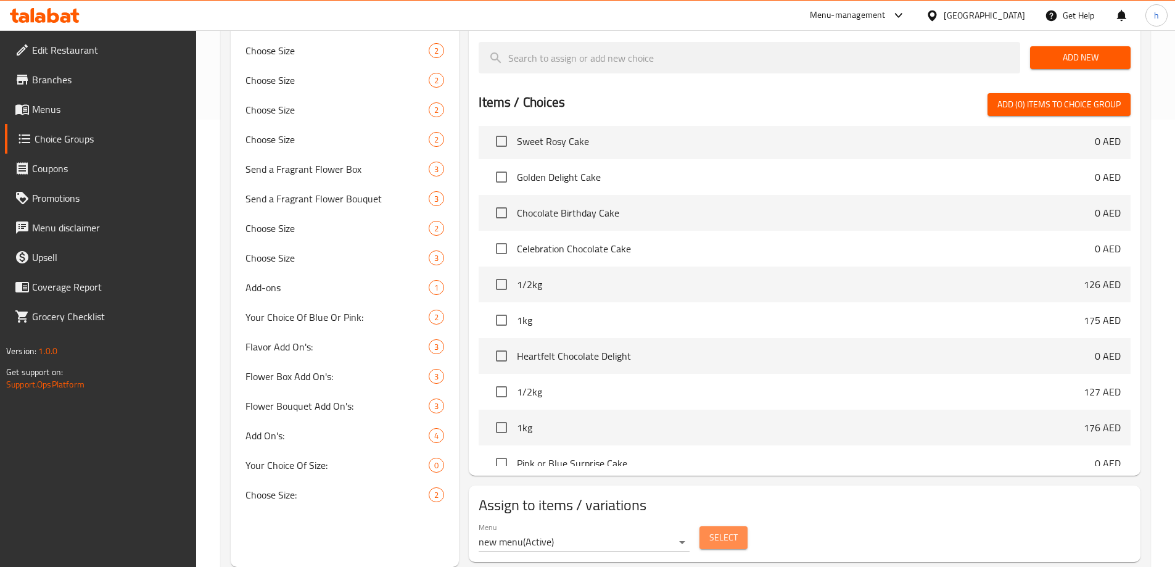
click at [736, 530] on span "Select" at bounding box center [723, 537] width 28 height 15
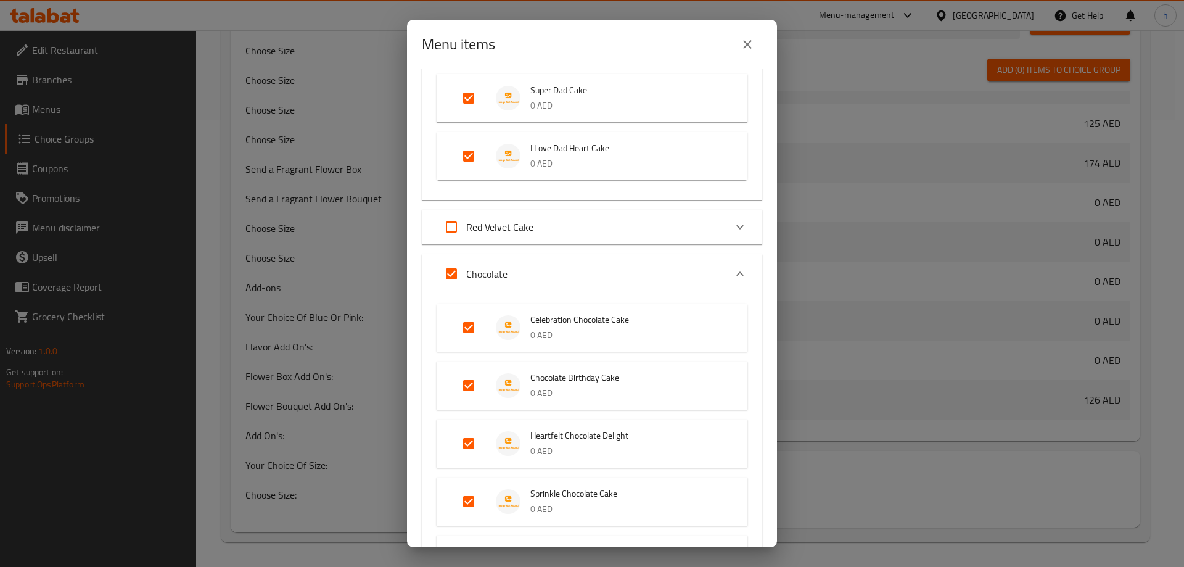
scroll to position [2035, 0]
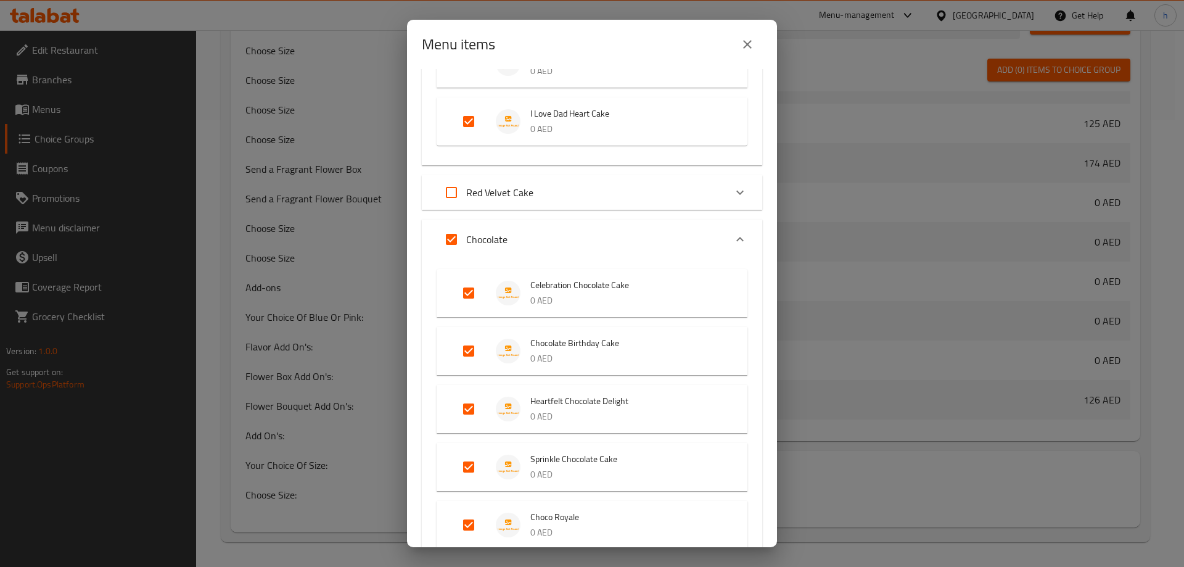
click at [450, 235] on input "Expand" at bounding box center [452, 240] width 30 height 30
checkbox input "false"
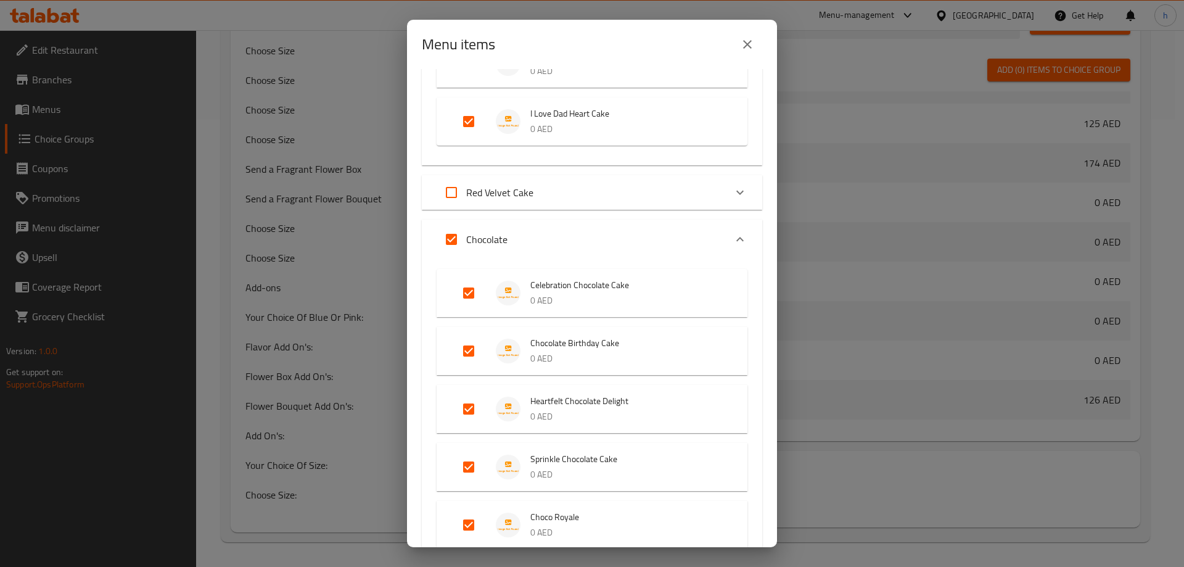
checkbox input "false"
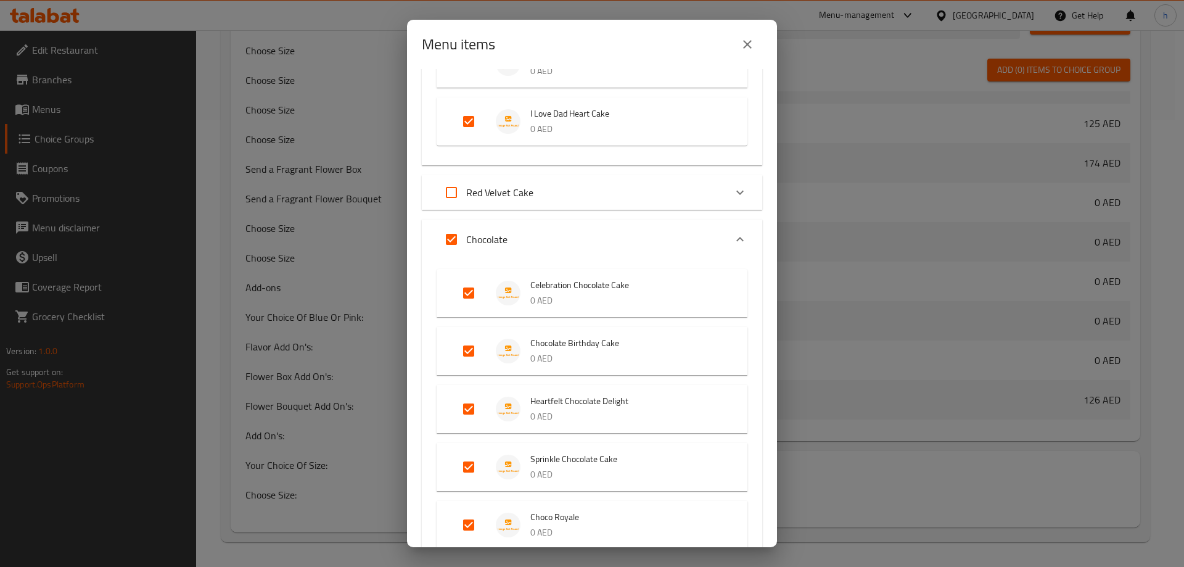
checkbox input "false"
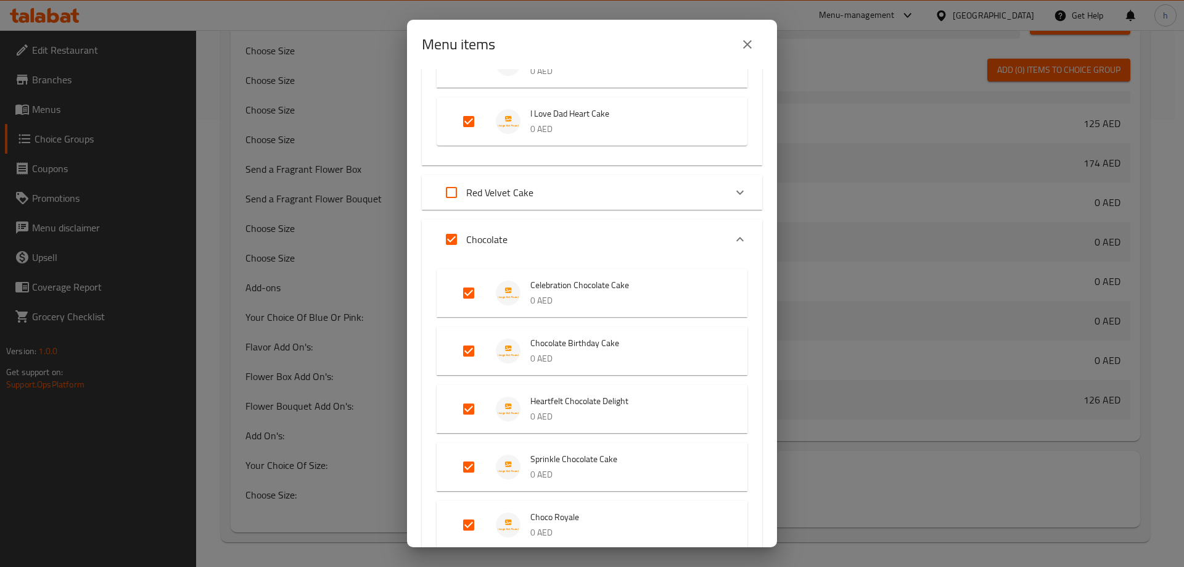
checkbox input "false"
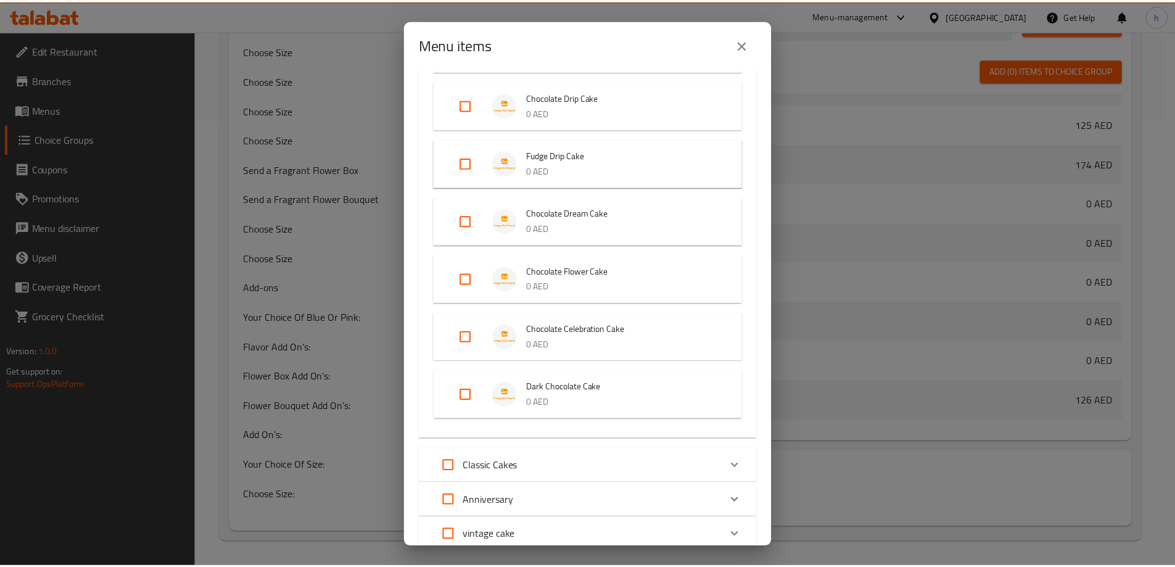
scroll to position [2952, 0]
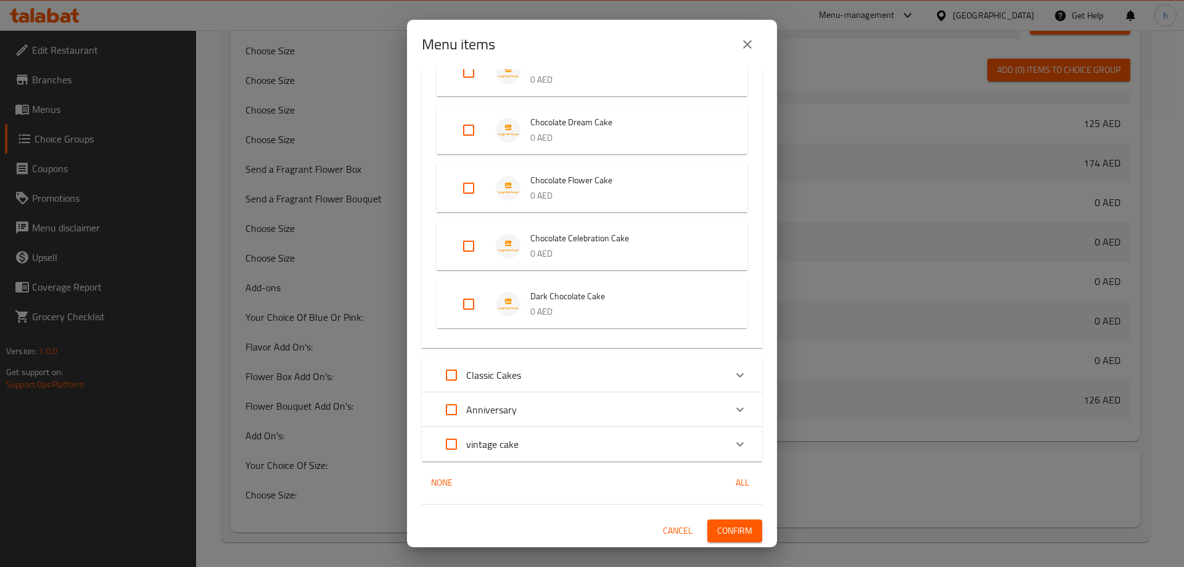
click at [731, 521] on button "Confirm" at bounding box center [734, 530] width 55 height 23
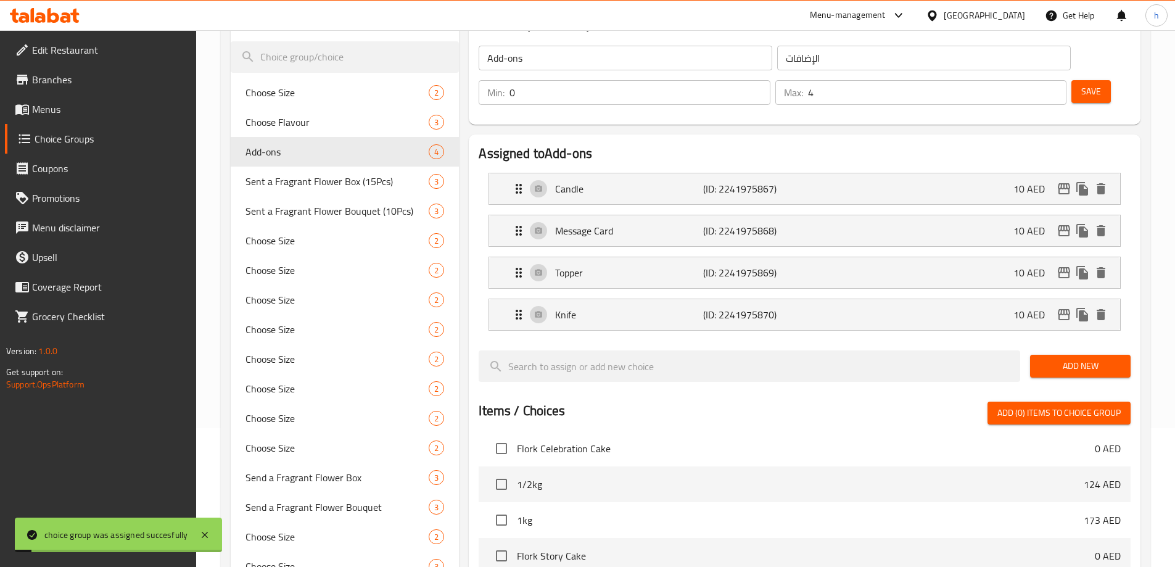
scroll to position [987, 0]
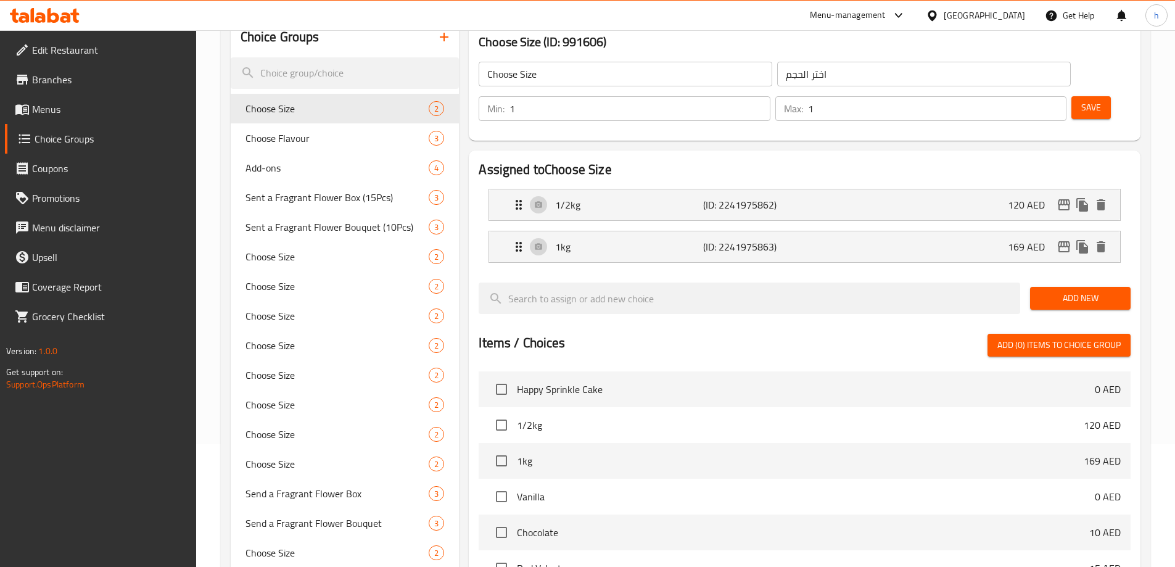
scroll to position [123, 0]
click at [358, 162] on span "Add-ons" at bounding box center [318, 167] width 147 height 15
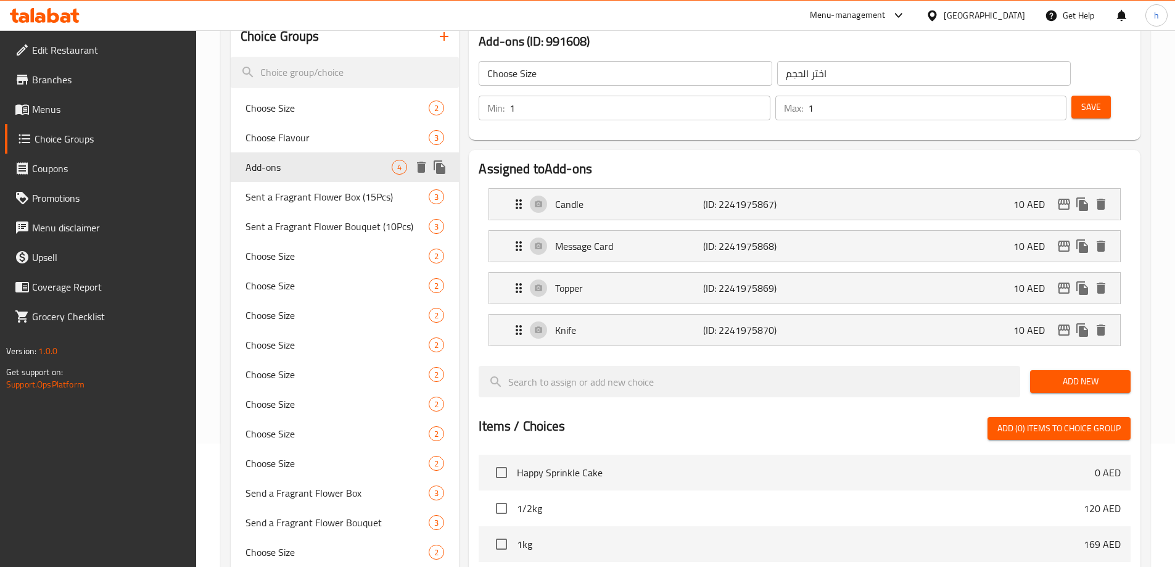
type input "Add-ons"
type input "الإضافات"
type input "0"
type input "4"
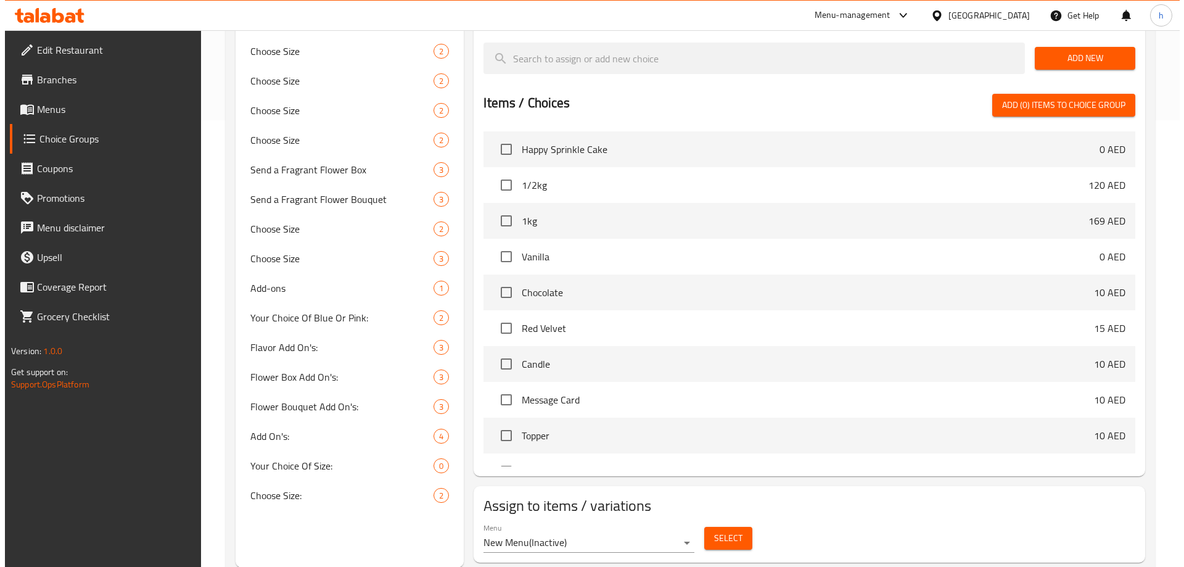
scroll to position [447, 0]
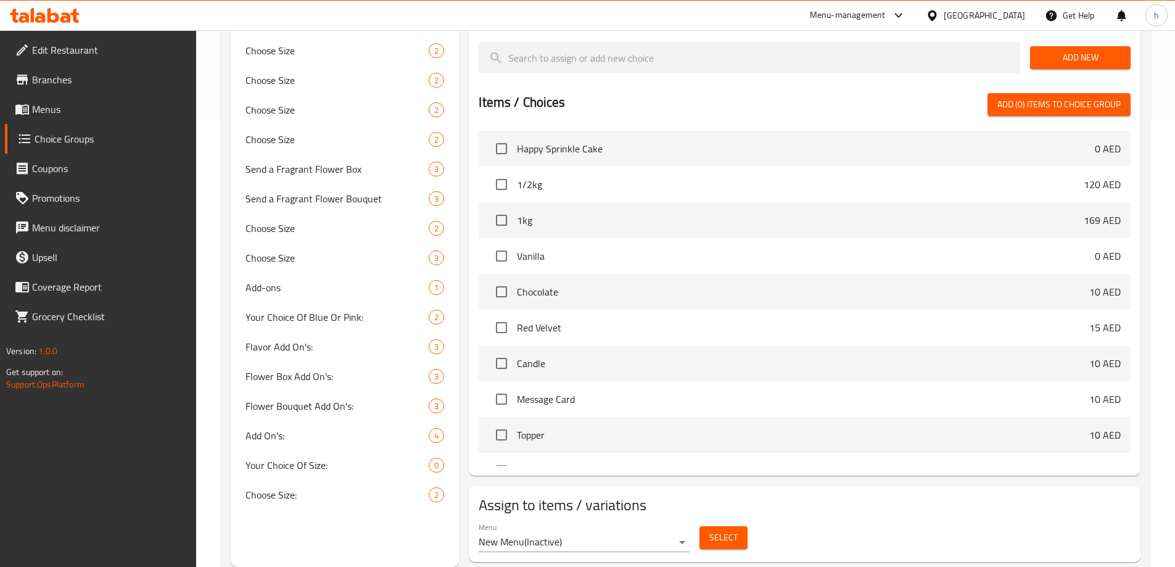
click at [738, 526] on button "Select" at bounding box center [723, 537] width 48 height 23
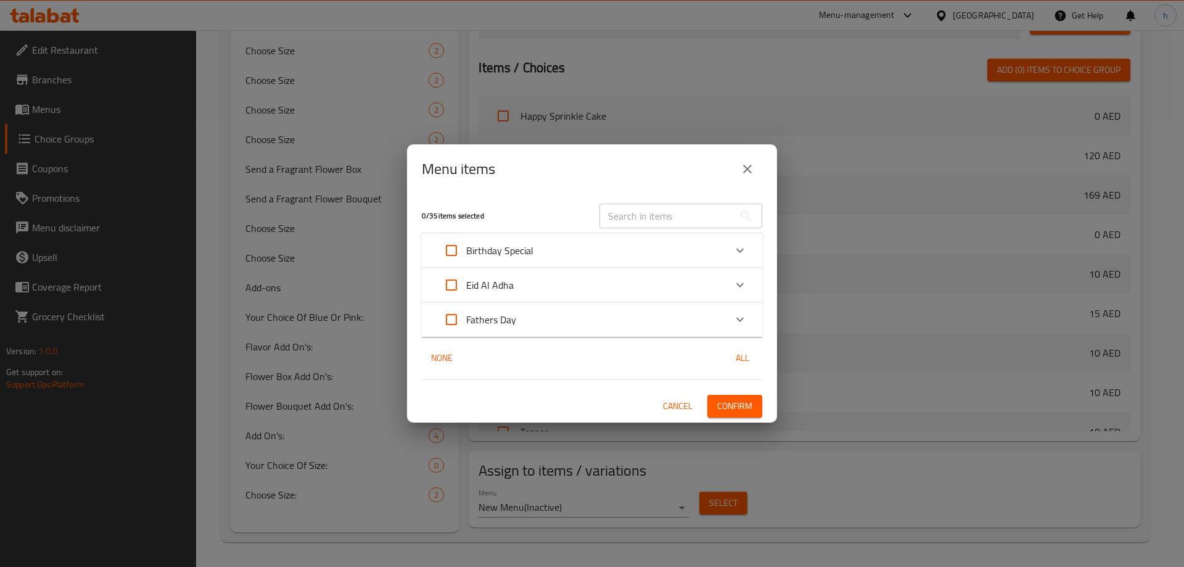
click at [678, 402] on span "Cancel" at bounding box center [678, 405] width 30 height 15
click at [686, 412] on li "Topper 10 AED" at bounding box center [805, 431] width 652 height 39
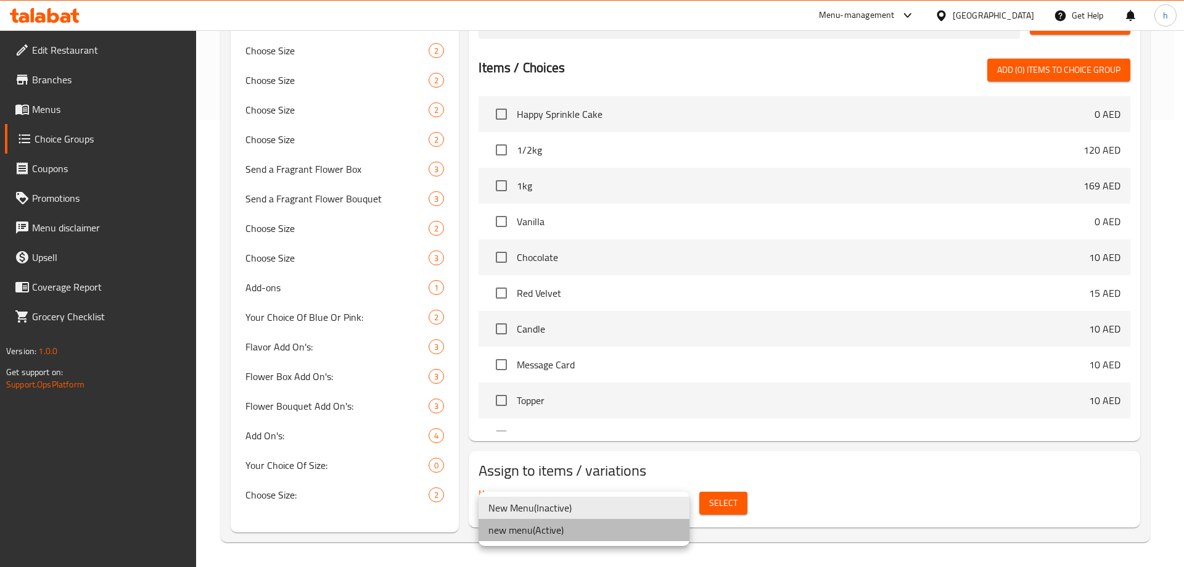
click at [551, 529] on li "new menu ( Active )" at bounding box center [584, 530] width 211 height 22
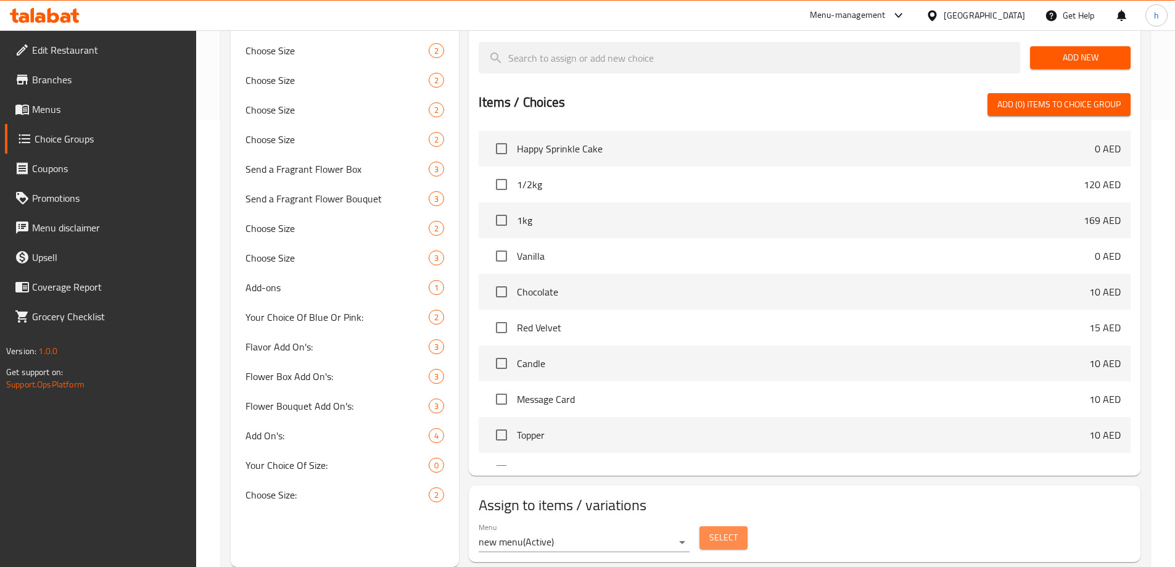
click at [706, 526] on button "Select" at bounding box center [723, 537] width 48 height 23
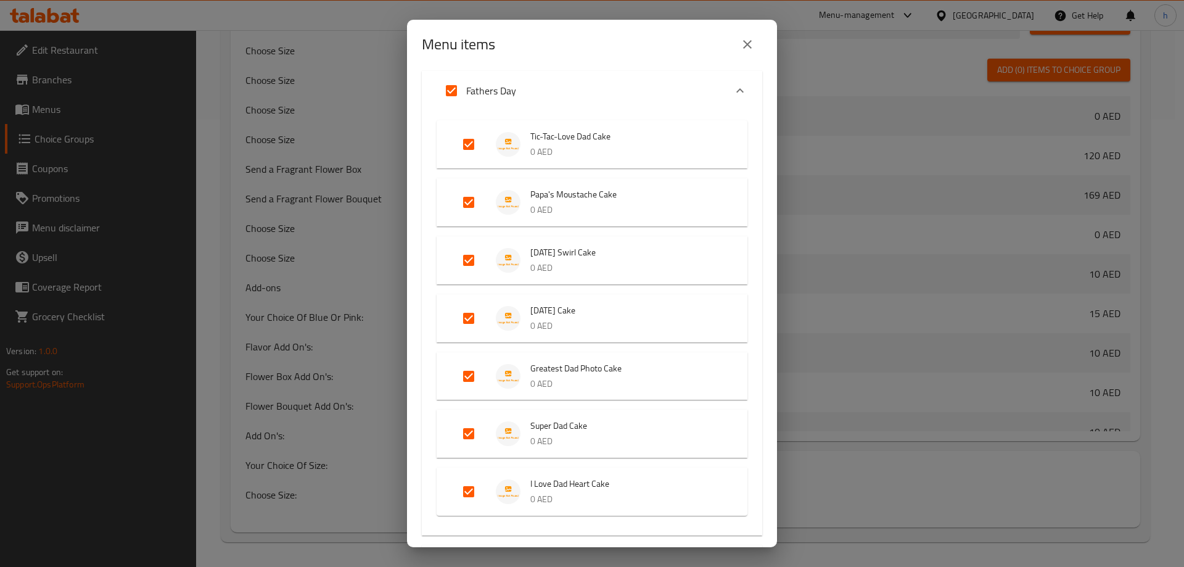
scroll to position [1912, 0]
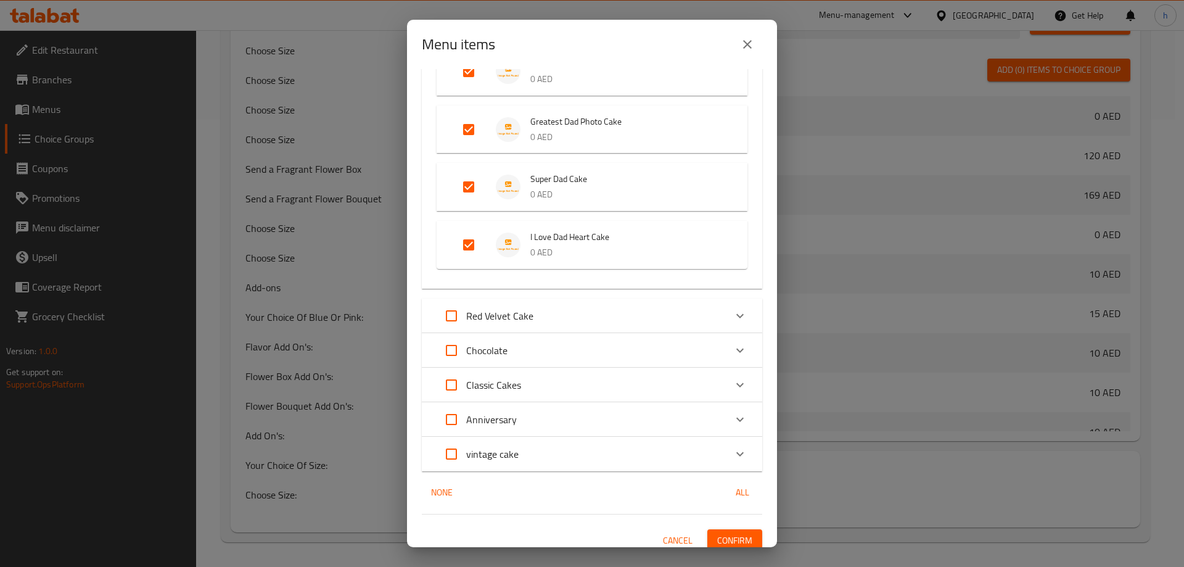
click at [733, 348] on icon "Expand" at bounding box center [740, 350] width 15 height 15
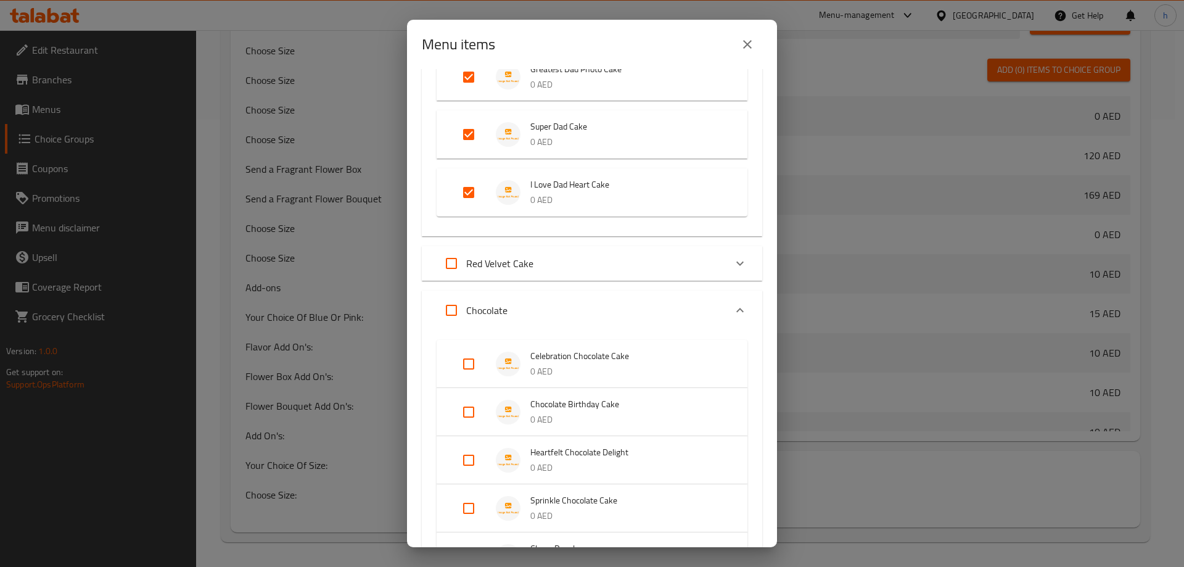
scroll to position [2035, 0]
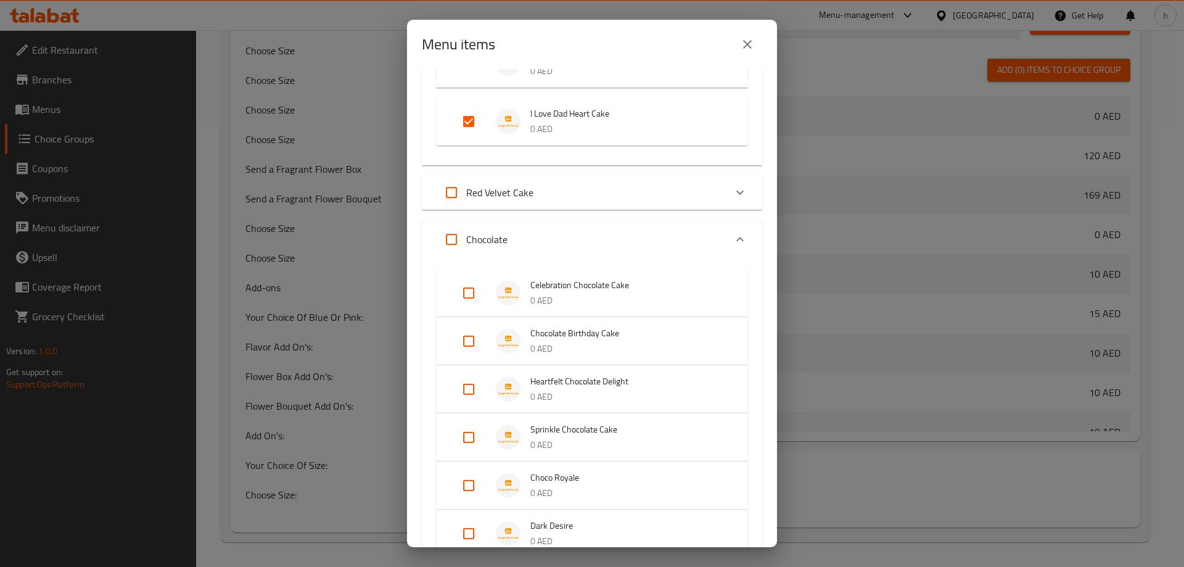
click at [696, 292] on span "Celebration Chocolate Cake" at bounding box center [626, 285] width 192 height 15
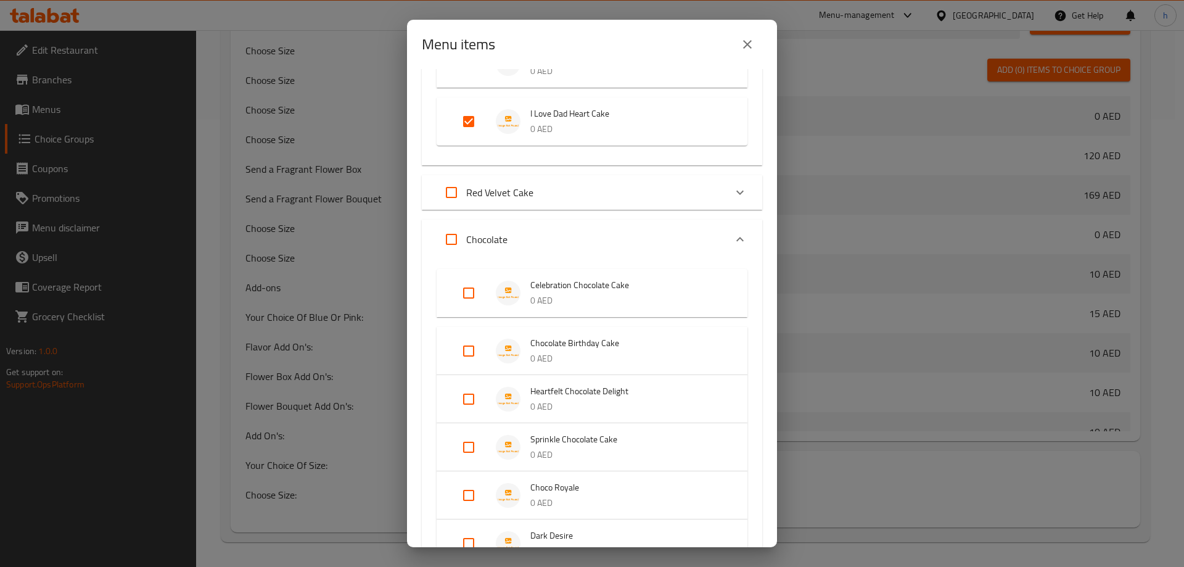
click at [696, 292] on span "Celebration Chocolate Cake" at bounding box center [626, 285] width 192 height 15
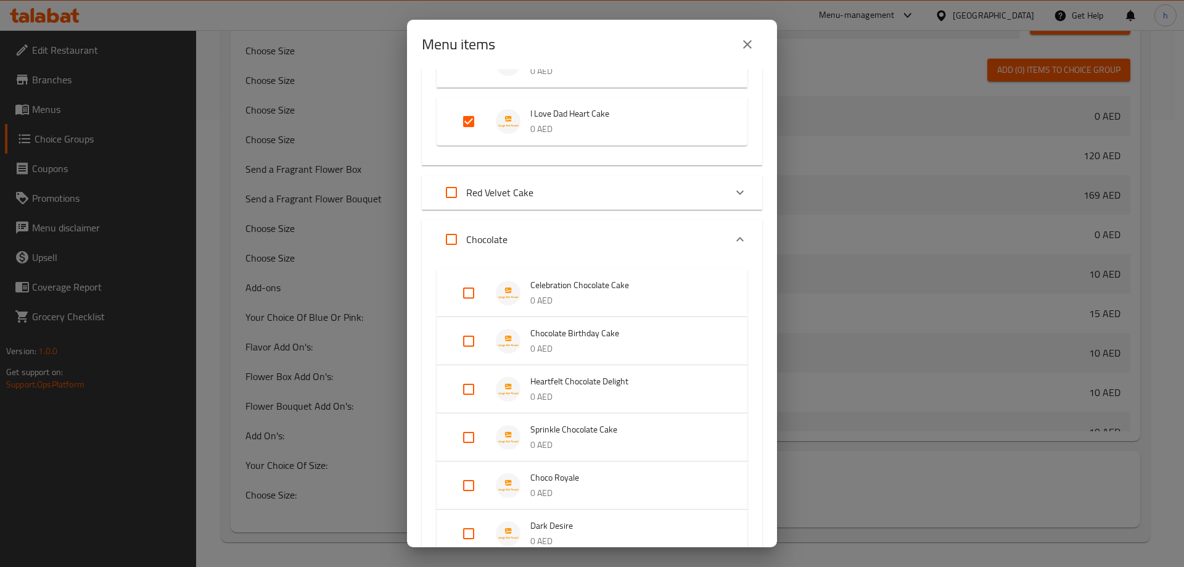
click at [696, 292] on span "Celebration Chocolate Cake" at bounding box center [626, 285] width 192 height 15
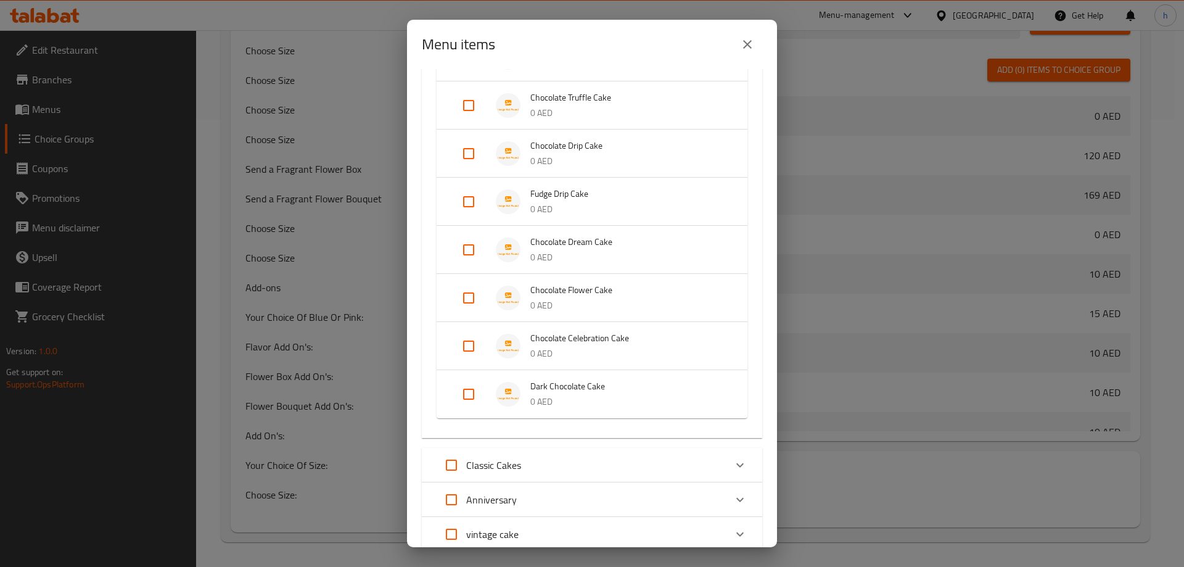
scroll to position [2775, 0]
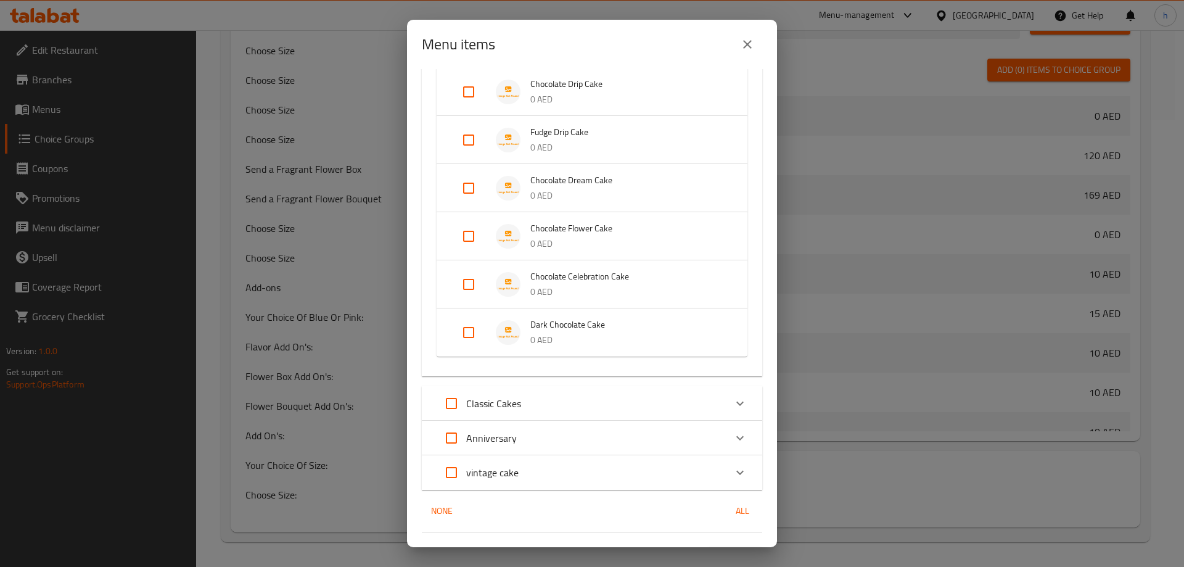
click at [648, 342] on p "0 AED" at bounding box center [626, 339] width 192 height 15
click at [629, 291] on p "0 AED" at bounding box center [626, 291] width 192 height 15
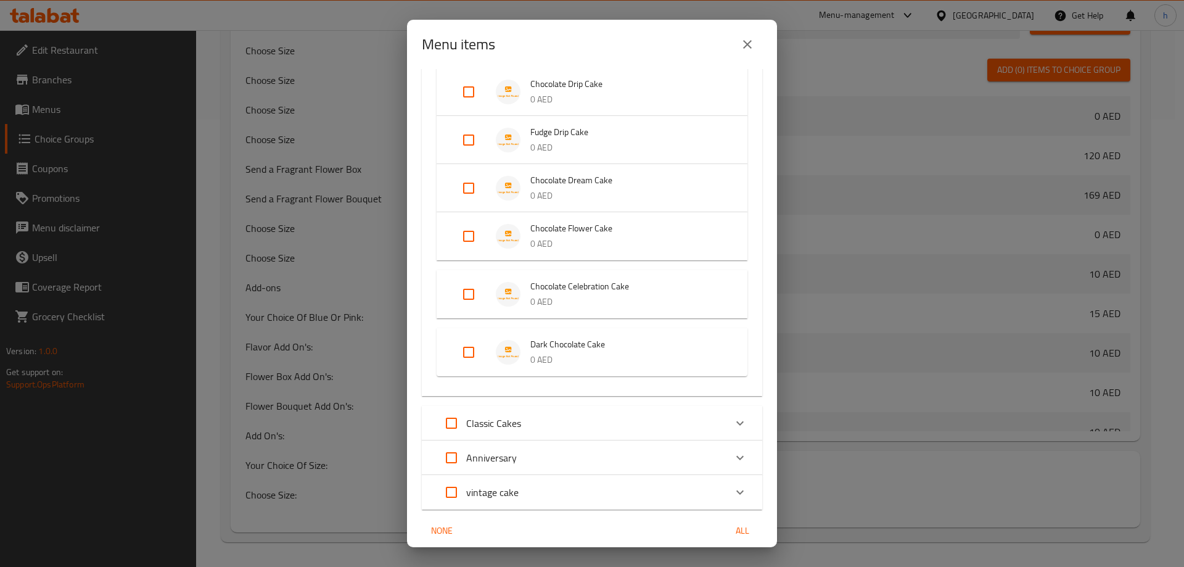
click at [622, 237] on p "0 AED" at bounding box center [626, 243] width 192 height 15
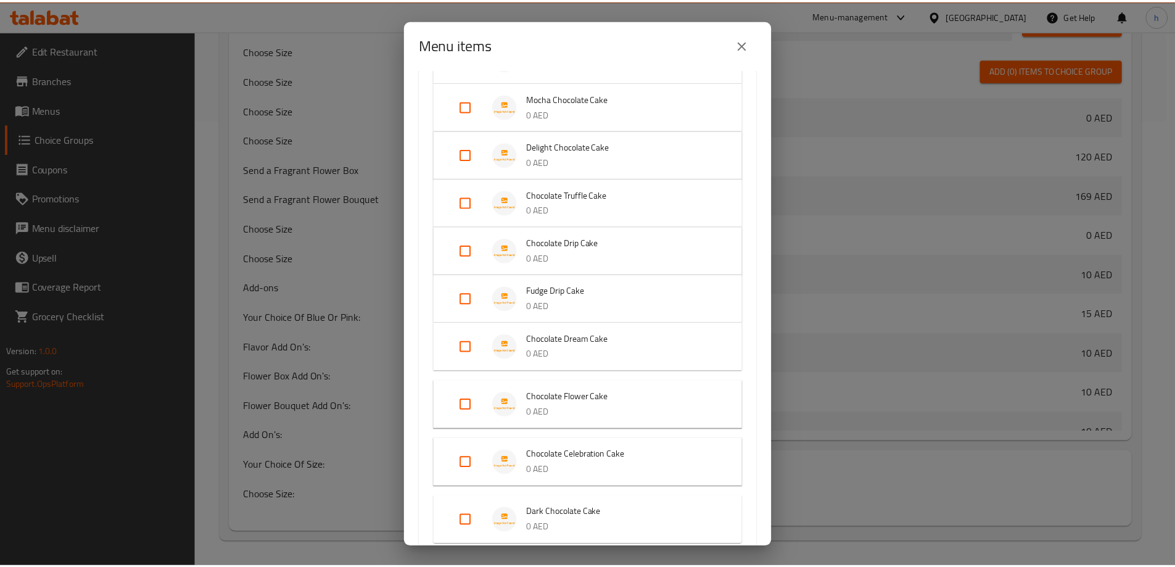
scroll to position [2590, 0]
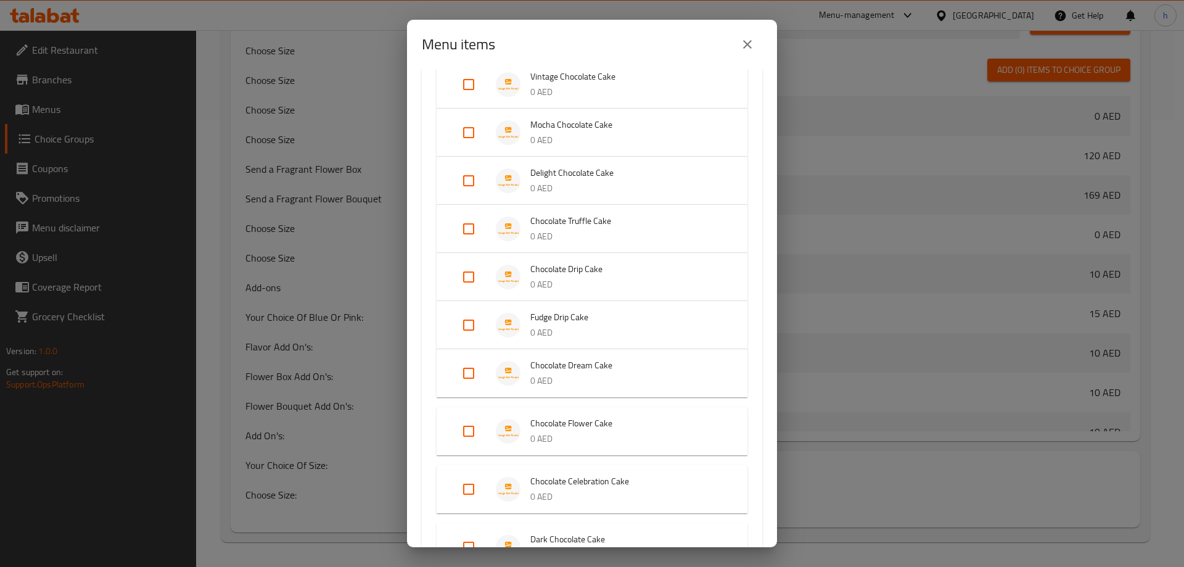
click at [619, 366] on span "Chocolate Dream Cake" at bounding box center [626, 365] width 192 height 15
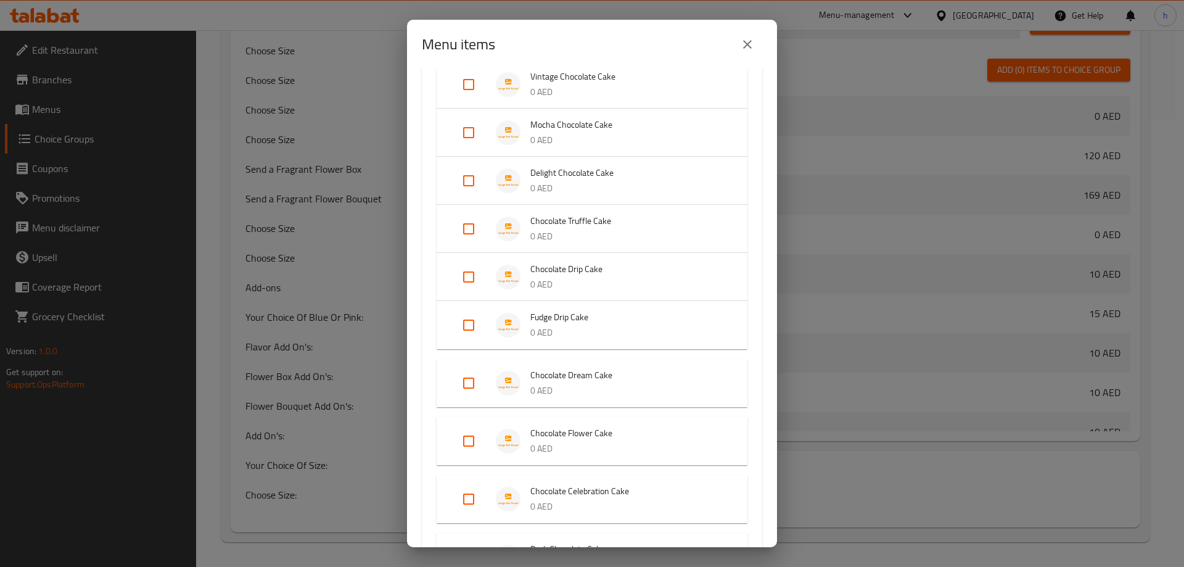
click at [621, 319] on span "Fudge Drip Cake" at bounding box center [626, 317] width 192 height 15
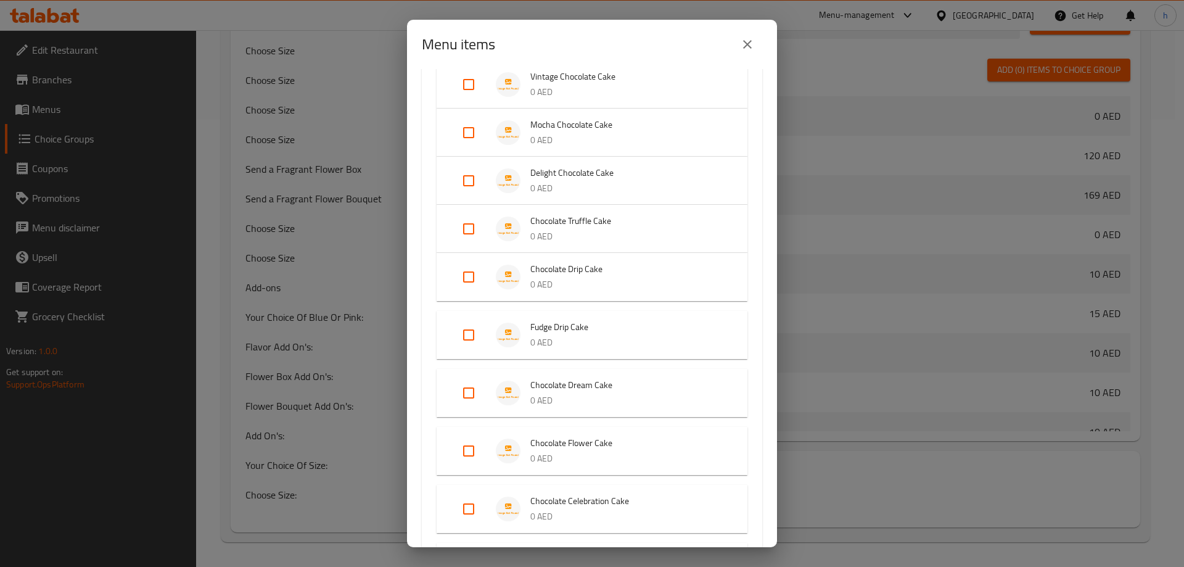
click at [620, 300] on div "Chocolate Drip Cake 0 AED" at bounding box center [592, 277] width 311 height 48
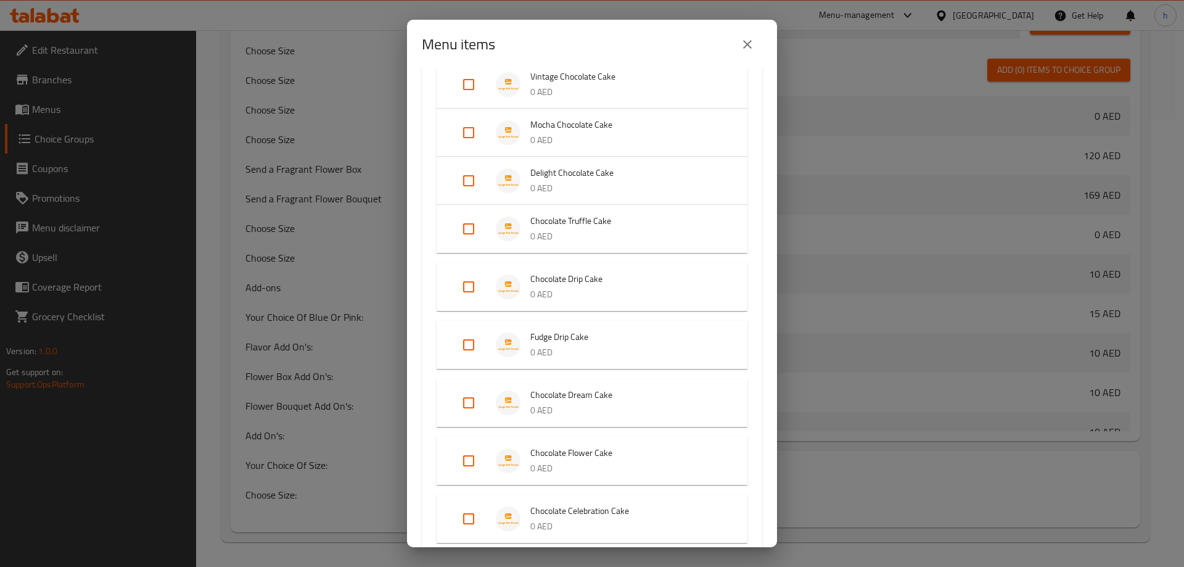
click at [618, 278] on span "Chocolate Drip Cake" at bounding box center [626, 278] width 192 height 15
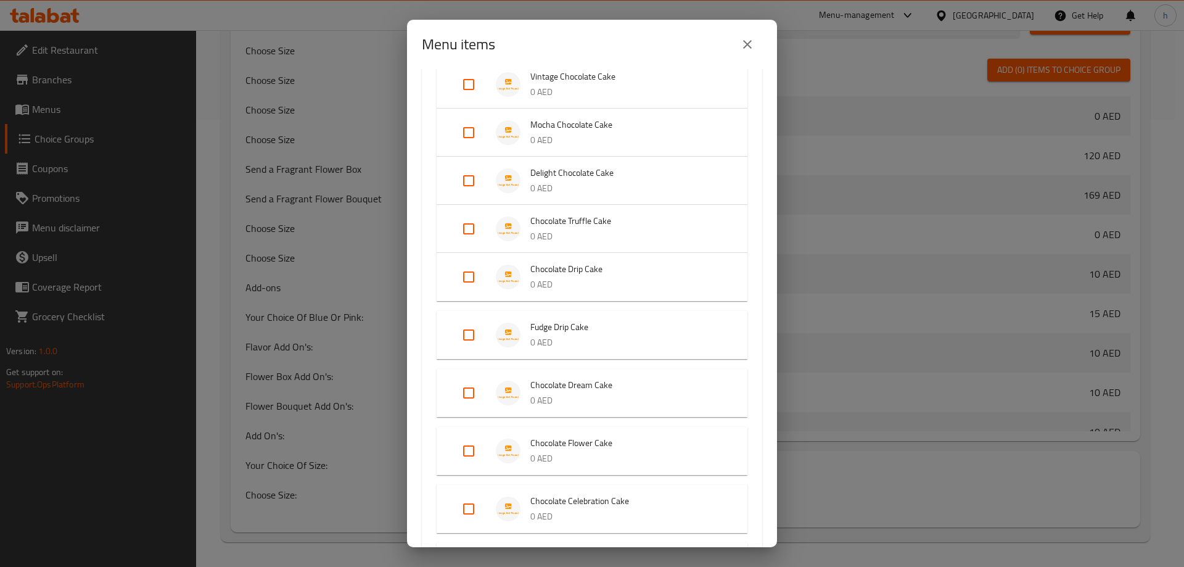
click at [798, 225] on div "Menu items 31 / 93 items selected ​ Birthday Special Happy Sprinkle Cake 0 AED …" at bounding box center [592, 283] width 1184 height 567
click at [749, 37] on icon "close" at bounding box center [747, 44] width 15 height 15
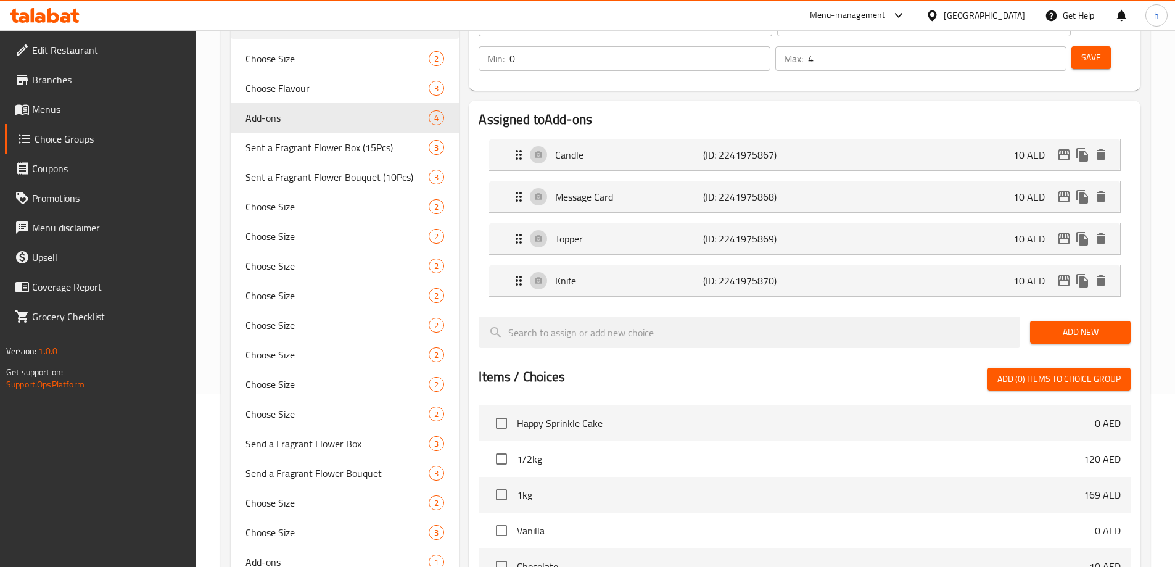
scroll to position [15, 0]
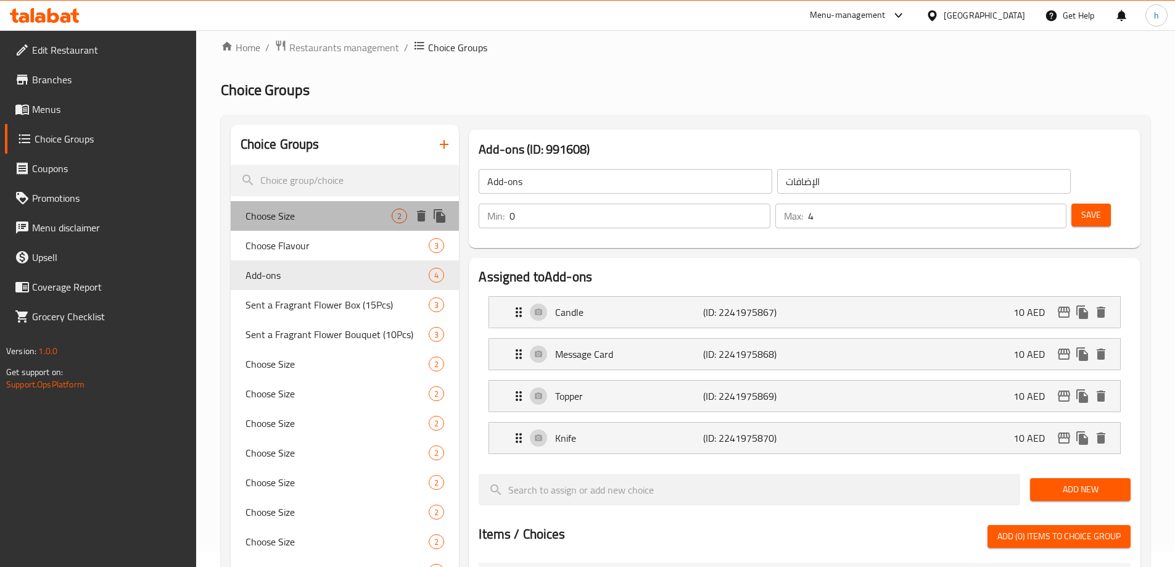
click at [347, 217] on span "Choose Size" at bounding box center [318, 215] width 147 height 15
type input "Choose Size"
type input "اختر الحجم"
type input "1"
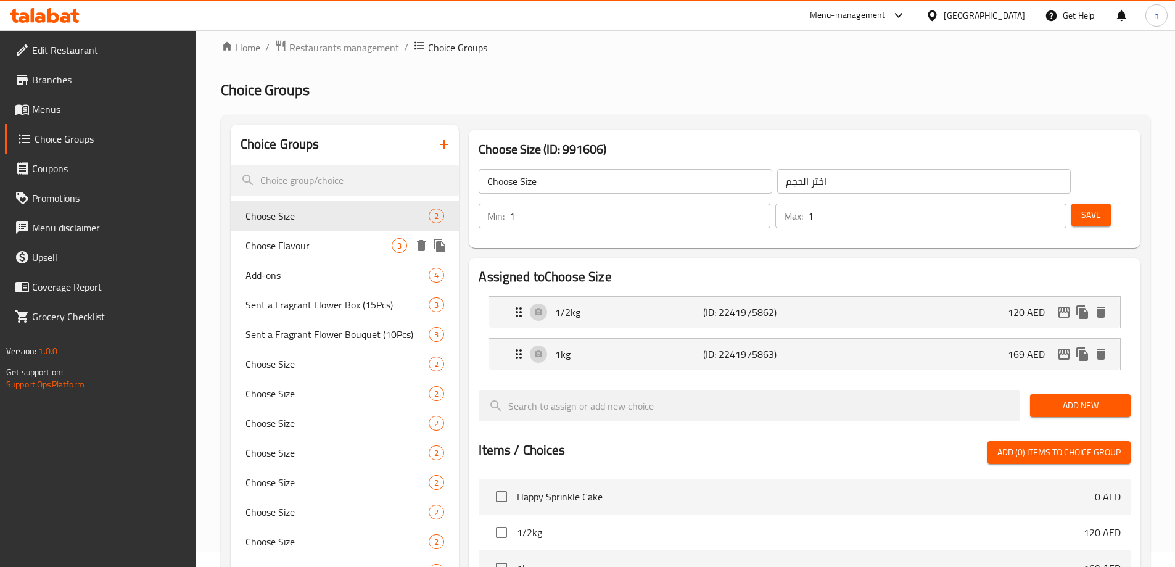
click at [311, 247] on span "Choose Flavour" at bounding box center [318, 245] width 147 height 15
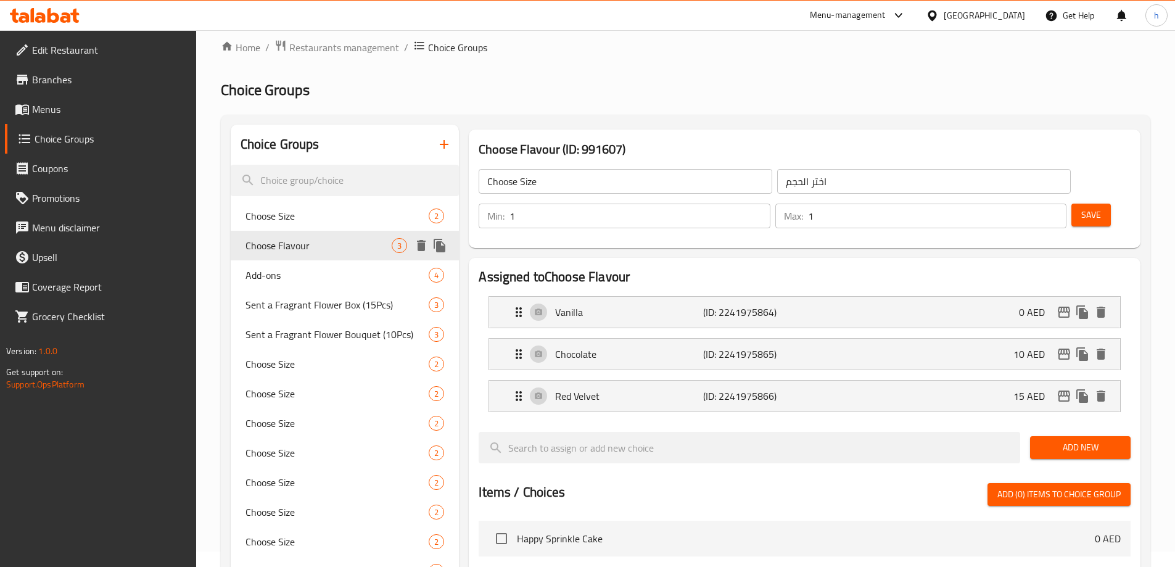
type input "Choose Flavour"
type input "اختر النكهة"
click at [305, 270] on span "Add-ons" at bounding box center [318, 275] width 147 height 15
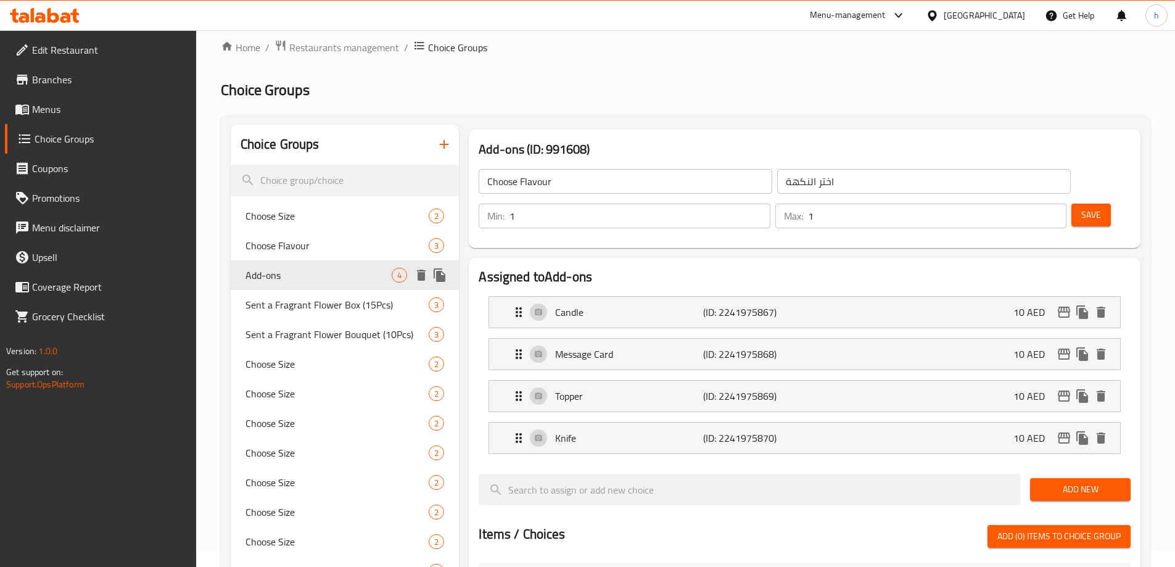
type input "Add-ons"
type input "الإضافات"
type input "0"
type input "4"
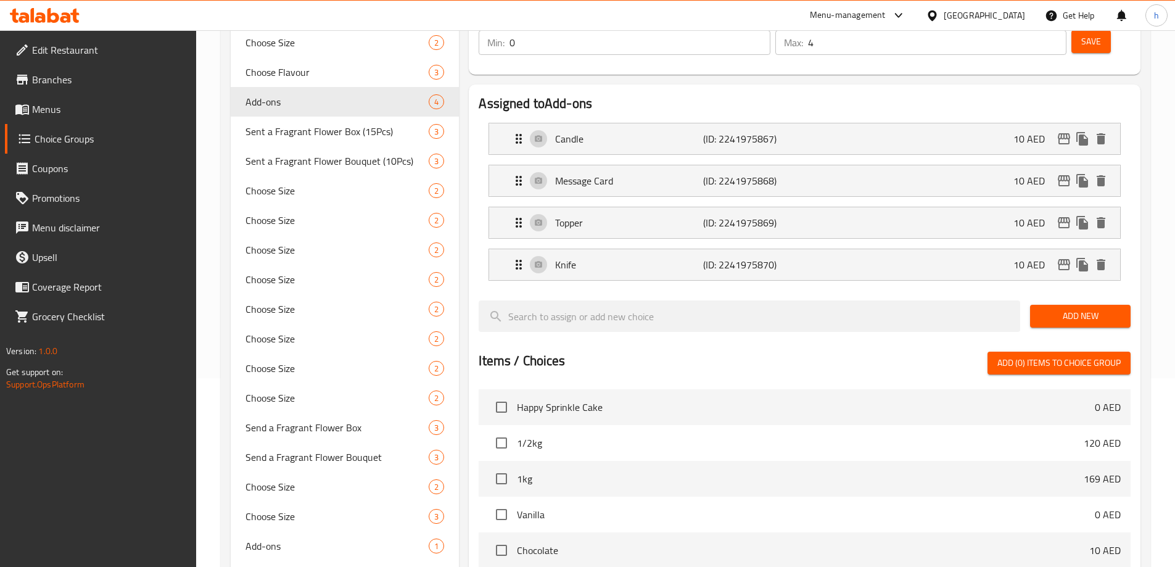
scroll to position [77, 0]
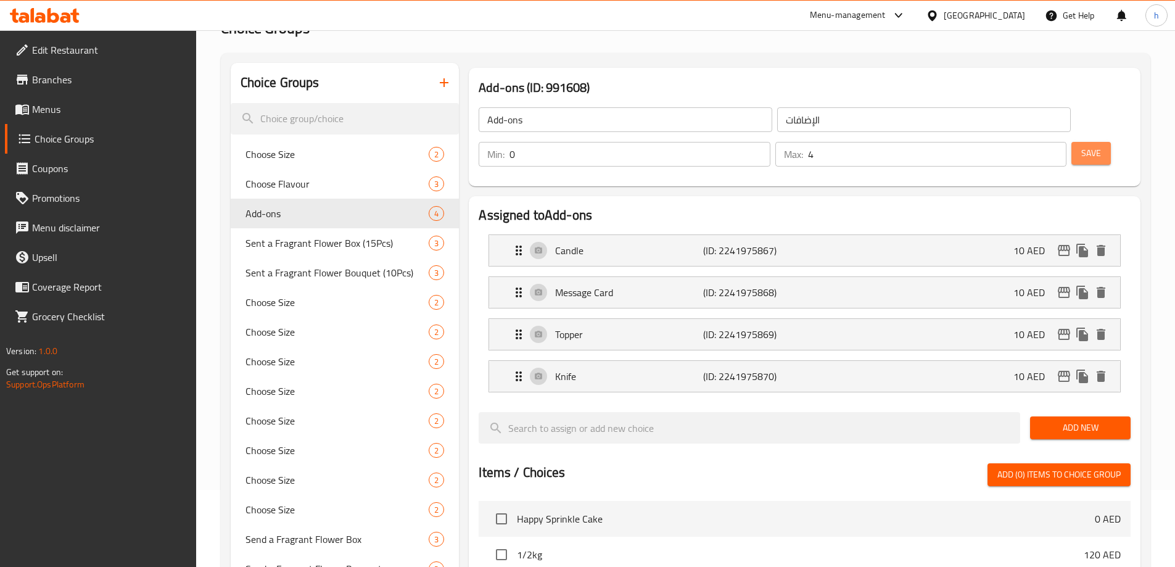
click at [1081, 146] on span "Save" at bounding box center [1091, 153] width 20 height 15
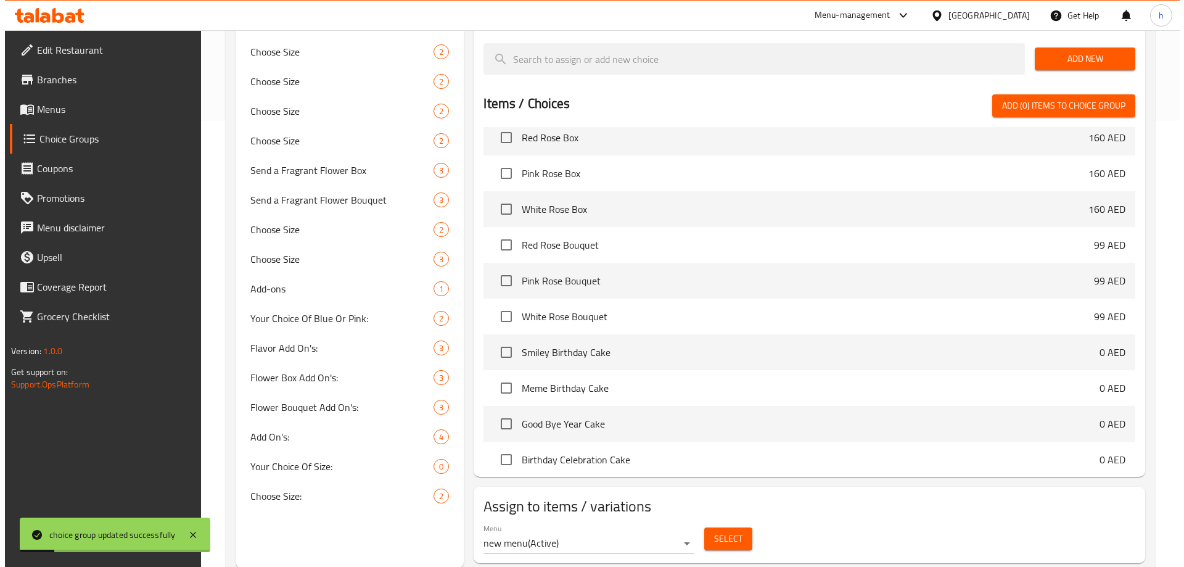
scroll to position [447, 0]
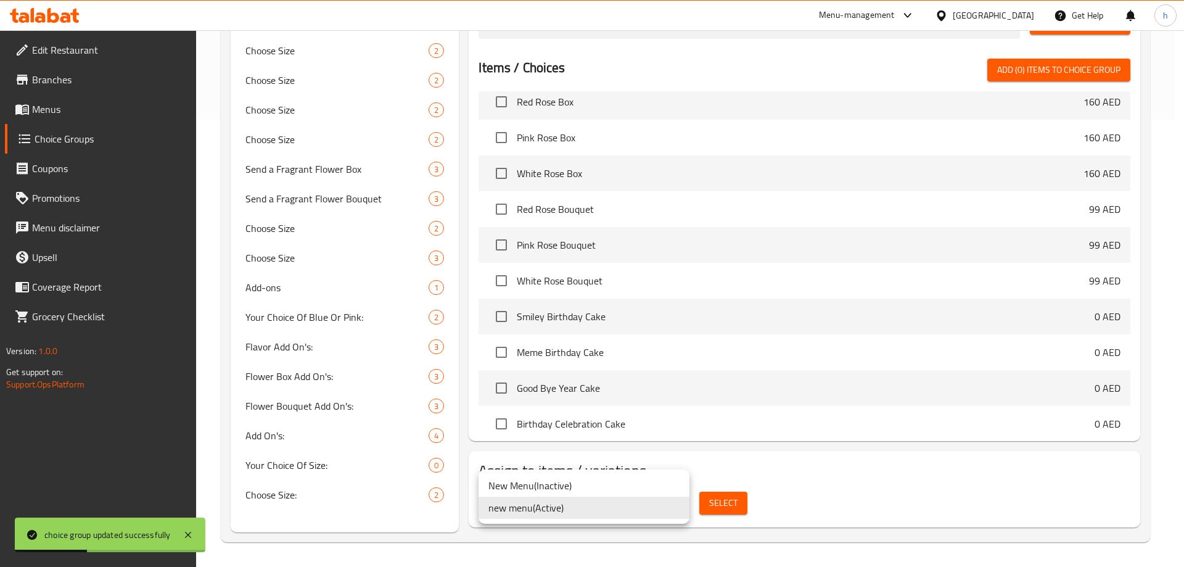
click at [650, 503] on li "new menu ( Active )" at bounding box center [584, 508] width 211 height 22
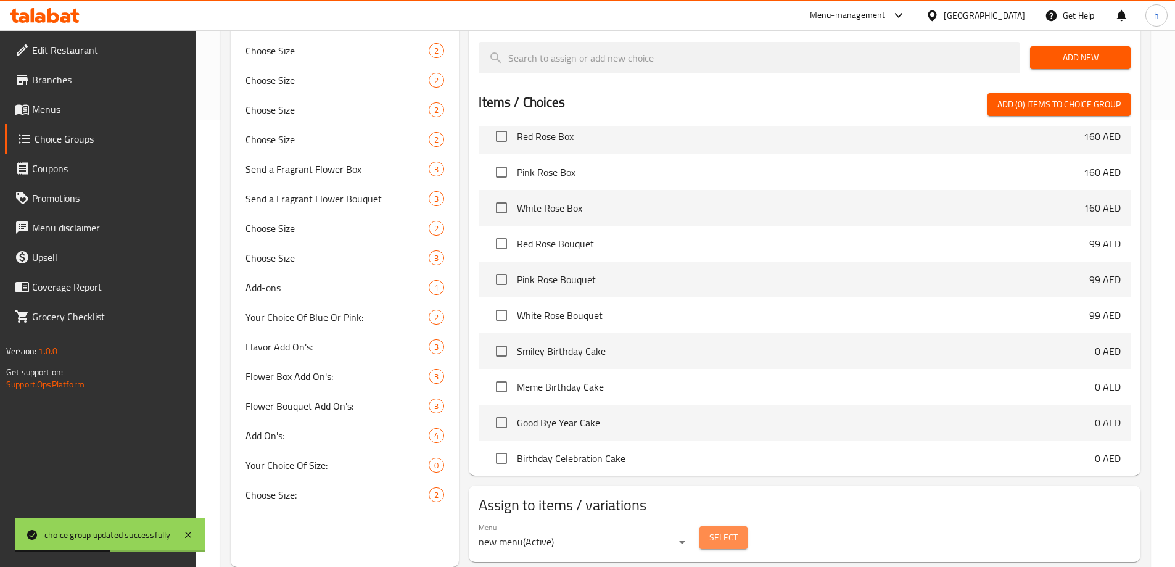
click at [701, 526] on button "Select" at bounding box center [723, 537] width 48 height 23
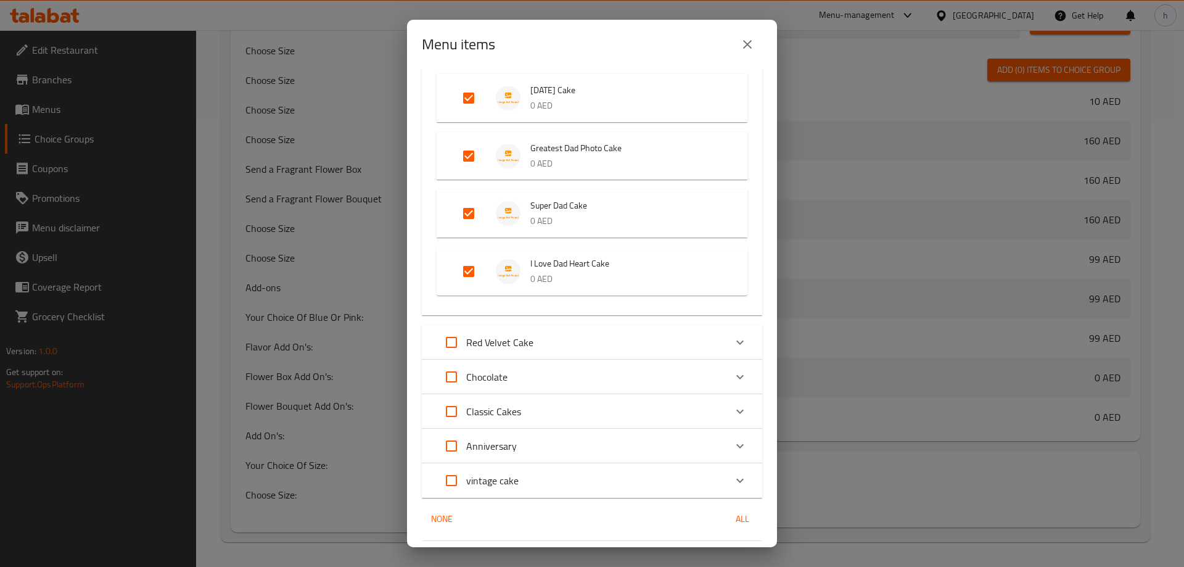
scroll to position [1922, 0]
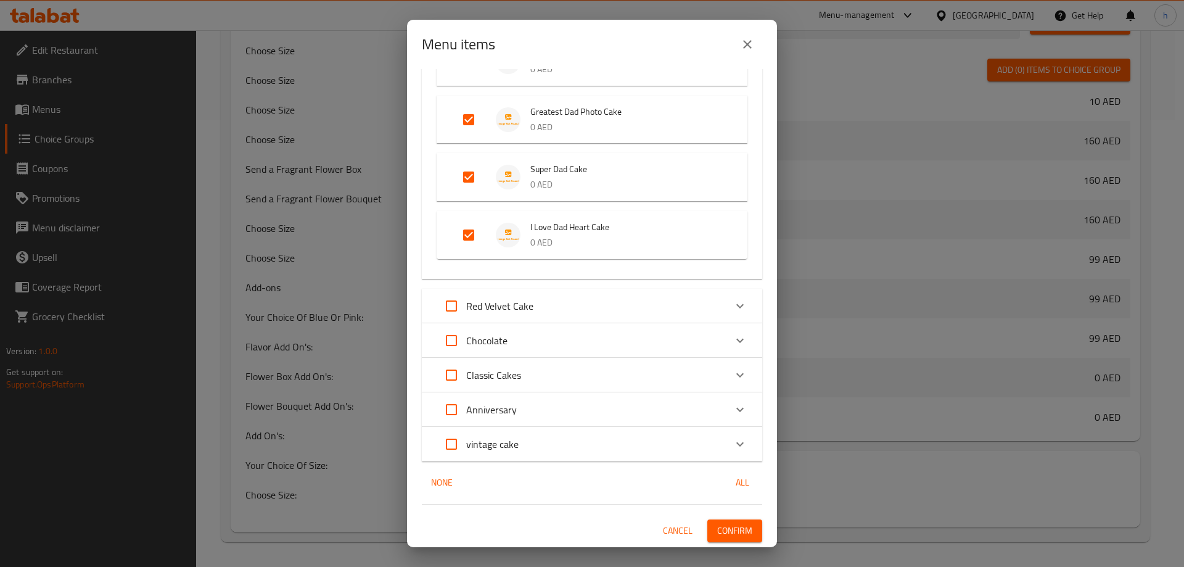
click at [733, 340] on icon "Expand" at bounding box center [740, 340] width 15 height 15
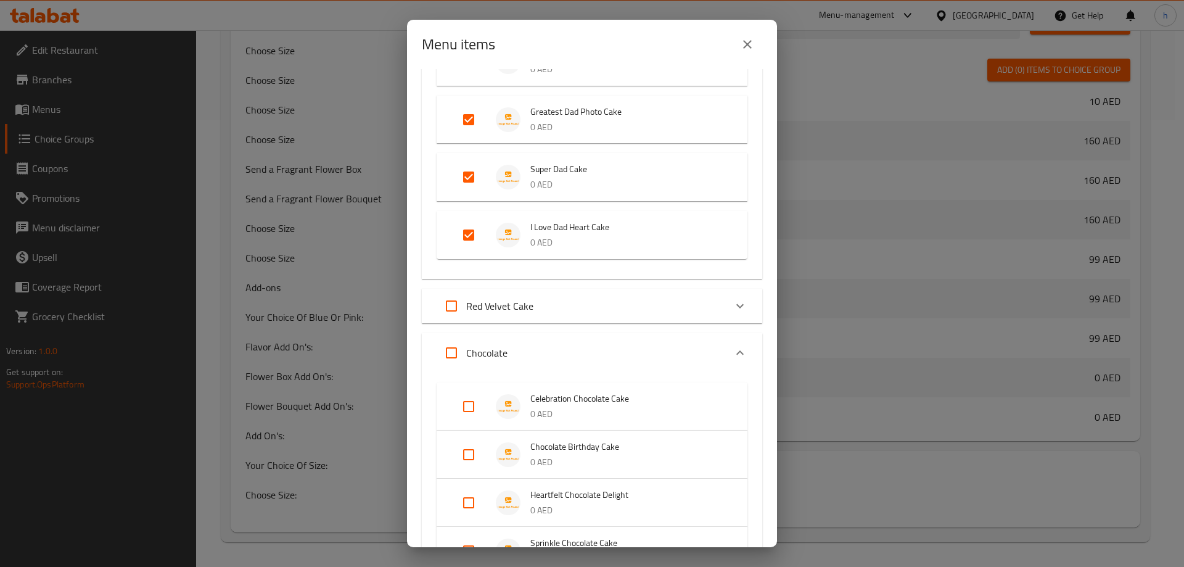
scroll to position [1984, 0]
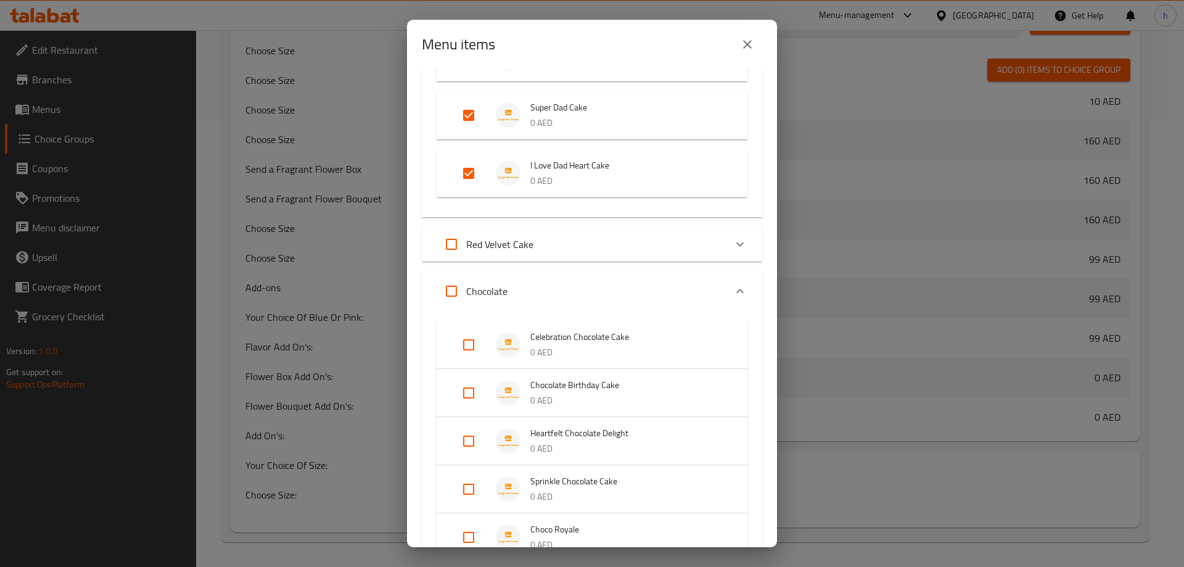
click at [723, 344] on div "Celebration Chocolate Cake 0 AED" at bounding box center [592, 345] width 311 height 48
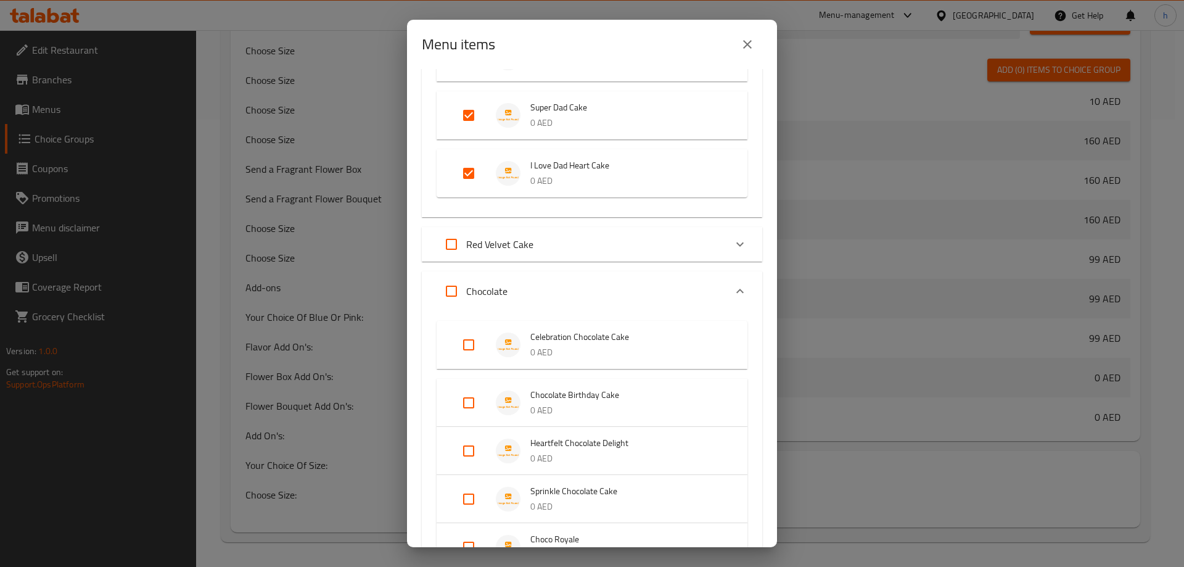
click at [723, 344] on div "Celebration Chocolate Cake 0 AED" at bounding box center [592, 345] width 311 height 48
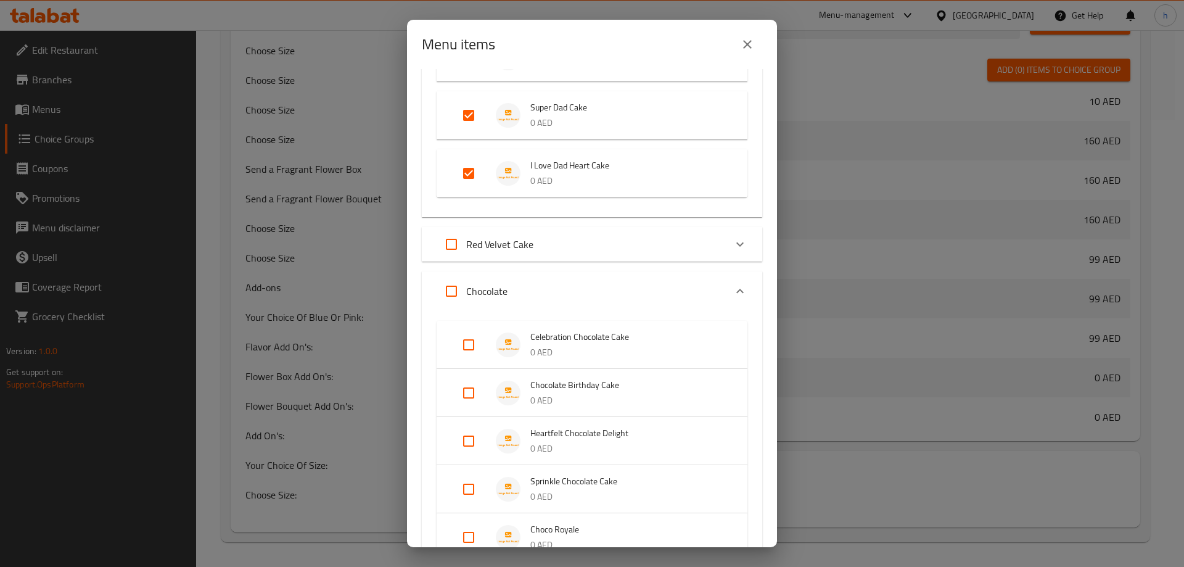
click at [723, 344] on div "Celebration Chocolate Cake 0 AED" at bounding box center [592, 345] width 311 height 48
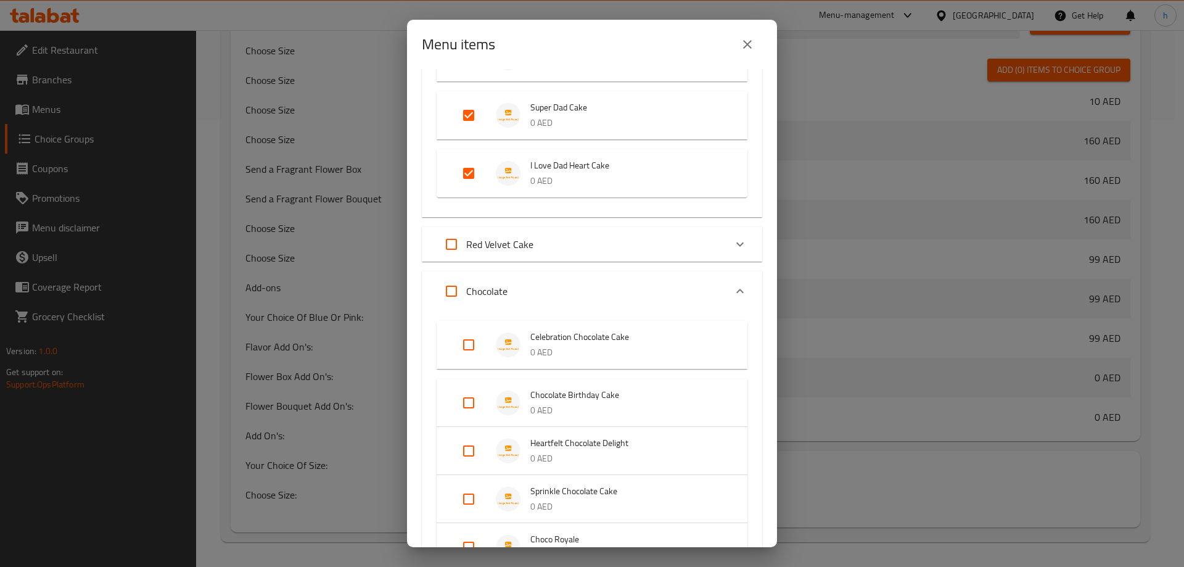
click at [723, 344] on div "Celebration Chocolate Cake 0 AED" at bounding box center [592, 345] width 311 height 48
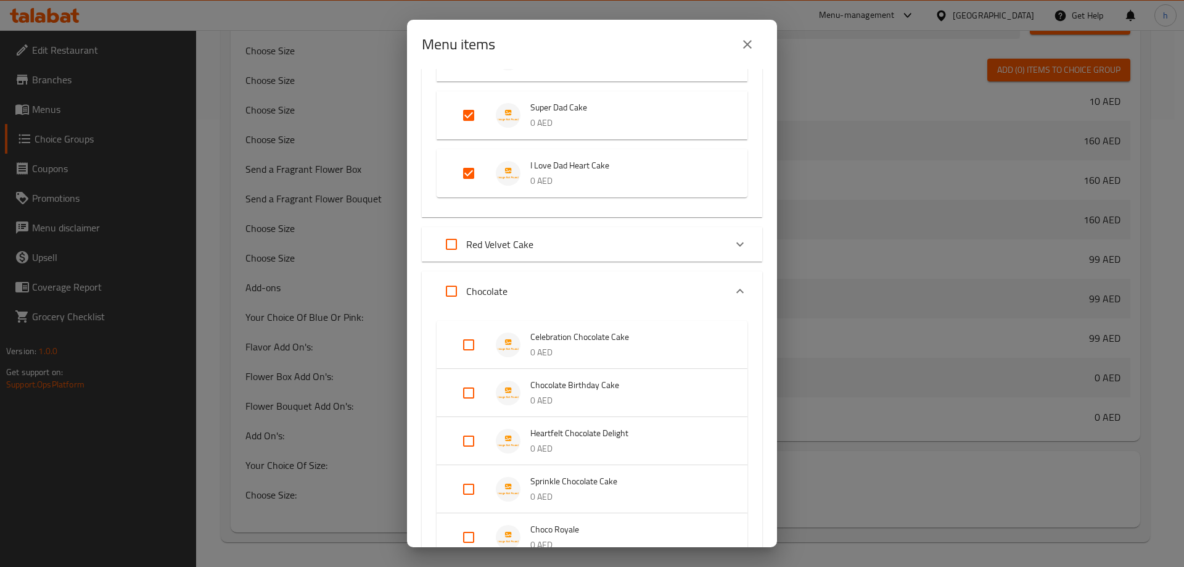
click at [723, 344] on div "Celebration Chocolate Cake 0 AED" at bounding box center [592, 345] width 311 height 48
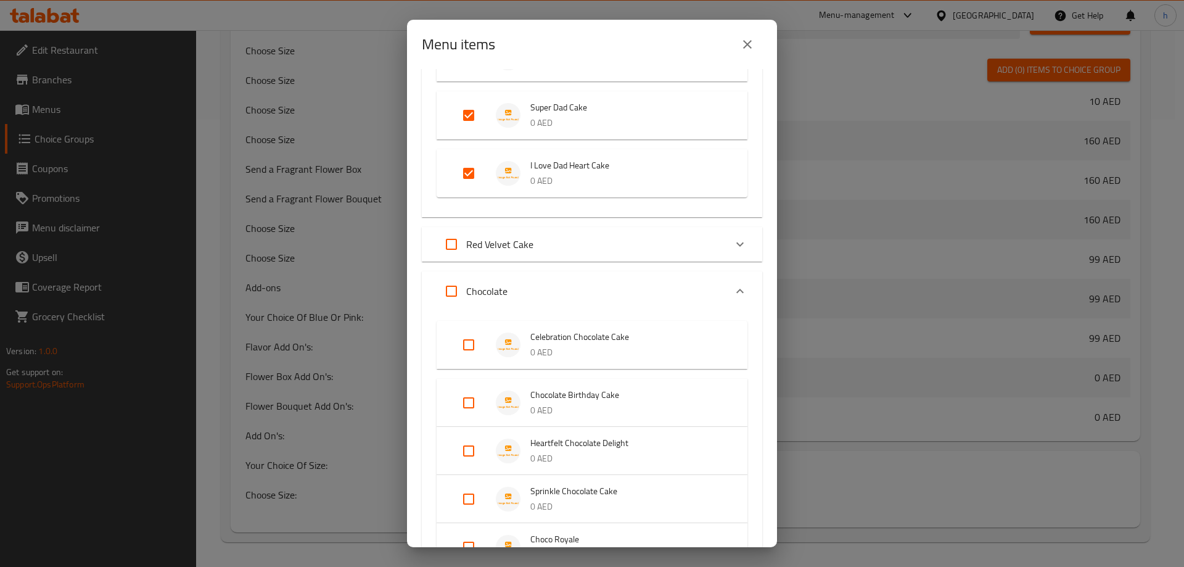
click at [723, 344] on div "Celebration Chocolate Cake 0 AED" at bounding box center [592, 345] width 311 height 48
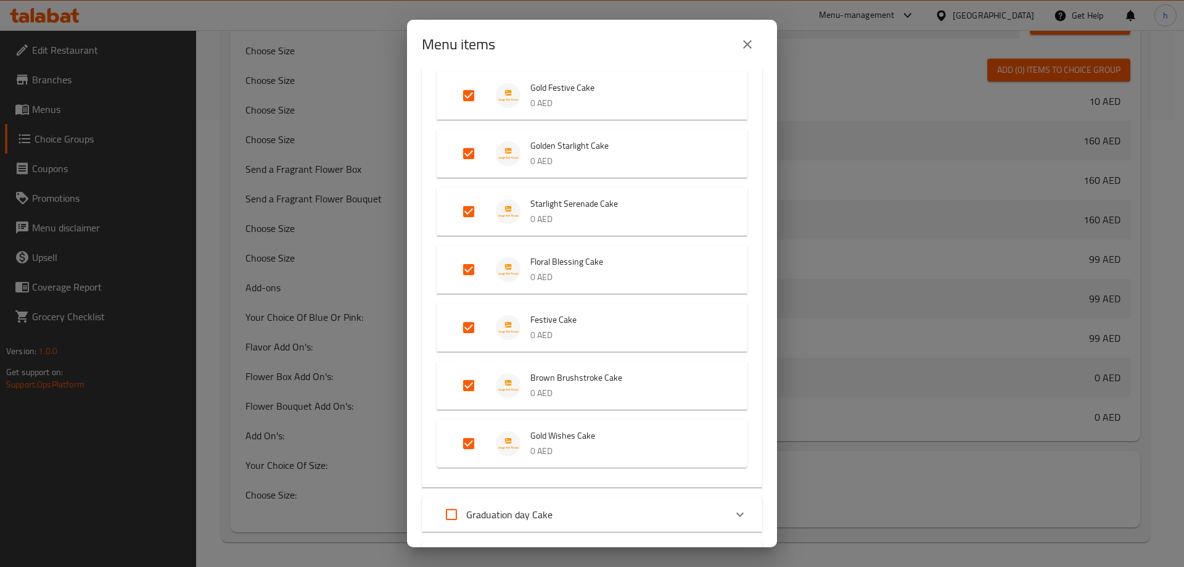
scroll to position [1190, 0]
click at [646, 426] on li "Gold Wishes Cake 0 AED" at bounding box center [591, 447] width 281 height 43
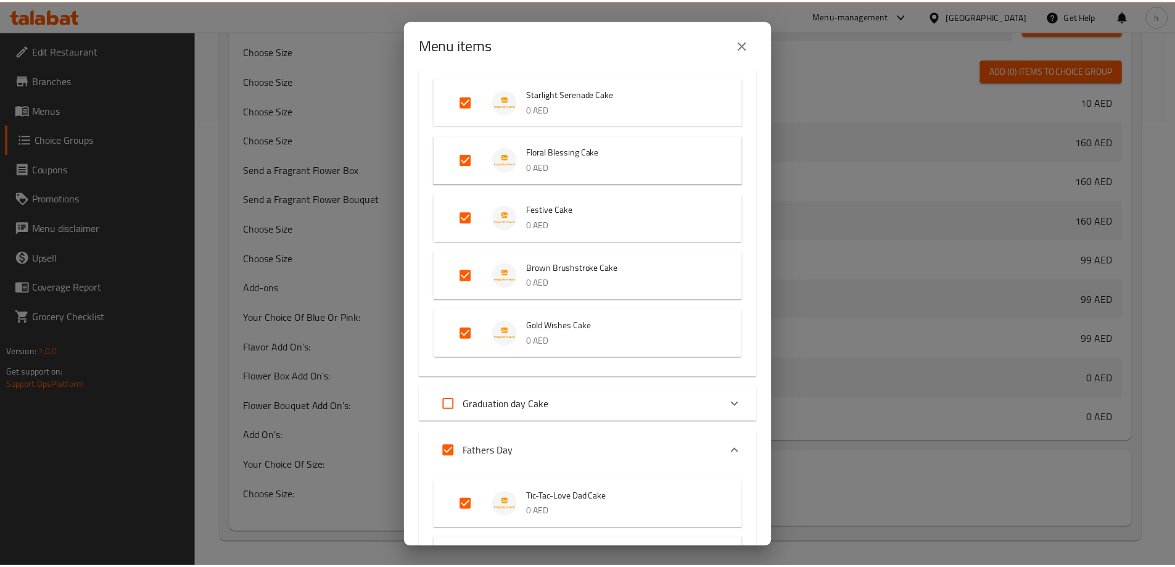
scroll to position [1314, 0]
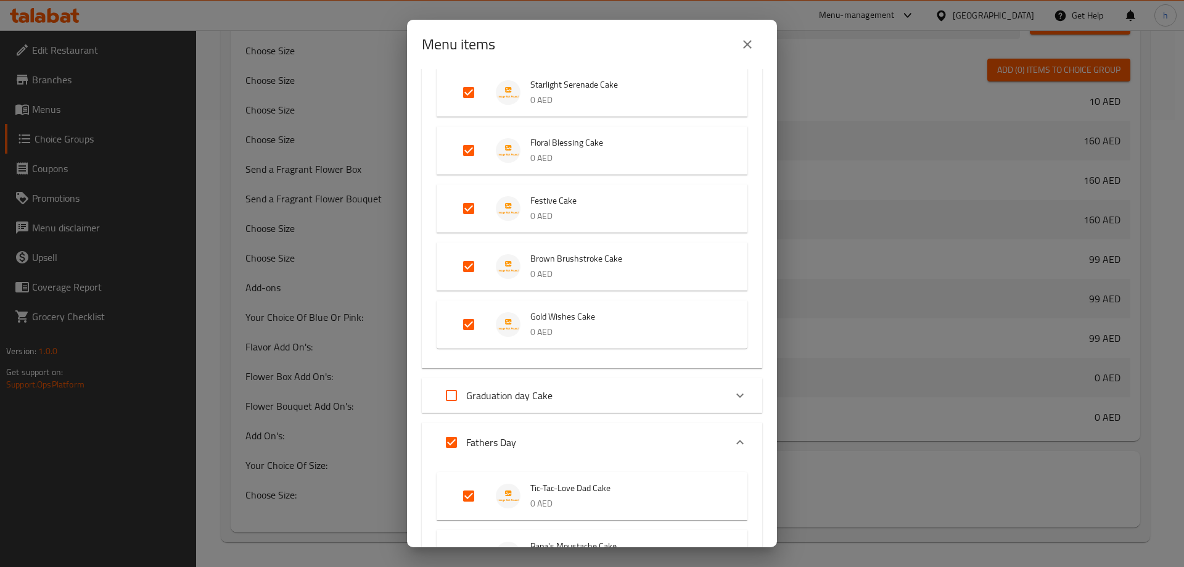
click at [680, 353] on ul "Crescent Moon Cake 0 AED Gold Festive Cake 0 AED Golden Starlight Cake 0 AED St…" at bounding box center [592, 122] width 311 height 464
click at [693, 342] on li "Gold Wishes Cake 0 AED" at bounding box center [591, 324] width 281 height 43
click at [683, 274] on p "0 AED" at bounding box center [626, 273] width 192 height 15
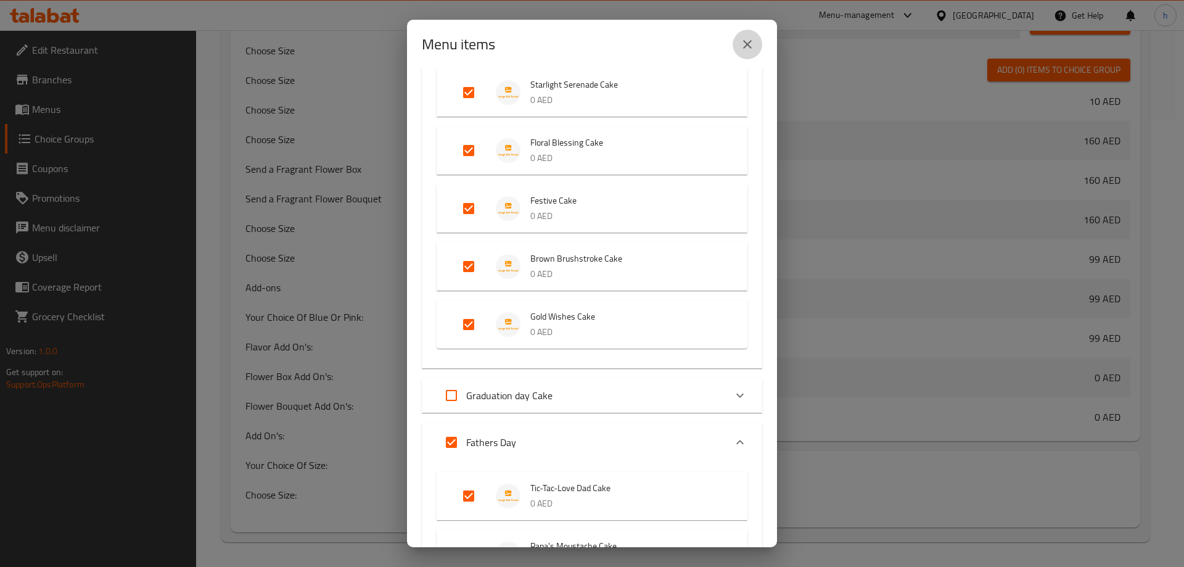
click at [746, 42] on icon "close" at bounding box center [747, 44] width 9 height 9
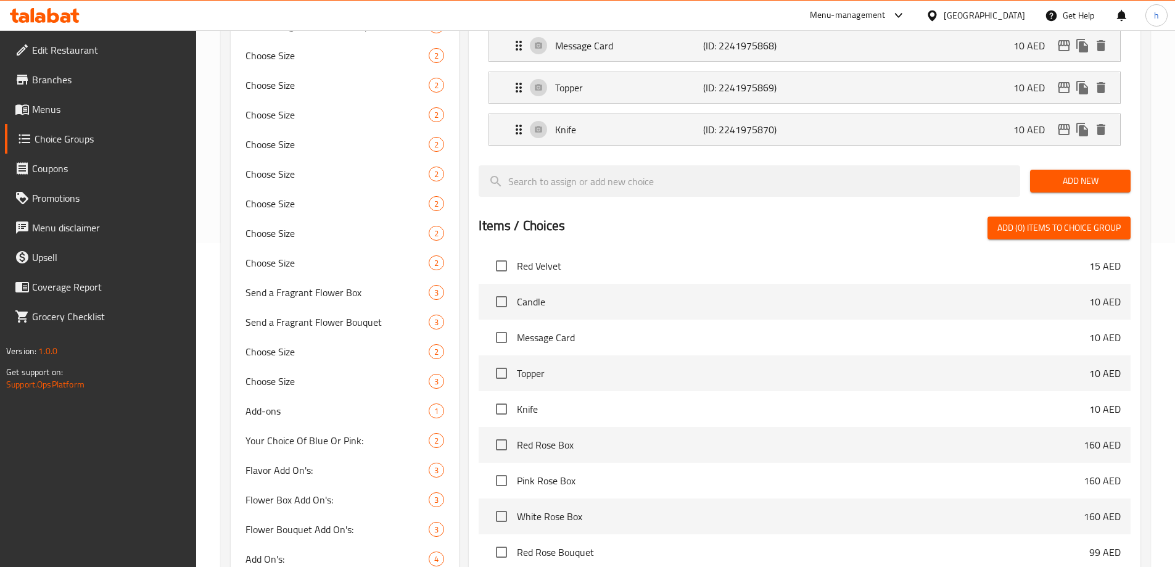
scroll to position [0, 0]
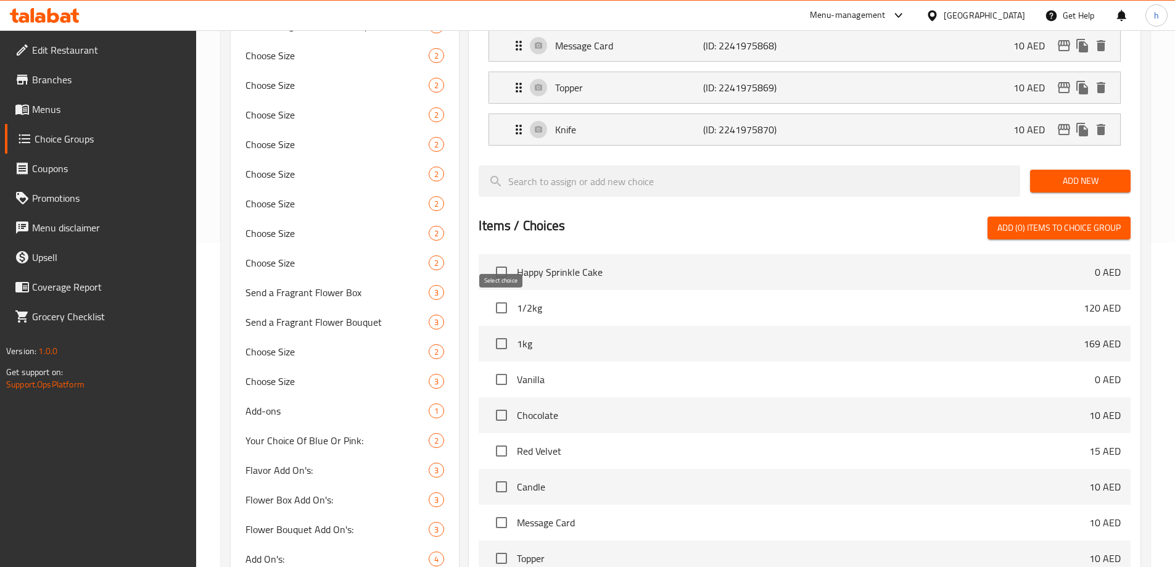
click at [495, 331] on input "checkbox" at bounding box center [501, 344] width 26 height 26
checkbox input "true"
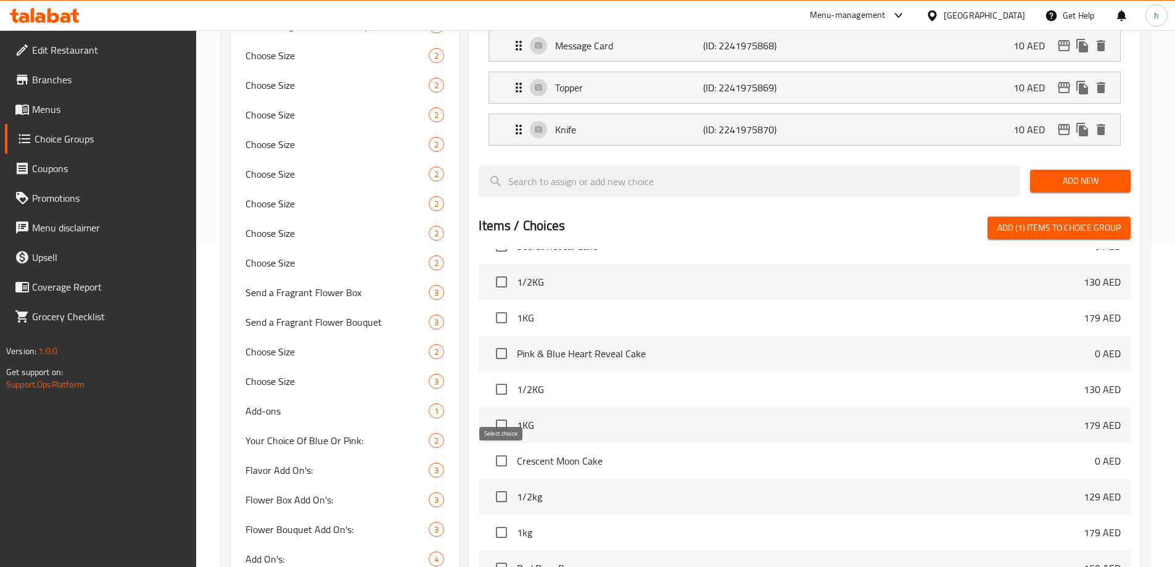
click at [495, 484] on input "checkbox" at bounding box center [501, 497] width 26 height 26
checkbox input "true"
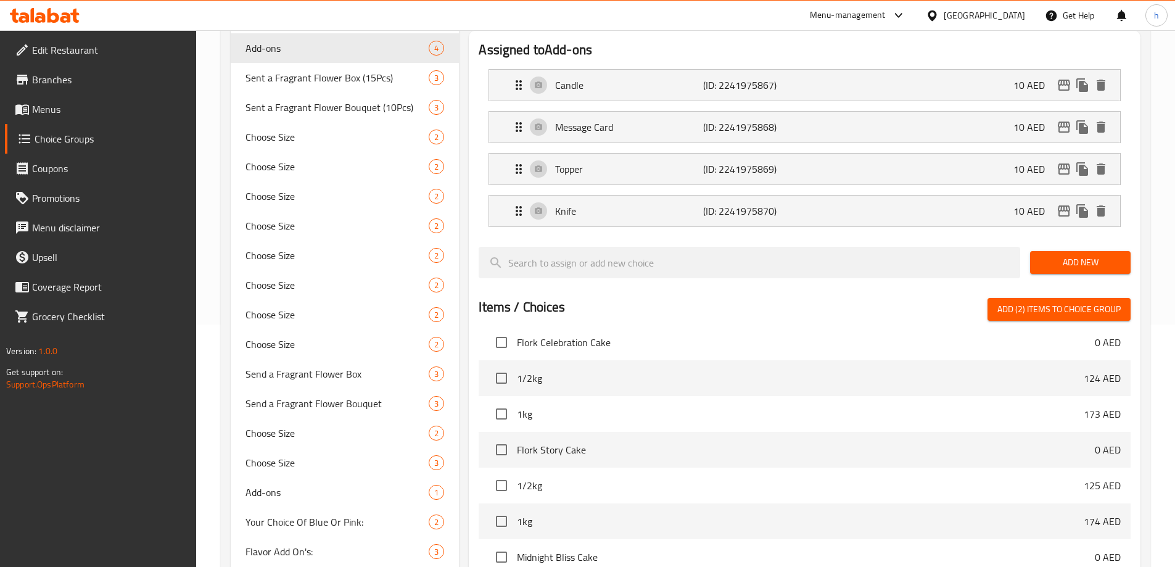
scroll to position [139, 0]
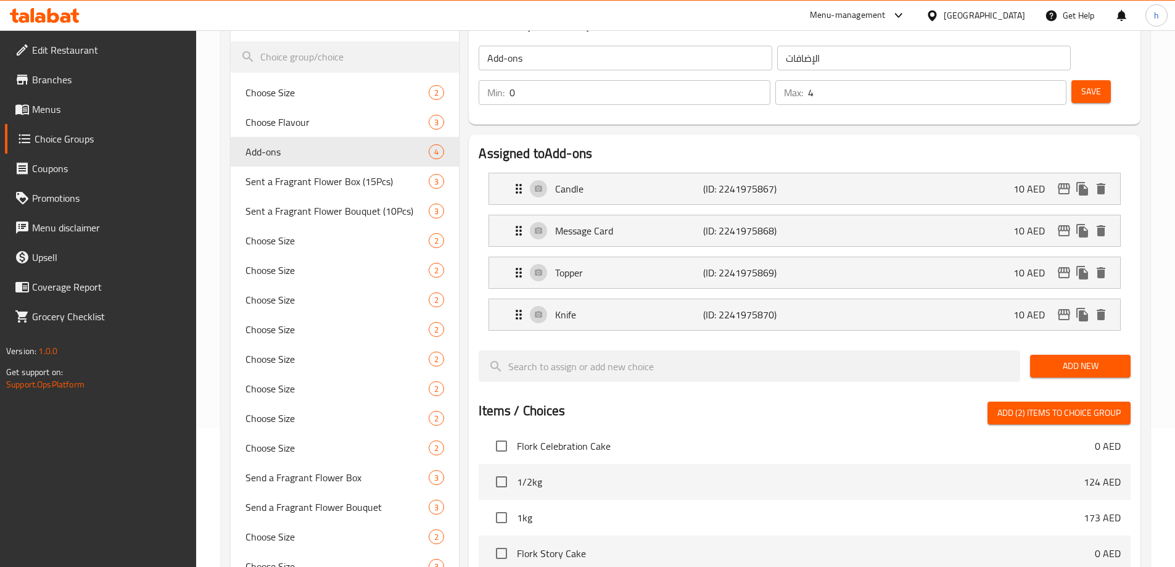
click at [1085, 80] on button "Save" at bounding box center [1090, 91] width 39 height 23
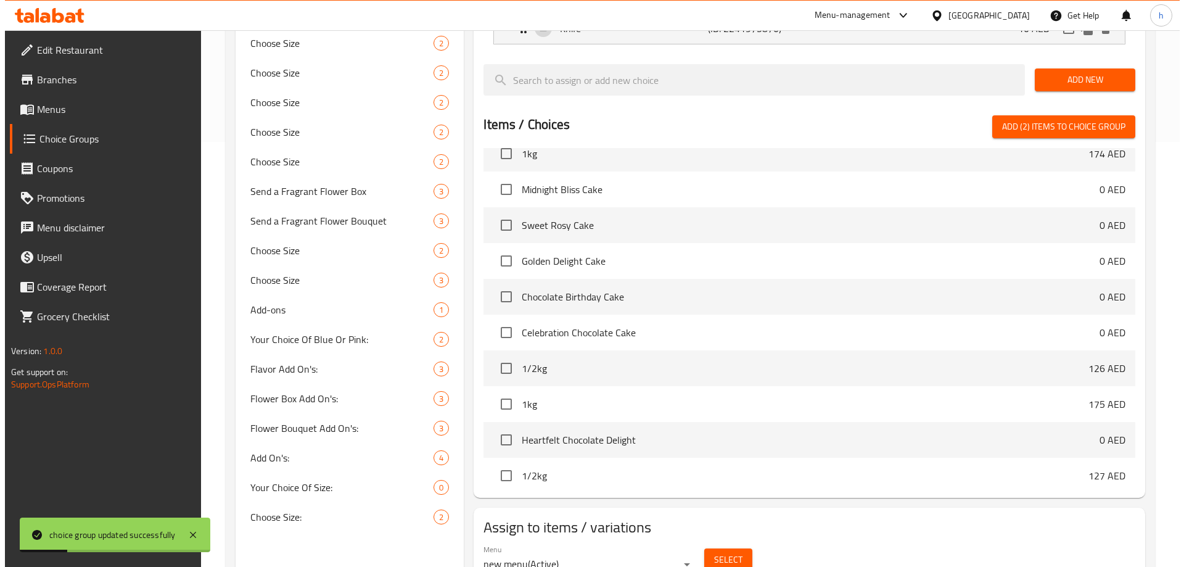
scroll to position [447, 0]
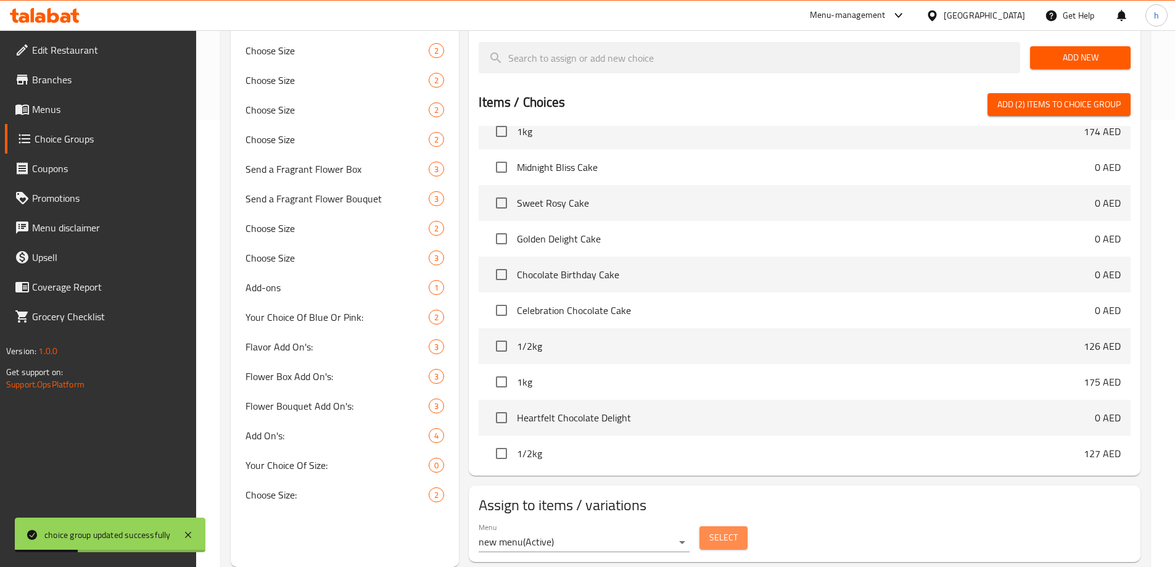
click at [709, 530] on span "Select" at bounding box center [723, 537] width 28 height 15
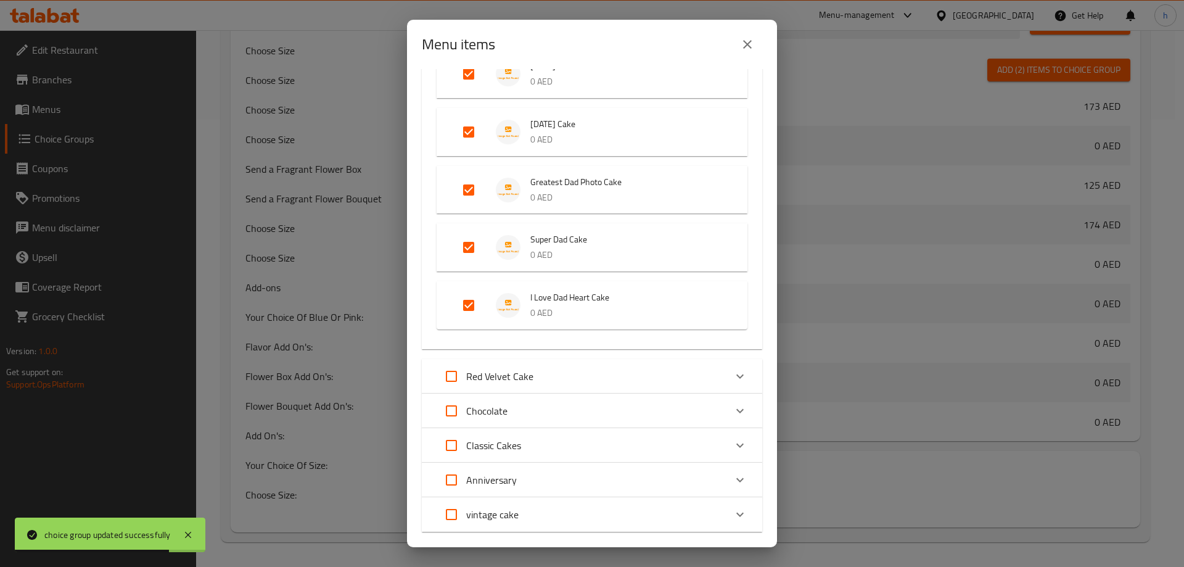
scroll to position [1912, 0]
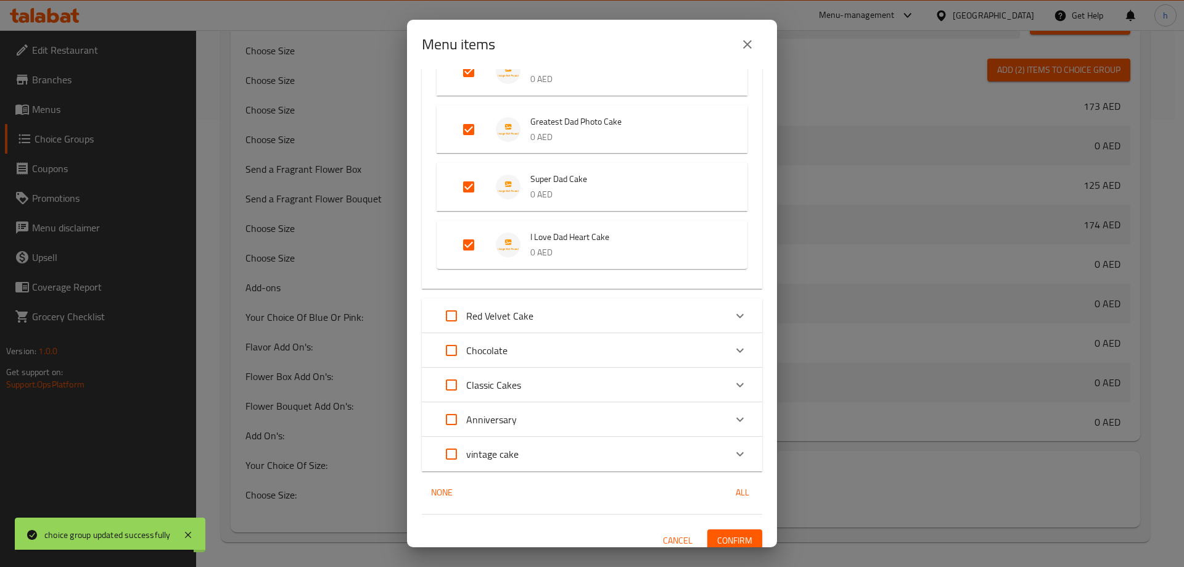
click at [554, 363] on div "Chocolate" at bounding box center [581, 351] width 289 height 30
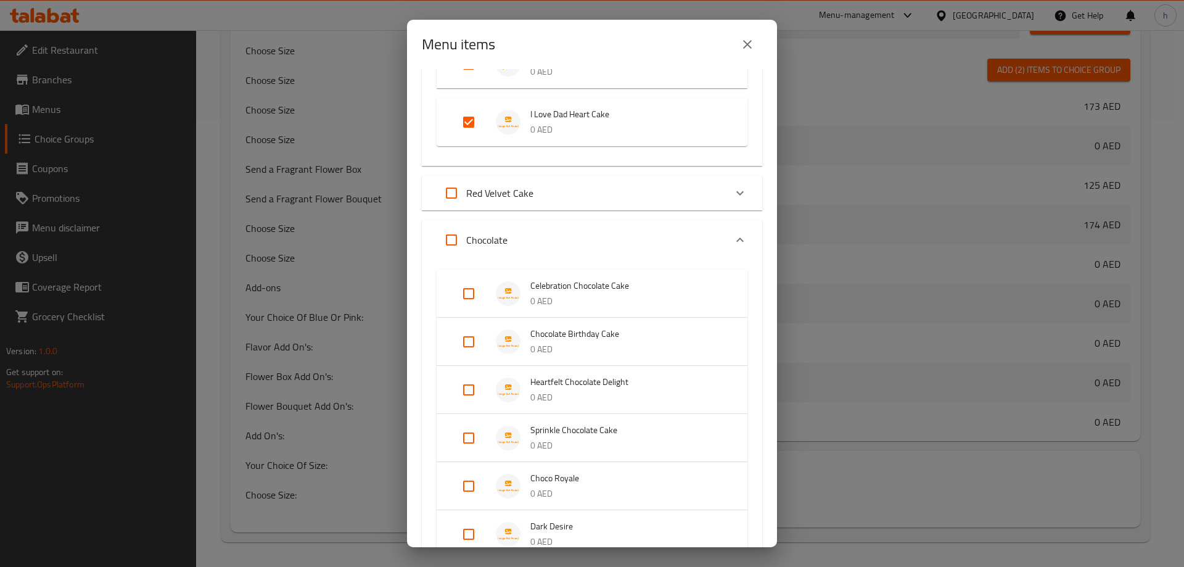
scroll to position [2035, 0]
click at [677, 296] on p "0 AED" at bounding box center [626, 300] width 192 height 15
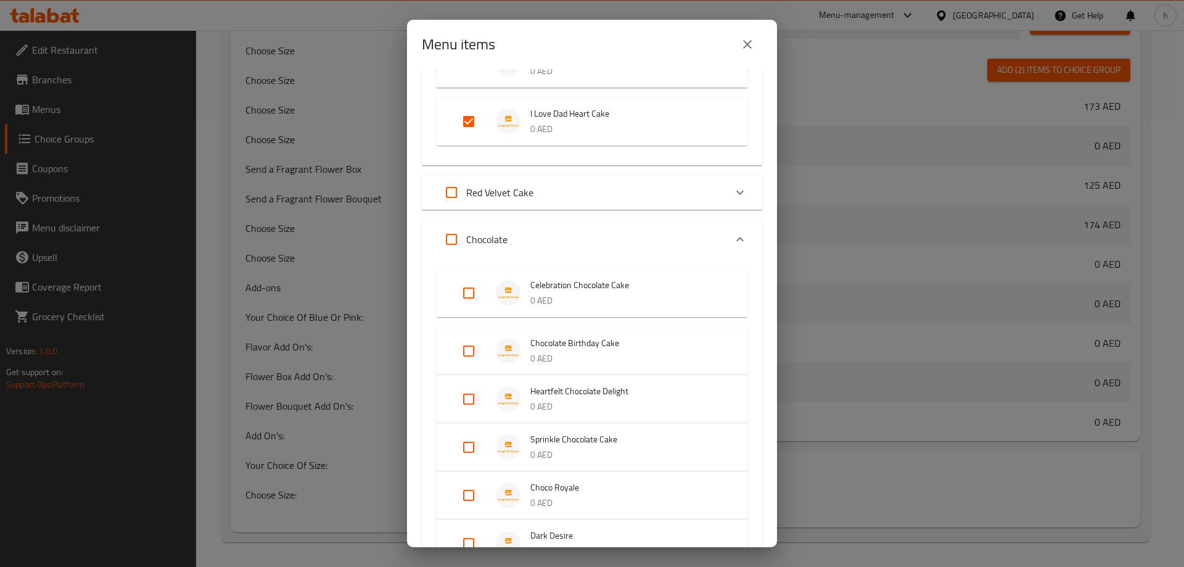
click at [690, 350] on span "Chocolate Birthday Cake" at bounding box center [626, 343] width 192 height 15
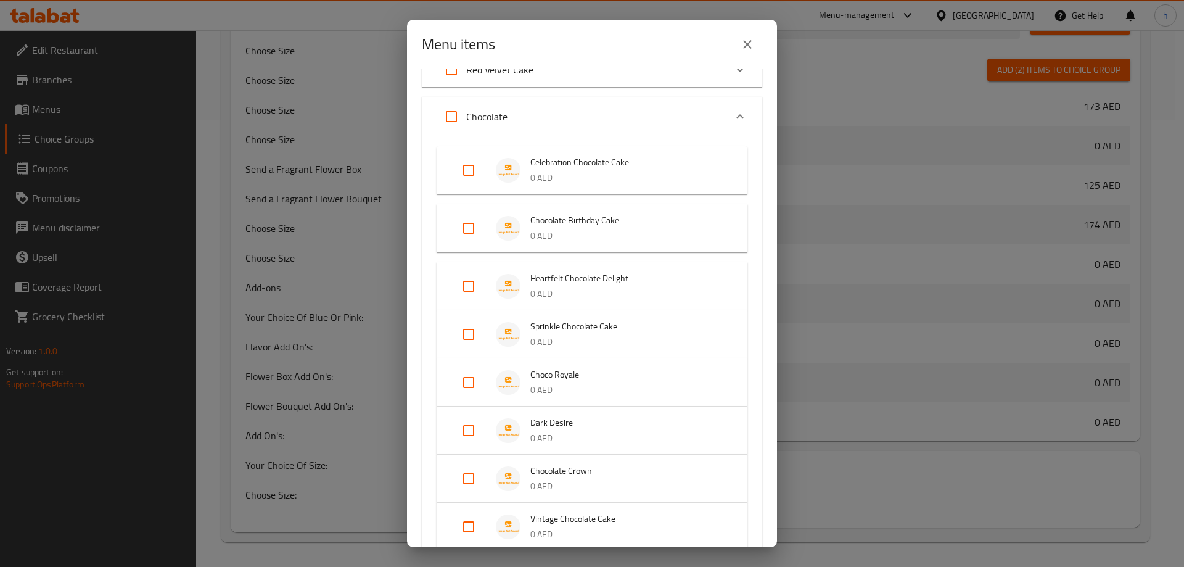
scroll to position [2159, 0]
click at [690, 350] on li "Sprinkle Chocolate Cake 0 AED" at bounding box center [591, 333] width 281 height 43
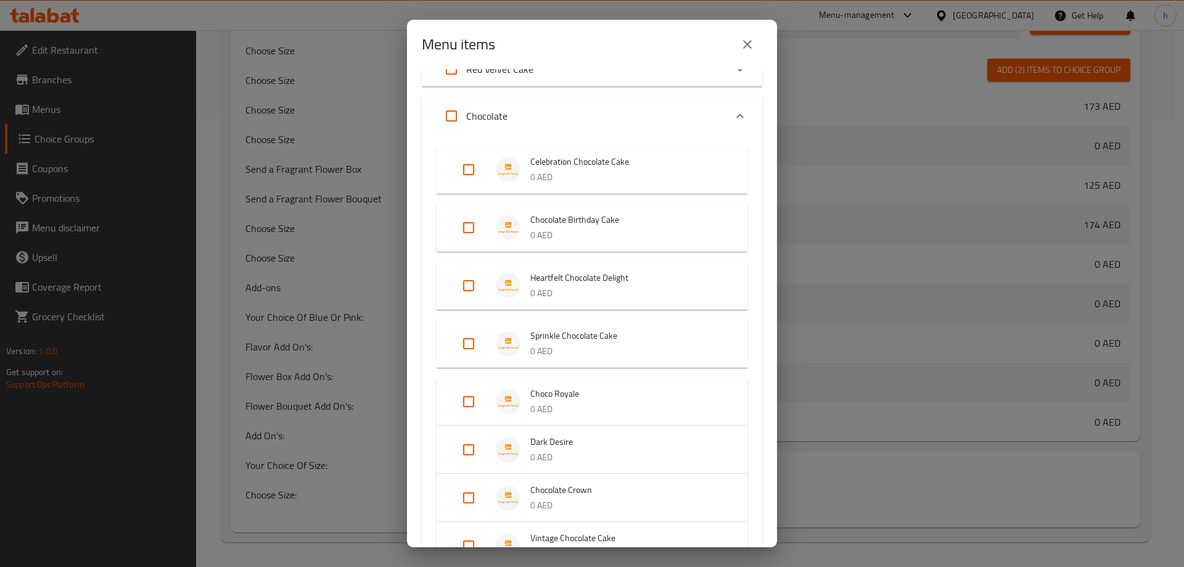
click at [677, 297] on p "0 AED" at bounding box center [626, 293] width 192 height 15
click at [674, 288] on p "0 AED" at bounding box center [626, 293] width 192 height 15
click at [643, 287] on p "0 AED" at bounding box center [626, 293] width 192 height 15
click at [650, 392] on span "Choco Royale" at bounding box center [626, 393] width 192 height 15
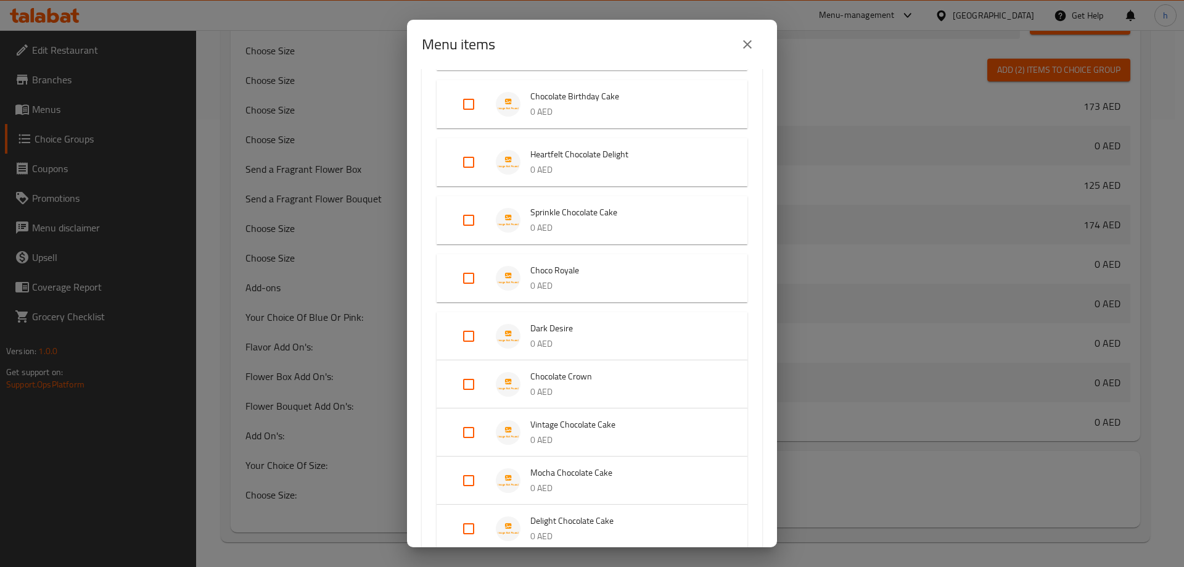
click at [645, 344] on p "0 AED" at bounding box center [626, 343] width 192 height 15
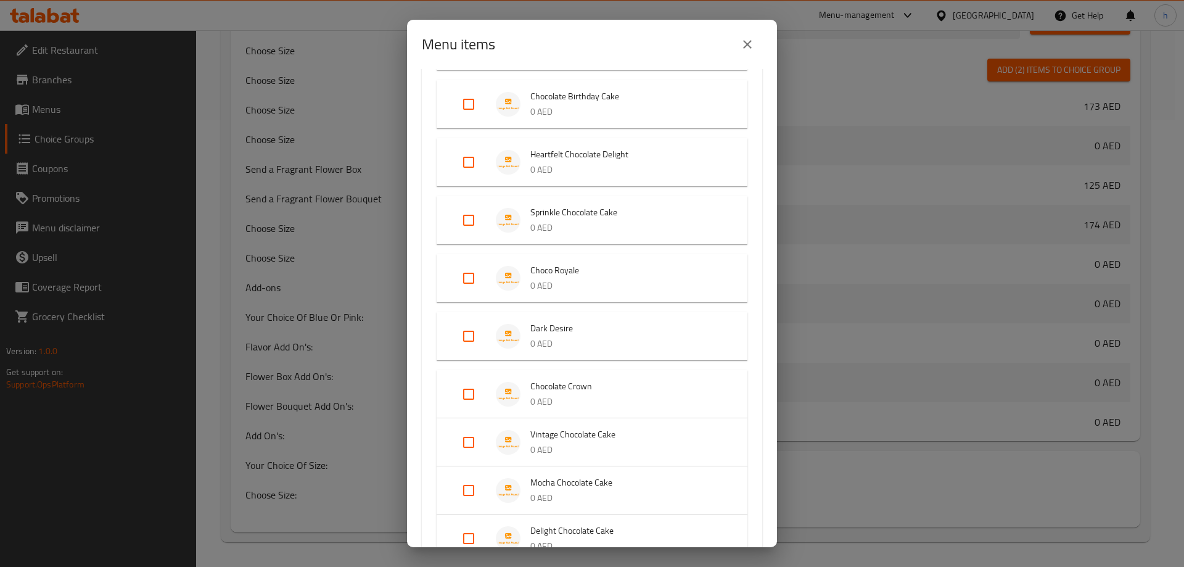
drag, startPoint x: 643, startPoint y: 382, endPoint x: 641, endPoint y: 410, distance: 27.2
click at [643, 385] on span "Chocolate Crown" at bounding box center [626, 386] width 192 height 15
click at [634, 376] on span "Vintage Chocolate Cake" at bounding box center [626, 382] width 192 height 15
click at [619, 414] on div "Vintage Chocolate Cake 0 AED" at bounding box center [592, 390] width 311 height 48
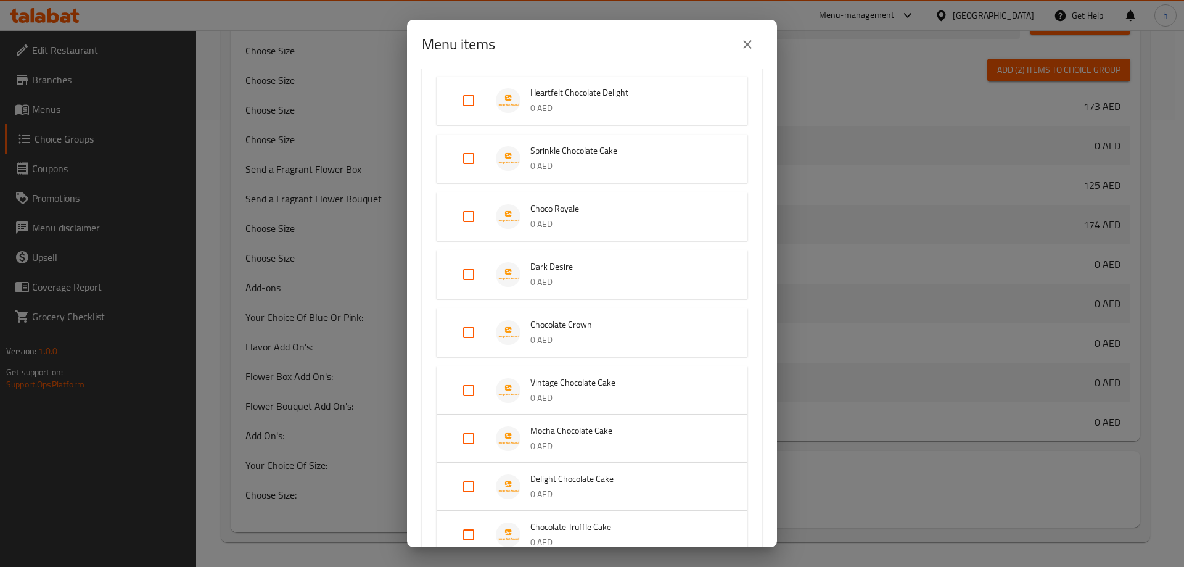
click at [615, 423] on span "Mocha Chocolate Cake" at bounding box center [626, 430] width 192 height 15
click at [612, 402] on p "0 AED" at bounding box center [626, 397] width 192 height 15
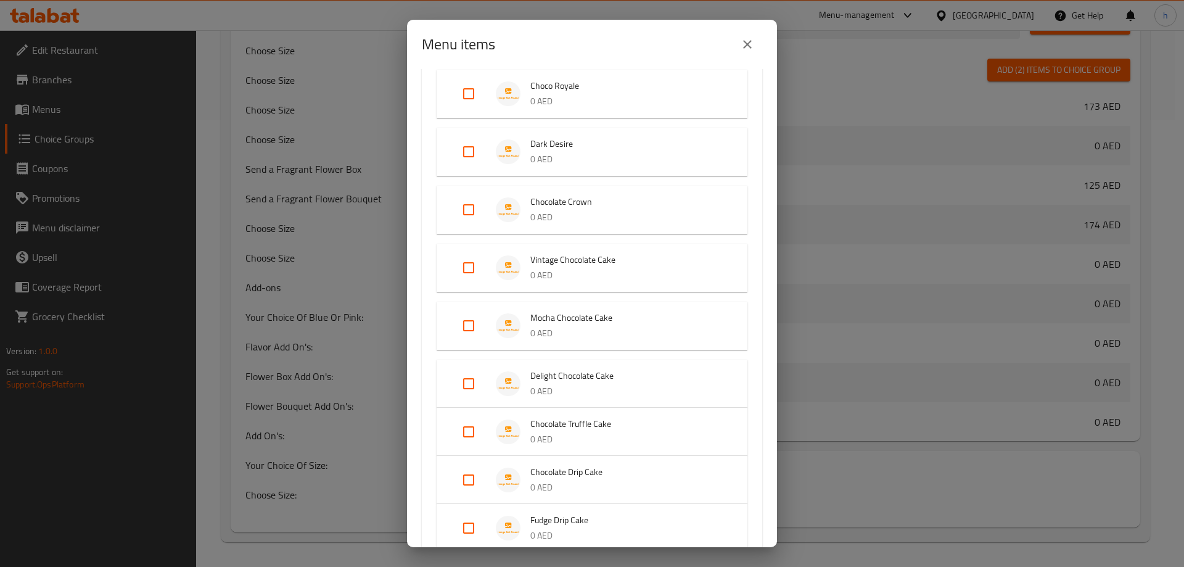
scroll to position [2467, 0]
click at [617, 383] on p "0 AED" at bounding box center [626, 390] width 192 height 15
click at [608, 422] on li "Chocolate Truffle Cake 0 AED" at bounding box center [591, 440] width 281 height 43
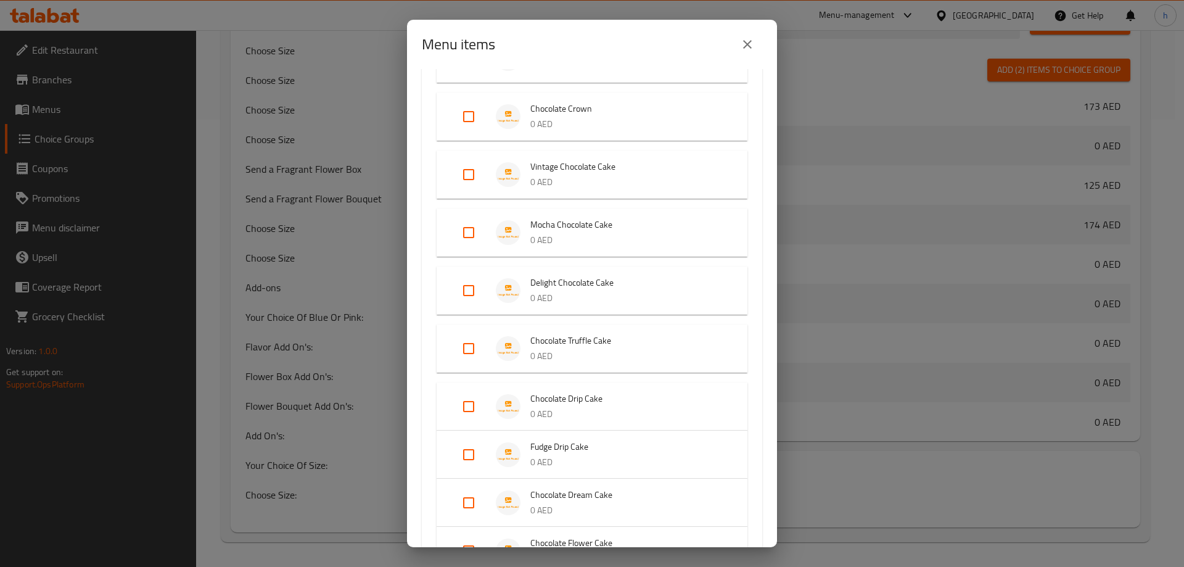
scroll to position [2590, 0]
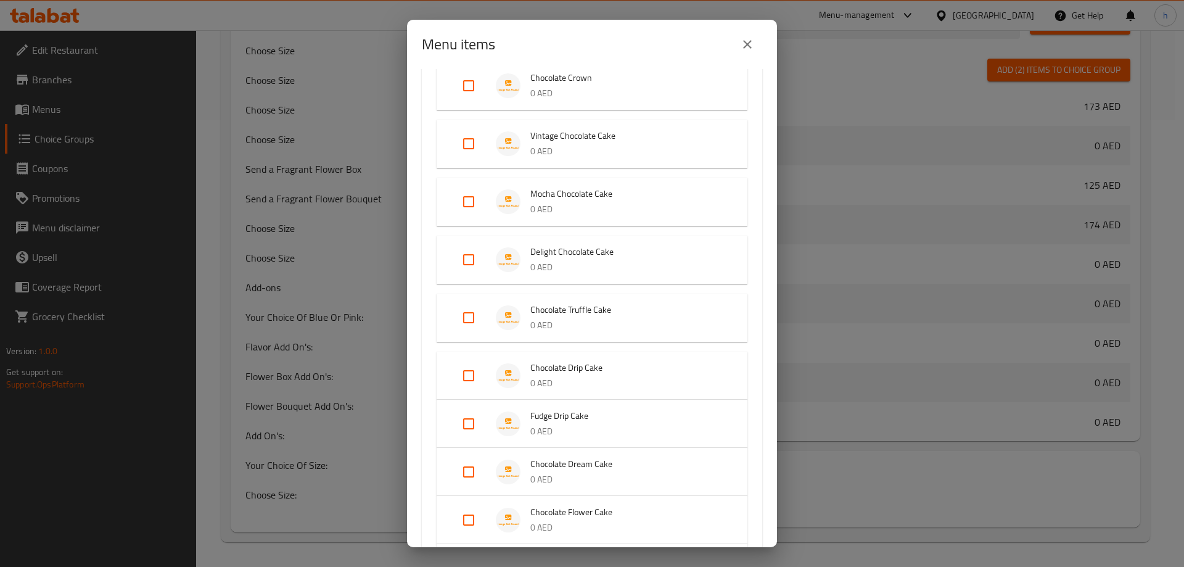
click at [608, 421] on span "Fudge Drip Cake" at bounding box center [626, 415] width 192 height 15
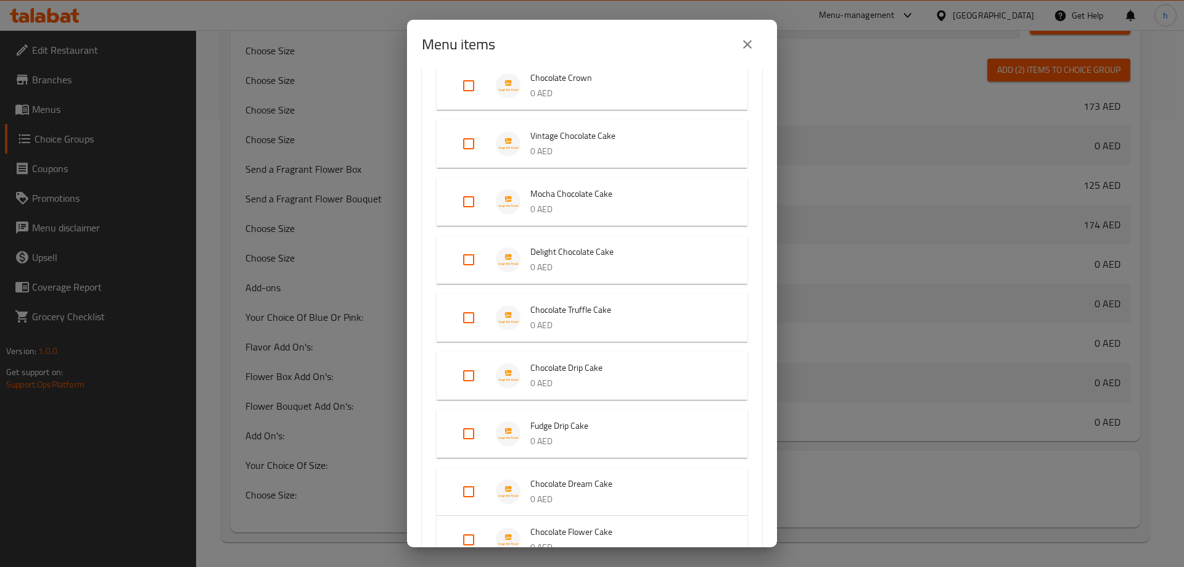
click at [600, 376] on span "Chocolate Drip Cake" at bounding box center [626, 367] width 192 height 15
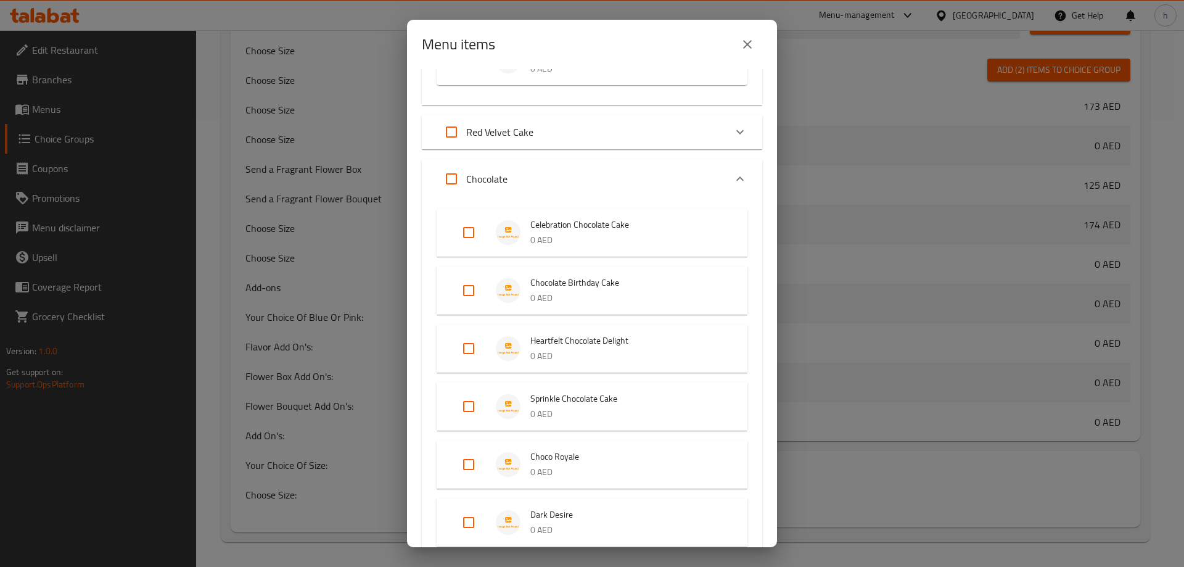
scroll to position [2035, 0]
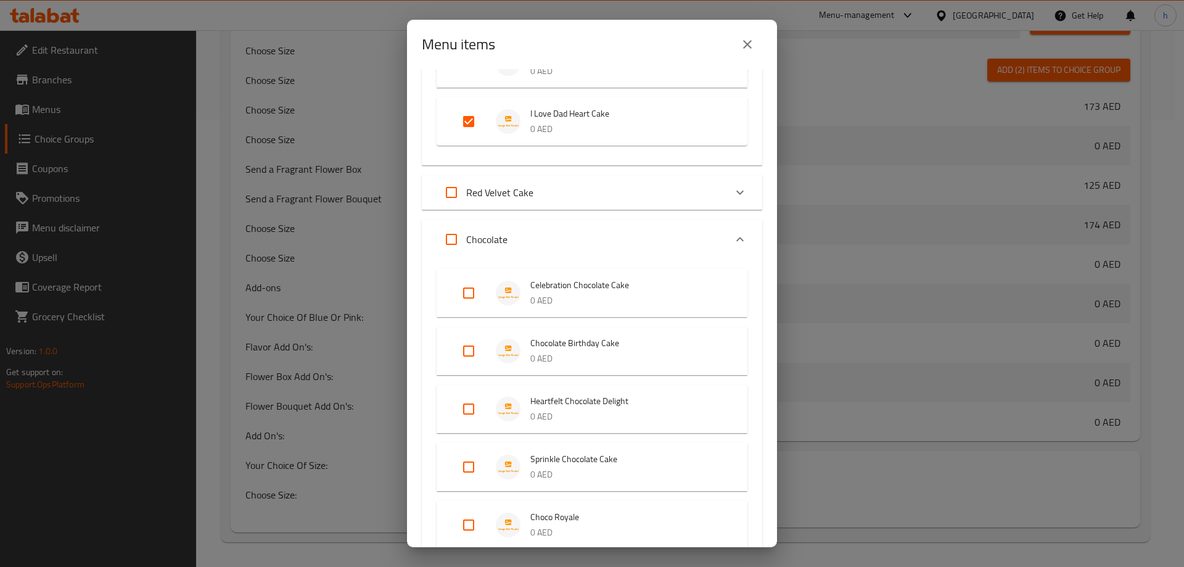
click at [453, 239] on input "Expand" at bounding box center [452, 240] width 30 height 30
checkbox input "true"
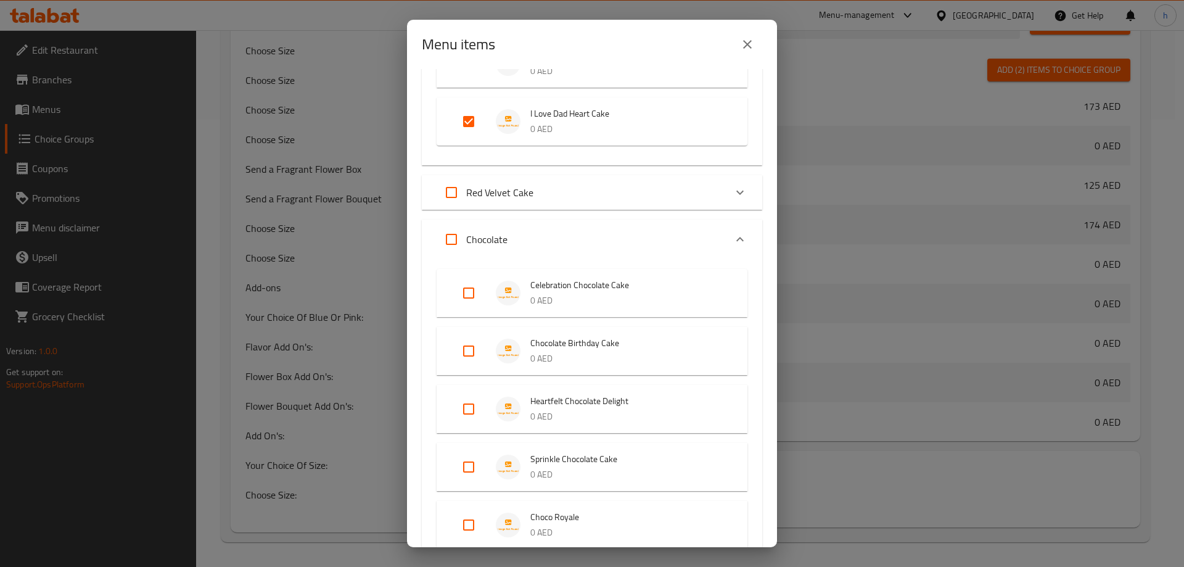
checkbox input "true"
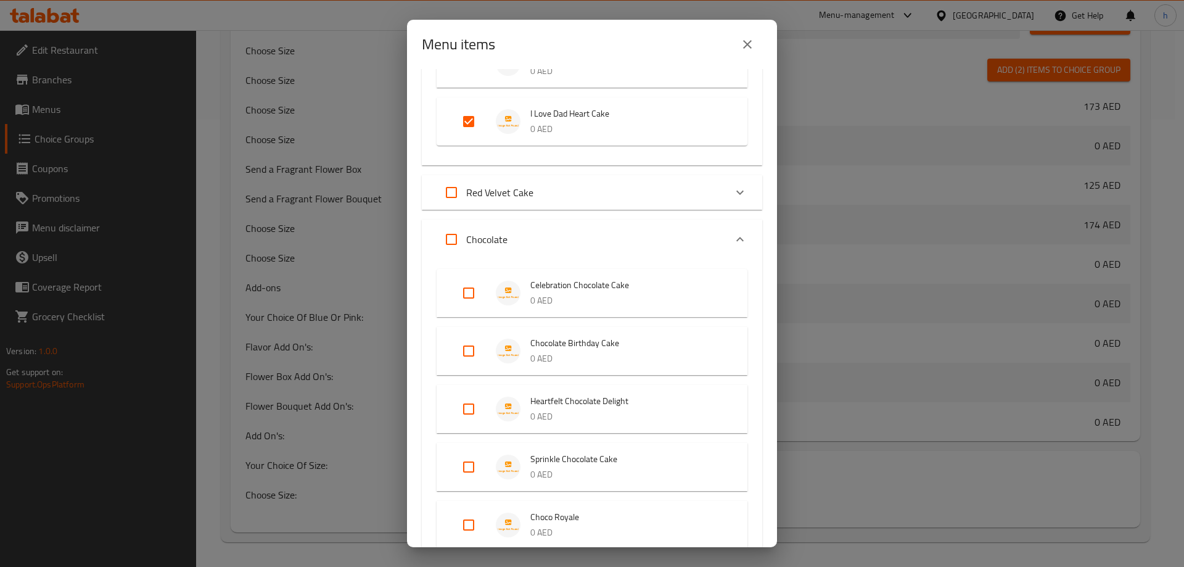
checkbox input "true"
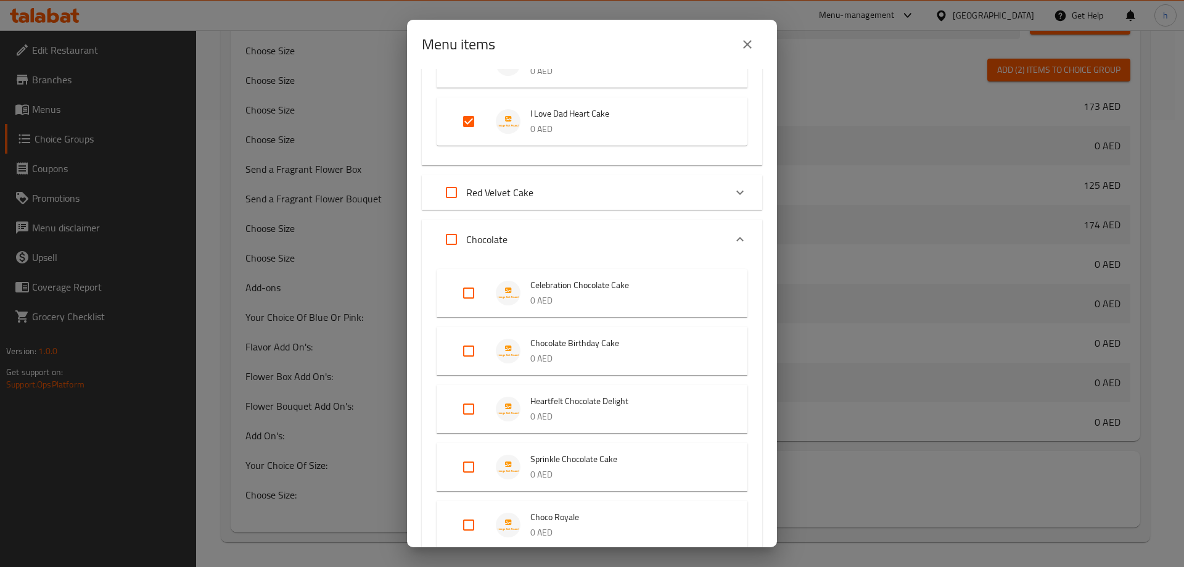
checkbox input "true"
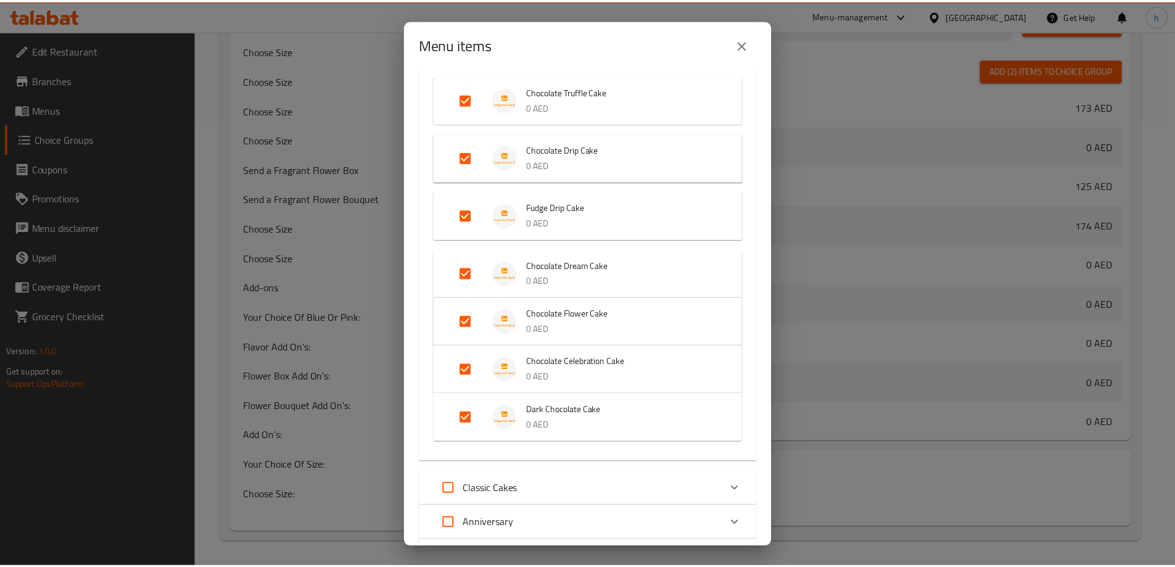
scroll to position [2922, 0]
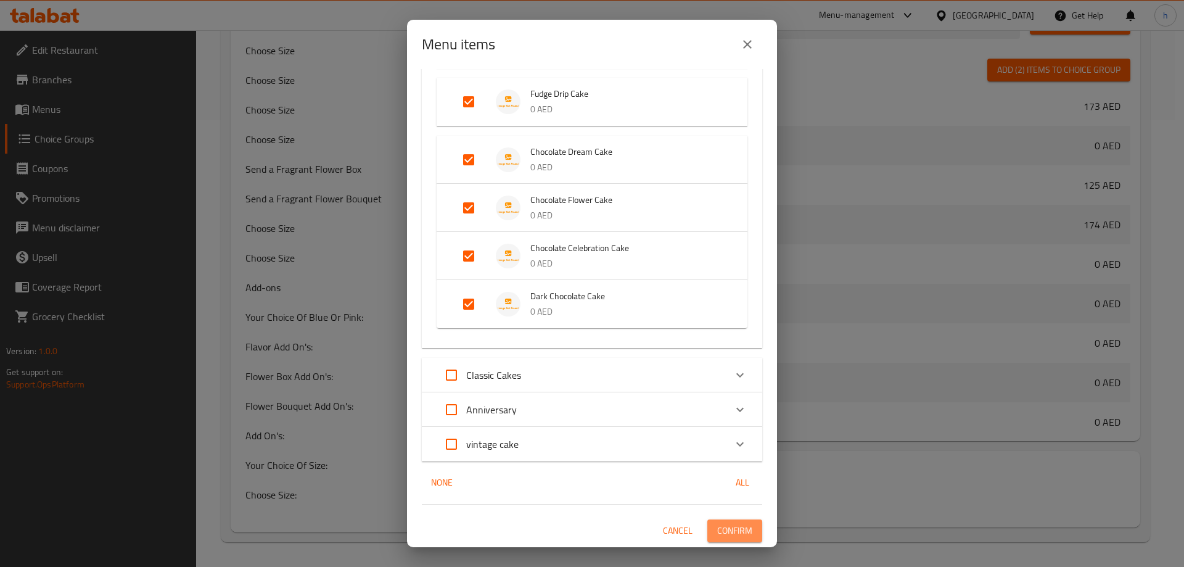
click at [721, 533] on span "Confirm" at bounding box center [734, 530] width 35 height 15
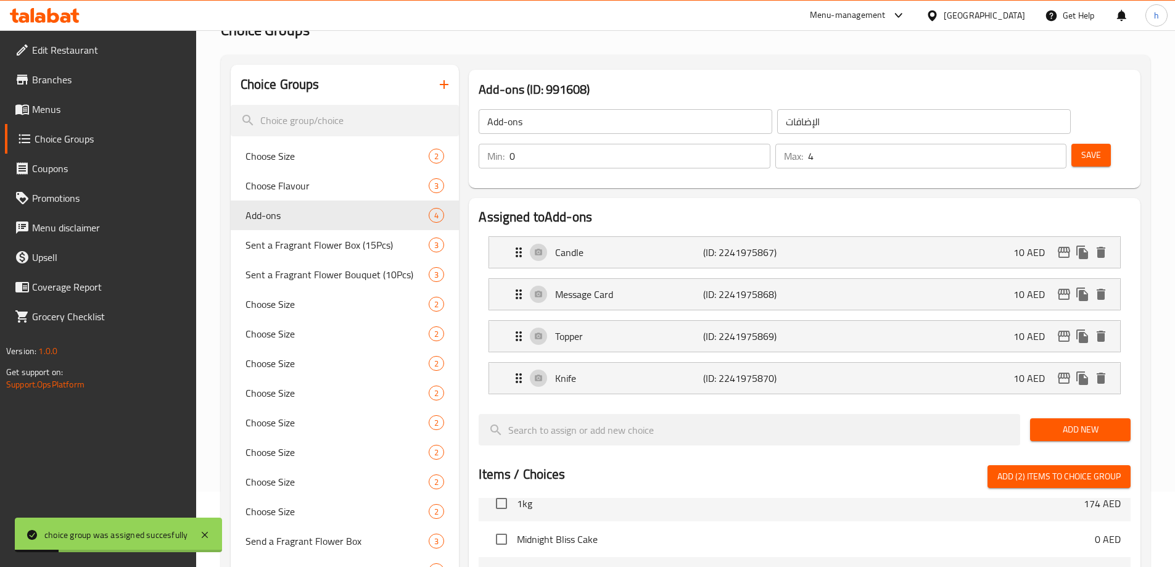
scroll to position [15, 0]
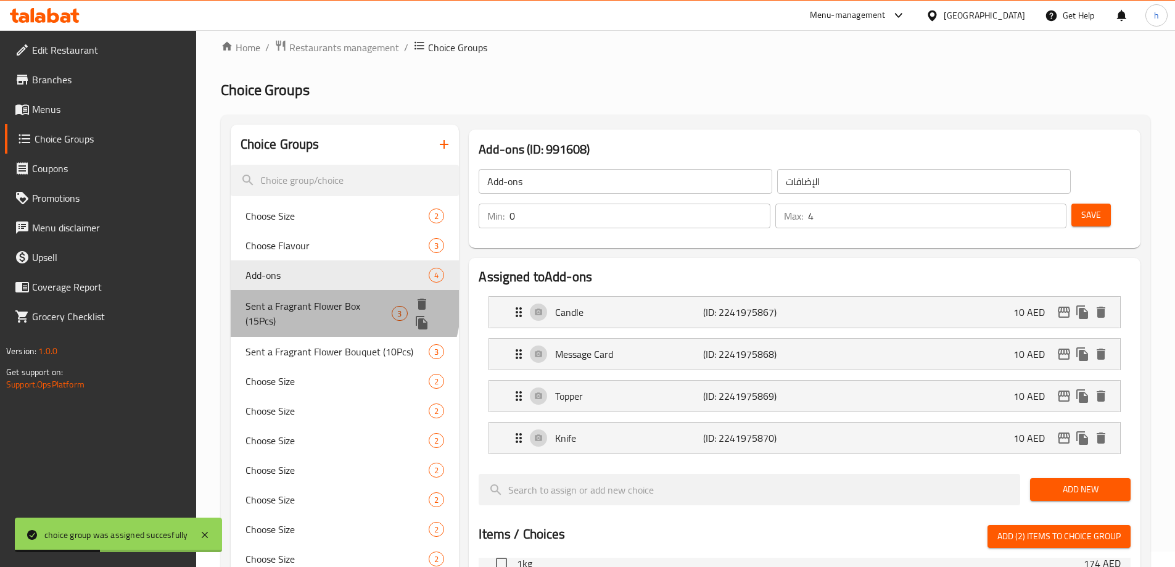
click at [331, 305] on span "Sent a Fragrant Flower Box (15Pcs)" at bounding box center [318, 314] width 147 height 30
type input "Sent a Fragrant Flower Box (15Pcs)"
type input "أرسل صندوق زهور عطرة (15 قطعة)"
type input "1"
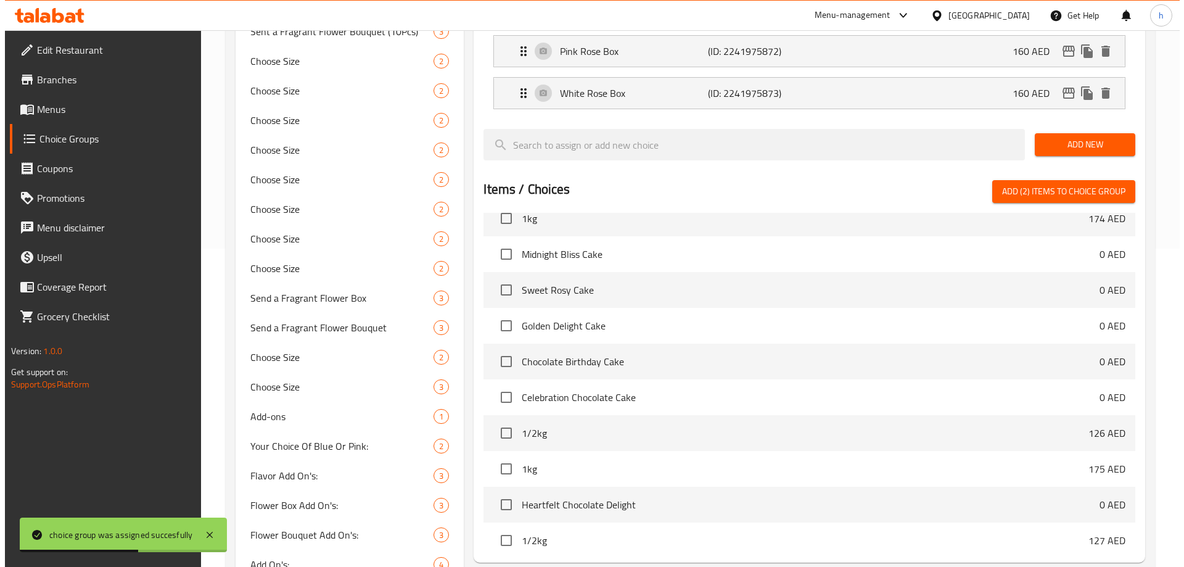
scroll to position [429, 0]
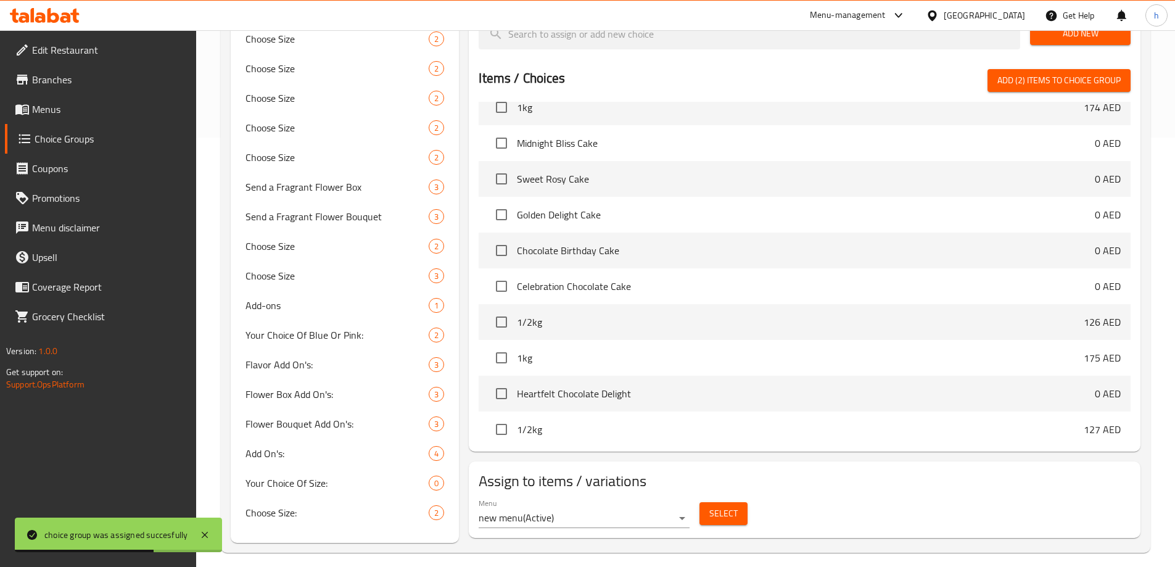
click at [728, 506] on span "Select" at bounding box center [723, 513] width 28 height 15
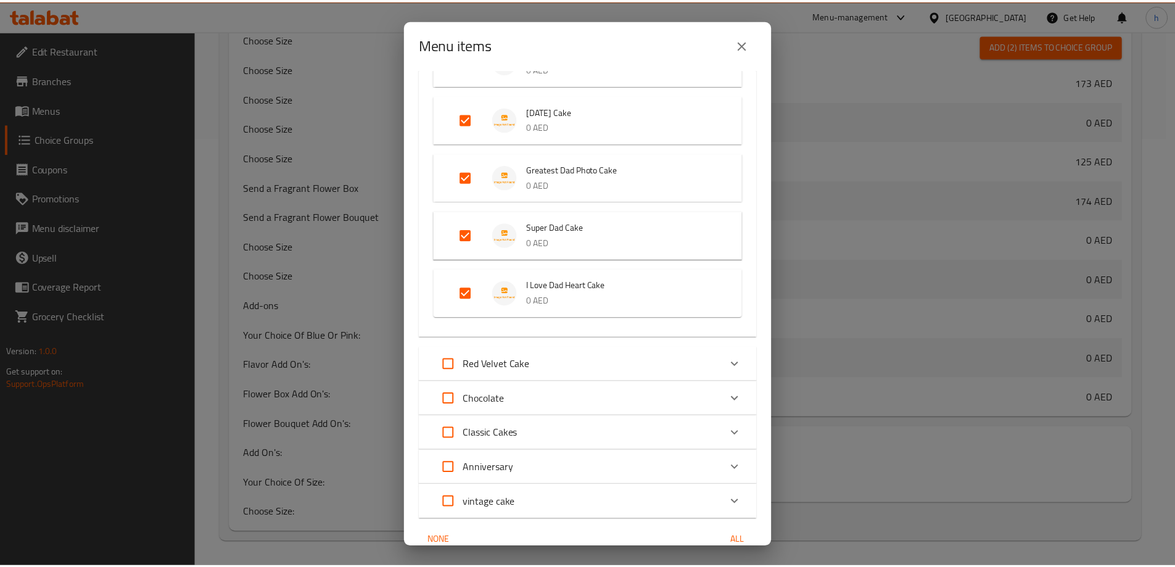
scroll to position [1414, 0]
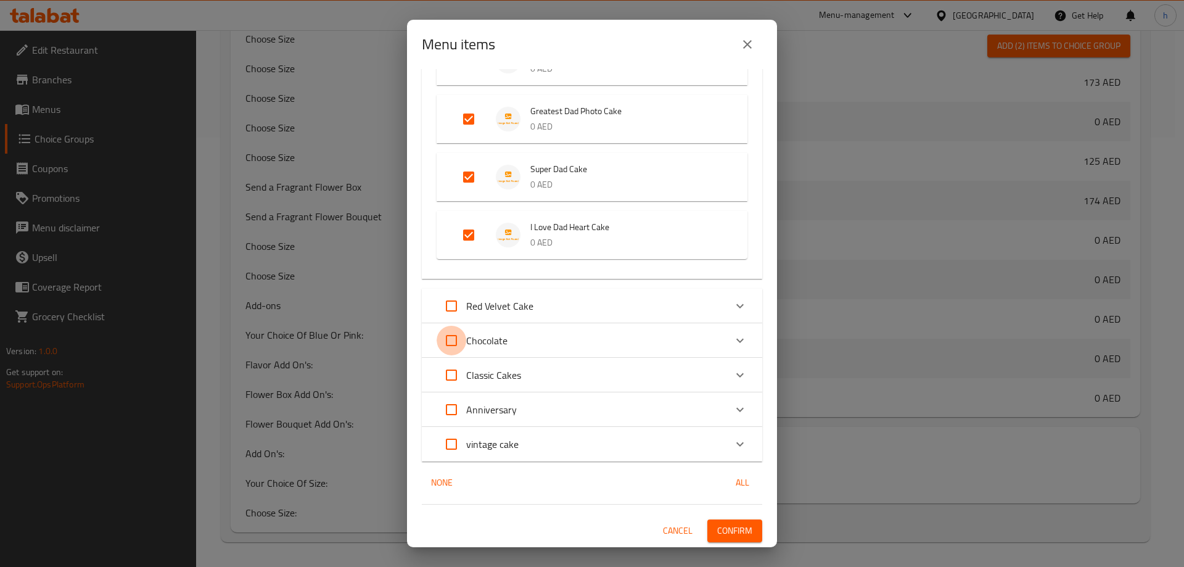
click at [451, 344] on input "Expand" at bounding box center [452, 341] width 30 height 30
checkbox input "true"
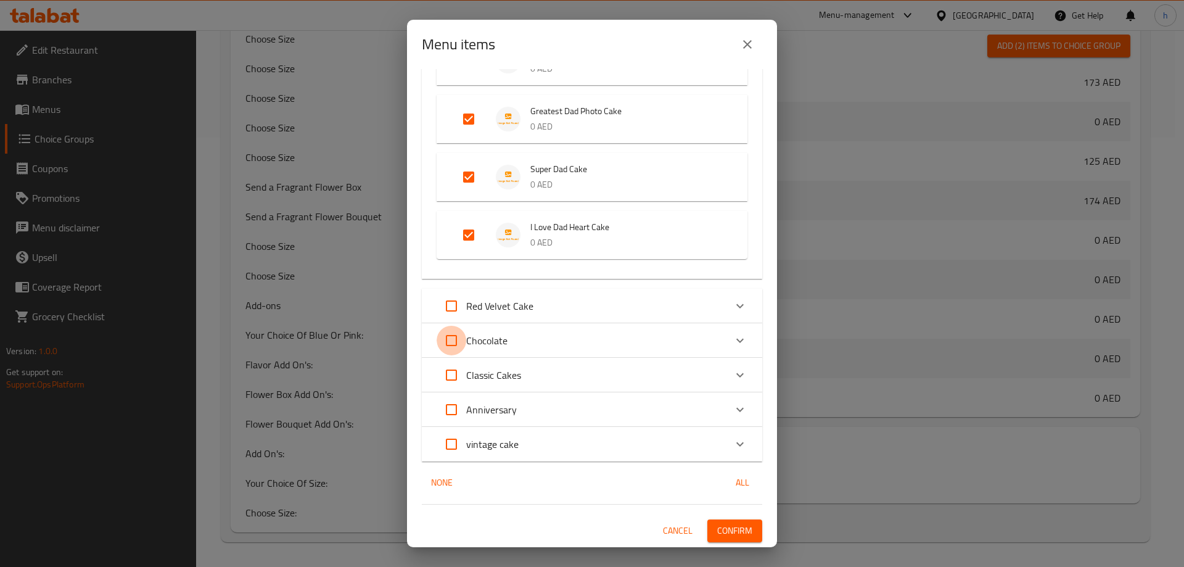
checkbox input "true"
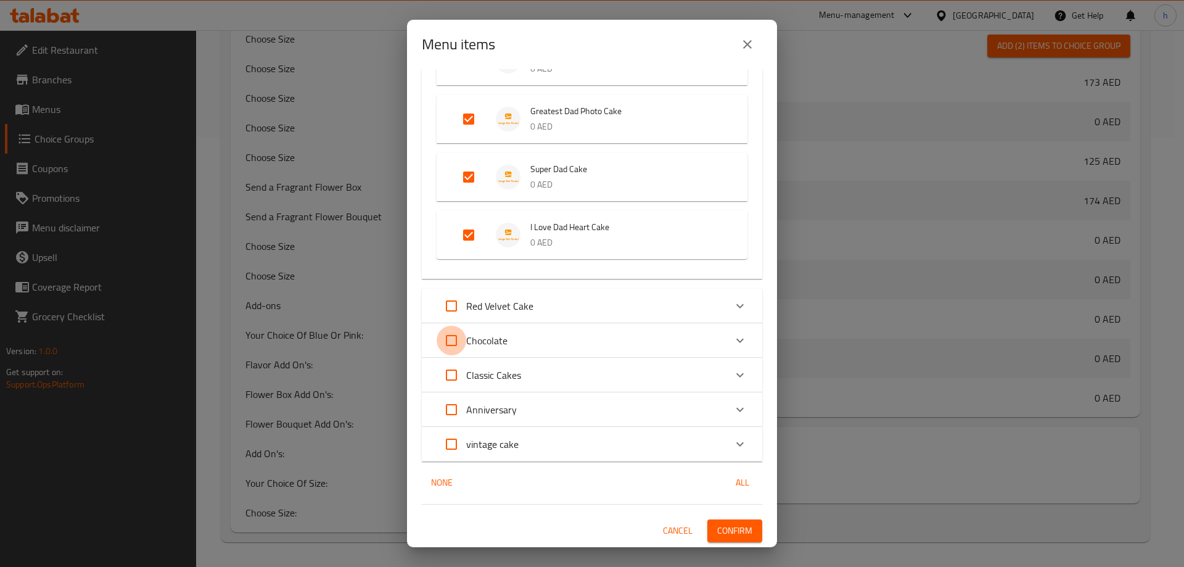
checkbox input "true"
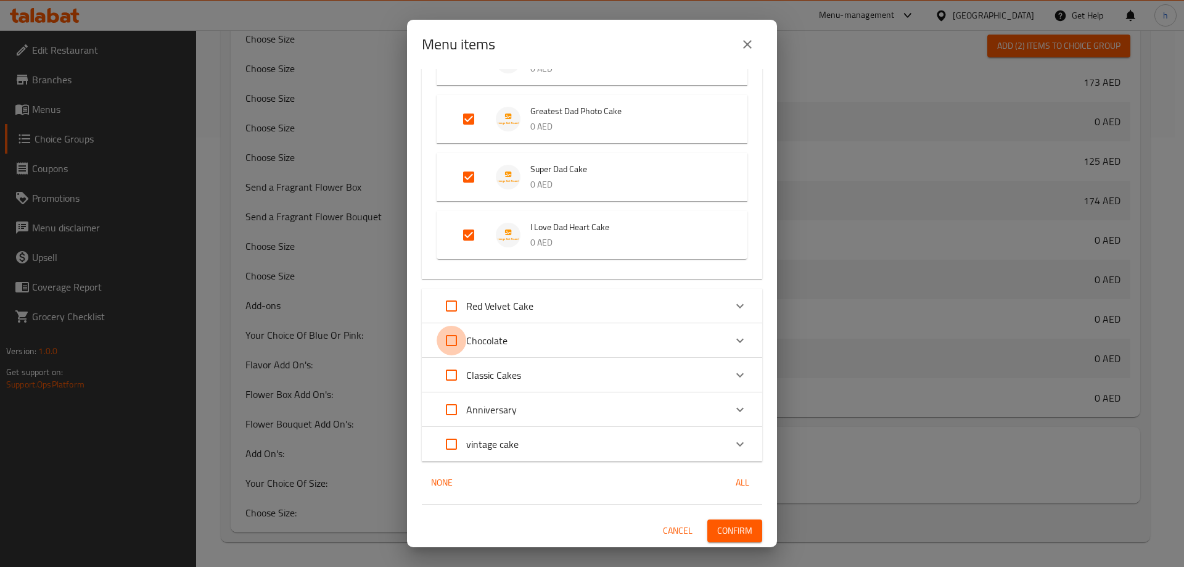
checkbox input "true"
click at [717, 527] on span "Confirm" at bounding box center [734, 530] width 35 height 15
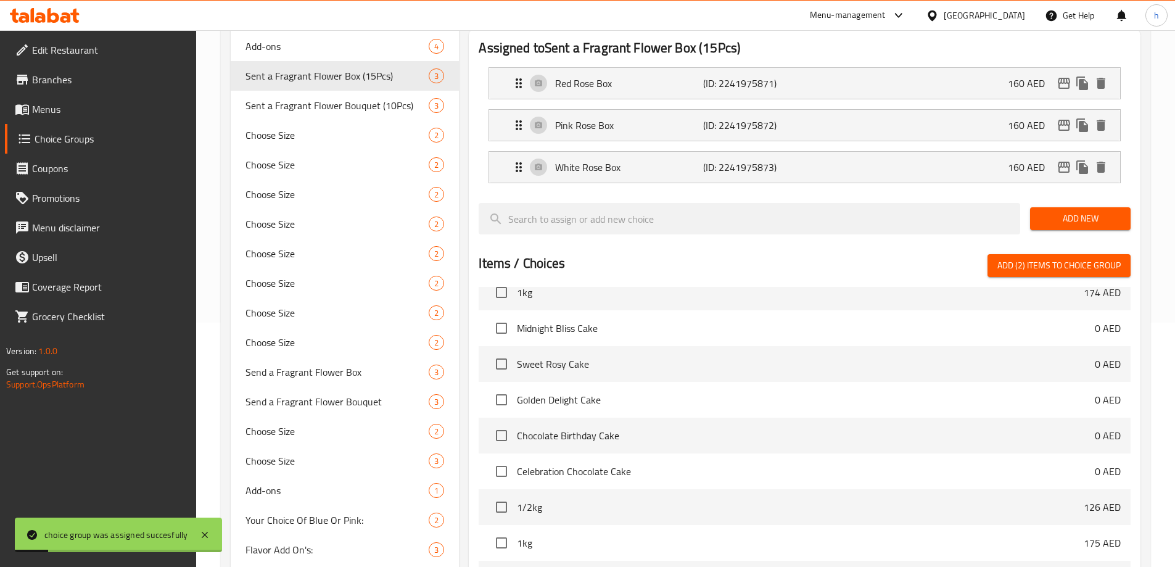
scroll to position [59, 0]
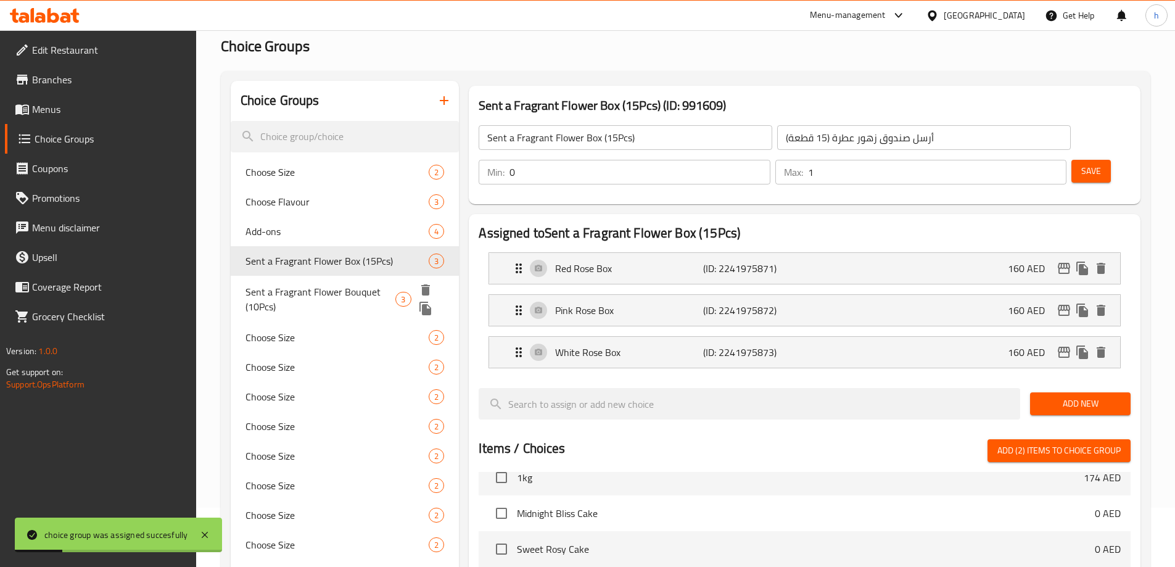
click at [388, 289] on span "Sent a Fragrant Flower Bouquet (10Pcs)" at bounding box center [320, 299] width 150 height 30
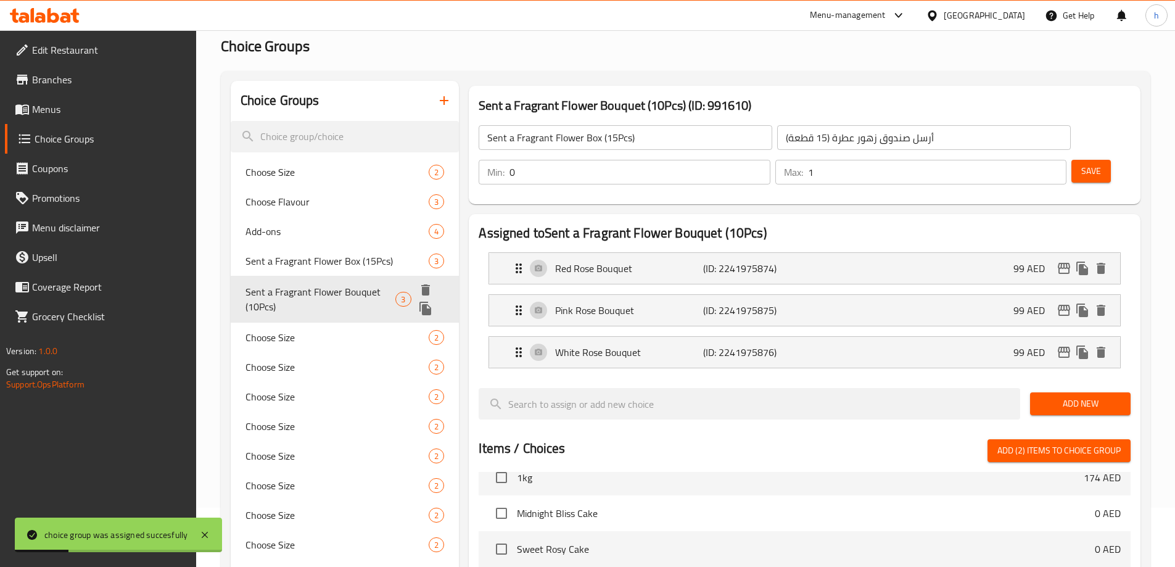
type input "Sent a Fragrant Flower Bouquet (10Pcs)"
type input "أرسل باقة زهور عطرة (10 قطع)"
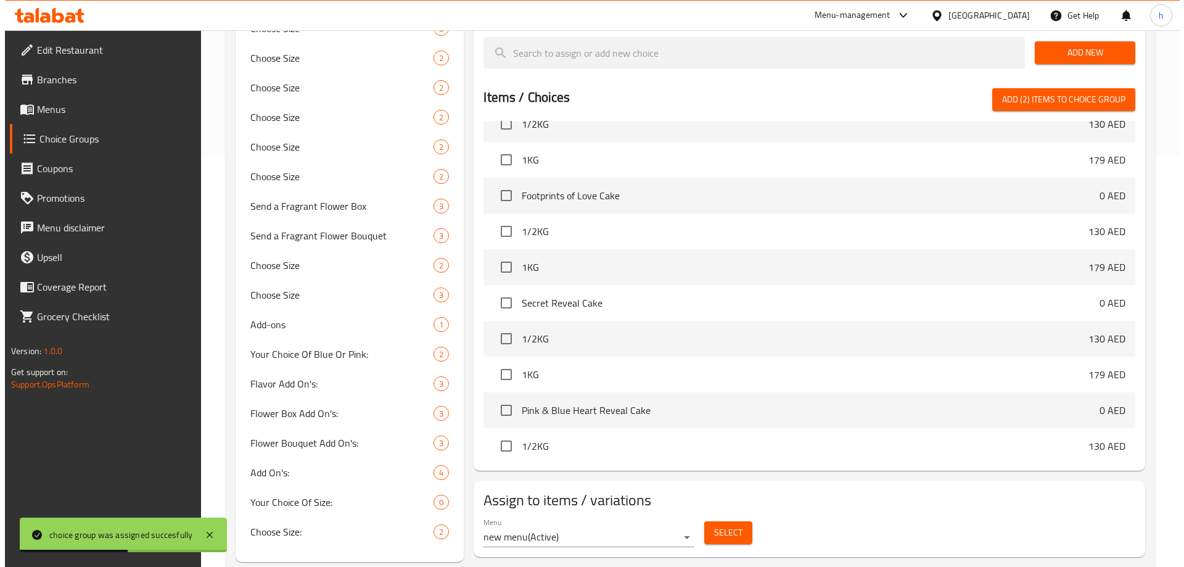
scroll to position [429, 0]
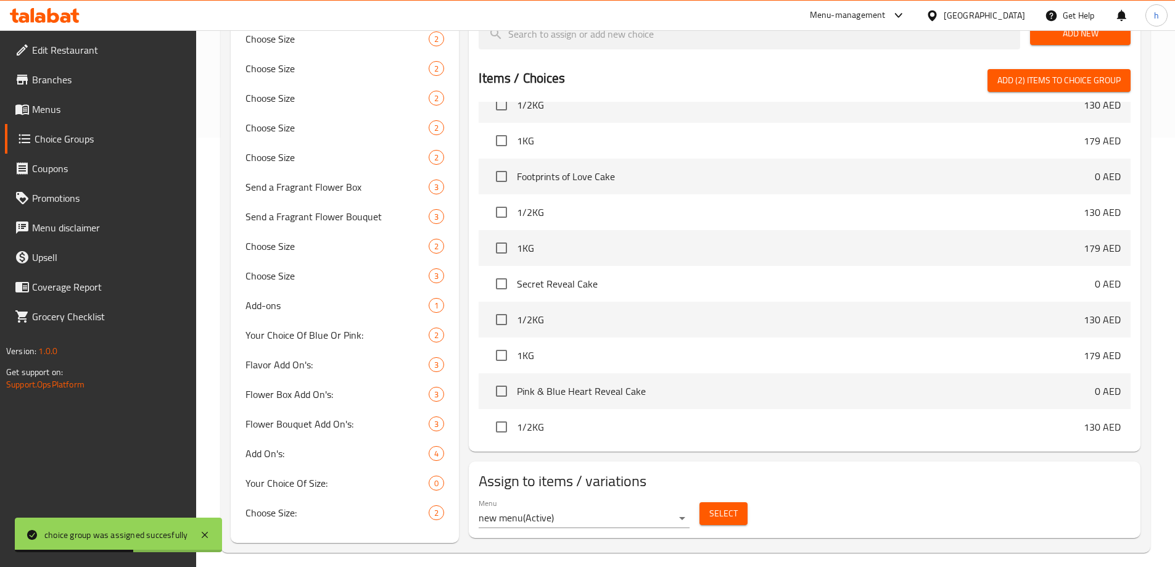
click at [730, 506] on span "Select" at bounding box center [723, 513] width 28 height 15
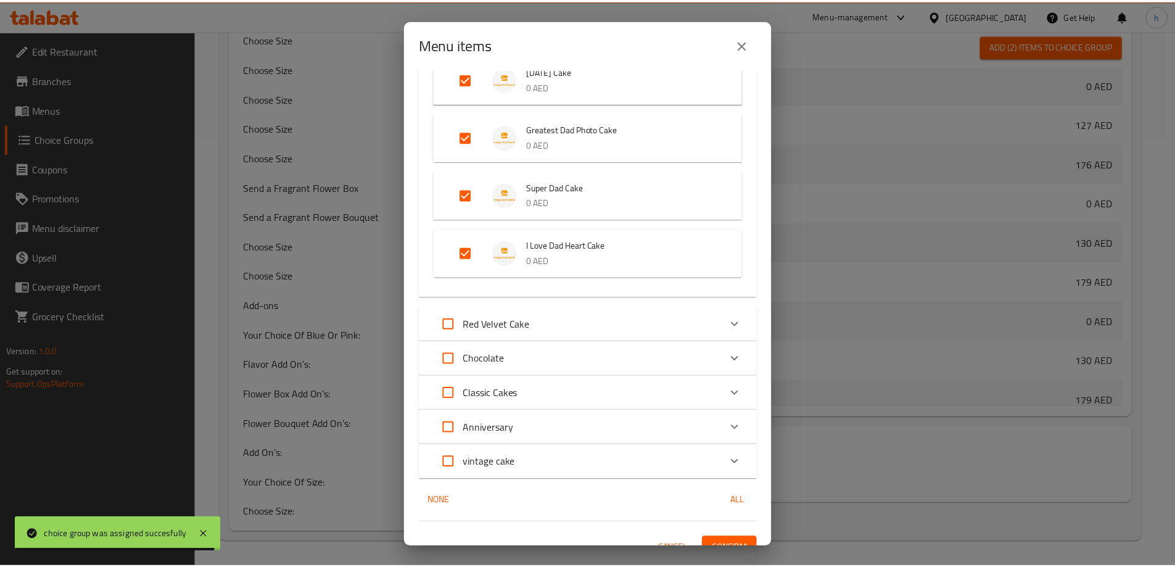
scroll to position [1414, 0]
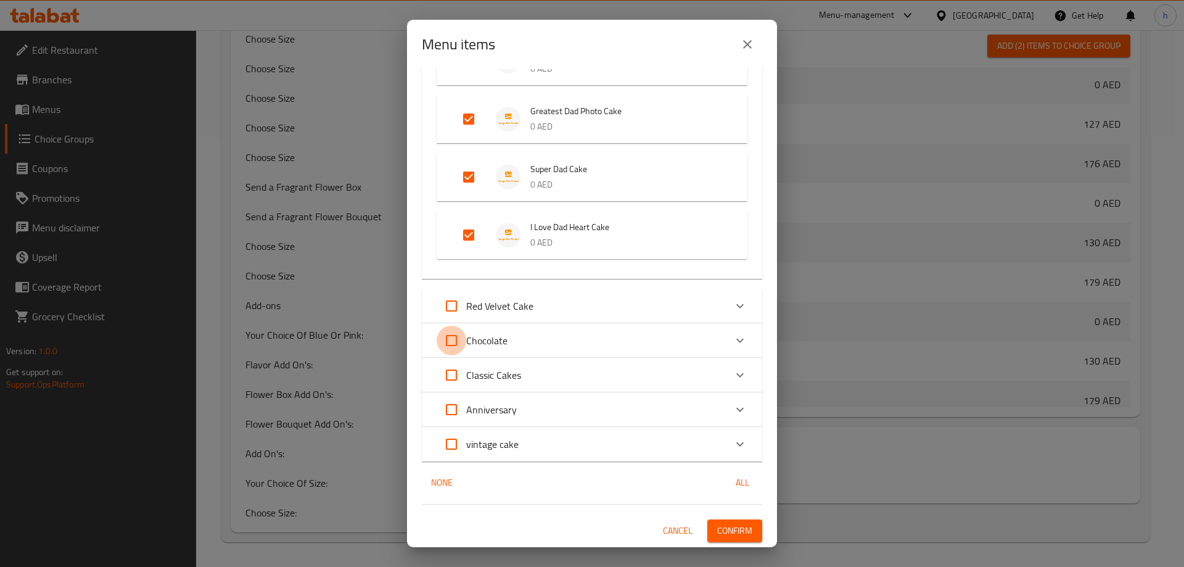
click at [453, 343] on input "Expand" at bounding box center [452, 341] width 30 height 30
checkbox input "true"
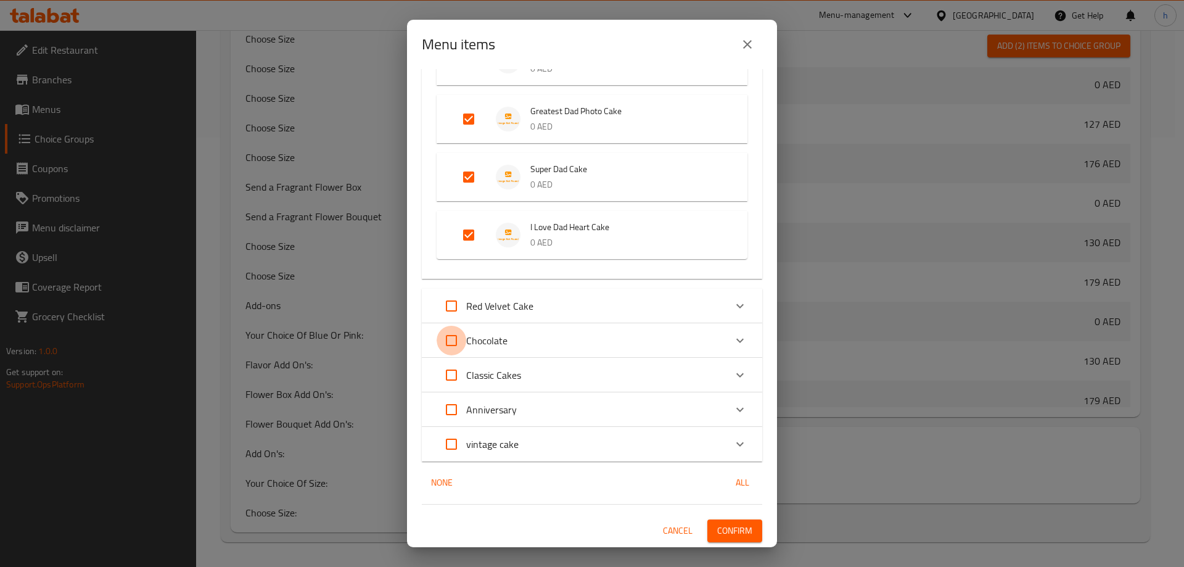
checkbox input "true"
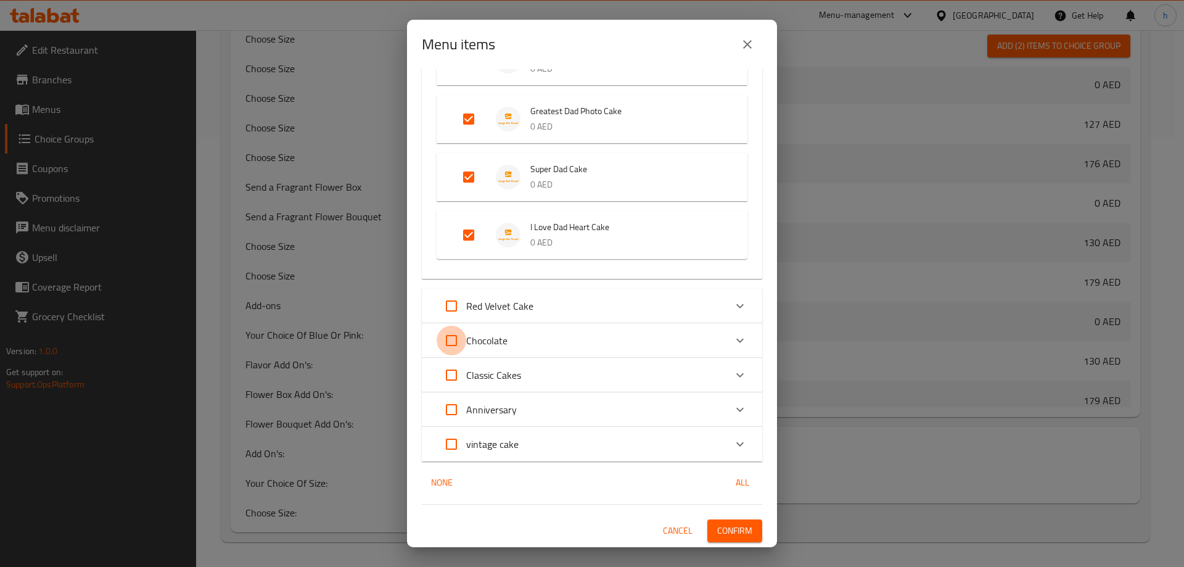
checkbox input "true"
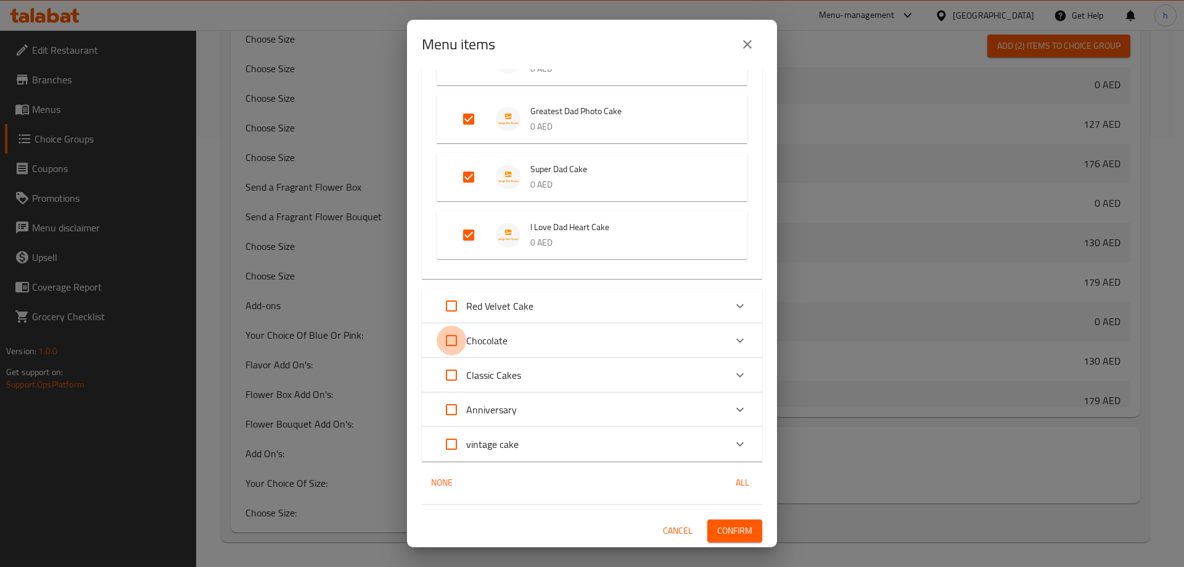
checkbox input "true"
click at [707, 519] on button "Confirm" at bounding box center [734, 530] width 55 height 23
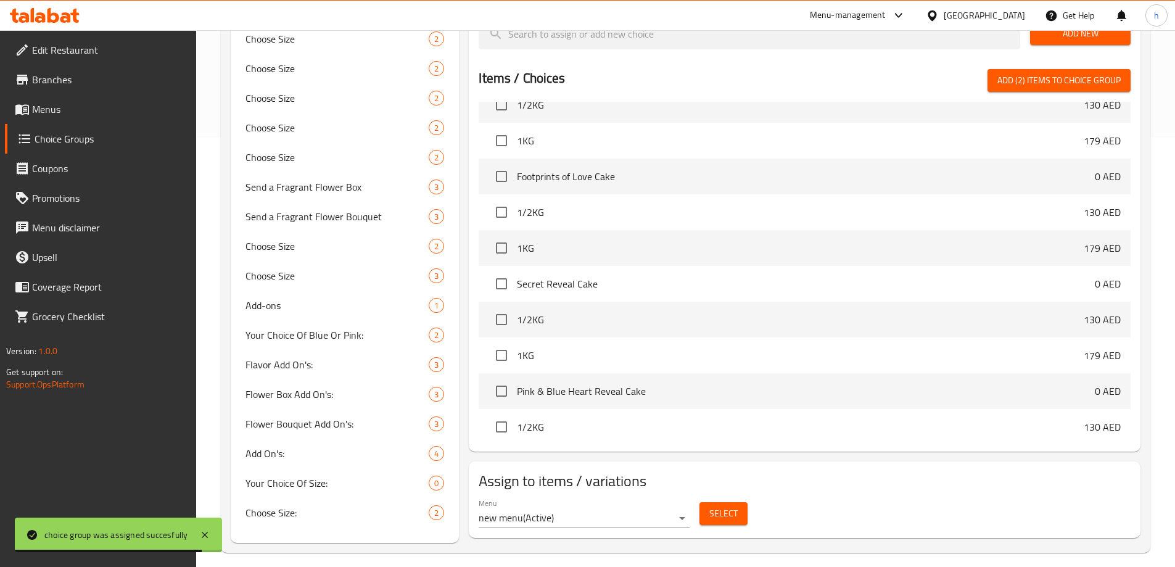
click at [103, 115] on span "Menus" at bounding box center [109, 109] width 154 height 15
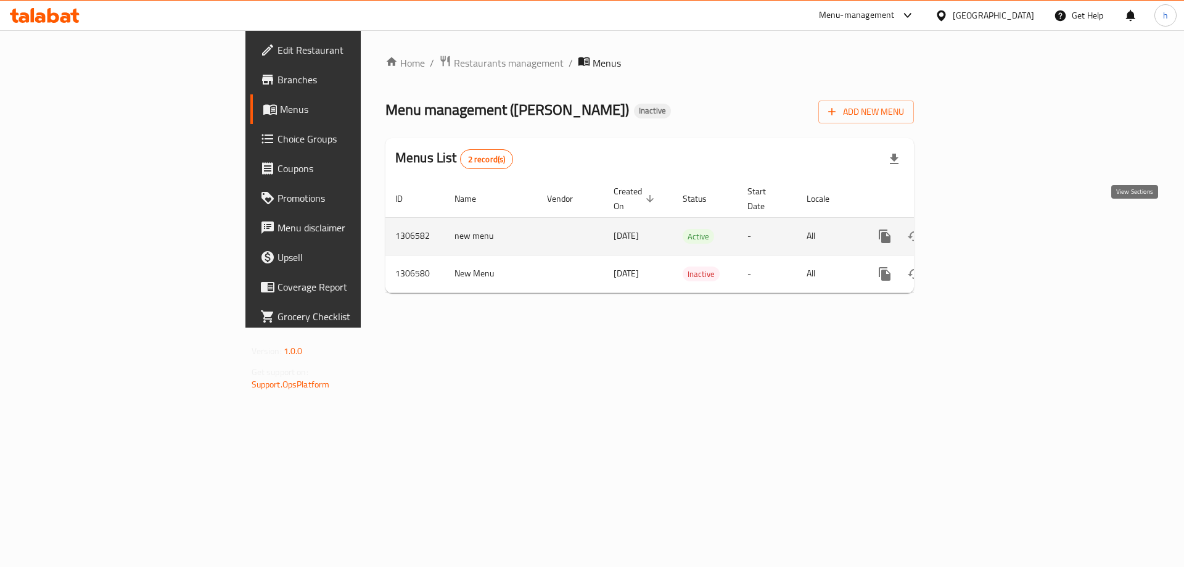
click at [981, 229] on icon "enhanced table" at bounding box center [973, 236] width 15 height 15
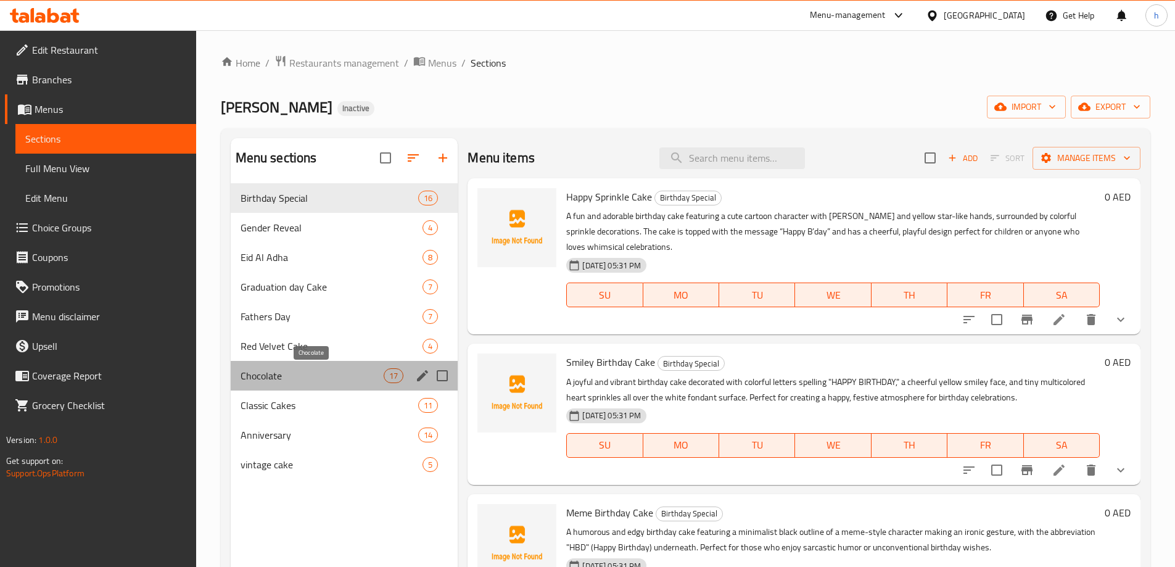
click at [348, 379] on span "Chocolate" at bounding box center [313, 375] width 144 height 15
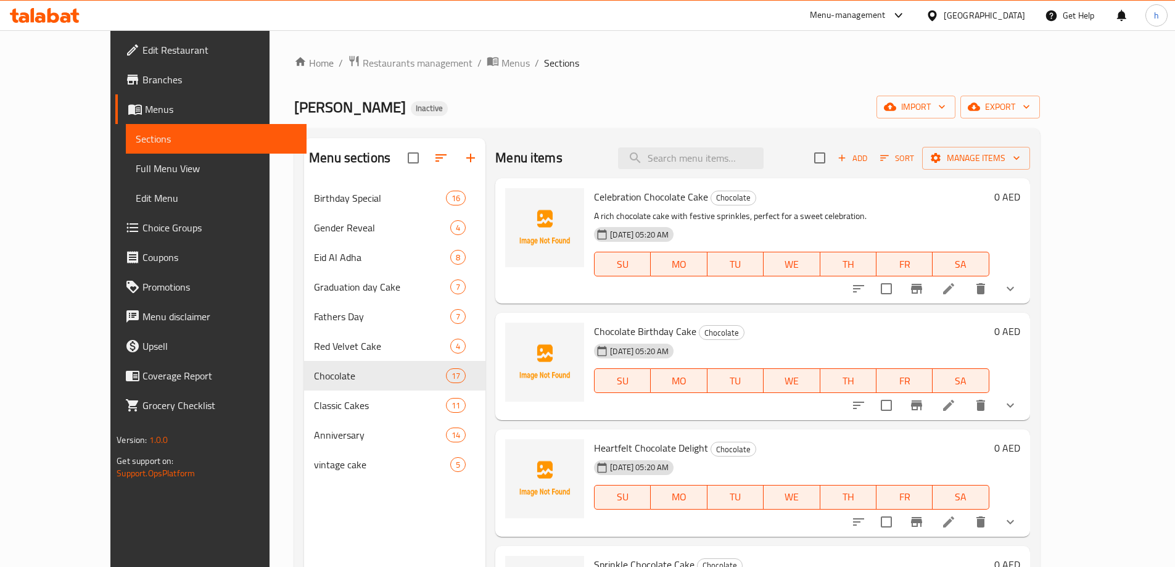
click at [966, 291] on li at bounding box center [948, 289] width 35 height 22
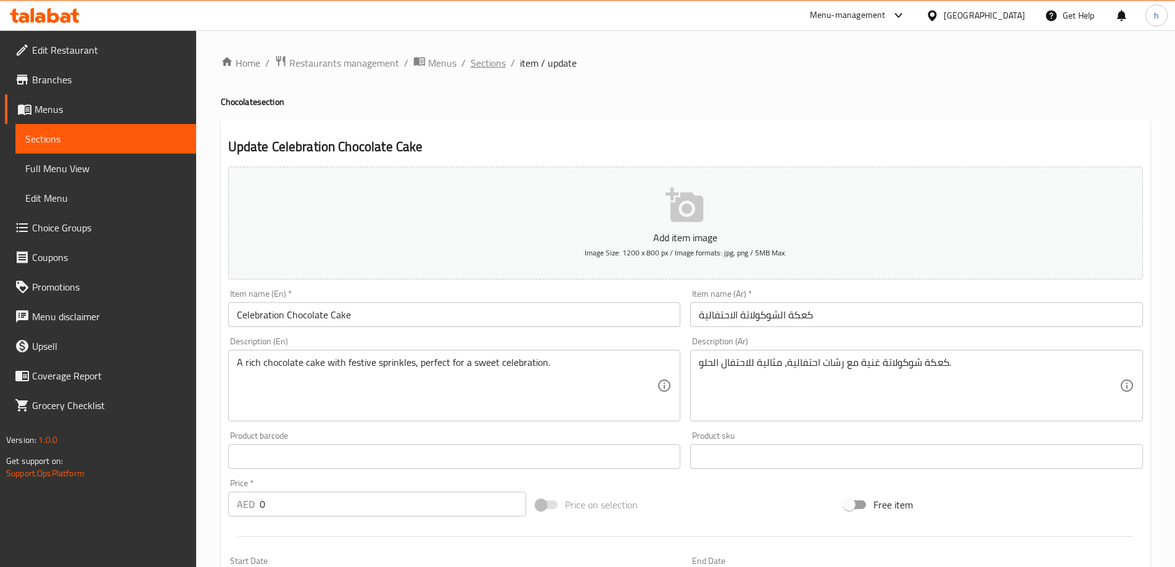
click at [476, 67] on span "Sections" at bounding box center [488, 63] width 35 height 15
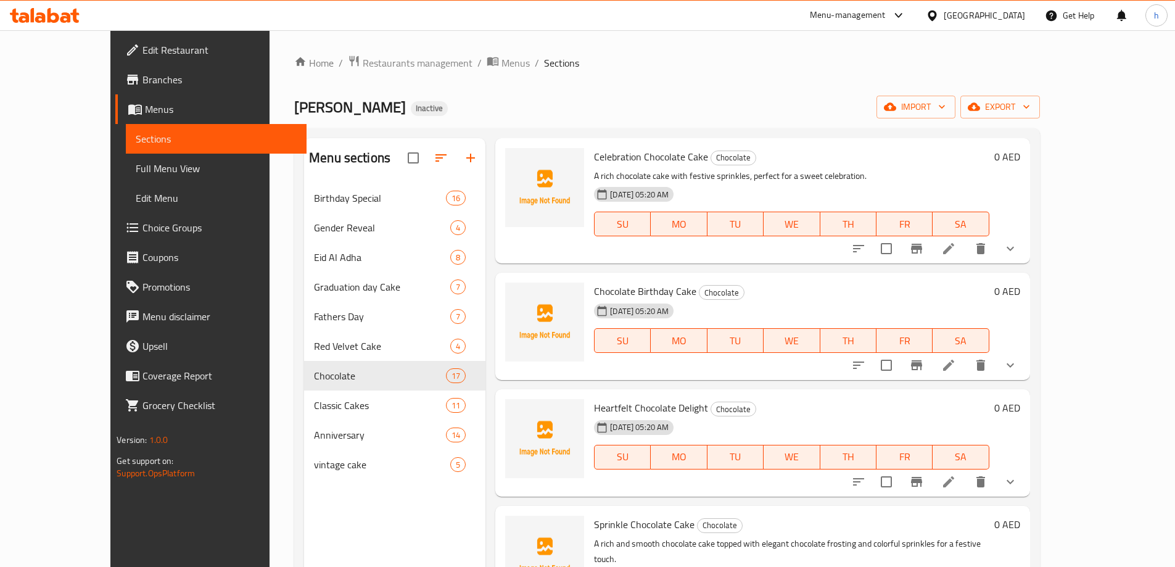
scroll to position [62, 0]
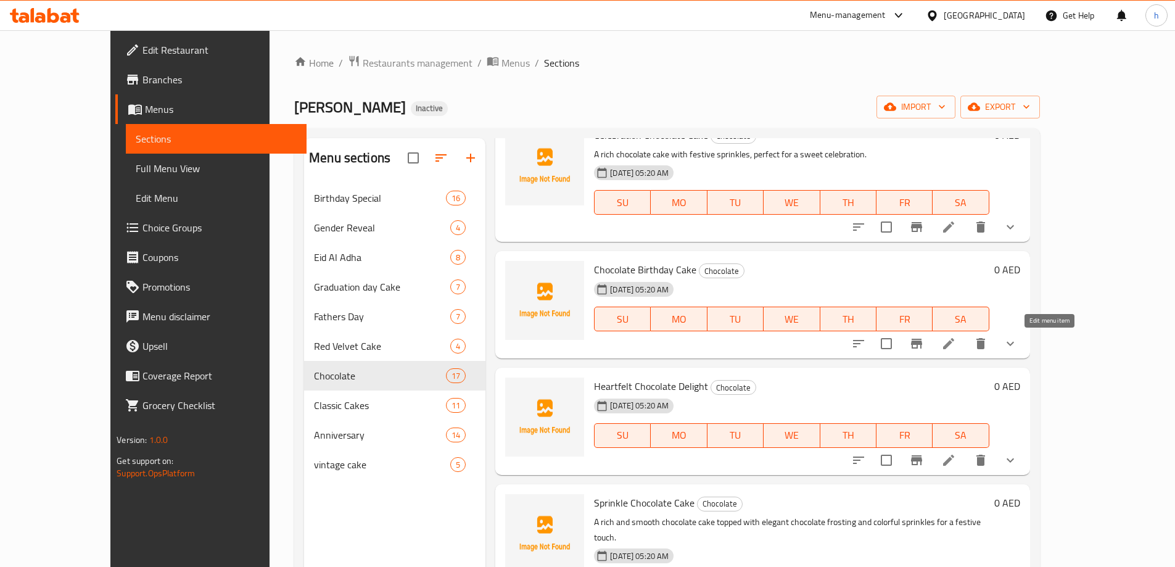
click at [956, 336] on icon at bounding box center [948, 343] width 15 height 15
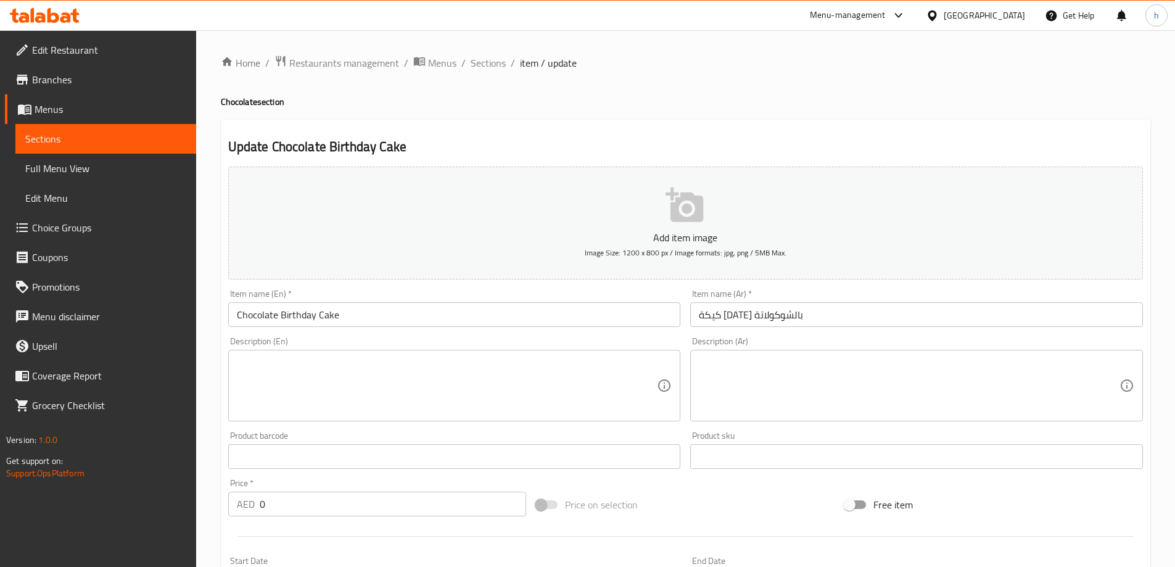
click at [471, 376] on textarea at bounding box center [447, 385] width 421 height 59
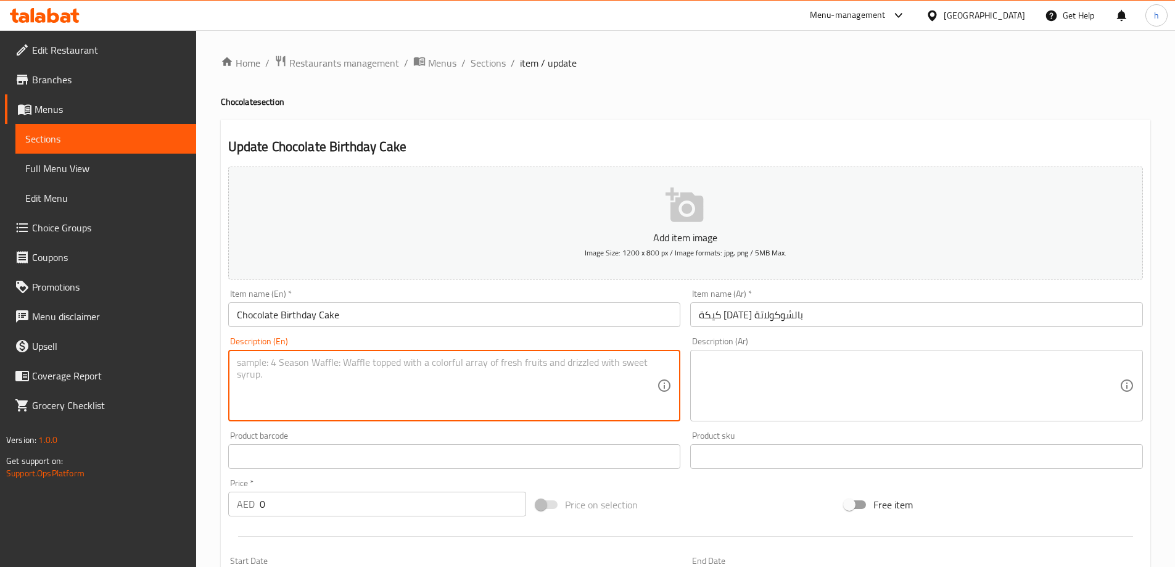
paste textarea "A beautifully decorated chocolate birthday cake with red hearts and “Happy Birt…"
type textarea "A beautifully decorated chocolate birthday cake with red hearts and “Happy Birt…"
click at [743, 384] on textarea at bounding box center [909, 385] width 421 height 59
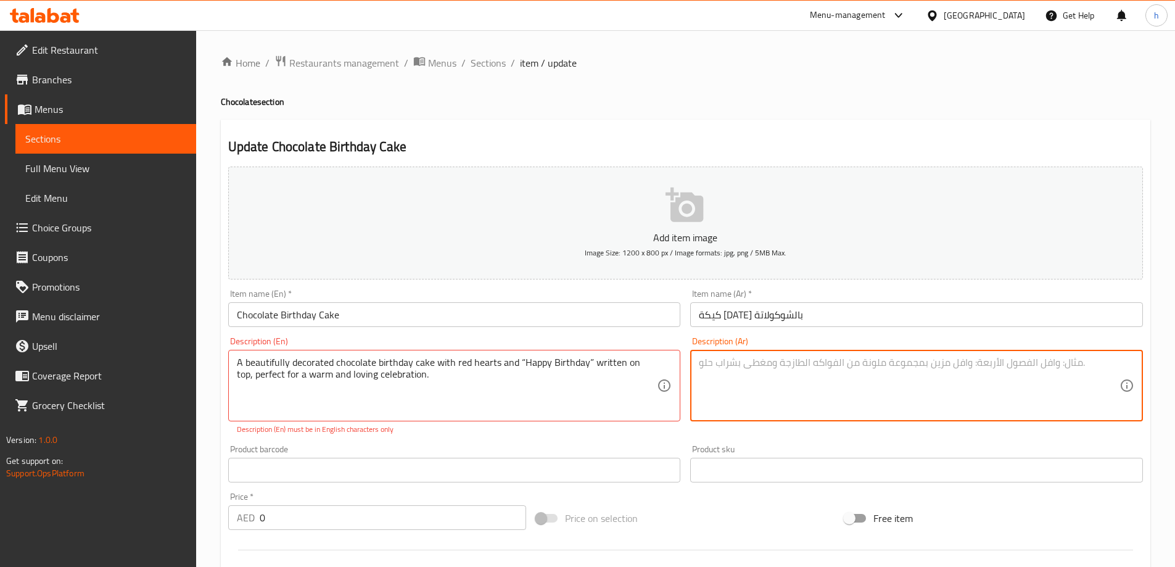
click at [816, 389] on textarea at bounding box center [909, 385] width 421 height 59
paste textarea "كعكة عيد ميلاد من الشوكولاتة مزينة بشكل جميل مع قلوب حمراء وكلمة "عيد ميلاد [PE…"
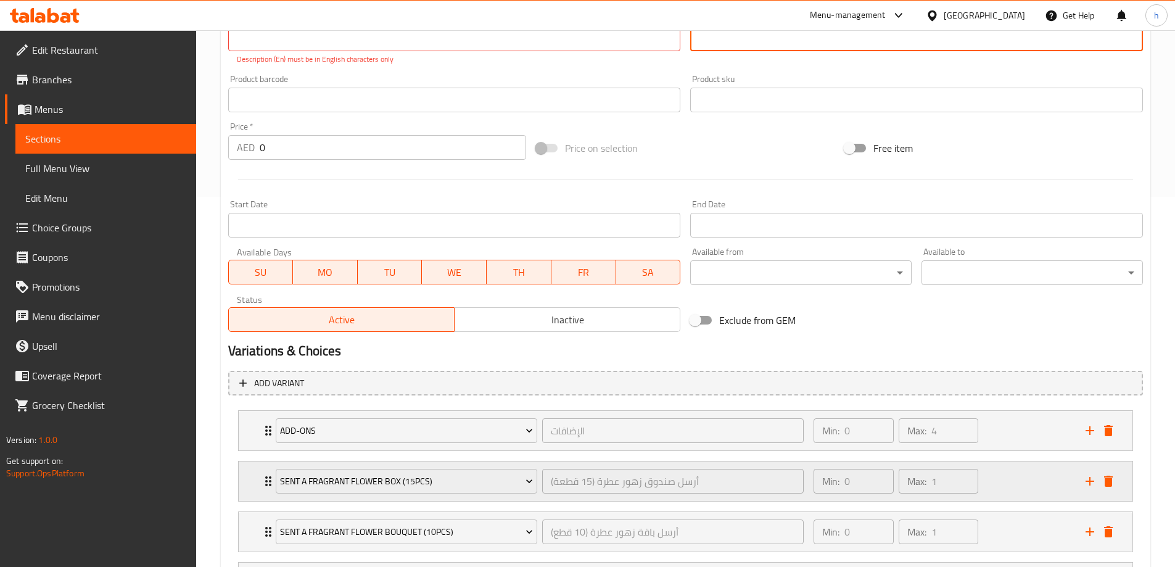
scroll to position [490, 0]
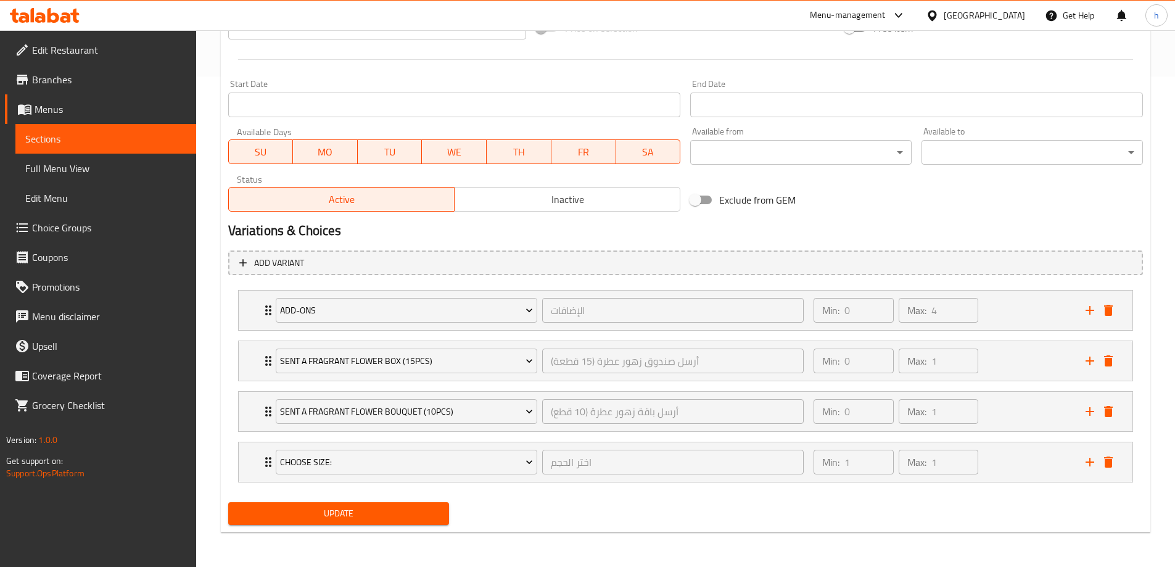
click at [422, 511] on span "Update" at bounding box center [339, 513] width 202 height 15
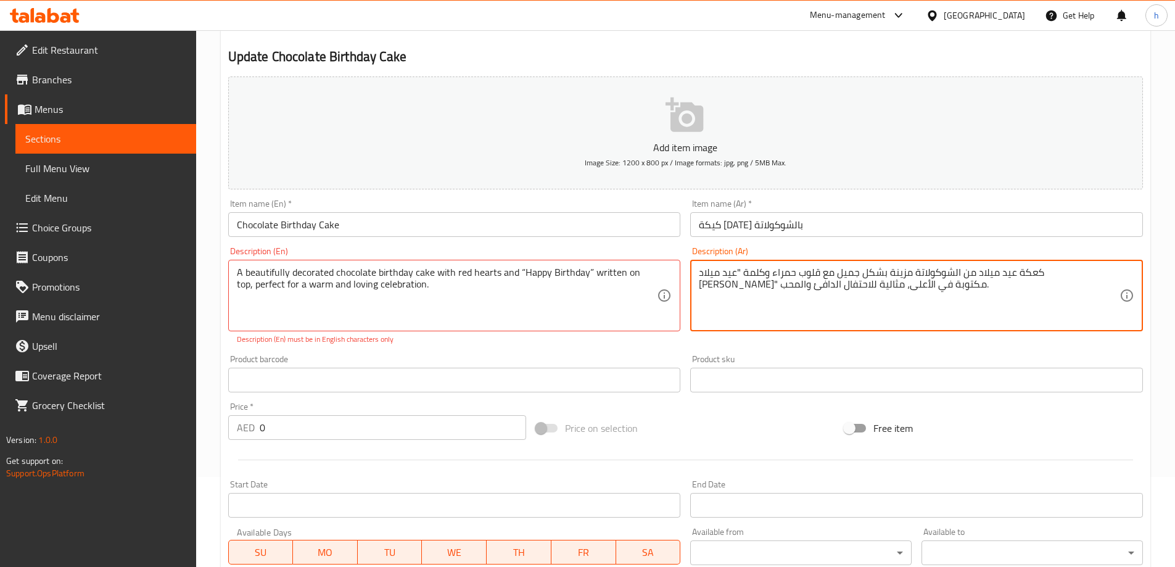
drag, startPoint x: 845, startPoint y: 269, endPoint x: 824, endPoint y: 268, distance: 21.0
click at [824, 268] on textarea "كعكة عيد ميلاد من الشوكولاتة مزينة بشكل جميل مع قلوب حمراء وكلمة "عيد ميلاد [PE…" at bounding box center [909, 295] width 421 height 59
type textarea "كعكة عيد ميلاد من الشوكولاتة مزينة بشكل جميل مع قلوب حمراء و "عيد ميلاد سعيد" م…"
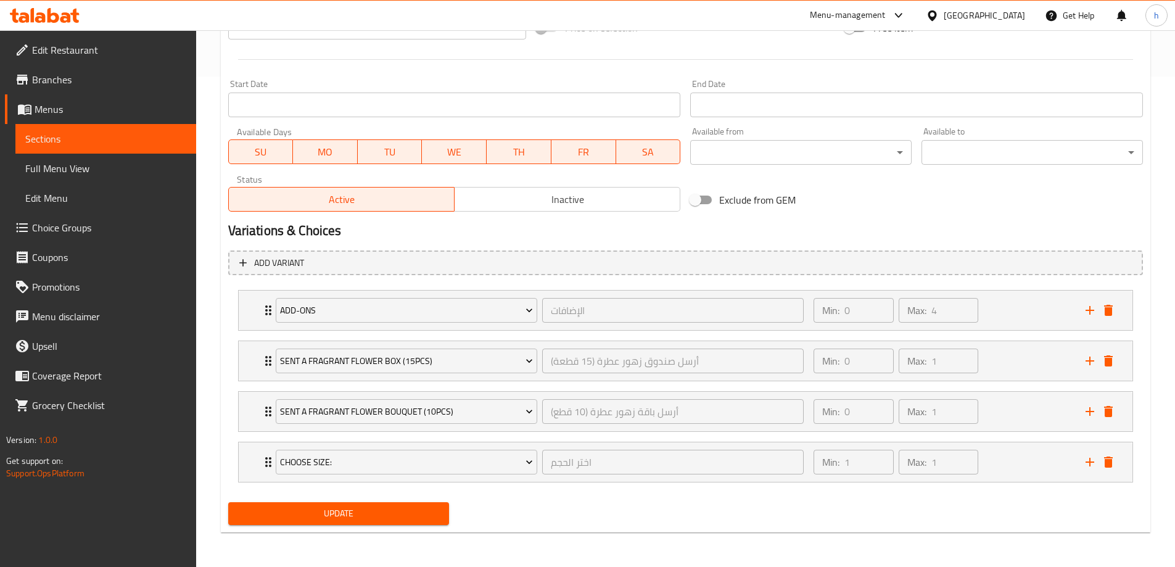
click at [414, 521] on span "Update" at bounding box center [339, 513] width 202 height 15
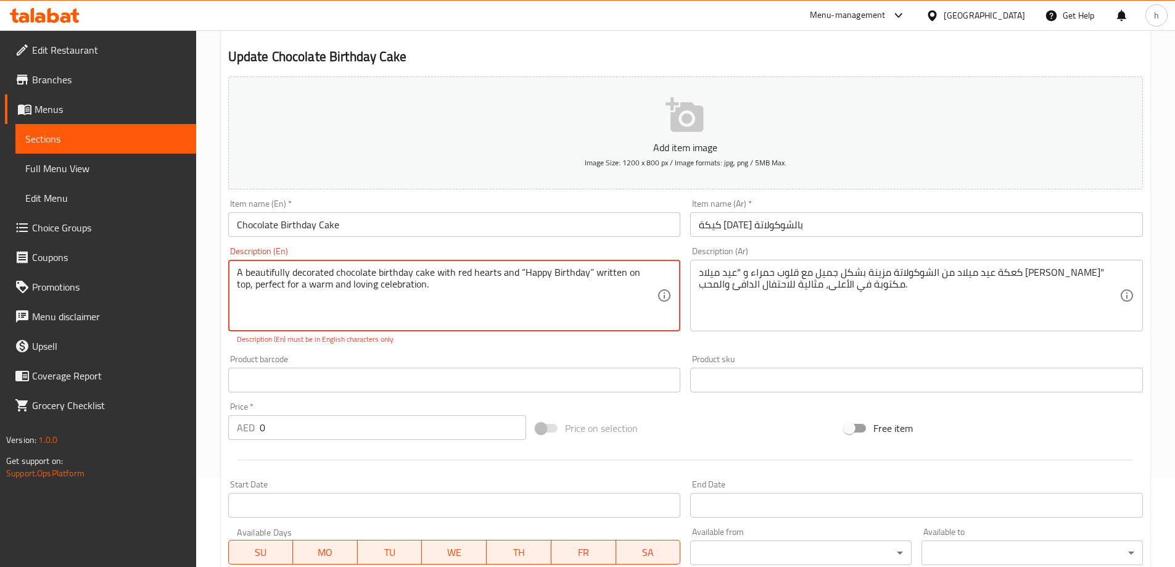
click at [516, 267] on textarea "A beautifully decorated chocolate birthday cake with red hearts and “Happy Birt…" at bounding box center [447, 295] width 421 height 59
click at [587, 270] on textarea "A beautifully decorated chocolate birthday cake with red hearts and "Happy Birt…" at bounding box center [447, 295] width 421 height 59
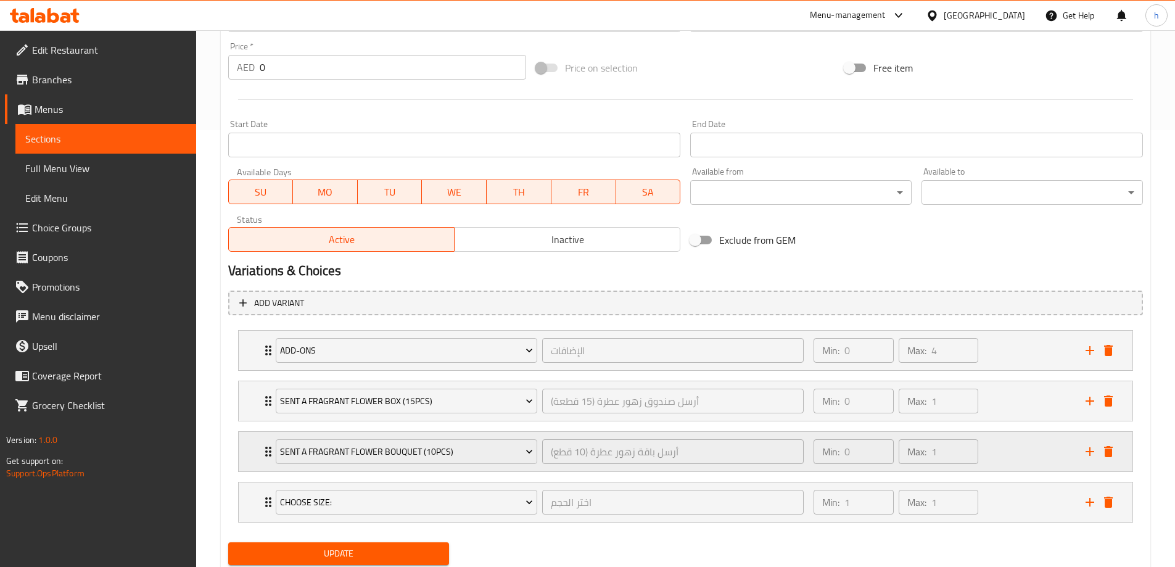
scroll to position [477, 0]
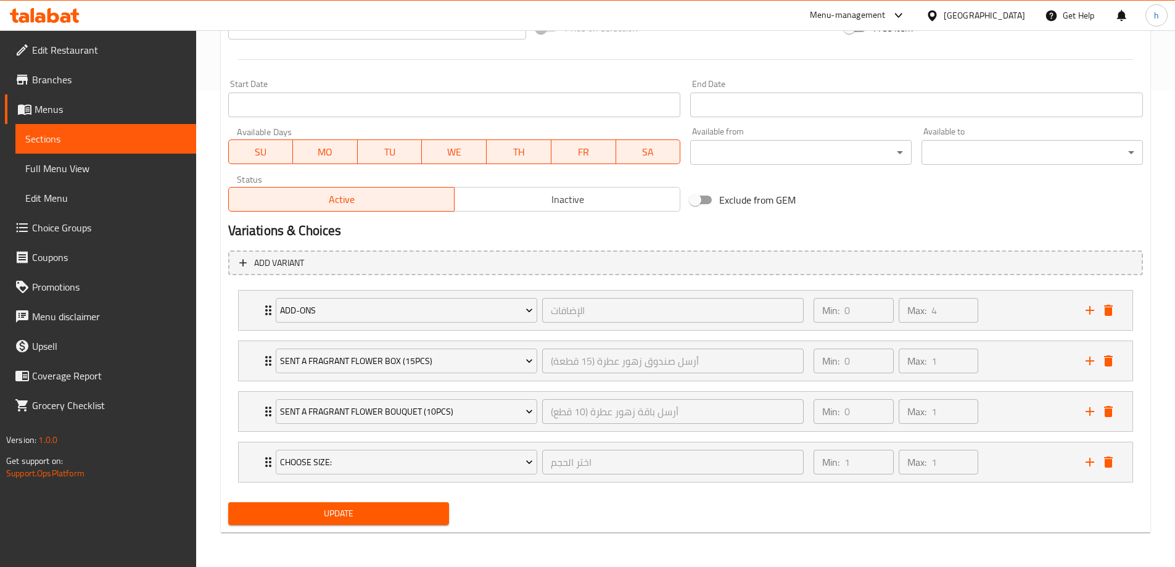
type textarea "A beautifully decorated chocolate birthday cake with red hearts and "Happy Birt…"
click at [385, 517] on span "Update" at bounding box center [339, 513] width 202 height 15
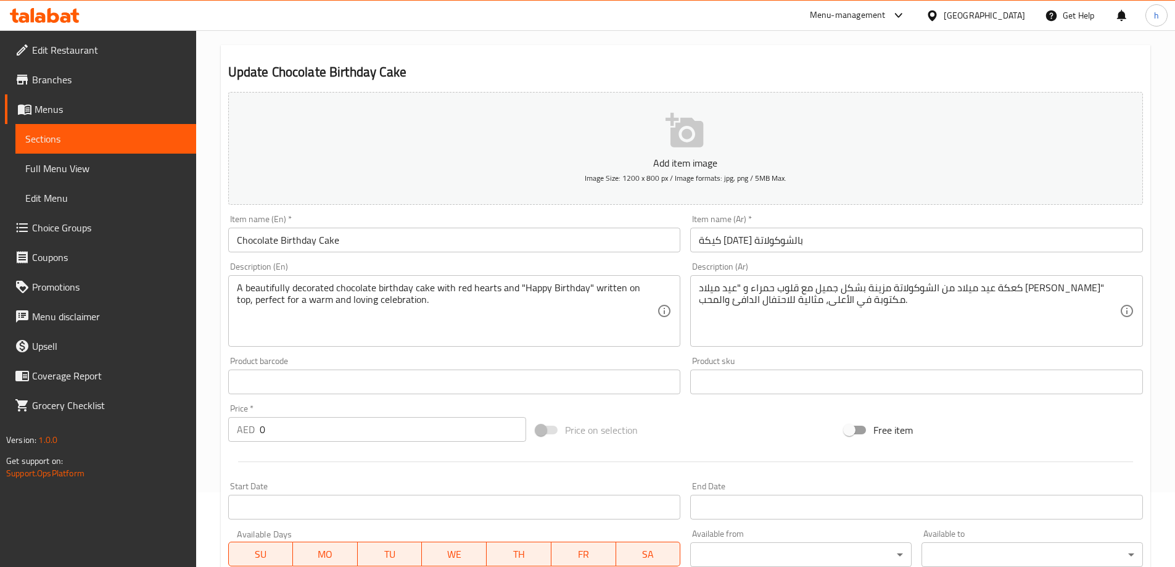
scroll to position [0, 0]
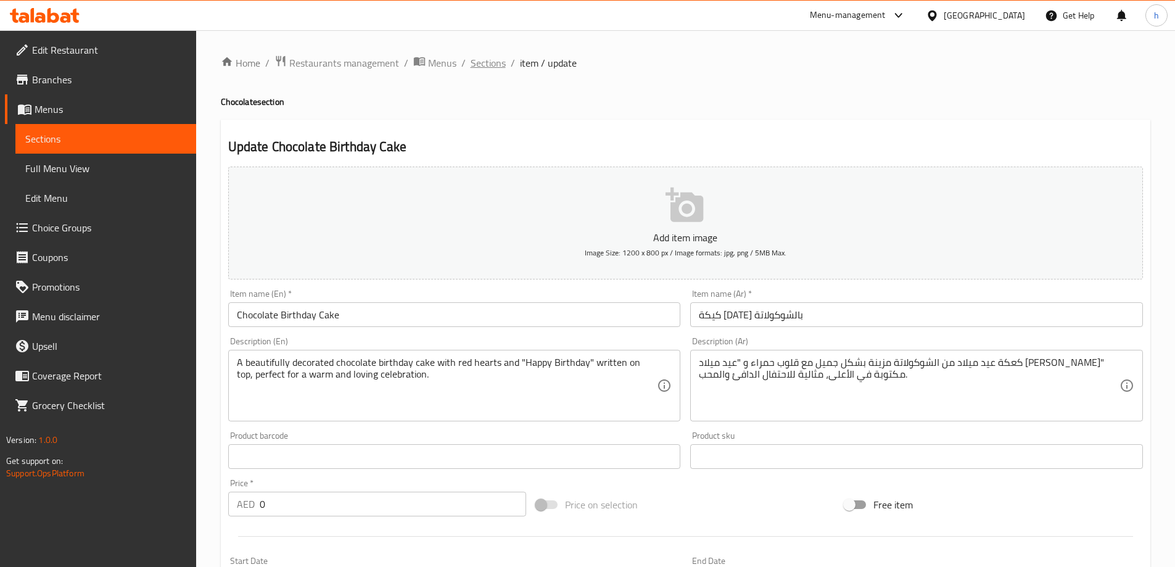
click at [487, 60] on span "Sections" at bounding box center [488, 63] width 35 height 15
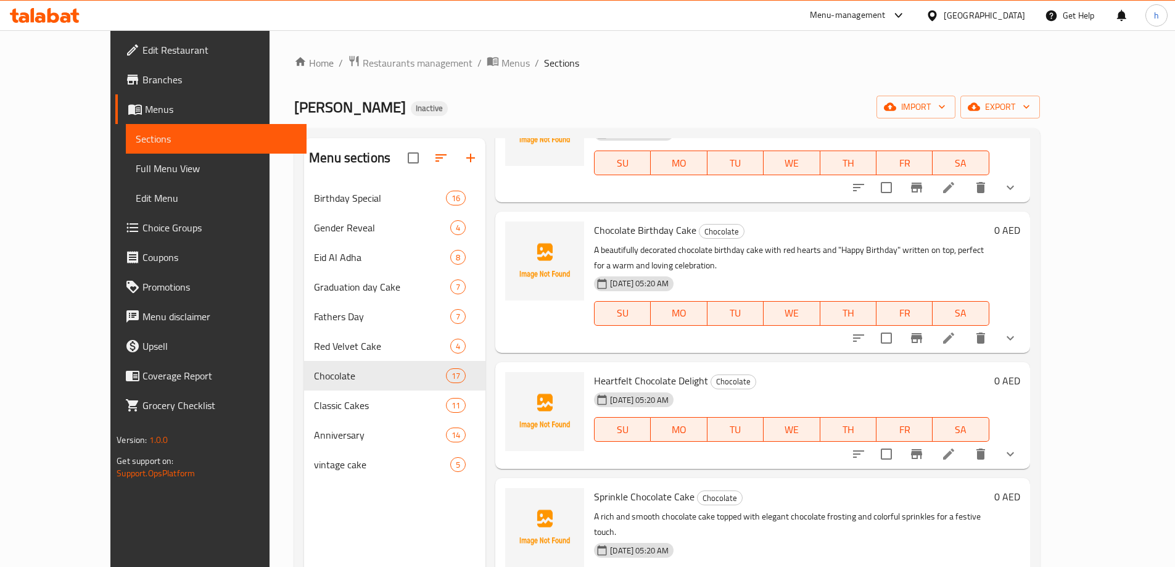
scroll to position [123, 0]
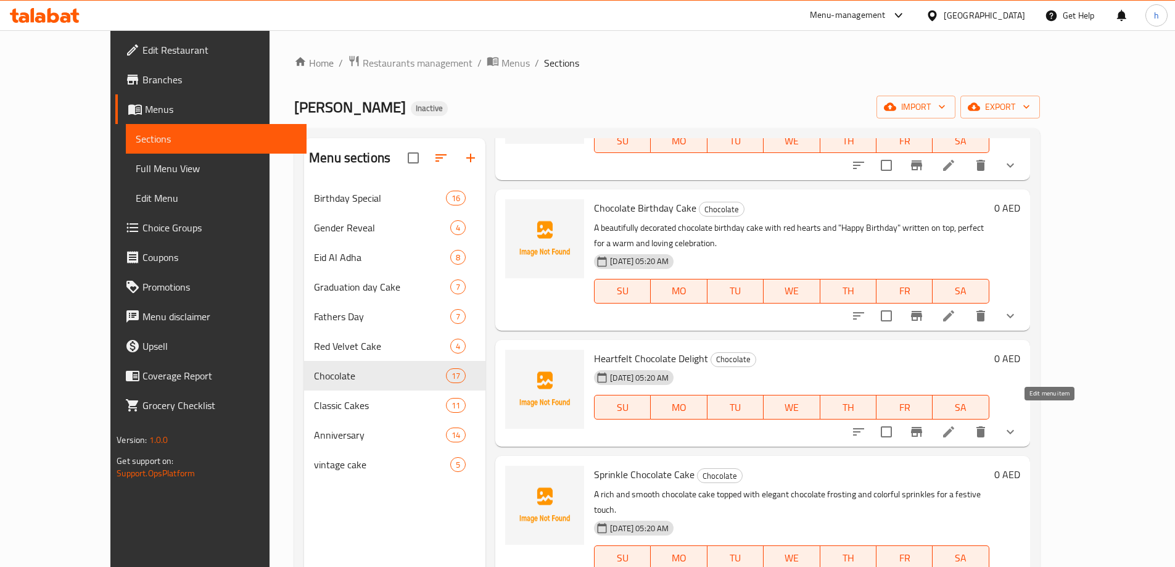
click at [956, 424] on icon at bounding box center [948, 431] width 15 height 15
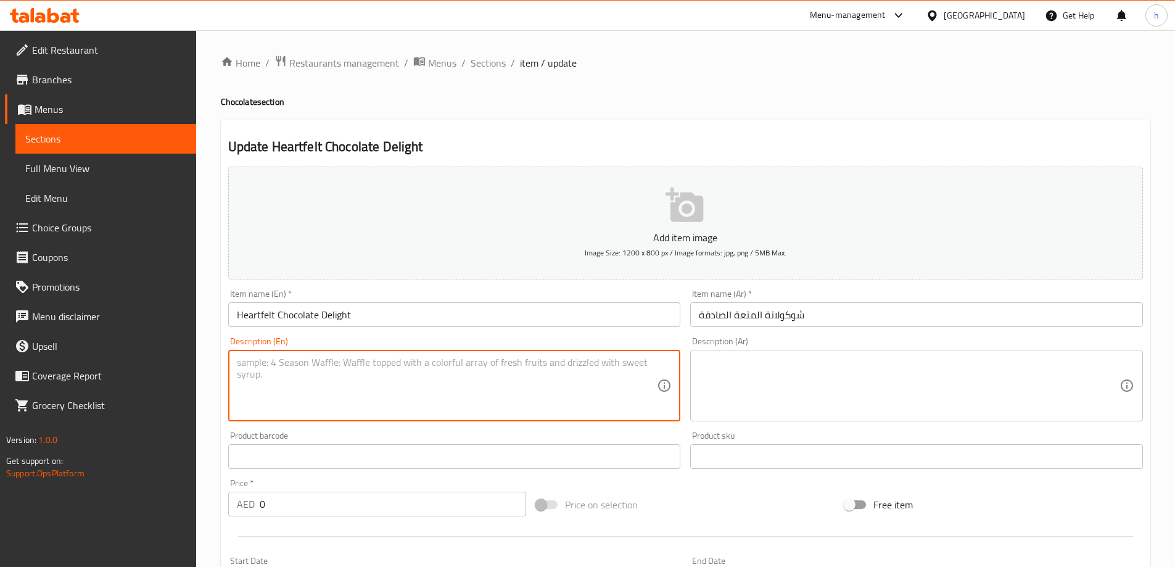
paste textarea "A rich, smooth chocolate cake adorned with delicate white heart decorations — p…"
type textarea "A rich, smooth chocolate cake adorned with delicate white heart decorations — p…"
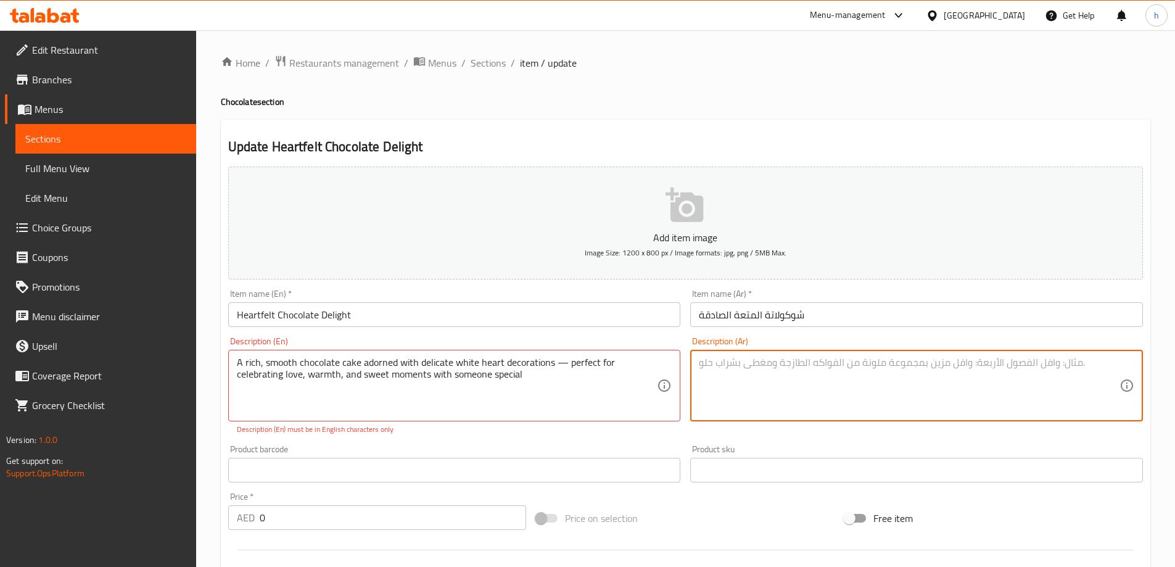
click at [795, 376] on textarea at bounding box center [909, 385] width 421 height 59
paste textarea "كعكة شوكولاتة غنية وناعمة مزينة بزخارف قلب بيضاء رقيقة - مثالية للاحتفال بالحب …"
type textarea "كعكة شوكولاتة غنية وناعمة مزينة بزخارف قلب بيضاء رقيقة - مثالية للاحتفال بالحب …"
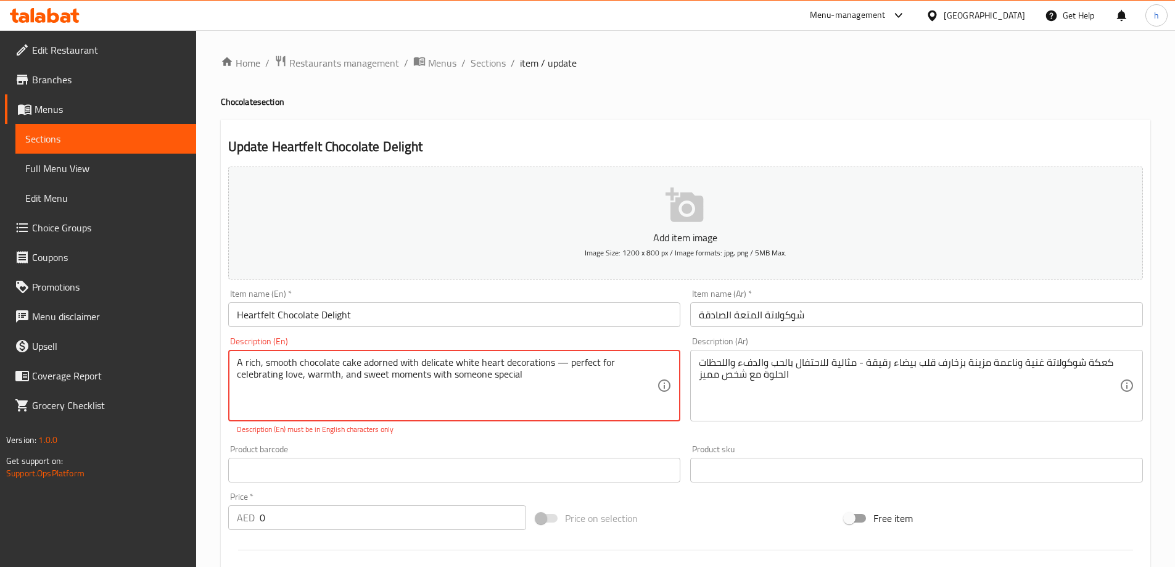
click at [558, 361] on textarea "A rich, smooth chocolate cake adorned with delicate white heart decorations — p…" at bounding box center [447, 385] width 421 height 59
type textarea "A rich, smooth chocolate cake adorned with delicate white heart decorations -pe…"
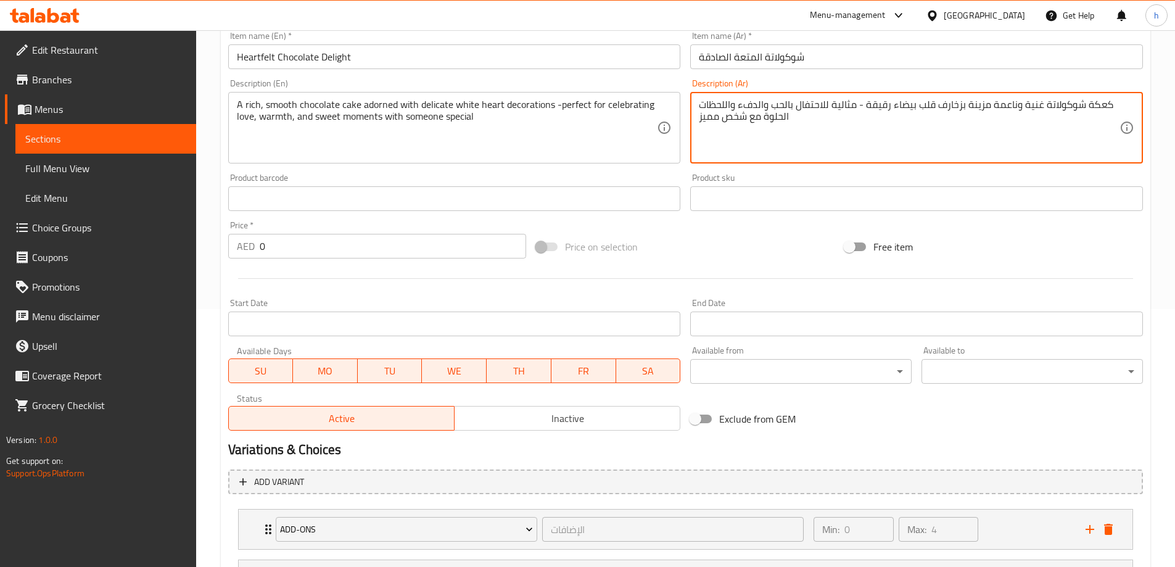
scroll to position [477, 0]
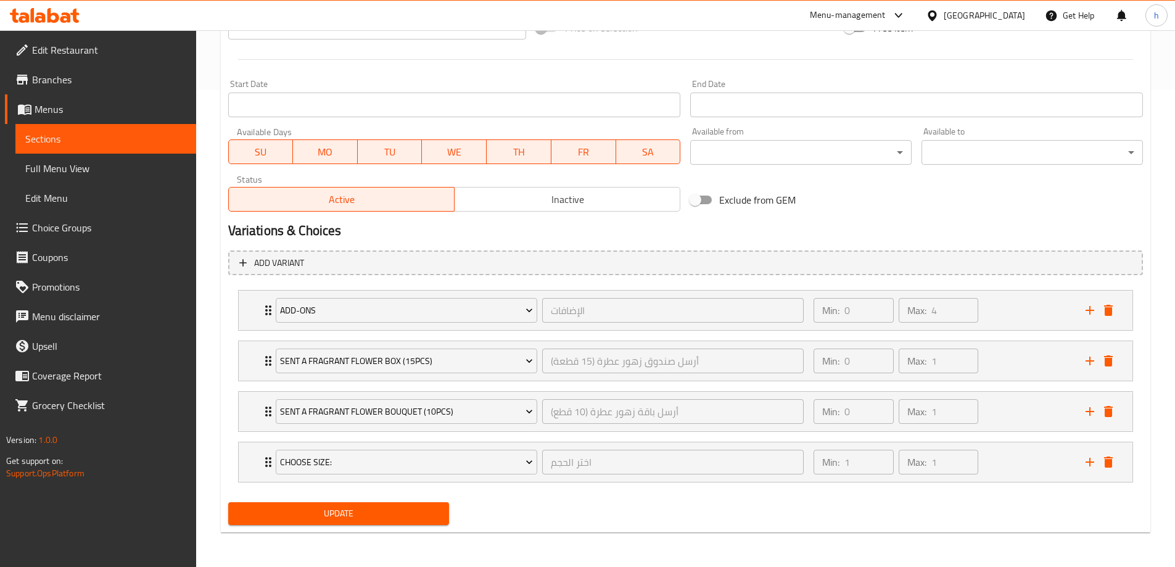
click at [428, 514] on span "Update" at bounding box center [339, 513] width 202 height 15
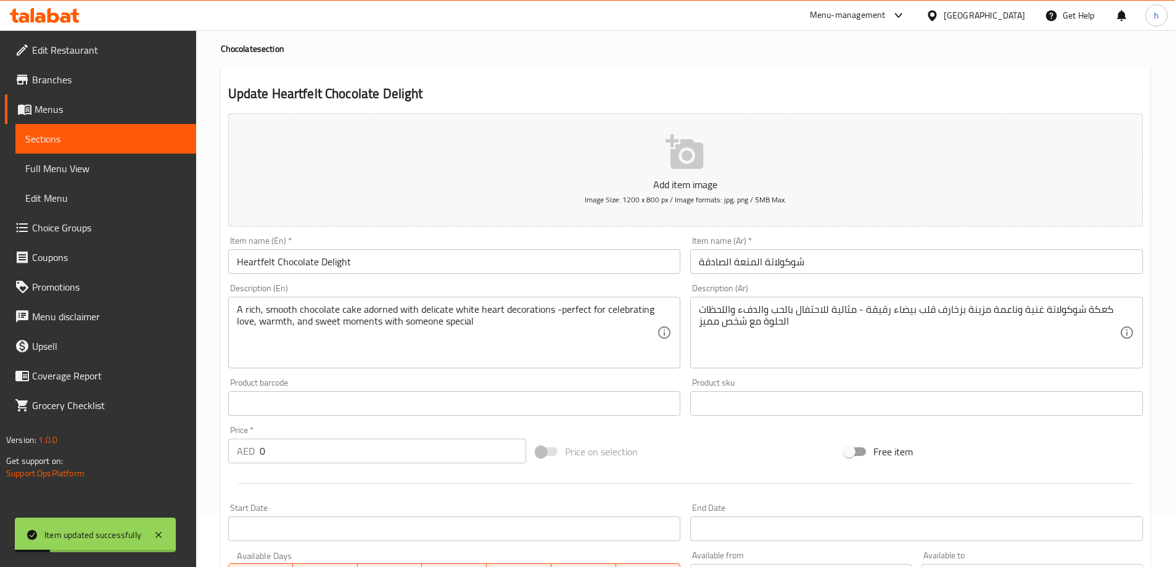
scroll to position [0, 0]
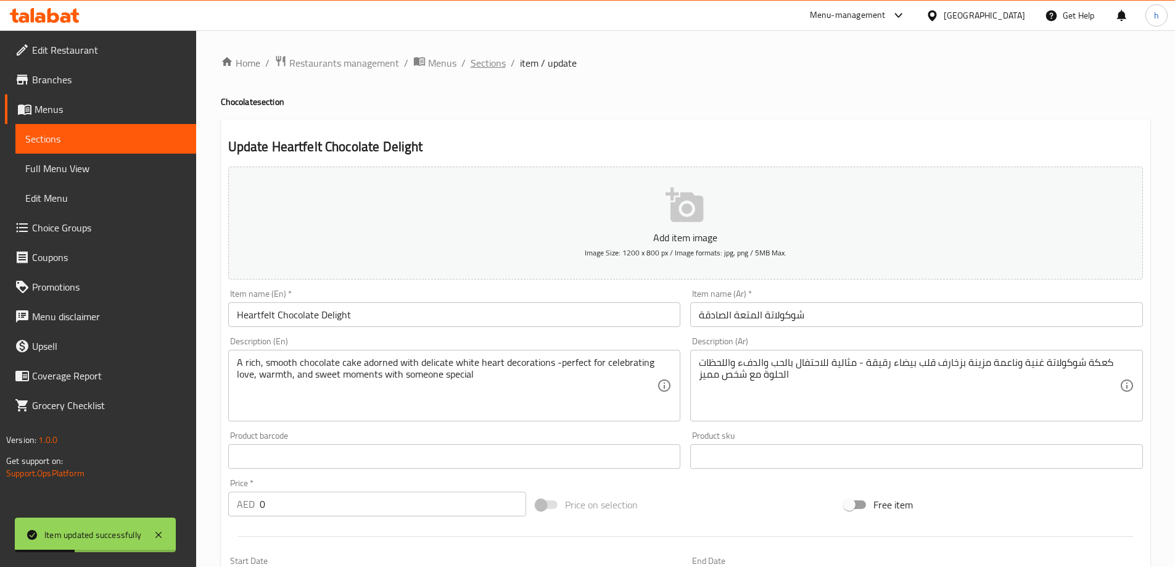
click at [503, 69] on span "Sections" at bounding box center [488, 63] width 35 height 15
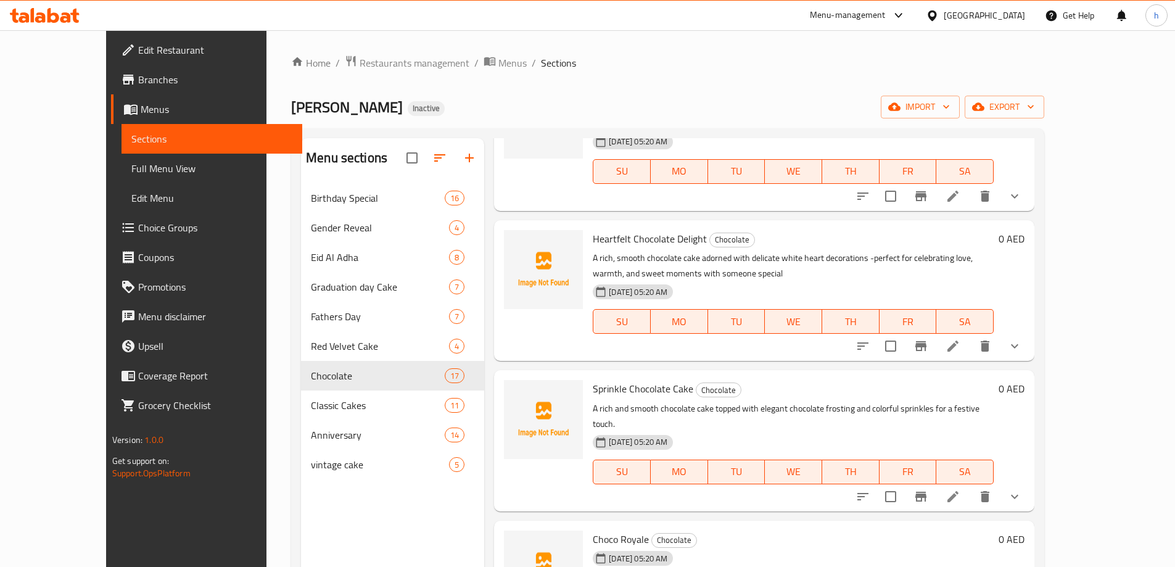
scroll to position [247, 0]
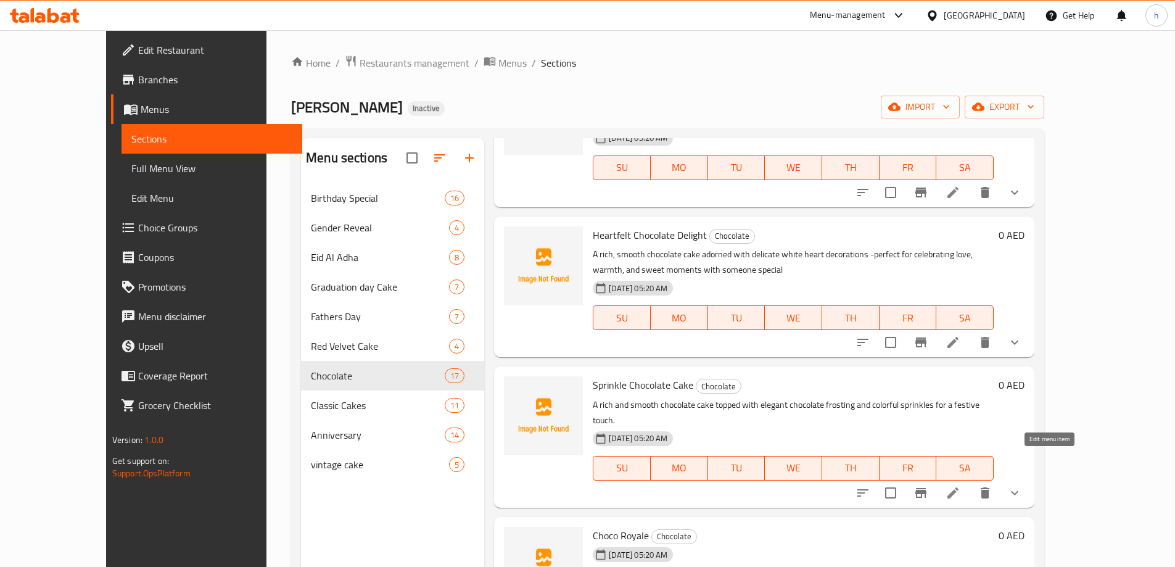
click at [960, 485] on icon at bounding box center [953, 492] width 15 height 15
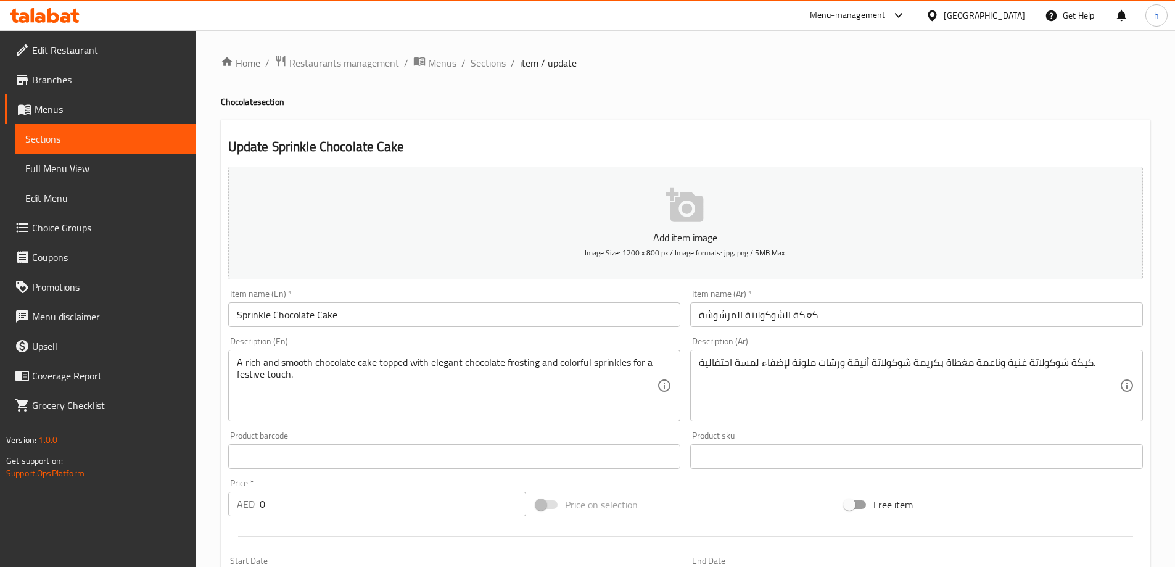
click at [245, 315] on input "Sprinkle Chocolate Cake" at bounding box center [454, 314] width 453 height 25
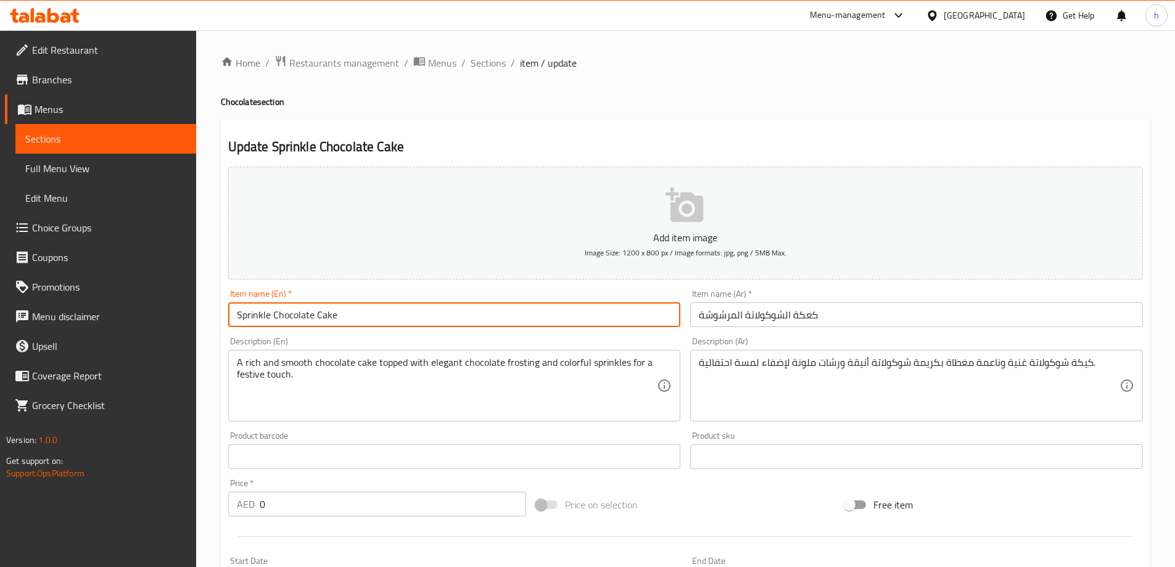
click at [245, 315] on input "Sprinkle Chocolate Cake" at bounding box center [454, 314] width 453 height 25
click at [682, 375] on div "Description (En) A rich and smooth chocolate cake topped with elegant chocolate…" at bounding box center [454, 379] width 463 height 94
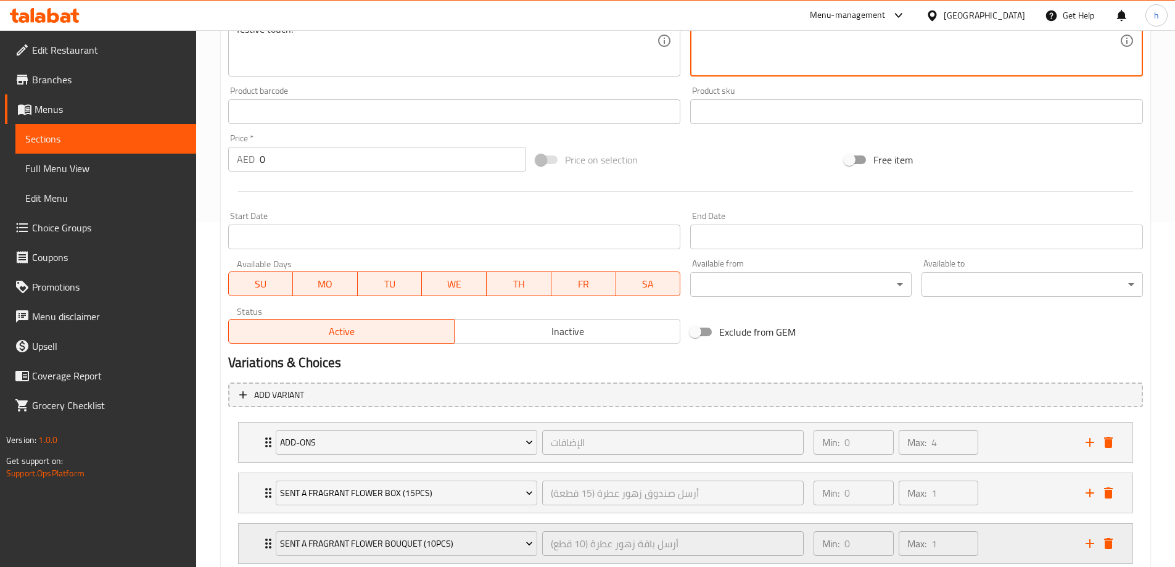
scroll to position [477, 0]
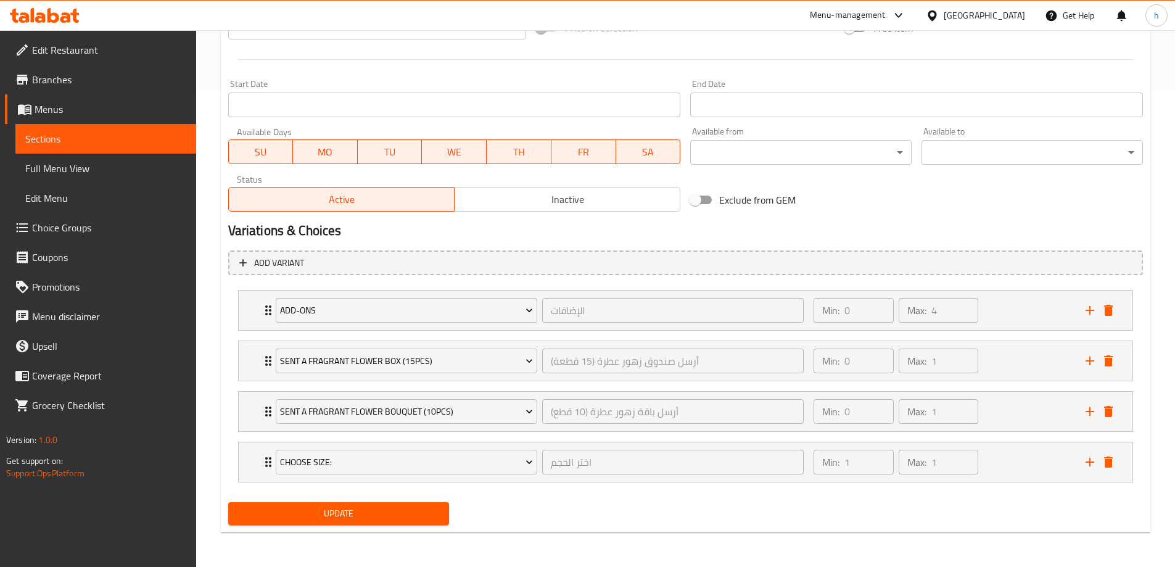
click at [390, 514] on span "Update" at bounding box center [339, 513] width 202 height 15
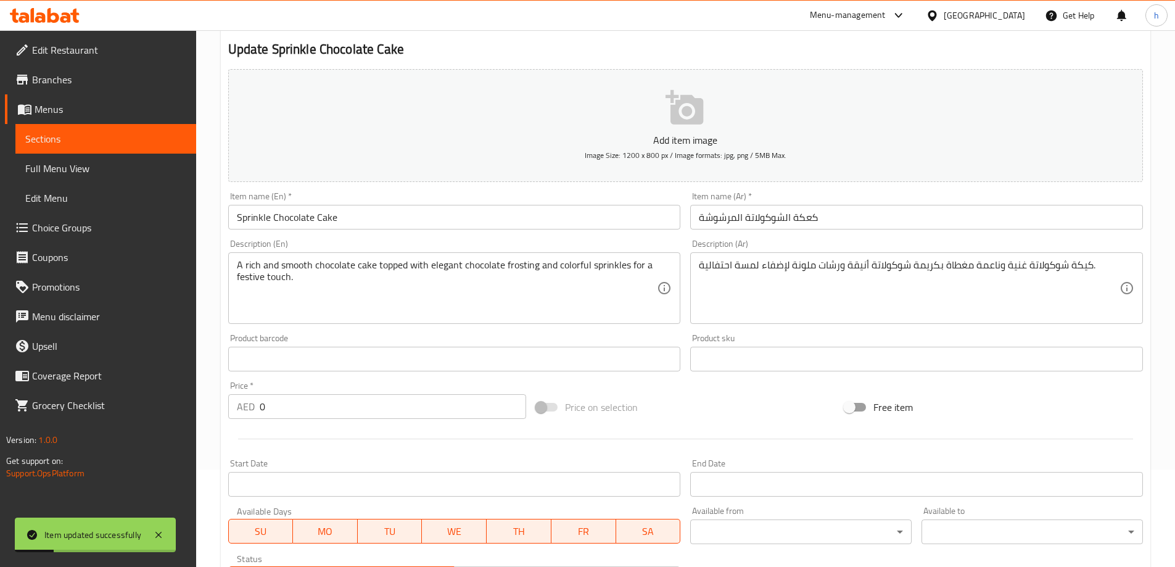
scroll to position [0, 0]
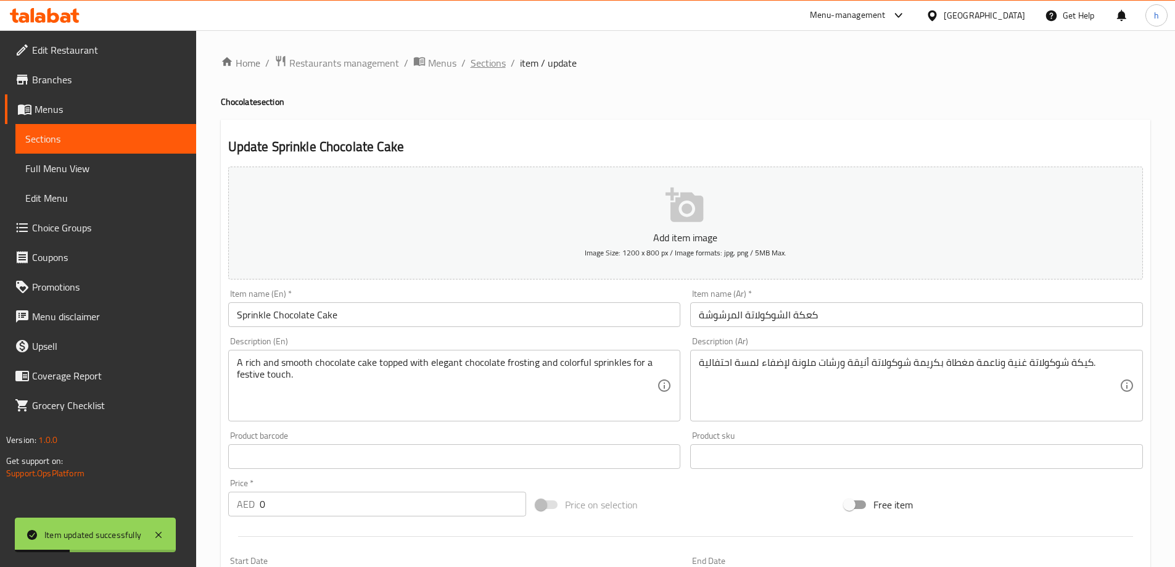
click at [498, 60] on span "Sections" at bounding box center [488, 63] width 35 height 15
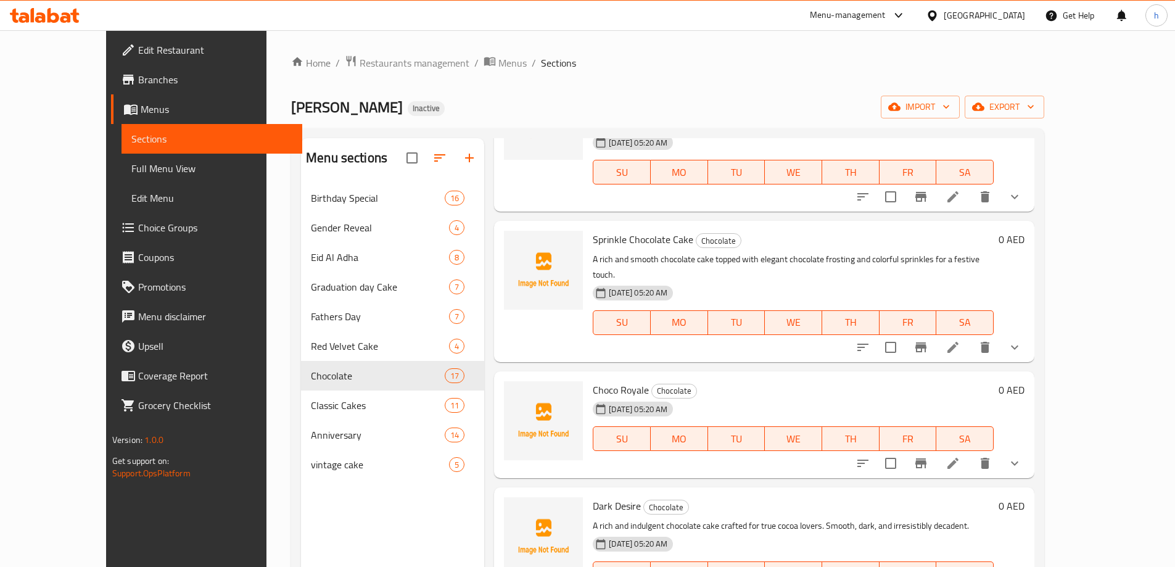
scroll to position [432, 0]
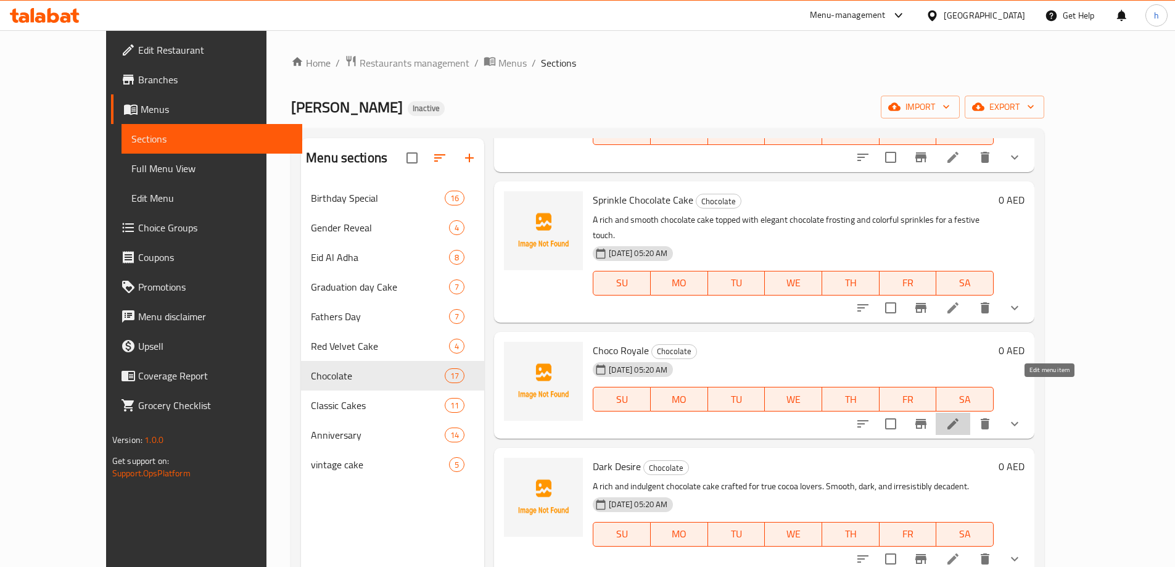
click at [960, 416] on icon at bounding box center [953, 423] width 15 height 15
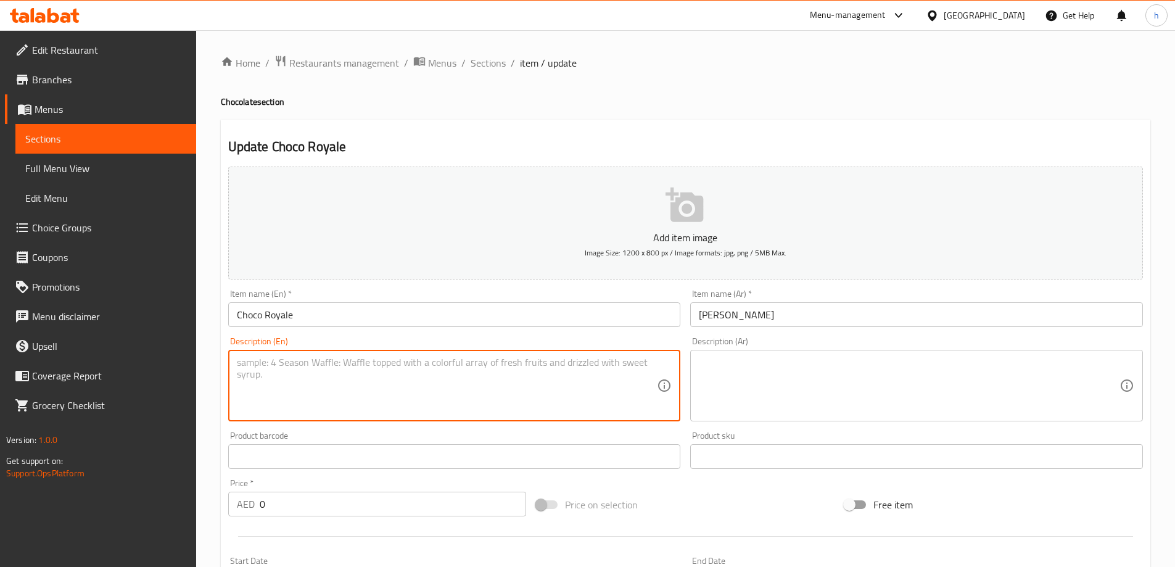
click at [580, 387] on textarea at bounding box center [447, 385] width 421 height 59
paste textarea ".A luxurious chocolate cake crafted with silky smooth frosting and elegant pipi…"
type textarea ".A luxurious chocolate cake crafted with silky smooth frosting and elegant pipi…"
click at [715, 397] on textarea at bounding box center [909, 385] width 421 height 59
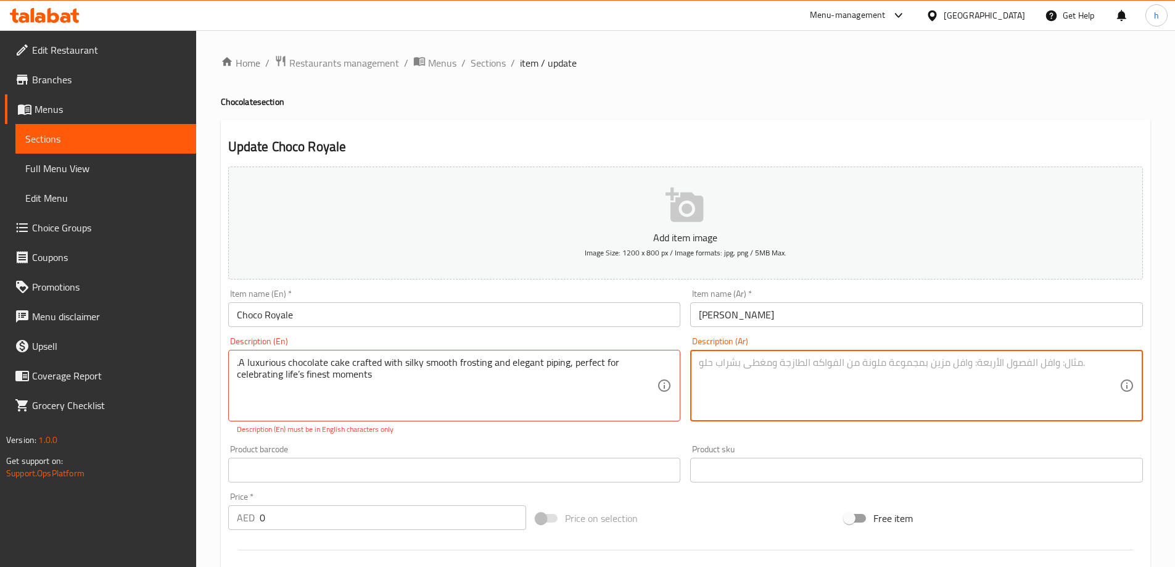
paste textarea "كعكة شوكولاتة فاخرة مصنوعة من صقيع ناعم كالحرير وأنابيب أنيقة، مثالية للاحتفال …"
type textarea "كعكة شوكولاتة فاخرة مصنوعة من صقيع ناعم كالحرير وأنابيب أنيقة، مثالية للاحتفال …"
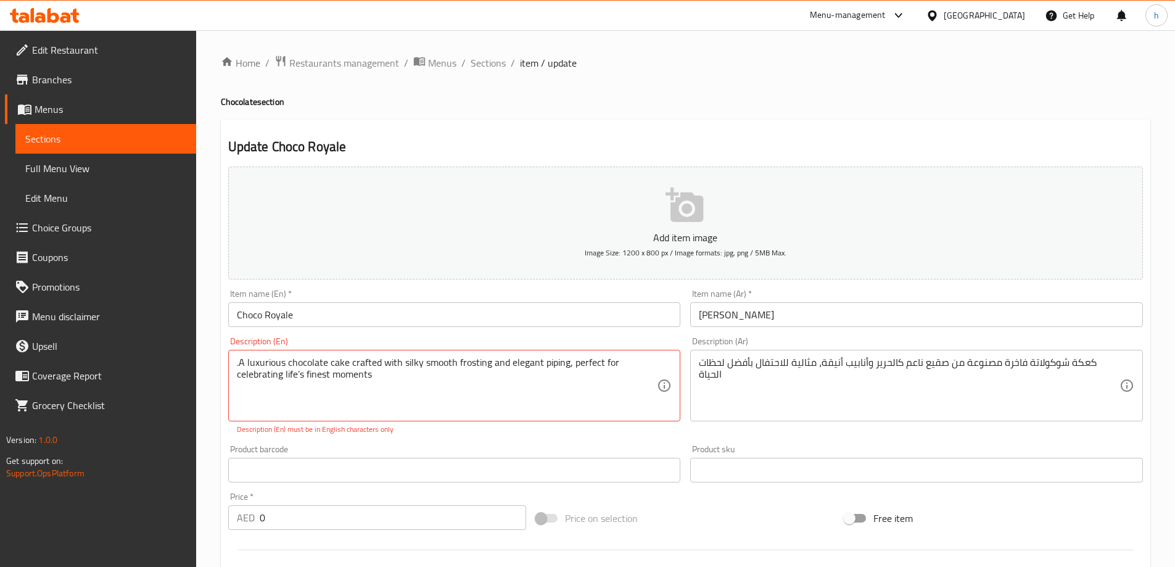
click at [642, 432] on p "Description (En) must be in English characters only" at bounding box center [454, 429] width 435 height 11
click at [298, 371] on textarea ".A luxurious chocolate cake crafted with silky smooth frosting and elegant pipi…" at bounding box center [447, 385] width 421 height 59
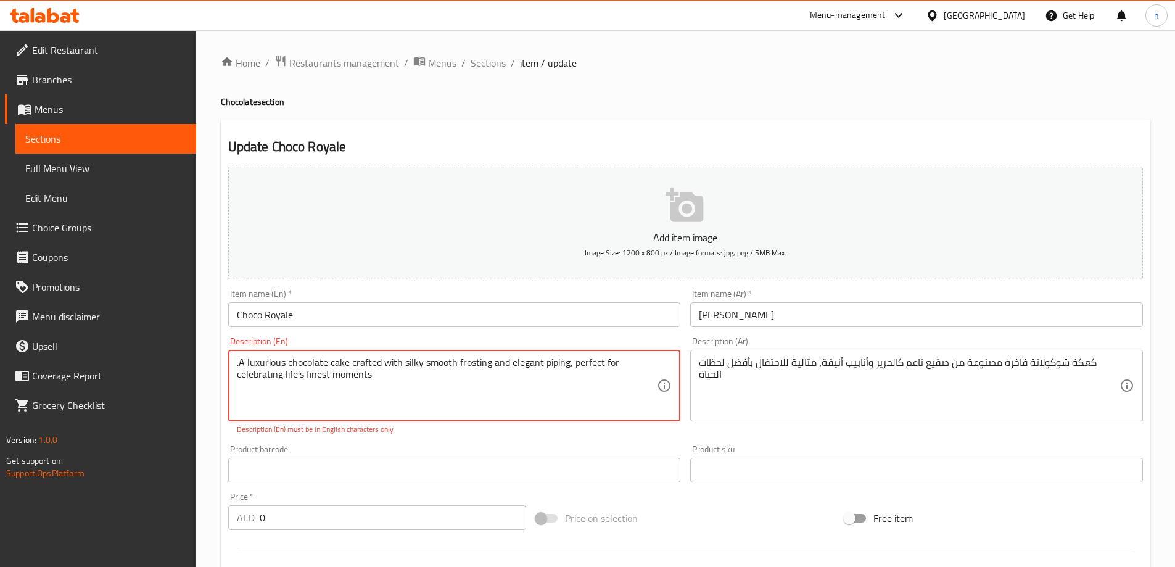
click at [299, 376] on textarea ".A luxurious chocolate cake crafted with silky smooth frosting and elegant pipi…" at bounding box center [447, 385] width 421 height 59
click at [298, 377] on textarea ".A luxurious chocolate cake crafted with silky smooth frosting and elegant pipi…" at bounding box center [447, 385] width 421 height 59
type textarea ".A luxurious chocolate cake crafted with silky smooth frosting and elegant pipi…"
click at [426, 439] on div "Add item image Image Size: 1200 x 800 px / Image formats: jpg, png / 5MB Max. I…" at bounding box center [685, 434] width 925 height 545
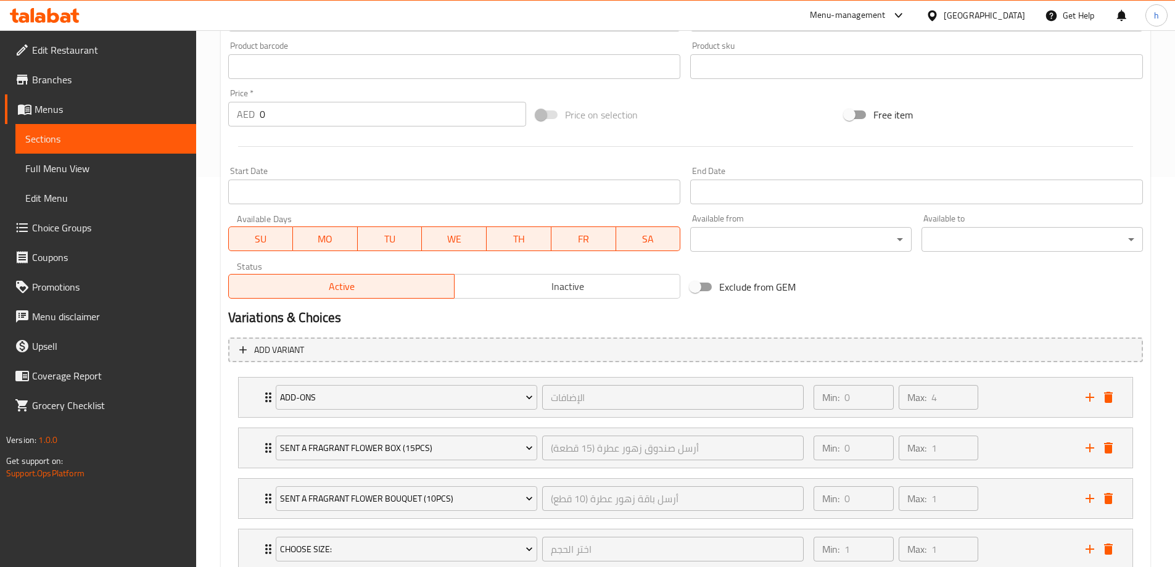
scroll to position [477, 0]
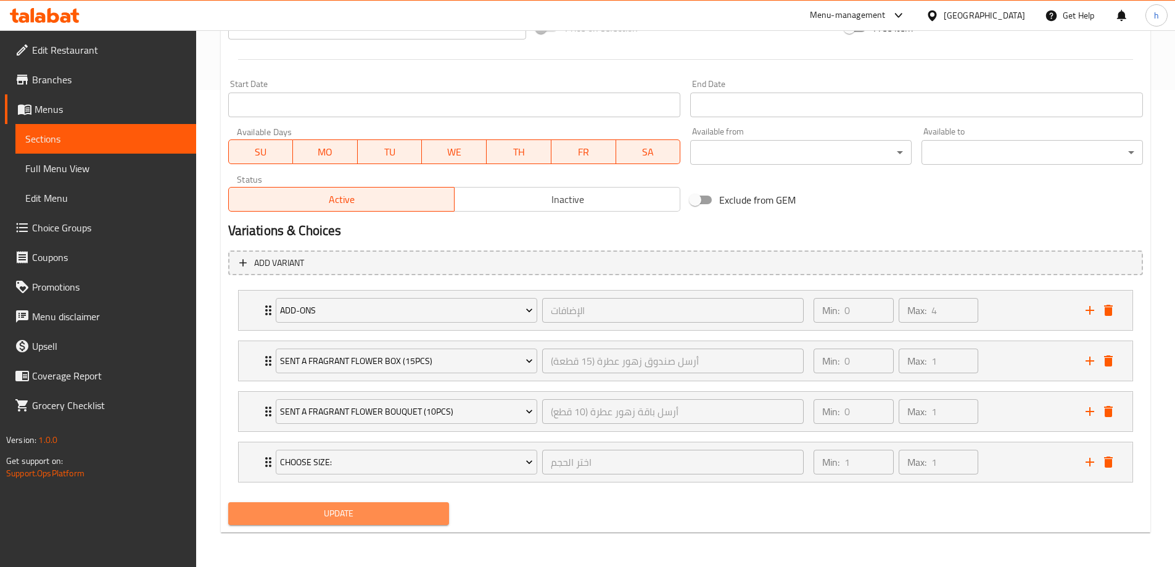
click at [421, 522] on button "Update" at bounding box center [338, 513] width 221 height 23
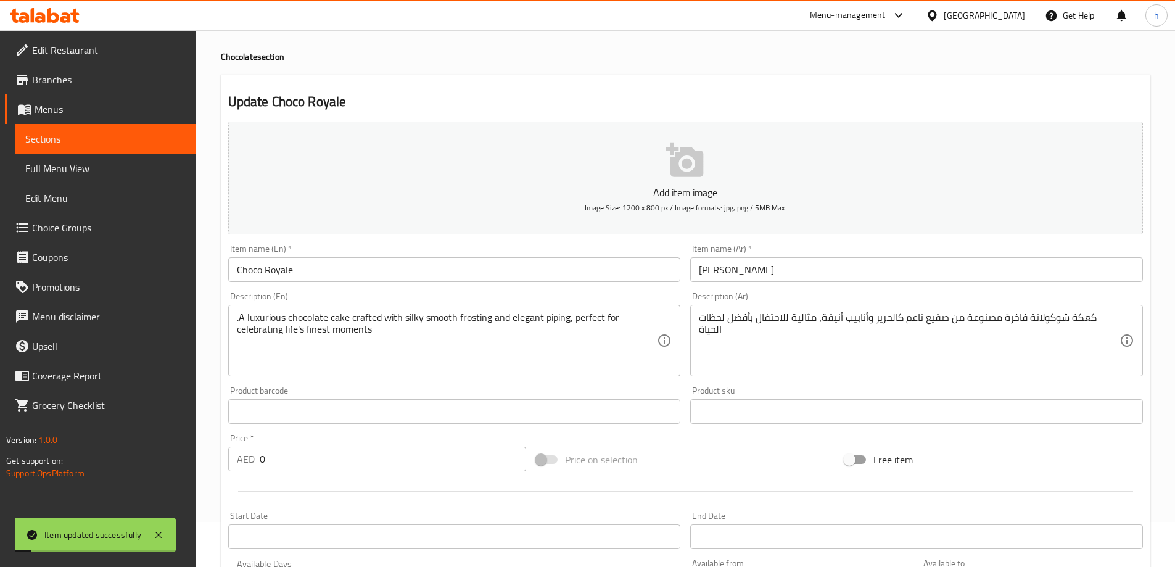
scroll to position [0, 0]
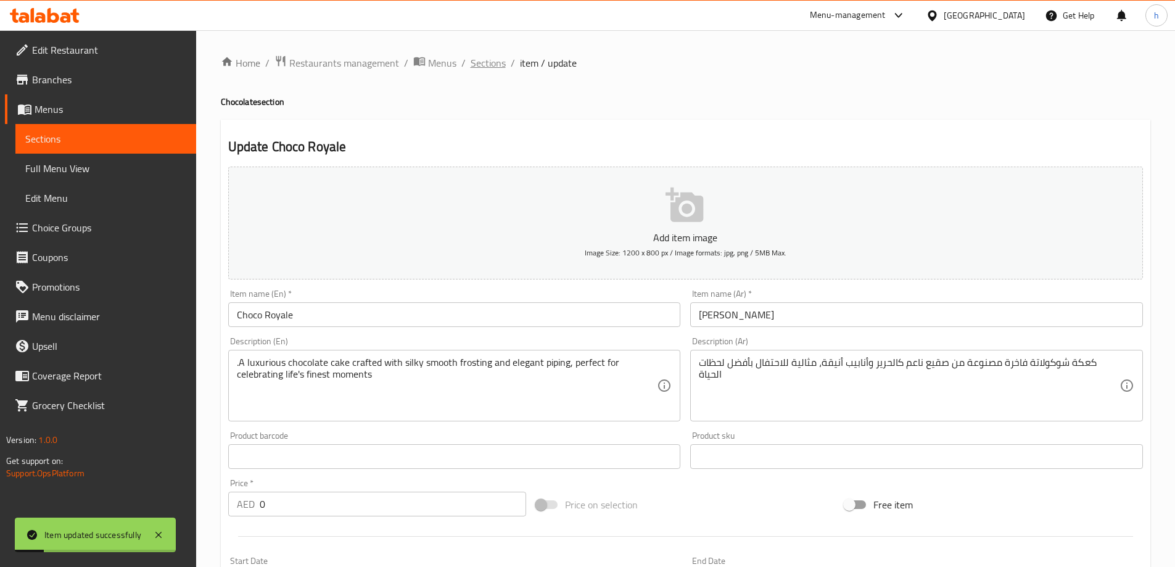
click at [503, 56] on span "Sections" at bounding box center [488, 63] width 35 height 15
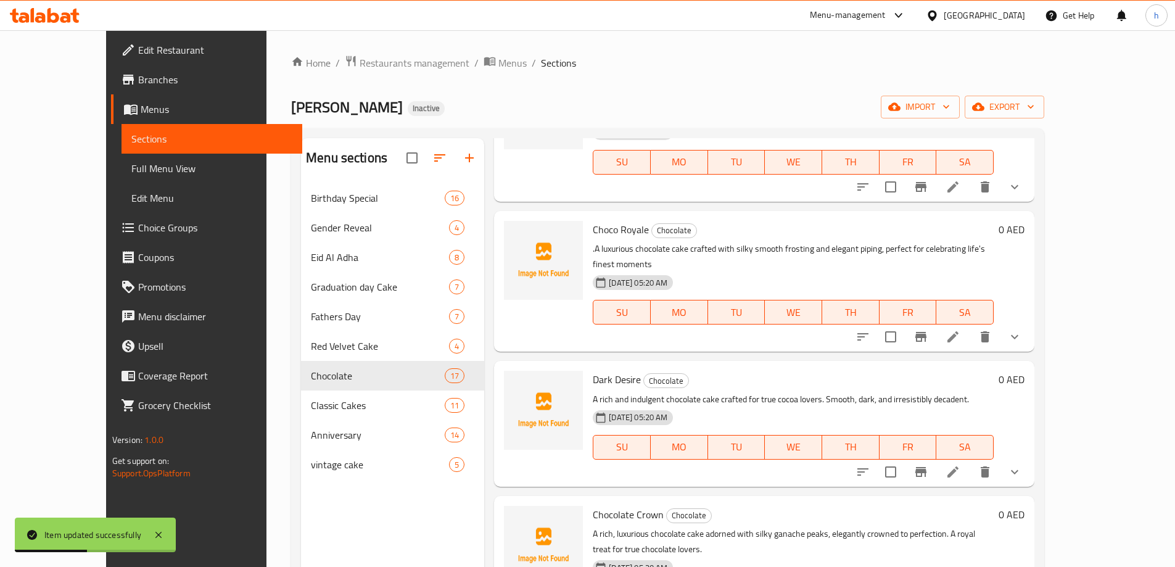
scroll to position [555, 0]
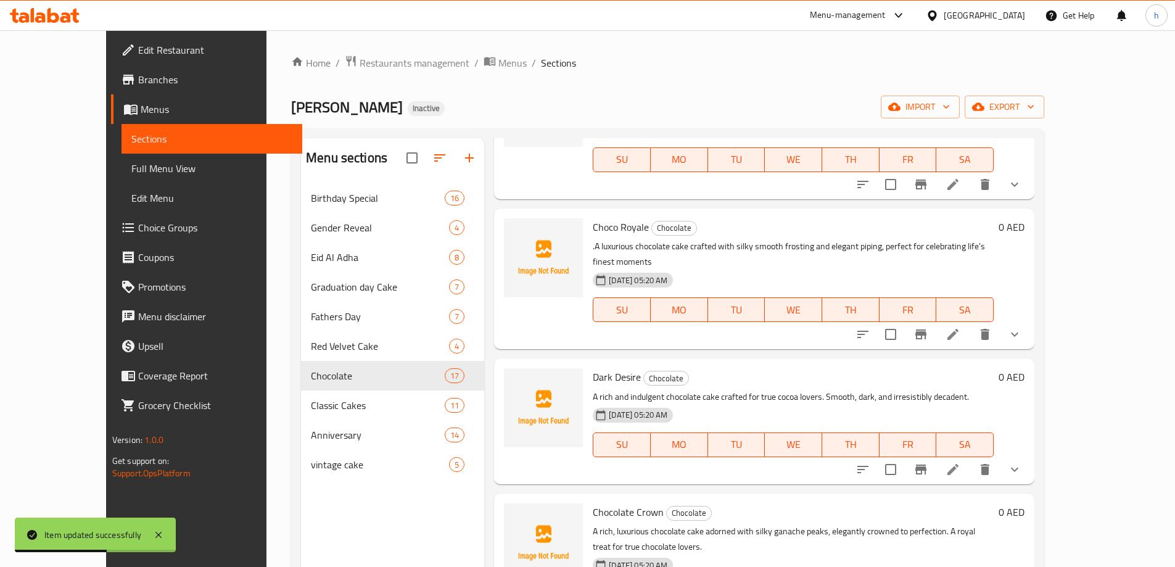
click at [960, 327] on icon at bounding box center [953, 334] width 15 height 15
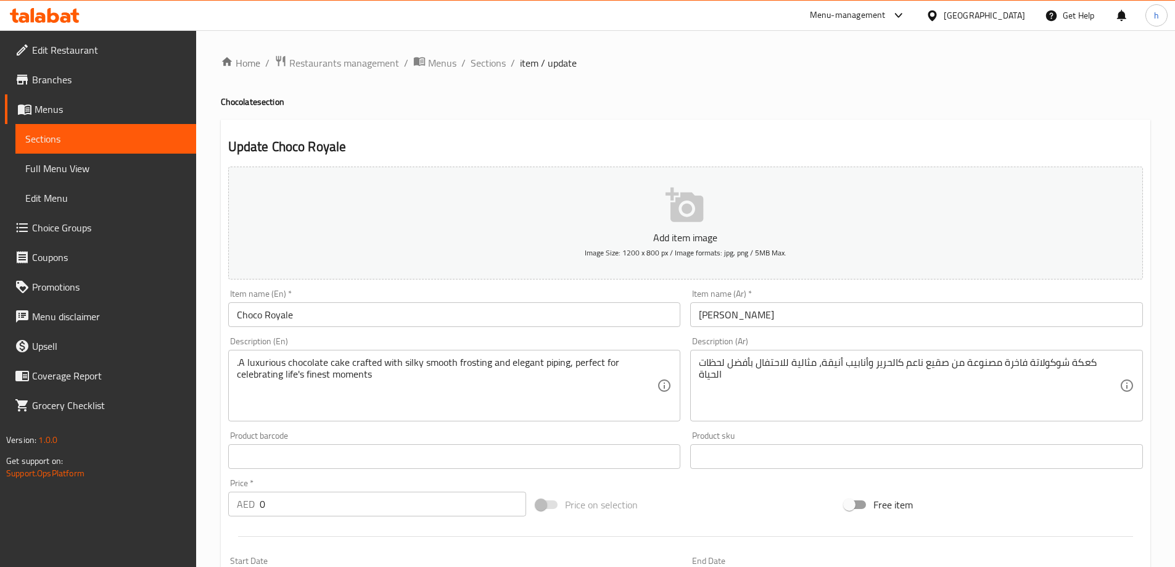
drag, startPoint x: 1180, startPoint y: 134, endPoint x: 1153, endPoint y: 336, distance: 202.9
click at [1153, 336] on div "Home / Restaurants management / Menus / Sections / item / update Chocolate sect…" at bounding box center [685, 536] width 979 height 1013
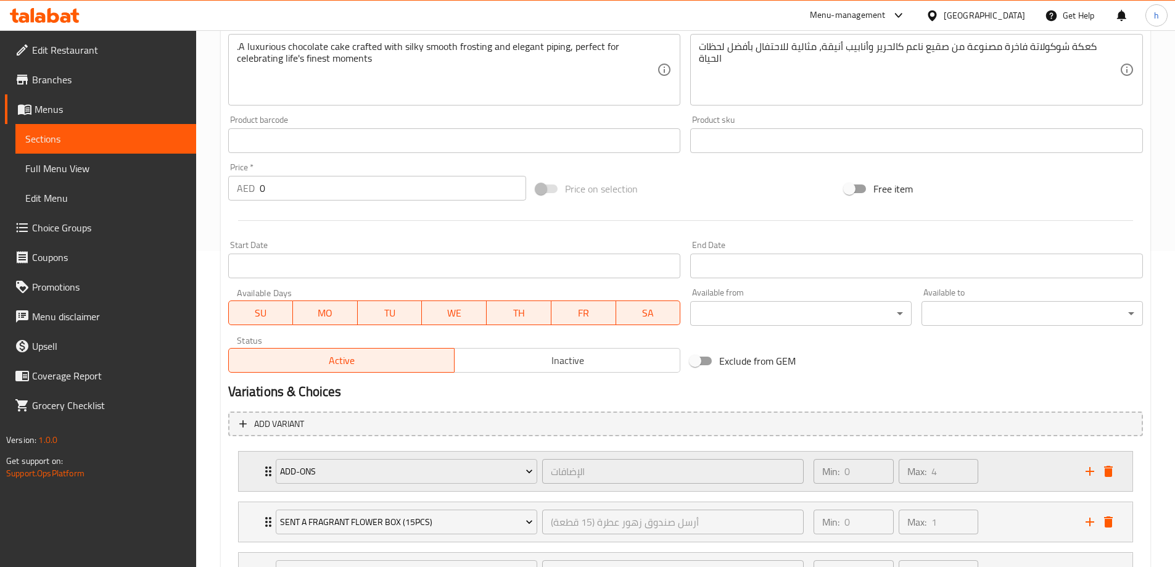
scroll to position [477, 0]
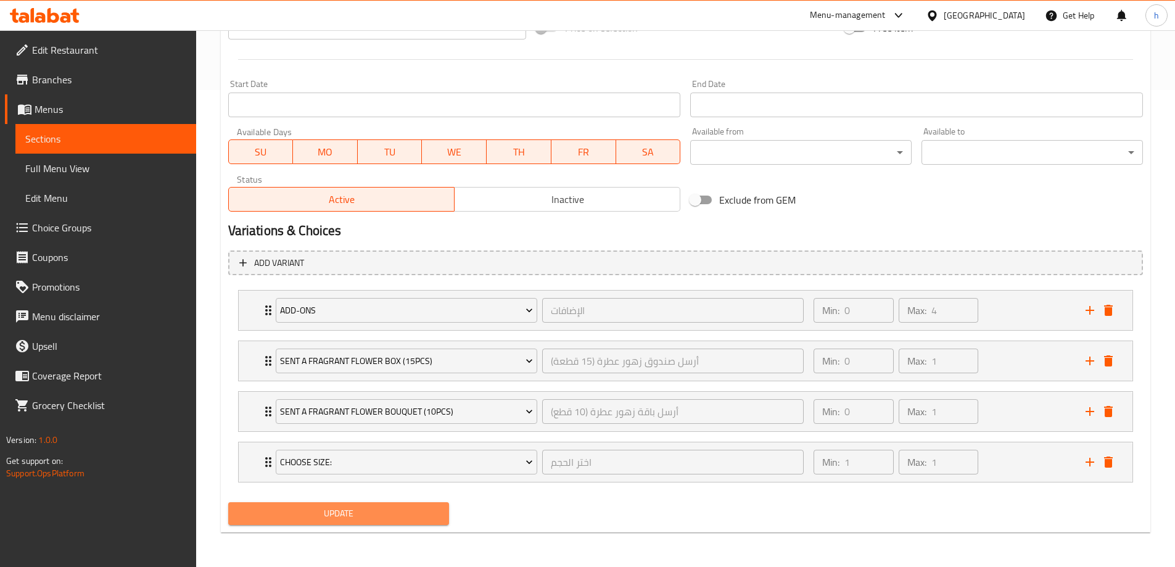
click at [430, 516] on span "Update" at bounding box center [339, 513] width 202 height 15
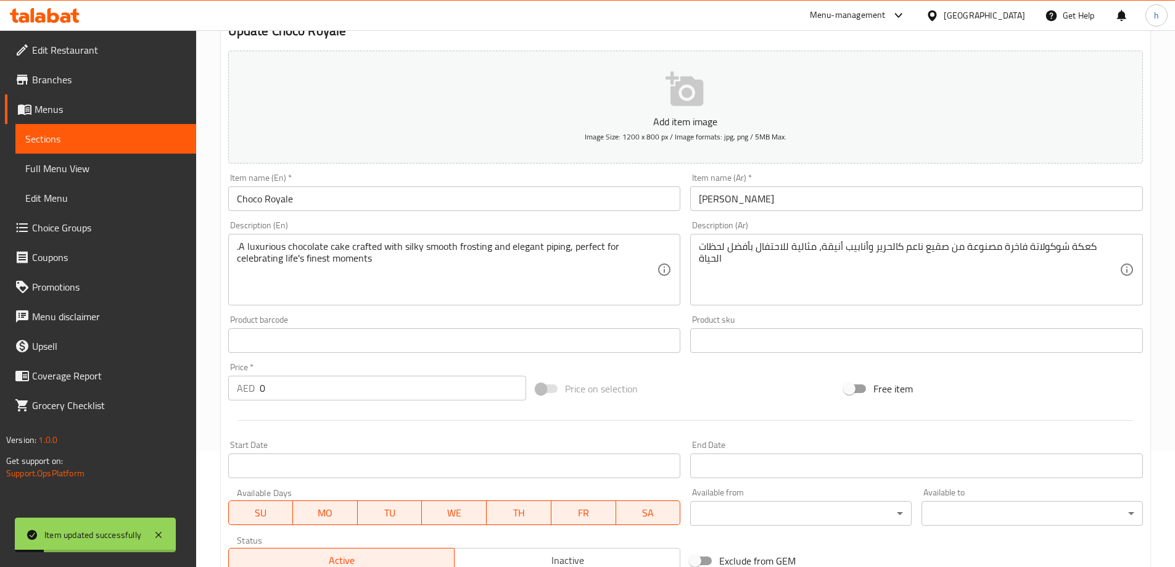
scroll to position [0, 0]
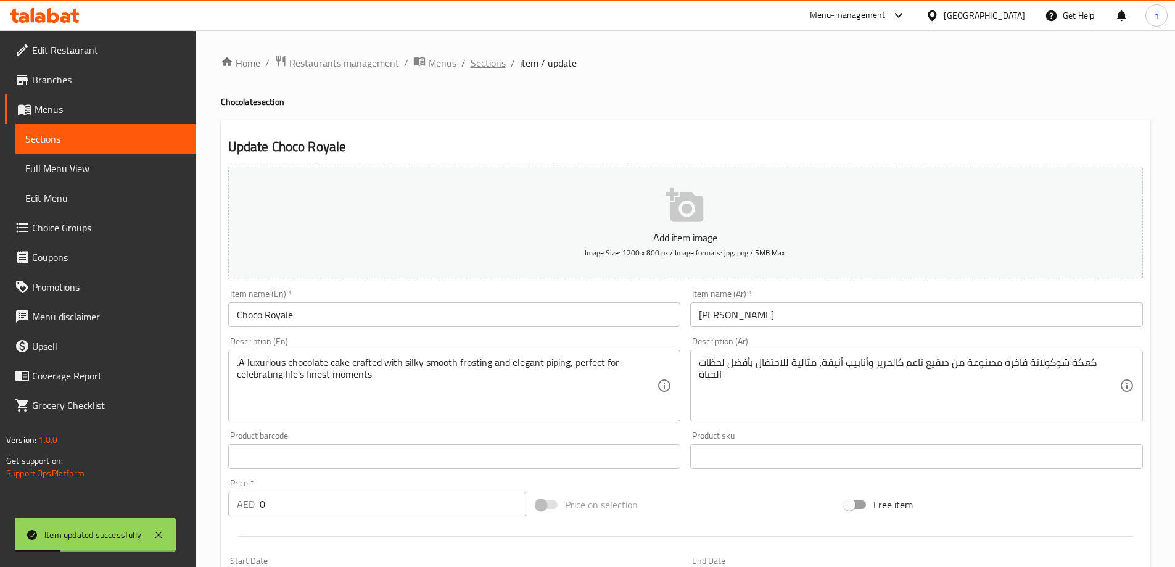
click at [501, 70] on span "Sections" at bounding box center [488, 63] width 35 height 15
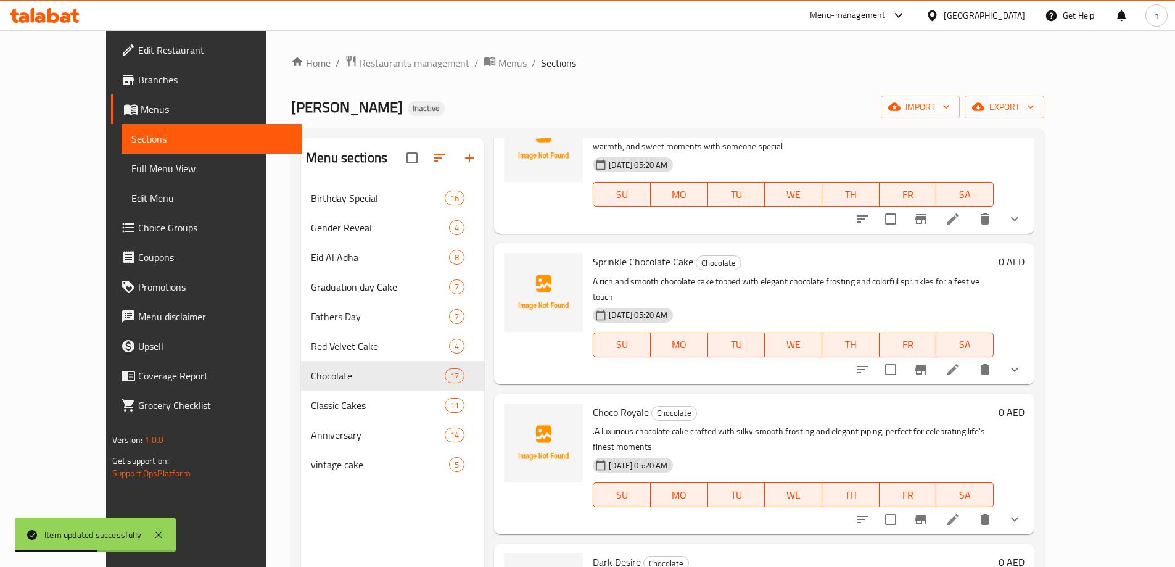
scroll to position [493, 0]
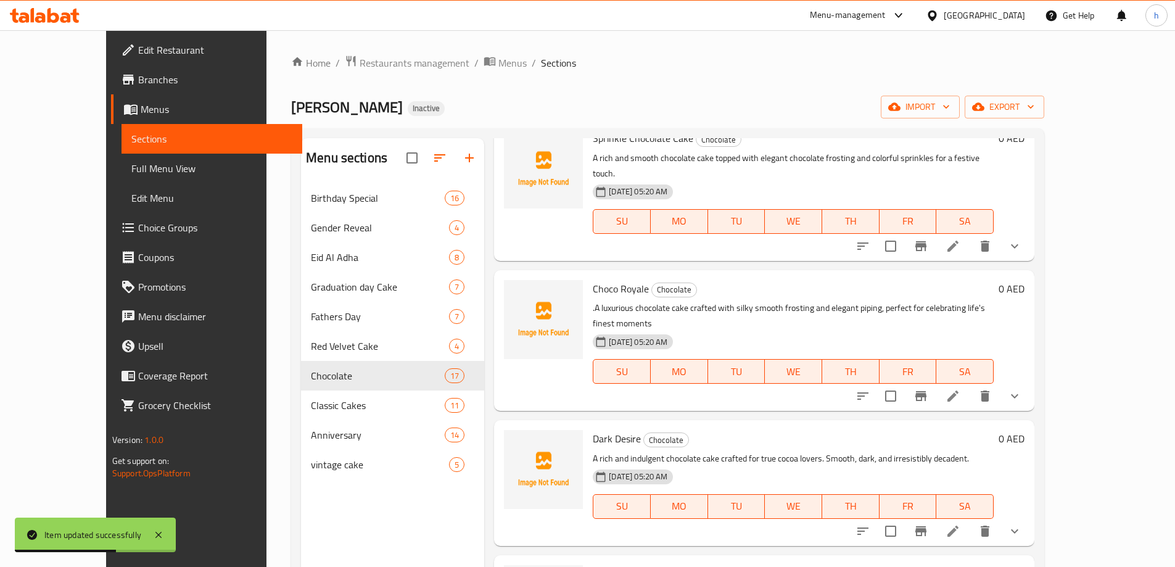
click at [1029, 516] on div at bounding box center [938, 531] width 181 height 30
click at [970, 520] on li at bounding box center [953, 531] width 35 height 22
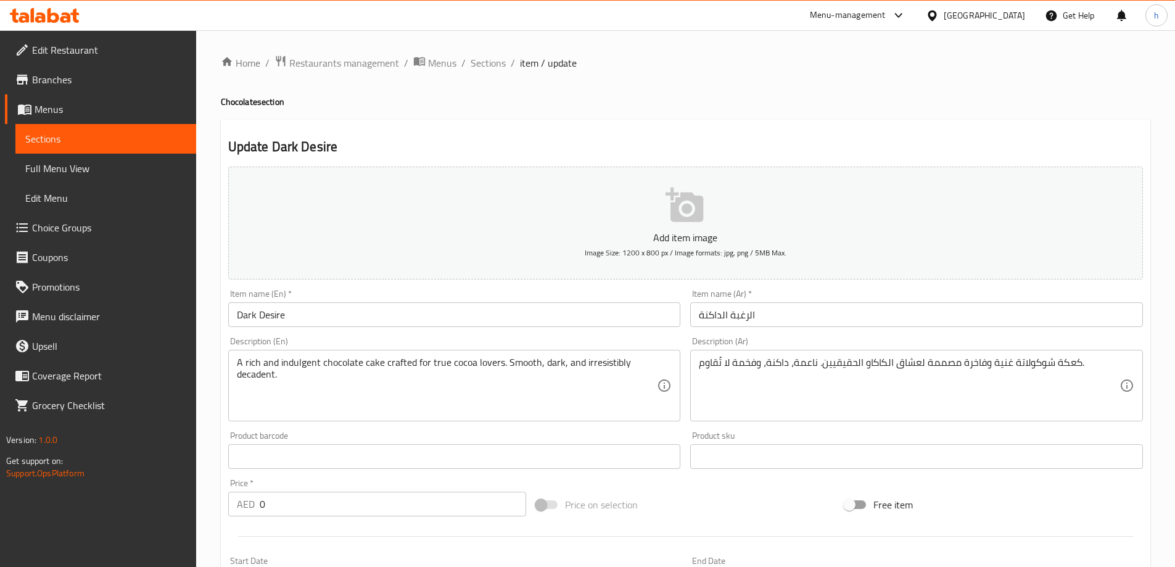
click at [956, 364] on textarea "كعكة شوكولاتة غنية وفاخرة مصممة لعشاق الكاكاو الحقيقيين. ناعمة، داكنة، وفخمة لا…" at bounding box center [909, 385] width 421 height 59
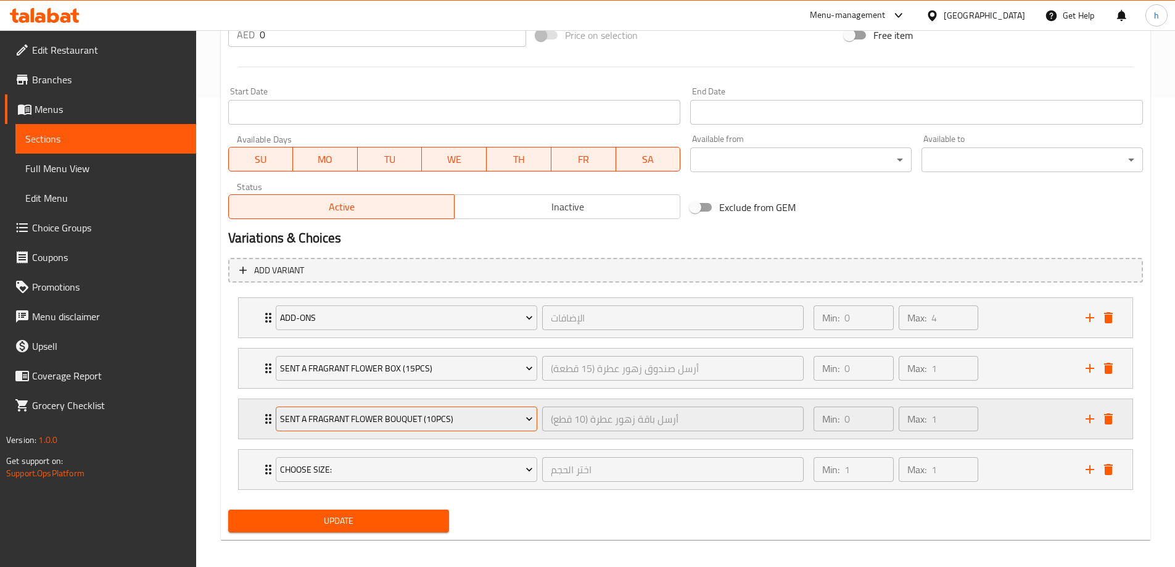
scroll to position [477, 0]
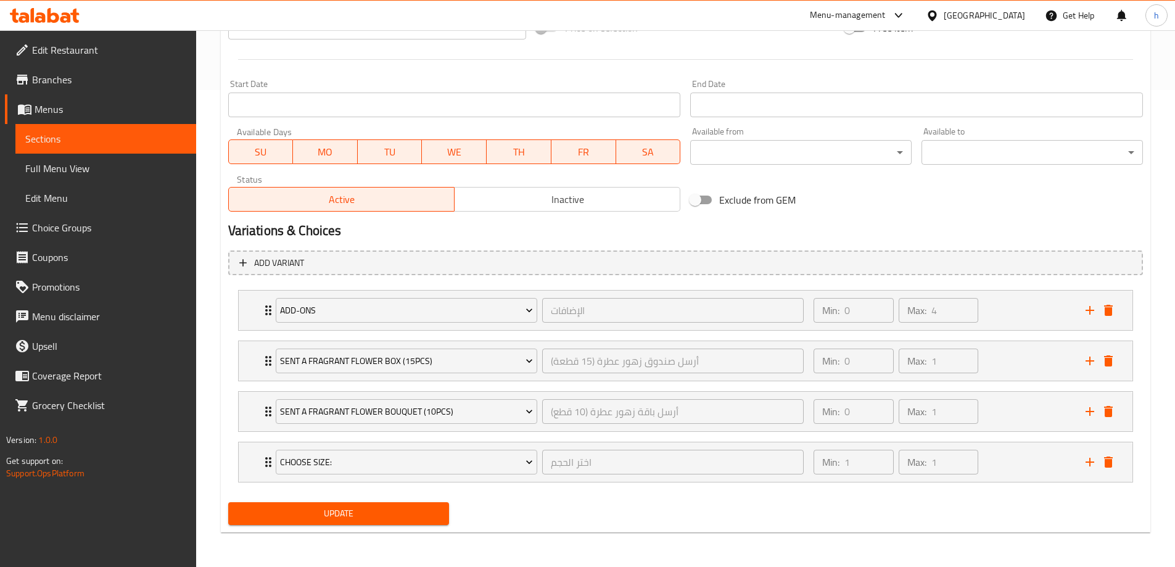
click at [430, 547] on div "Home / Restaurants management / Menus / Sections / item / update Chocolate sect…" at bounding box center [685, 59] width 979 height 1013
click at [427, 525] on button "Update" at bounding box center [338, 513] width 221 height 23
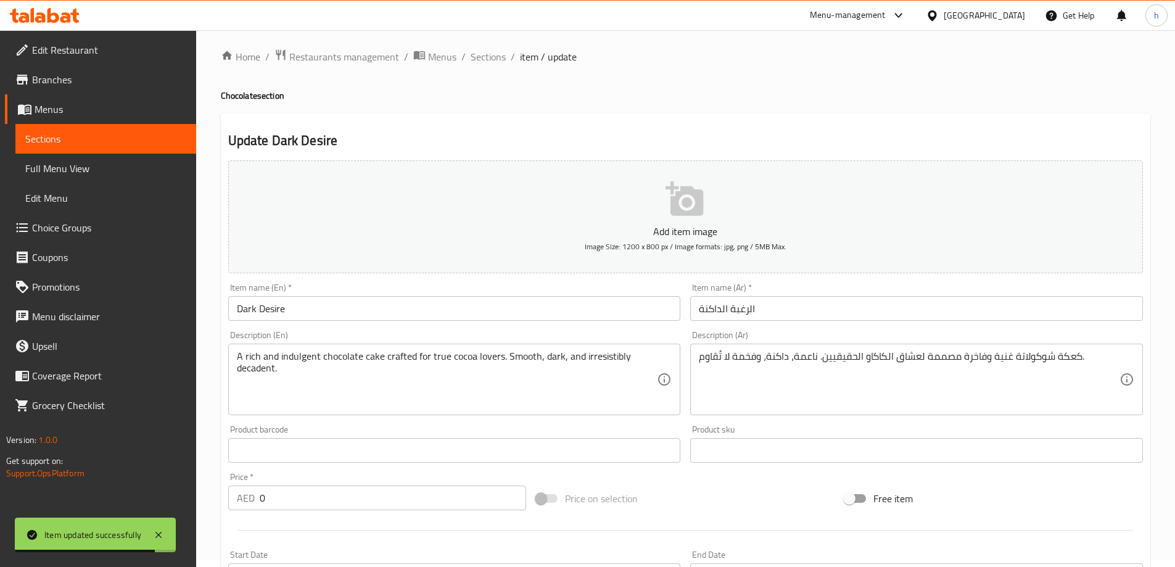
scroll to position [0, 0]
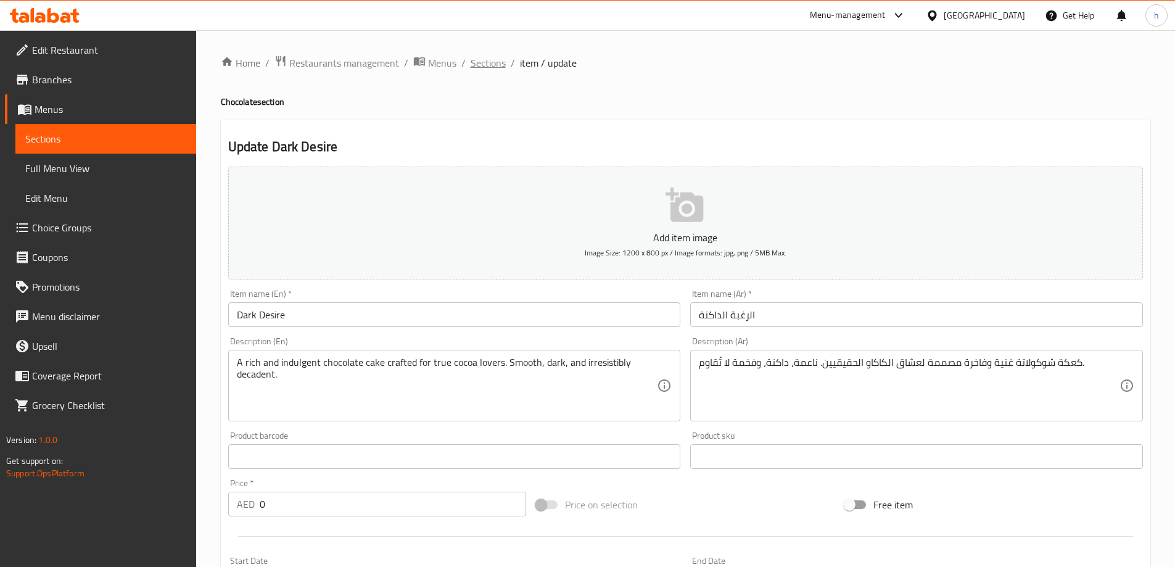
click at [490, 57] on span "Sections" at bounding box center [488, 63] width 35 height 15
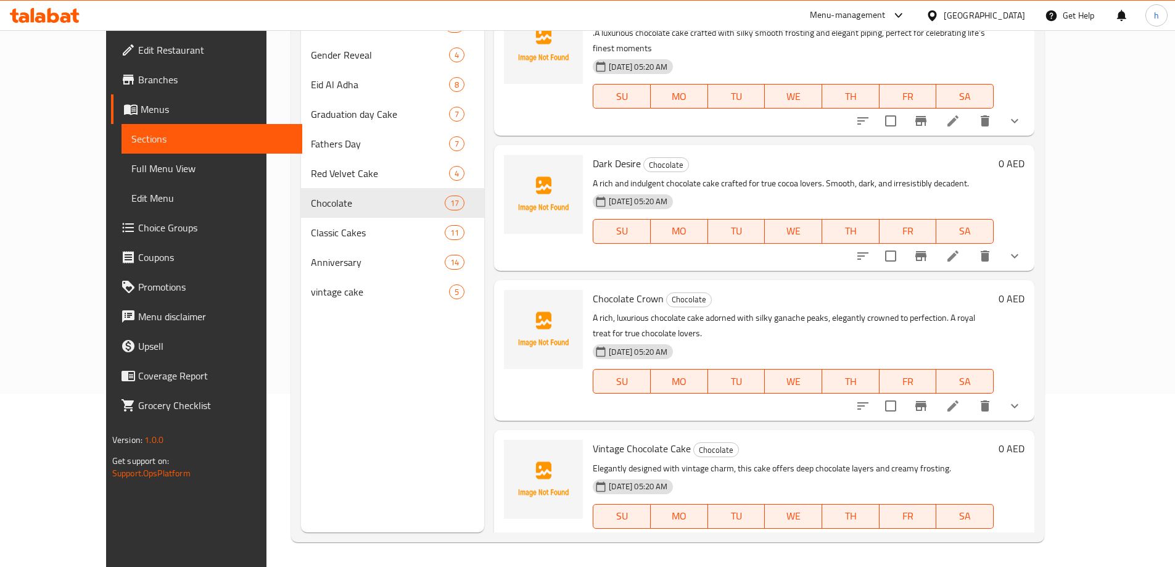
scroll to position [617, 0]
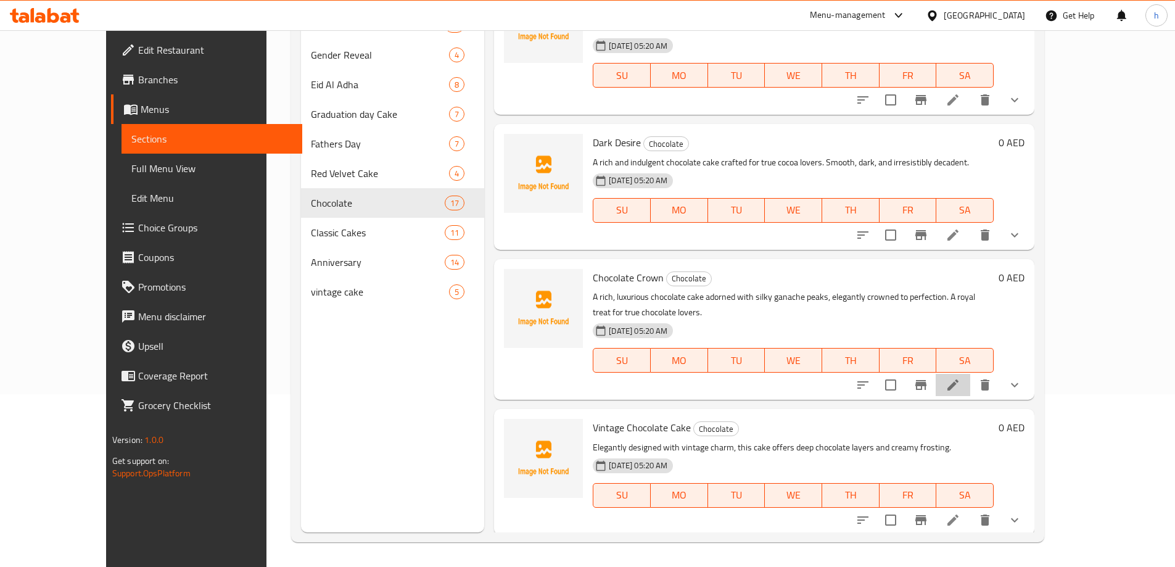
click at [970, 374] on li at bounding box center [953, 385] width 35 height 22
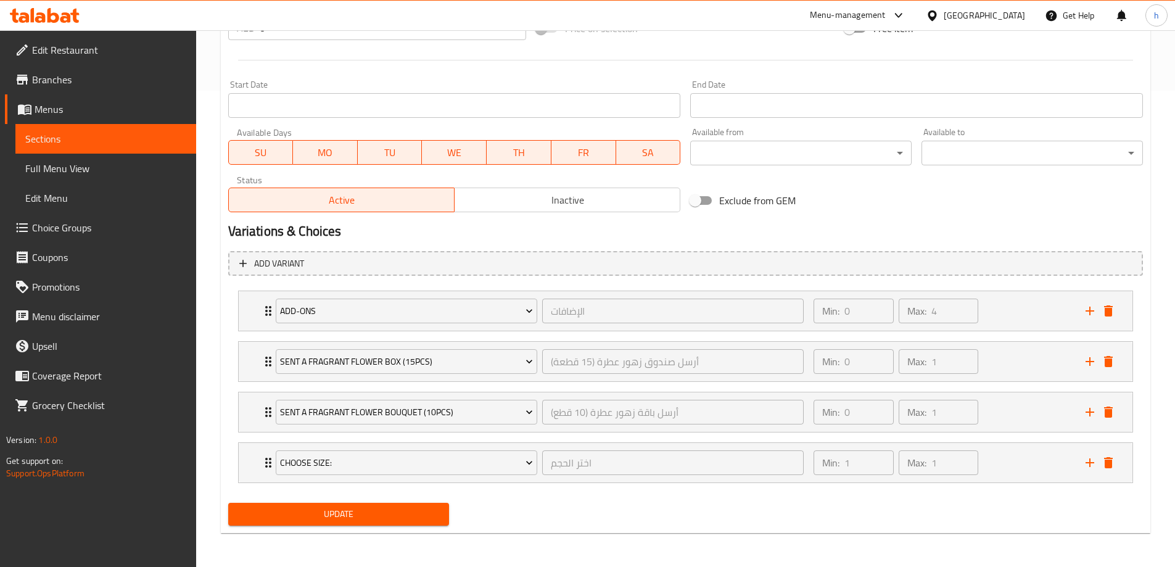
scroll to position [477, 0]
click at [409, 509] on span "Update" at bounding box center [339, 513] width 202 height 15
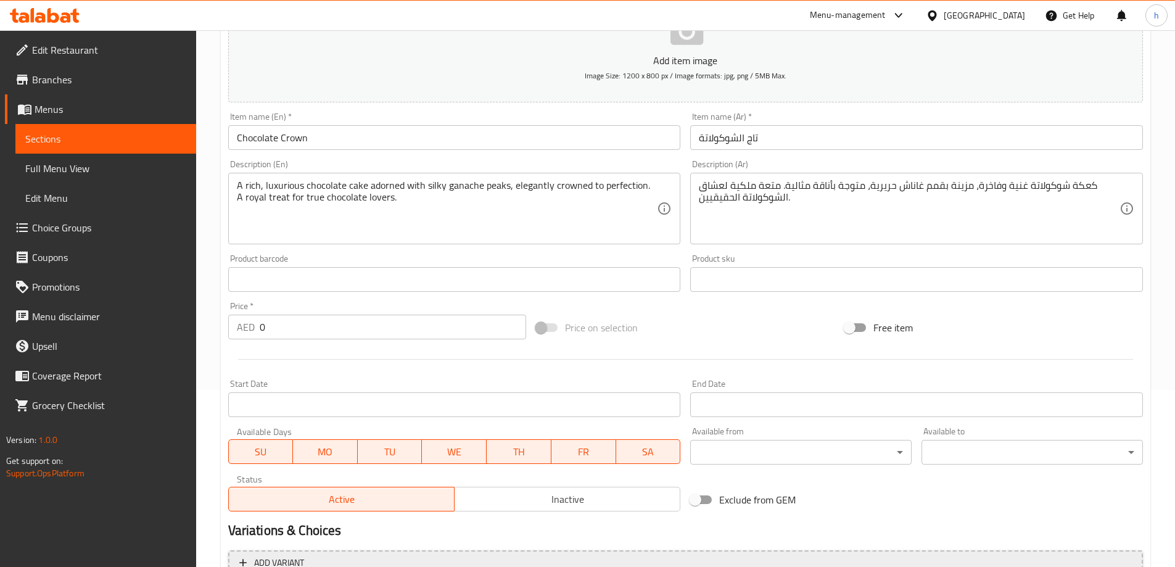
scroll to position [168, 0]
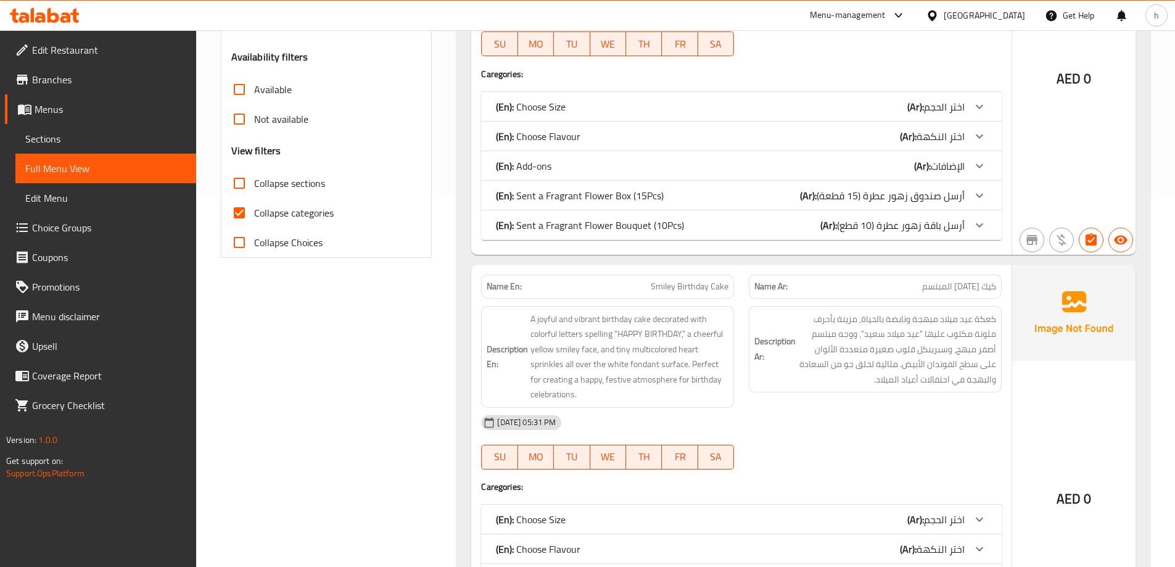
scroll to position [432, 0]
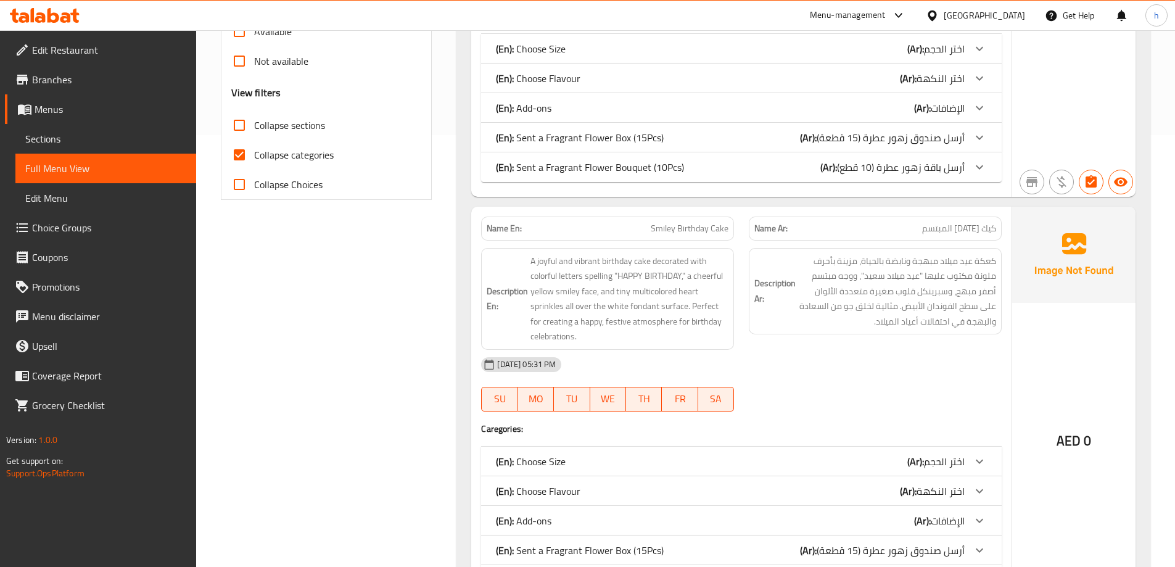
click at [234, 125] on input "Collapse sections" at bounding box center [240, 125] width 30 height 30
checkbox input "true"
click at [242, 157] on input "Collapse categories" at bounding box center [240, 155] width 30 height 30
checkbox input "false"
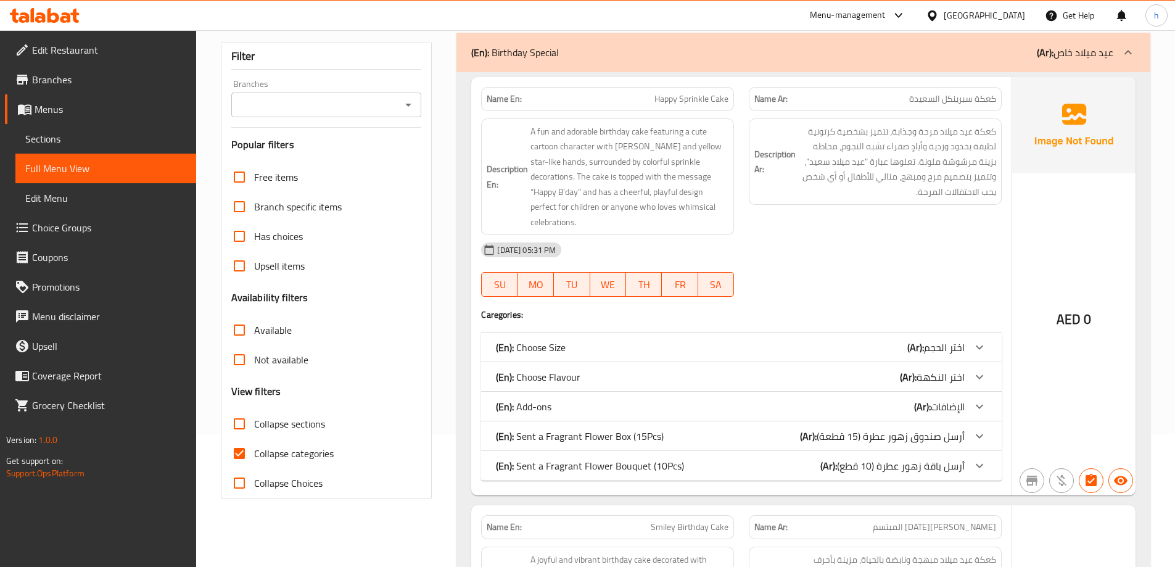
scroll to position [185, 0]
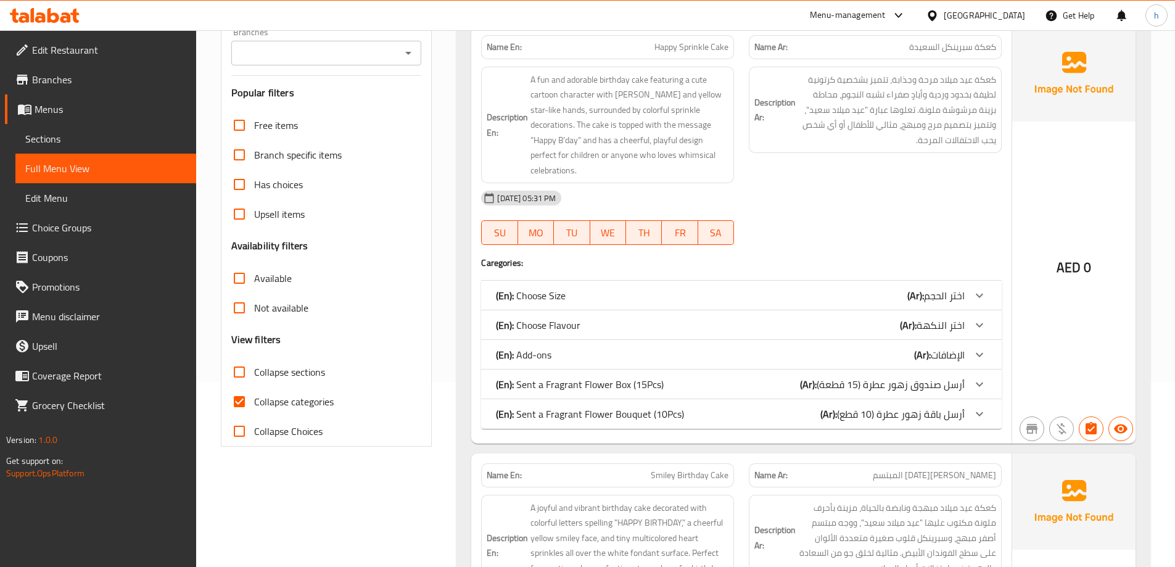
click at [242, 379] on input "Collapse sections" at bounding box center [240, 372] width 30 height 30
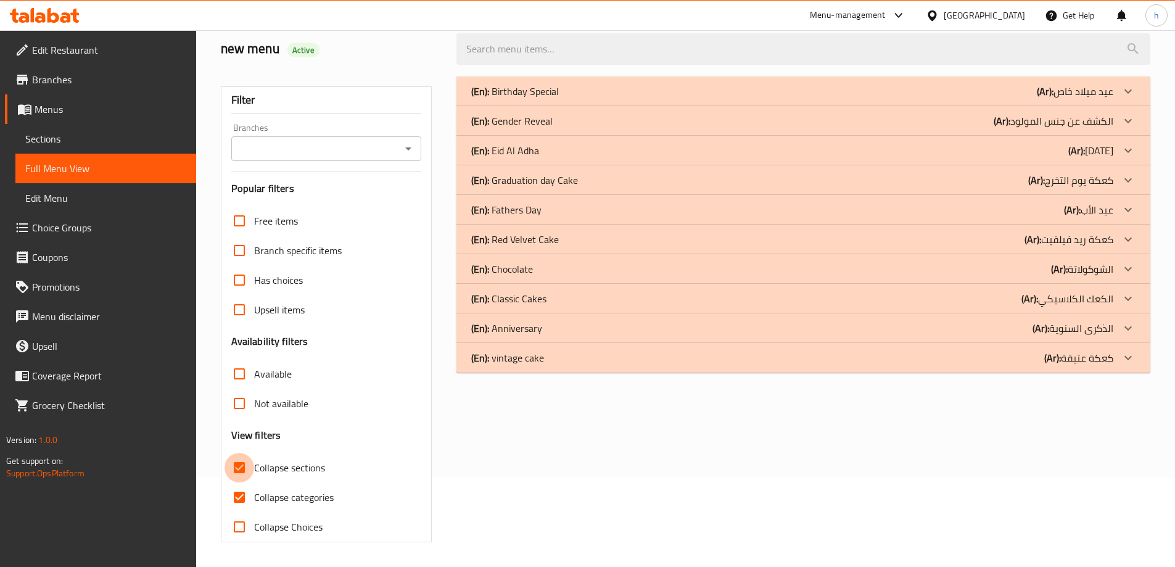
click at [241, 453] on input "Collapse sections" at bounding box center [240, 468] width 30 height 30
checkbox input "false"
click at [240, 482] on input "Collapse categories" at bounding box center [240, 497] width 30 height 30
checkbox input "false"
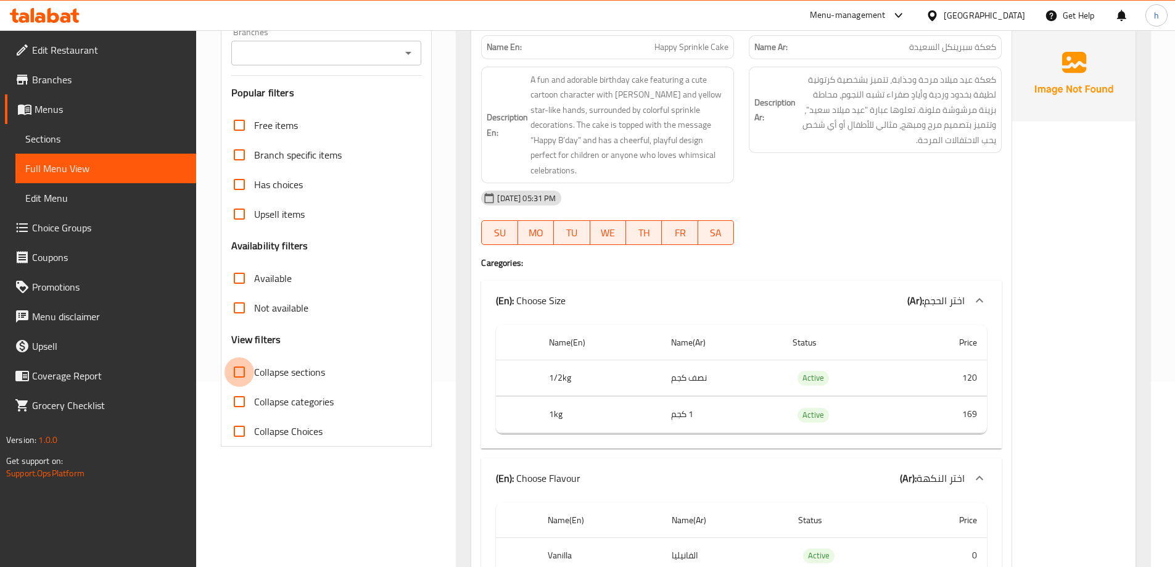
click at [229, 379] on input "Collapse sections" at bounding box center [240, 372] width 30 height 30
checkbox input "true"
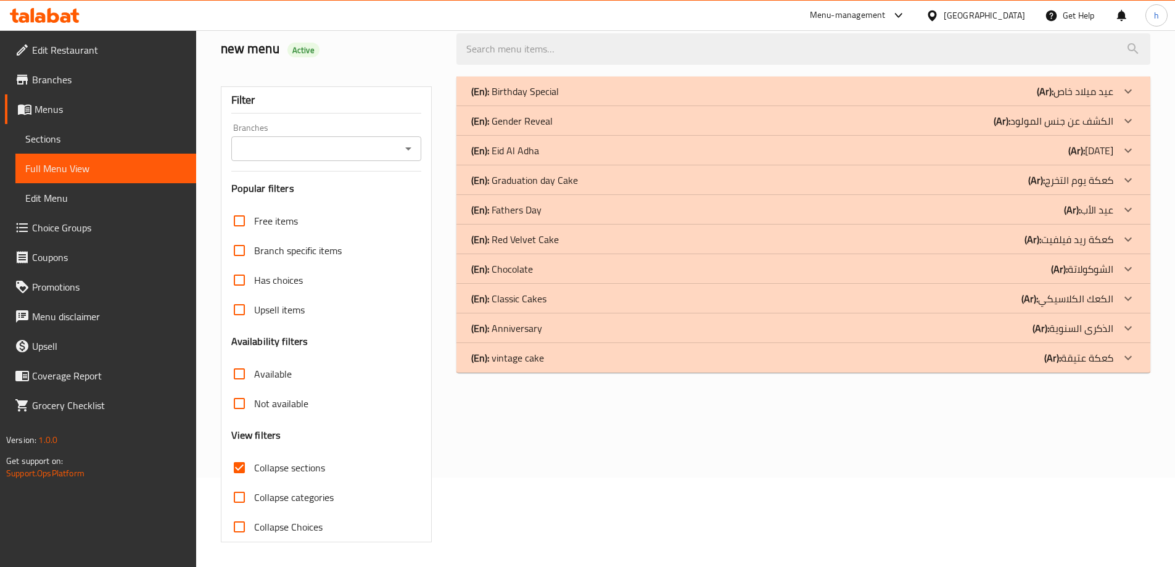
scroll to position [89, 0]
click at [720, 99] on div "(En): Chocolate (Ar): الشوكولاتة" at bounding box center [792, 91] width 642 height 15
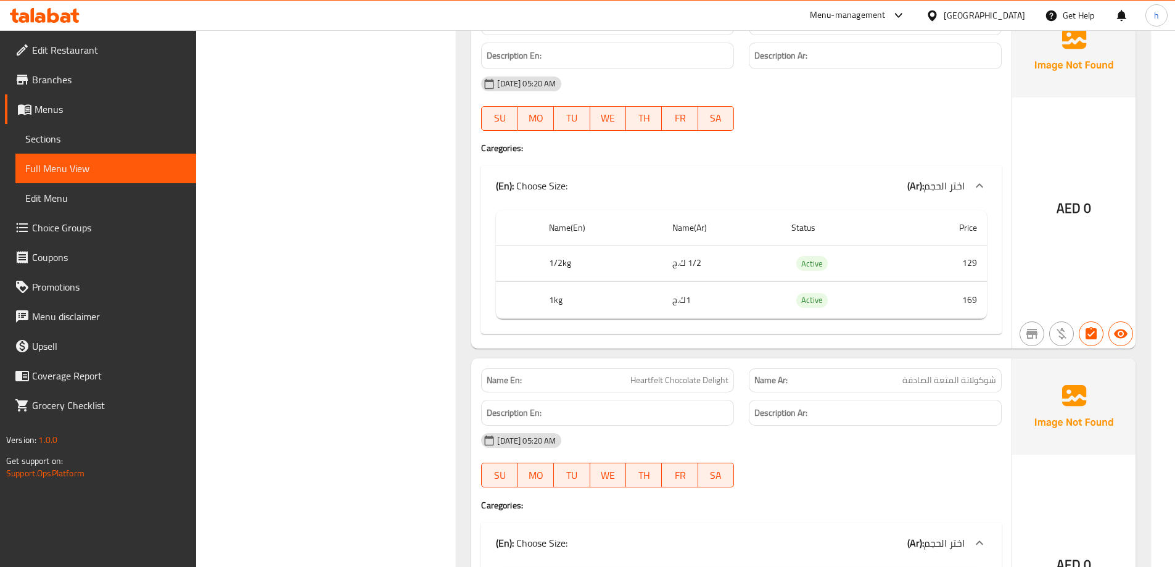
scroll to position [768, 0]
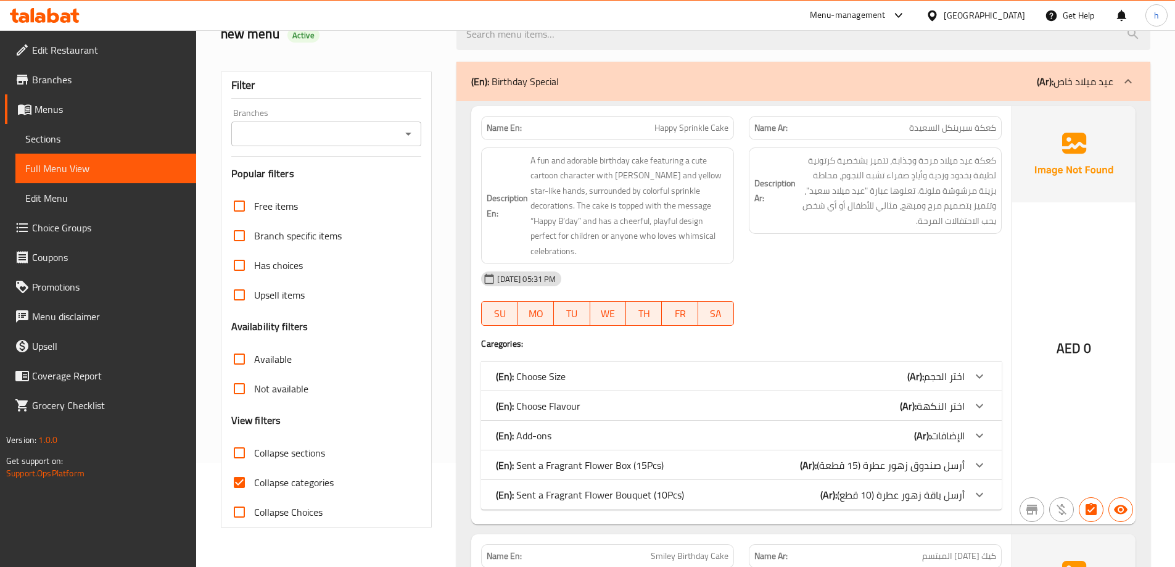
scroll to position [185, 0]
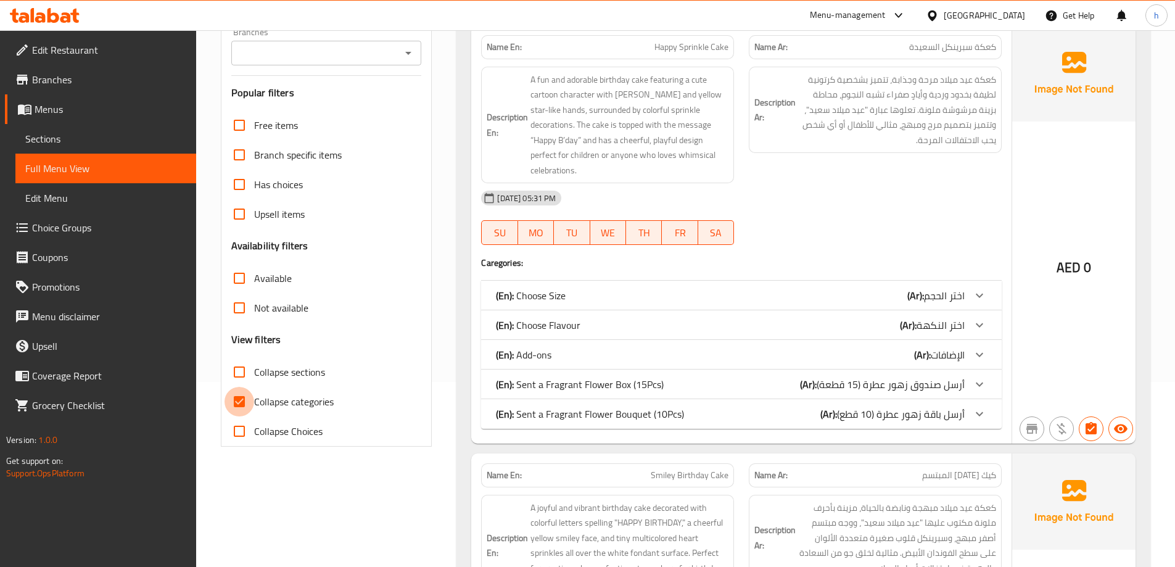
click at [239, 392] on input "Collapse categories" at bounding box center [240, 402] width 30 height 30
checkbox input "false"
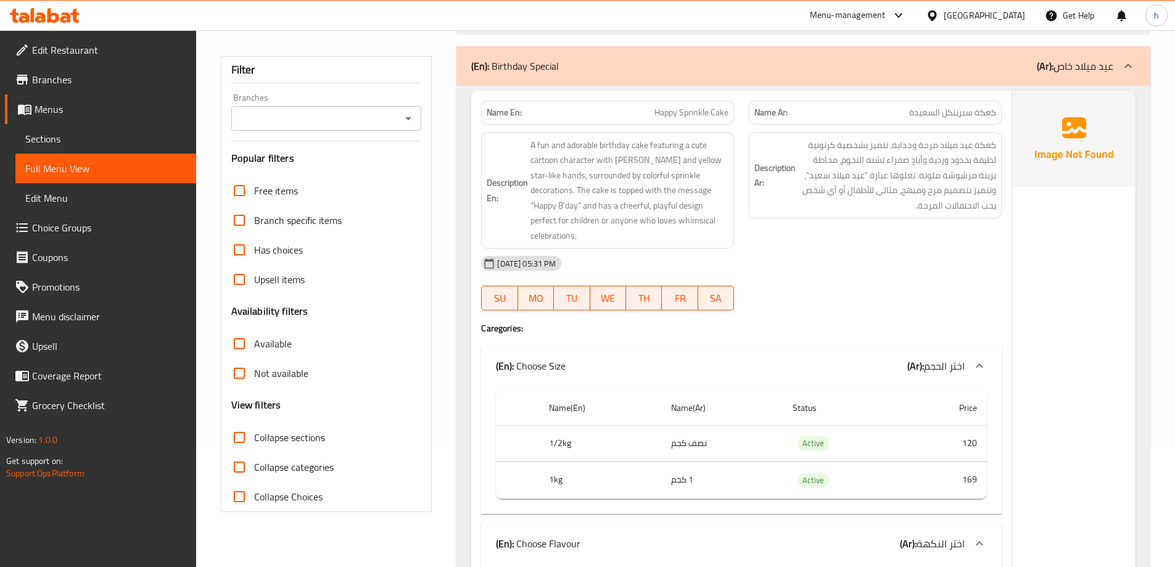
scroll to position [123, 0]
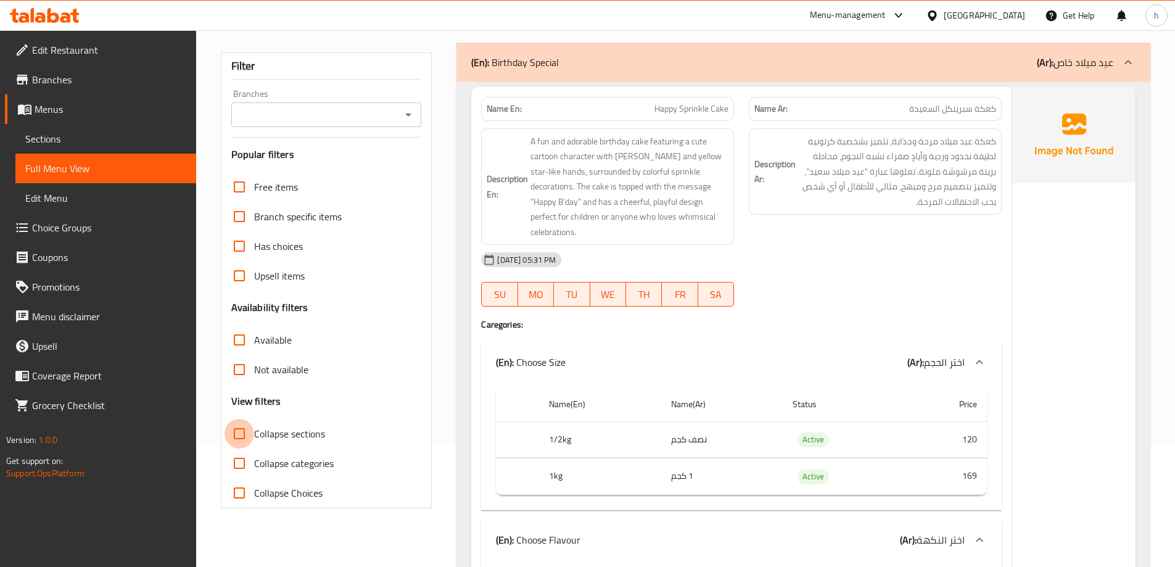
click at [247, 434] on input "Collapse sections" at bounding box center [240, 434] width 30 height 30
checkbox input "true"
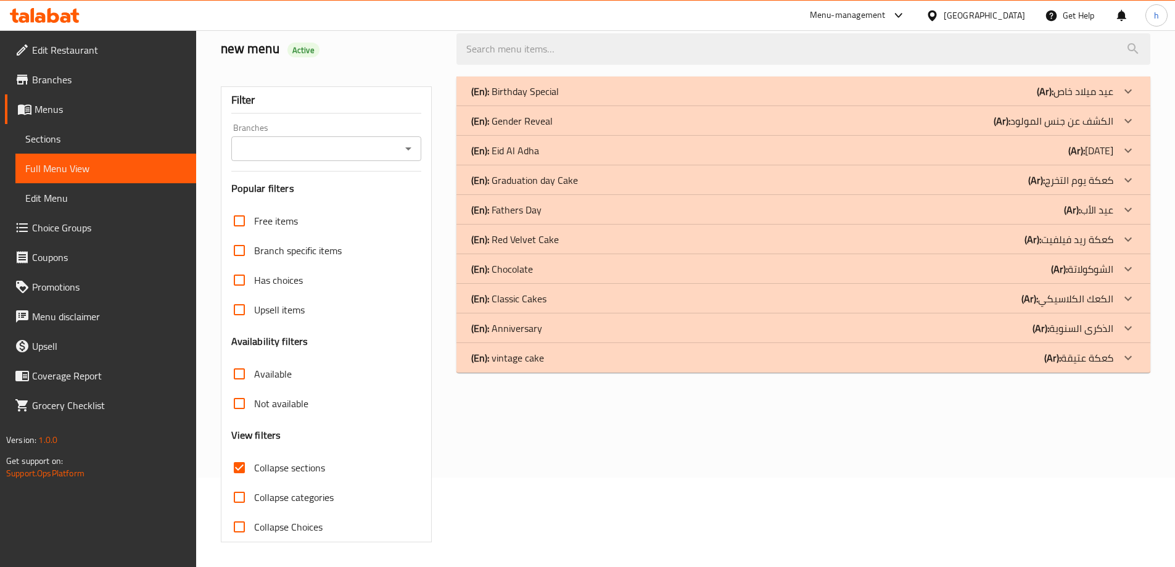
scroll to position [89, 0]
click at [965, 99] on div "(En): Chocolate (Ar): الشوكولاتة" at bounding box center [792, 91] width 642 height 15
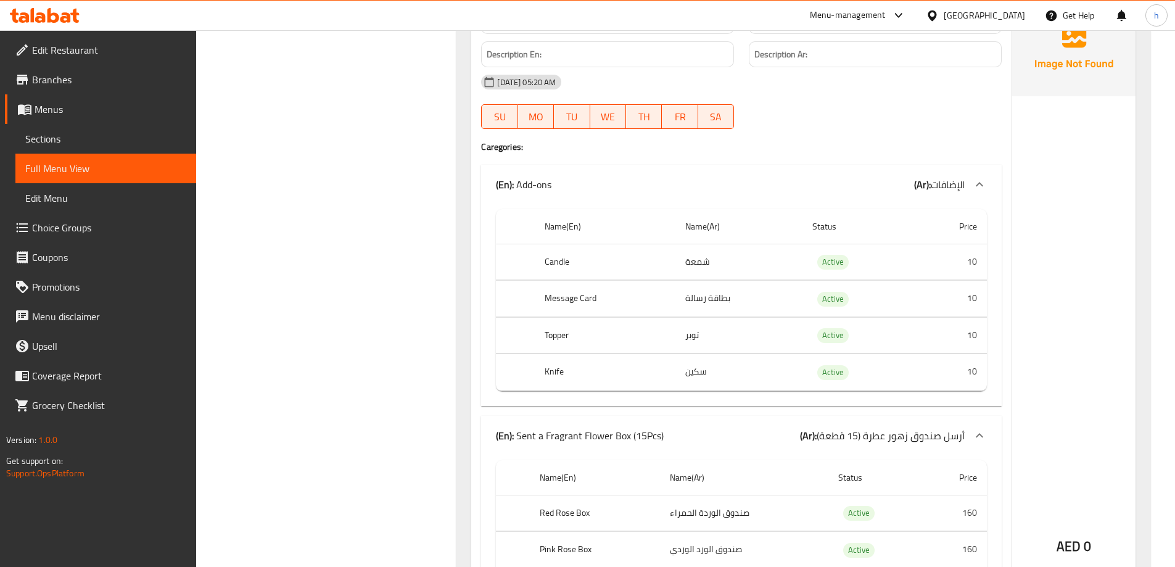
scroll to position [2467, 0]
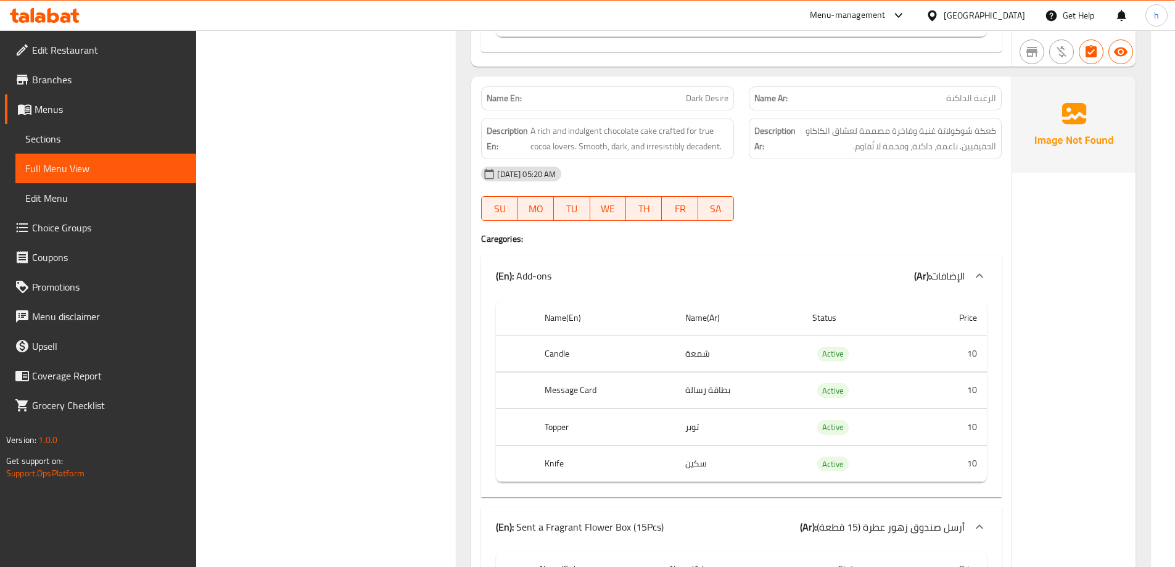
scroll to position [5551, 0]
